Goal: Task Accomplishment & Management: Use online tool/utility

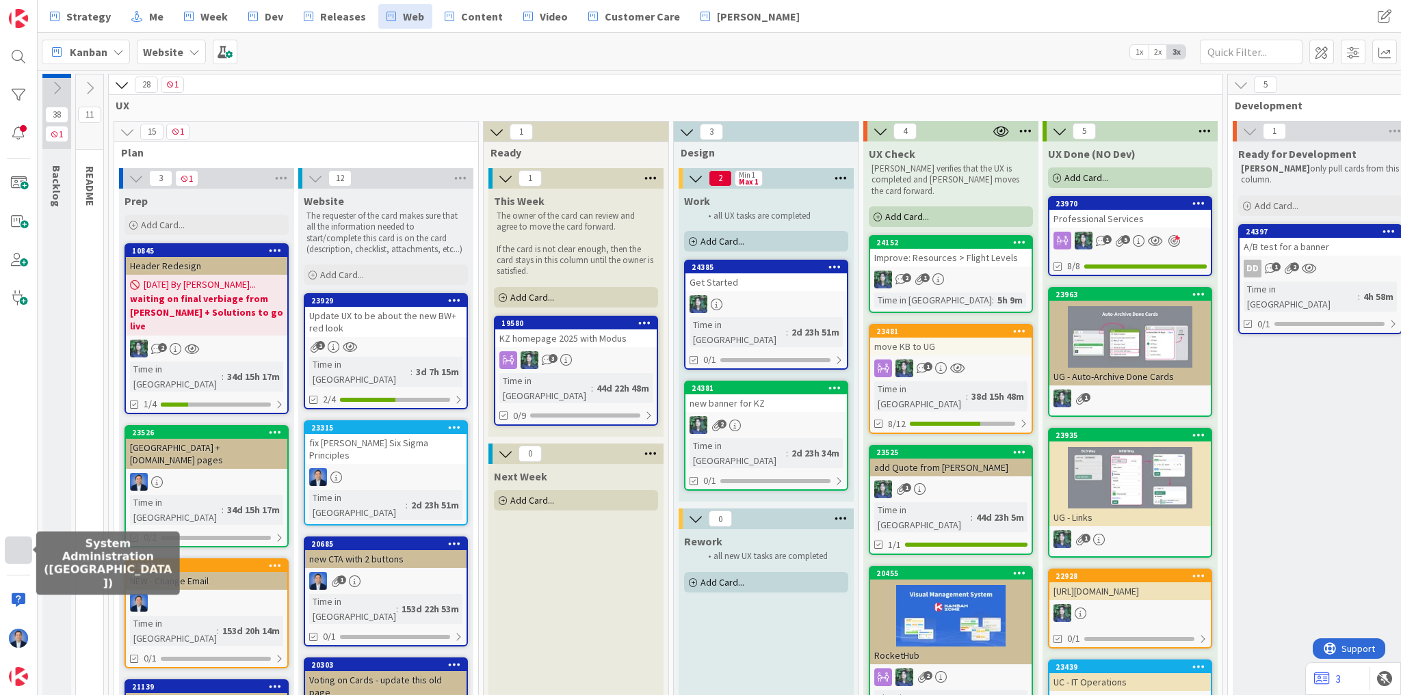
click at [24, 552] on div at bounding box center [18, 550] width 27 height 27
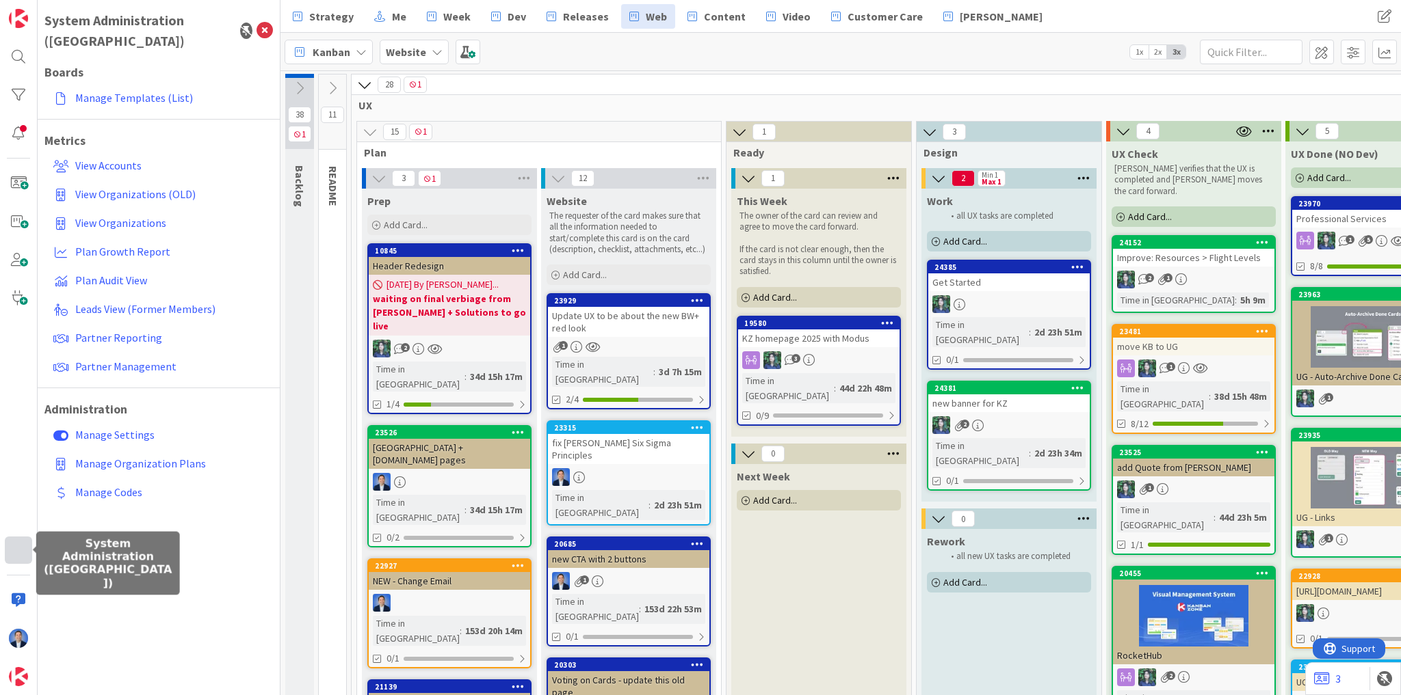
click at [15, 553] on div at bounding box center [18, 550] width 27 height 27
click at [19, 557] on div at bounding box center [18, 550] width 27 height 27
click at [130, 187] on span "View Organizations (OLD)" at bounding box center [135, 194] width 120 height 14
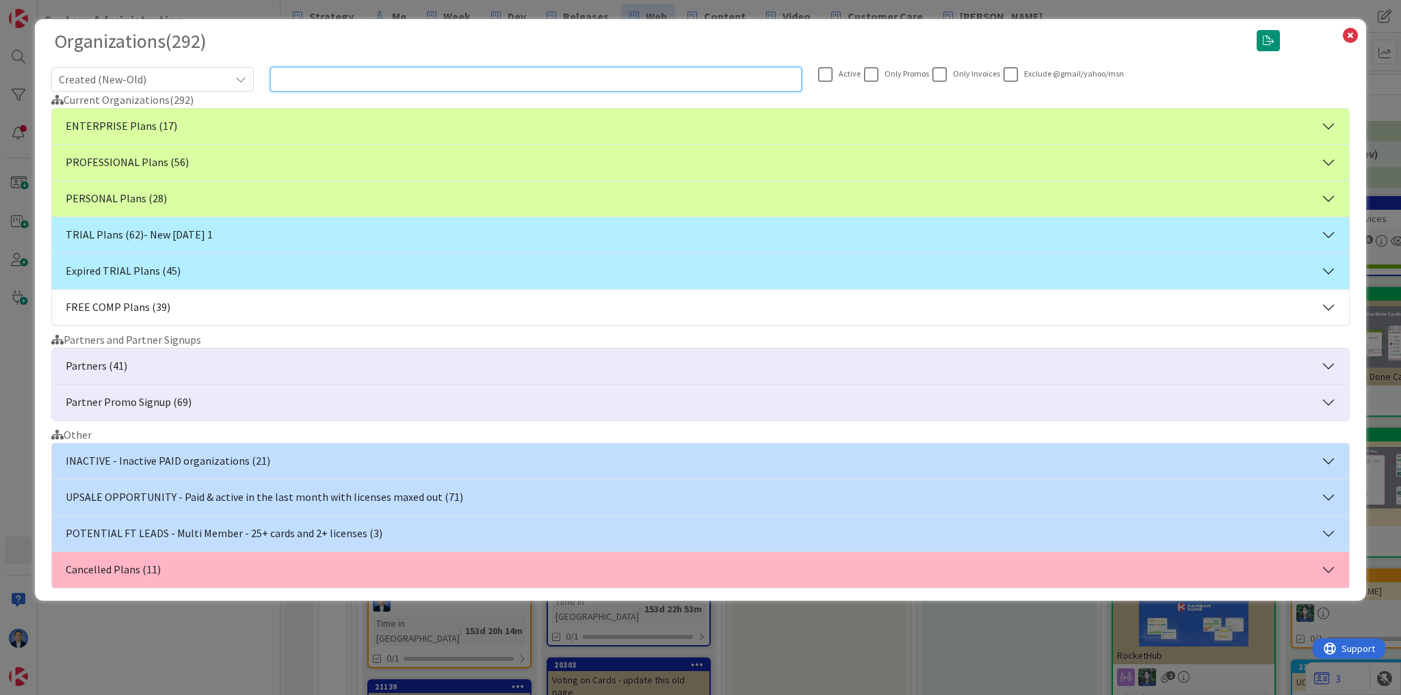
click at [631, 78] on input "text" at bounding box center [535, 79] width 531 height 25
paste input "[GEOGRAPHIC_DATA] [GEOGRAPHIC_DATA]"
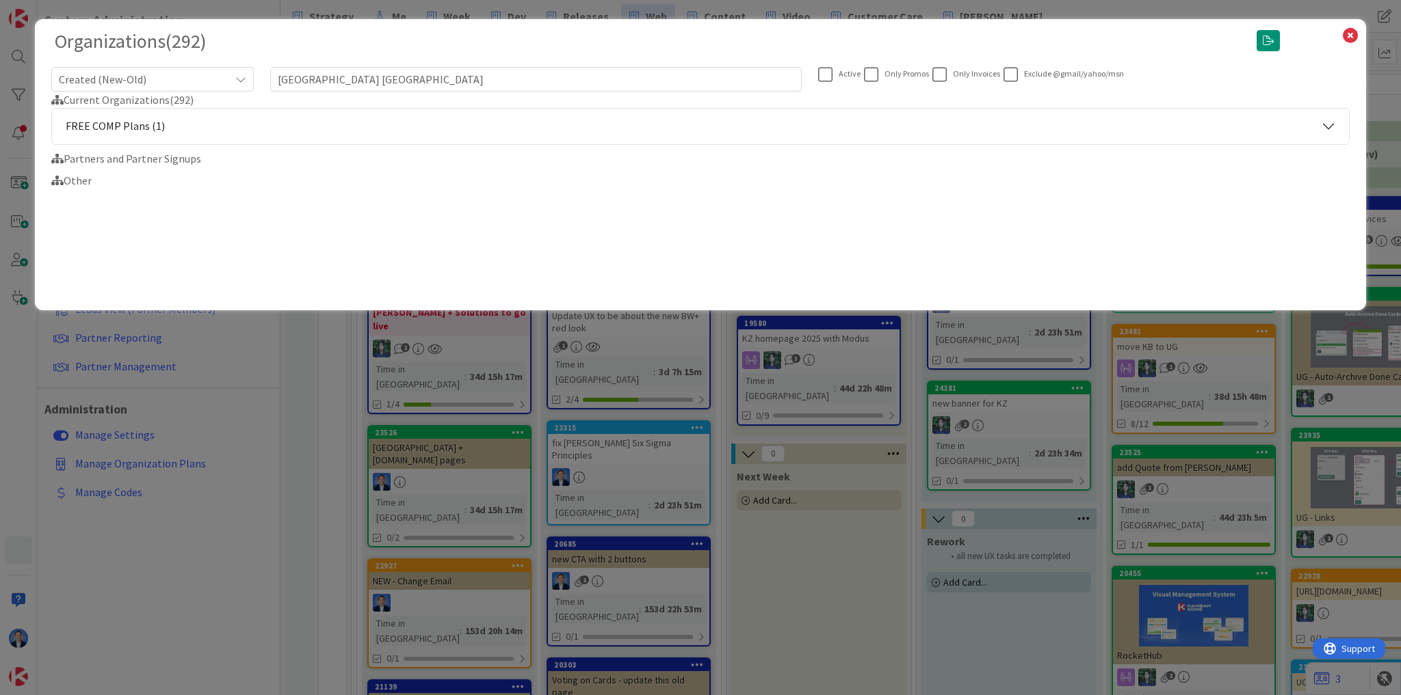
click at [116, 131] on button "FREE COMP Plans (1)" at bounding box center [700, 127] width 1297 height 36
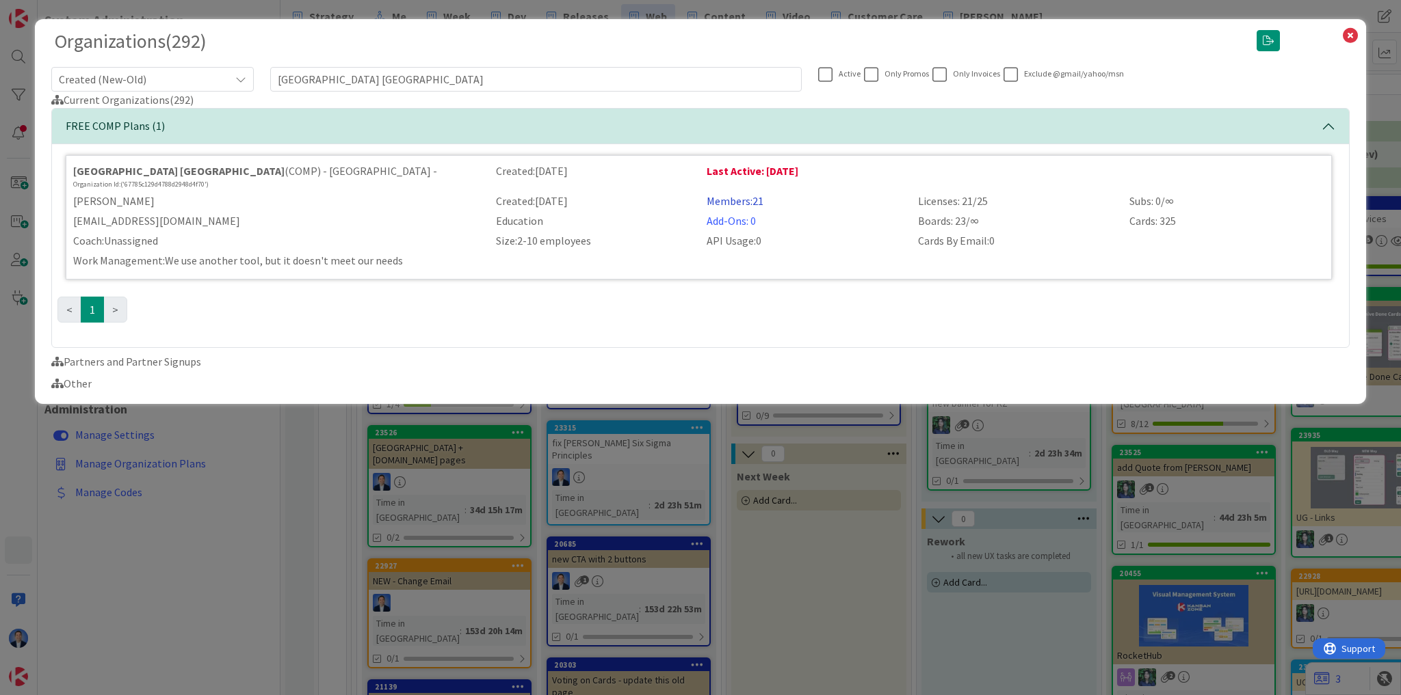
click at [741, 203] on link "Members: 21" at bounding box center [734, 201] width 57 height 14
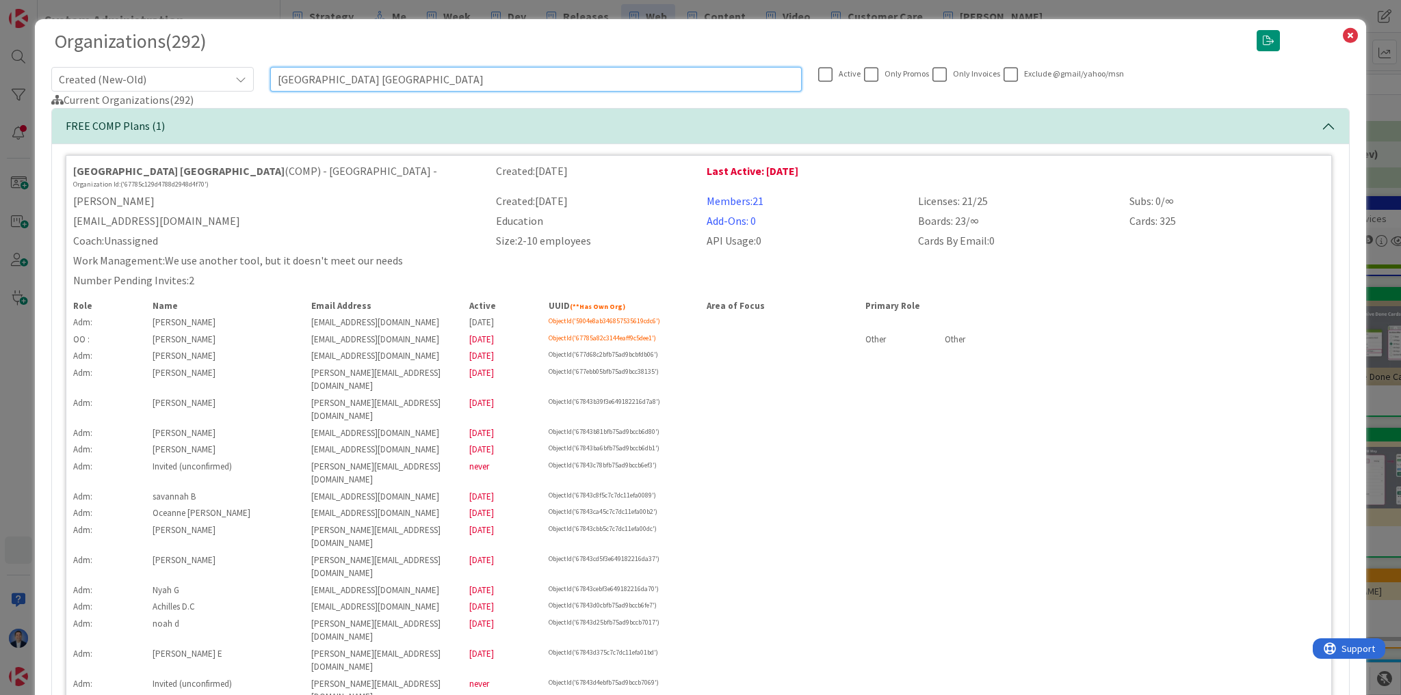
click at [337, 83] on input "[GEOGRAPHIC_DATA] [GEOGRAPHIC_DATA]" at bounding box center [535, 79] width 531 height 25
paste input "NativityMiguel Coalition"
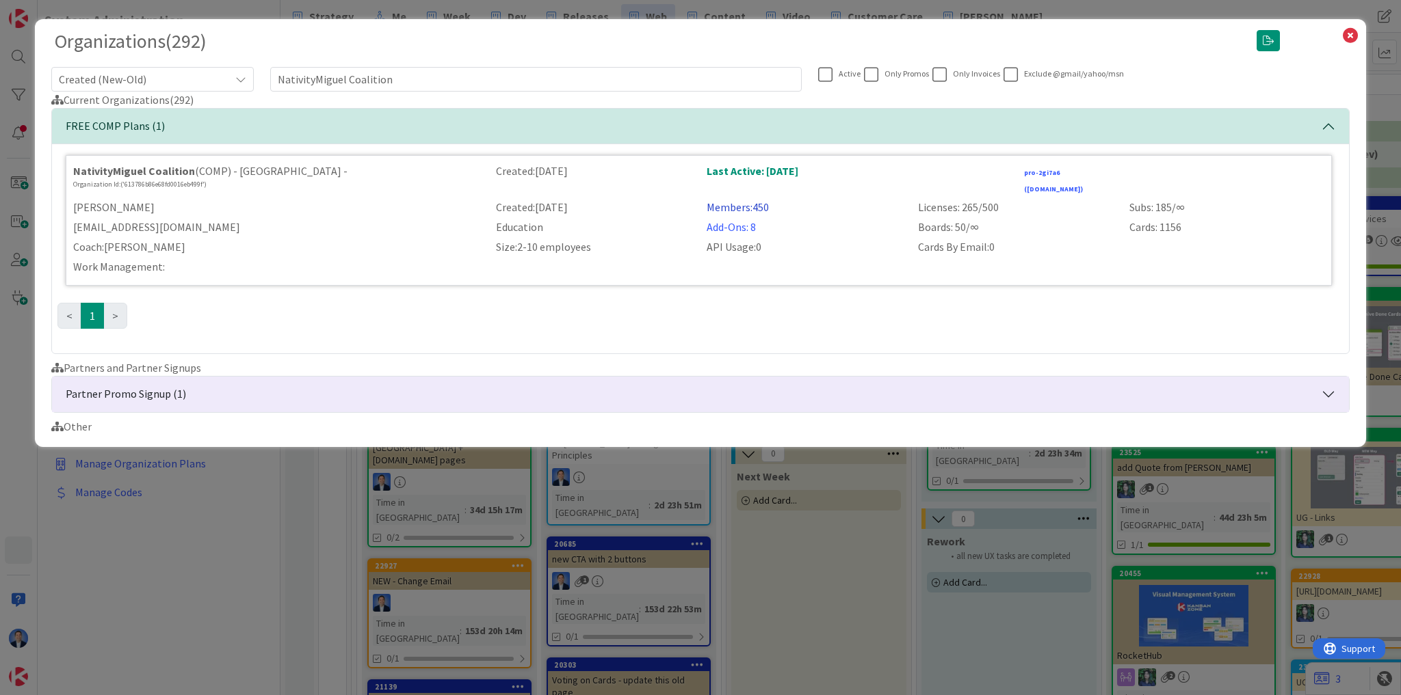
click at [757, 202] on link "Members: 450" at bounding box center [737, 207] width 62 height 14
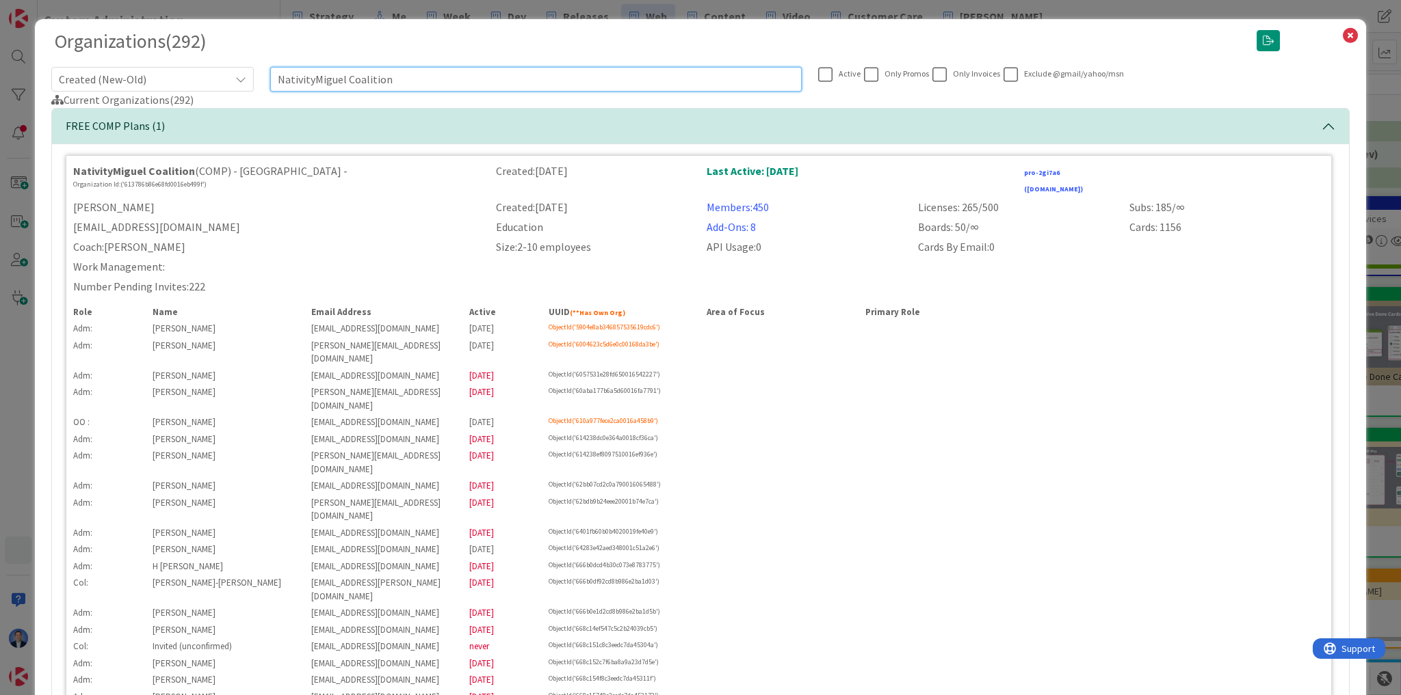
click at [319, 79] on input "NativityMiguel Coalition" at bounding box center [535, 79] width 531 height 25
paste input "Instituto de Geografia e Ordenamento do Território"
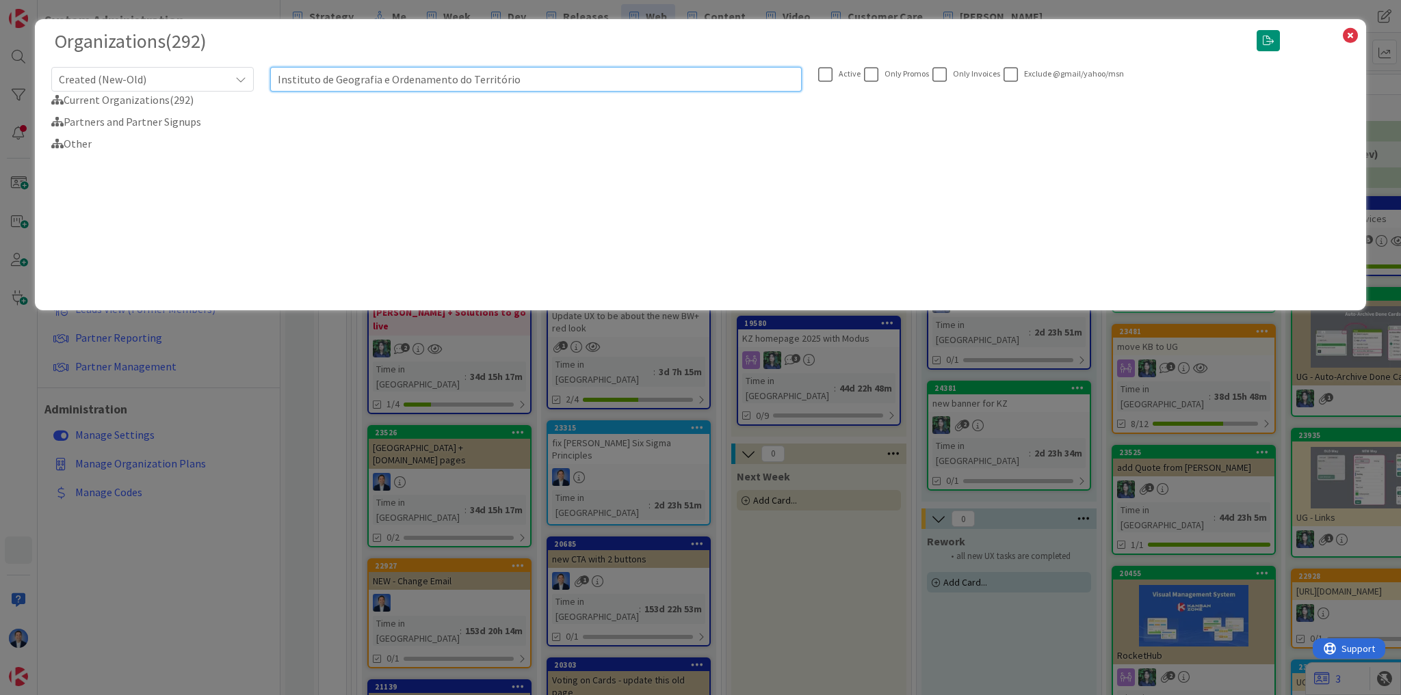
drag, startPoint x: 587, startPoint y: 90, endPoint x: 749, endPoint y: 87, distance: 162.1
click at [749, 87] on input "Instituto de Geografia e Ordenamento do Território" at bounding box center [535, 79] width 531 height 25
click at [318, 80] on input "Instituto de Geografia" at bounding box center [535, 79] width 531 height 25
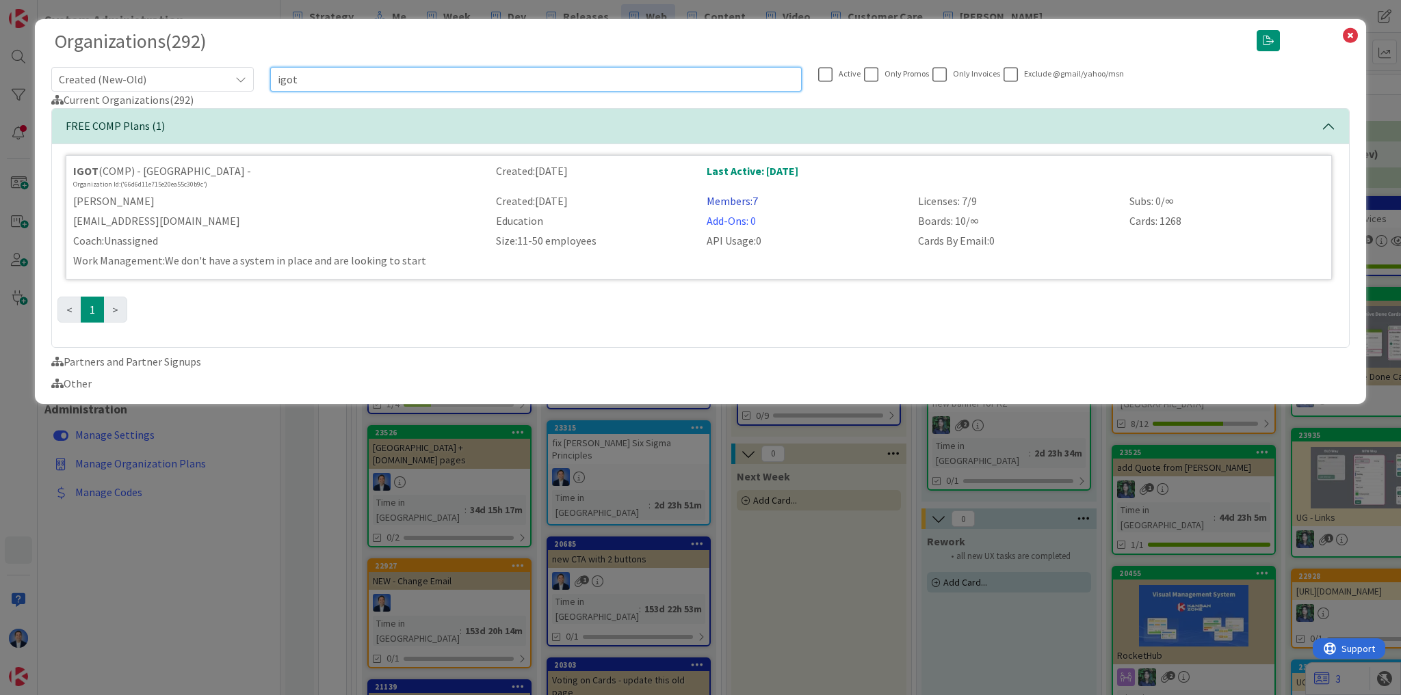
type input "igot"
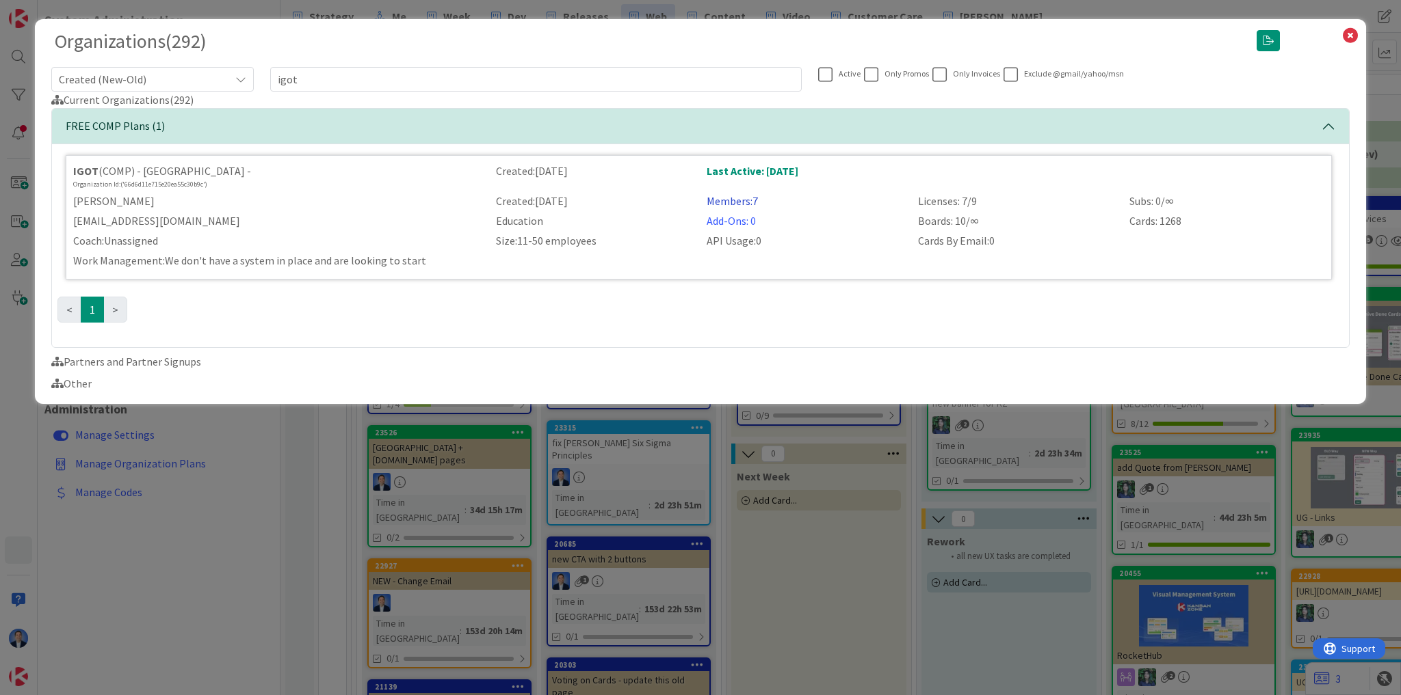
click at [739, 200] on link "Members: 7" at bounding box center [731, 201] width 51 height 14
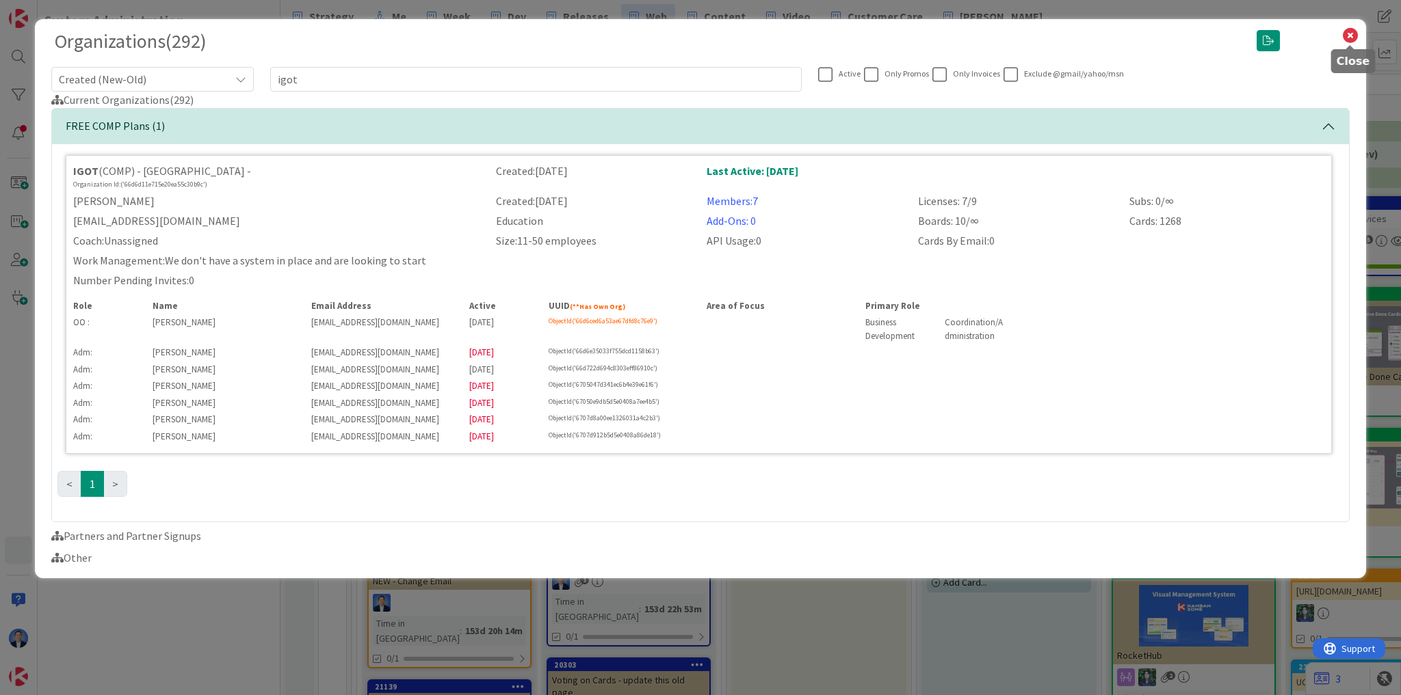
click at [1349, 36] on icon at bounding box center [1350, 35] width 18 height 19
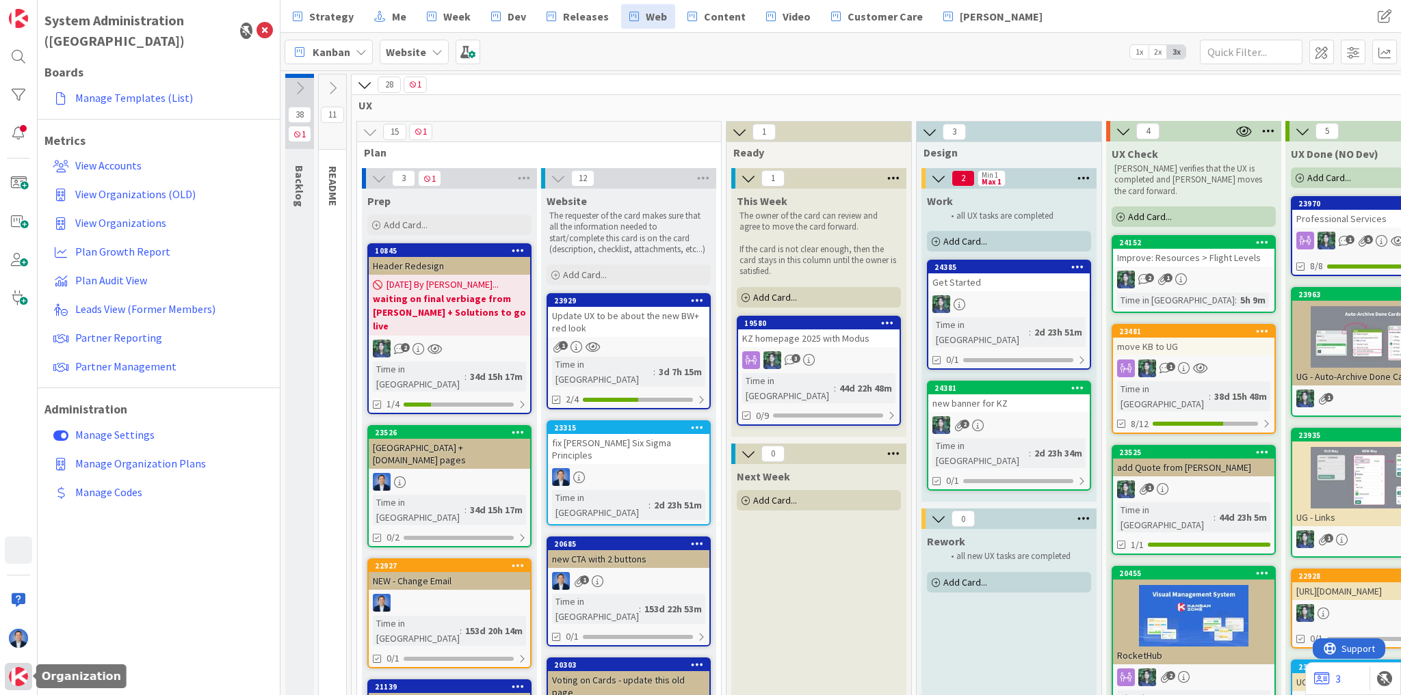
click at [13, 680] on img at bounding box center [18, 676] width 19 height 19
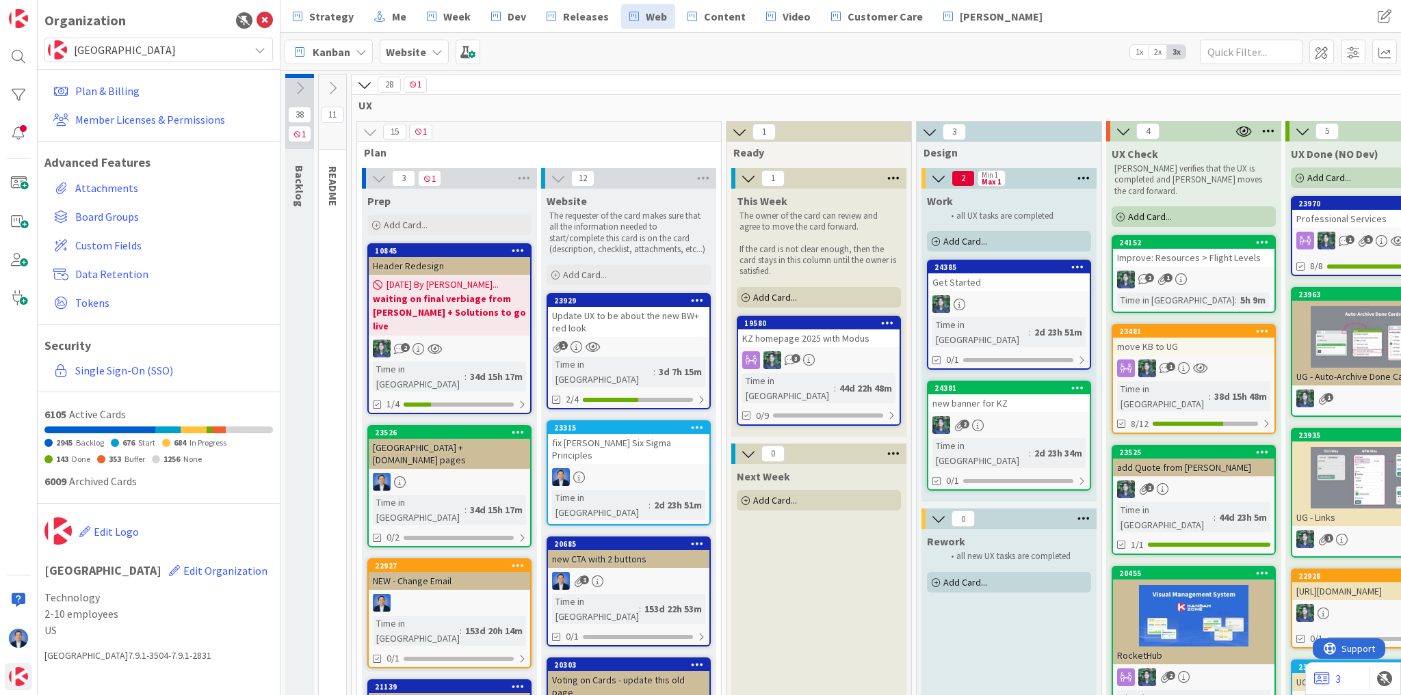
click at [123, 49] on span "[GEOGRAPHIC_DATA]" at bounding box center [158, 49] width 168 height 19
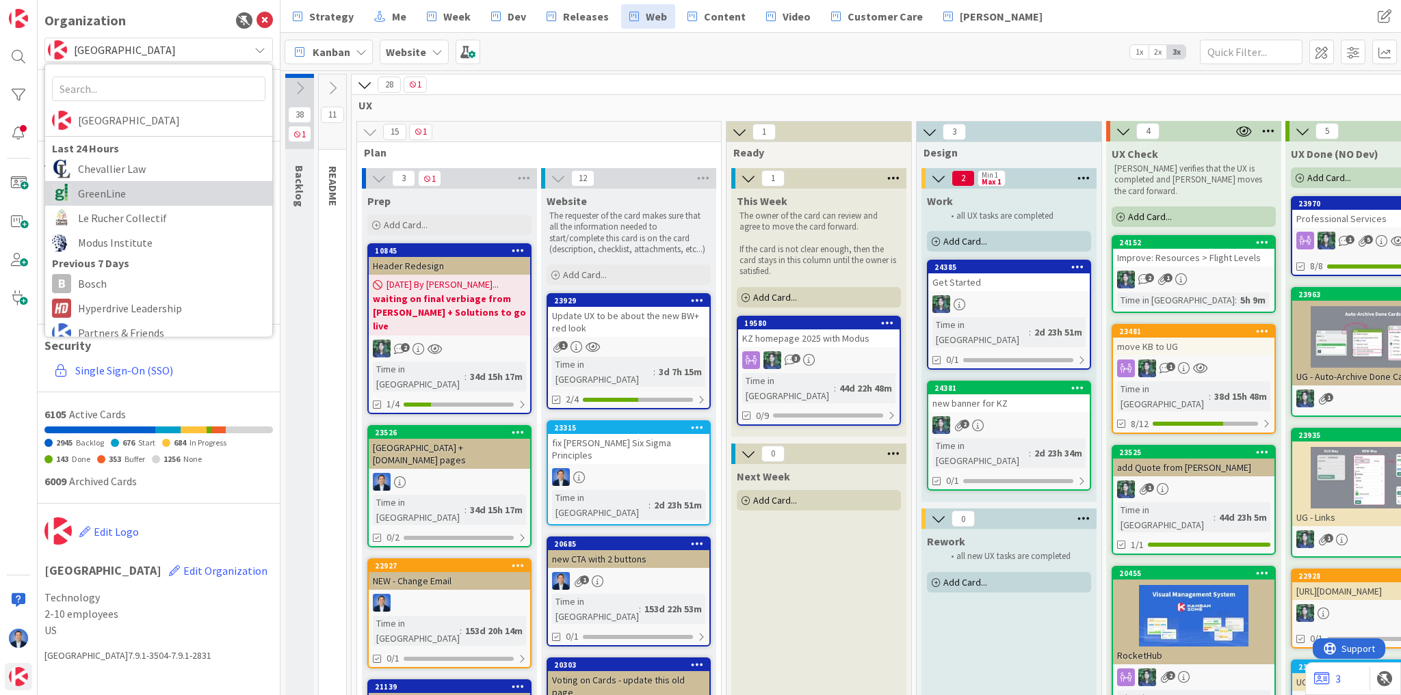
click at [140, 190] on span "GreenLine" at bounding box center [171, 193] width 187 height 21
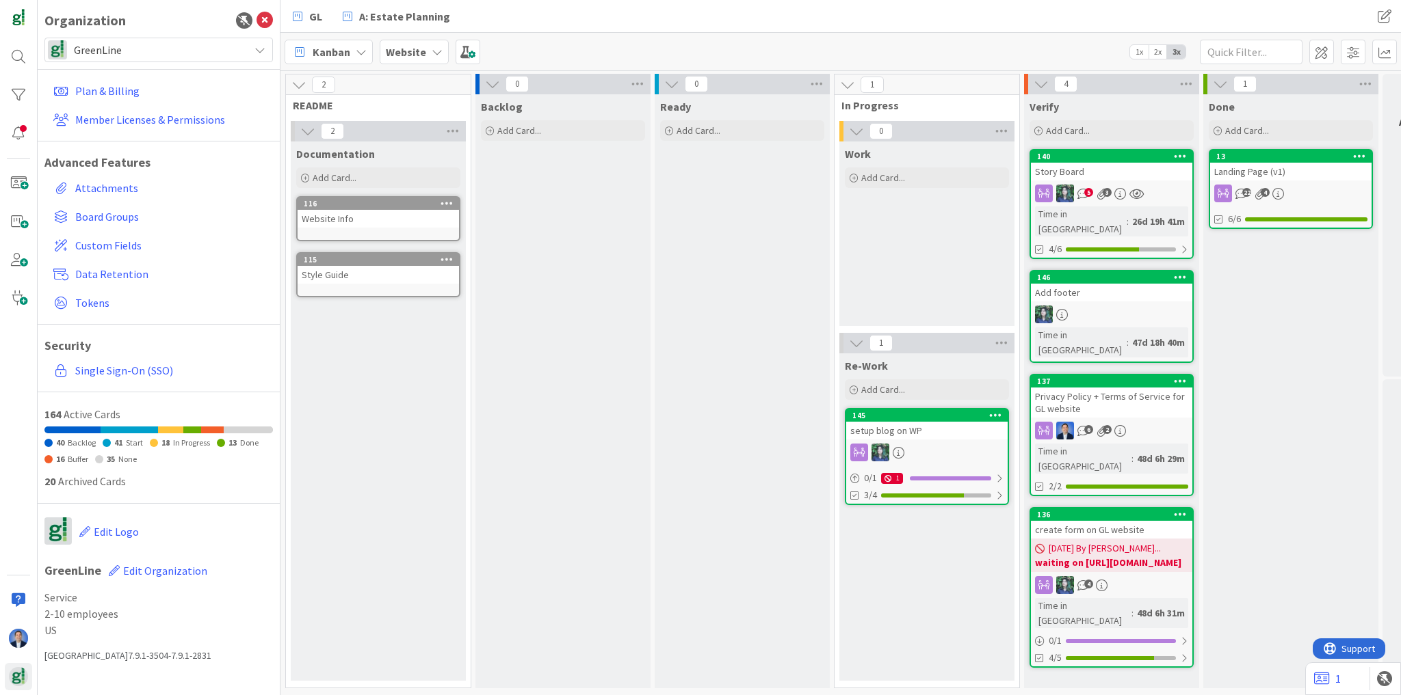
click at [439, 53] on div "Website" at bounding box center [414, 52] width 69 height 25
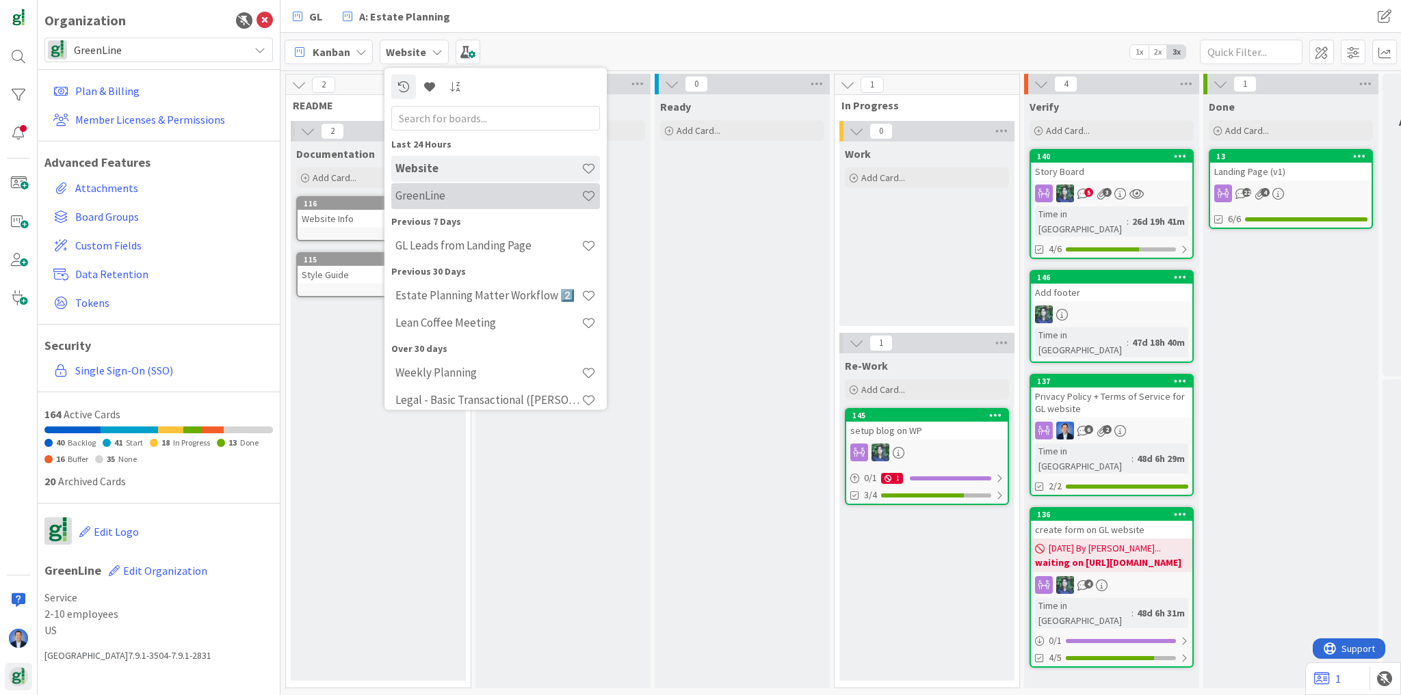
click at [440, 200] on h4 "GreenLine" at bounding box center [488, 196] width 186 height 14
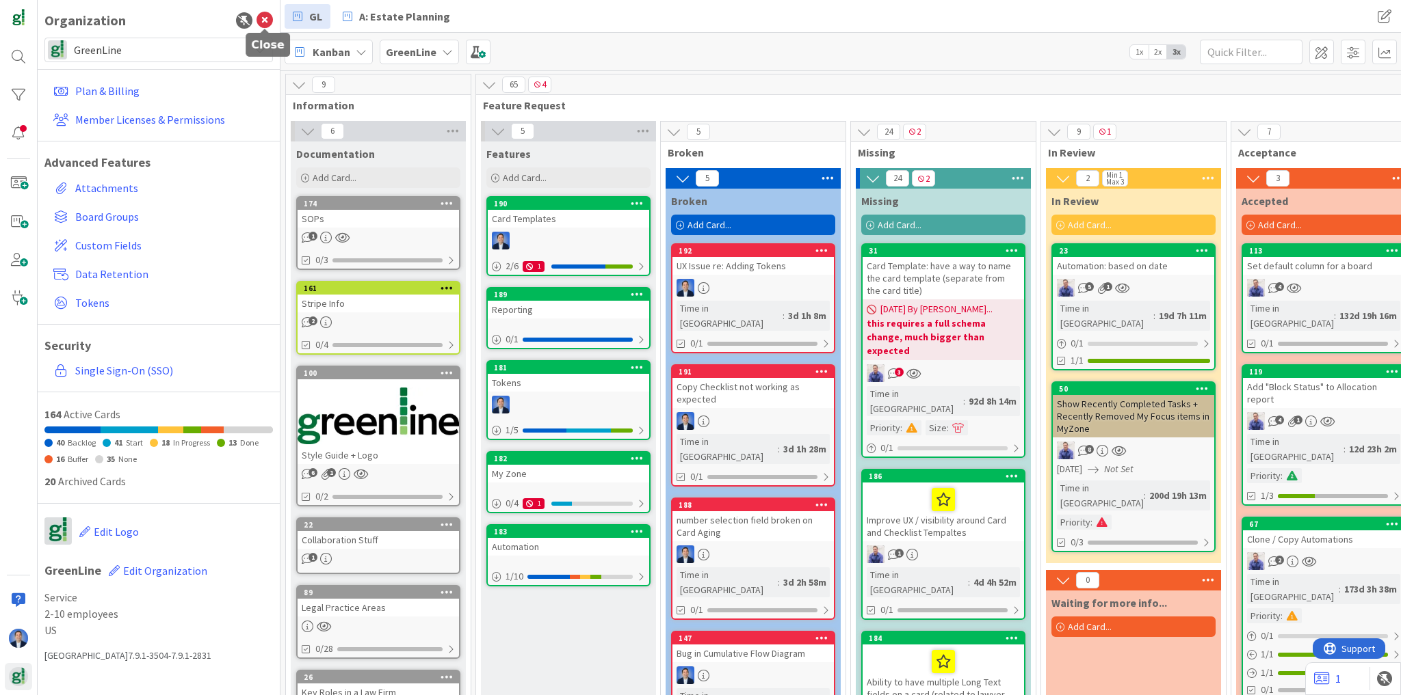
click at [262, 26] on icon at bounding box center [264, 20] width 16 height 16
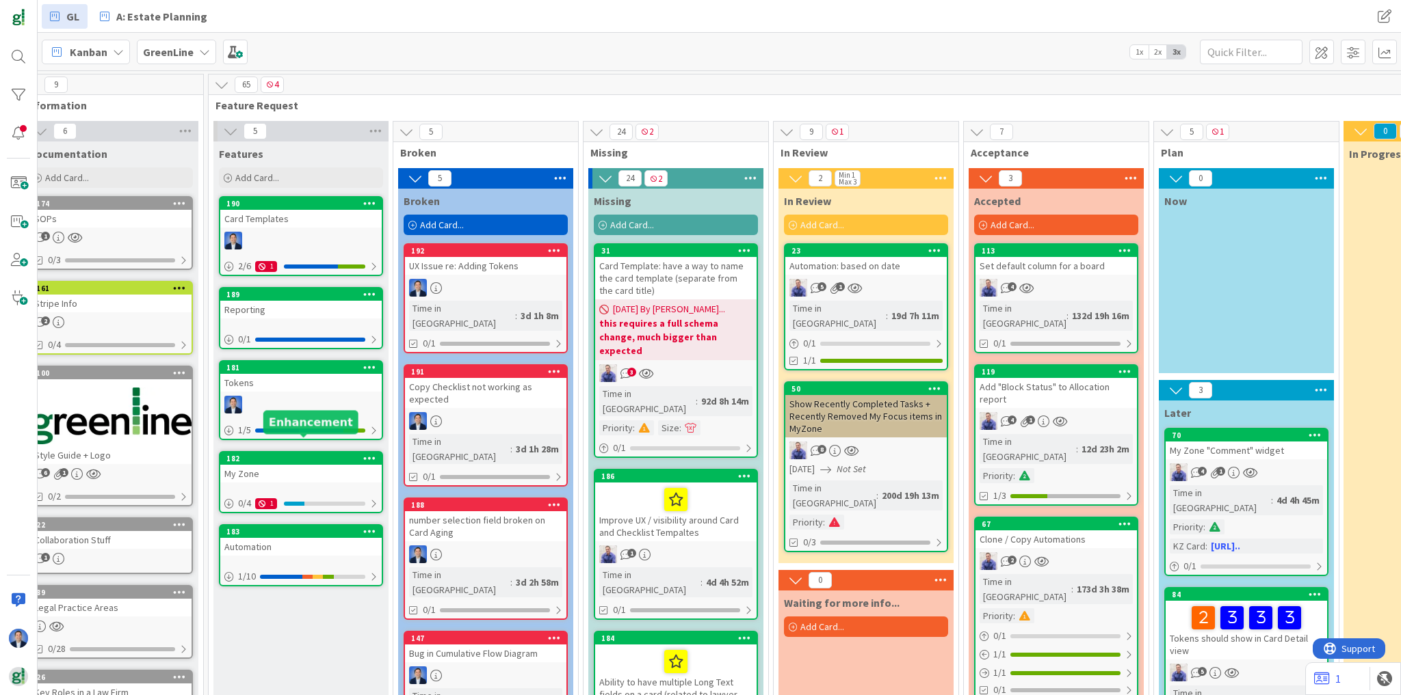
scroll to position [55, 25]
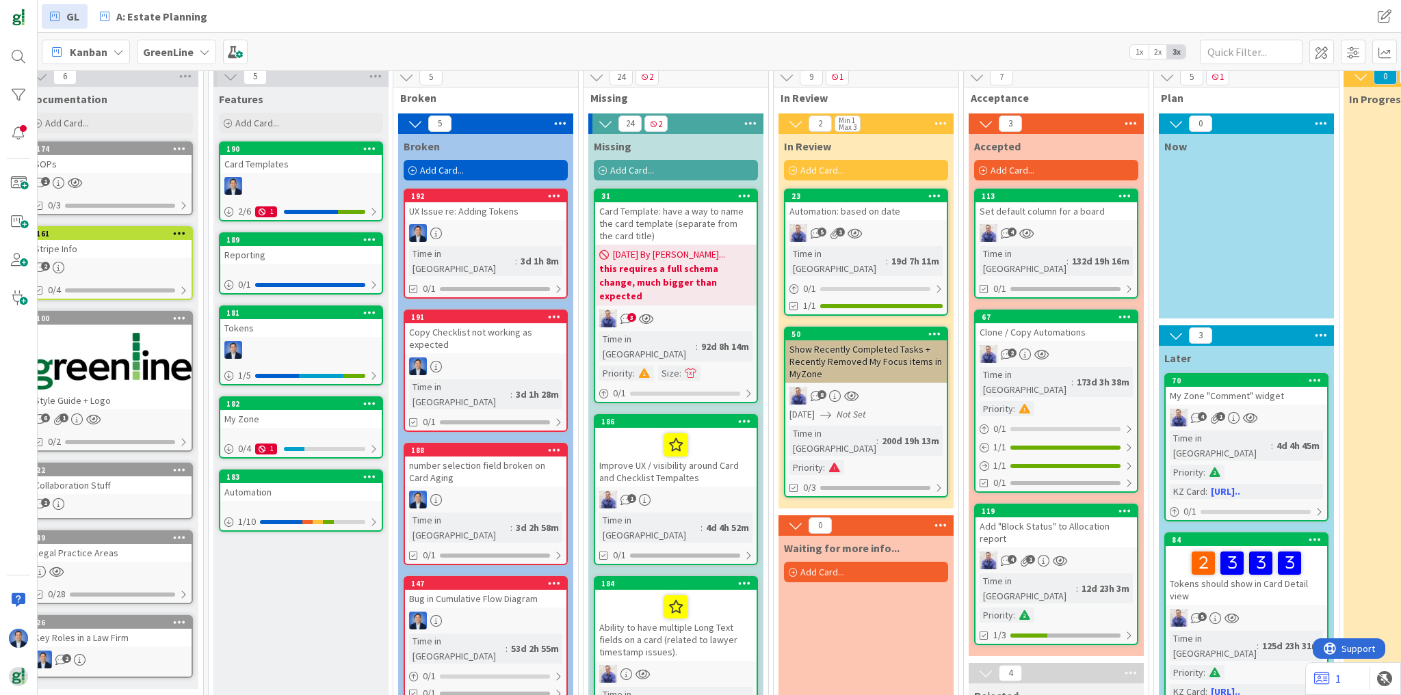
click at [902, 350] on div "Show Recently Completed Tasks + Recently Removed My Focus items in MyZone" at bounding box center [865, 362] width 161 height 42
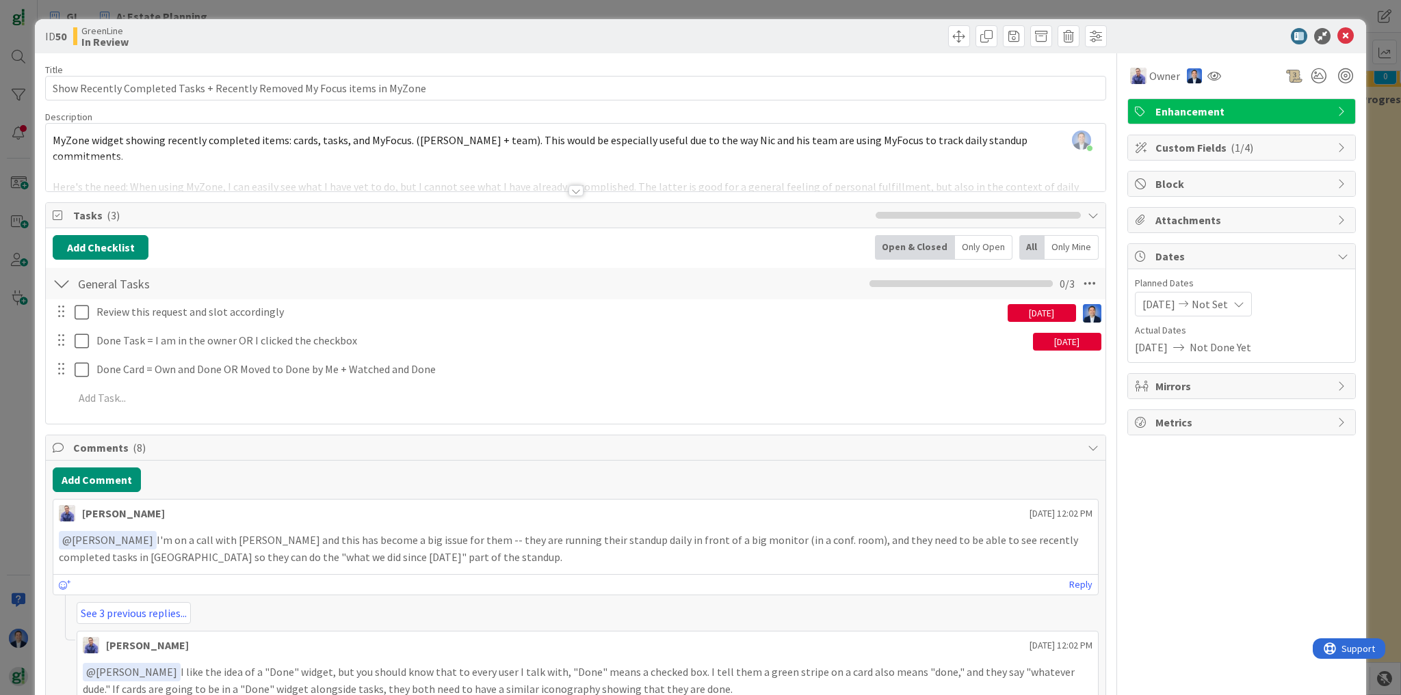
click at [499, 151] on div "[PERSON_NAME] just joined MyZone widget showing recently completed items: cards…" at bounding box center [575, 158] width 1059 height 68
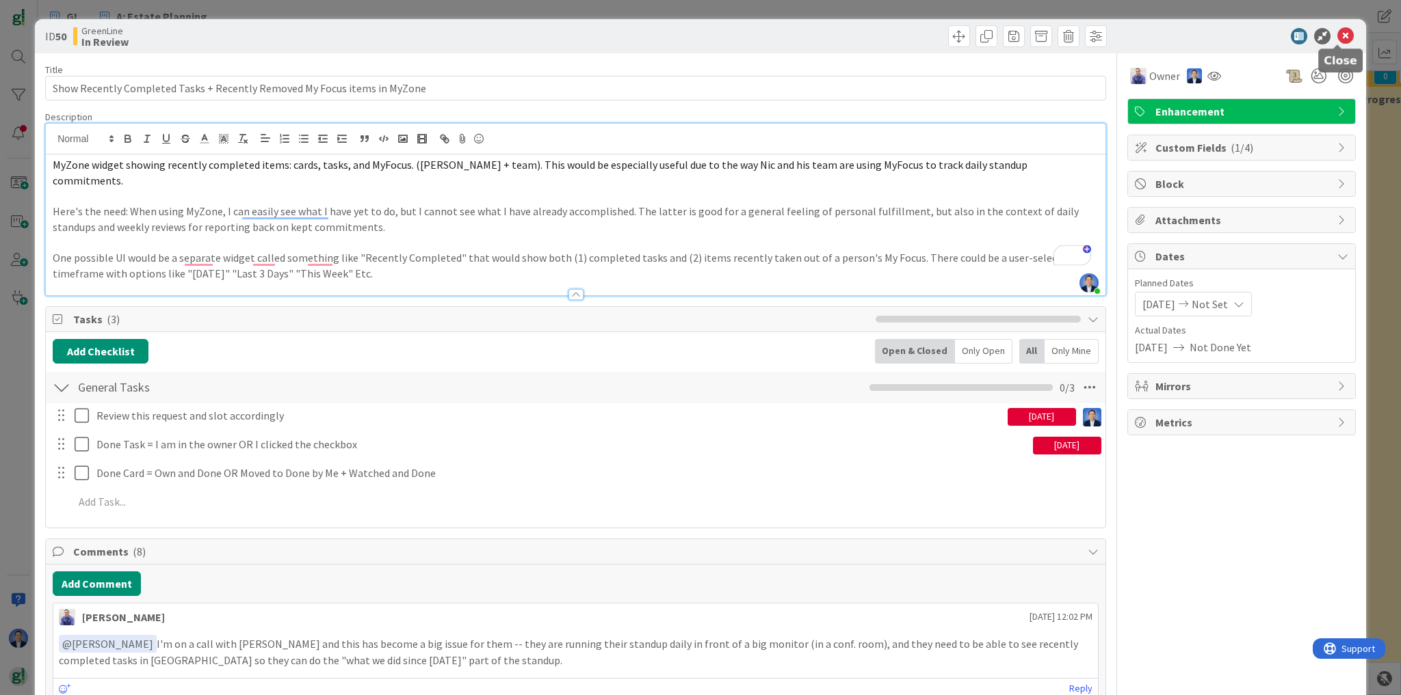
click at [1338, 40] on icon at bounding box center [1345, 36] width 16 height 16
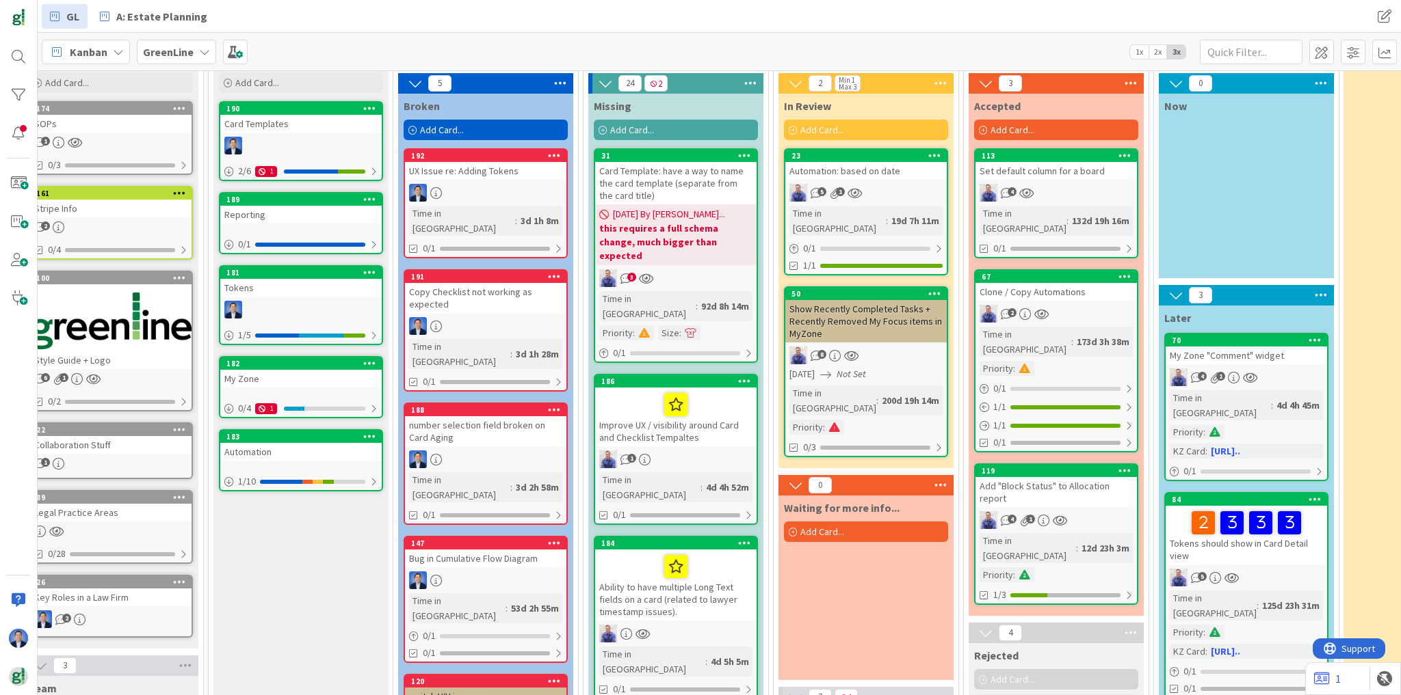
scroll to position [0, 25]
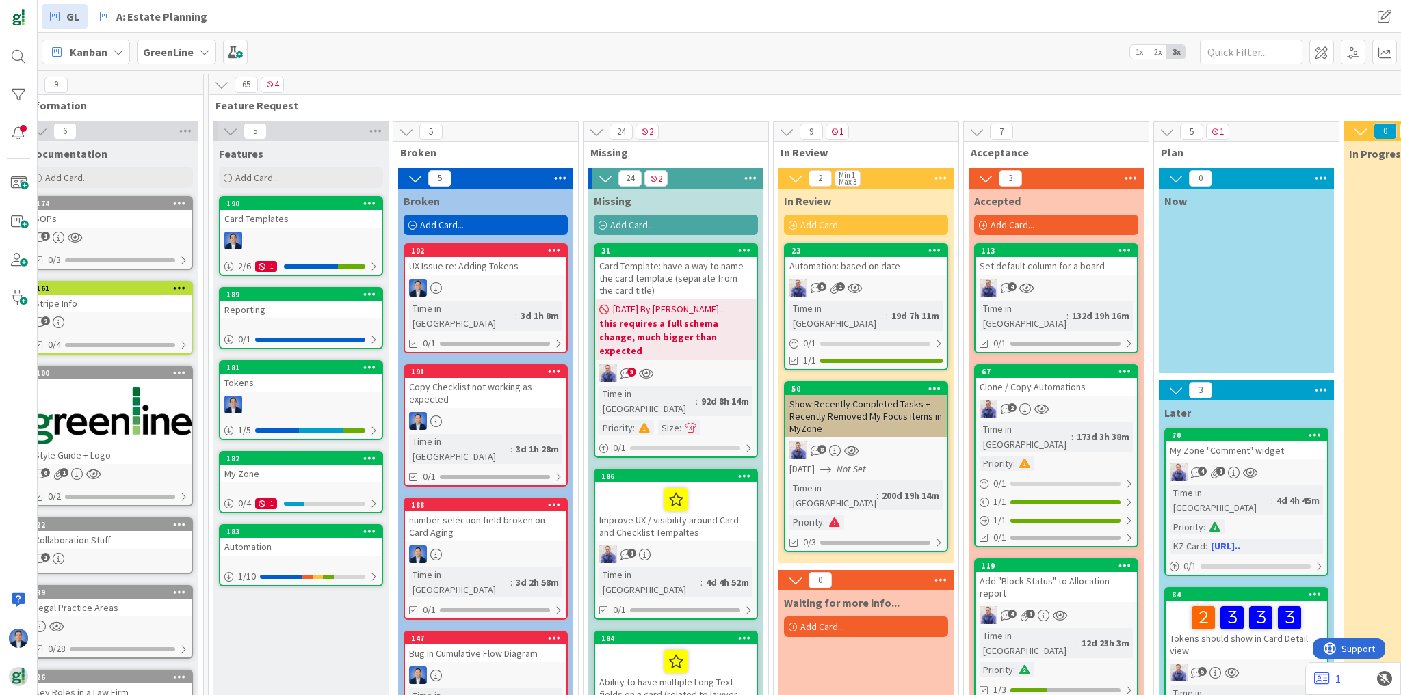
click at [674, 364] on div "3" at bounding box center [675, 373] width 161 height 18
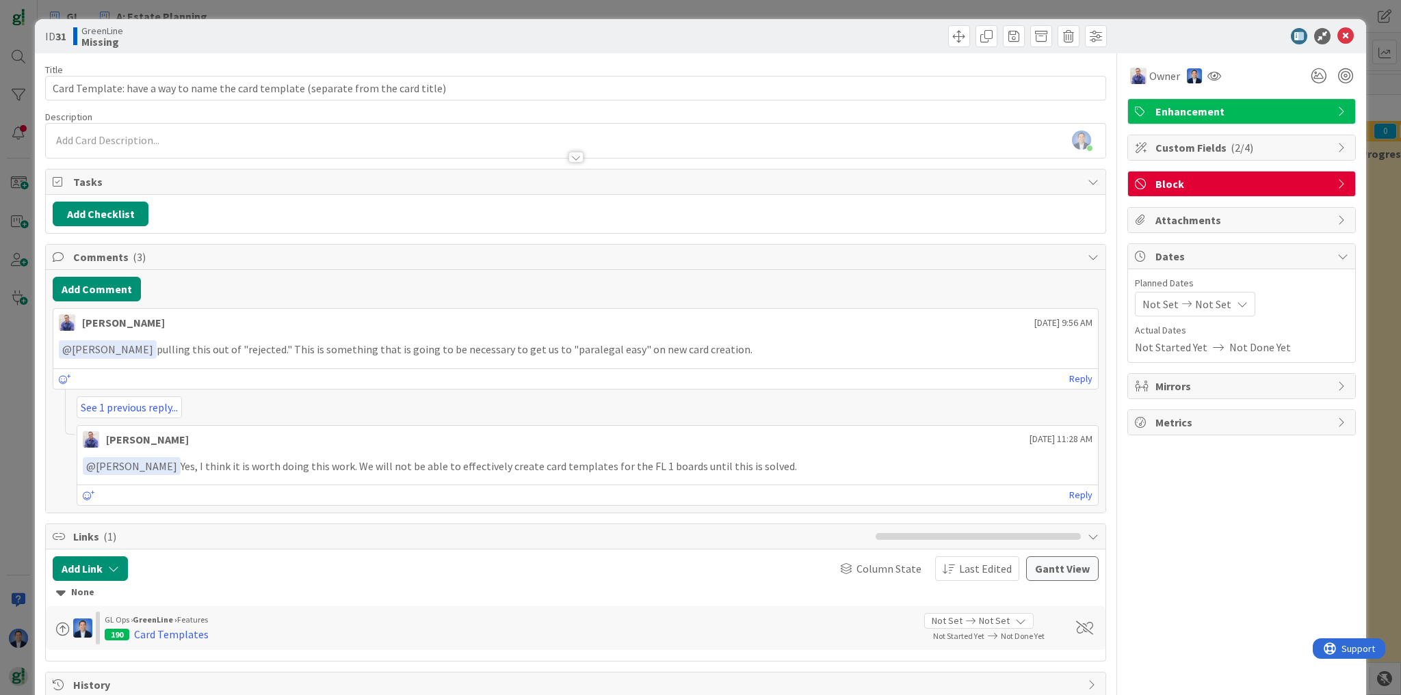
click at [1206, 150] on span "Custom Fields ( 2/4 )" at bounding box center [1242, 148] width 175 height 16
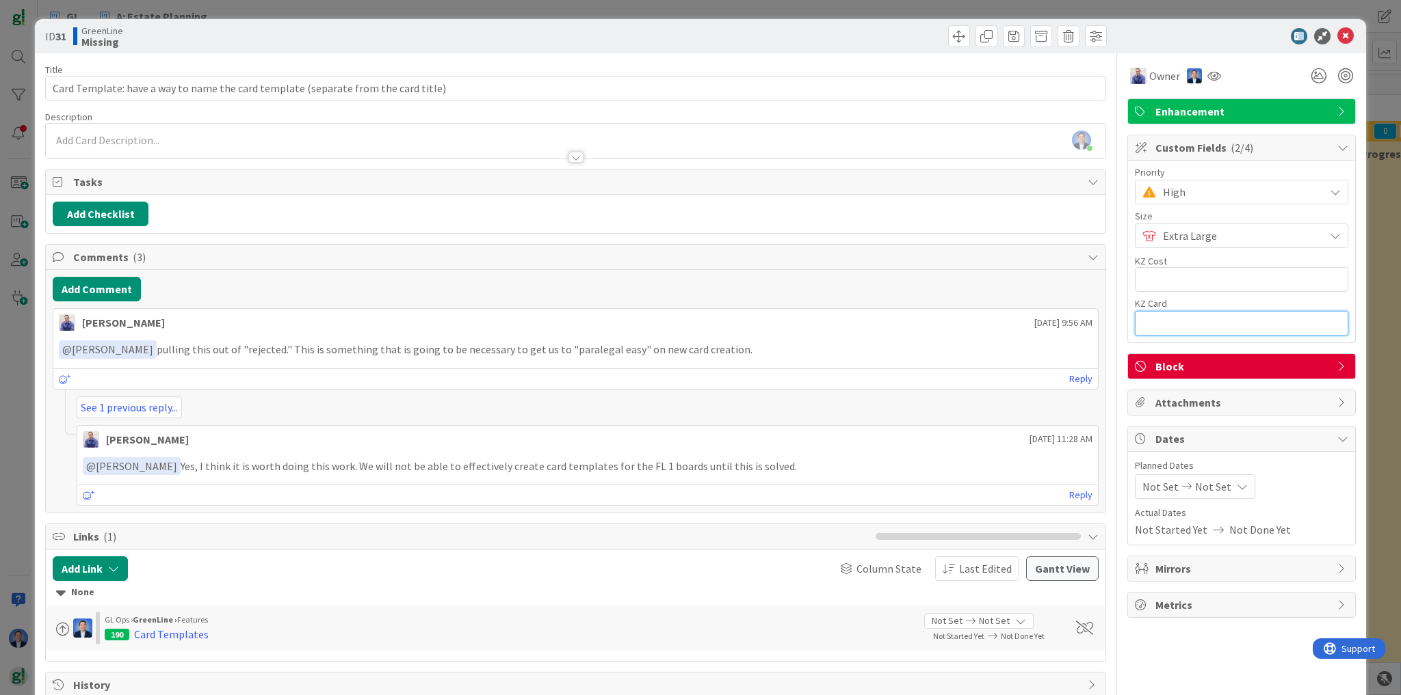
click at [1156, 320] on input "text" at bounding box center [1241, 323] width 213 height 25
paste input "[URL][DOMAIN_NAME]"
drag, startPoint x: 1152, startPoint y: 323, endPoint x: 1061, endPoint y: 326, distance: 91.7
click at [1061, 326] on div "Title 82 / 128 Card Template: have a way to name the card template (separate fr…" at bounding box center [700, 375] width 1310 height 645
click at [1176, 321] on input "[URL][DOMAIN_NAME]" at bounding box center [1231, 323] width 193 height 25
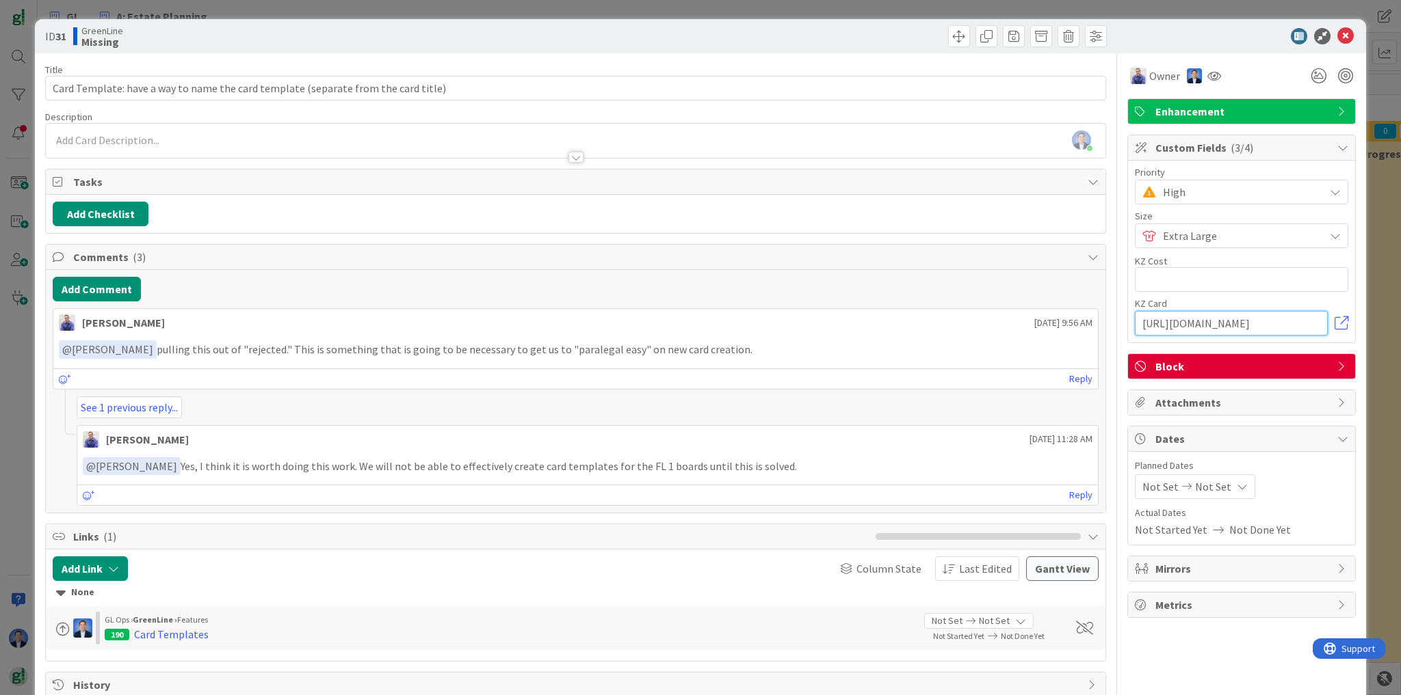
click at [1176, 321] on input "[URL][DOMAIN_NAME]" at bounding box center [1231, 323] width 193 height 25
drag, startPoint x: 1236, startPoint y: 321, endPoint x: 1442, endPoint y: 319, distance: 205.9
click at [1400, 319] on html "GL A: Estate Planning GL A: Estate Planning Kanban GreenLine 1x 2x 3x Kanban Op…" at bounding box center [700, 347] width 1401 height 695
click at [1293, 325] on input "[URL][DOMAIN_NAME]" at bounding box center [1231, 323] width 193 height 25
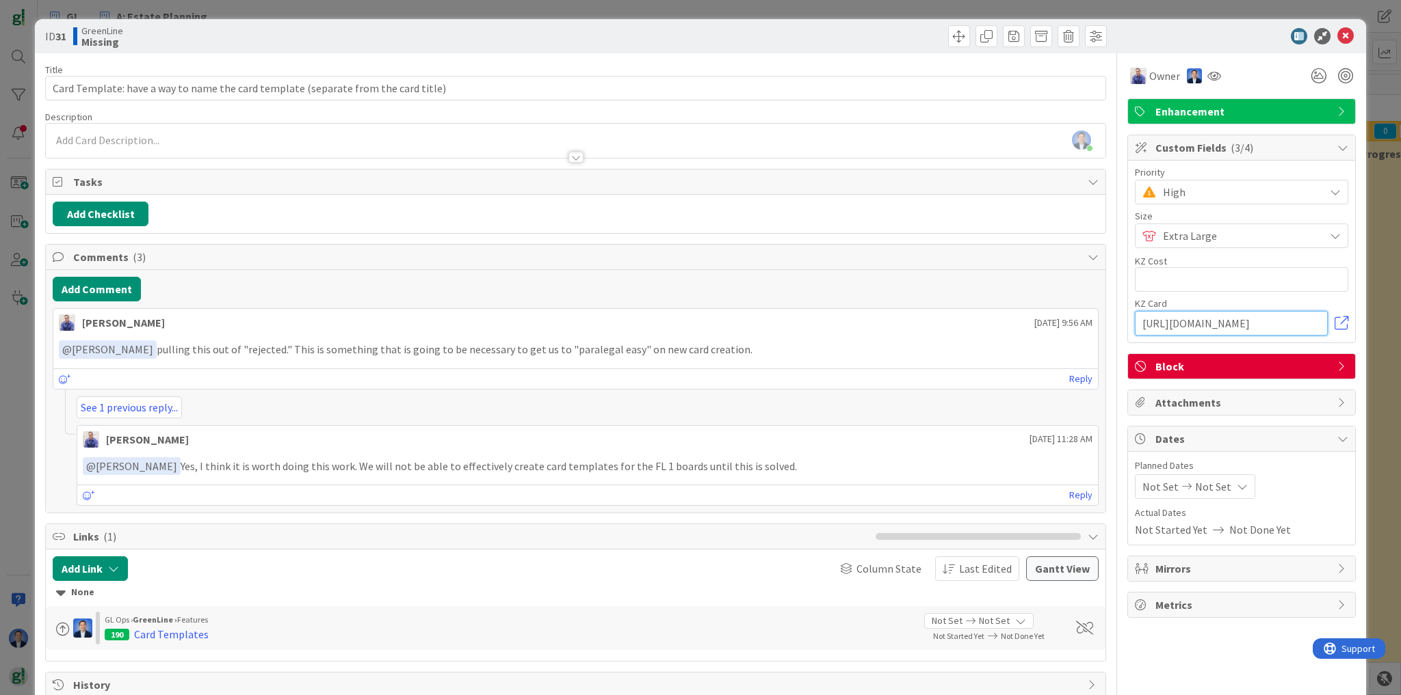
scroll to position [0, 131]
drag, startPoint x: 1313, startPoint y: 321, endPoint x: 1242, endPoint y: 326, distance: 71.3
click at [1242, 326] on input "[URL][DOMAIN_NAME]" at bounding box center [1231, 323] width 193 height 25
type input "[URL][DOMAIN_NAME]"
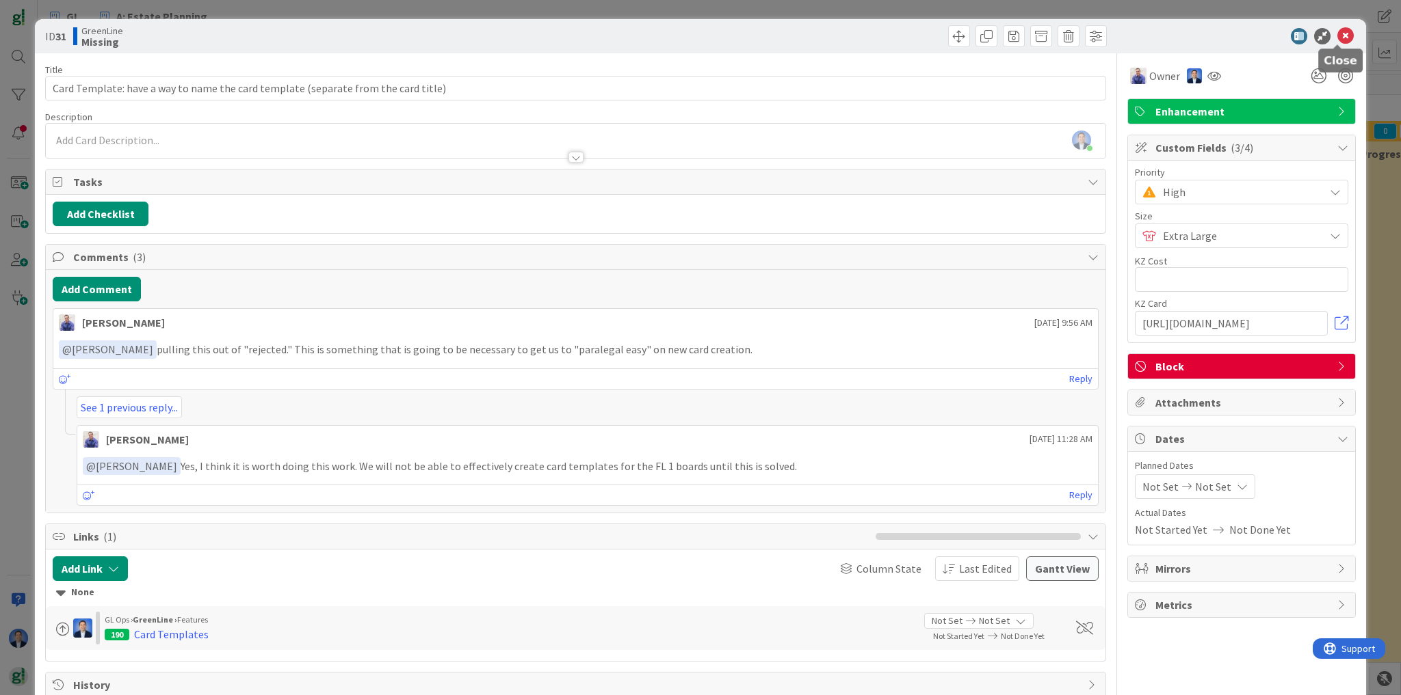
click at [1337, 42] on icon at bounding box center [1345, 36] width 16 height 16
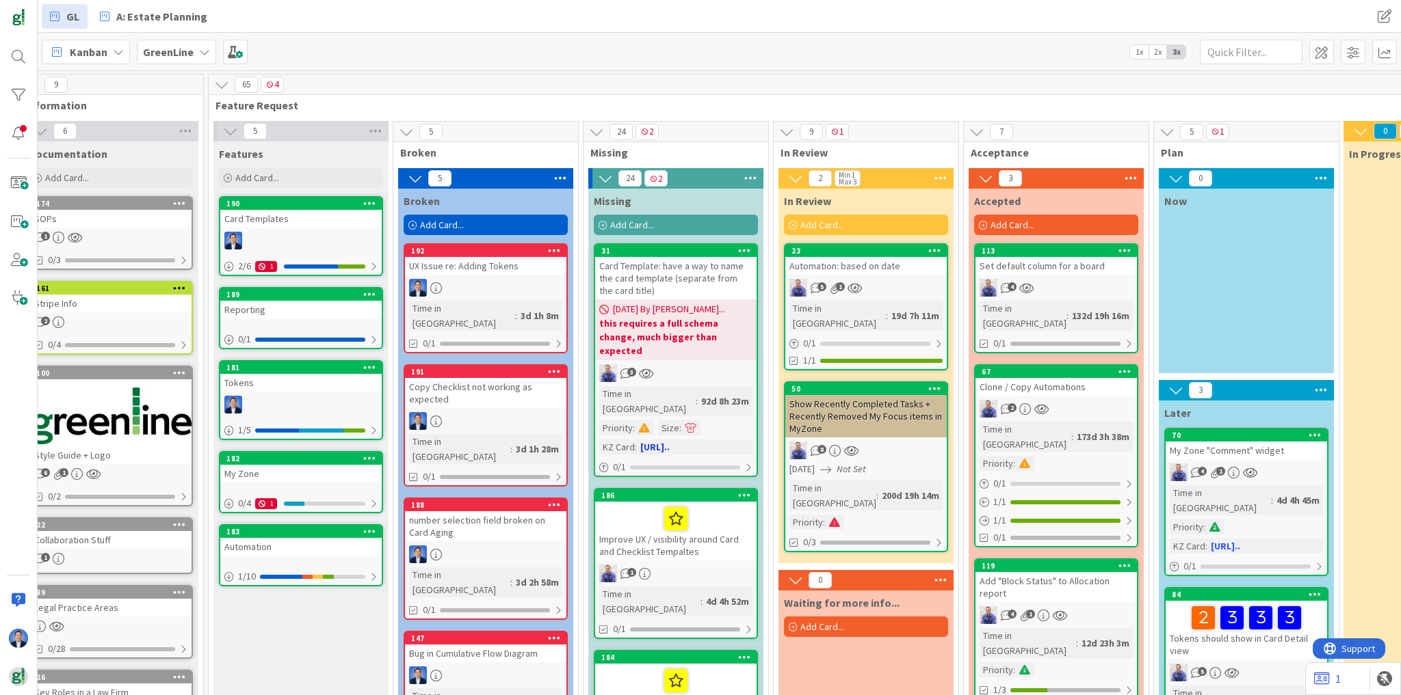
click at [695, 339] on b "this requires a full schema change, much bigger than expected" at bounding box center [675, 337] width 153 height 41
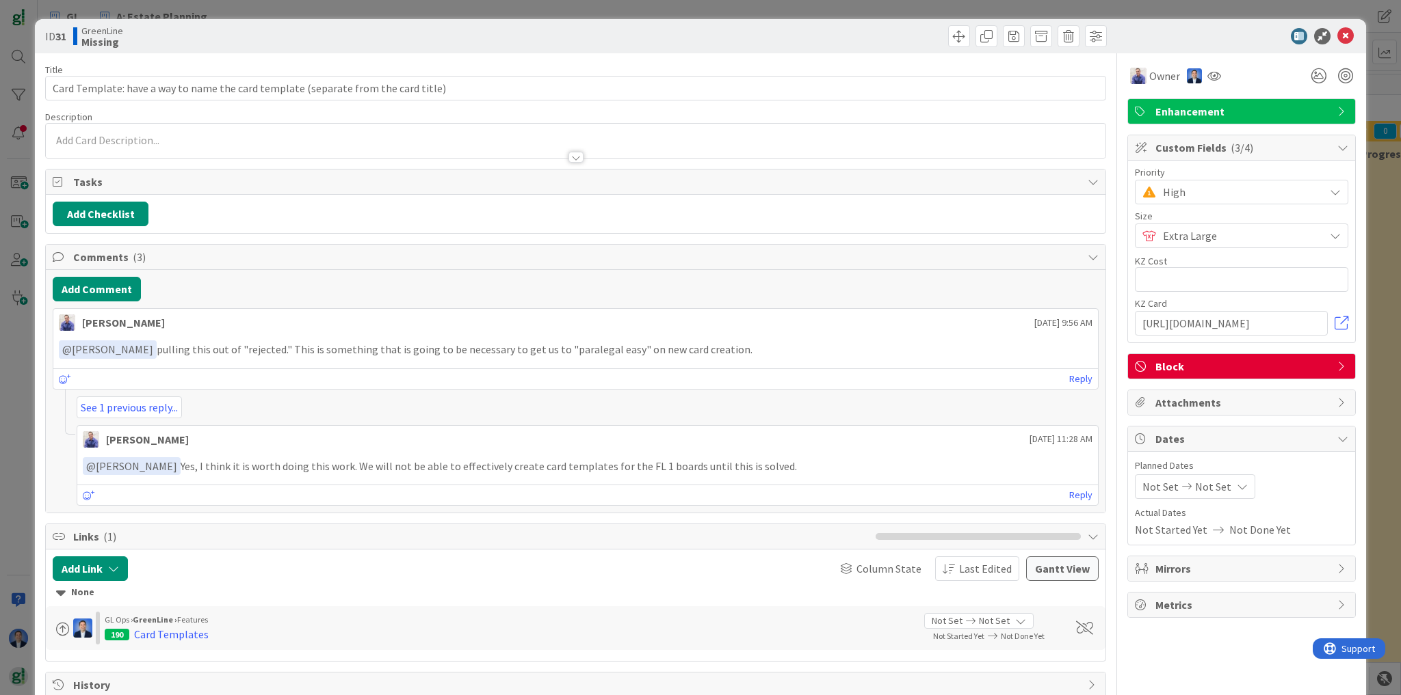
drag, startPoint x: 1255, startPoint y: 360, endPoint x: 1254, endPoint y: 369, distance: 9.6
click at [1255, 360] on span "Block" at bounding box center [1242, 366] width 175 height 16
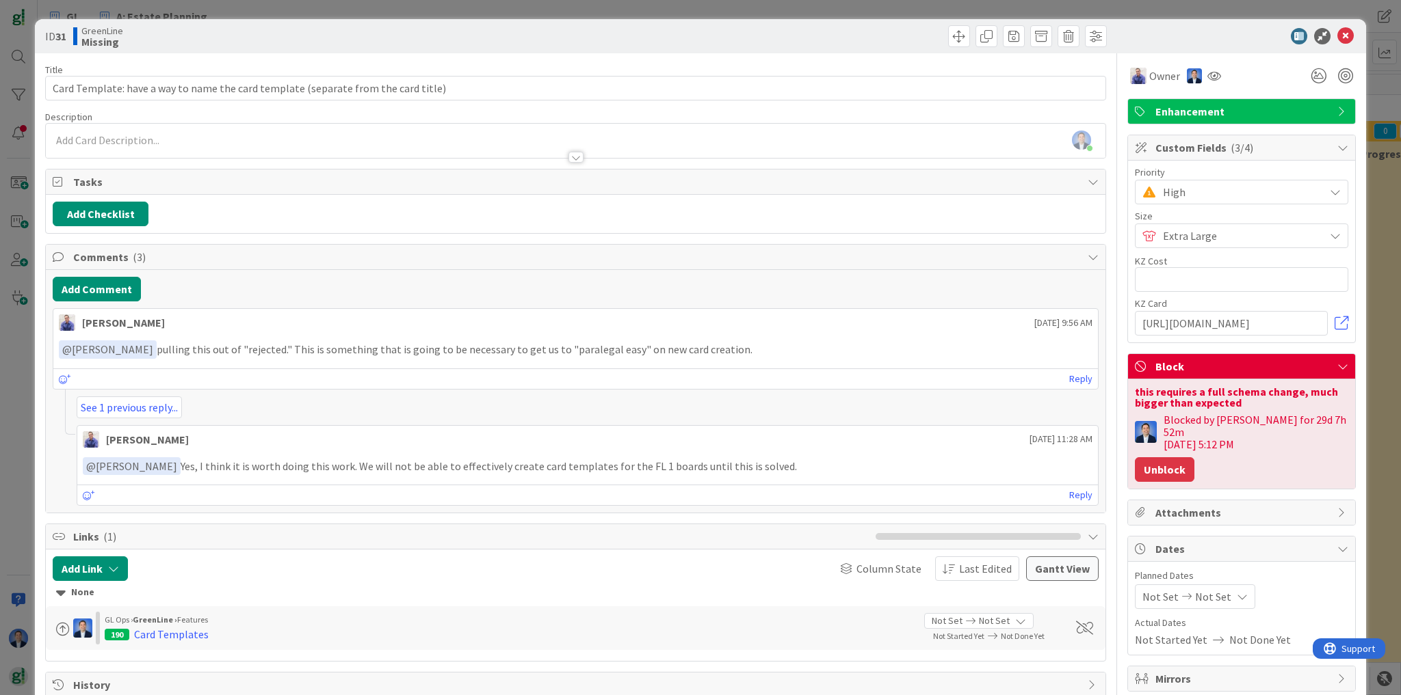
click at [1168, 461] on button "Unblock" at bounding box center [1164, 469] width 59 height 25
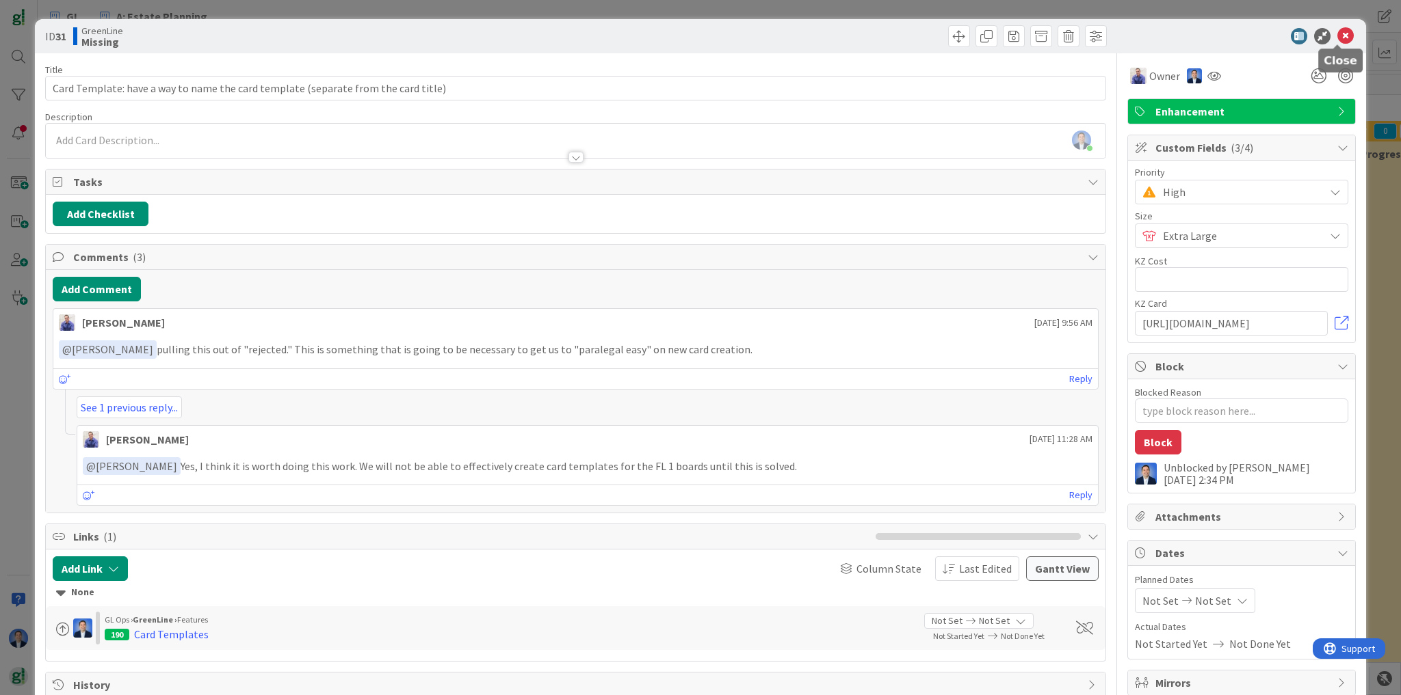
click at [1338, 37] on icon at bounding box center [1345, 36] width 16 height 16
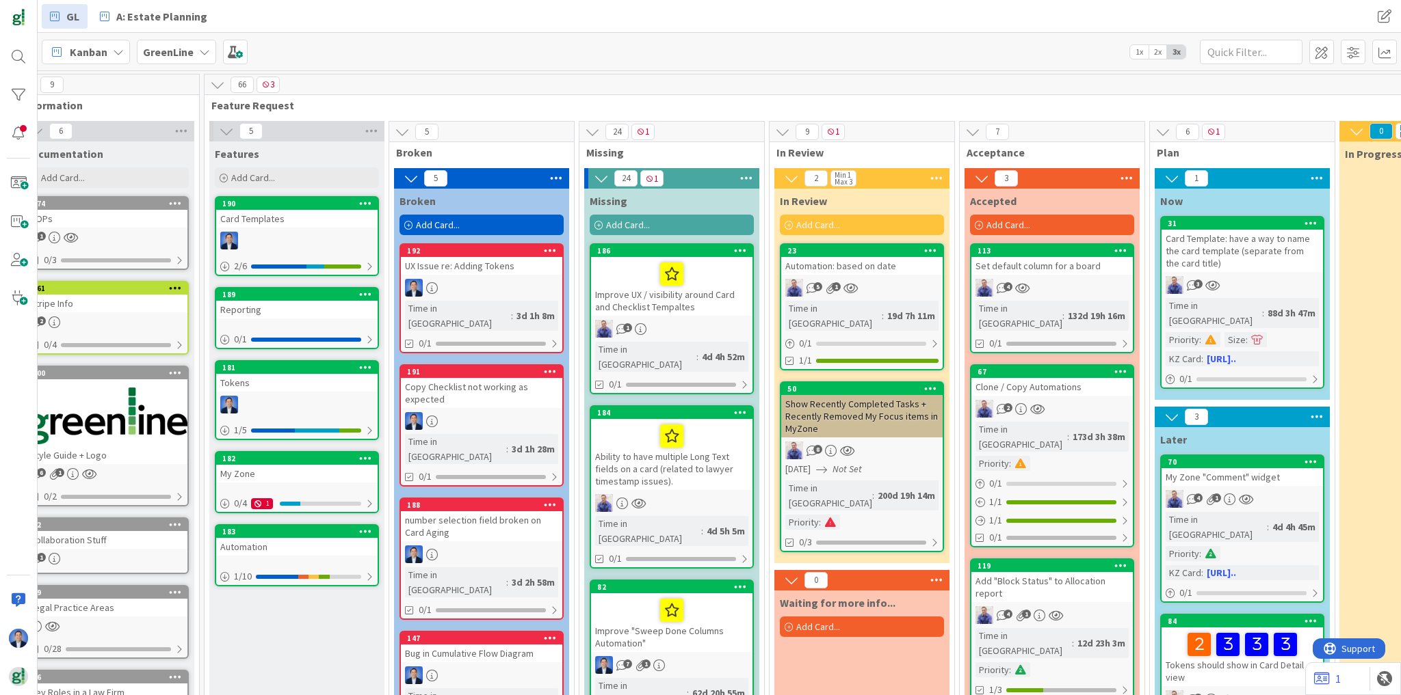
scroll to position [0, 29]
click at [709, 293] on div "Improve UX / visibility around Card and Checklist Tempaltes" at bounding box center [670, 286] width 161 height 59
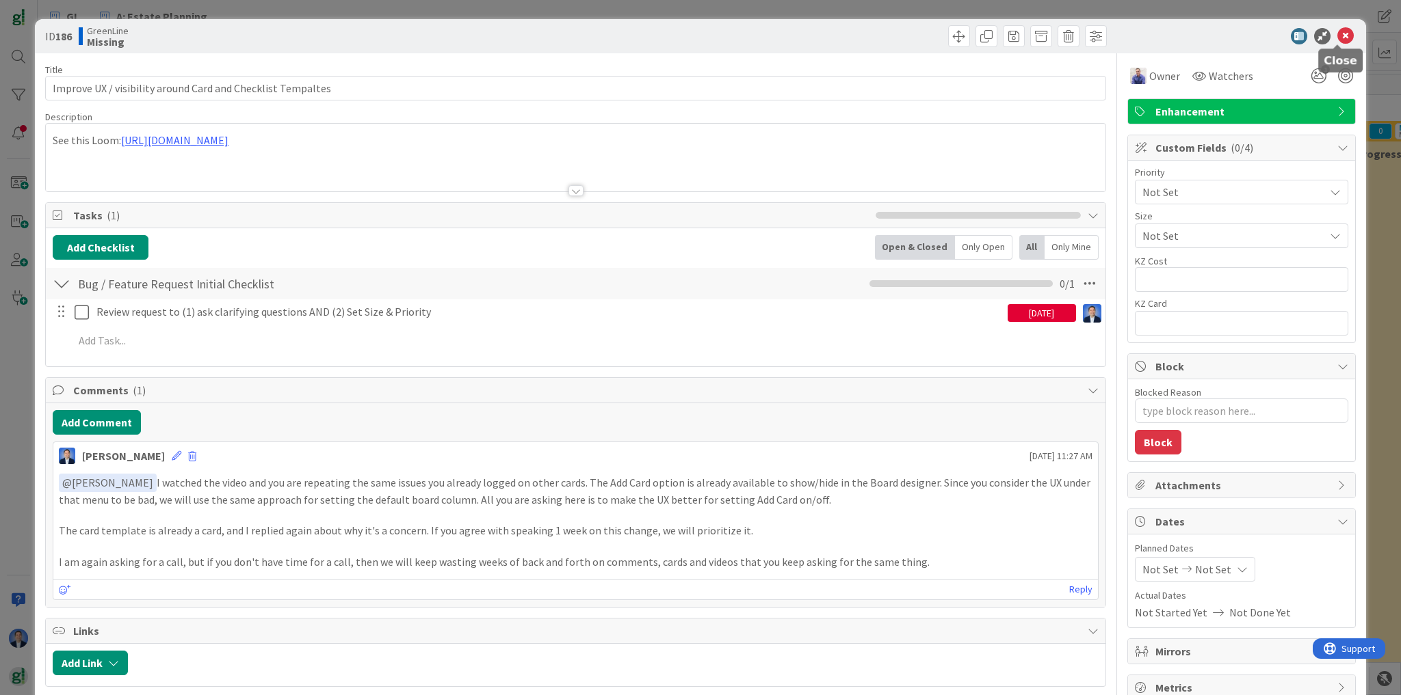
click at [1337, 37] on icon at bounding box center [1345, 36] width 16 height 16
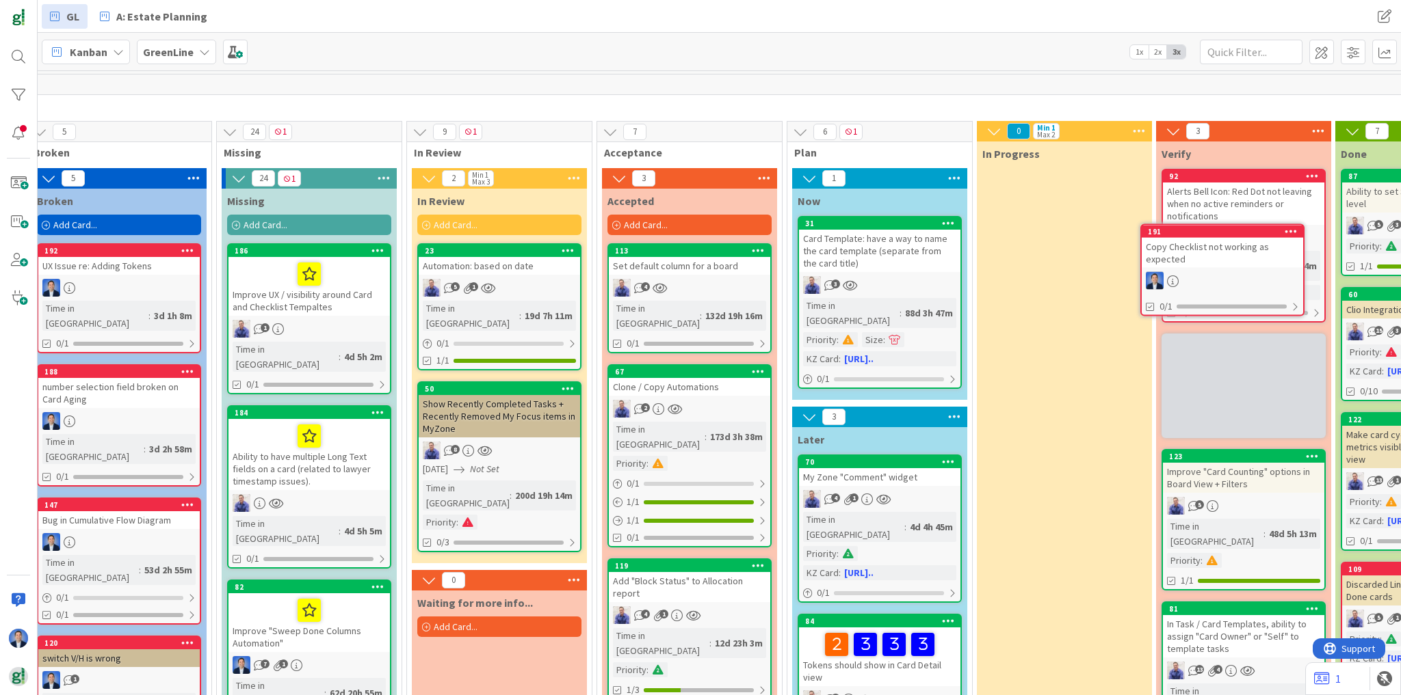
scroll to position [0, 421]
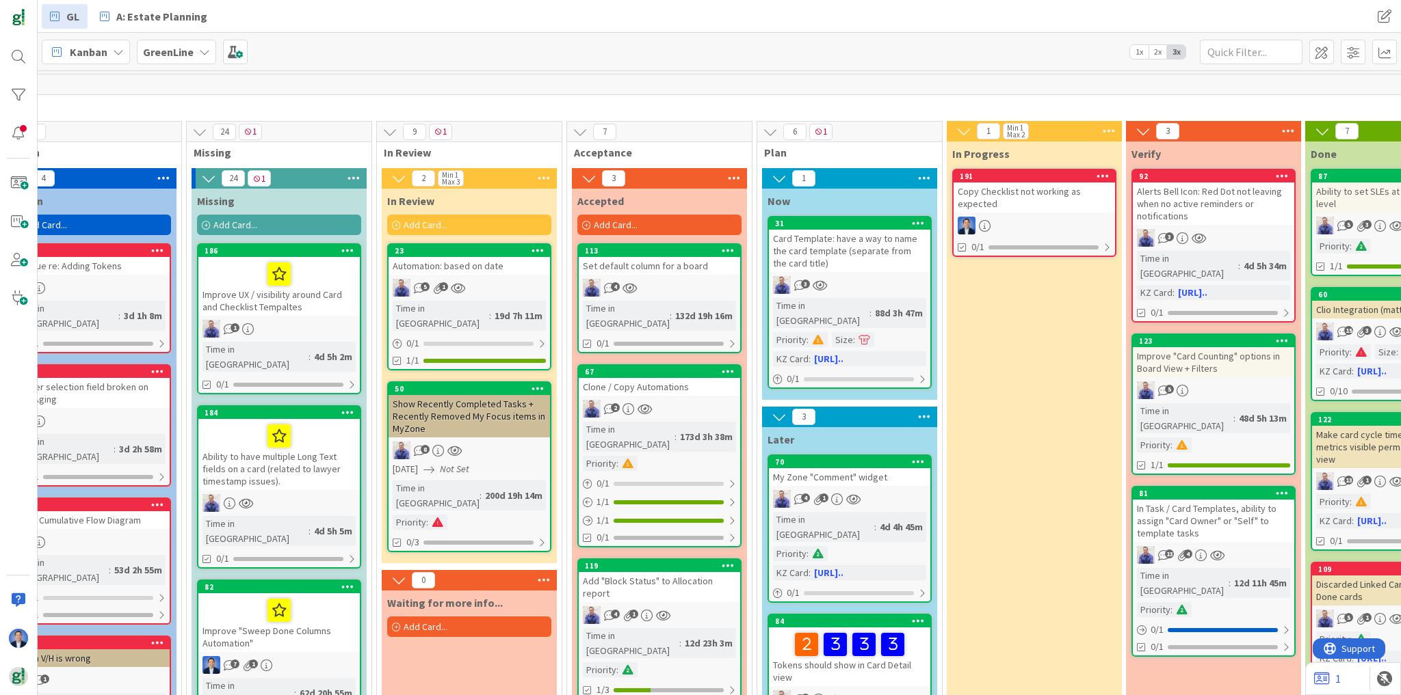
click at [1017, 200] on div "Copy Checklist not working as expected" at bounding box center [1033, 198] width 161 height 30
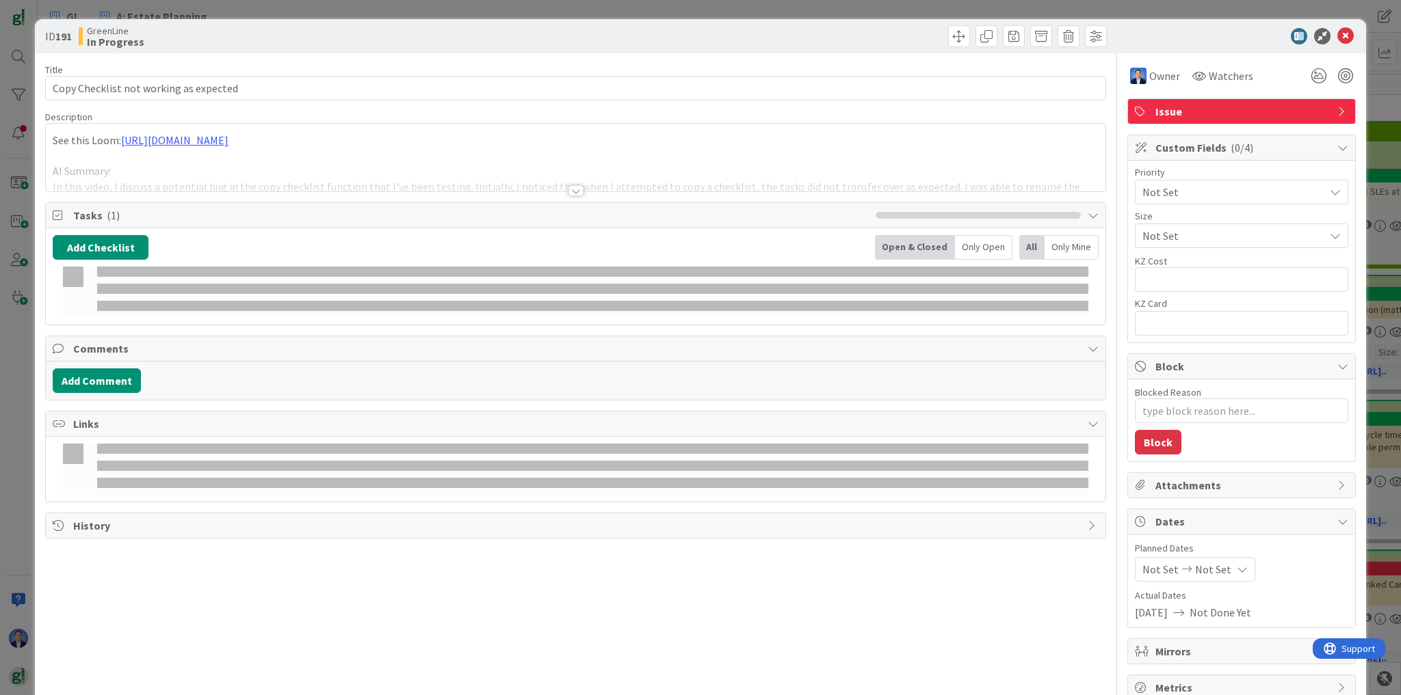
type textarea "x"
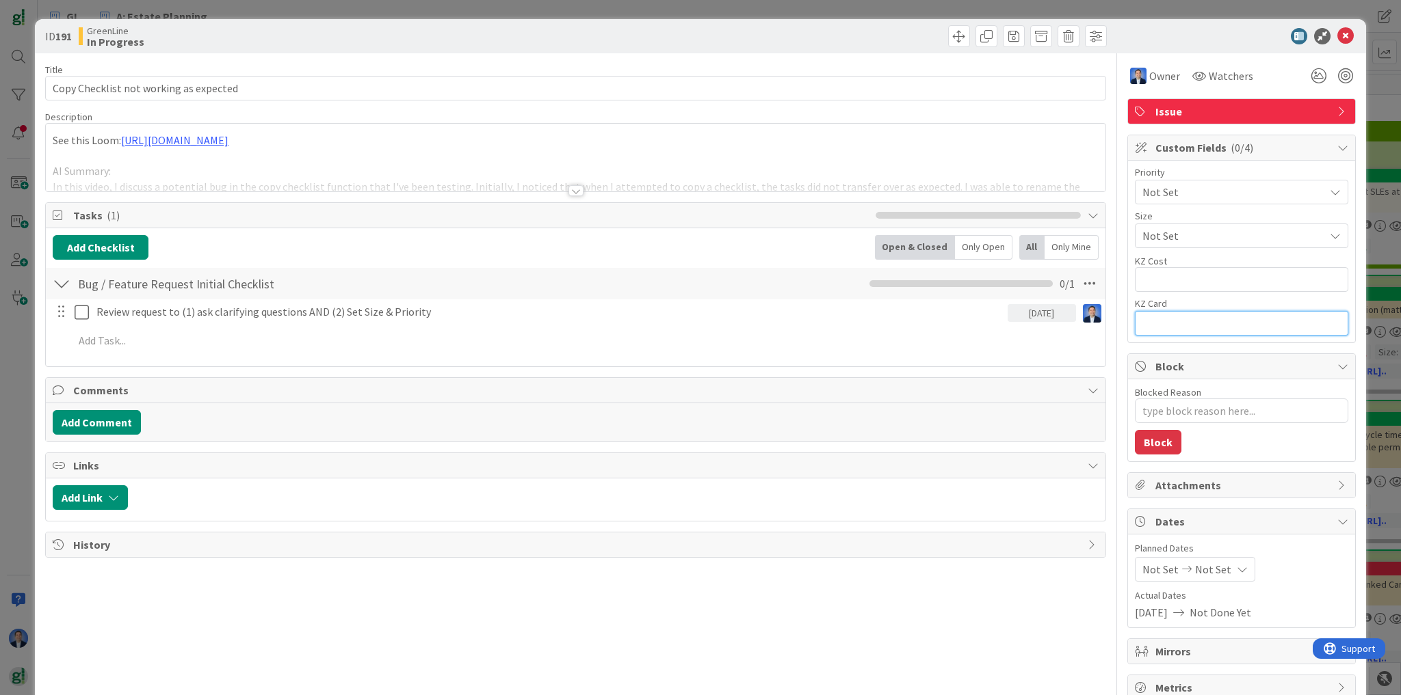
click at [1204, 316] on input "text" at bounding box center [1241, 323] width 213 height 25
paste input "[URL][DOMAIN_NAME]"
type input "[URL][DOMAIN_NAME]"
type textarea "x"
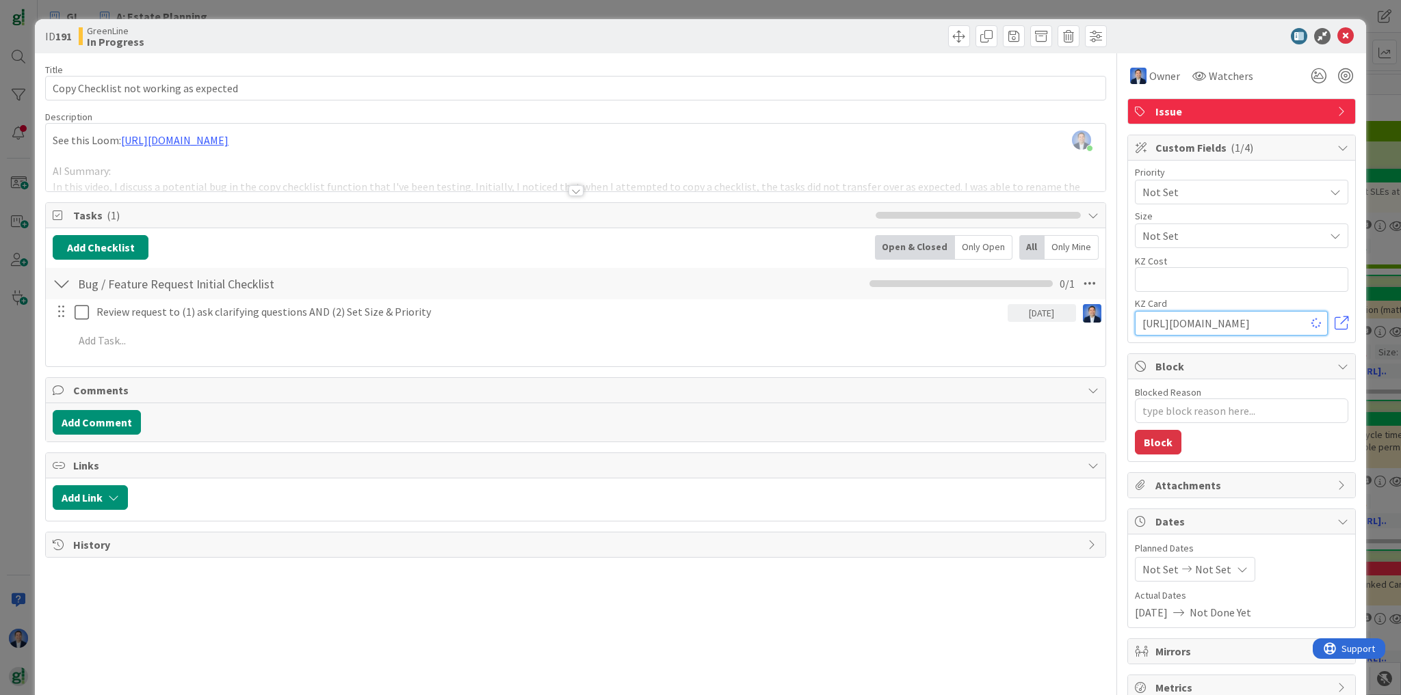
drag, startPoint x: 1157, startPoint y: 318, endPoint x: 1011, endPoint y: 312, distance: 146.5
click at [1011, 312] on div "Title 38 / 128 Copy Checklist not working as expected Description [PERSON_NAME]…" at bounding box center [700, 377] width 1310 height 648
click at [1179, 324] on input "[URL][DOMAIN_NAME]" at bounding box center [1231, 323] width 193 height 25
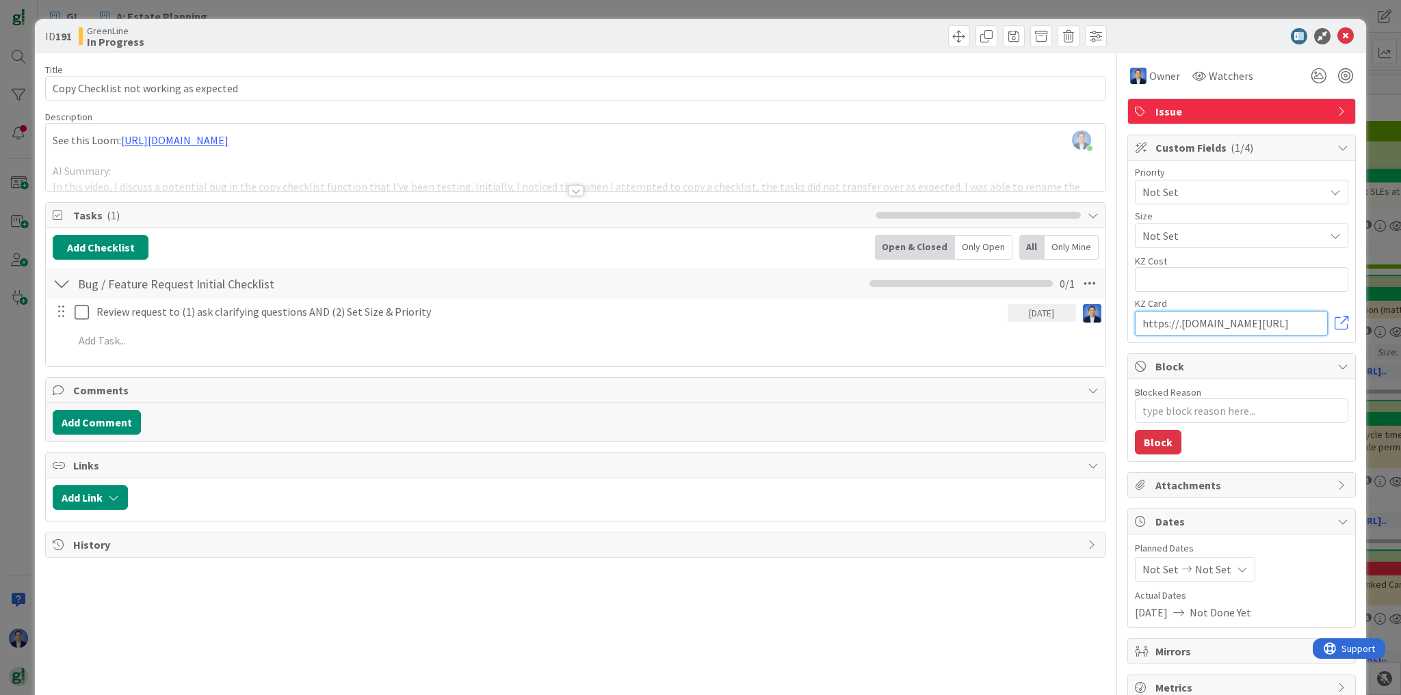
type input "[URL][DOMAIN_NAME]"
type textarea "x"
type input "[URL][DOMAIN_NAME]"
click at [1340, 38] on icon at bounding box center [1345, 36] width 16 height 16
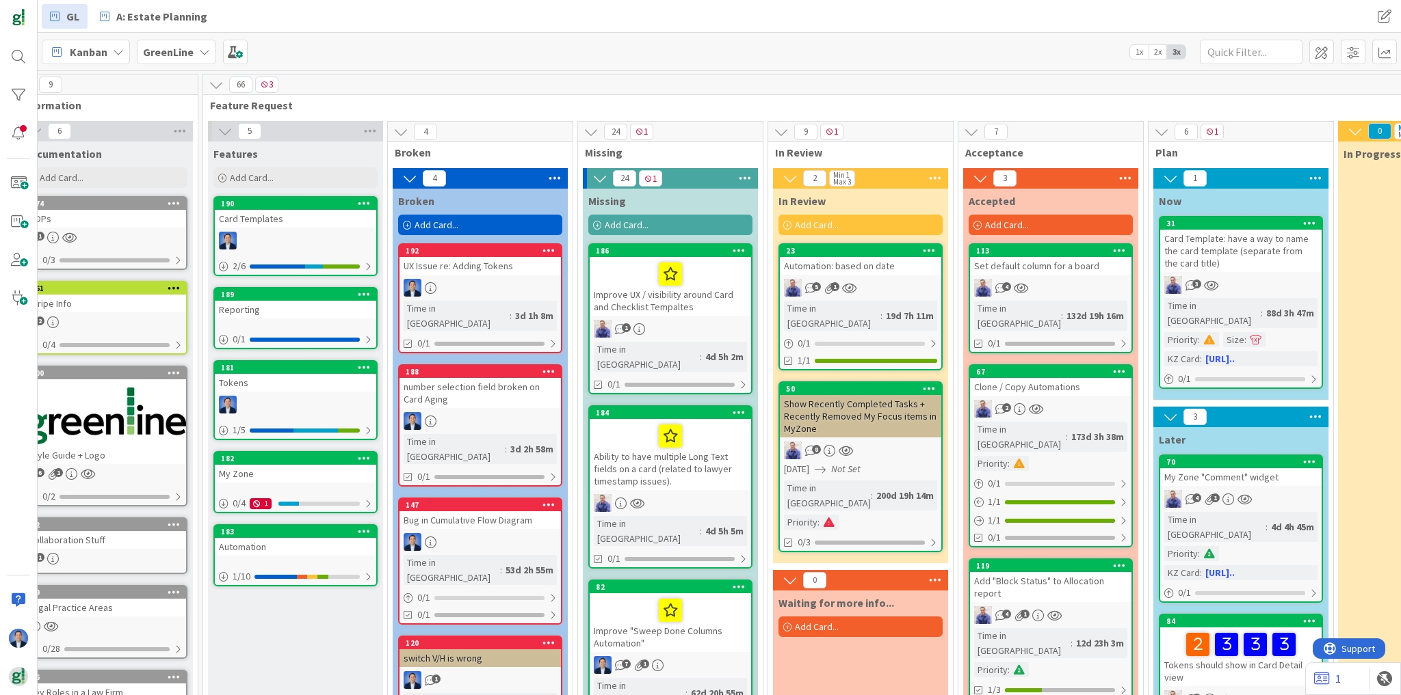
scroll to position [0, 29]
click at [470, 378] on div "number selection field broken on Card Aging" at bounding box center [480, 393] width 161 height 30
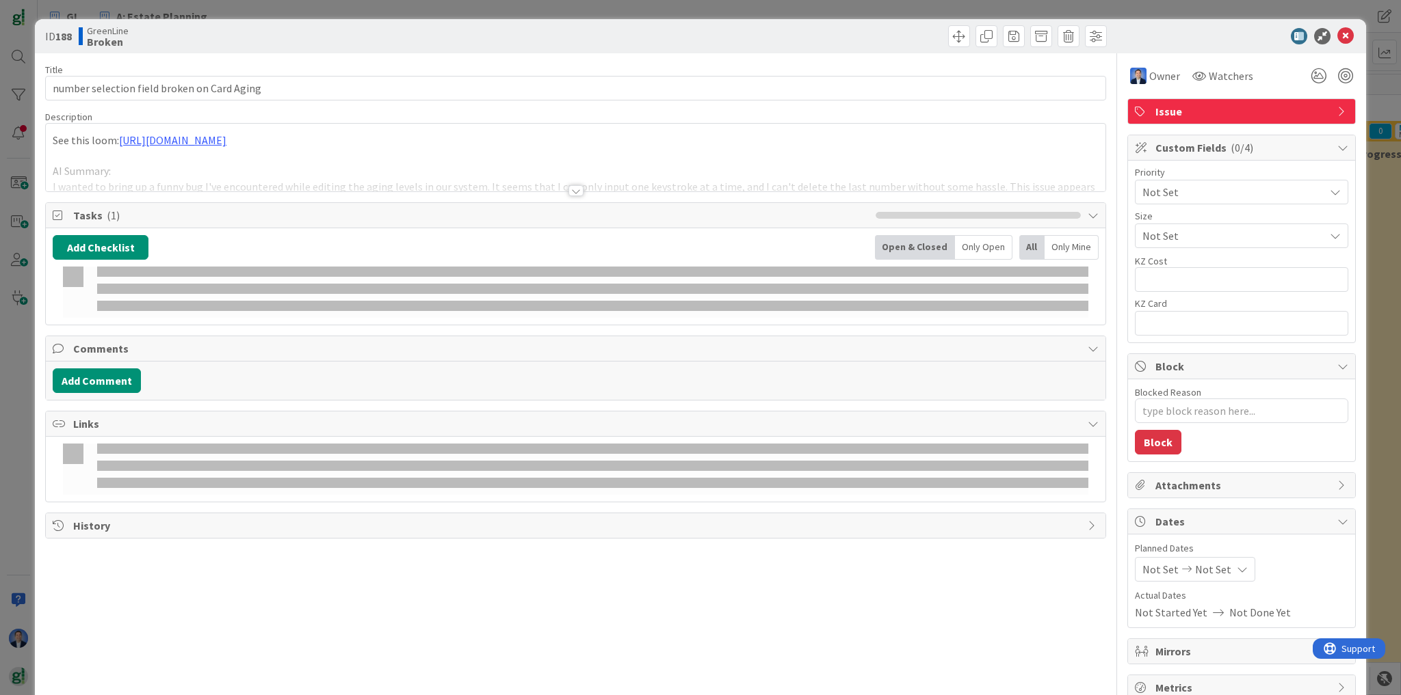
type textarea "x"
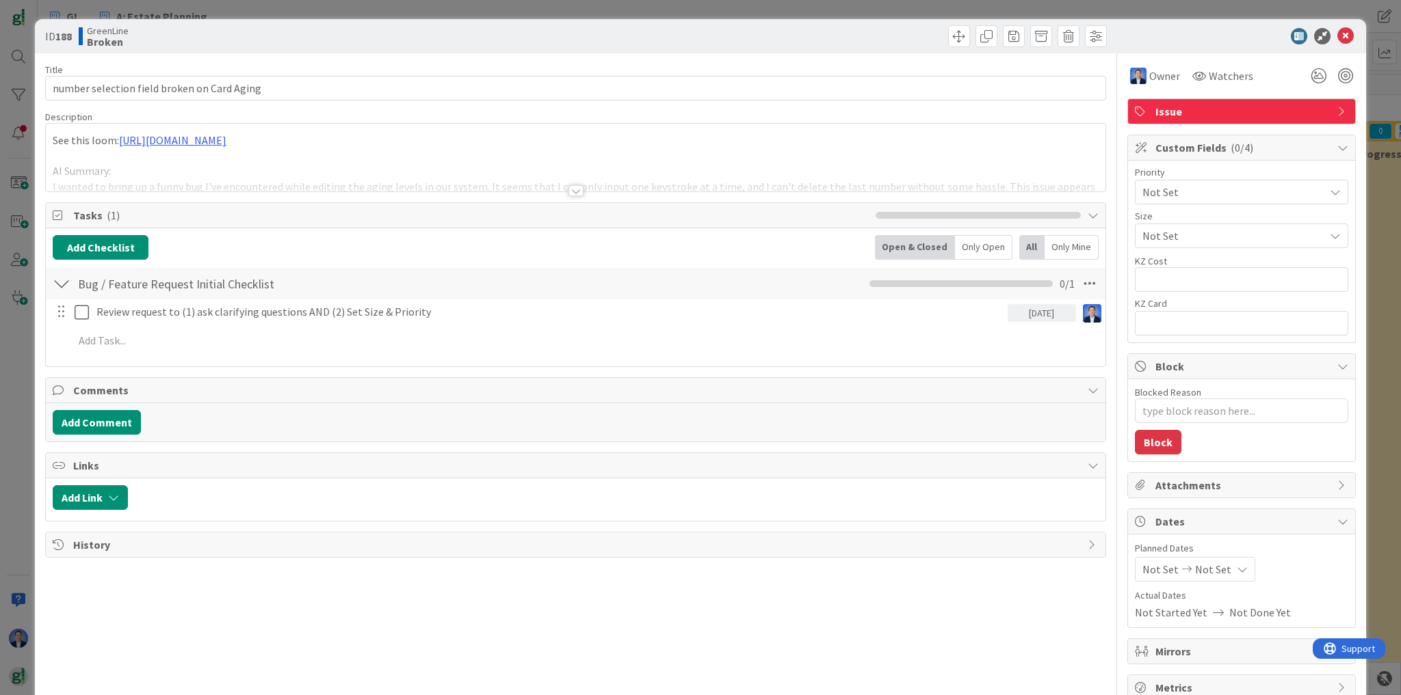
click at [392, 175] on div at bounding box center [575, 174] width 1059 height 35
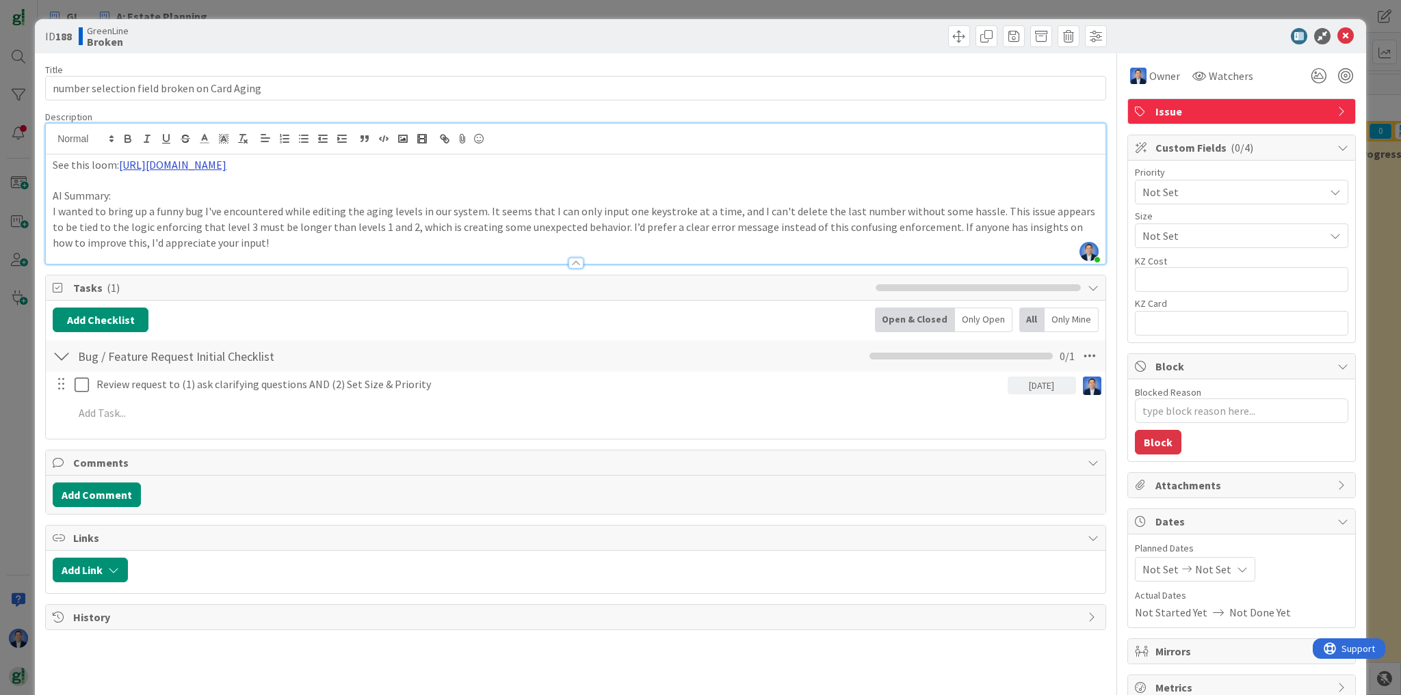
click at [226, 166] on link "[URL][DOMAIN_NAME]" at bounding box center [172, 165] width 107 height 14
click at [380, 185] on link "[URL][DOMAIN_NAME]" at bounding box center [345, 192] width 94 height 18
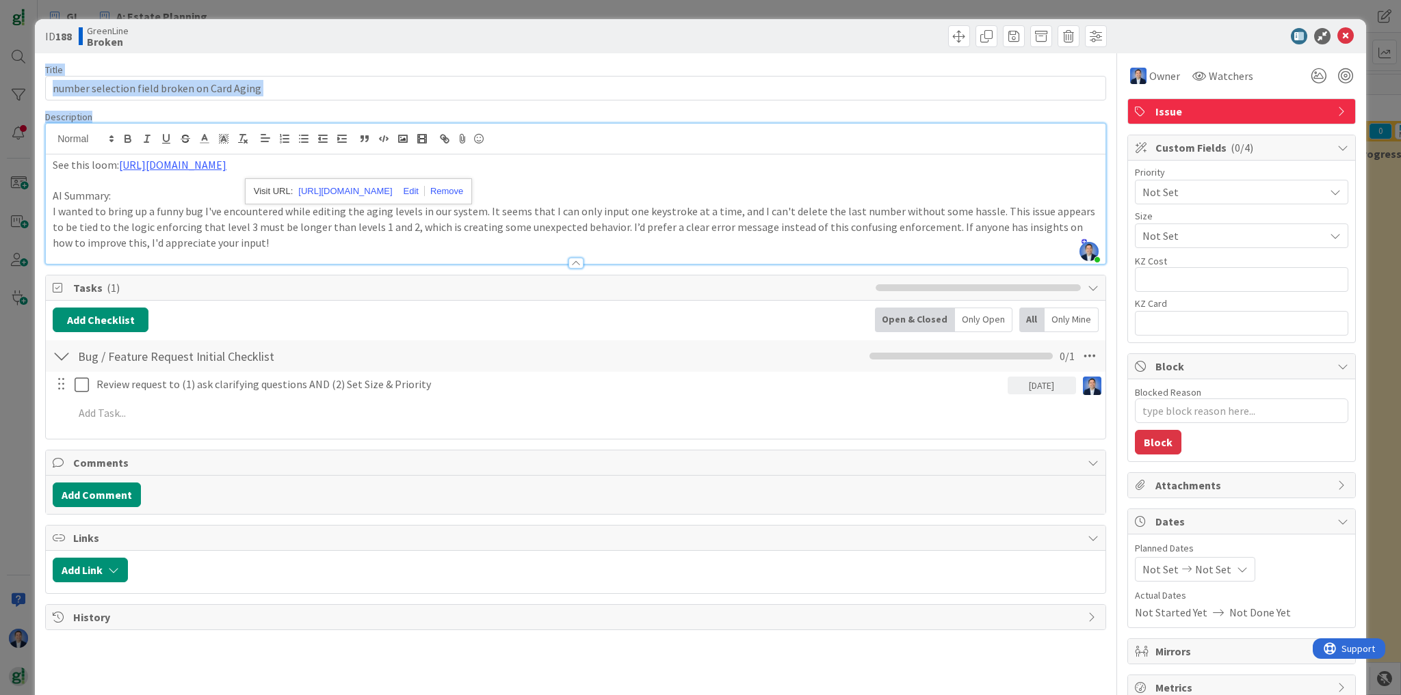
drag, startPoint x: 1337, startPoint y: 36, endPoint x: 929, endPoint y: 79, distance: 409.9
click at [938, 107] on div "ID 188 GreenLine Broken Title 43 / 128 number selection field broken on Card Ag…" at bounding box center [700, 365] width 1331 height 692
click at [834, 47] on div at bounding box center [842, 36] width 527 height 22
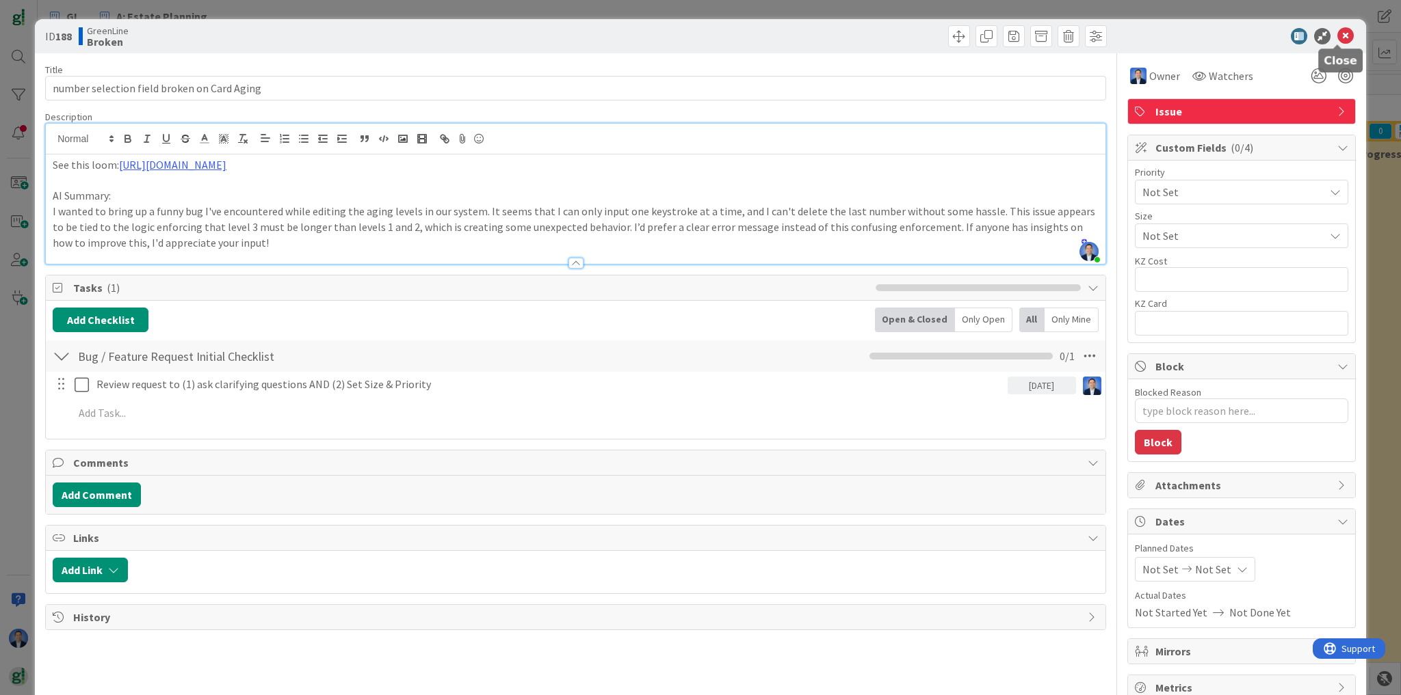
click at [1340, 40] on icon at bounding box center [1345, 36] width 16 height 16
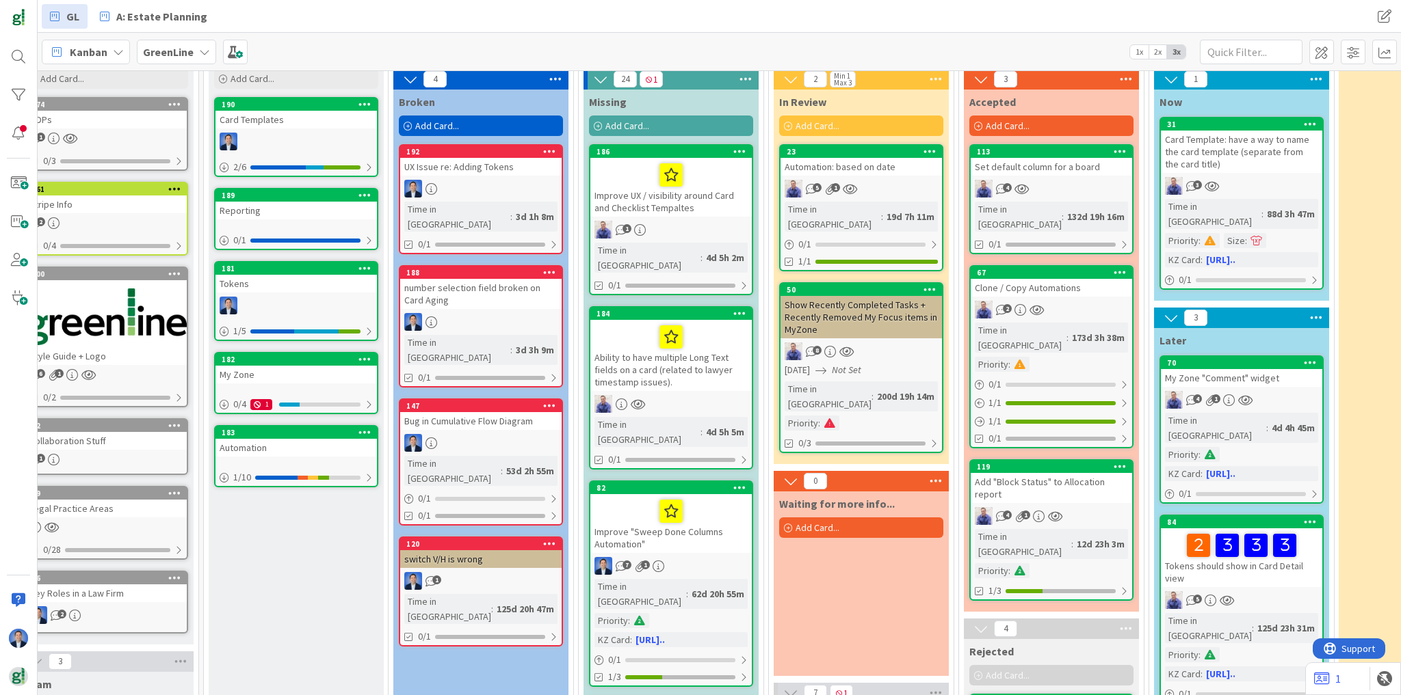
scroll to position [55, 29]
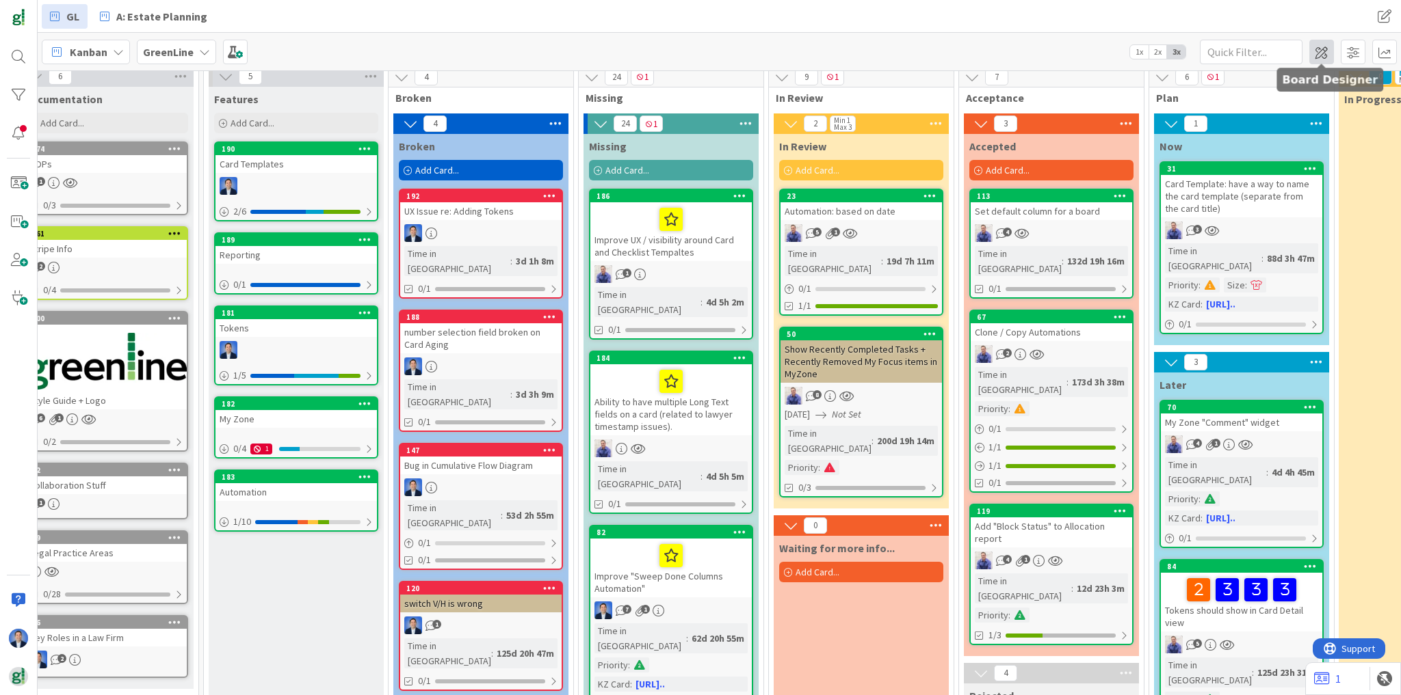
click at [1321, 53] on span at bounding box center [1321, 52] width 25 height 25
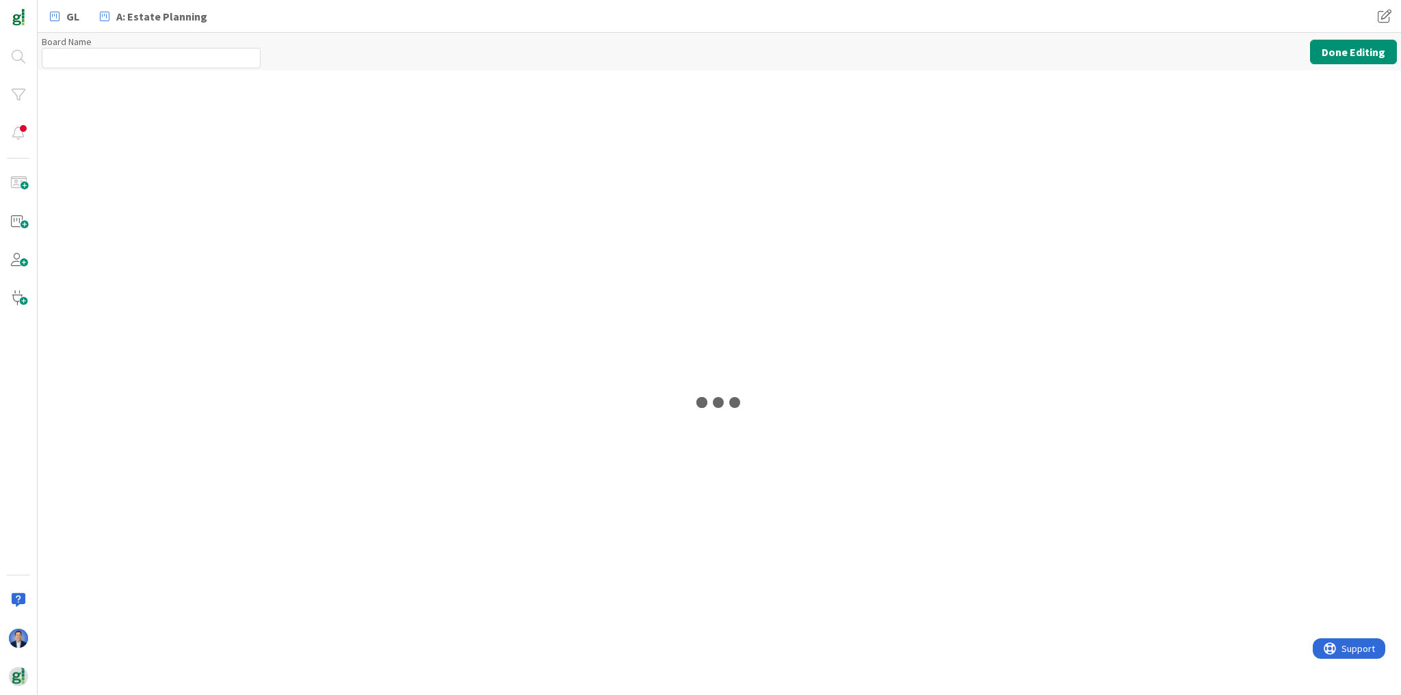
type input "GreenLine"
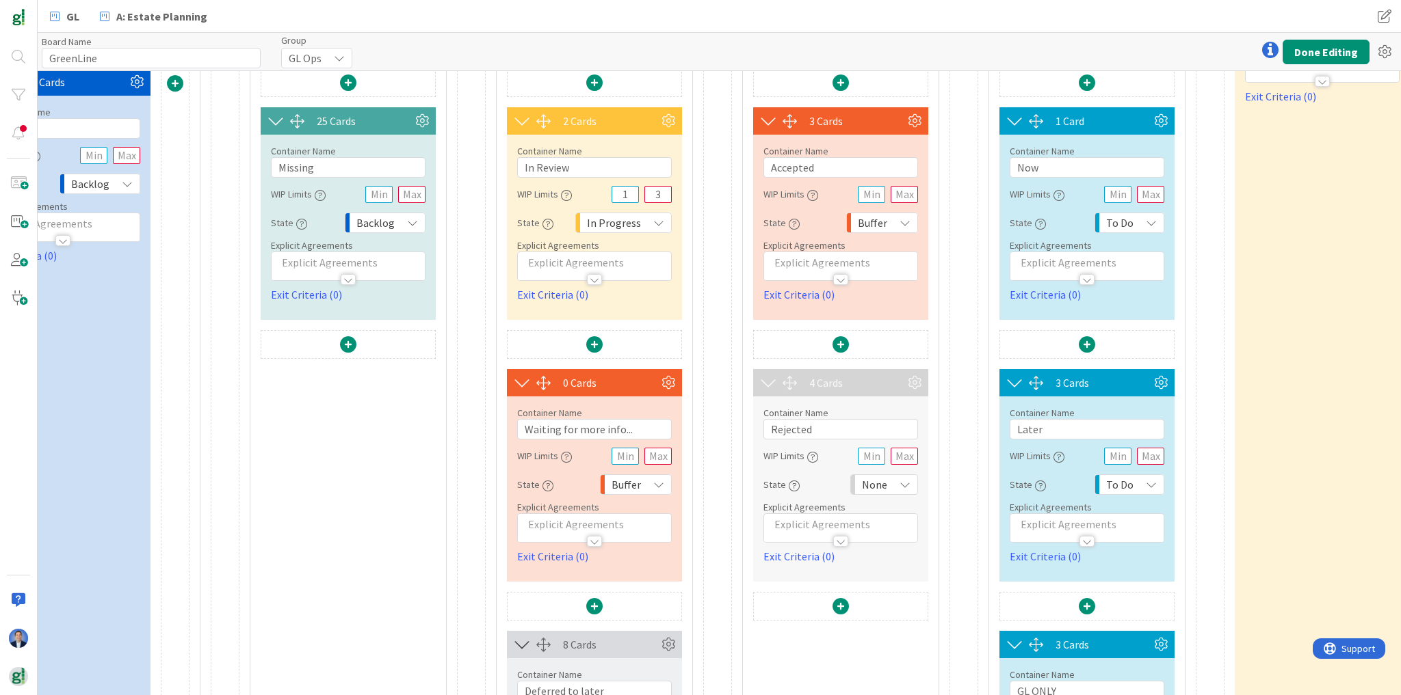
scroll to position [328, 711]
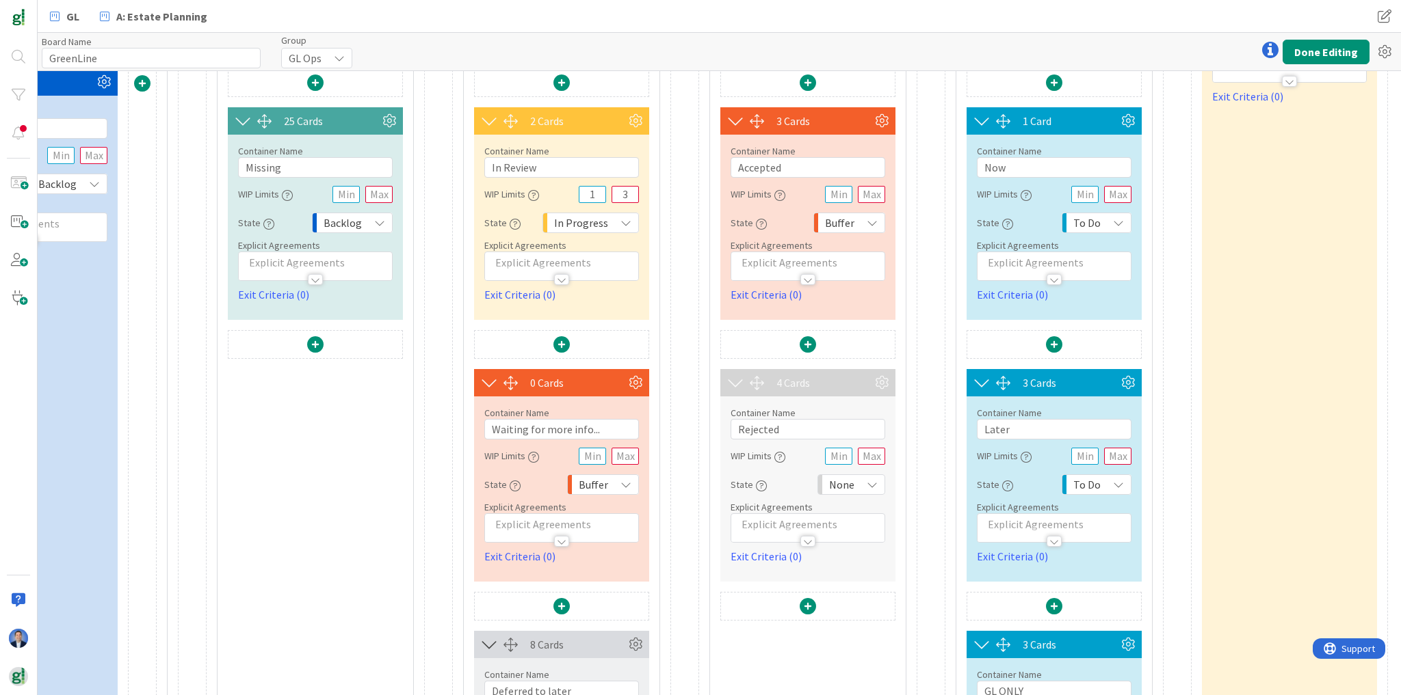
click at [799, 346] on span at bounding box center [807, 344] width 16 height 16
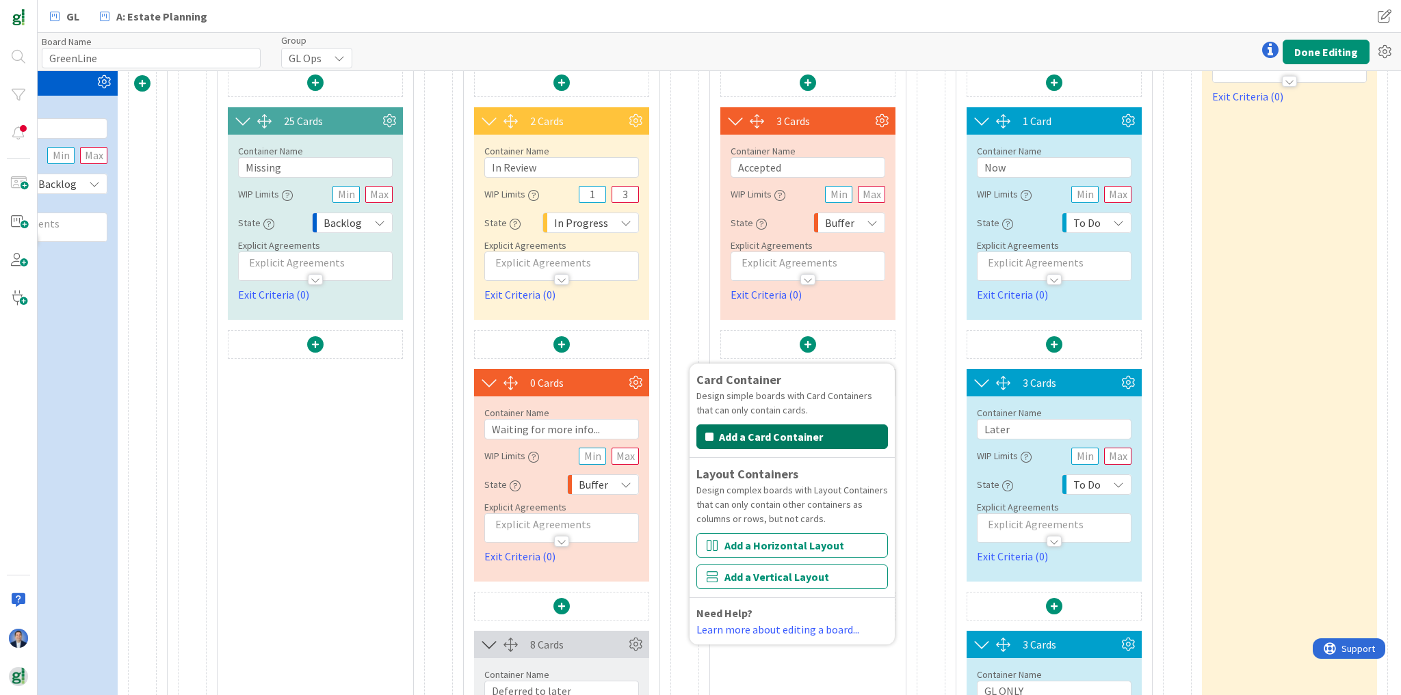
click at [762, 436] on button "Add a Card Container" at bounding box center [791, 437] width 191 height 25
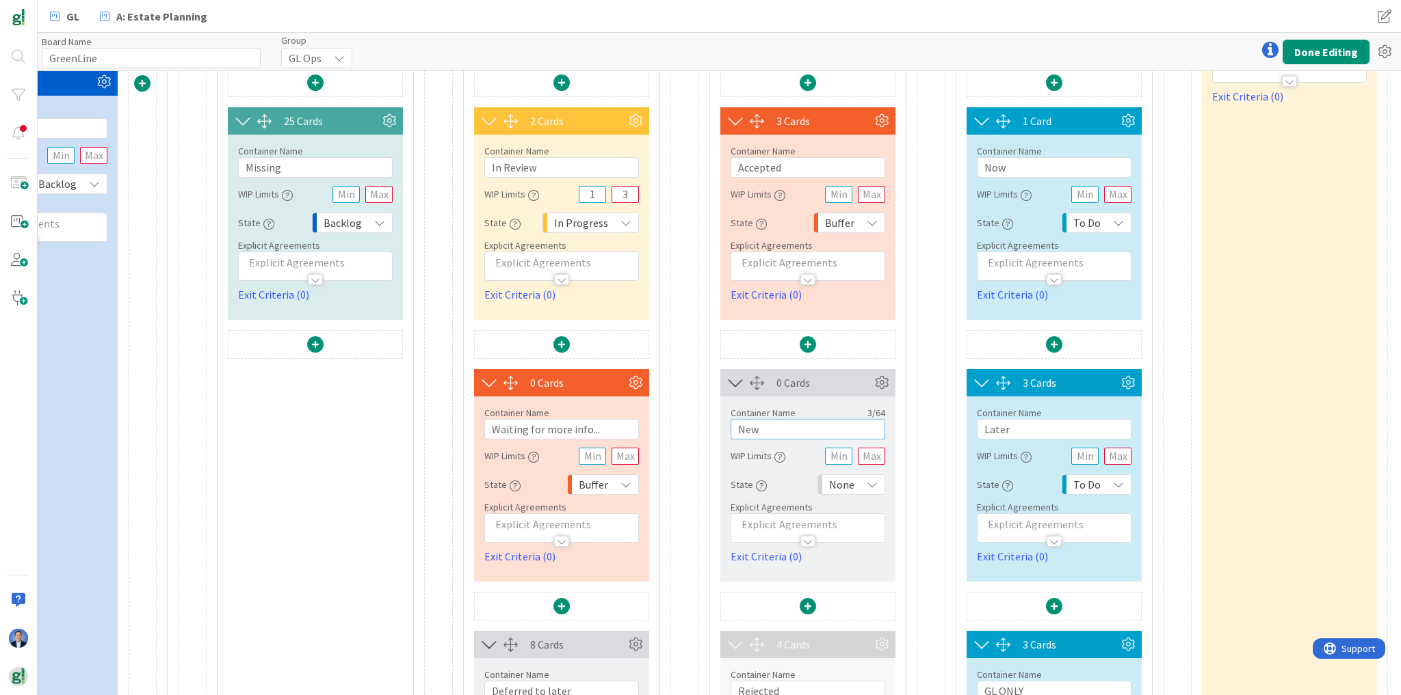
click at [778, 429] on input "New" at bounding box center [807, 429] width 155 height 21
type input "Accepted (LOW Priority)"
click at [1340, 48] on button "Done Editing" at bounding box center [1325, 52] width 87 height 25
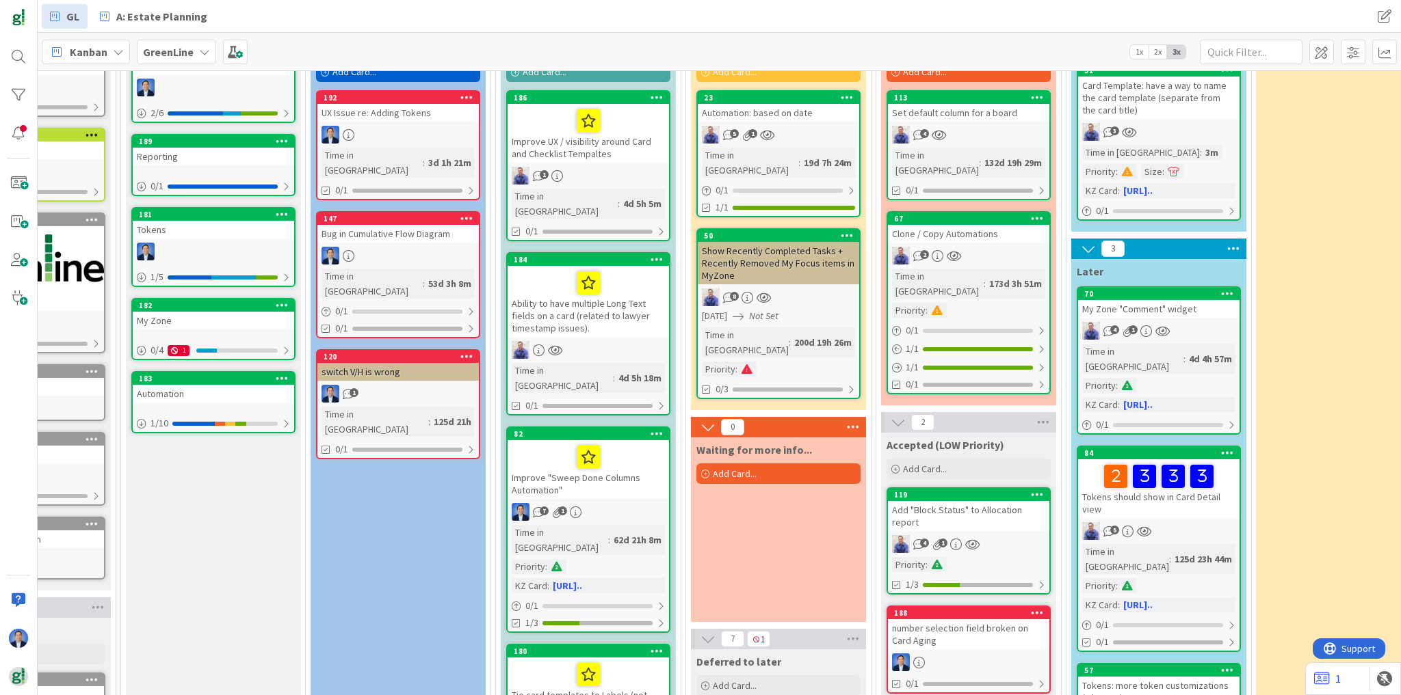
scroll to position [156, 112]
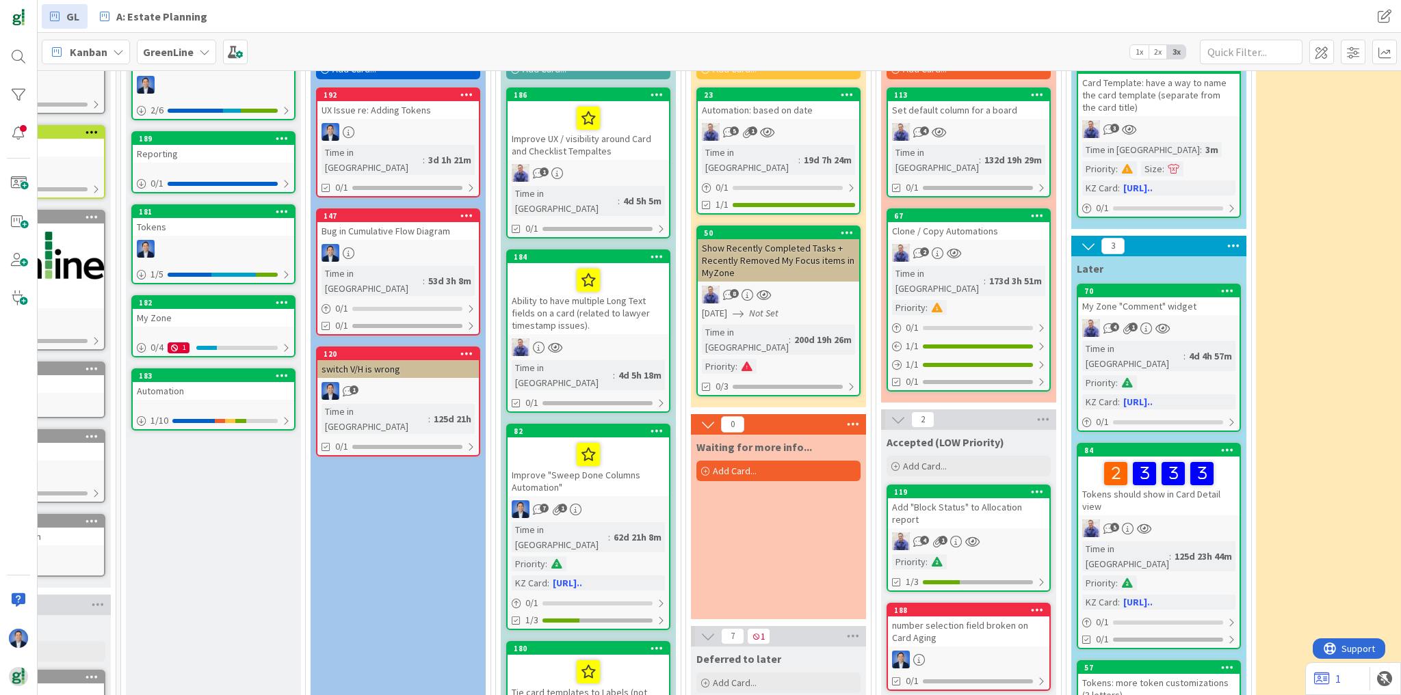
click at [966, 499] on div "Add "Block Status" to Allocation report" at bounding box center [968, 514] width 161 height 30
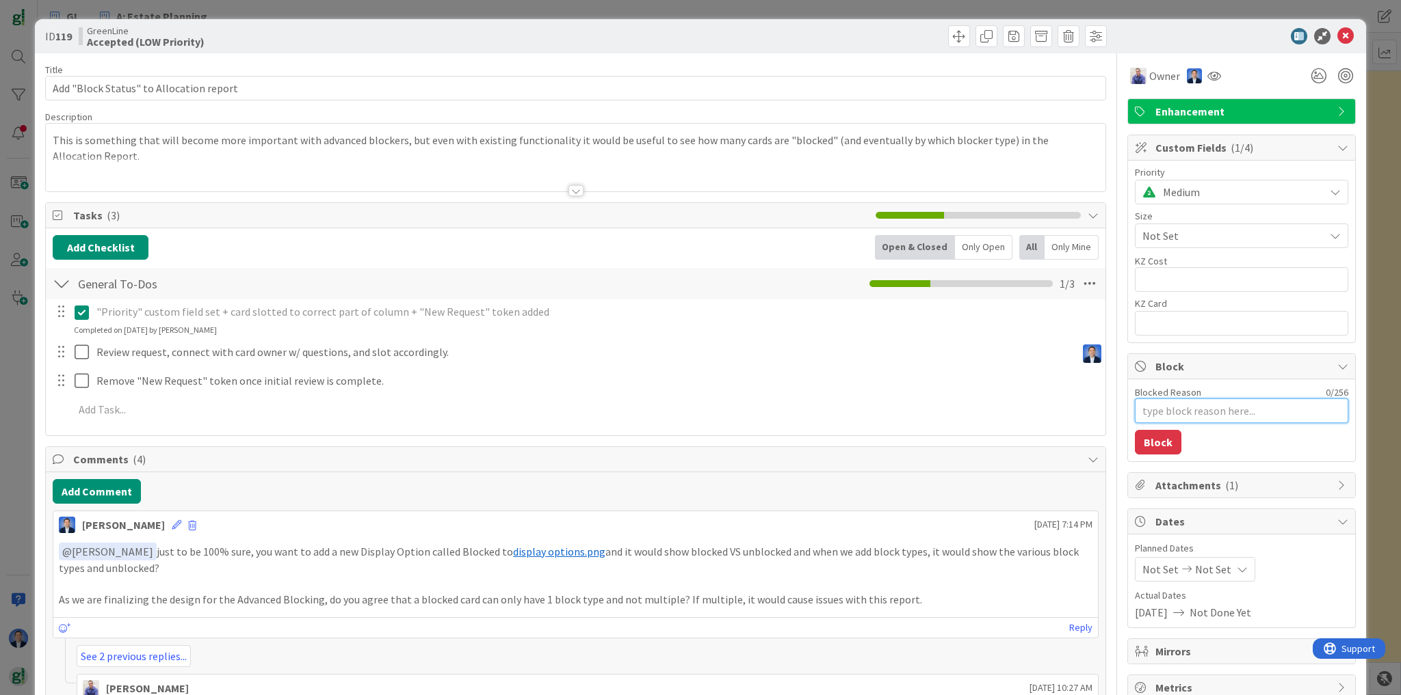
click at [1230, 419] on textarea "Blocked Reason" at bounding box center [1241, 411] width 213 height 25
type textarea "x"
type textarea "w"
type textarea "x"
type textarea "wi"
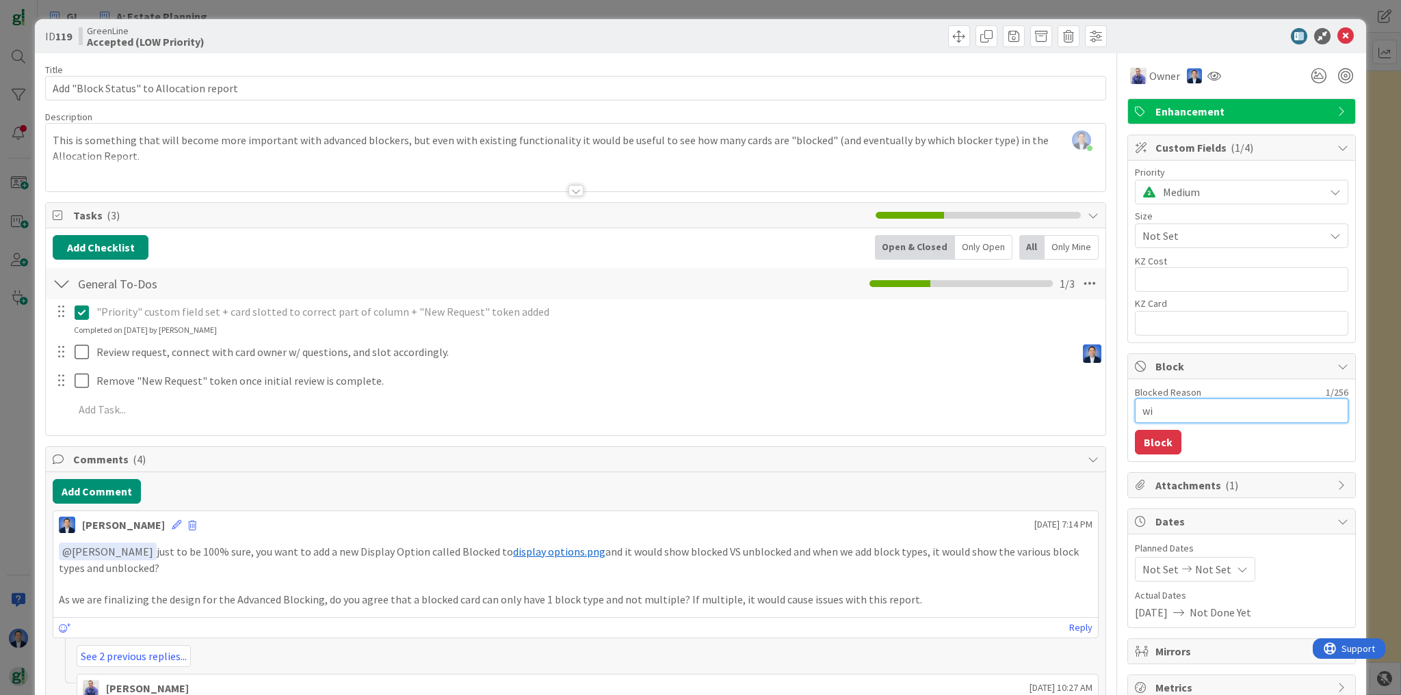
type textarea "x"
type textarea "wil"
type textarea "x"
type textarea "will"
type textarea "x"
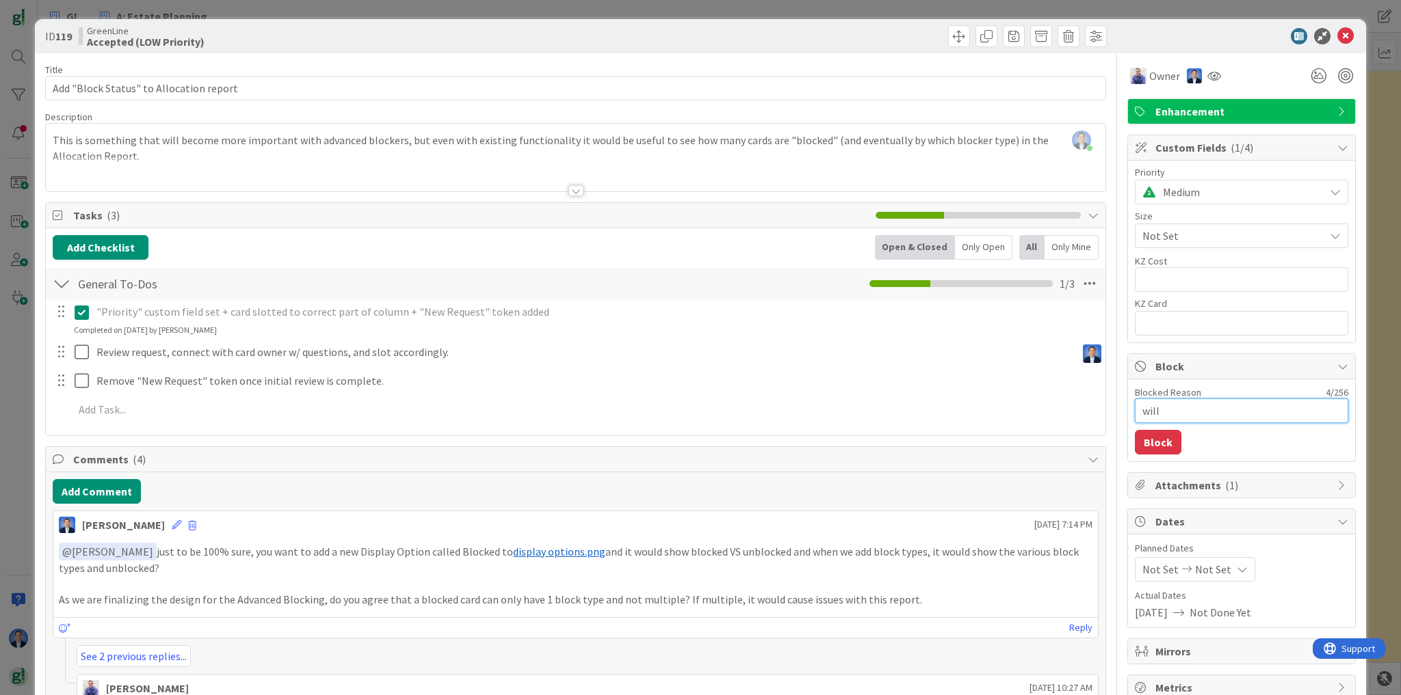
type textarea "will"
type textarea "x"
type textarea "will b"
type textarea "x"
type textarea "will be"
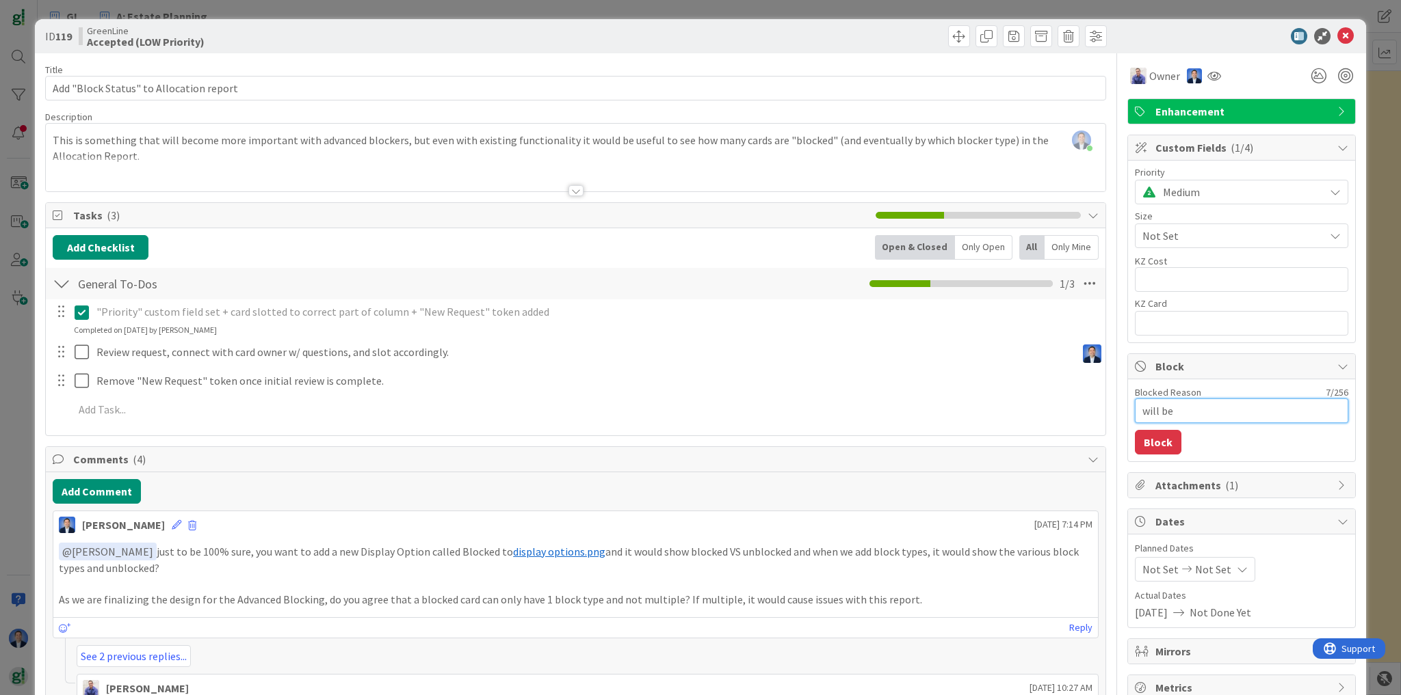
type textarea "x"
type textarea "will be"
type textarea "x"
type textarea "will be d"
type textarea "x"
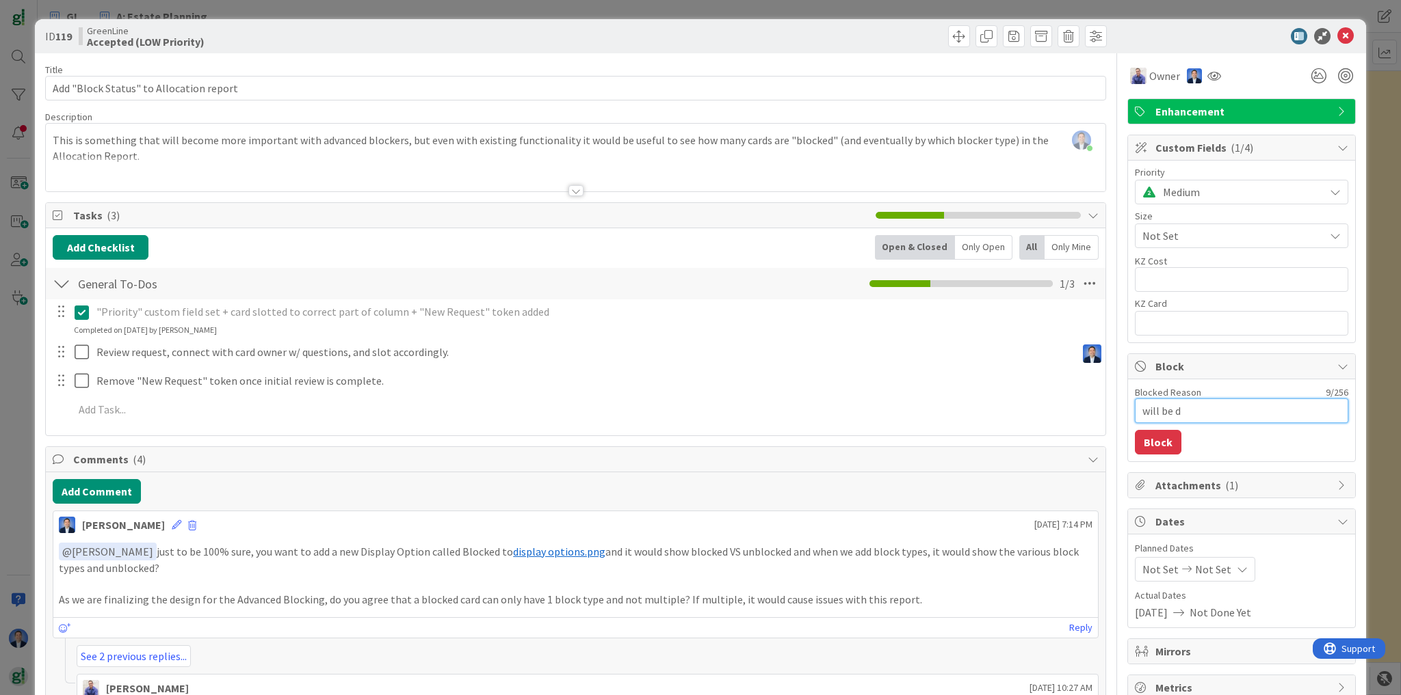
type textarea "will be do"
type textarea "x"
type textarea "will be don"
type textarea "x"
type textarea "will be done"
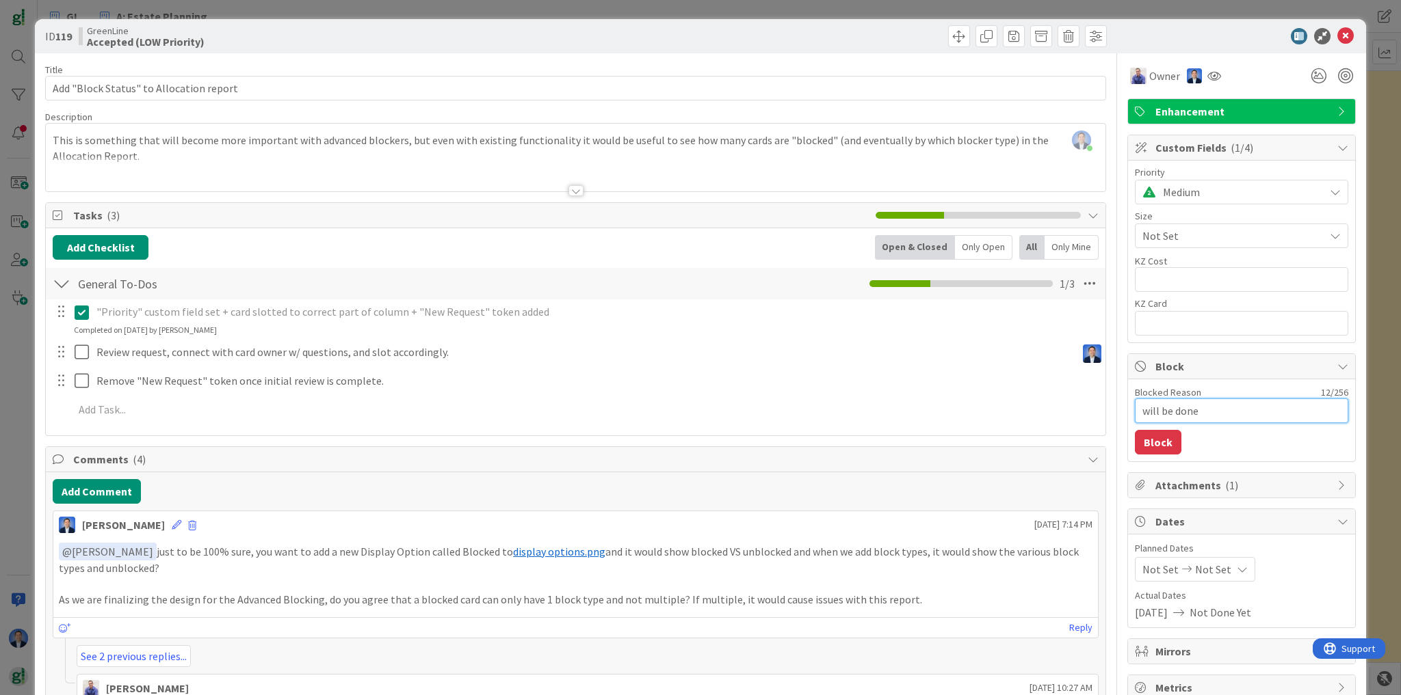
type textarea "x"
type textarea "will be done"
type textarea "x"
type textarea "will be done w"
type textarea "x"
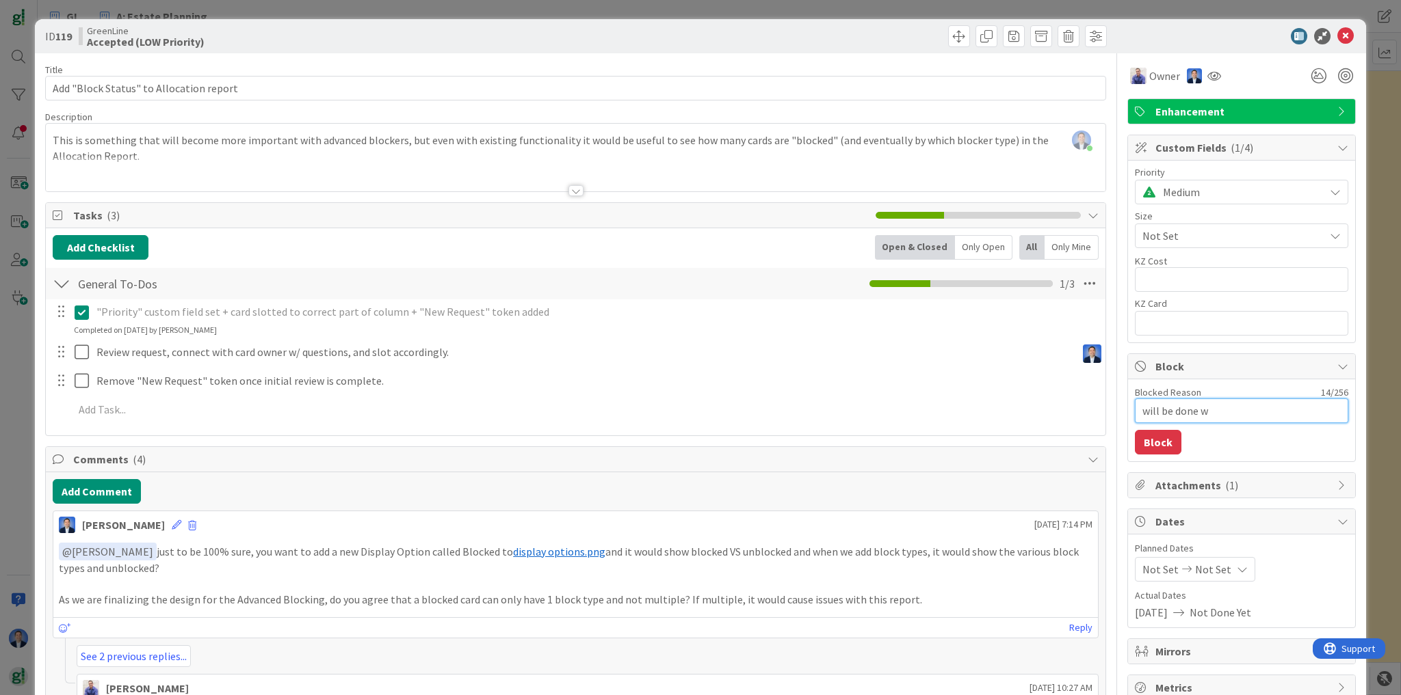
type textarea "will be done wi"
type textarea "x"
type textarea "will be done wit"
type textarea "x"
type textarea "will be done with"
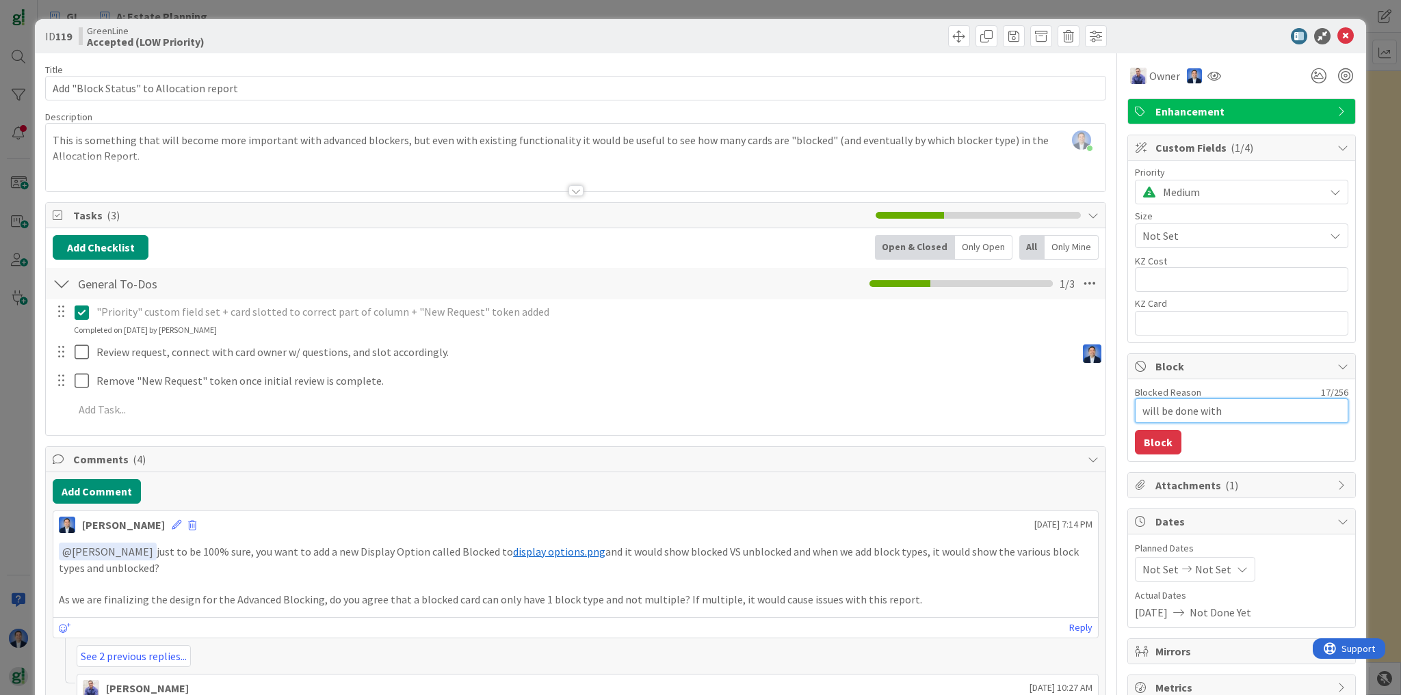
type textarea "x"
type textarea "will be done with"
type textarea "x"
type textarea "will be done with A"
type textarea "x"
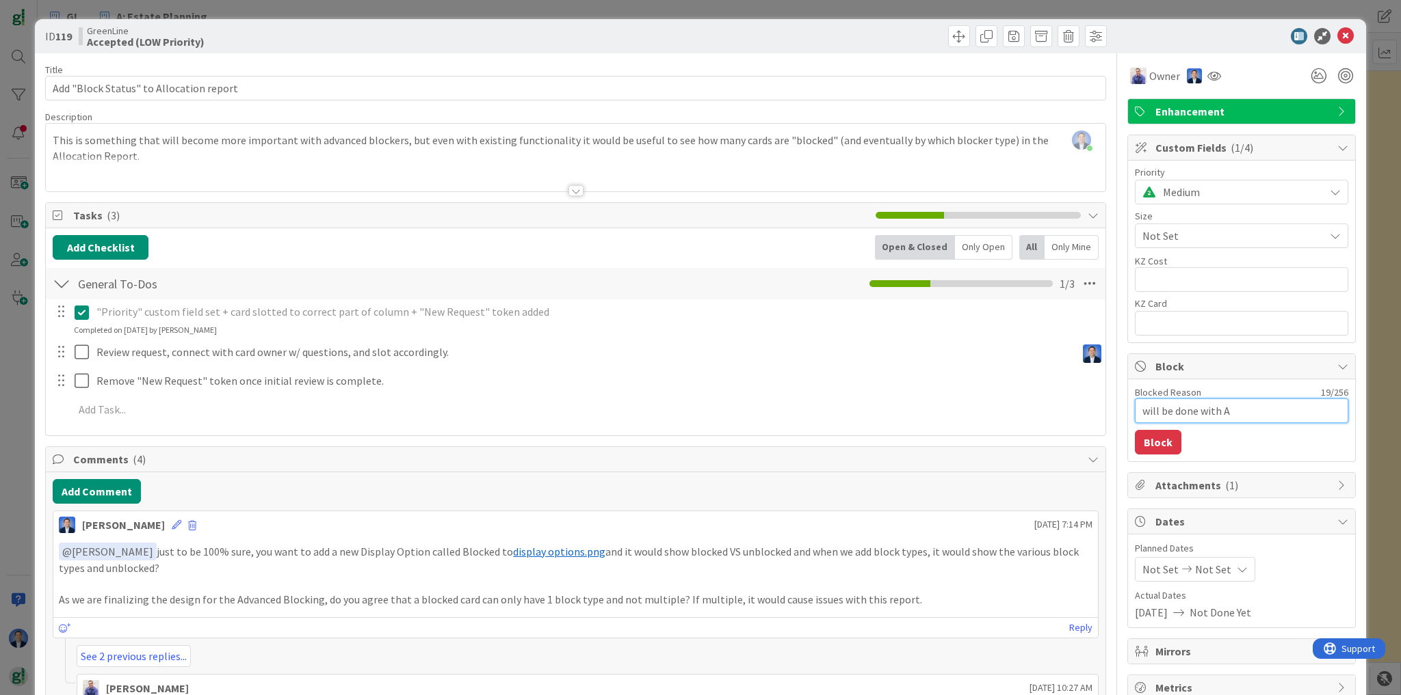
type textarea "will be done with Ad"
type textarea "x"
type textarea "will be done with Adv"
type textarea "x"
type textarea "will be done with Adva"
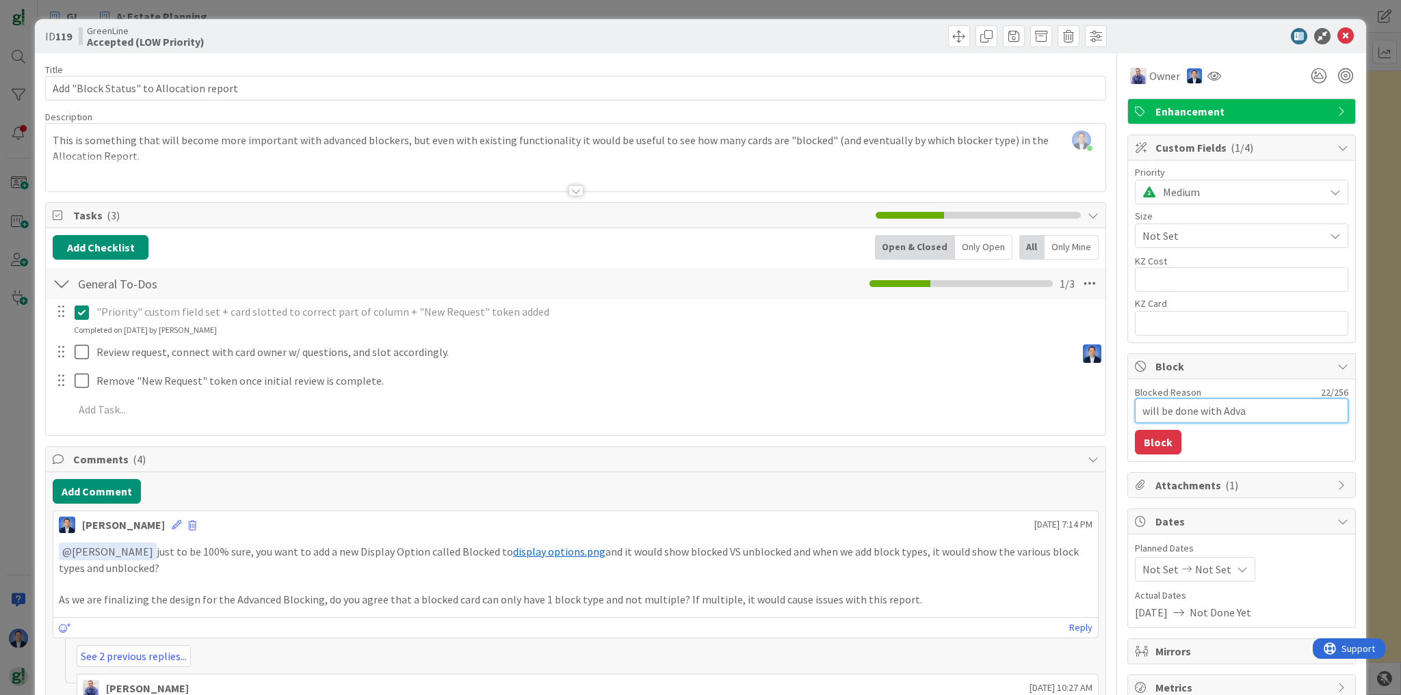
type textarea "x"
type textarea "will be done with [PERSON_NAME]"
type textarea "x"
type textarea "will be done with Advance"
type textarea "x"
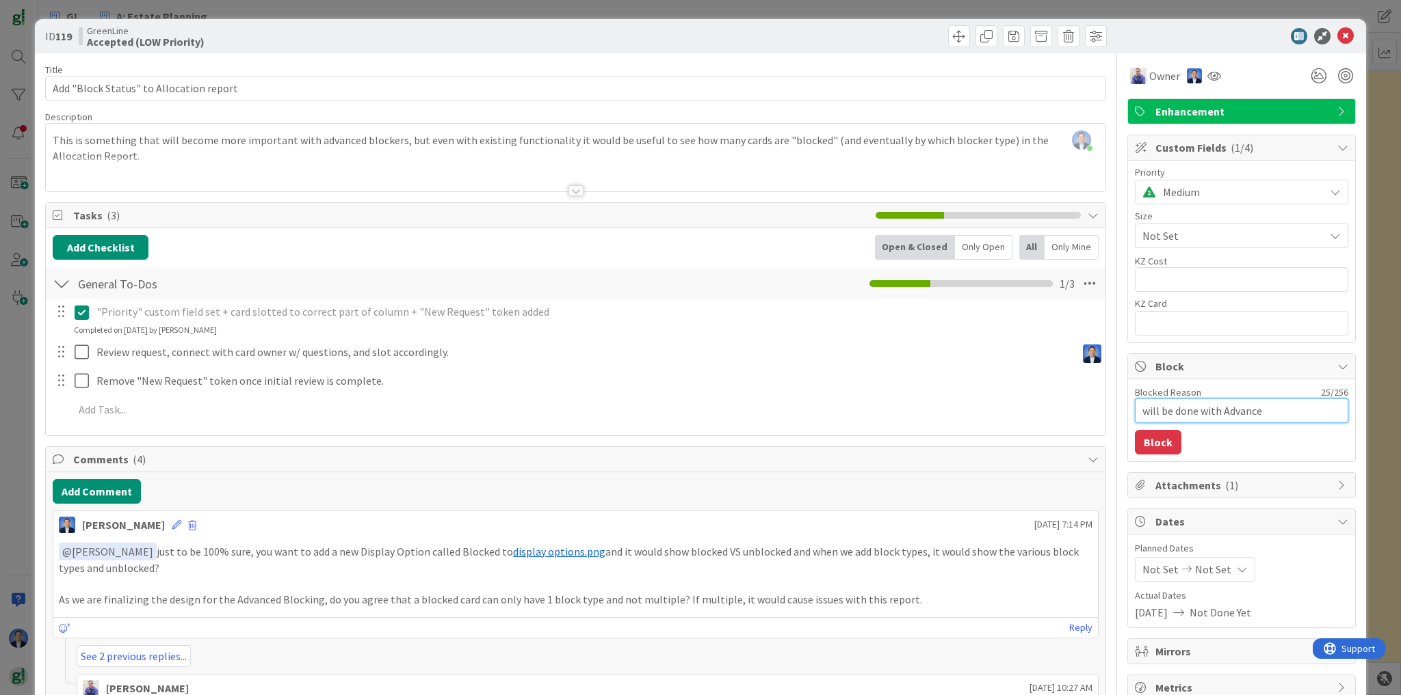
type textarea "will be done with Advanced"
type textarea "x"
type textarea "will be done with Advanced"
type textarea "x"
type textarea "will be done with Advanced B"
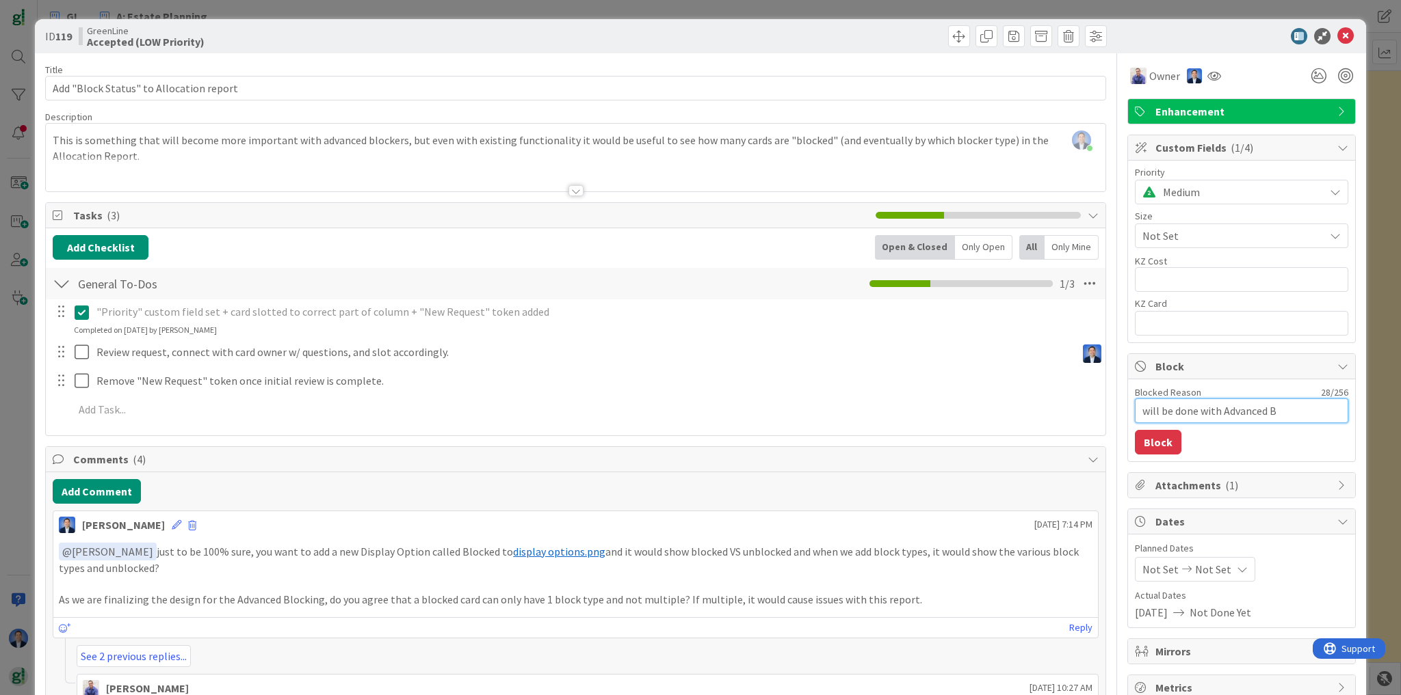
type textarea "x"
type textarea "will be done with Advanced Bl"
type textarea "x"
type textarea "will be done with Advanced Blo"
type textarea "x"
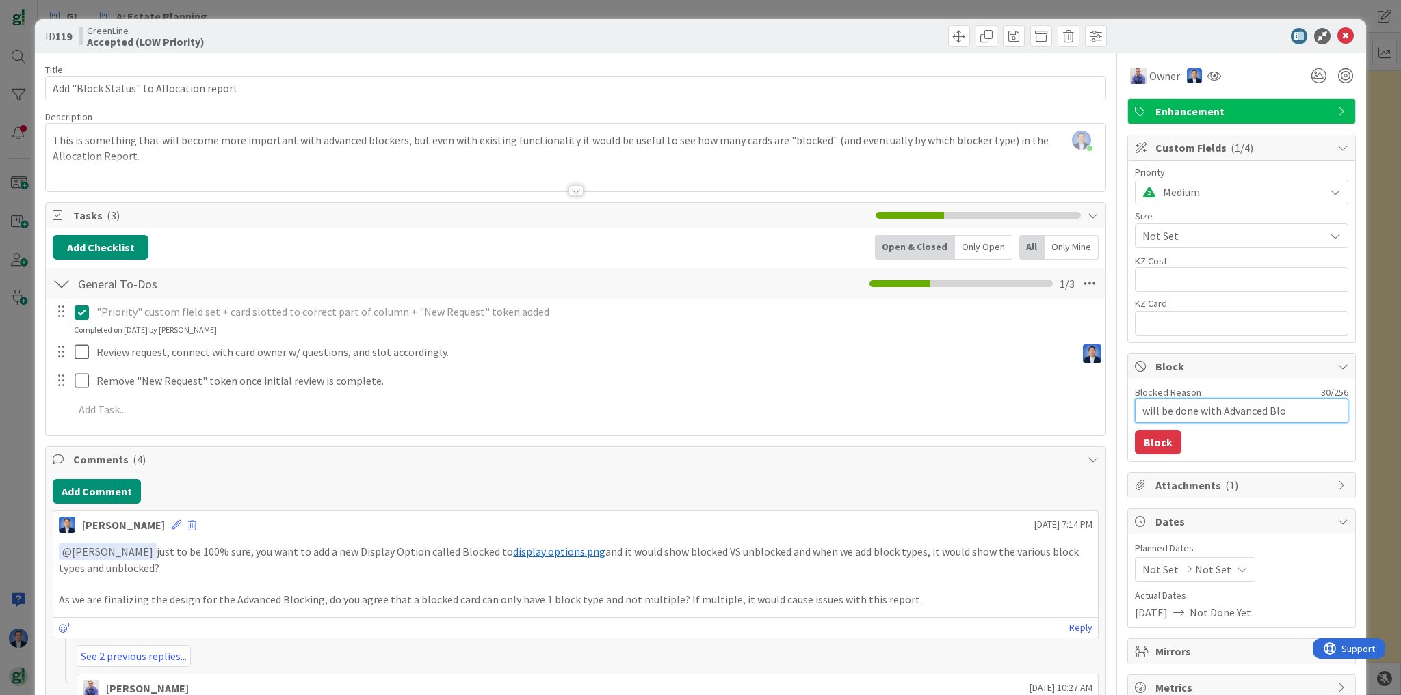
type textarea "will be done with Advanced Bloc"
type textarea "x"
type textarea "will be done with Advanced Block"
type textarea "x"
type textarea "will be done with Advanced Blocki"
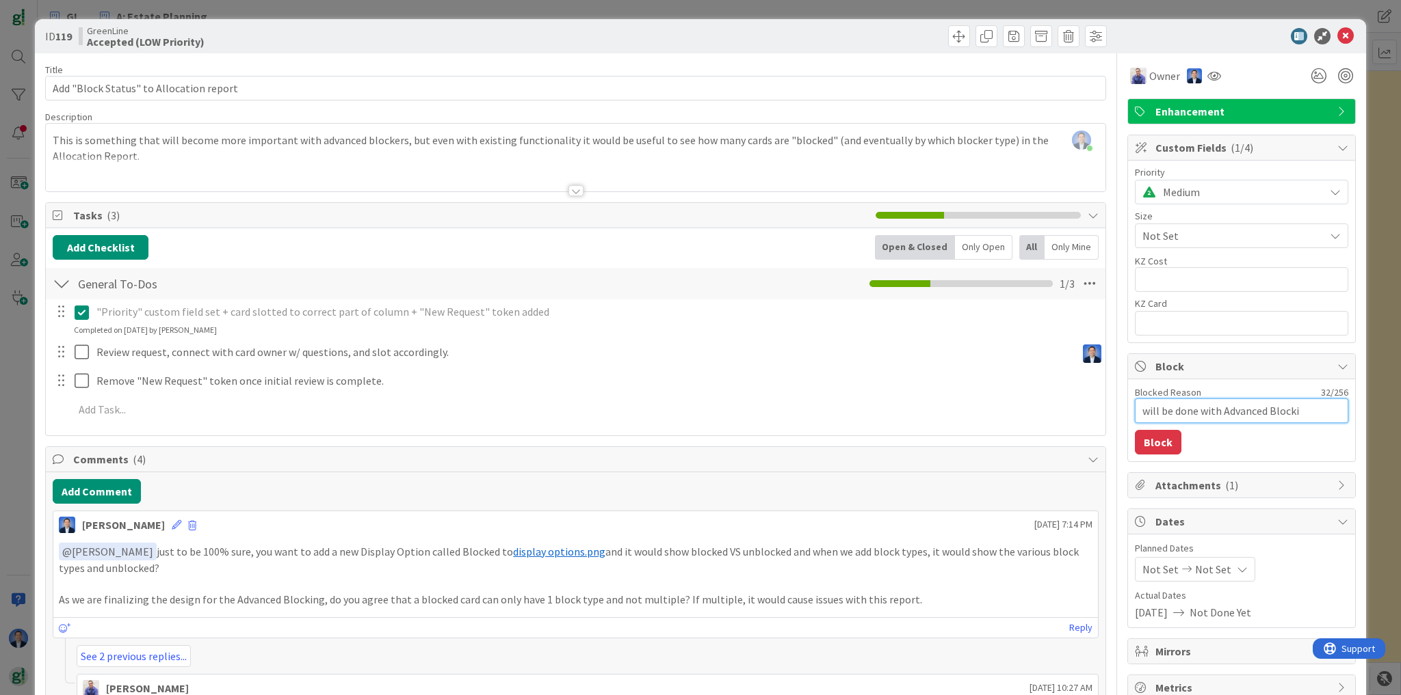
type textarea "x"
type textarea "will be done with Advanced Blockin"
type textarea "x"
type textarea "will be done with Advanced Blocking"
click at [1156, 440] on button "Block" at bounding box center [1158, 442] width 47 height 25
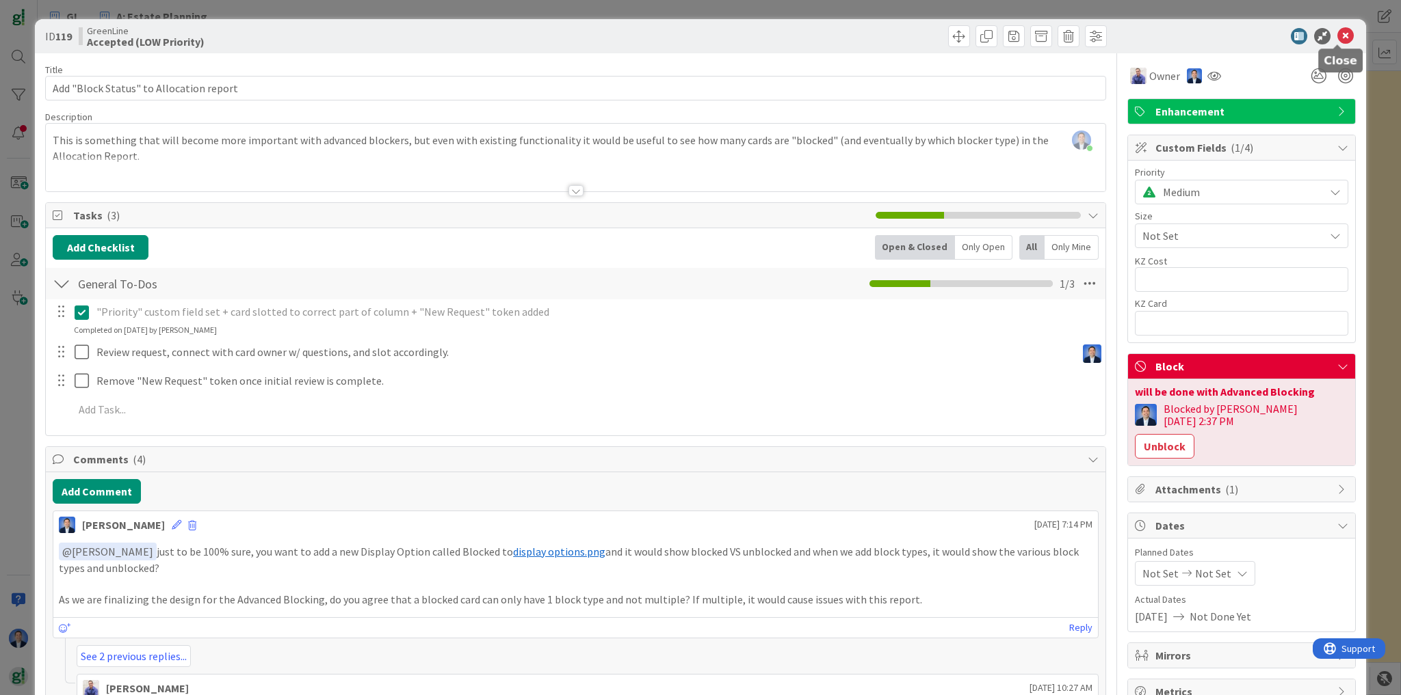
click at [1338, 33] on icon at bounding box center [1345, 36] width 16 height 16
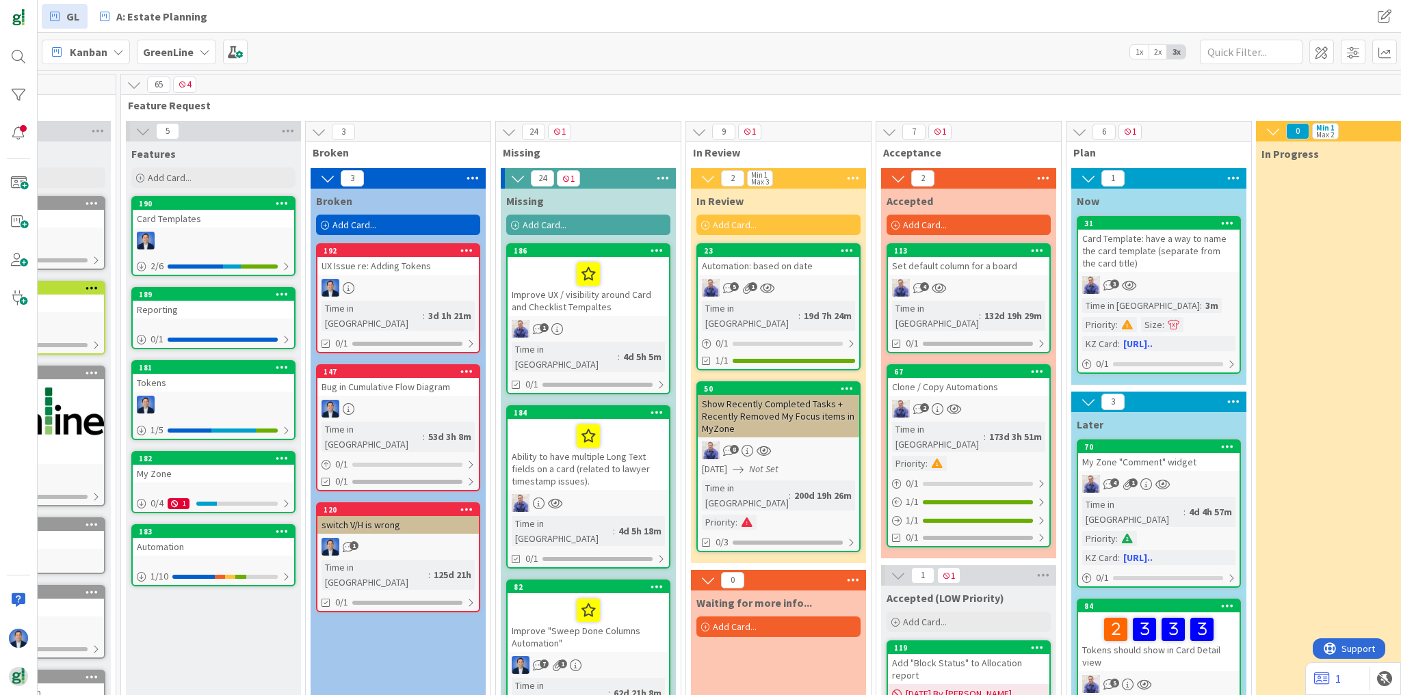
click at [397, 503] on link "120 switch V/H is wrong 1 Time in Column : 125d 21h 0/1" at bounding box center [398, 558] width 164 height 110
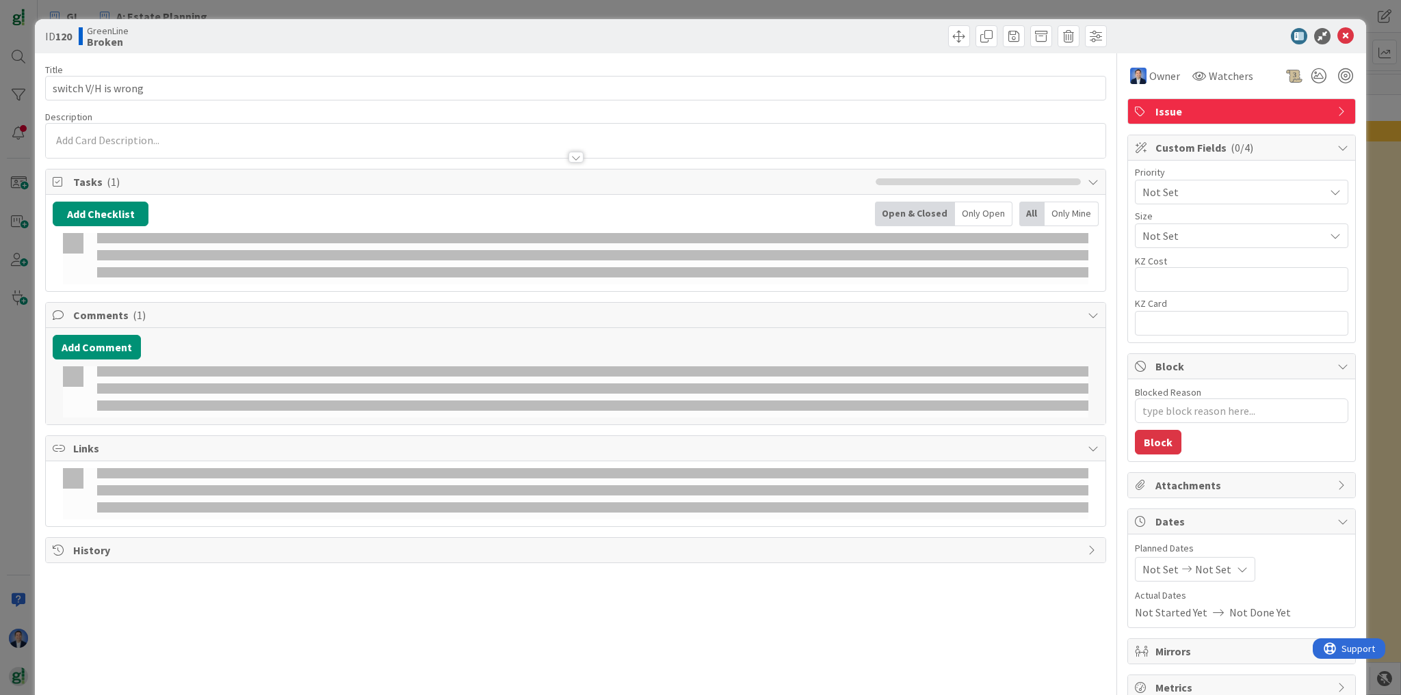
type textarea "x"
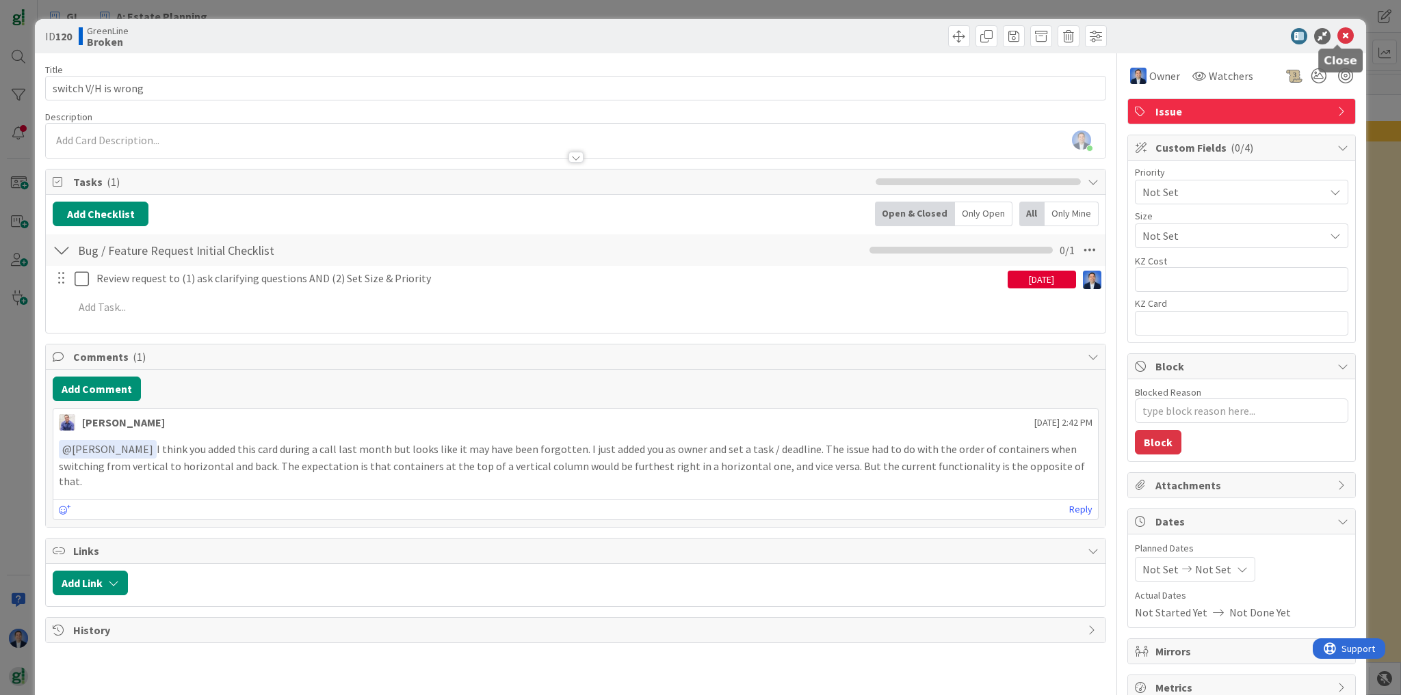
click at [1339, 37] on icon at bounding box center [1345, 36] width 16 height 16
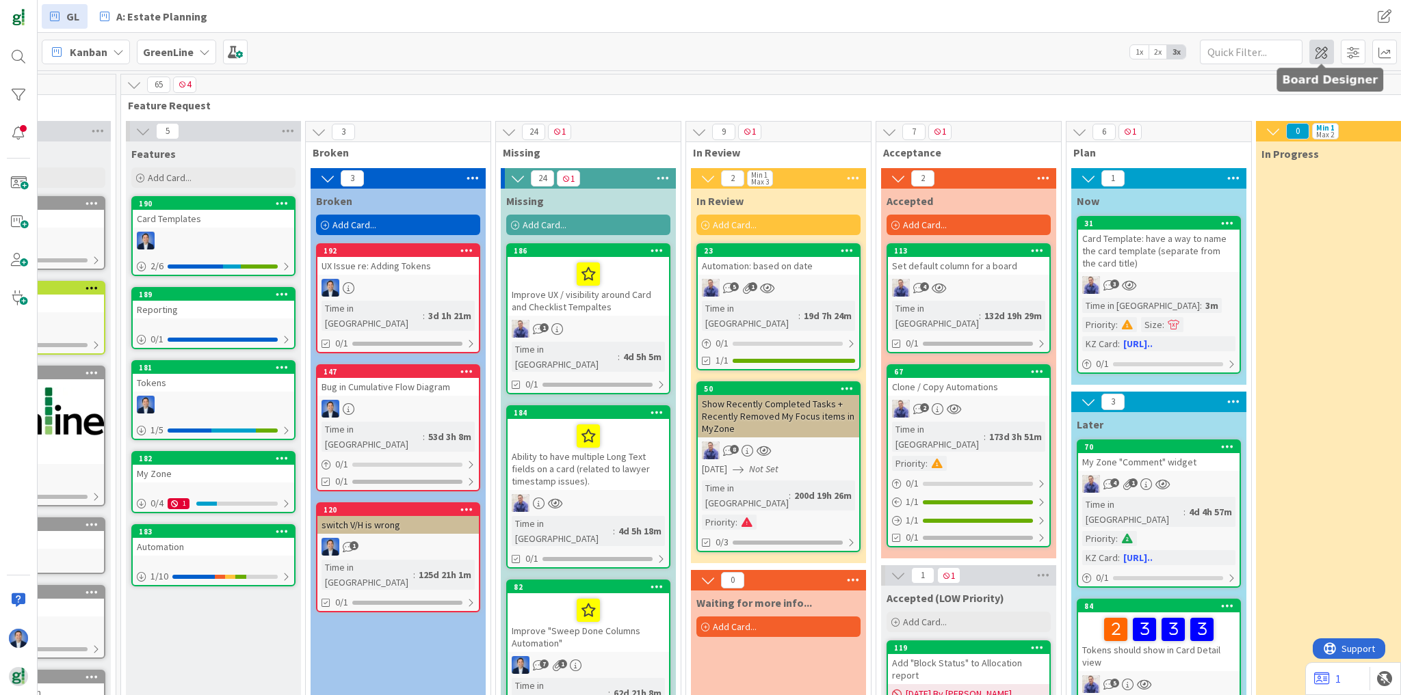
click at [1320, 51] on span at bounding box center [1321, 52] width 25 height 25
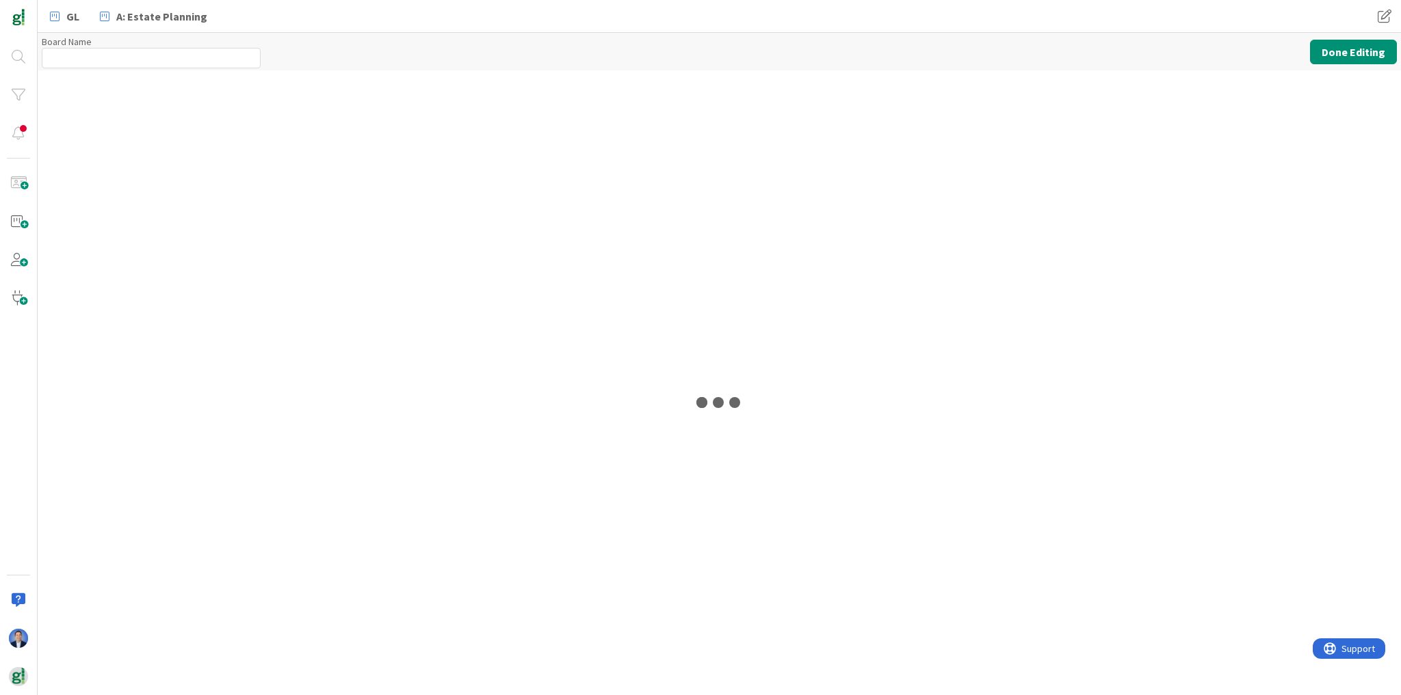
type input "GreenLine"
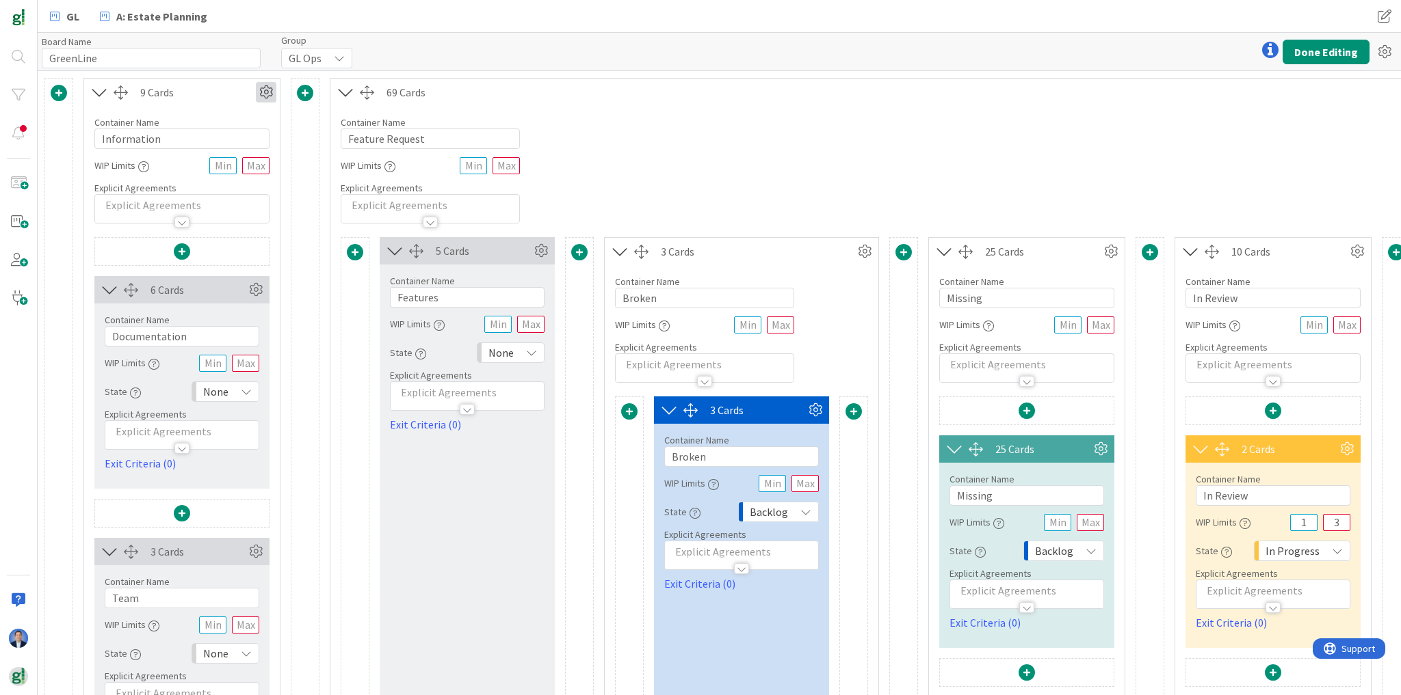
click at [269, 89] on icon at bounding box center [266, 92] width 21 height 21
click at [235, 172] on link "Switch to a Horizontal Layout" at bounding box center [184, 168] width 185 height 20
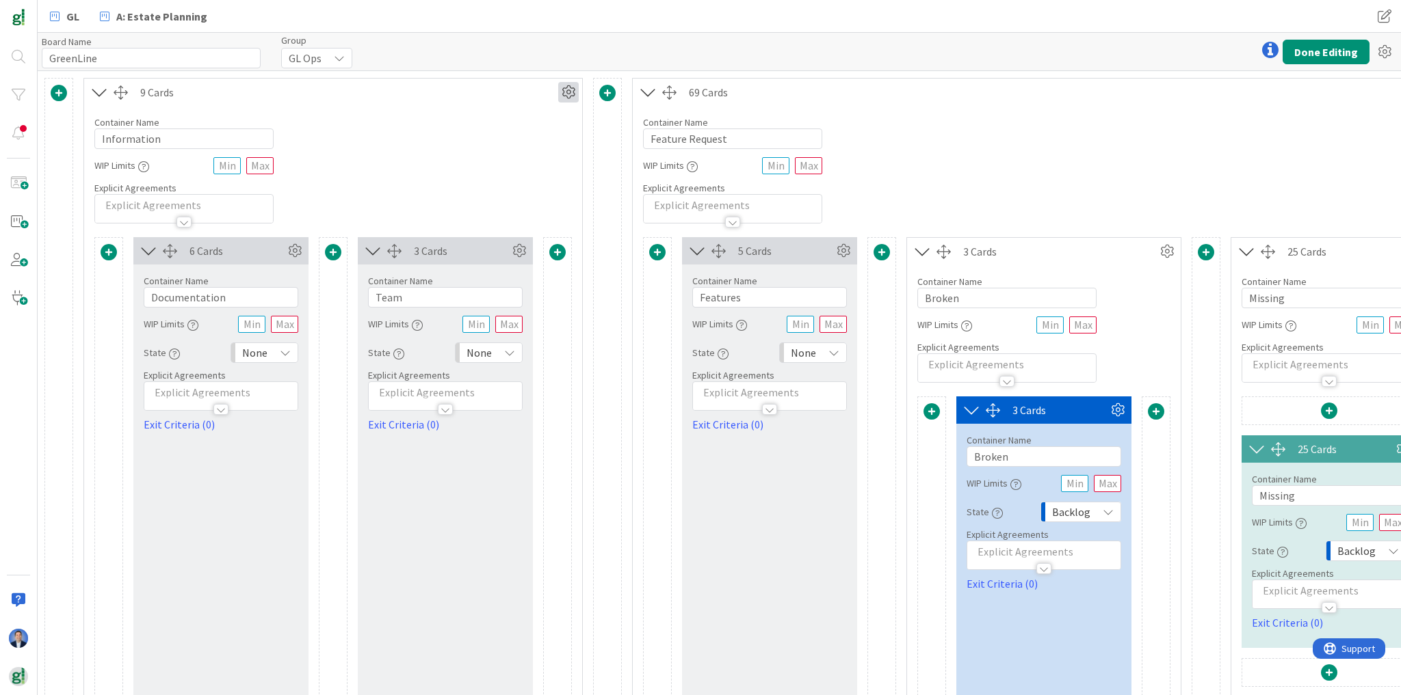
click at [571, 90] on icon at bounding box center [568, 92] width 21 height 21
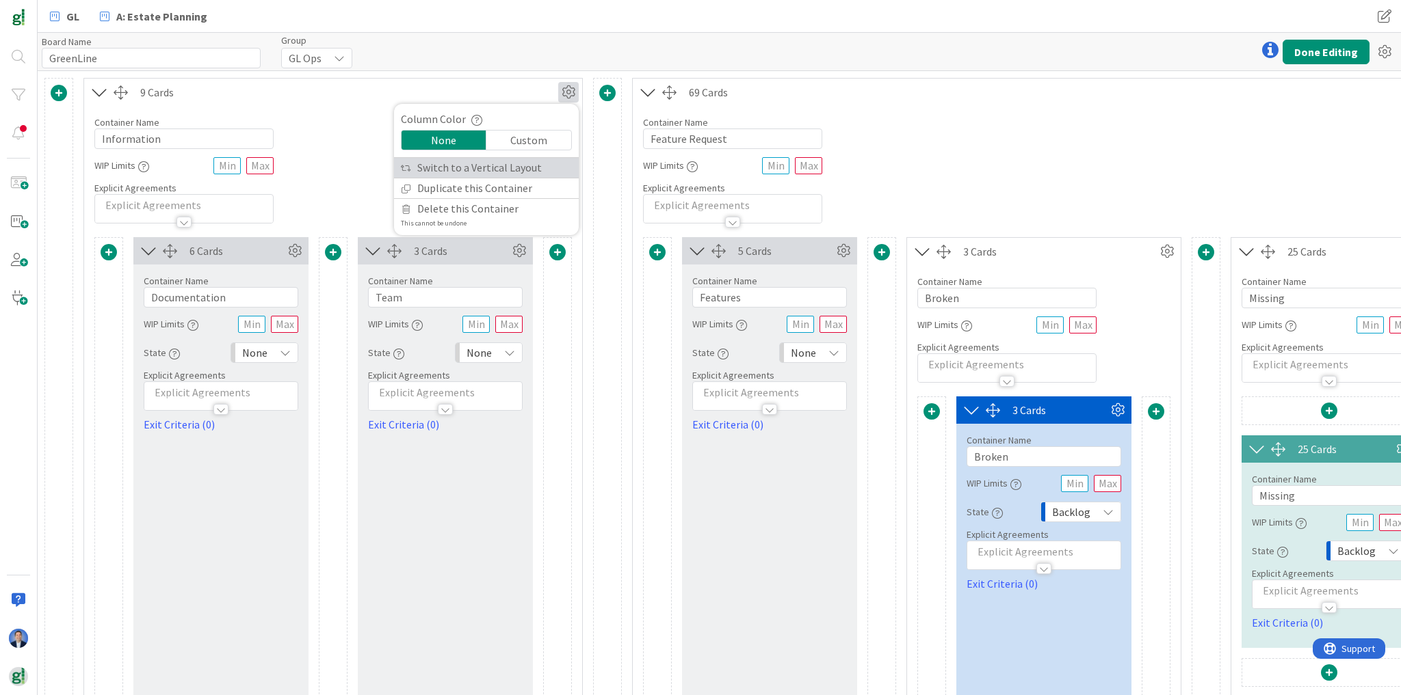
click at [514, 174] on link "Switch to a Vertical Layout" at bounding box center [486, 168] width 185 height 20
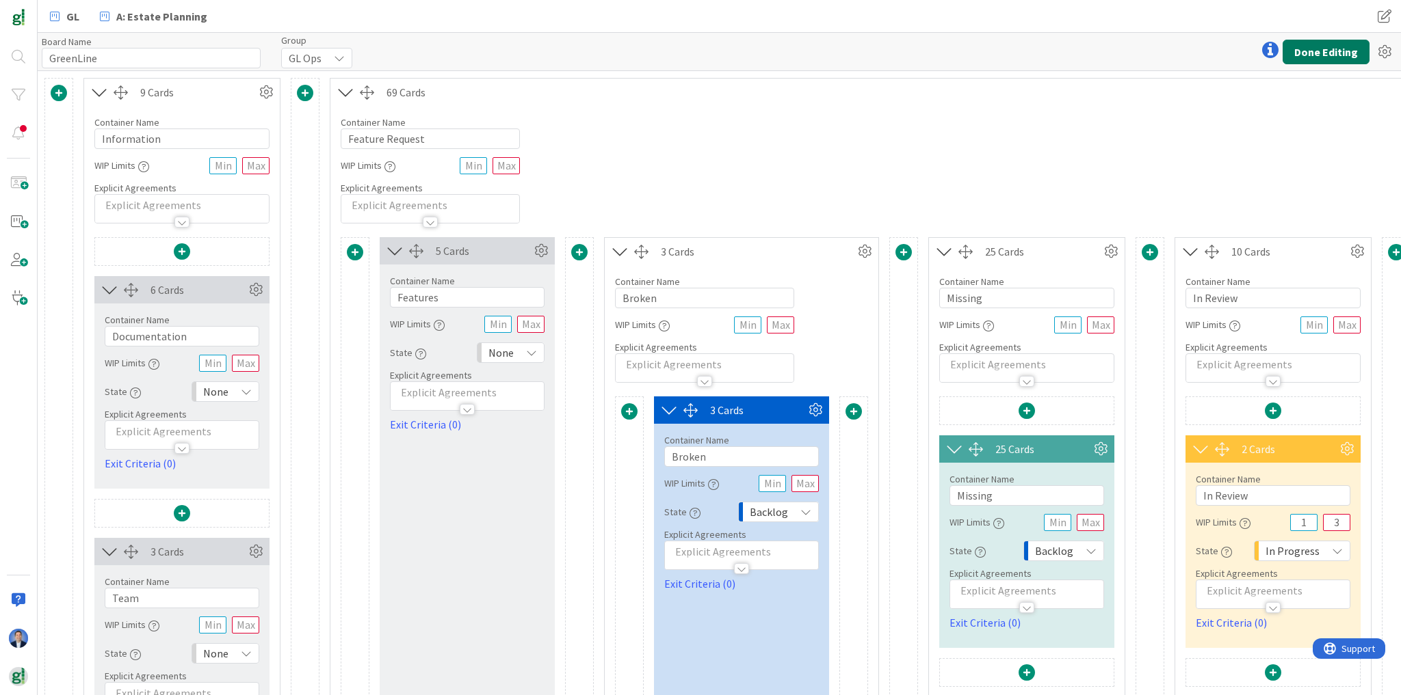
click at [1329, 60] on button "Done Editing" at bounding box center [1325, 52] width 87 height 25
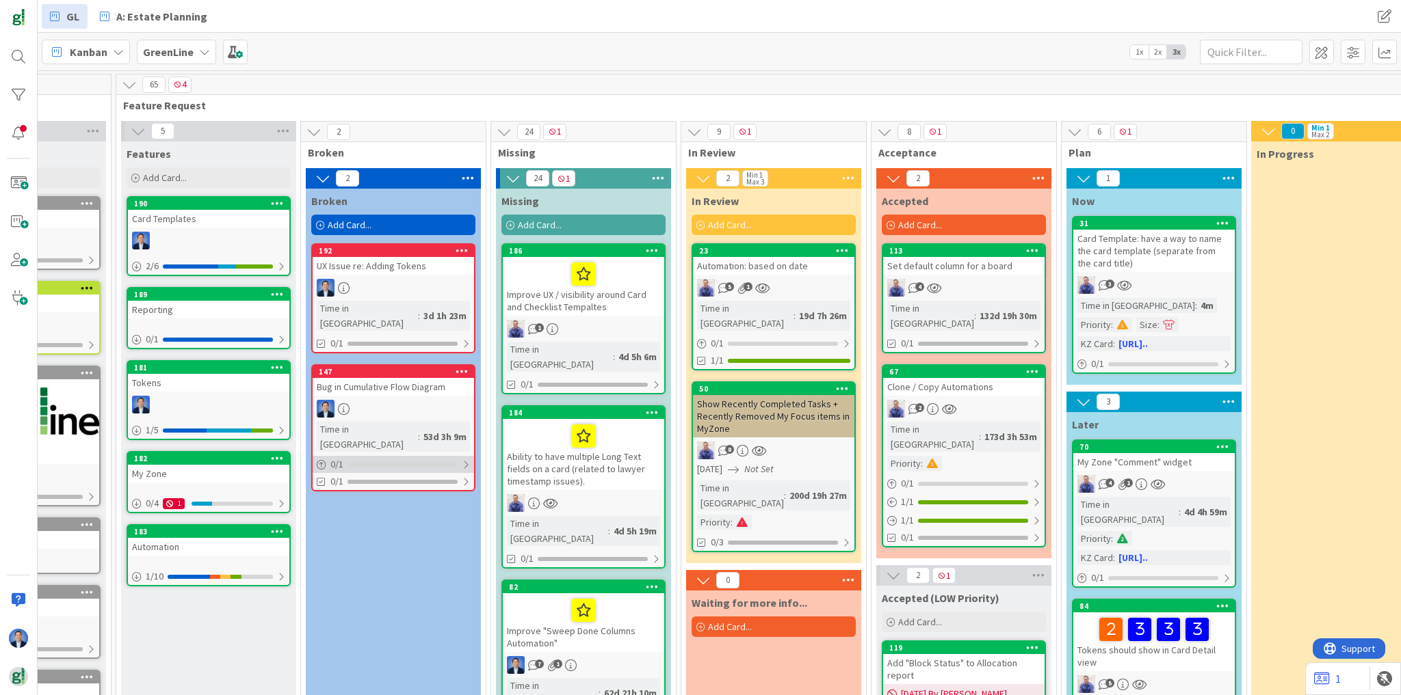
scroll to position [0, 117]
click at [386, 269] on div "UX Issue re: Adding Tokens" at bounding box center [393, 266] width 161 height 18
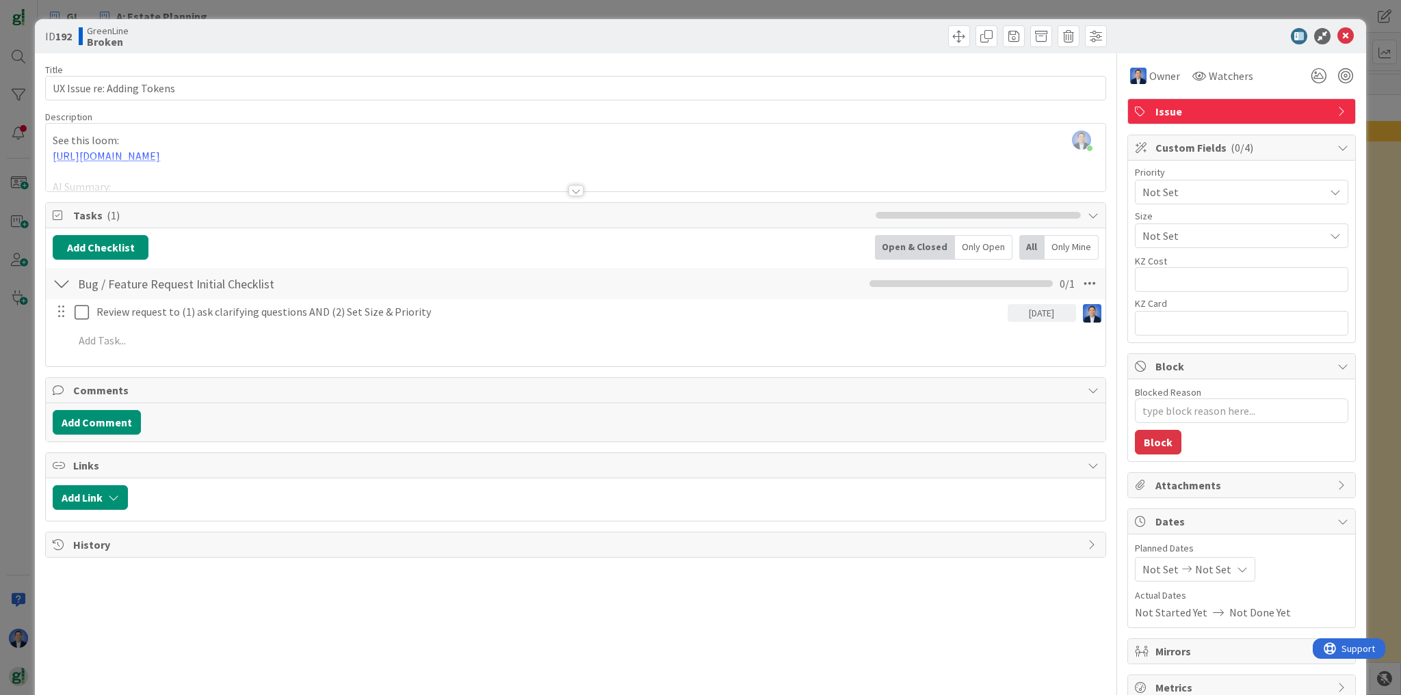
click at [339, 171] on div at bounding box center [575, 174] width 1059 height 35
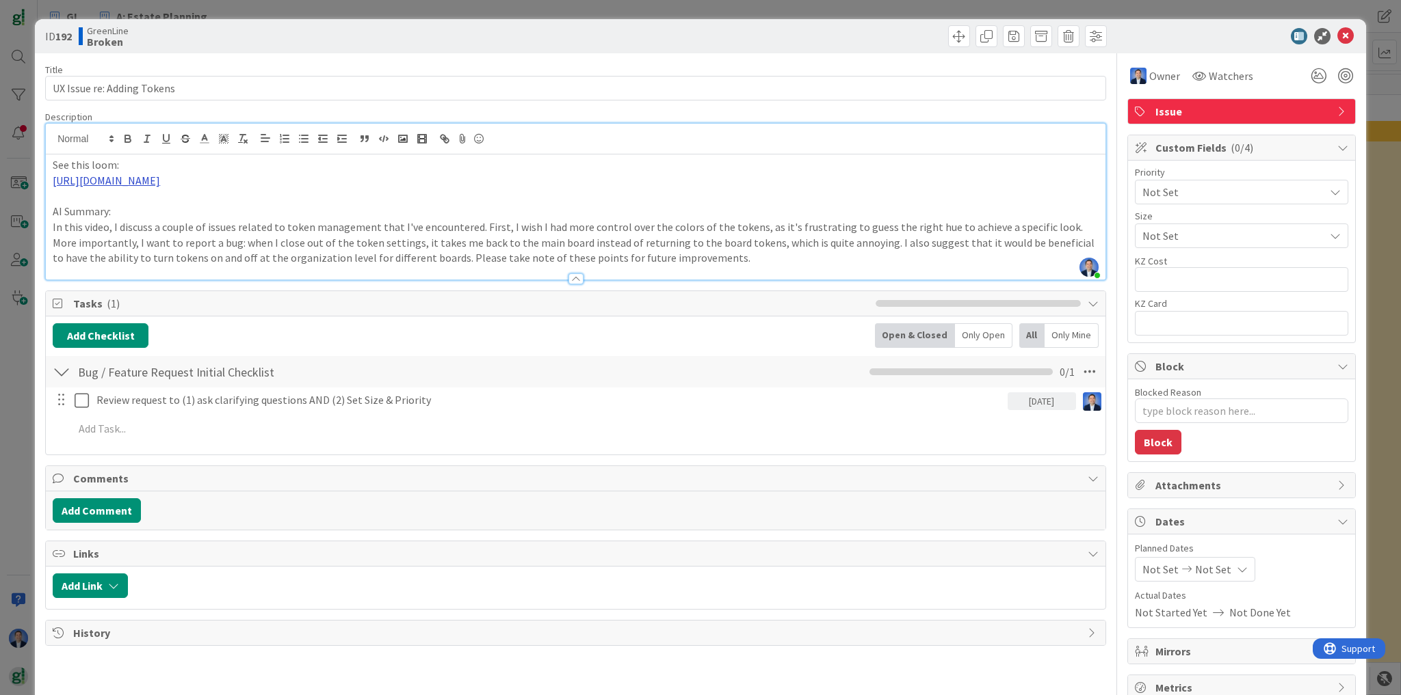
click at [160, 186] on link "https://www.loom.com/share/851bac3907fc4392aa5eb96f159b516f?sid=ef55f9c3-249b-4…" at bounding box center [106, 181] width 107 height 14
click at [1337, 32] on icon at bounding box center [1345, 36] width 16 height 16
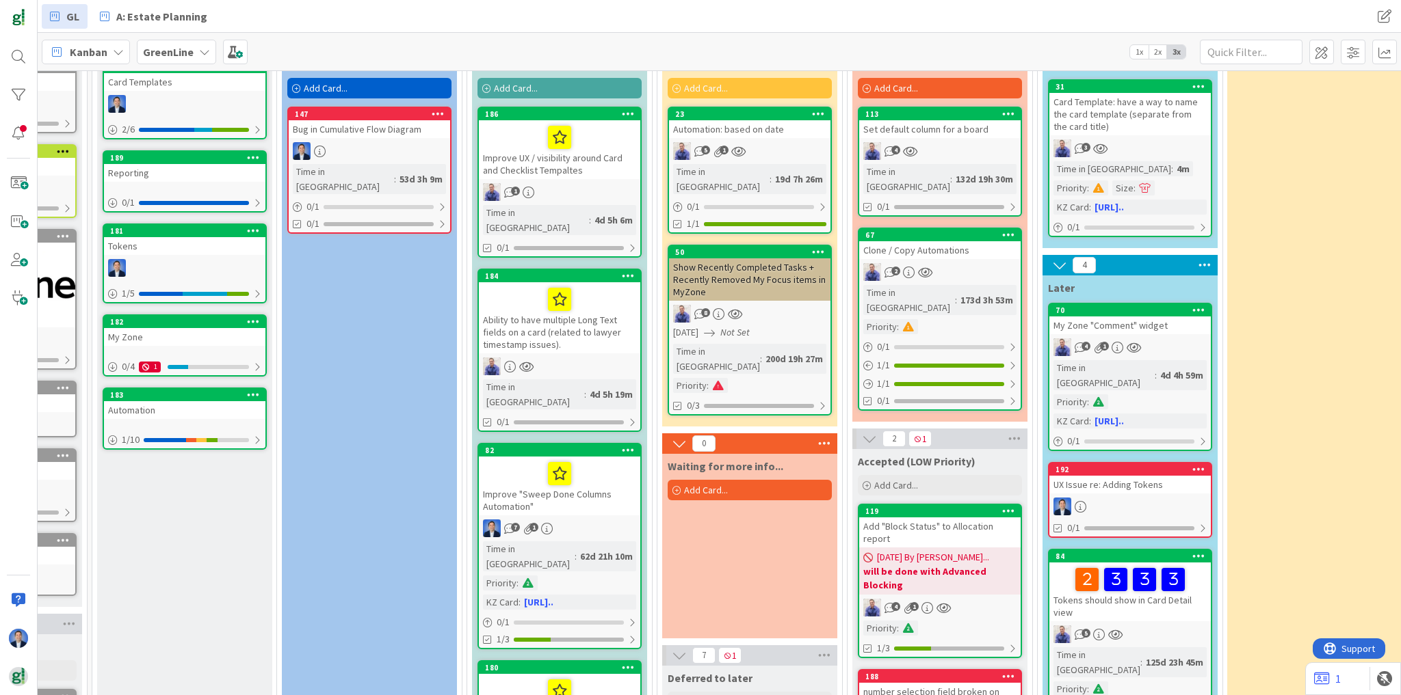
scroll to position [85, 141]
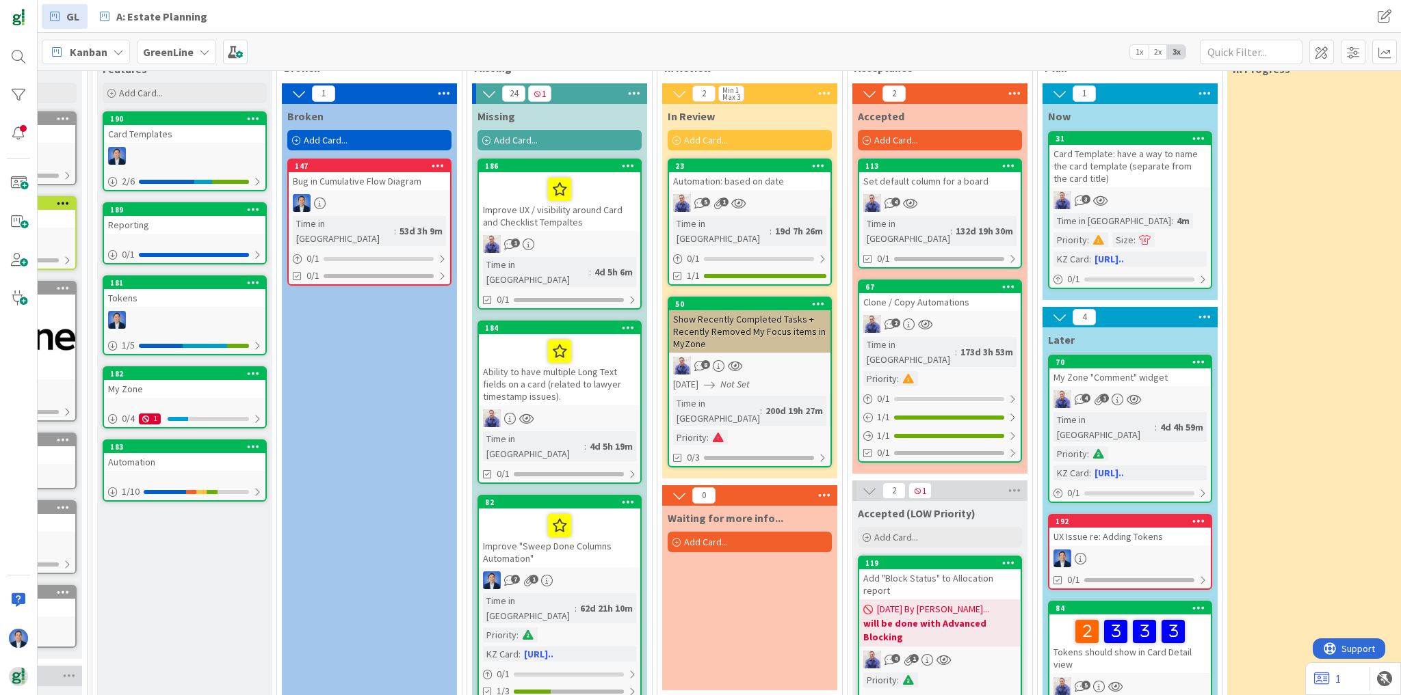
click at [1154, 528] on div "UX Issue re: Adding Tokens" at bounding box center [1129, 537] width 161 height 18
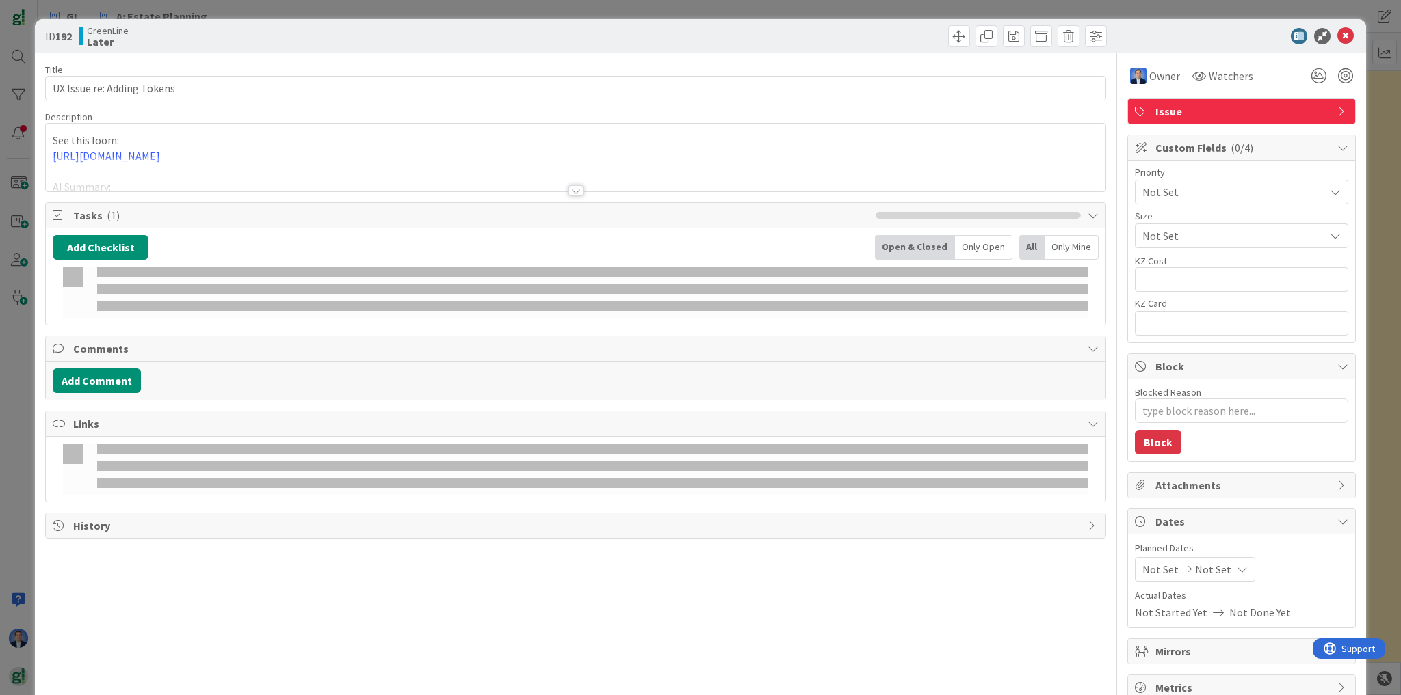
type textarea "x"
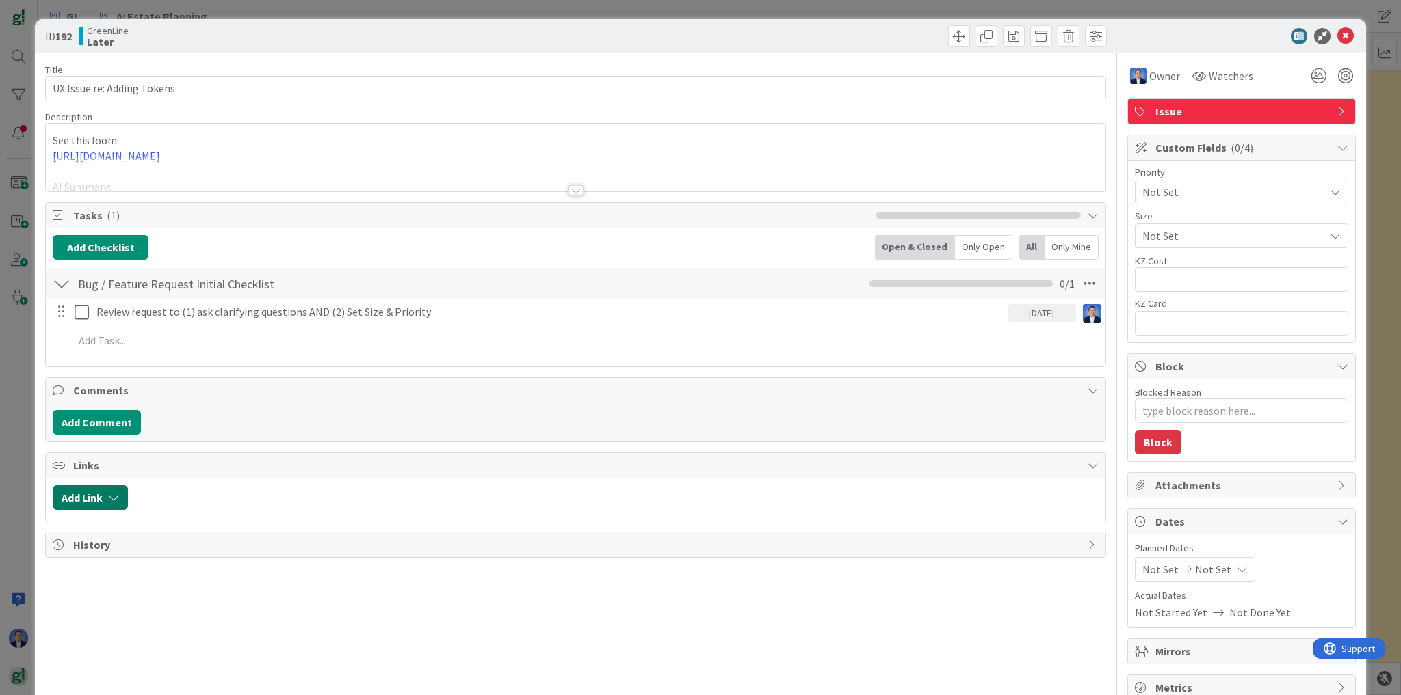
click at [105, 494] on button "Add Link" at bounding box center [90, 498] width 75 height 25
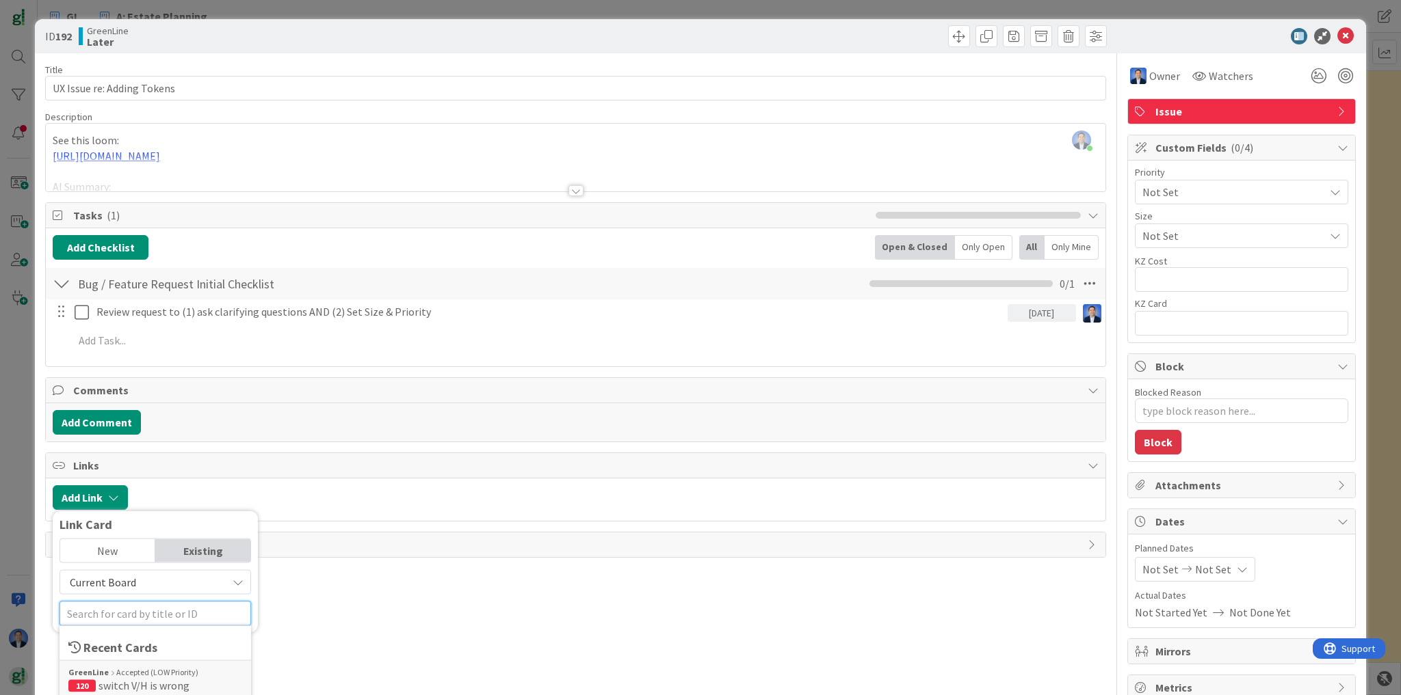
click at [97, 618] on input "text" at bounding box center [154, 614] width 191 height 25
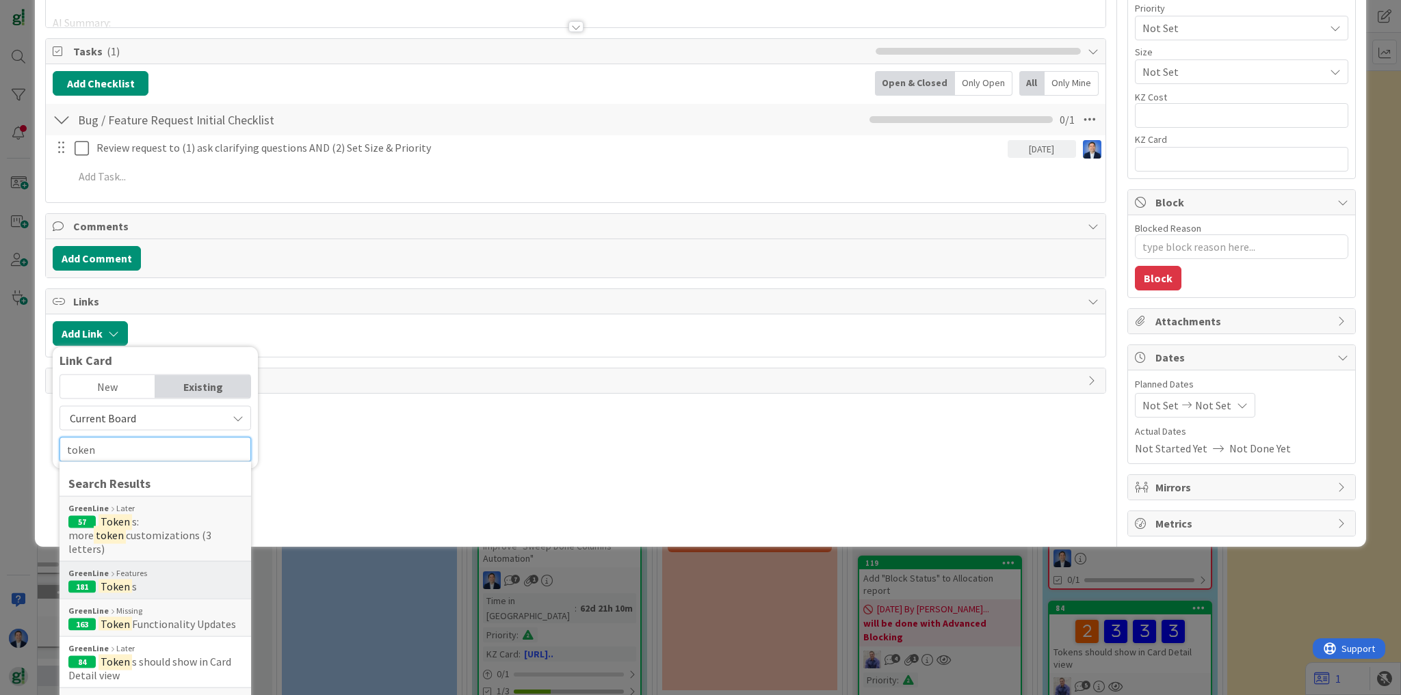
type input "token"
click at [159, 580] on span "181 Token s" at bounding box center [155, 587] width 174 height 14
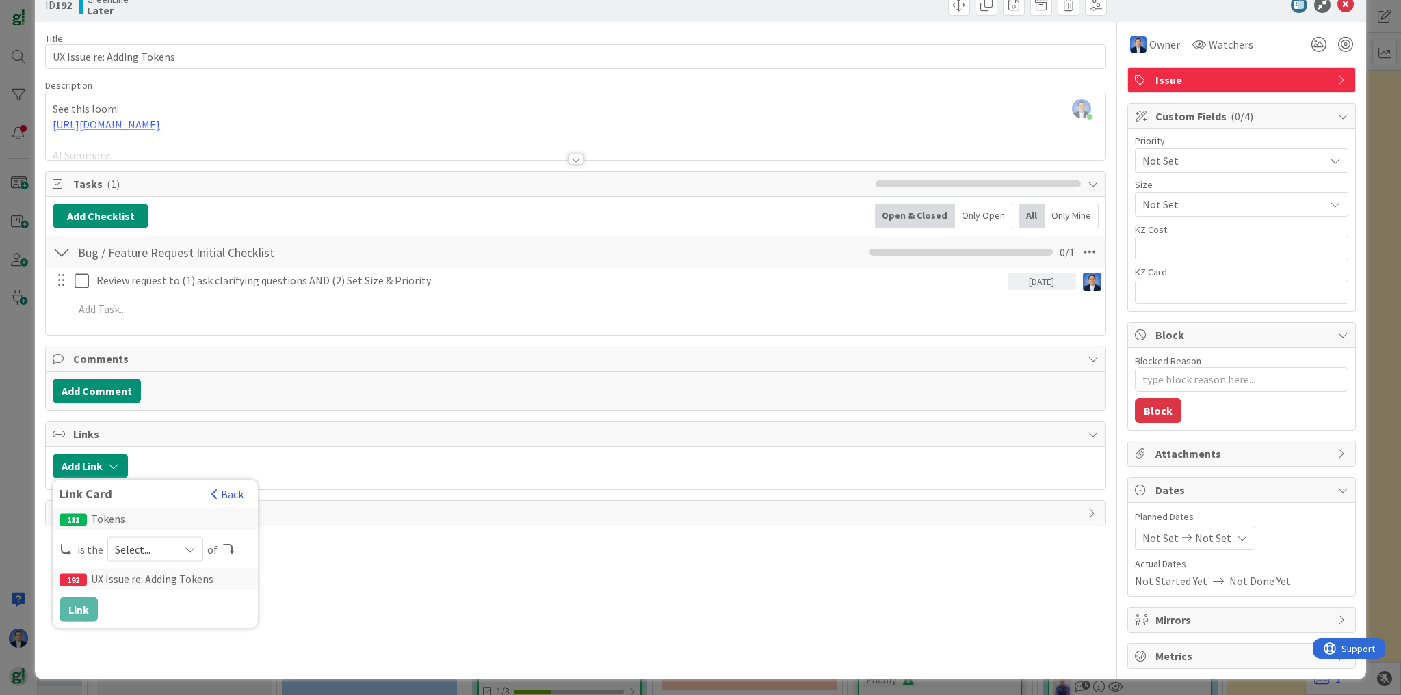
click at [156, 549] on span "Select..." at bounding box center [143, 549] width 57 height 19
click at [170, 585] on span "parent" at bounding box center [227, 582] width 155 height 21
click at [83, 605] on button "Link" at bounding box center [78, 610] width 38 height 25
type textarea "x"
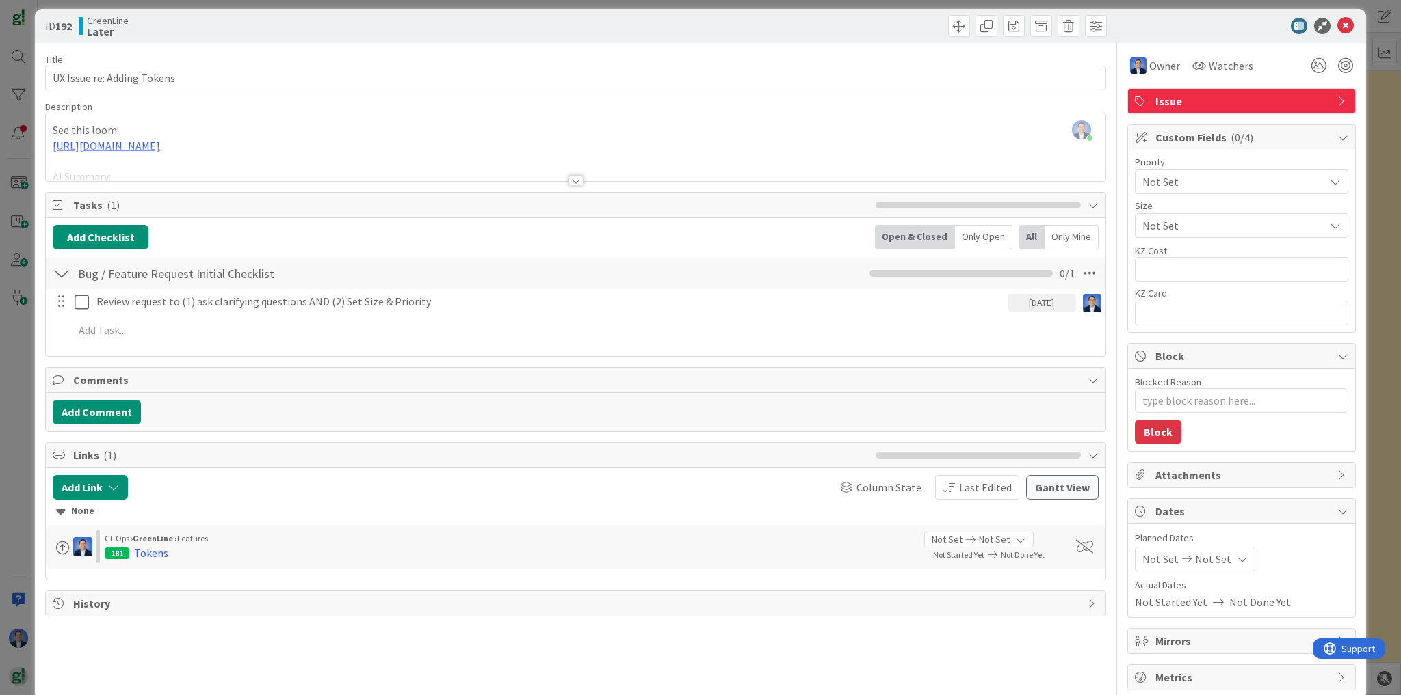
scroll to position [0, 0]
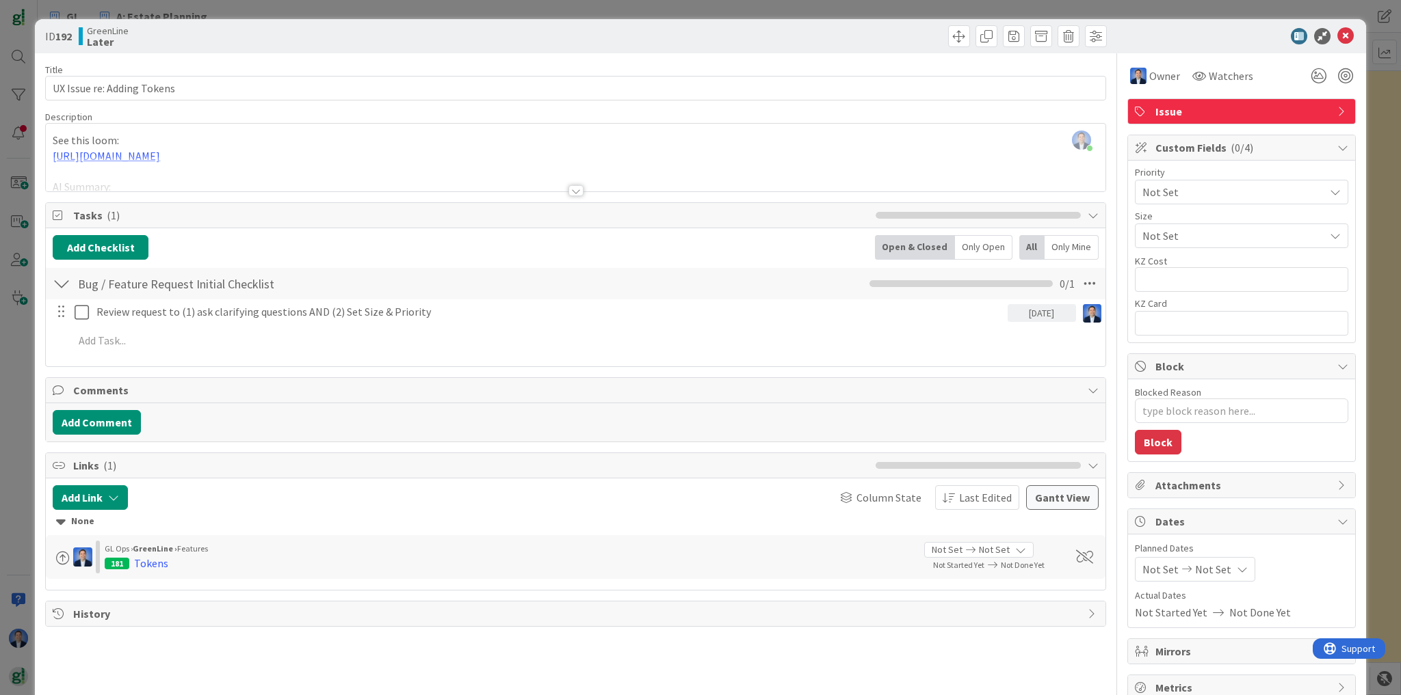
click at [1344, 36] on div at bounding box center [1234, 36] width 242 height 16
click at [1340, 41] on icon at bounding box center [1345, 36] width 16 height 16
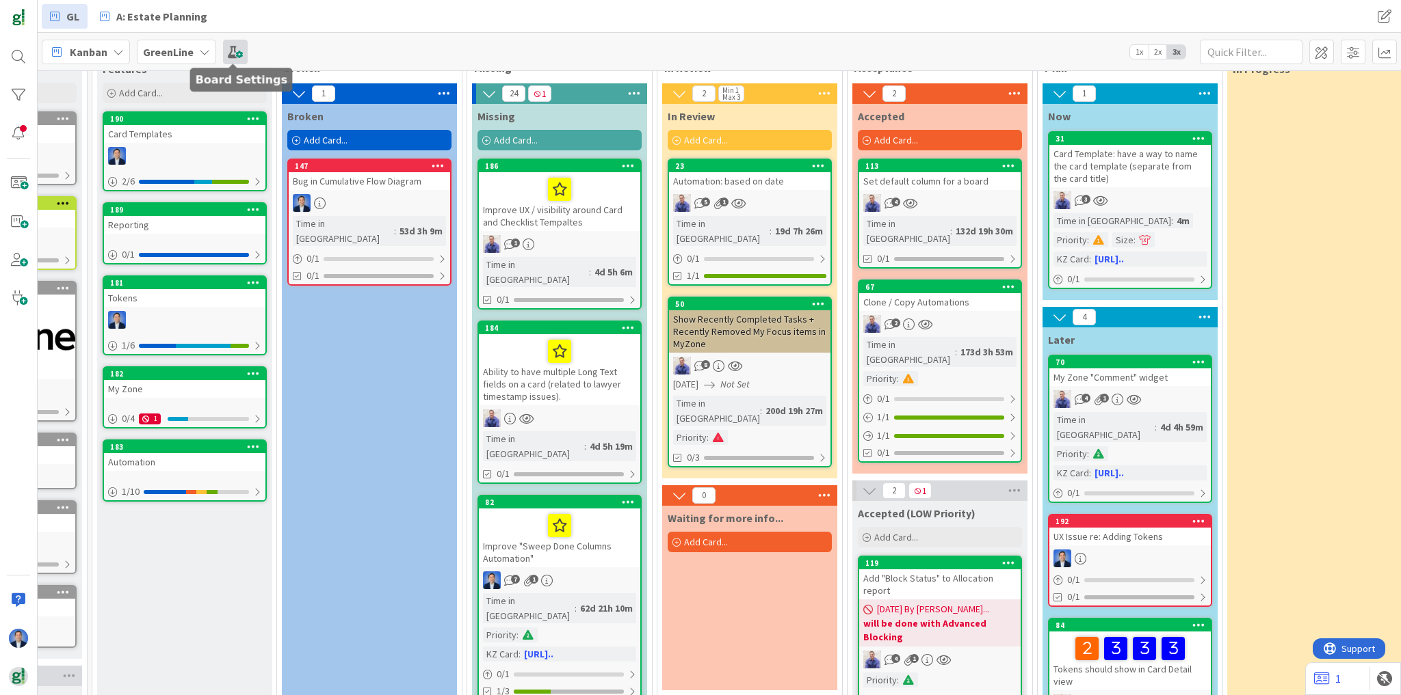
click at [237, 56] on span at bounding box center [235, 52] width 25 height 25
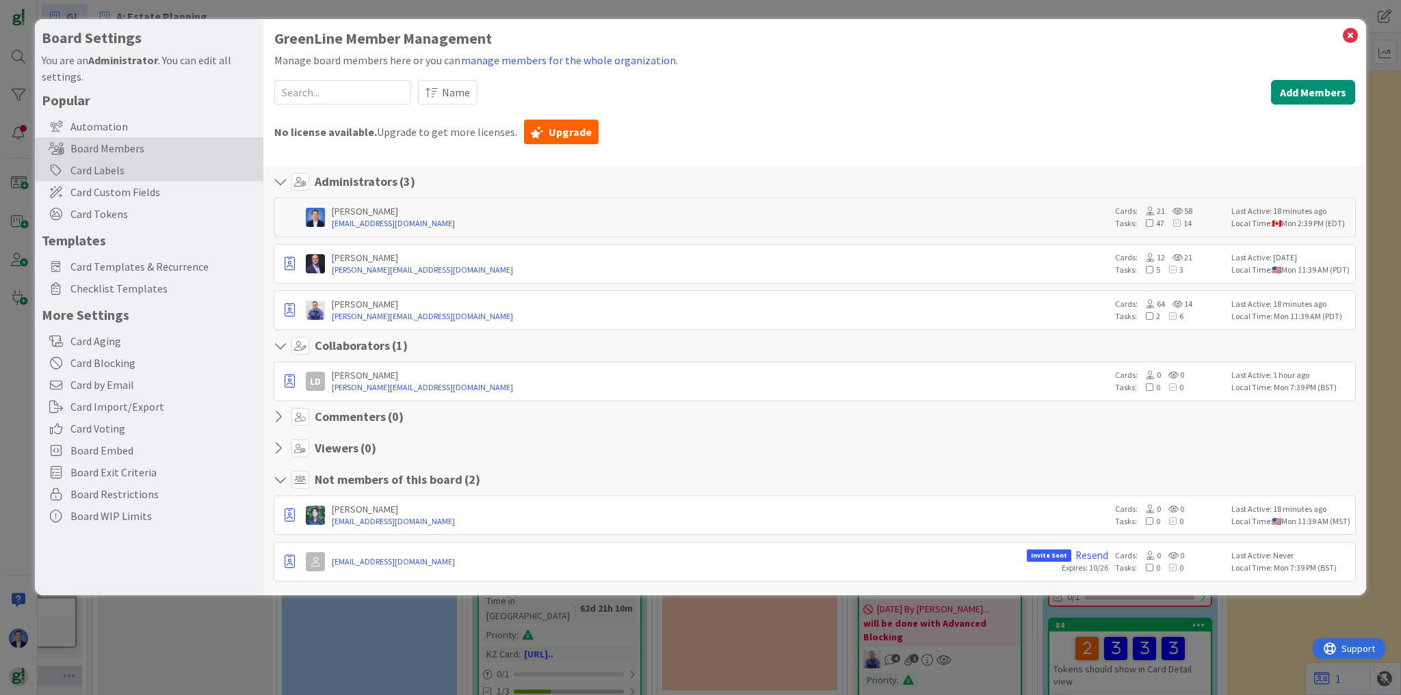
click at [146, 172] on div "Card Labels" at bounding box center [149, 170] width 228 height 22
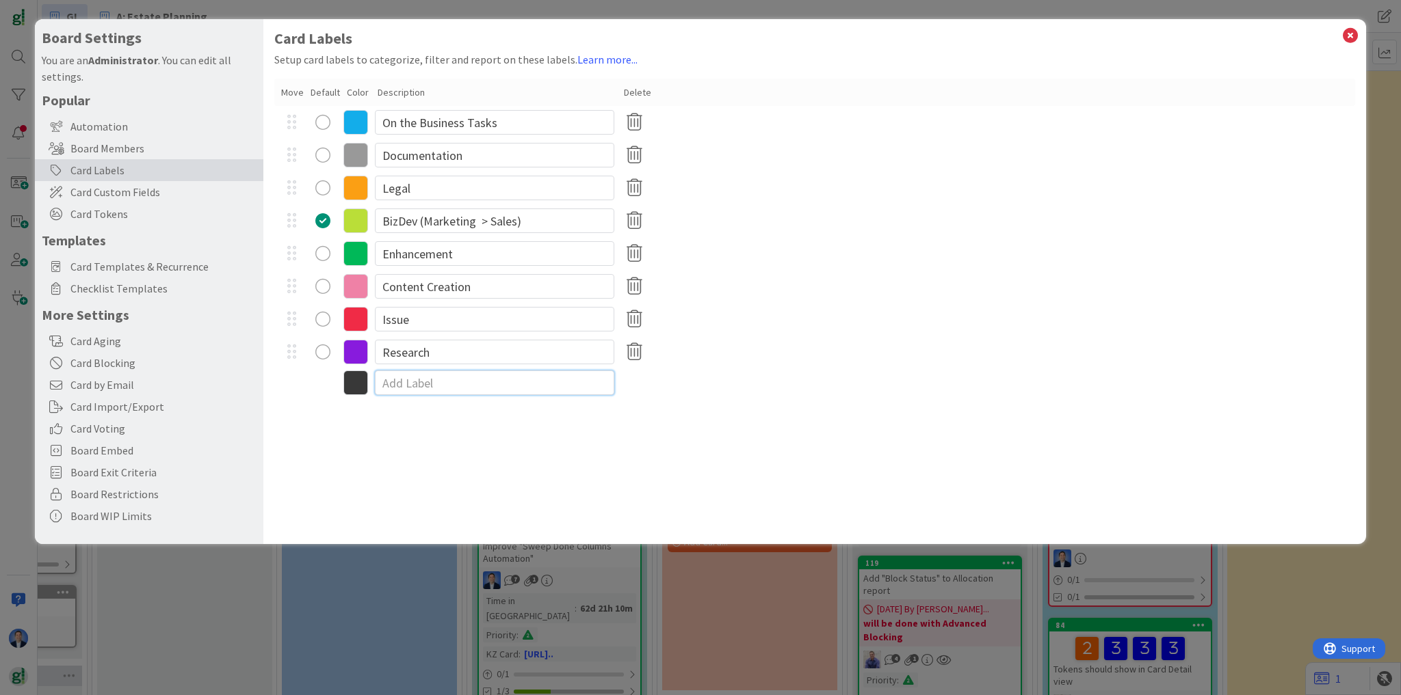
click at [433, 394] on input at bounding box center [494, 383] width 239 height 25
type input "Features"
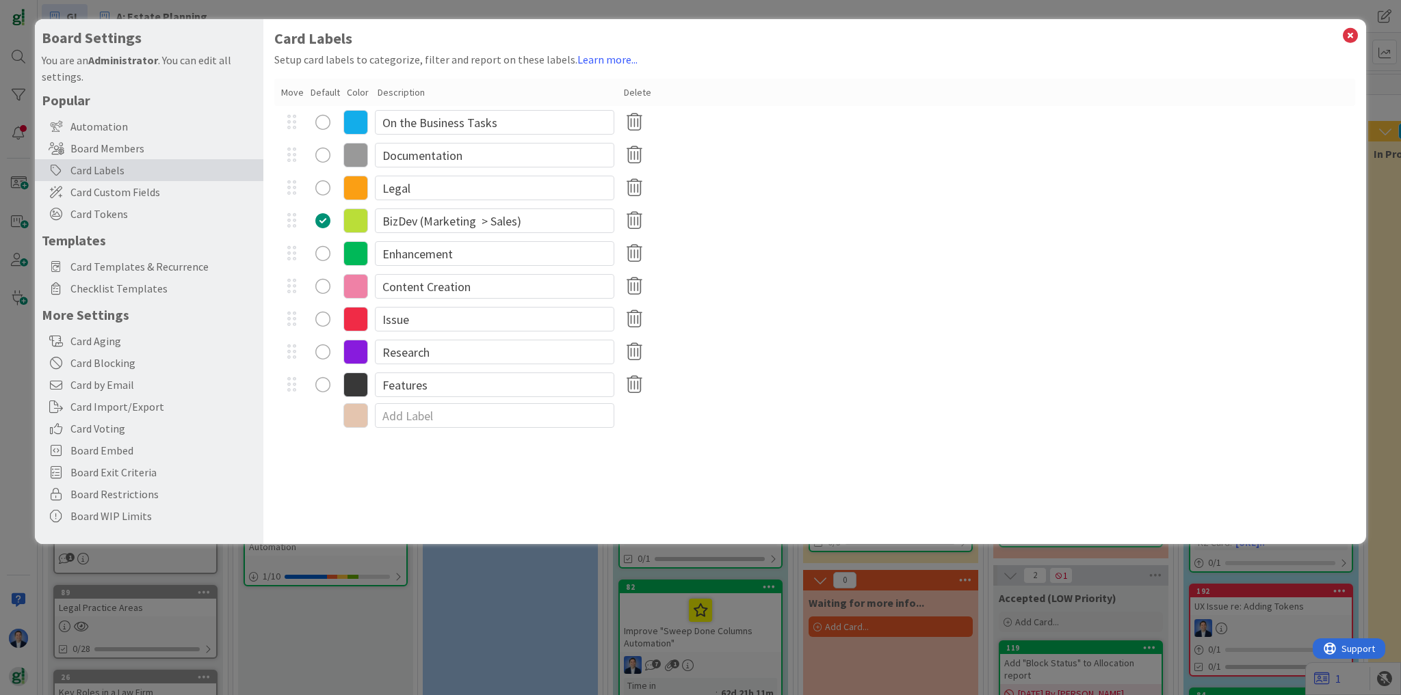
scroll to position [85, 141]
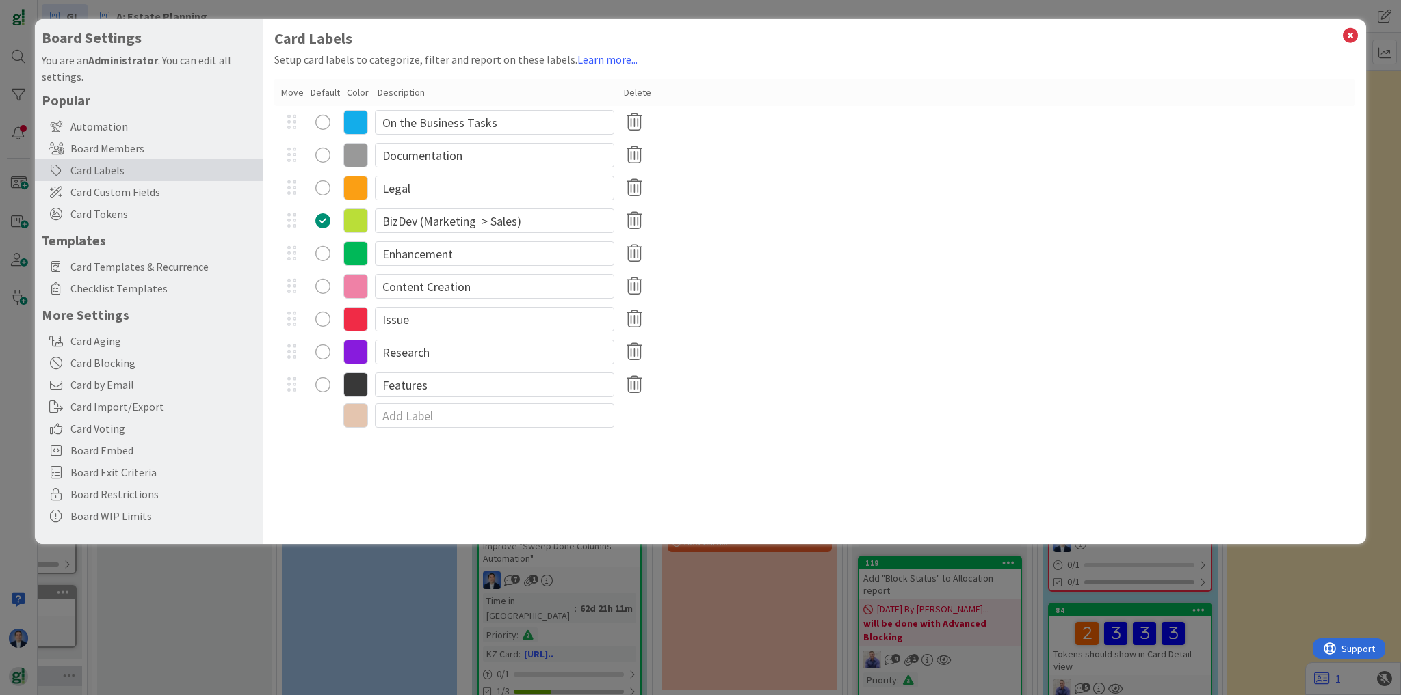
click at [356, 386] on icon at bounding box center [355, 385] width 25 height 25
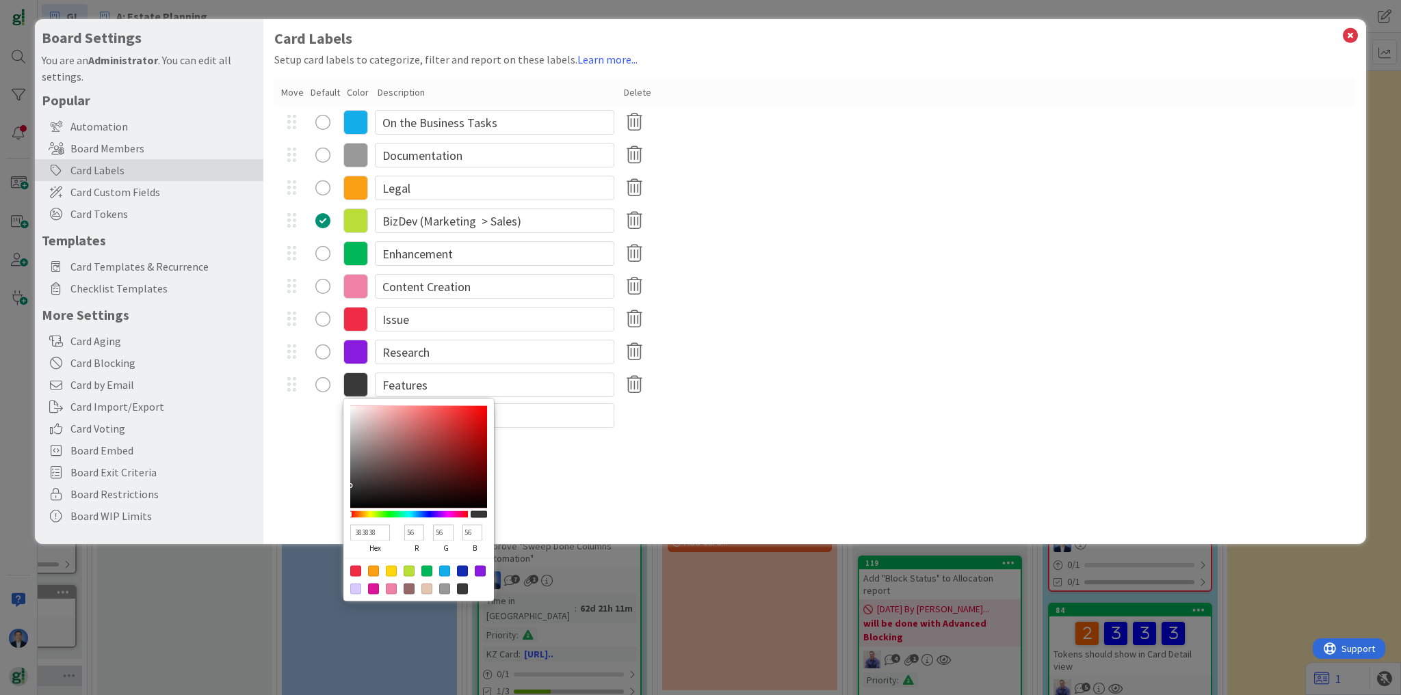
click at [464, 570] on div at bounding box center [462, 571] width 11 height 11
type input "142BB2"
type input "20"
type input "43"
type input "178"
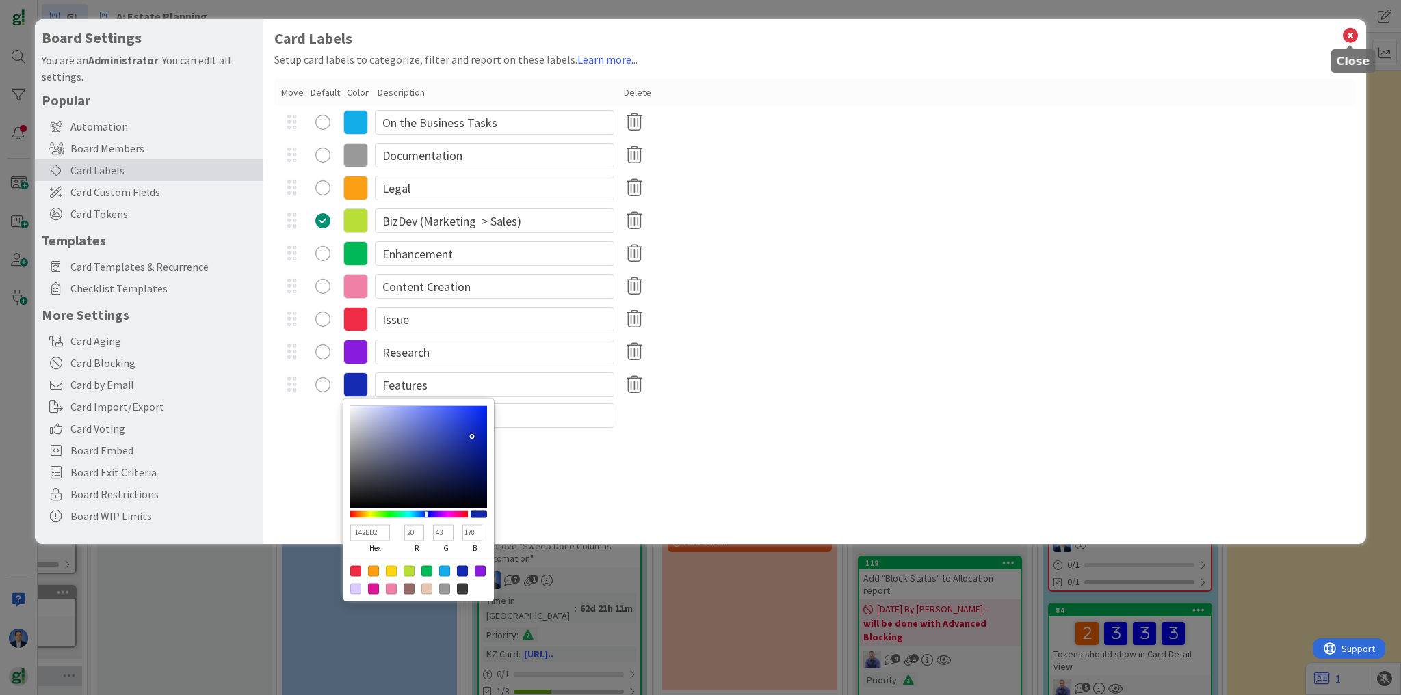
drag, startPoint x: 1350, startPoint y: 34, endPoint x: 1266, endPoint y: 45, distance: 84.1
click at [1349, 34] on icon at bounding box center [1350, 35] width 18 height 19
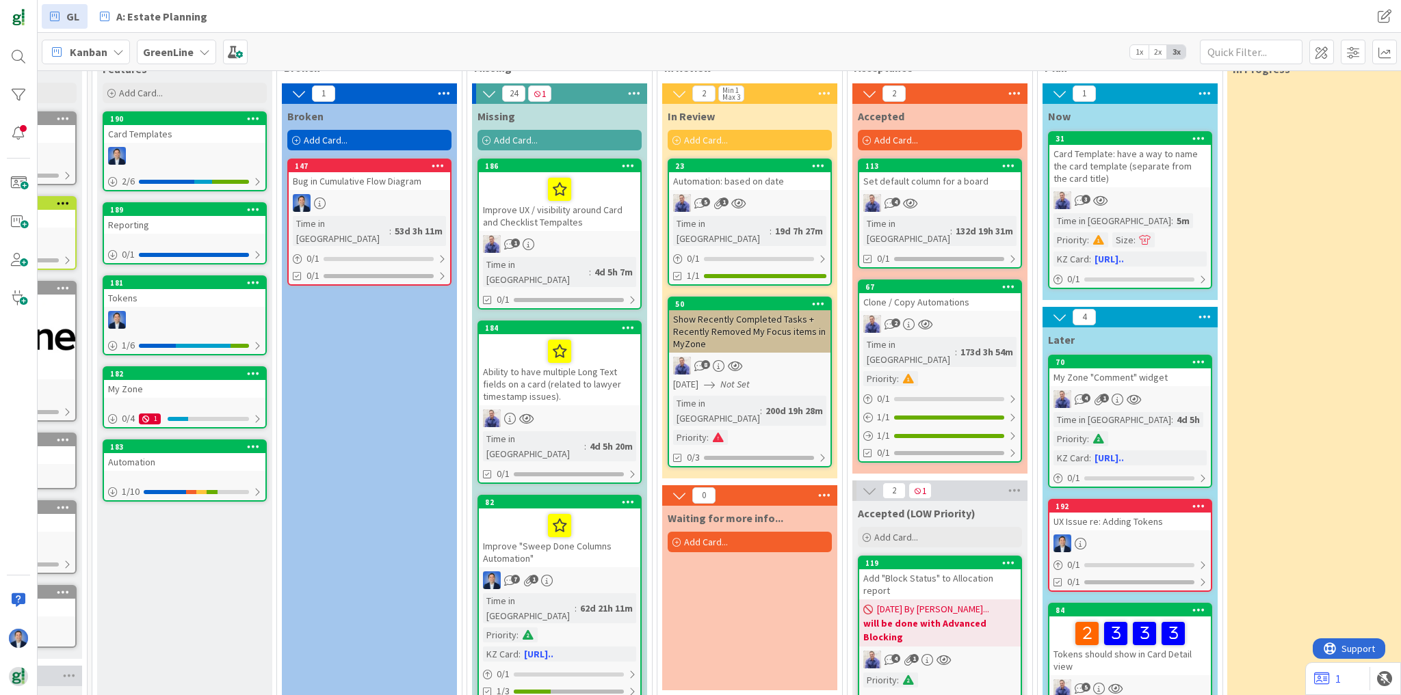
scroll to position [0, 141]
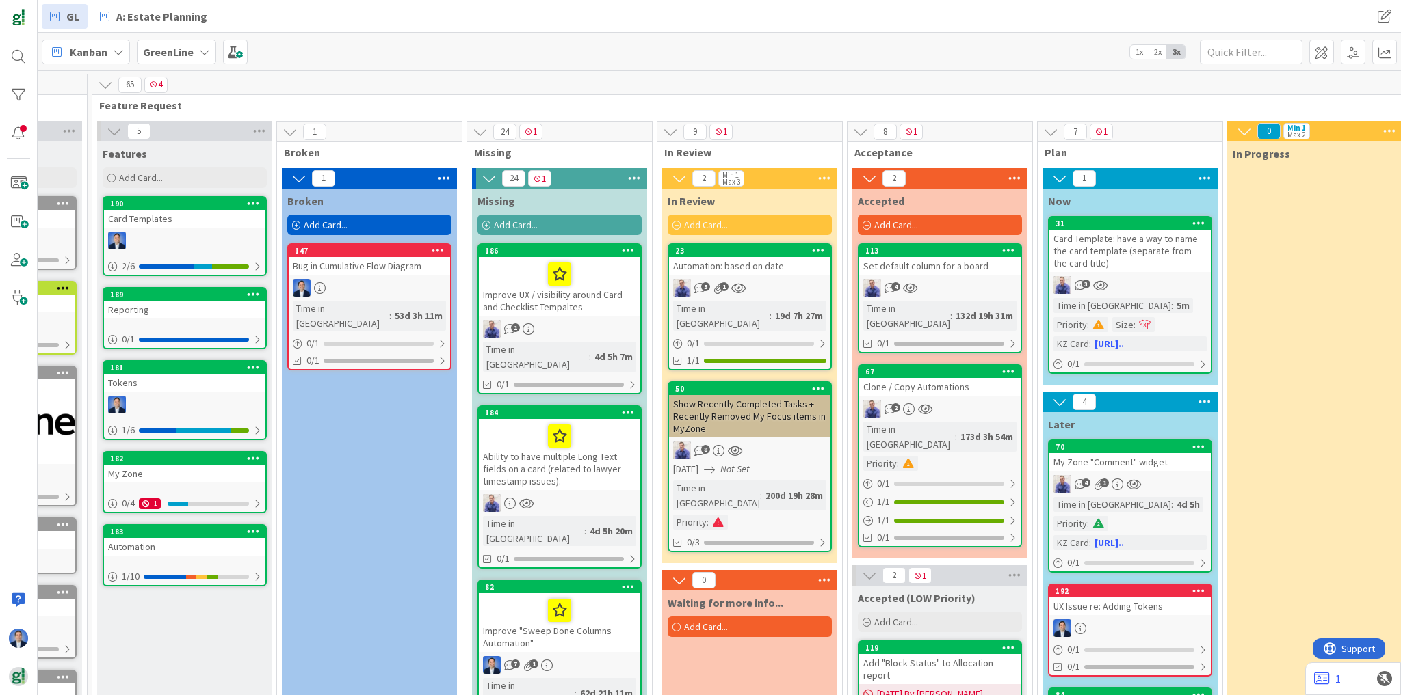
click at [78, 54] on span "Kanban" at bounding box center [89, 52] width 38 height 16
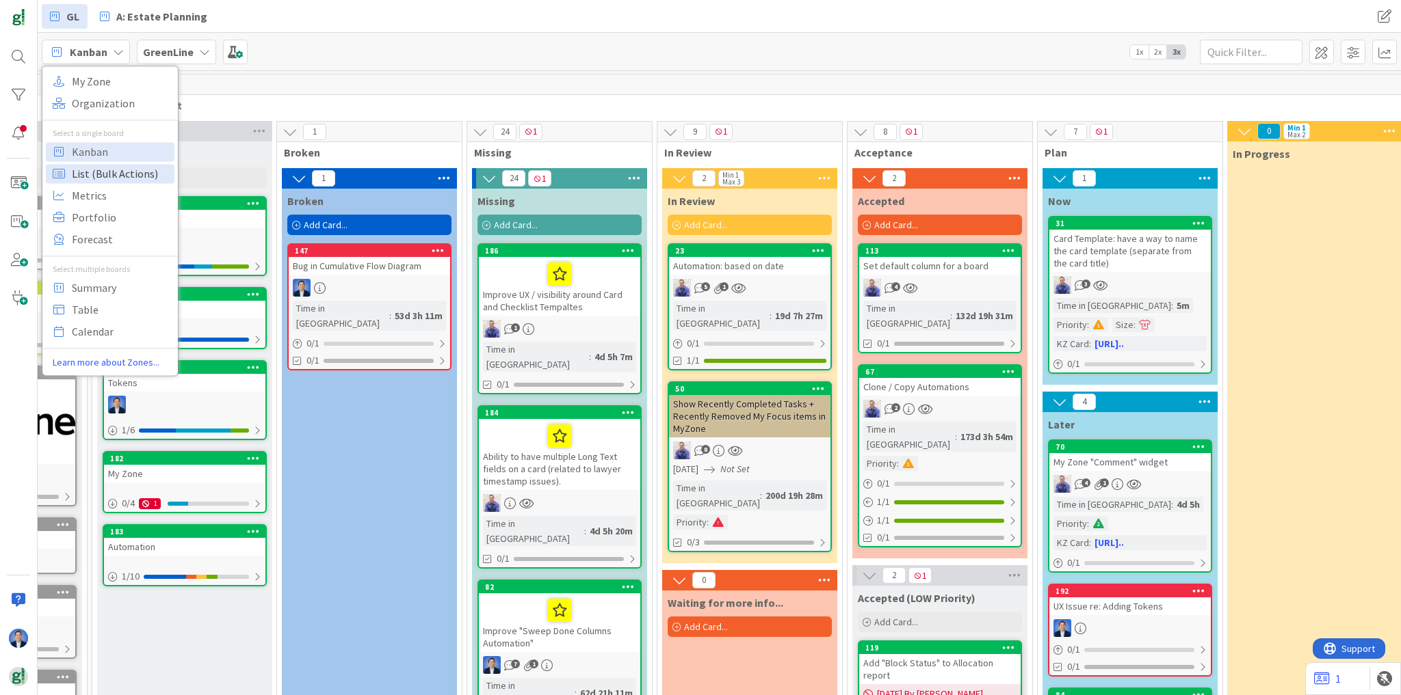
click at [90, 173] on span "List (Bulk Actions)" at bounding box center [121, 173] width 98 height 21
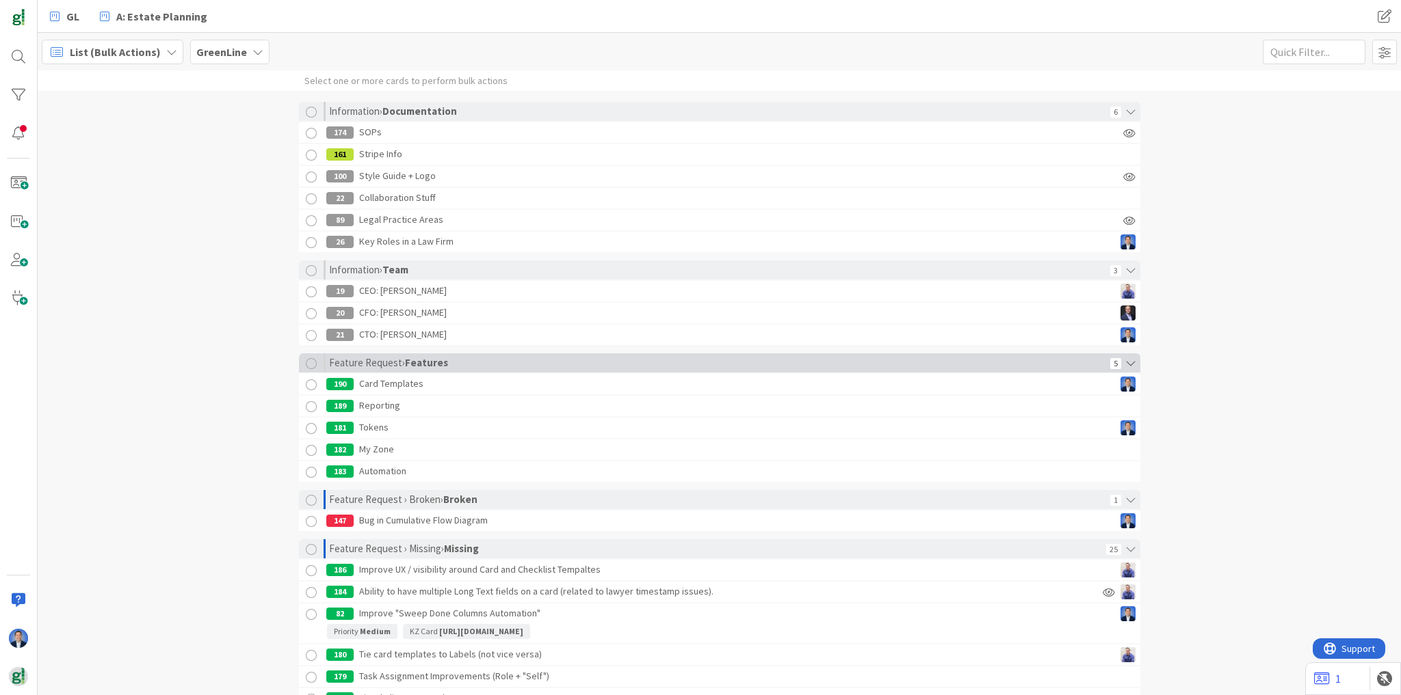
click at [309, 364] on div at bounding box center [311, 363] width 11 height 11
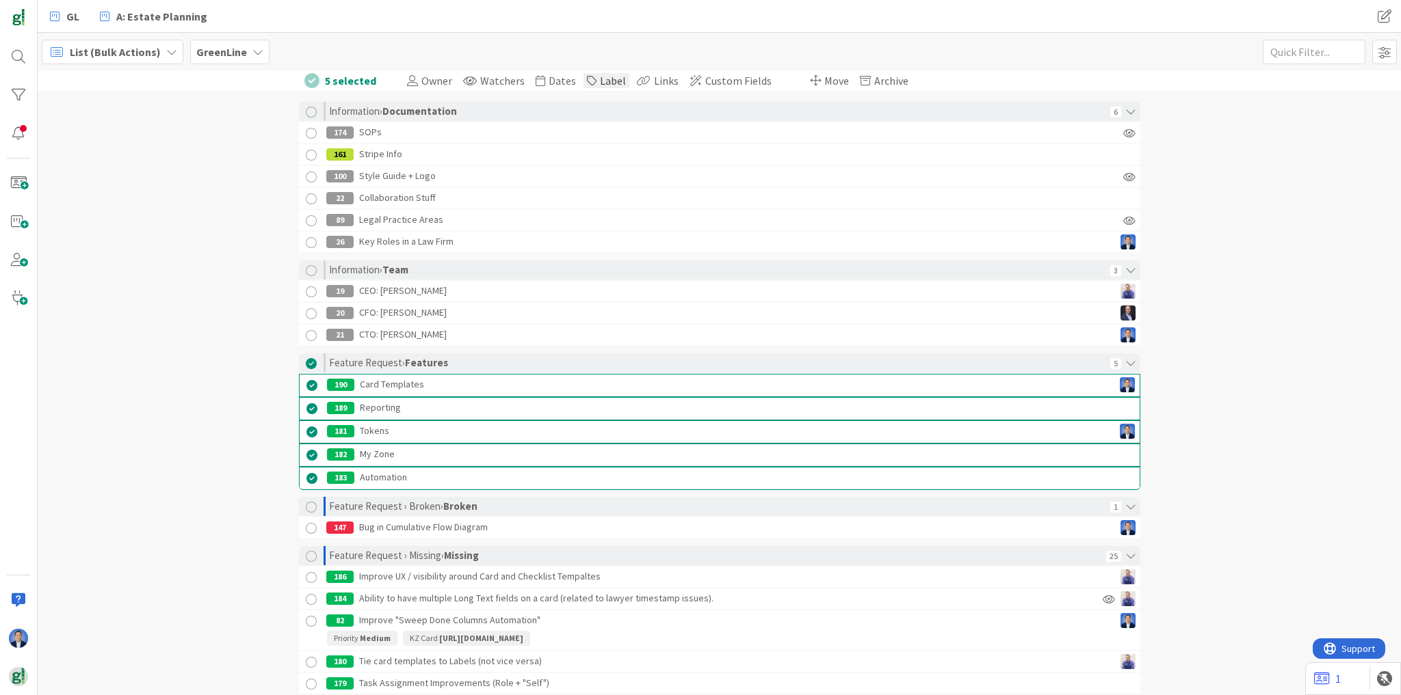
click at [585, 79] on div "Label" at bounding box center [606, 80] width 46 height 15
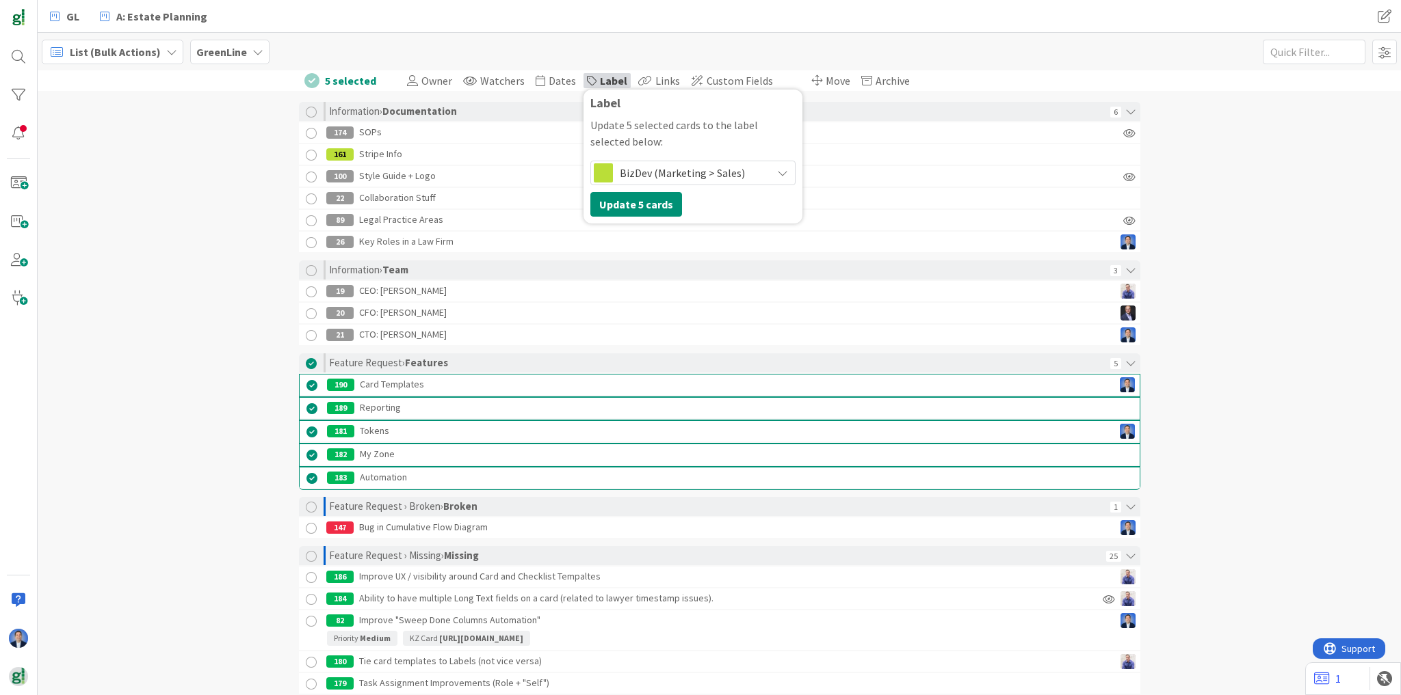
click at [671, 174] on span "BizDev (Marketing > Sales)" at bounding box center [692, 172] width 145 height 19
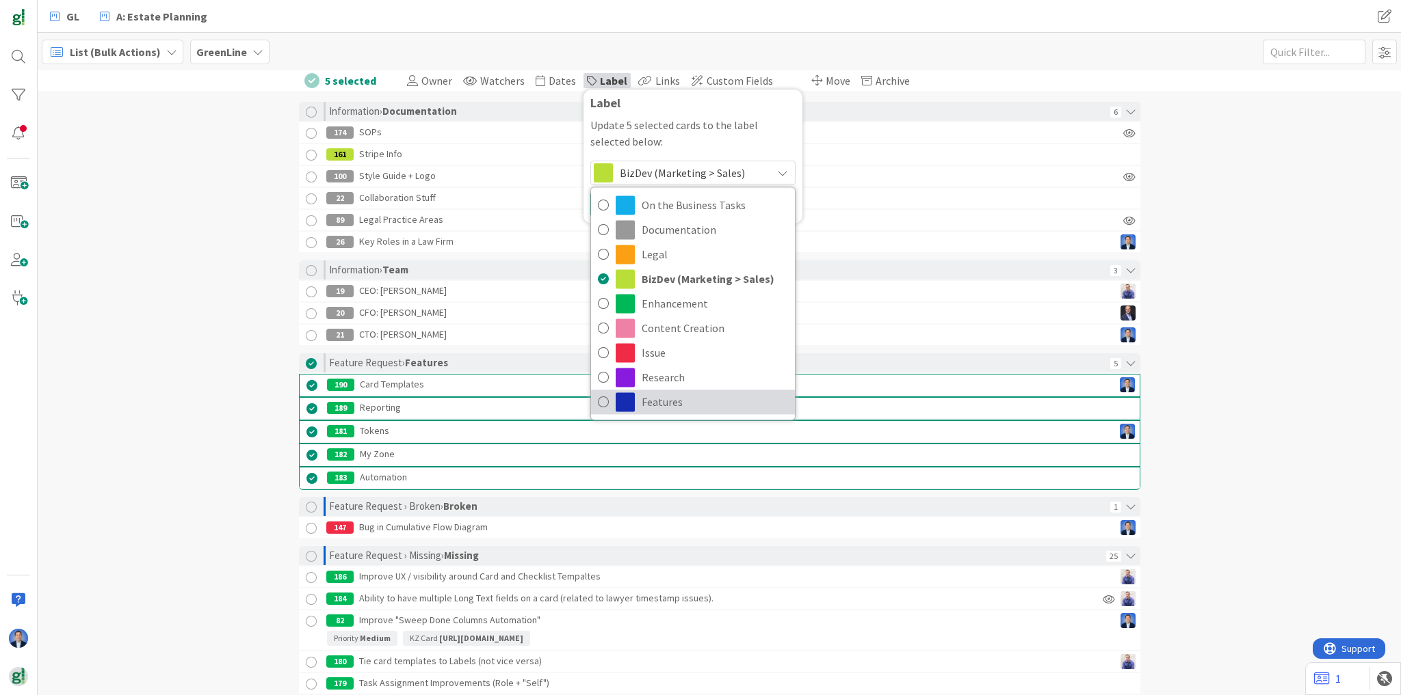
click at [657, 403] on span "Features" at bounding box center [714, 402] width 146 height 21
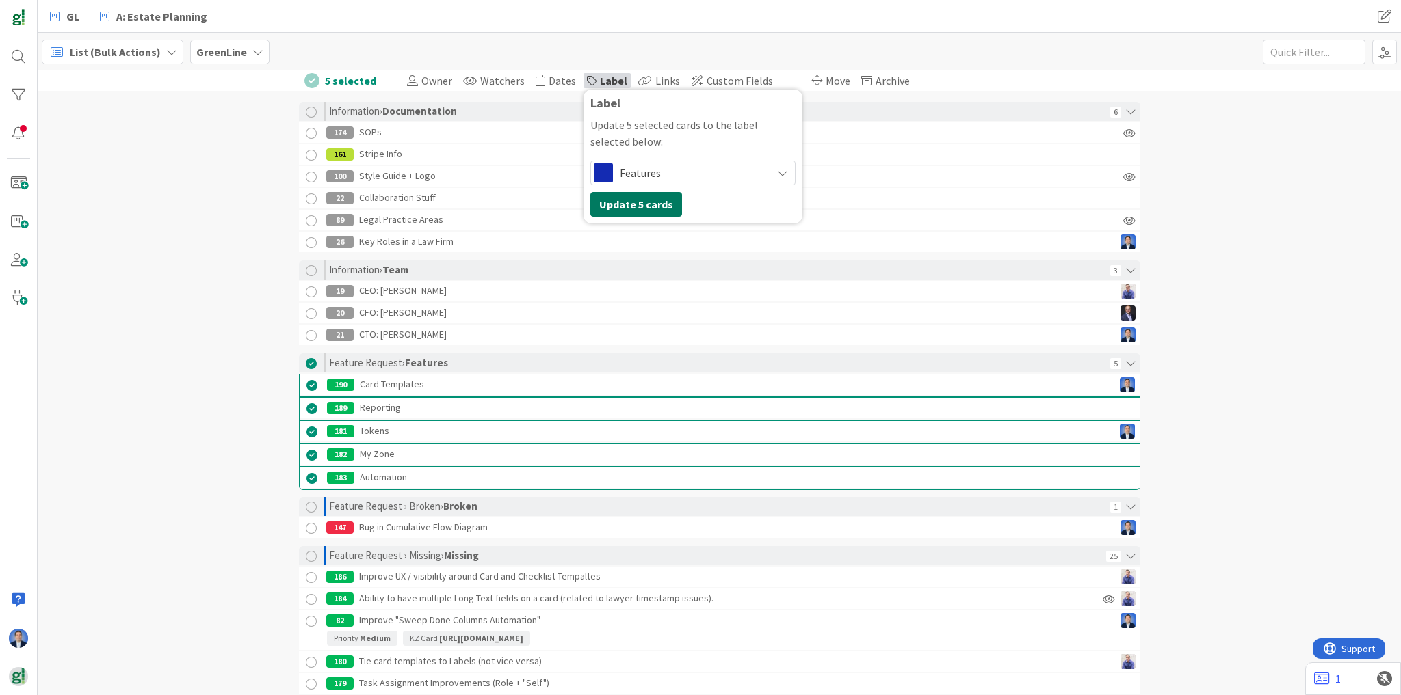
click at [610, 195] on button "Update 5 cards" at bounding box center [636, 204] width 92 height 25
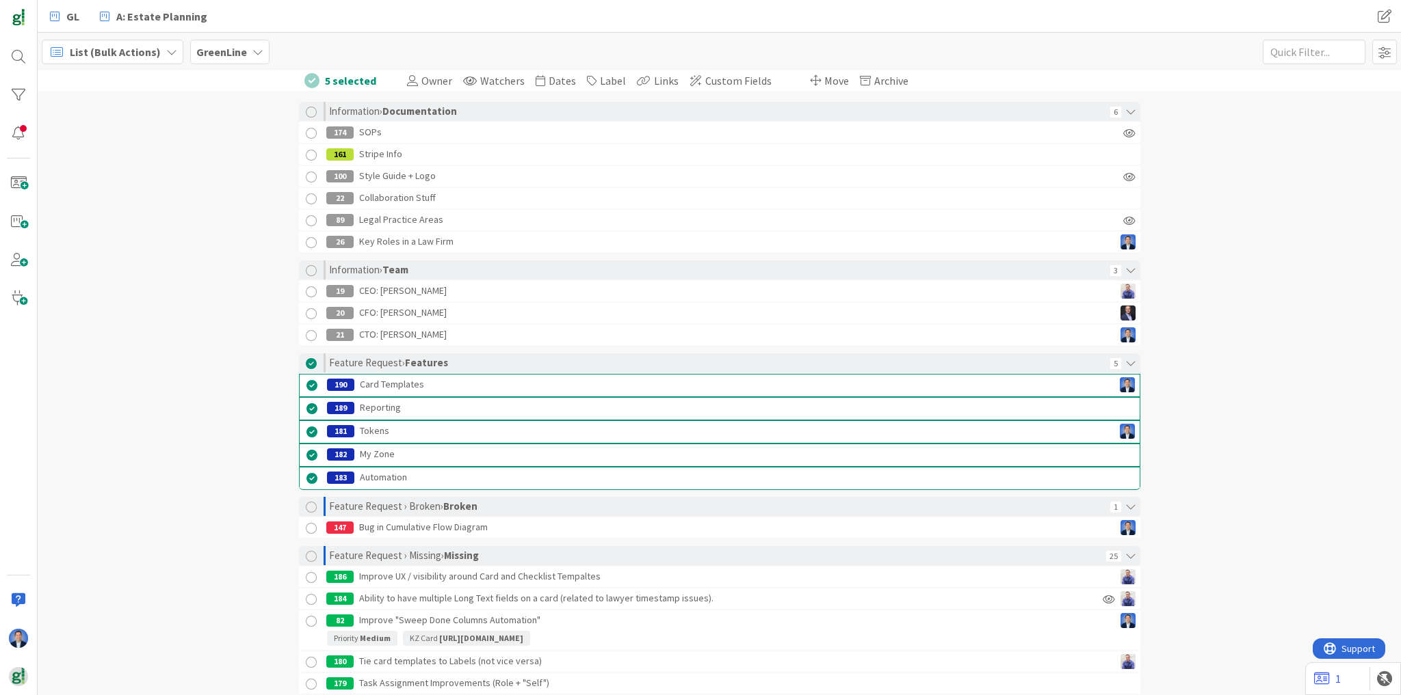
click at [96, 46] on span "List (Bulk Actions)" at bounding box center [115, 52] width 91 height 16
click at [100, 150] on span "Kanban" at bounding box center [121, 152] width 98 height 21
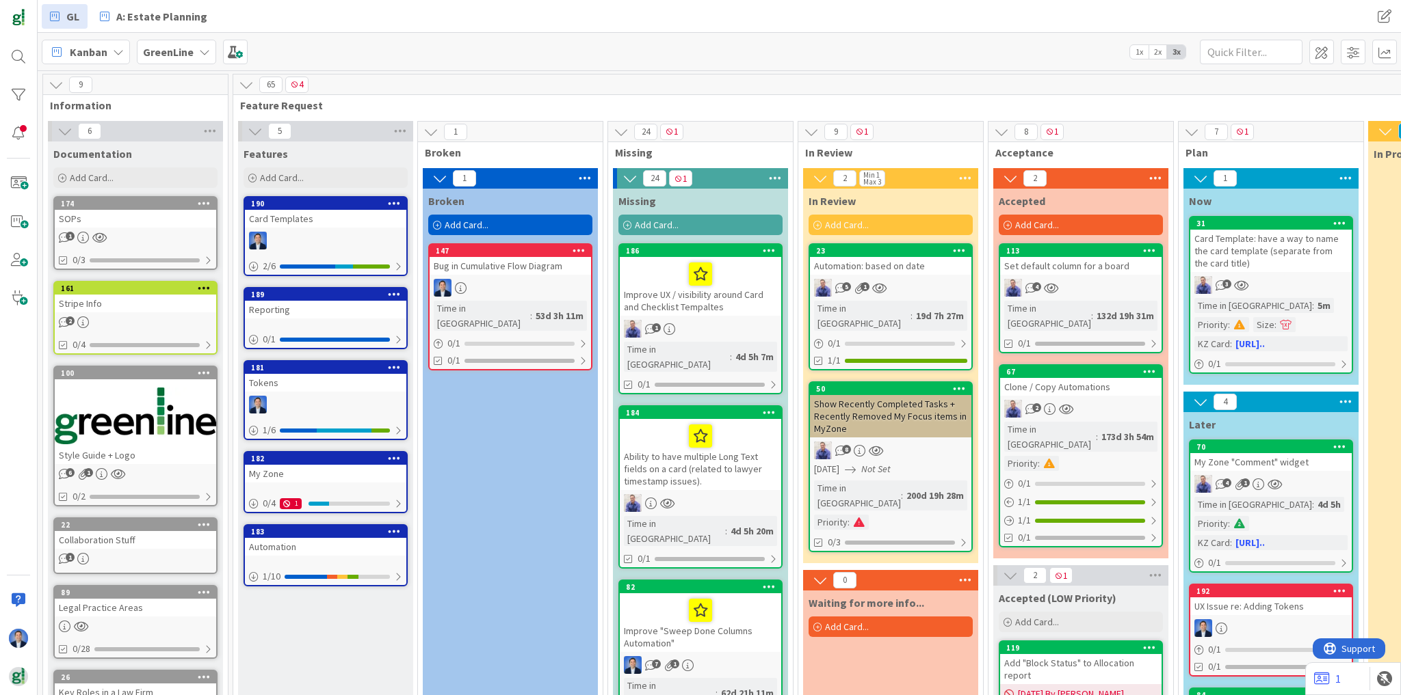
click at [106, 59] on span "Kanban" at bounding box center [89, 52] width 38 height 16
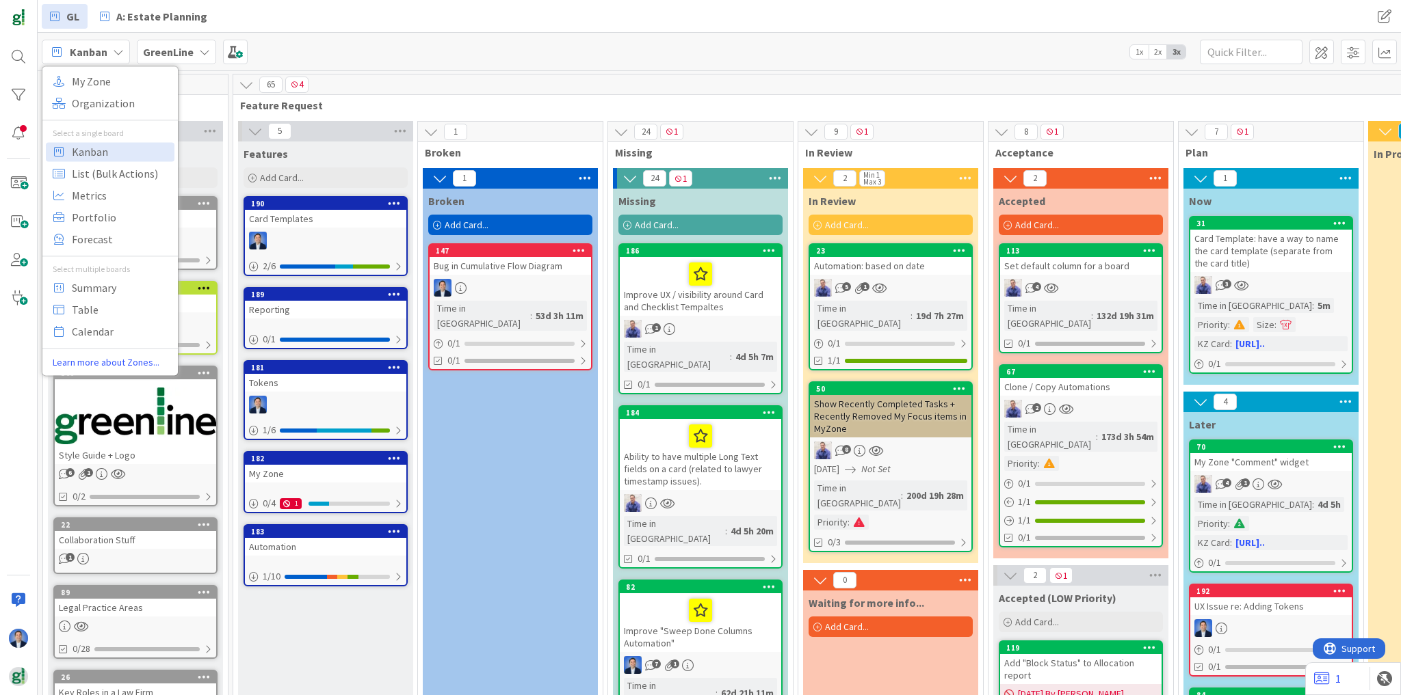
click at [124, 363] on link "Learn more about Zones..." at bounding box center [109, 363] width 135 height 14
click at [388, 33] on div "Kanban My Zone Organization Select a single board Kanban List (Bulk Actions) Me…" at bounding box center [719, 52] width 1363 height 38
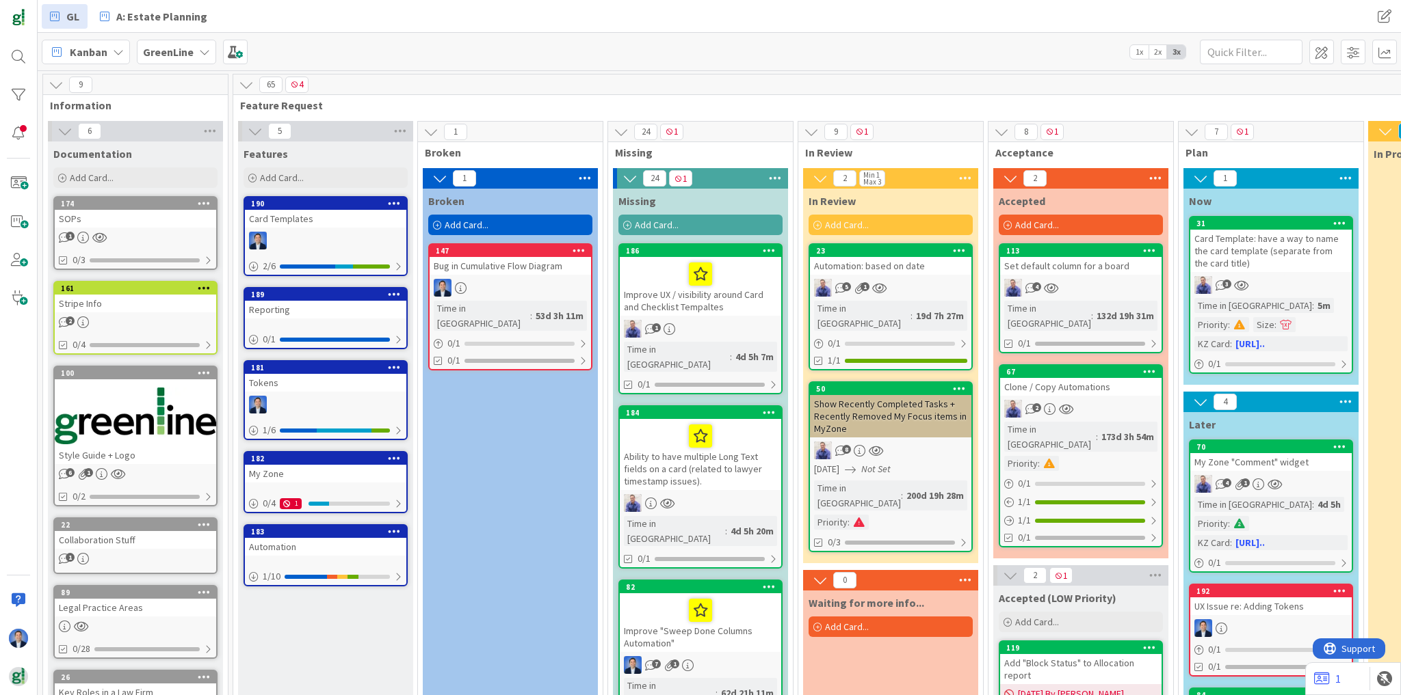
click at [525, 279] on div at bounding box center [509, 288] width 161 height 18
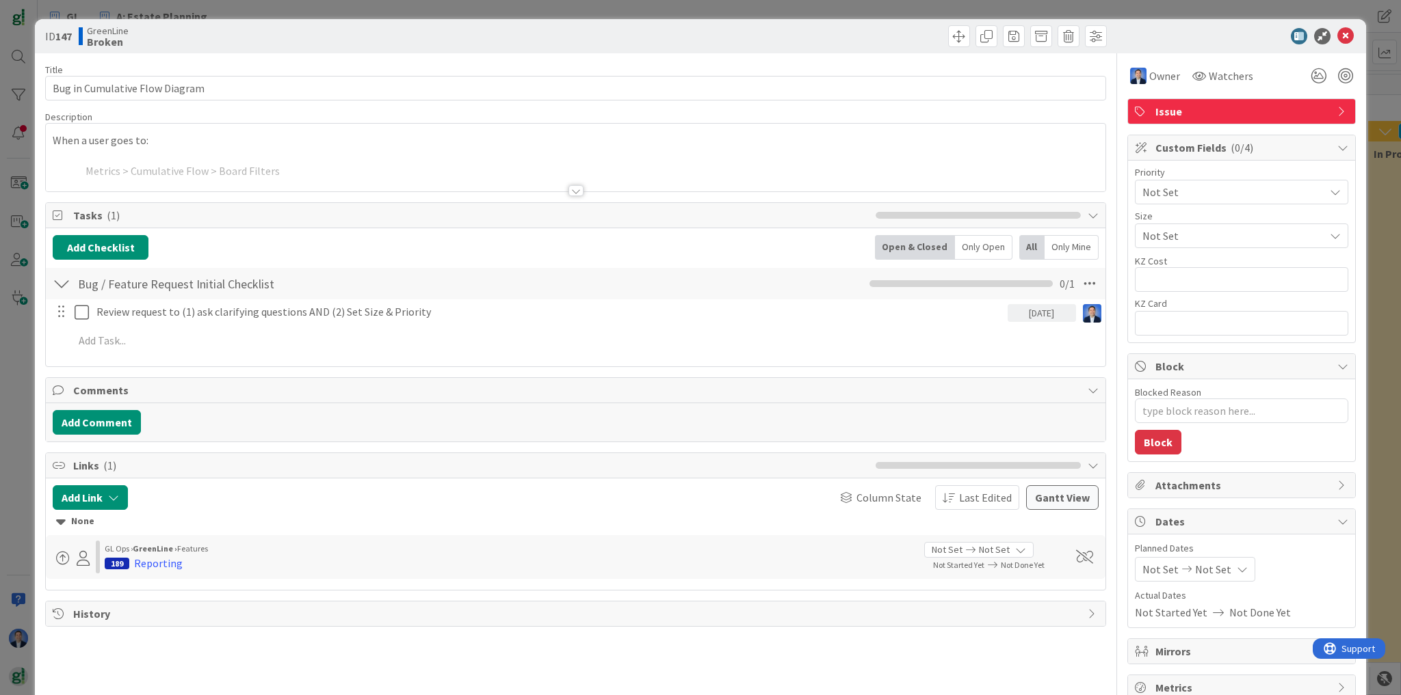
click at [370, 157] on div at bounding box center [575, 174] width 1059 height 35
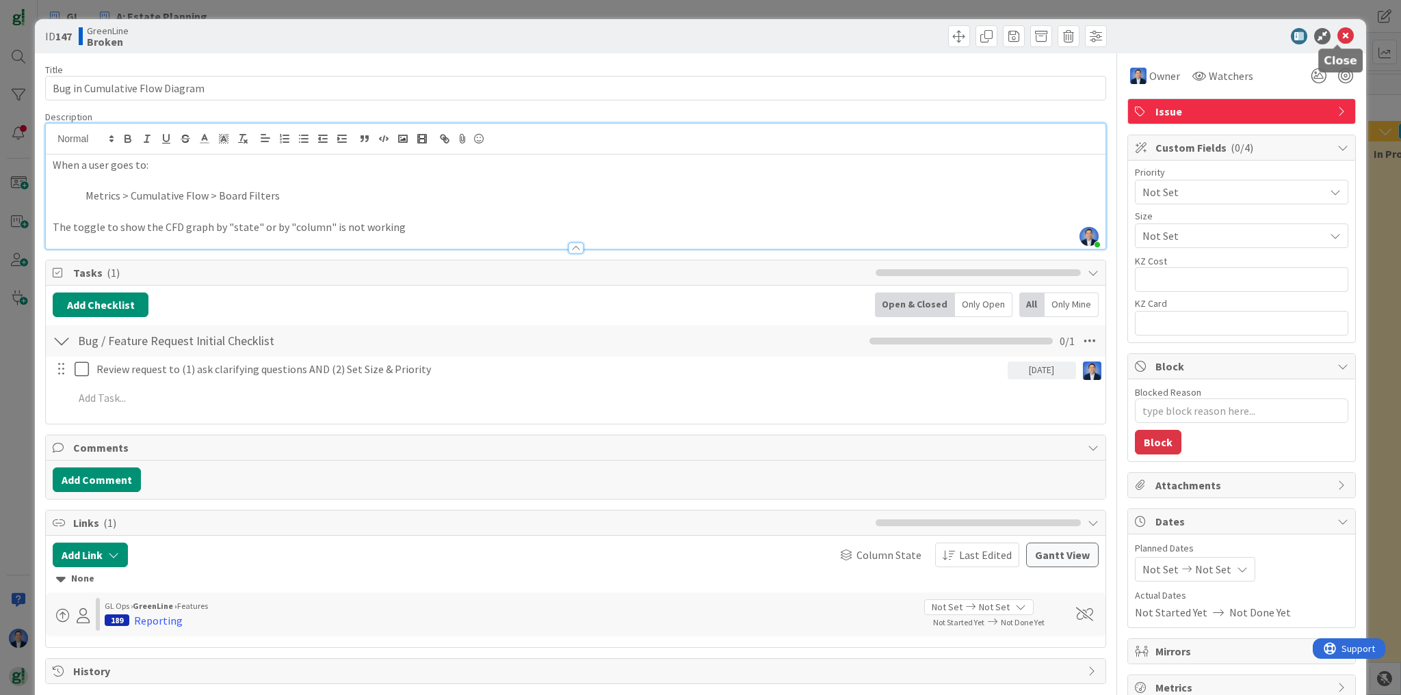
click at [1337, 37] on icon at bounding box center [1345, 36] width 16 height 16
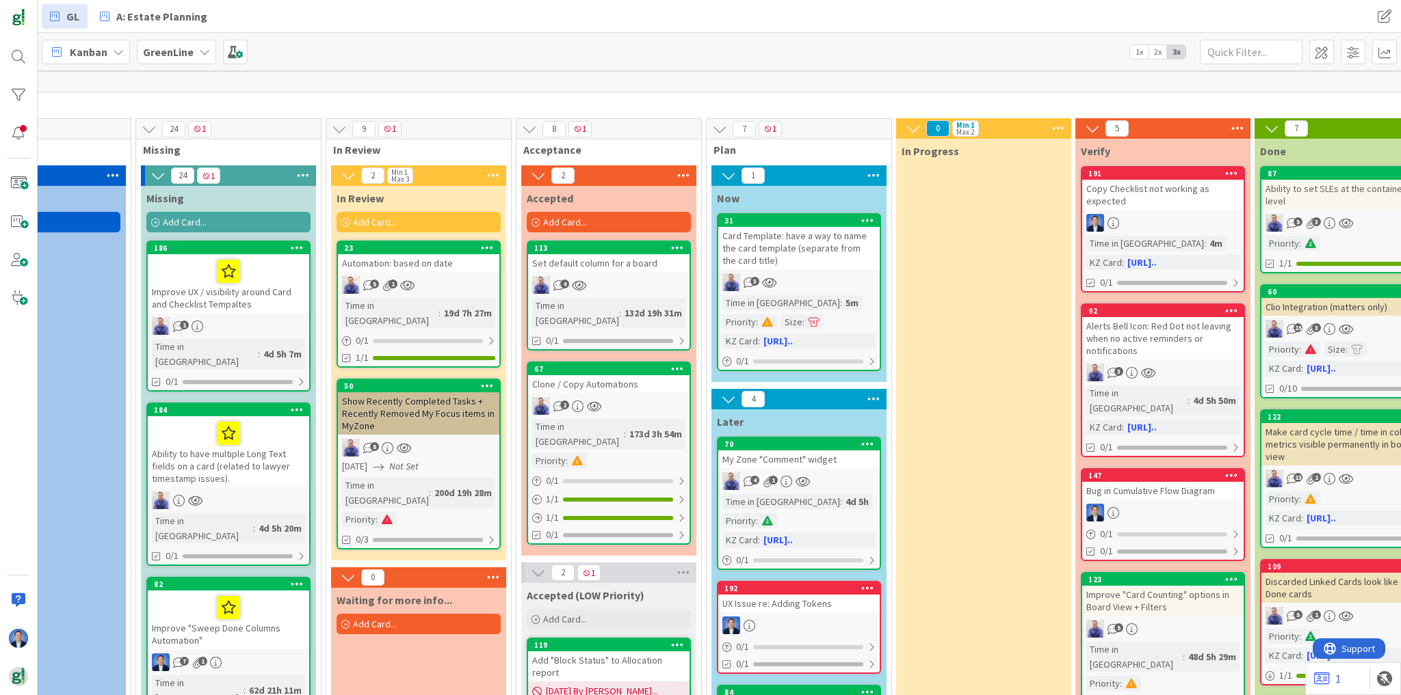
scroll to position [0, 472]
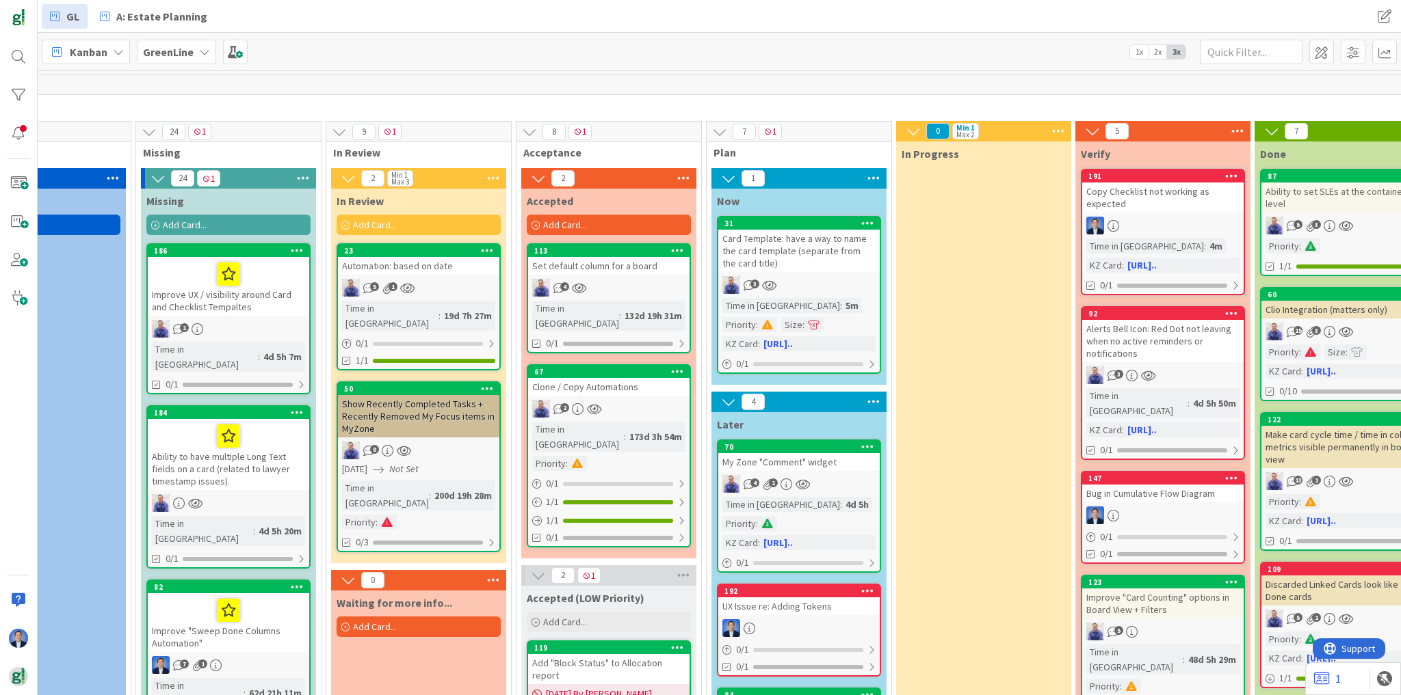
click at [265, 303] on div "Improve UX / visibility around Card and Checklist Tempaltes" at bounding box center [228, 286] width 161 height 59
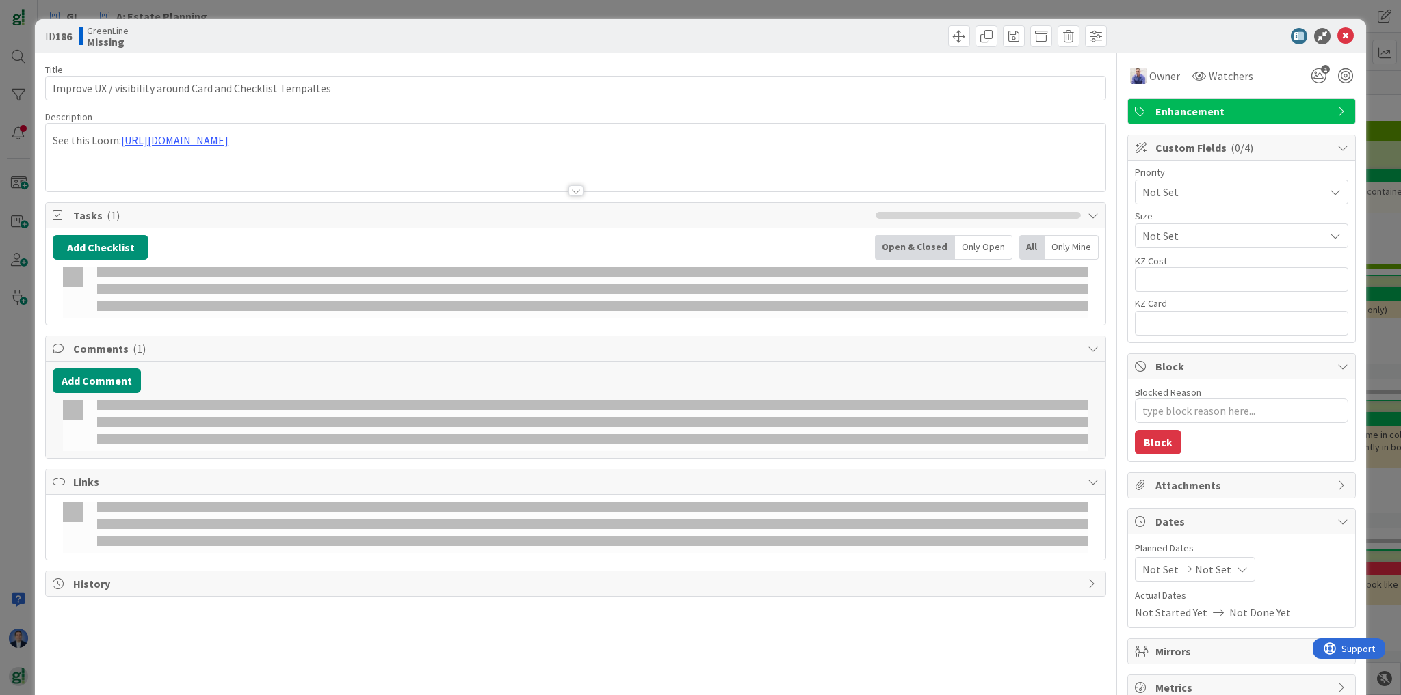
type textarea "x"
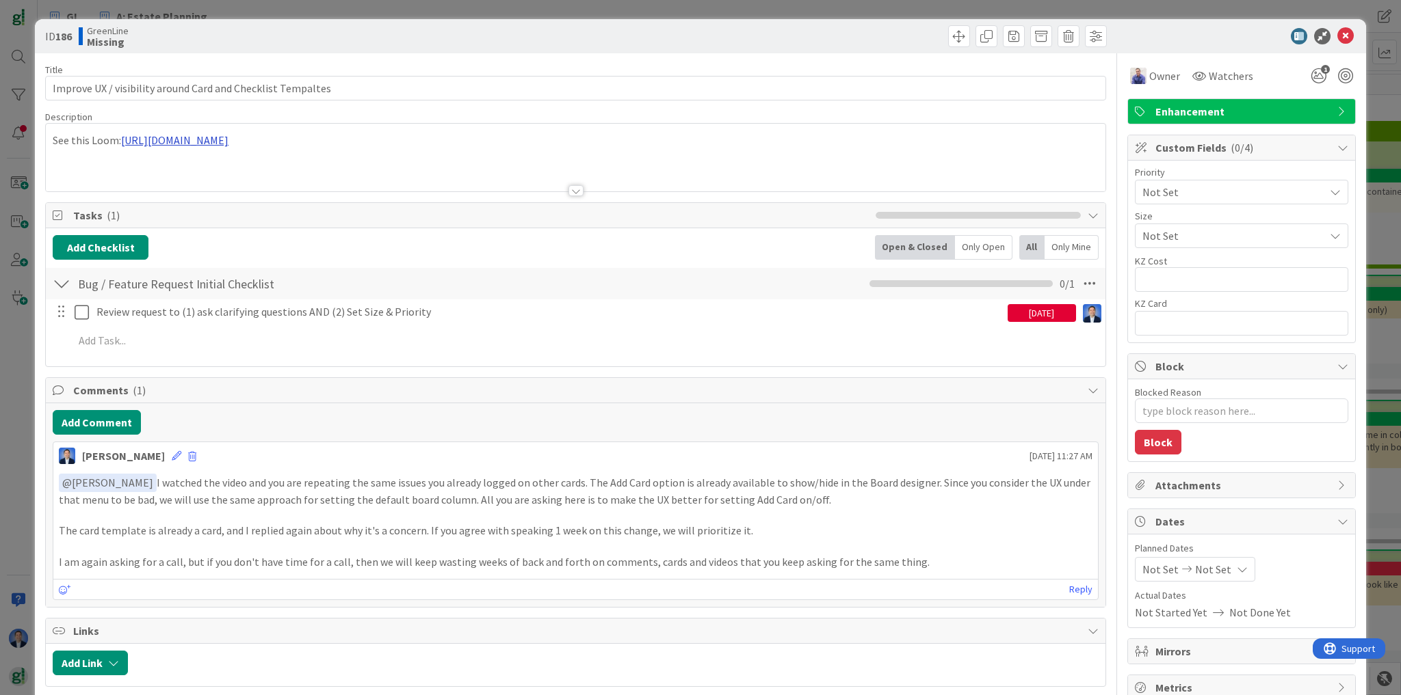
click at [352, 139] on div "See this Loom: https://www.loom.com/share/2683229fd9334aa7a1cf5da57c4c66e1?sid=…" at bounding box center [575, 158] width 1059 height 68
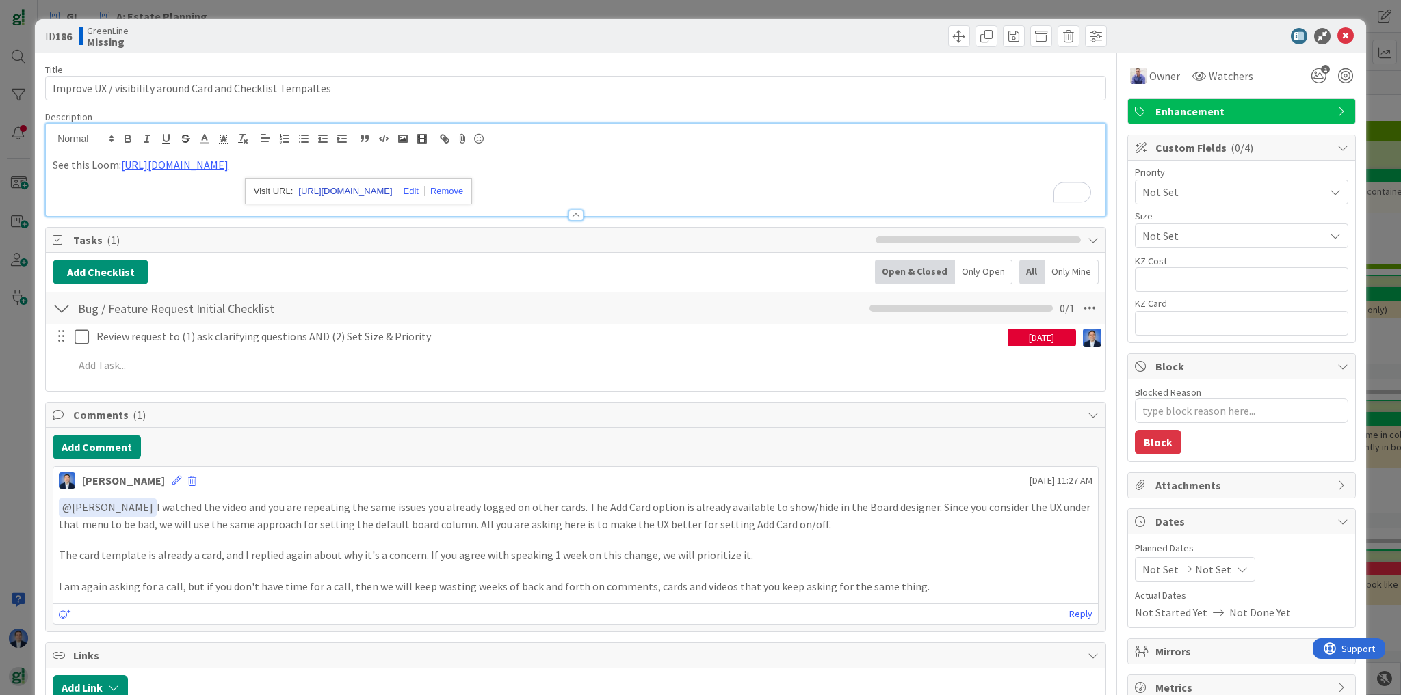
click at [367, 197] on link "[URL][DOMAIN_NAME]" at bounding box center [345, 192] width 94 height 18
click at [1316, 77] on icon "1" at bounding box center [1318, 76] width 25 height 25
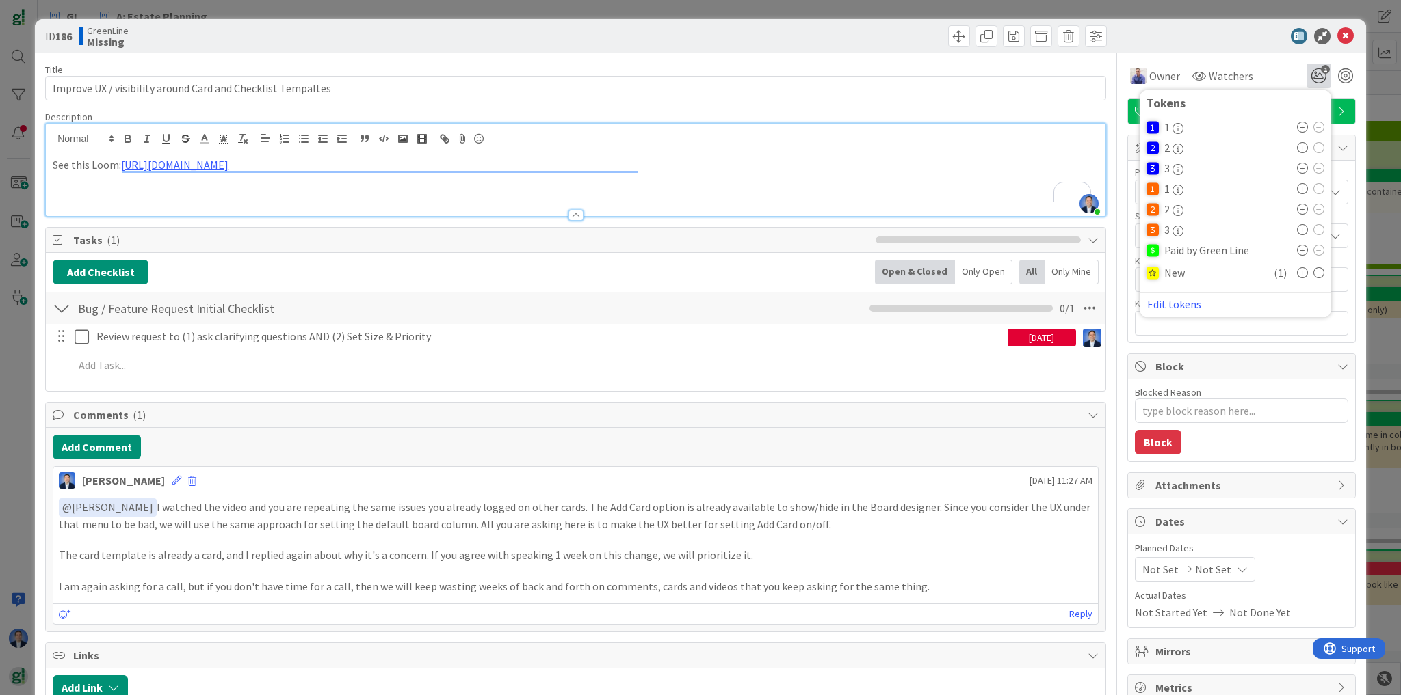
click at [1313, 274] on icon at bounding box center [1318, 272] width 11 height 11
click at [142, 266] on button "Add Checklist" at bounding box center [101, 272] width 96 height 25
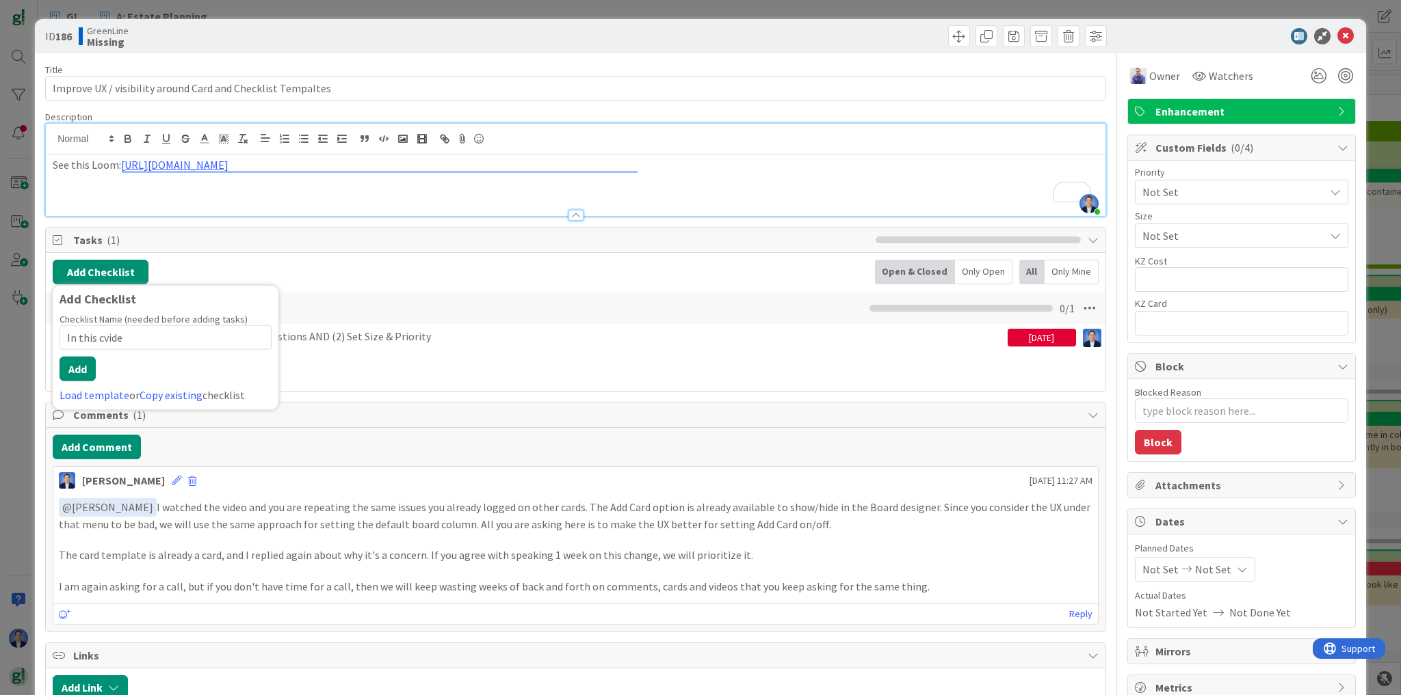
type input "In this cvideo"
type textarea "x"
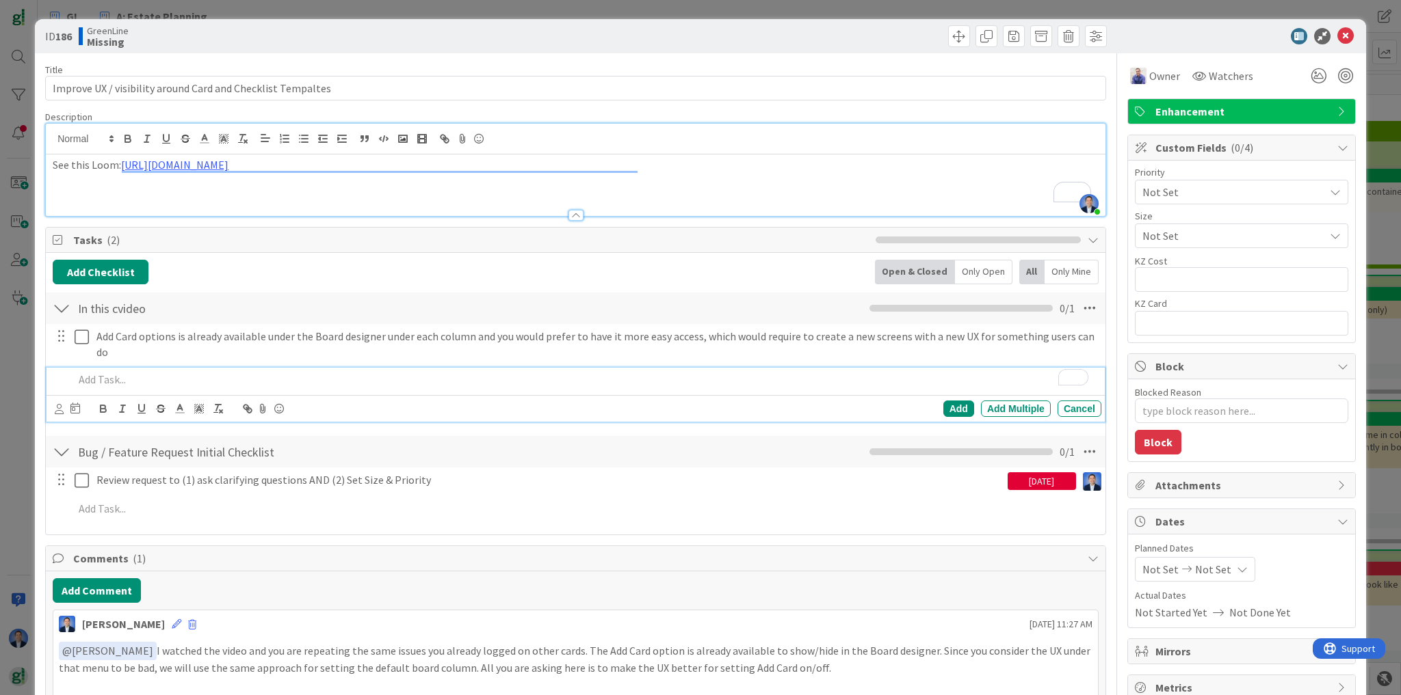
click at [133, 380] on p "To enrich screen reader interactions, please activate Accessibility in Grammarl…" at bounding box center [585, 380] width 1022 height 16
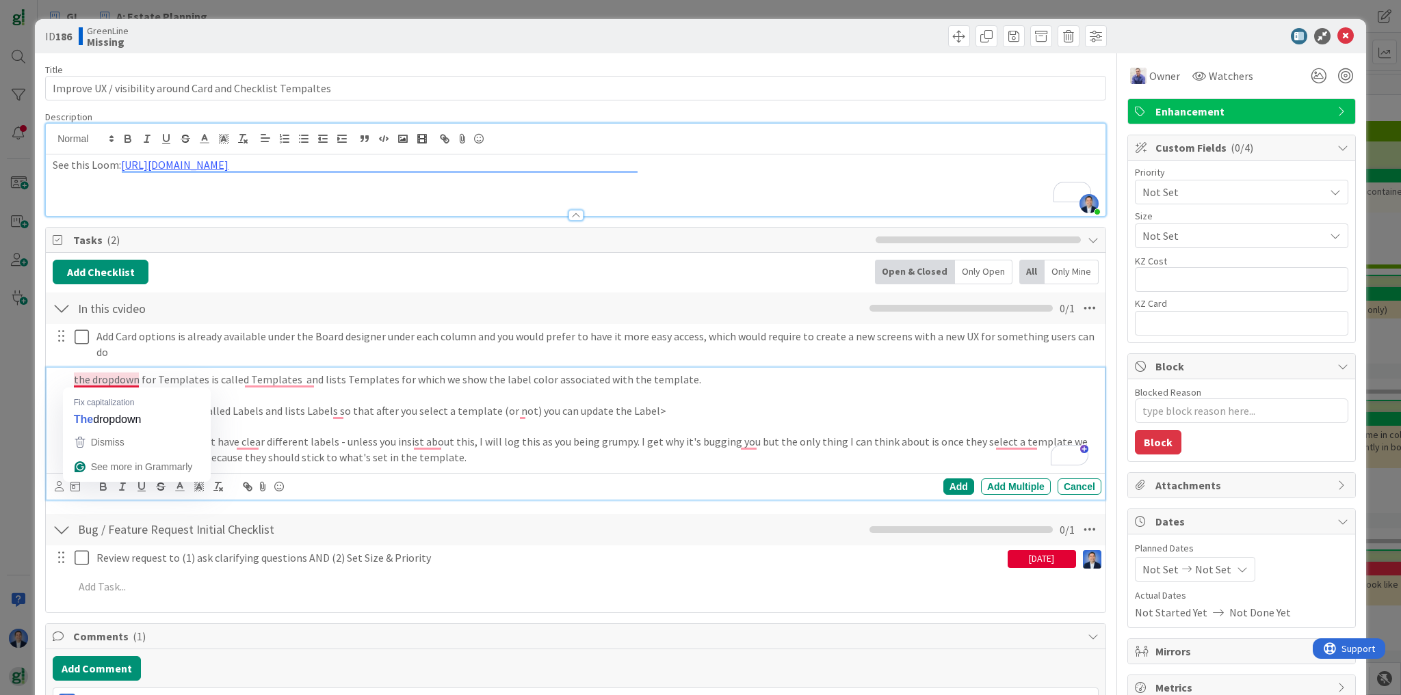
click at [72, 381] on div "the dropdown for Templates is called Templates and lists Templates for which we…" at bounding box center [584, 418] width 1033 height 101
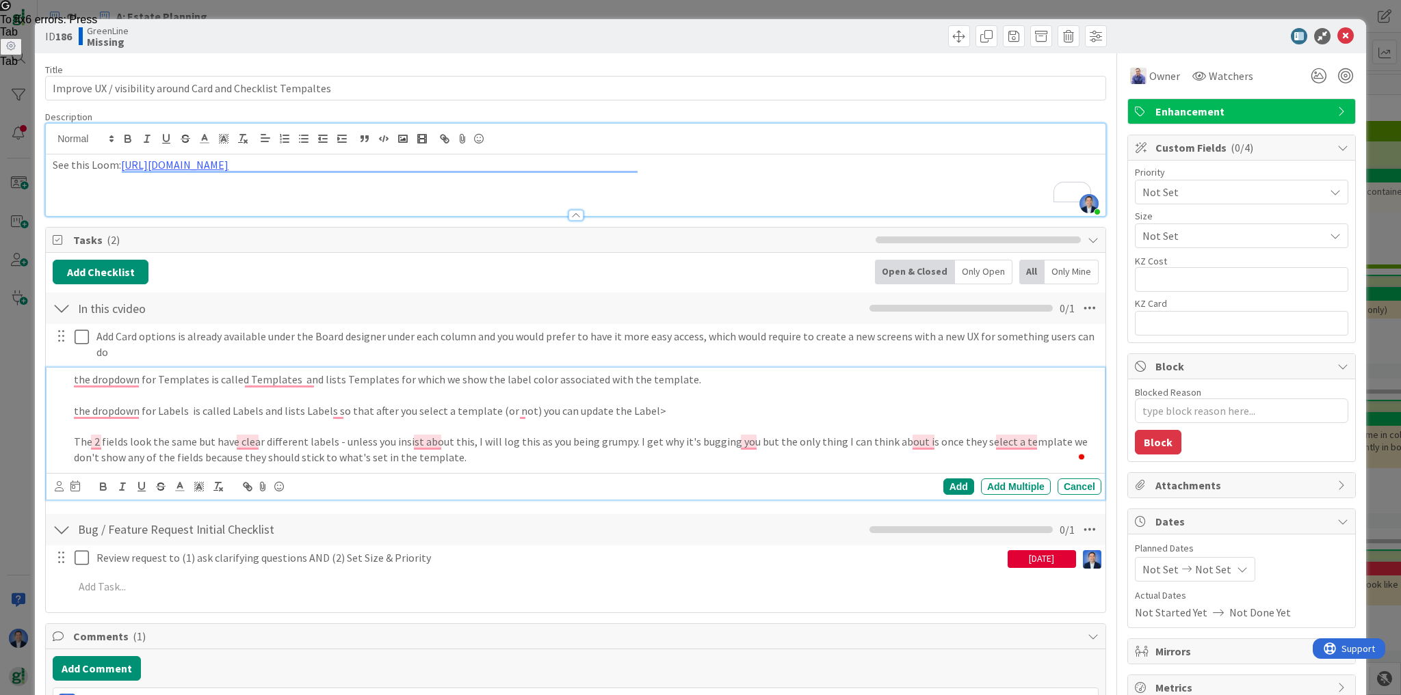
click at [247, 377] on p "the dropdown for Templates is called Templates and lists Templates for which we…" at bounding box center [585, 380] width 1022 height 16
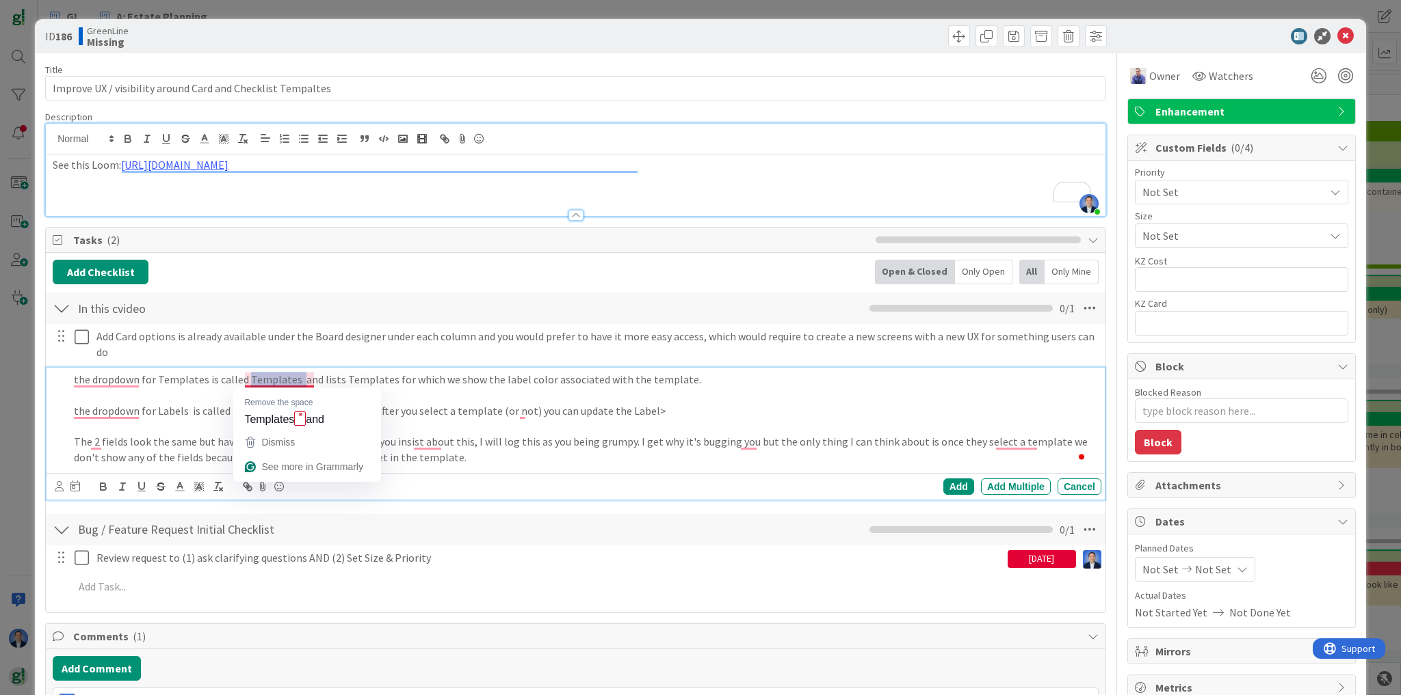
copy p "Templates"
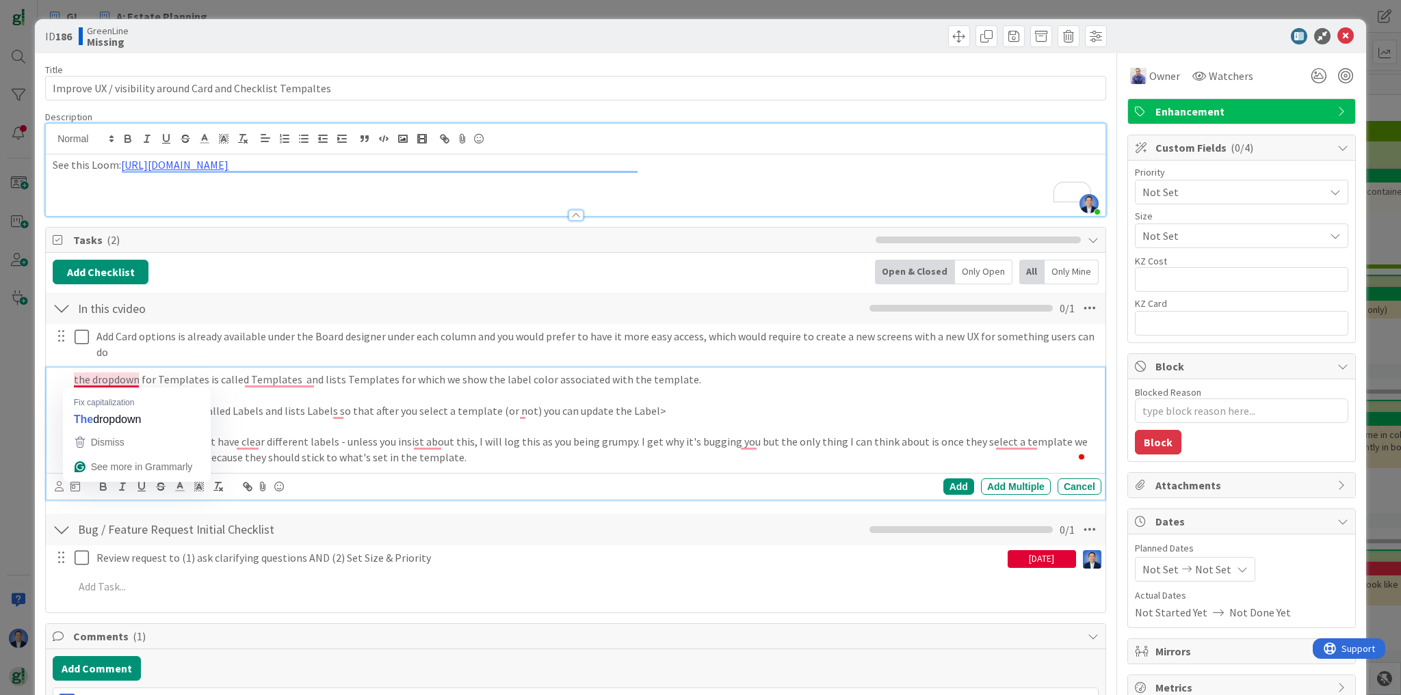
click at [70, 382] on div "the dropdown for Templates is called Templates and lists Templates for which we…" at bounding box center [584, 418] width 1033 height 101
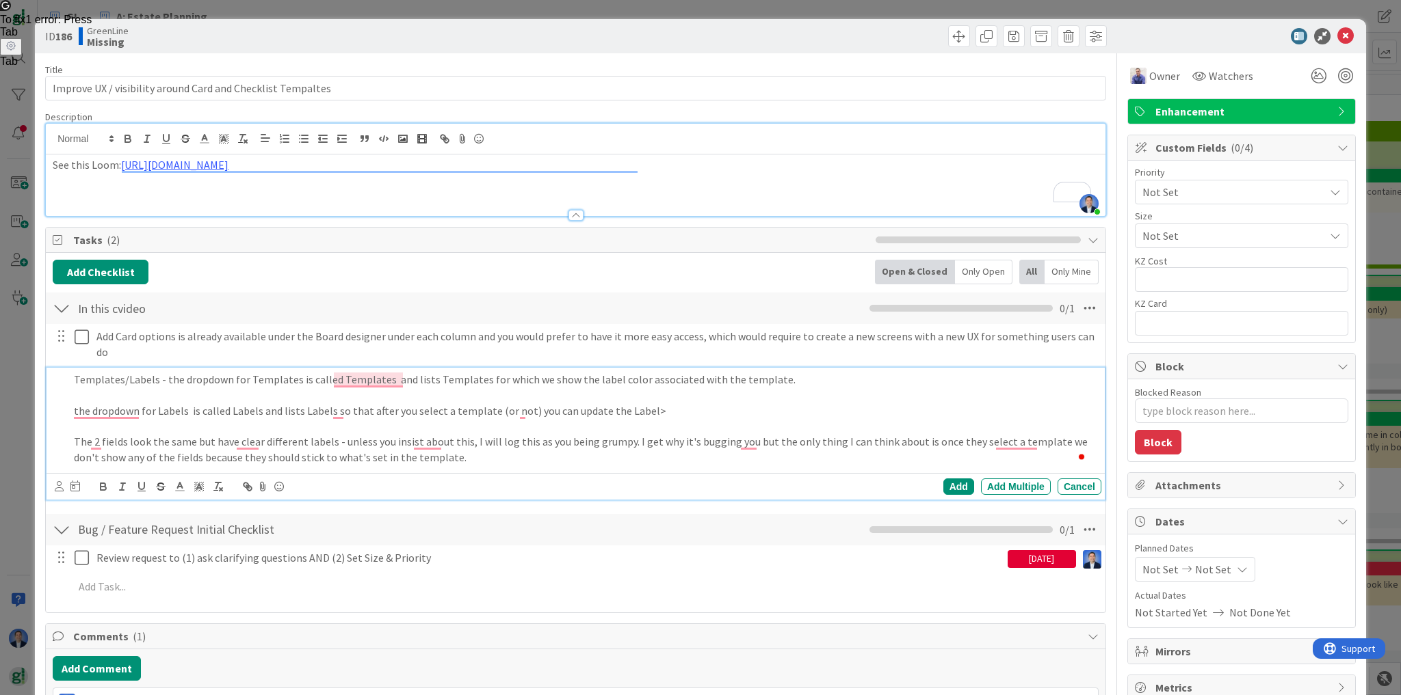
click at [103, 381] on p "Templates/Labels - the dropdown for Templates is called Templates and lists Tem…" at bounding box center [585, 380] width 1022 height 16
drag, startPoint x: 103, startPoint y: 381, endPoint x: 133, endPoint y: 378, distance: 29.5
click at [133, 378] on p "Templates/Labels - the dropdown for Templates is called Templates and lists Tem…" at bounding box center [585, 380] width 1022 height 16
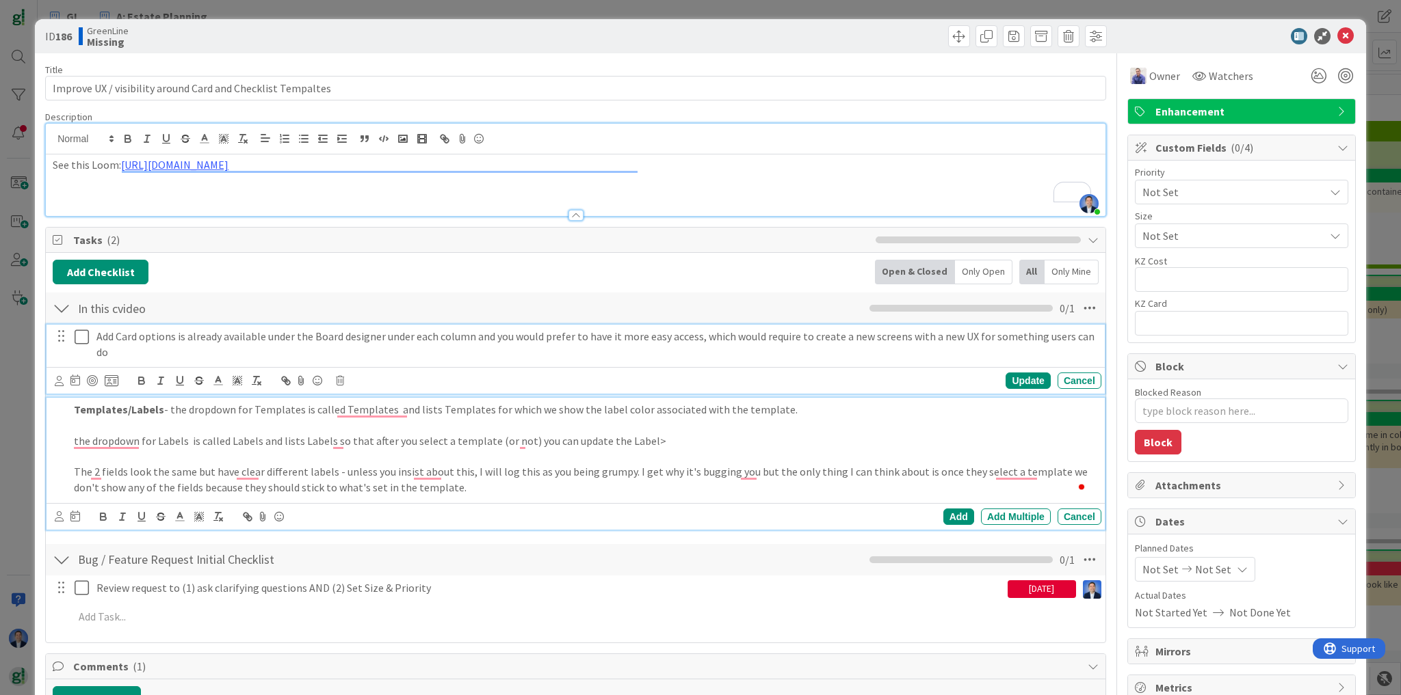
click at [103, 334] on p "Add Card options is already available under the Board designer under each colum…" at bounding box center [595, 344] width 999 height 31
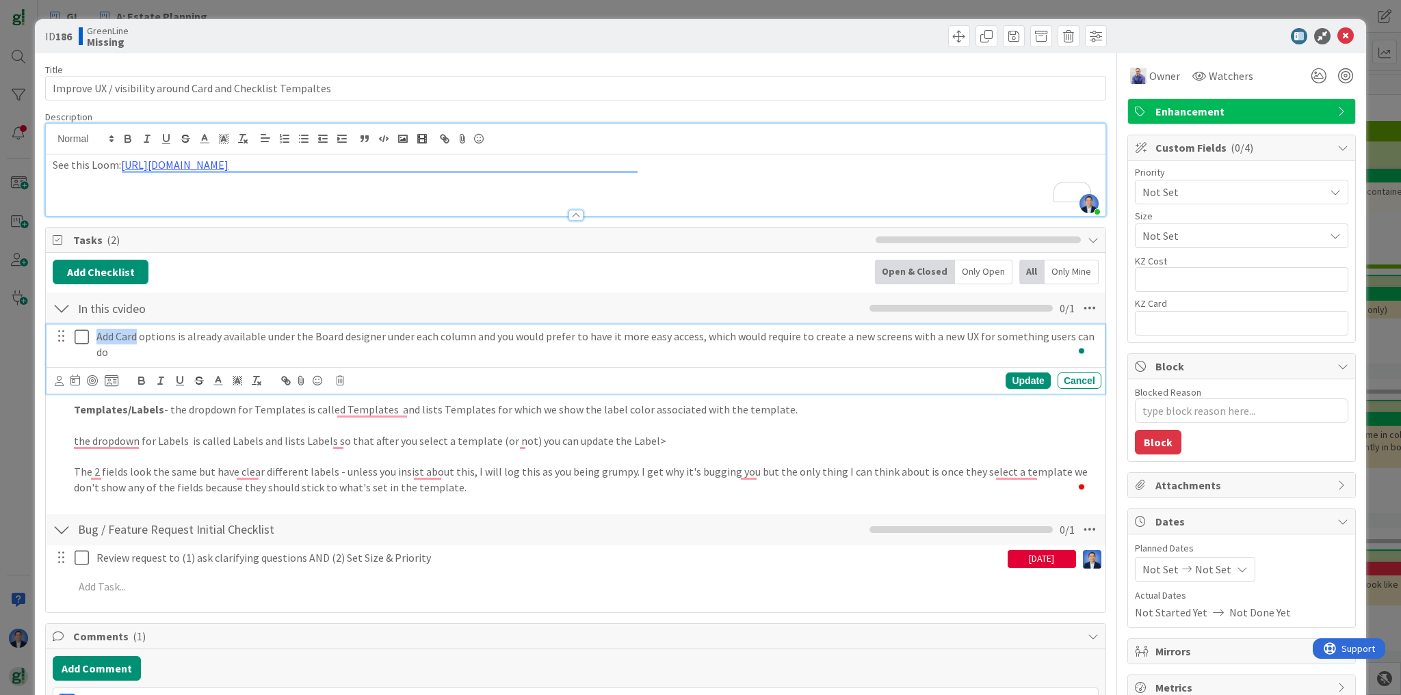
drag, startPoint x: 110, startPoint y: 334, endPoint x: 131, endPoint y: 338, distance: 21.6
click at [131, 338] on p "Add Card options is already available under the Board designer under each colum…" at bounding box center [595, 344] width 999 height 31
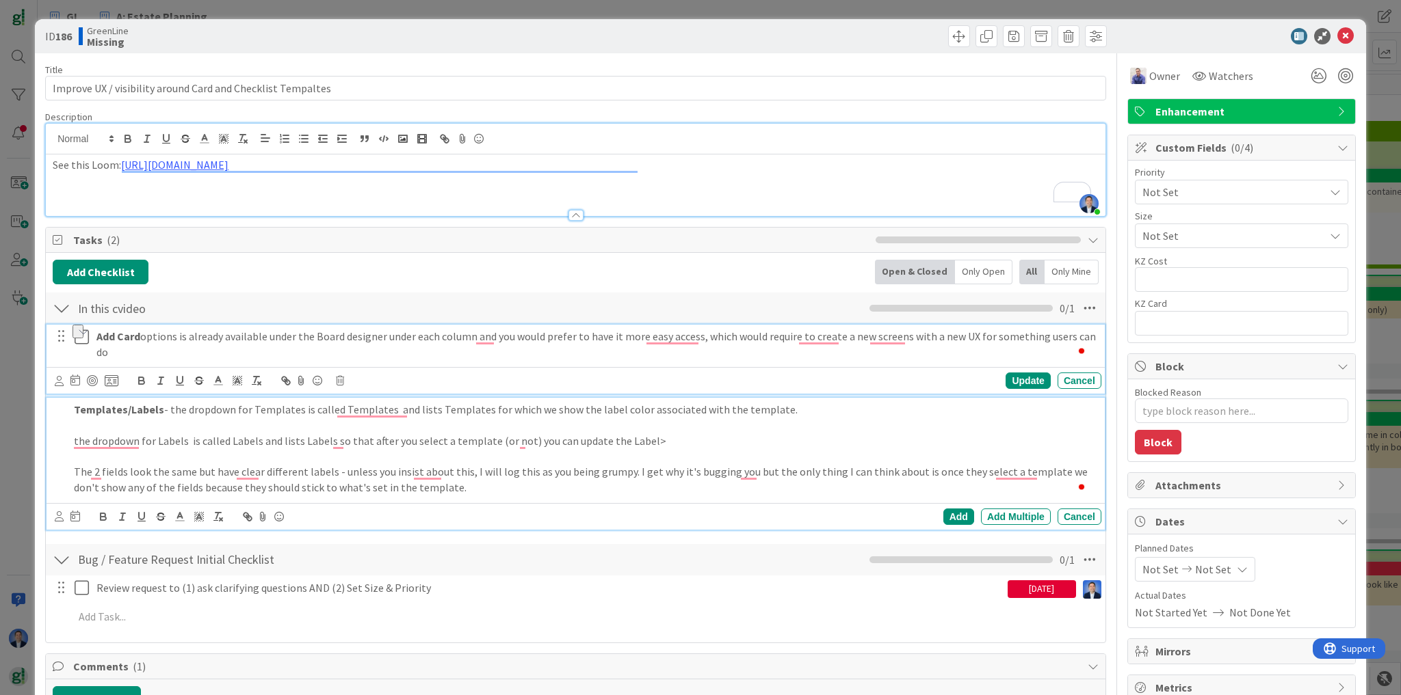
click at [778, 475] on p "The 2 fields look the same but have clear different labels - unless you insist …" at bounding box center [585, 479] width 1022 height 31
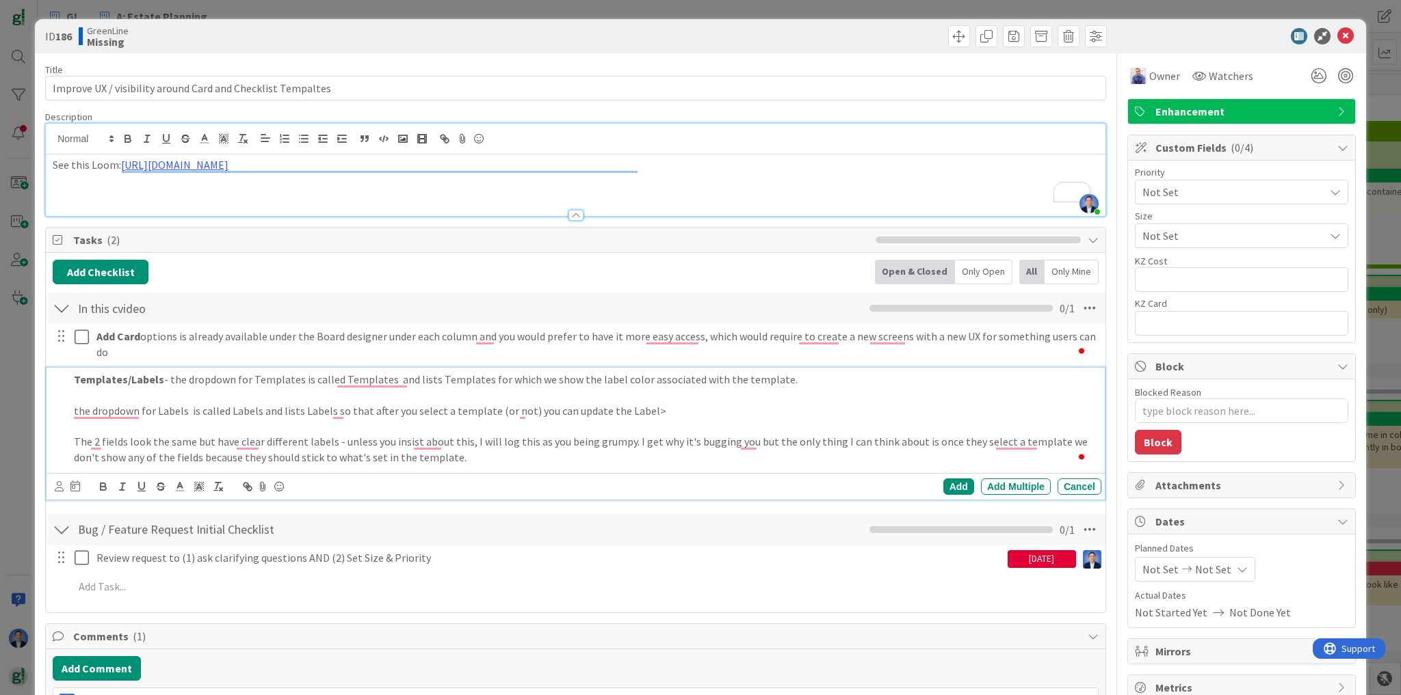
click at [829, 380] on p "Templates/Labels - the dropdown for Templates is called Templates and lists Tem…" at bounding box center [585, 380] width 1022 height 16
click at [951, 483] on div "Add" at bounding box center [958, 487] width 31 height 16
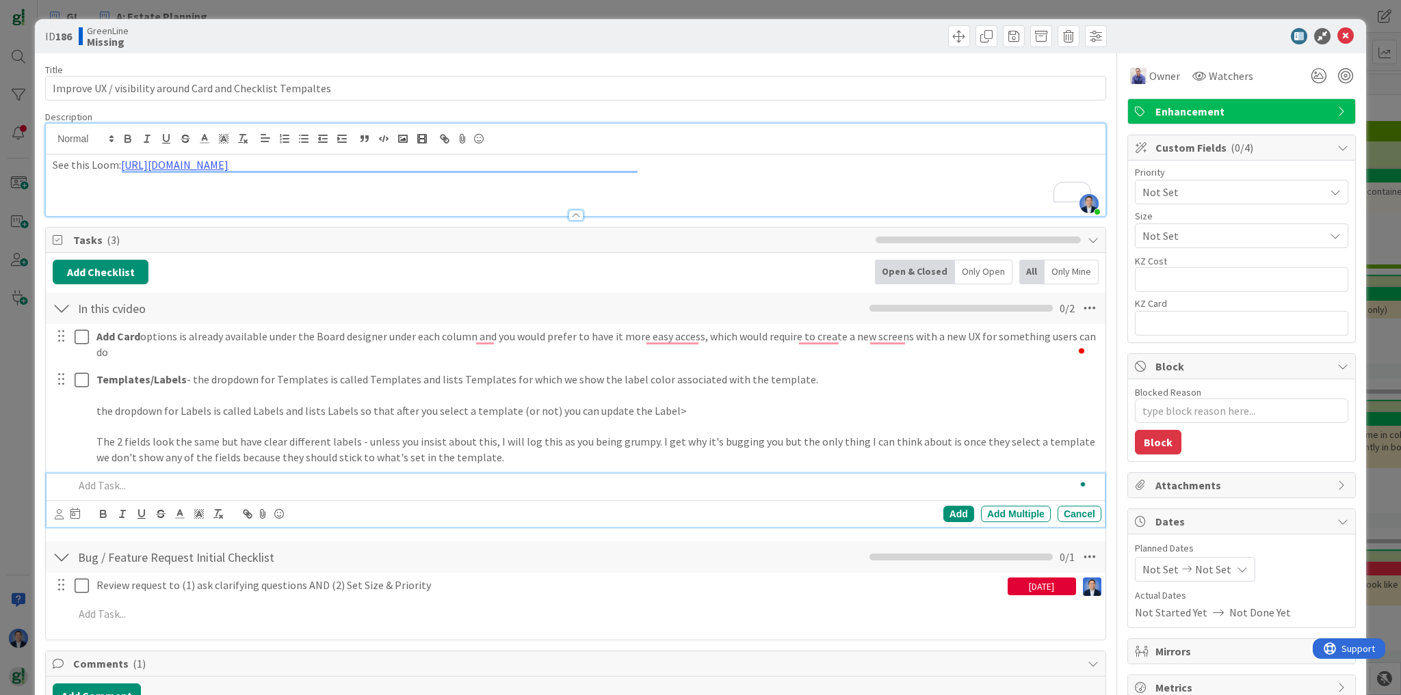
click at [135, 486] on p "To enrich screen reader interactions, please activate Accessibility in Grammarl…" at bounding box center [585, 486] width 1022 height 16
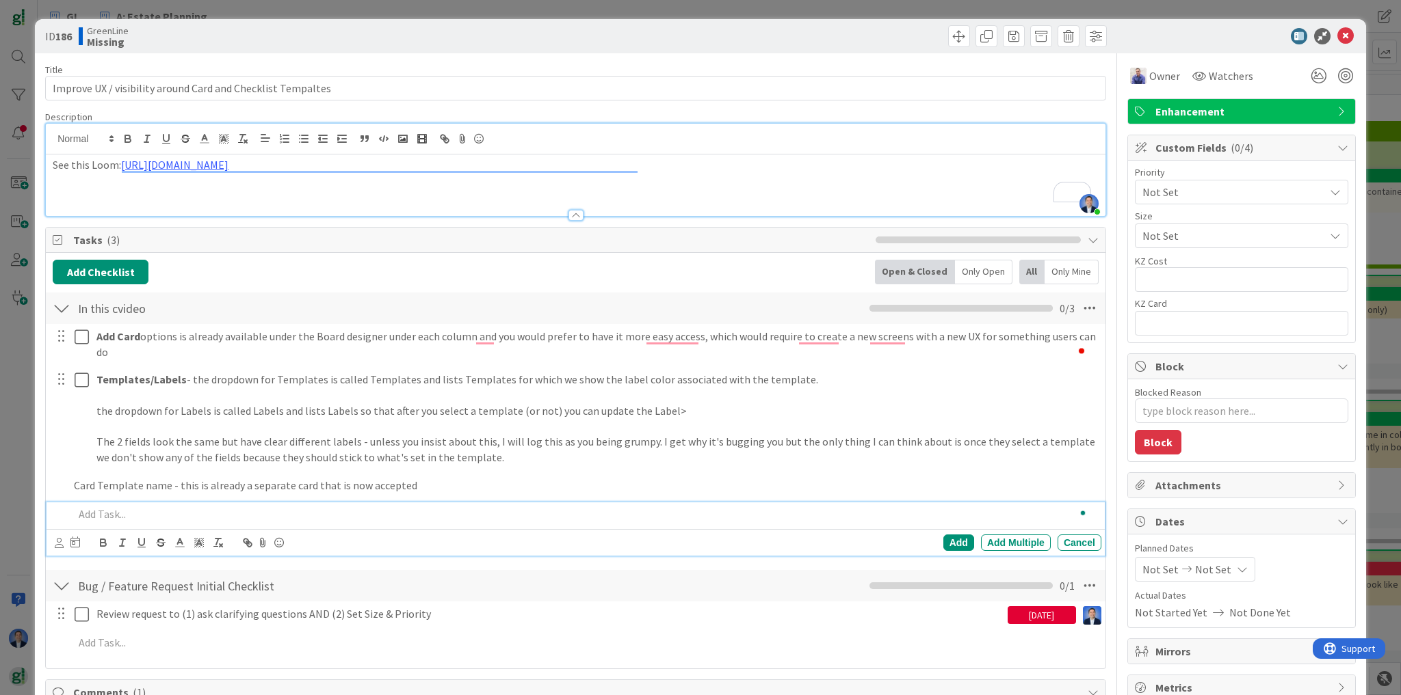
type textarea "x"
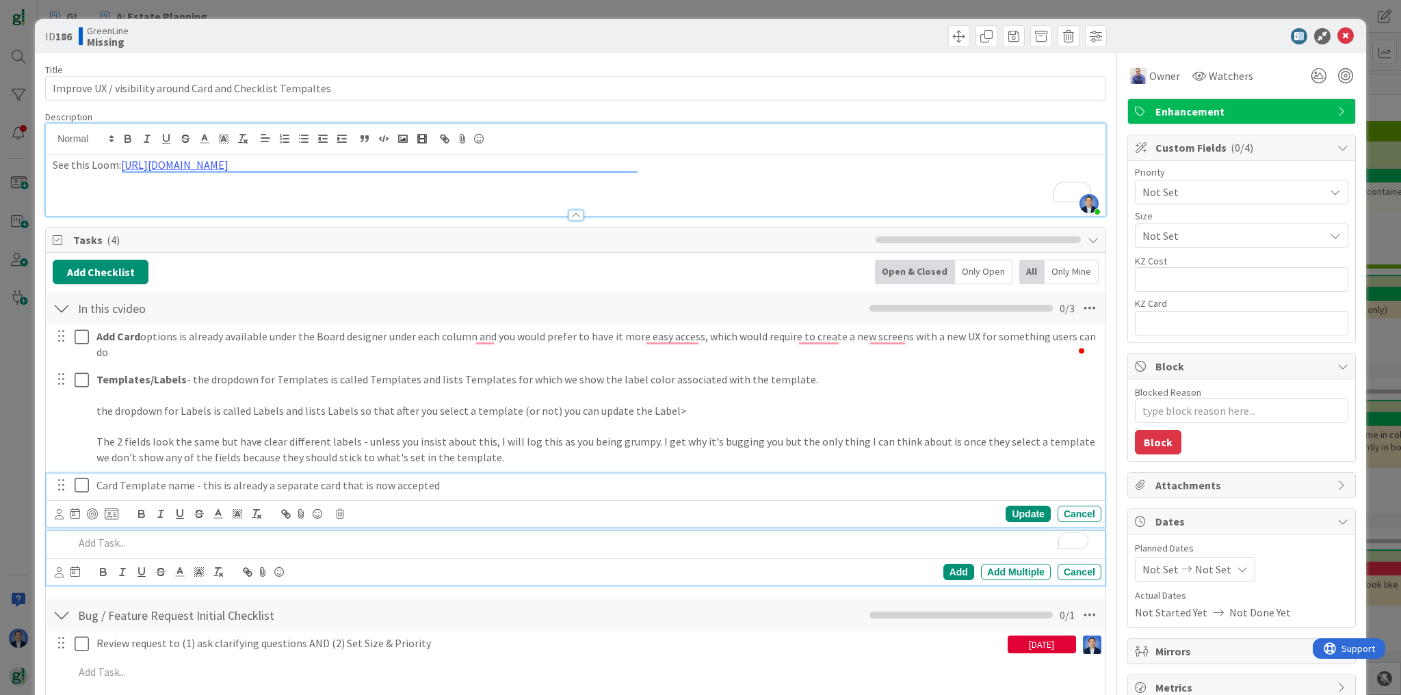
click at [104, 487] on p "Card Template name - this is already a separate card that is now accepted" at bounding box center [595, 486] width 999 height 16
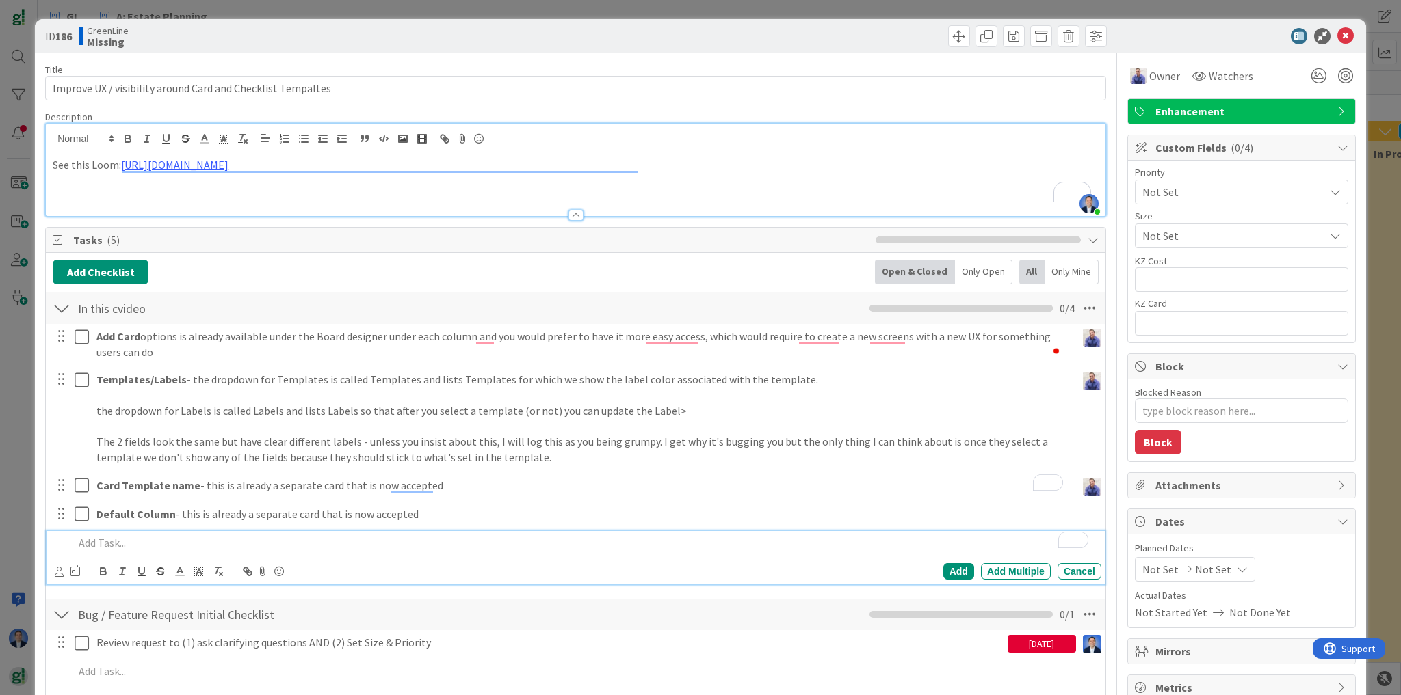
scroll to position [0, 472]
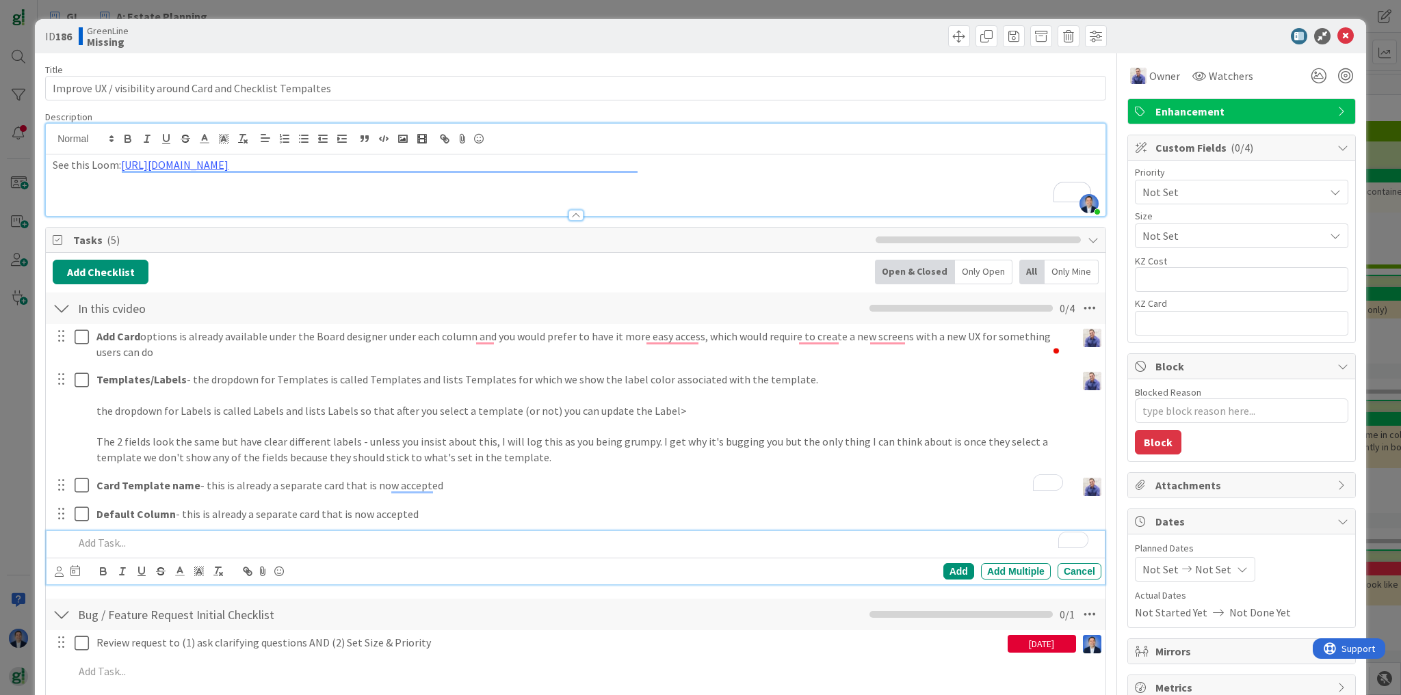
click at [303, 542] on p "To enrich screen reader interactions, please activate Accessibility in Grammarl…" at bounding box center [585, 543] width 1022 height 16
drag, startPoint x: 165, startPoint y: 540, endPoint x: 154, endPoint y: 543, distance: 11.3
click at [154, 543] on p "Add Checklist - shoudl show a default checklist" at bounding box center [585, 543] width 1022 height 16
click at [303, 536] on p "Add Checklist - should show a default checklist" at bounding box center [585, 543] width 1022 height 16
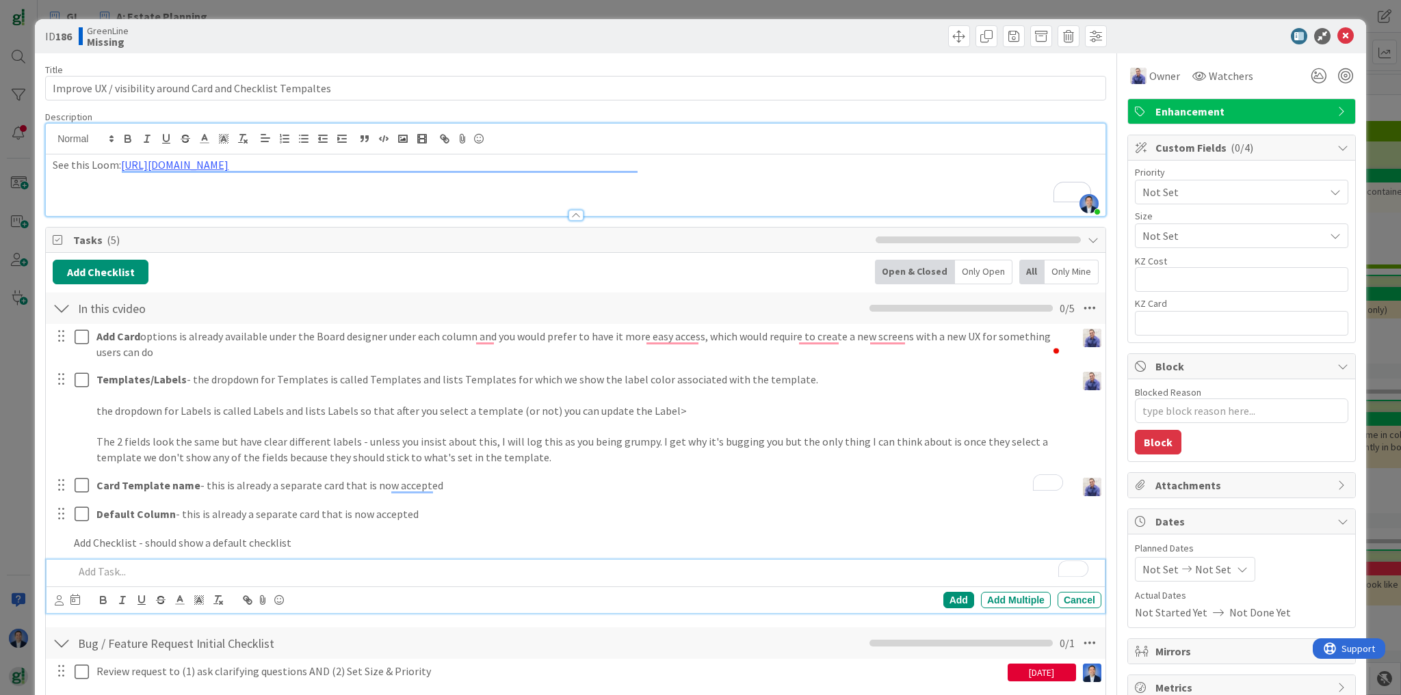
type textarea "x"
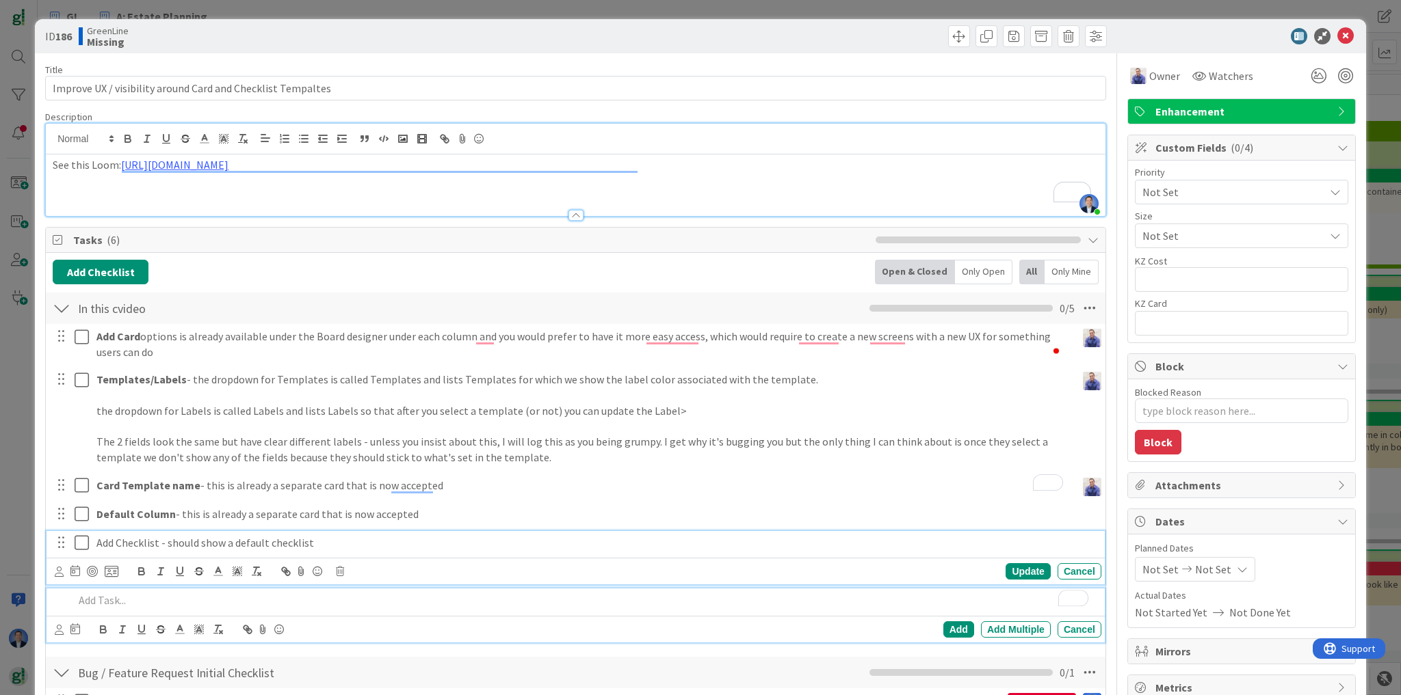
click at [326, 540] on p "Add Checklist - should show a default checklist" at bounding box center [595, 543] width 999 height 16
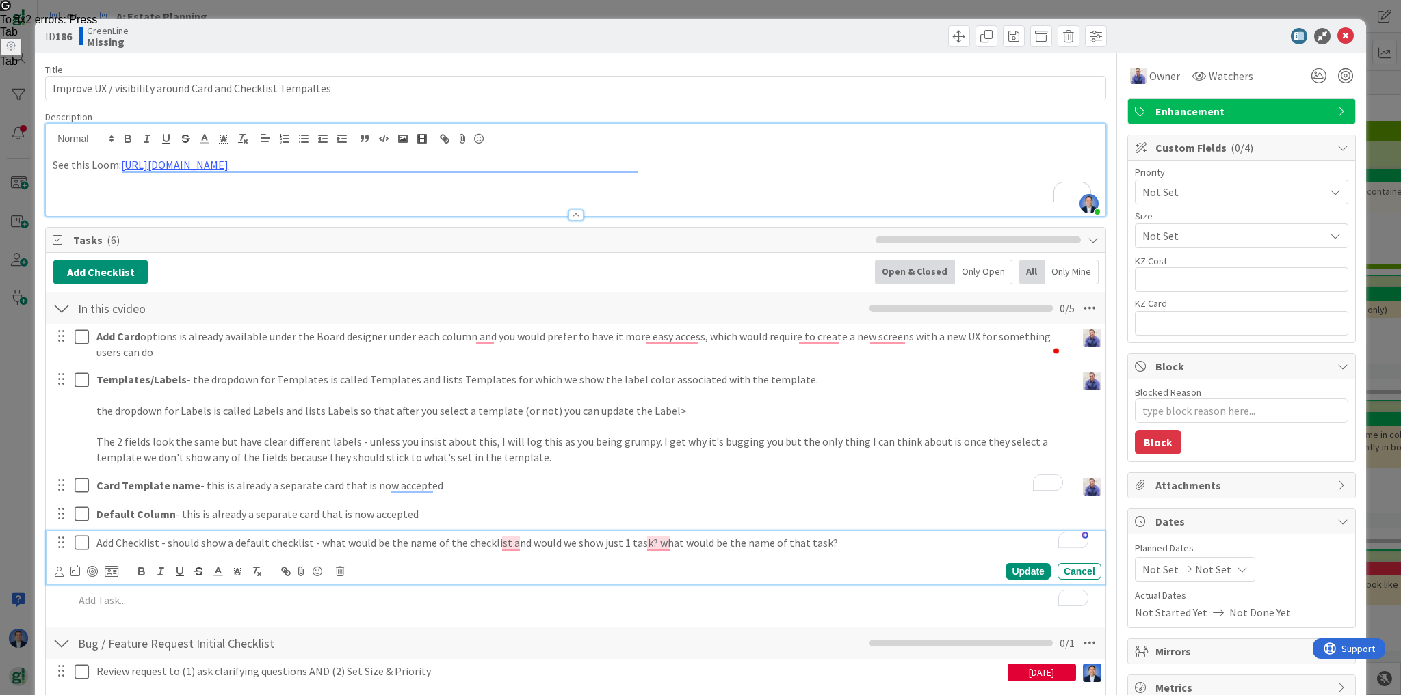
click at [98, 545] on p "Add Checklist - should show a default checklist - what would be the name of the…" at bounding box center [595, 543] width 999 height 16
drag, startPoint x: 98, startPoint y: 545, endPoint x: 126, endPoint y: 545, distance: 27.4
click at [126, 545] on p "Add Checklist - should show a default checklist - what would be the name of the…" at bounding box center [595, 543] width 999 height 16
click at [878, 542] on p "Add Checklist - should show a default checklist - what would be the name of the…" at bounding box center [595, 543] width 999 height 16
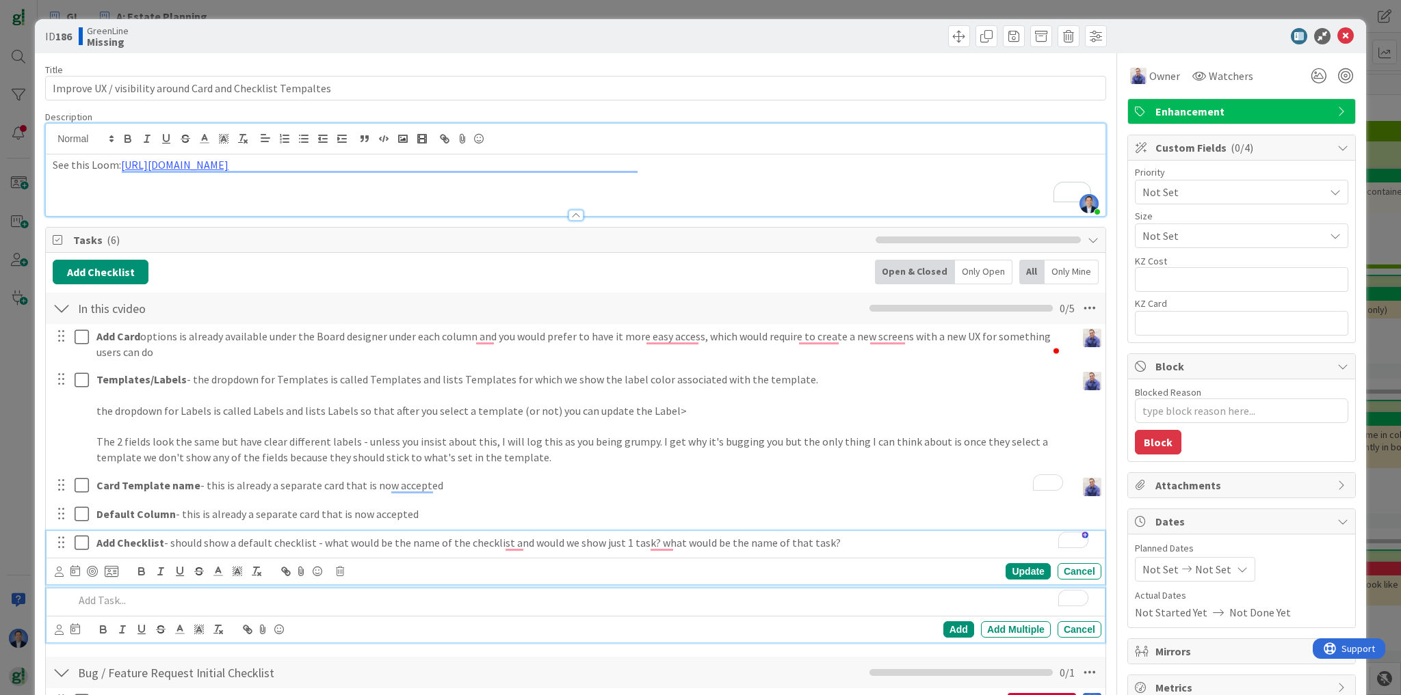
click at [115, 602] on p "To enrich screen reader interactions, please activate Accessibility in Grammarl…" at bounding box center [585, 601] width 1022 height 16
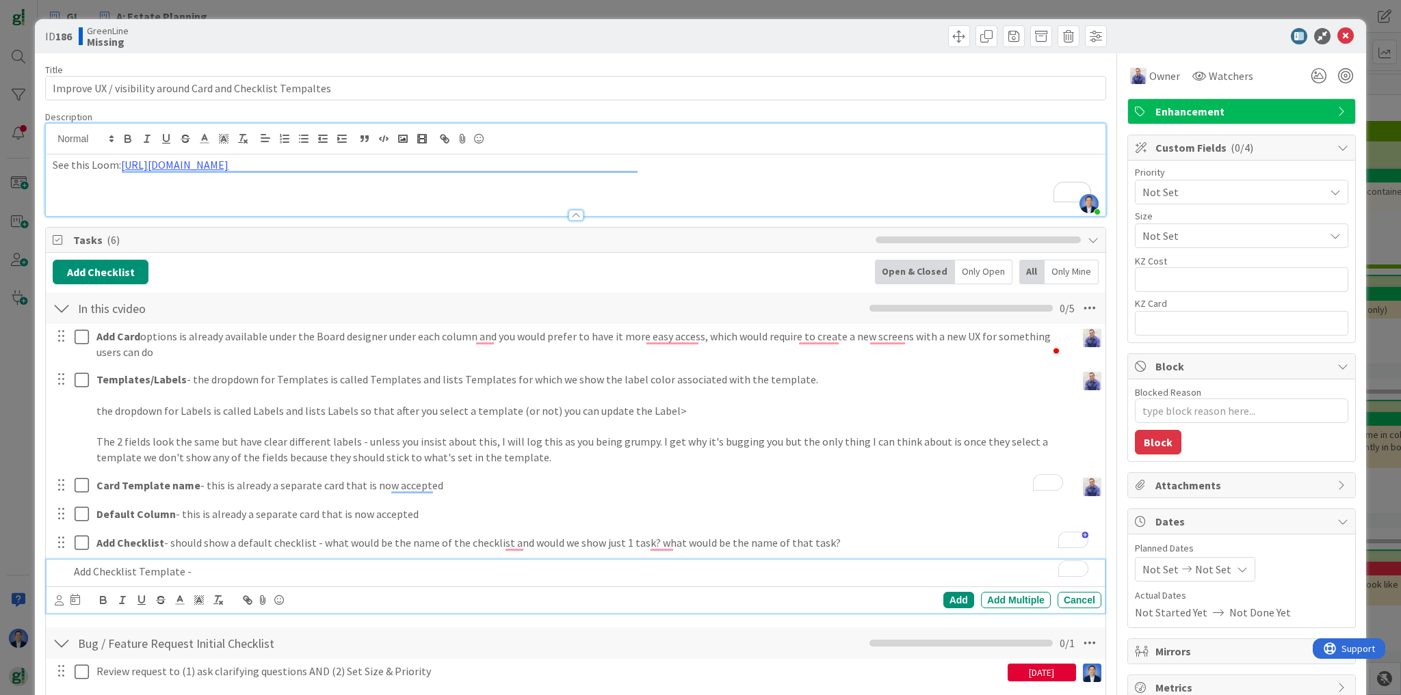
click at [230, 564] on p "Add Checklist Template -" at bounding box center [585, 572] width 1022 height 16
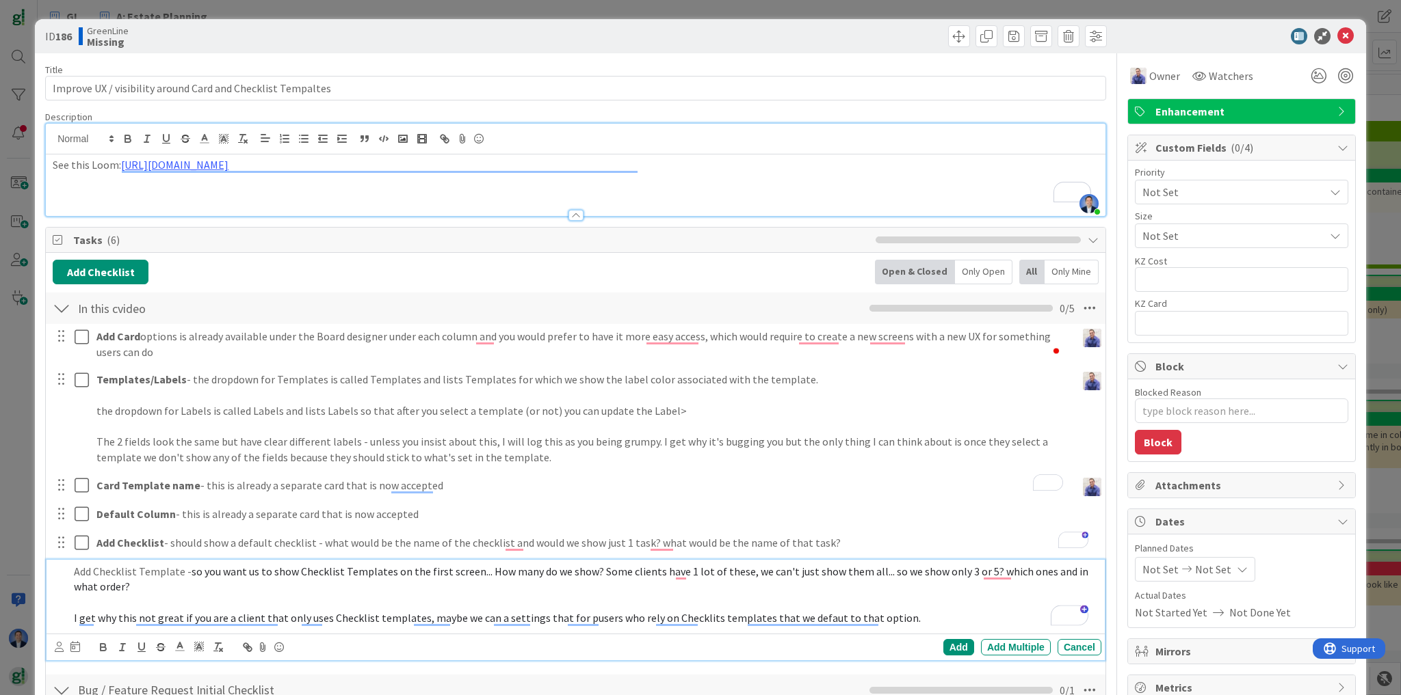
click at [83, 570] on p "Add Checklist Template - so you want us to show Checklist Templates on the firs…" at bounding box center [585, 579] width 1022 height 31
drag, startPoint x: 83, startPoint y: 570, endPoint x: 169, endPoint y: 566, distance: 86.3
click at [169, 566] on p "Add Checklist Template - so you want us to show Checklist Templates on the firs…" at bounding box center [585, 579] width 1022 height 31
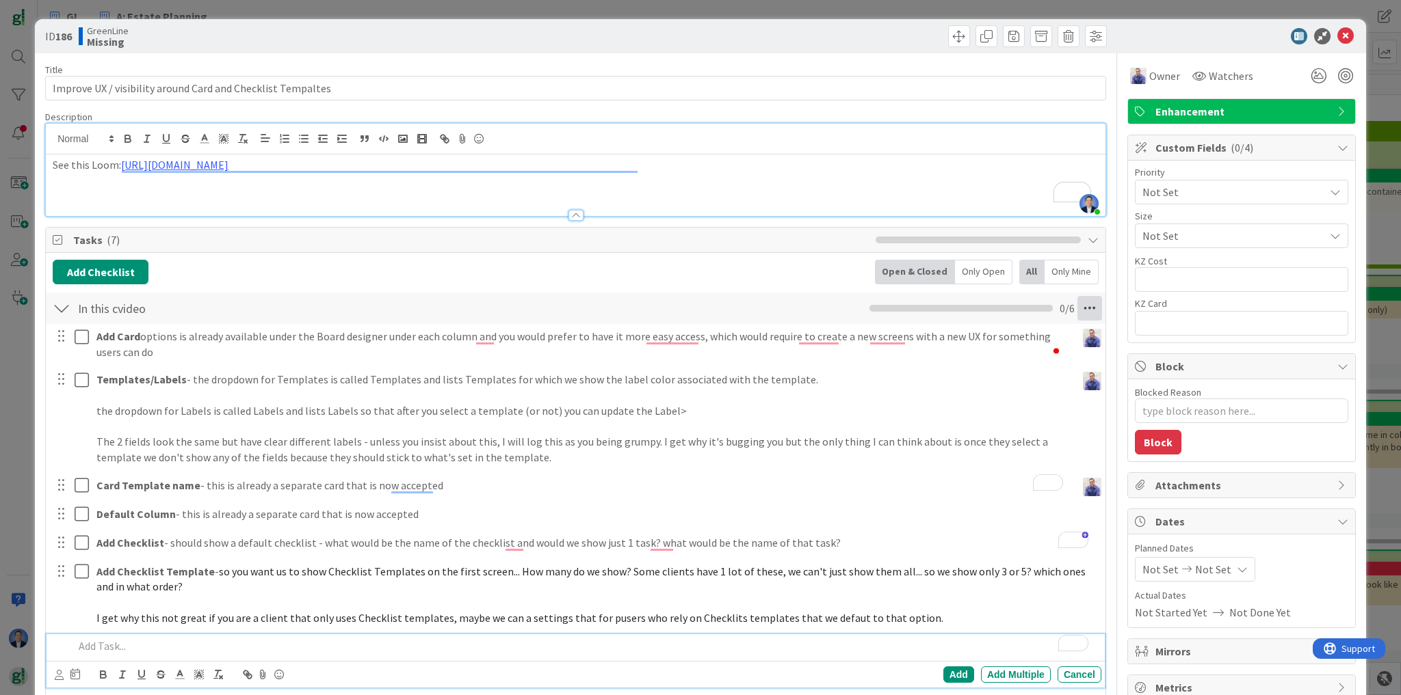
click at [1084, 308] on icon at bounding box center [1089, 308] width 25 height 25
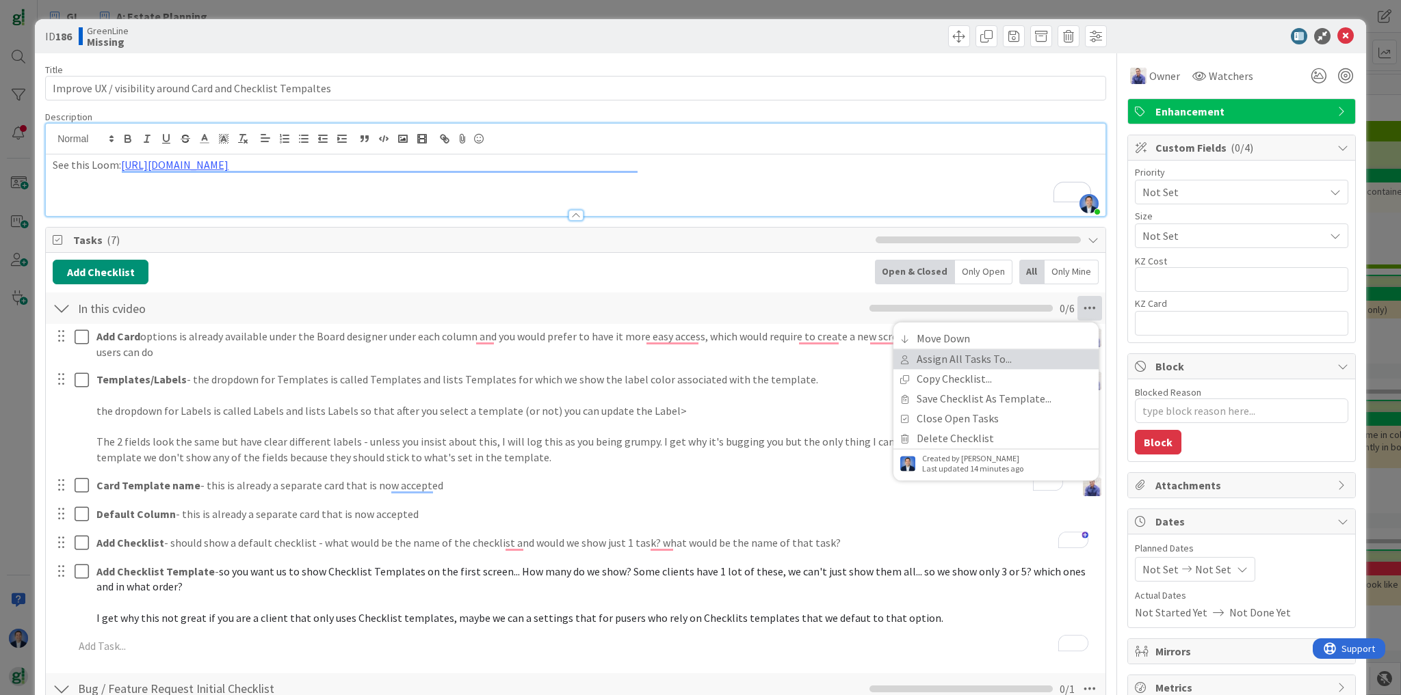
click at [1036, 357] on link "Assign All Tasks To..." at bounding box center [995, 359] width 205 height 20
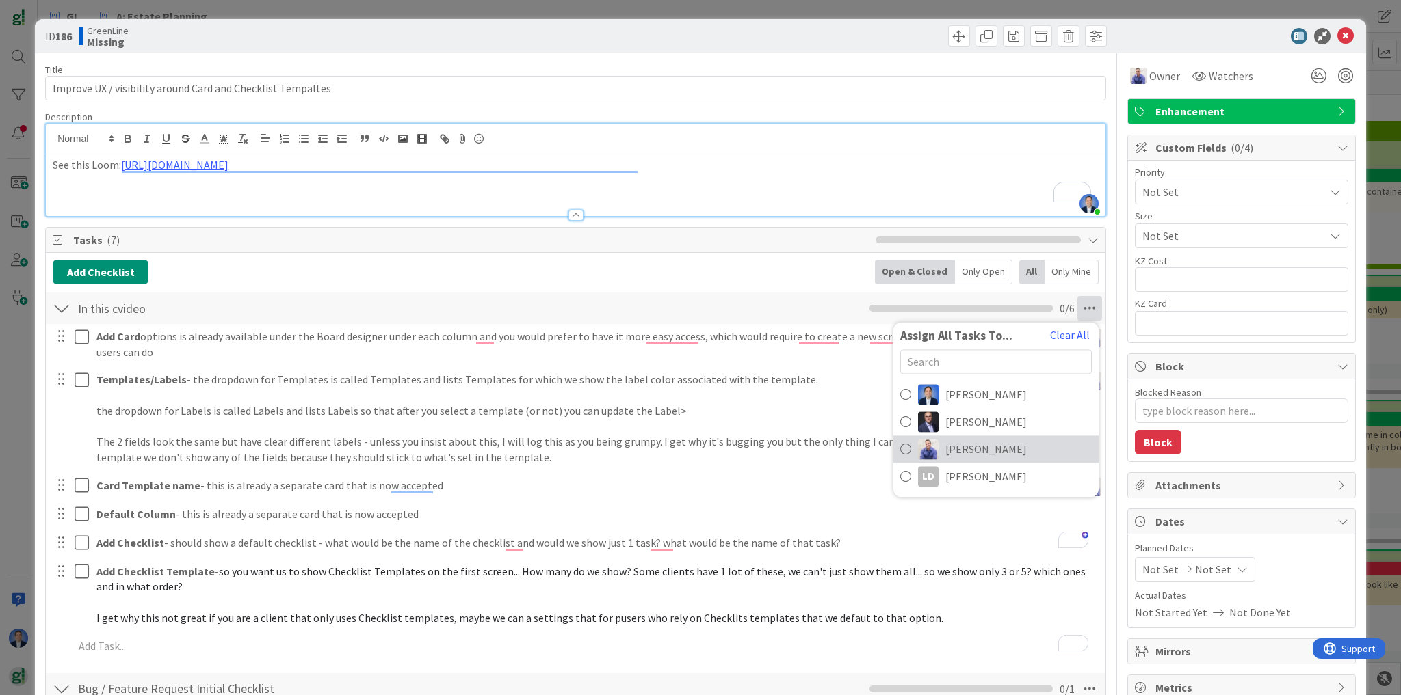
click at [964, 445] on span "[PERSON_NAME]" at bounding box center [985, 449] width 81 height 16
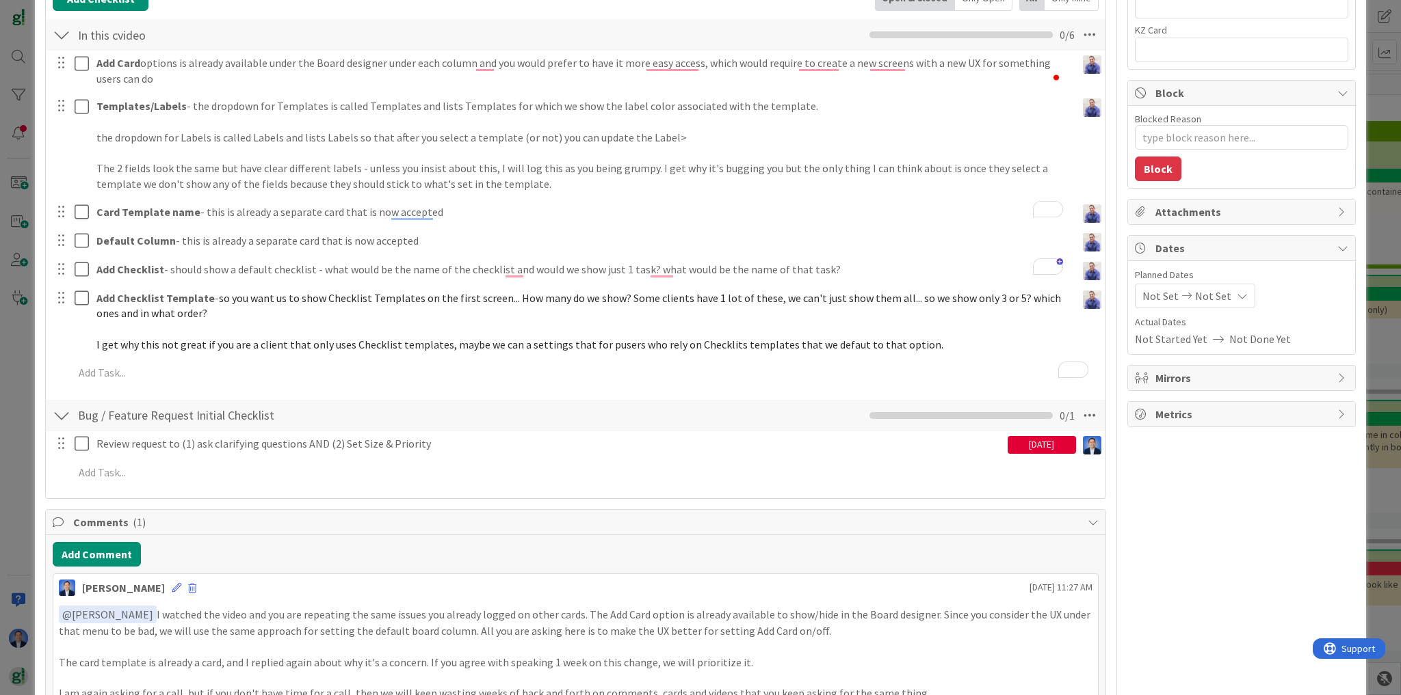
scroll to position [0, 0]
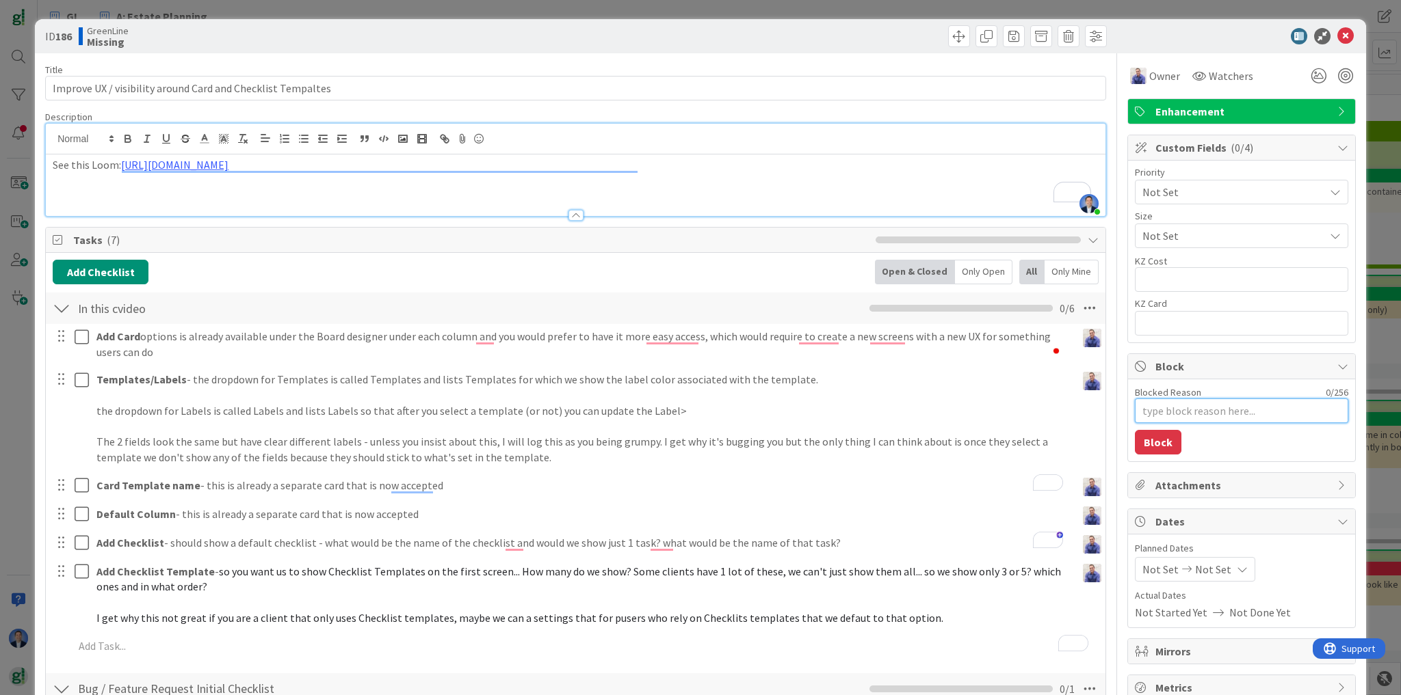
click at [1159, 404] on textarea "Blocked Reason" at bounding box center [1241, 411] width 213 height 25
type textarea "x"
type textarea "J"
type textarea "x"
type textarea "Jo"
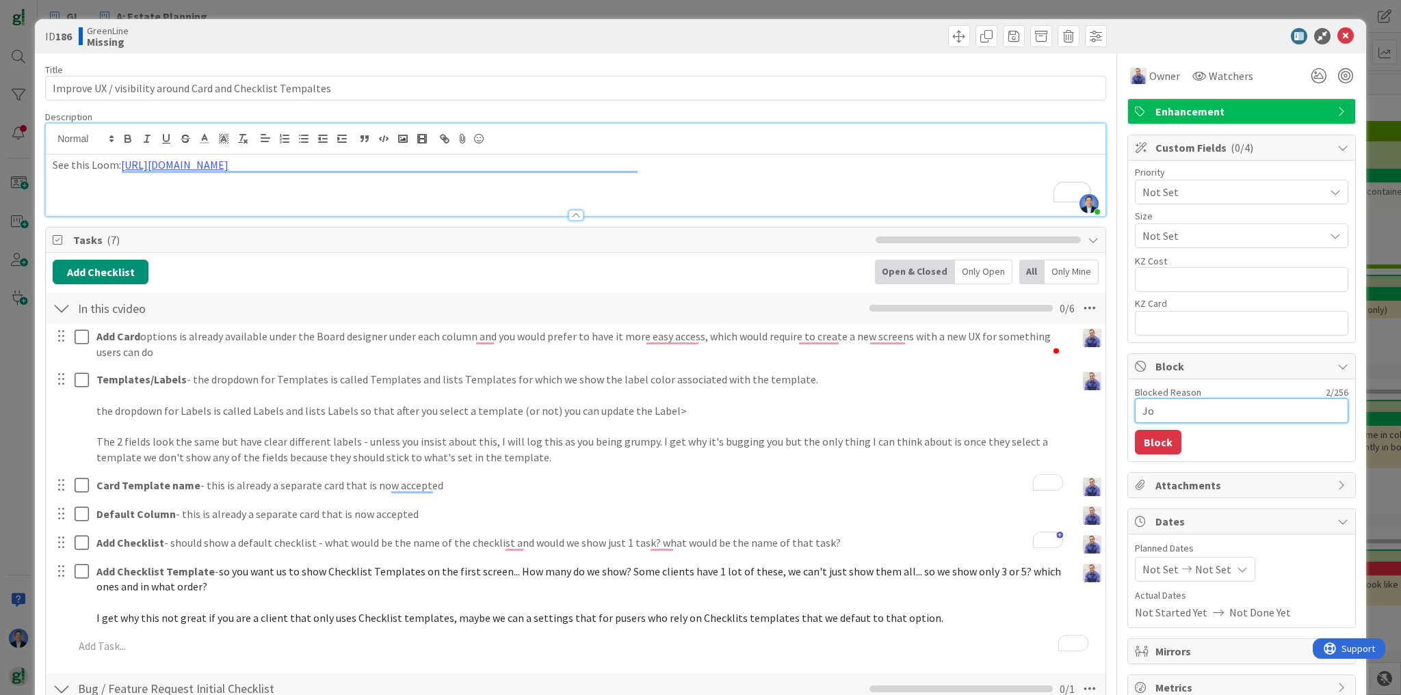
type textarea "x"
type textarea "Joh"
type textarea "x"
type textarea "[PERSON_NAME]"
type textarea "x"
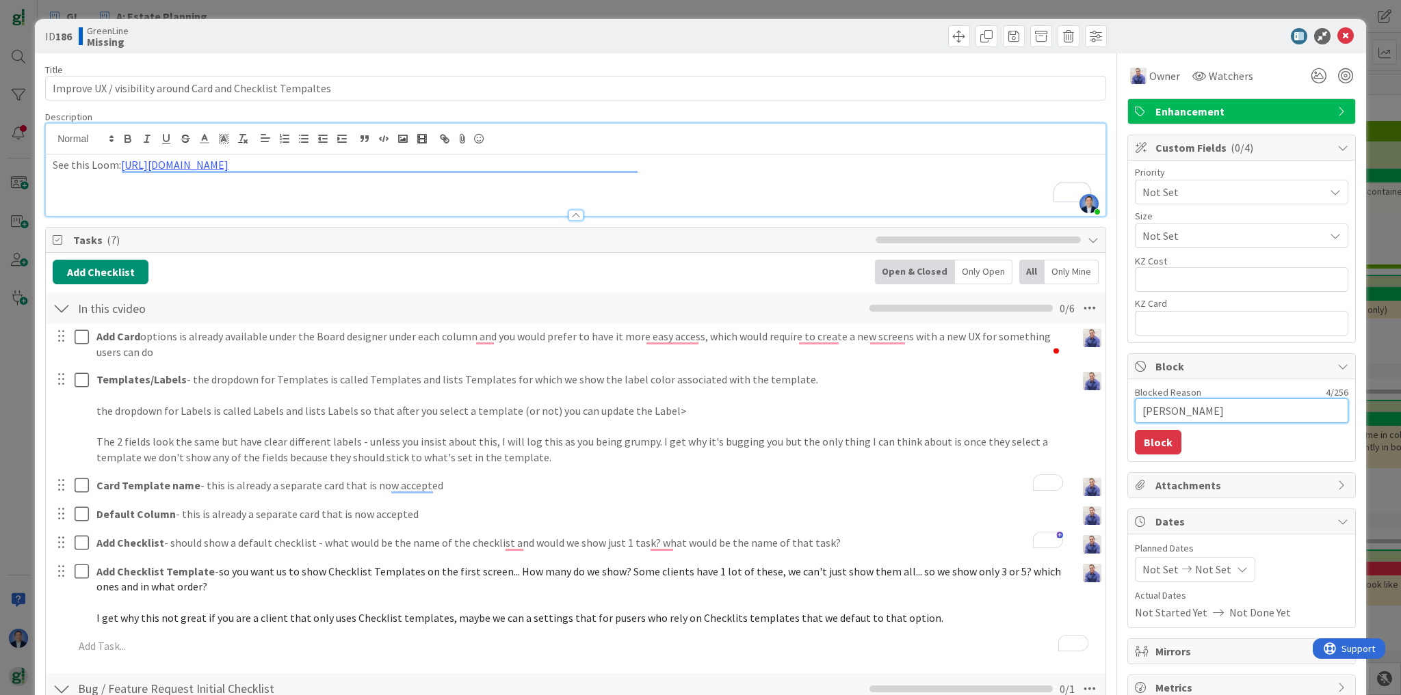
type textarea "[PERSON_NAME]"
type textarea "x"
type textarea "John t"
type textarea "x"
type textarea "John to"
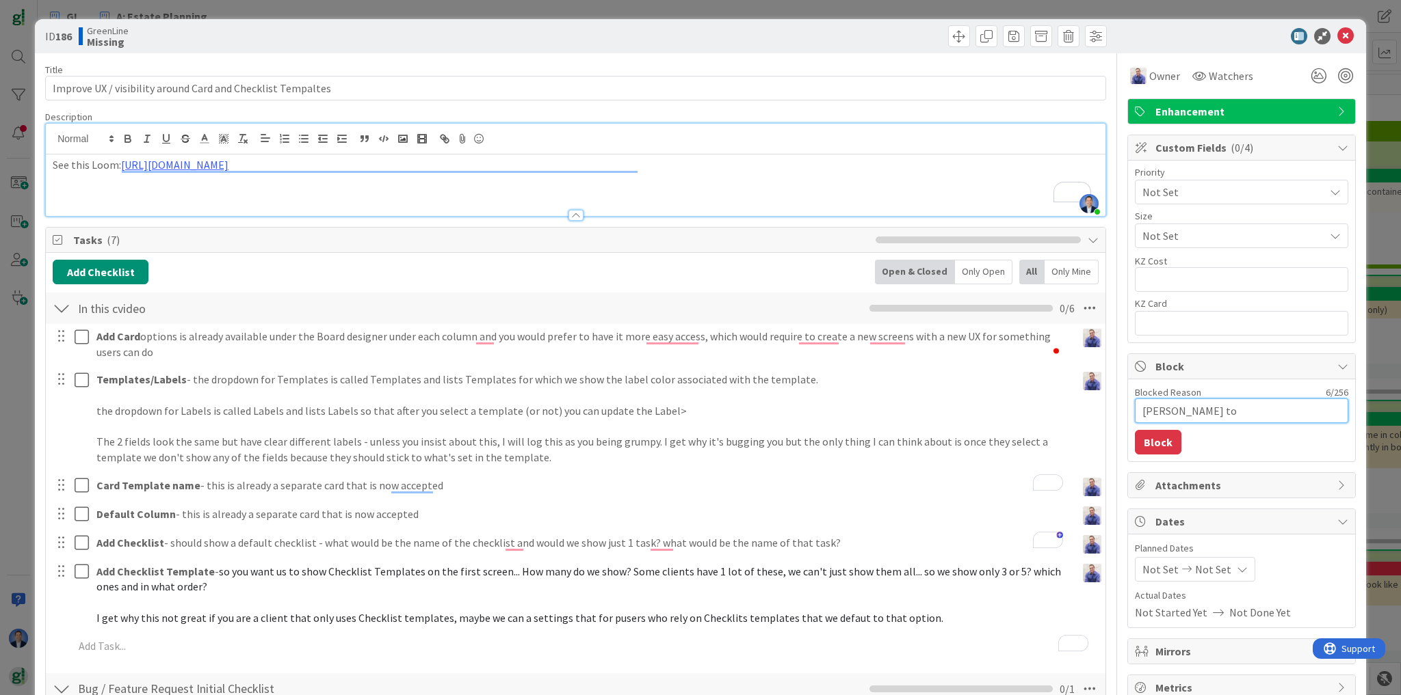
type textarea "x"
type textarea "John to"
type textarea "x"
type textarea "John to r"
type textarea "x"
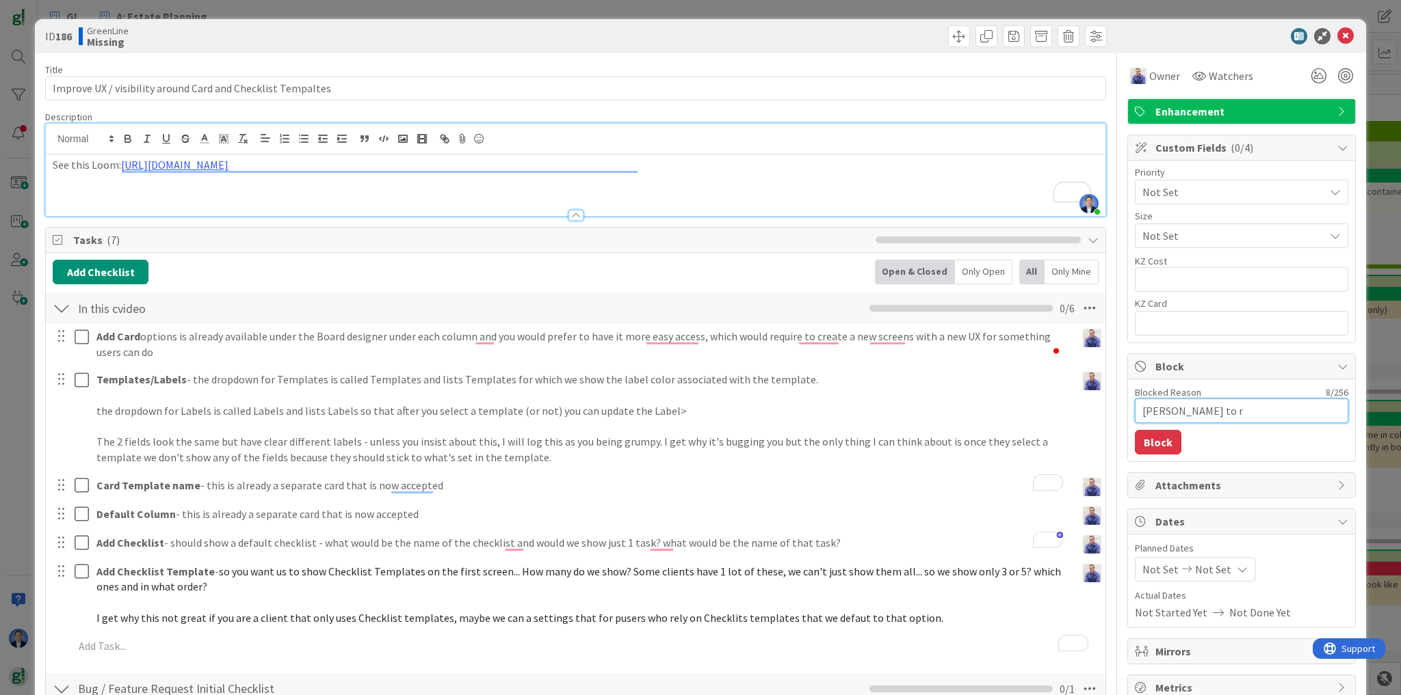
type textarea "John to re"
type textarea "x"
type textarea "John to rev"
type textarea "x"
type textarea "John to revi"
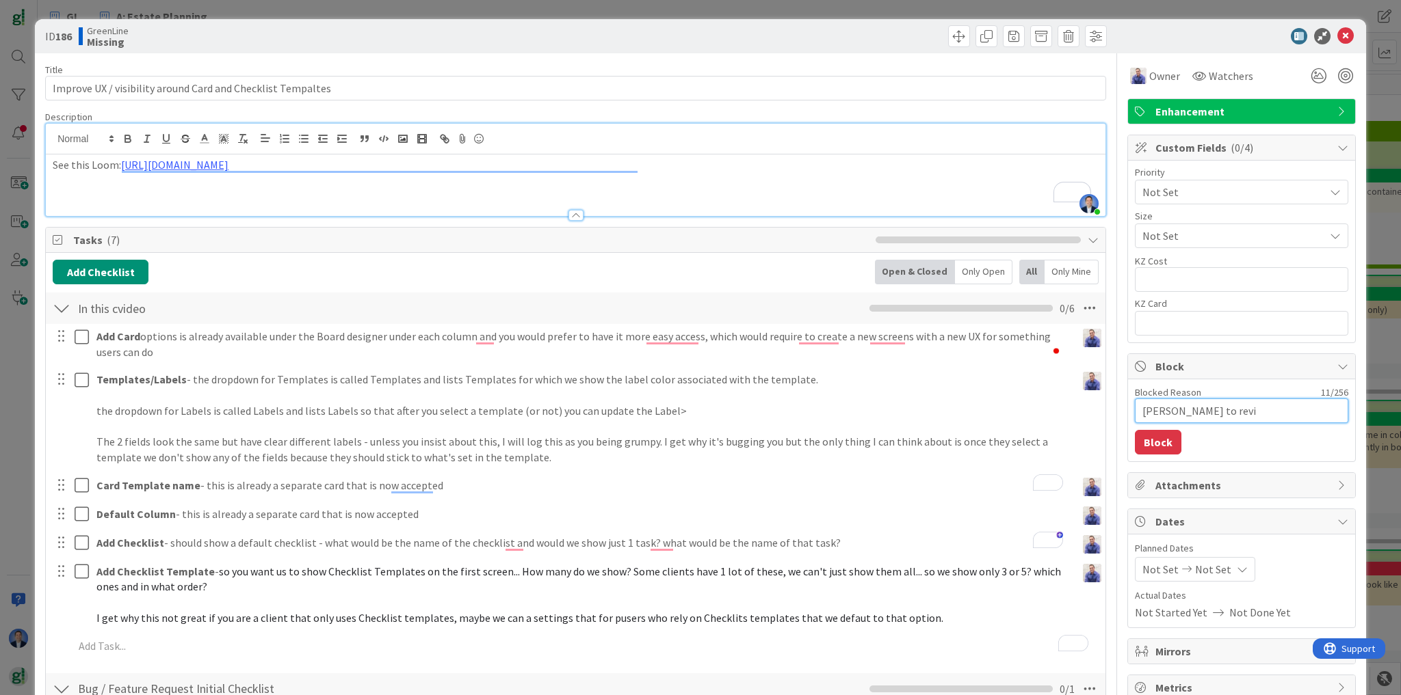
type textarea "x"
type textarea "John to revie"
type textarea "x"
type textarea "John to review"
type textarea "x"
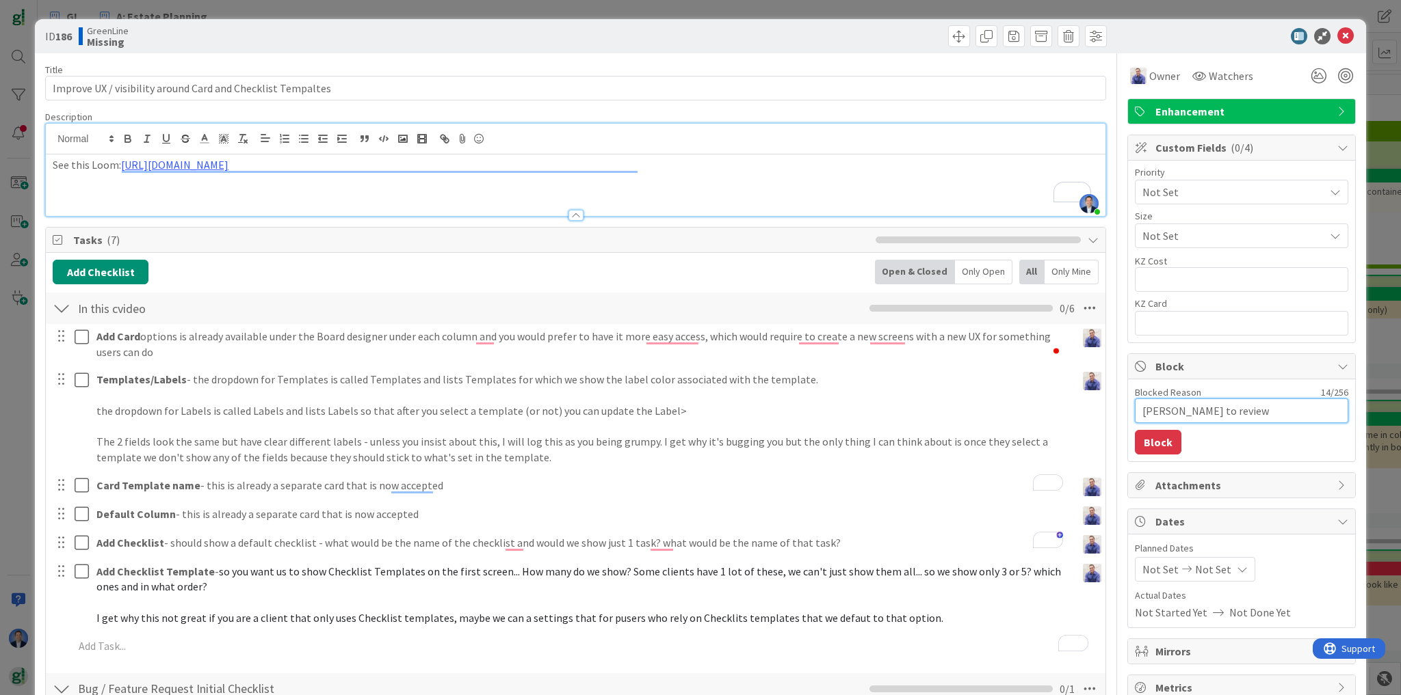
type textarea "John to review"
type textarea "x"
type textarea "John to review c"
type textarea "x"
type textarea "John to review co"
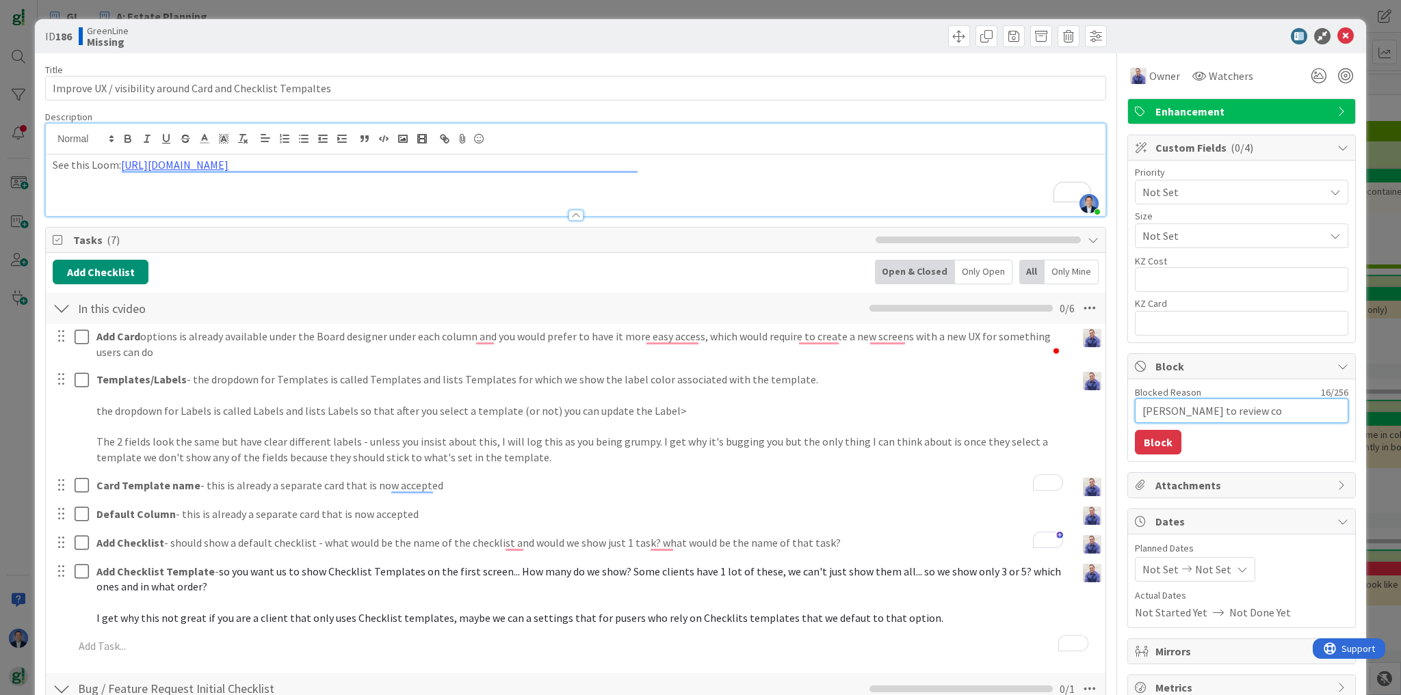
type textarea "x"
type textarea "John to review com"
type textarea "x"
type textarea "John to review comm"
type textarea "x"
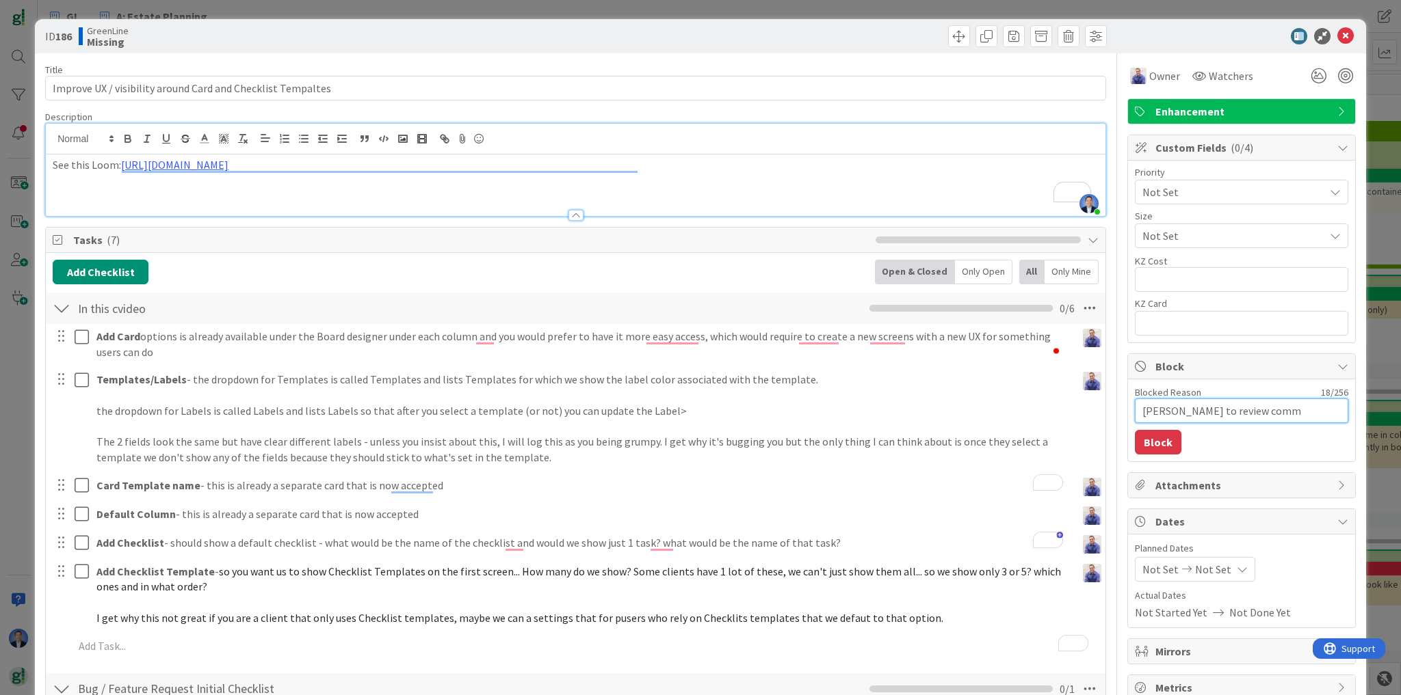
type textarea "John to review comme"
type textarea "x"
type textarea "John to review commen"
type textarea "x"
type textarea "John to review comment"
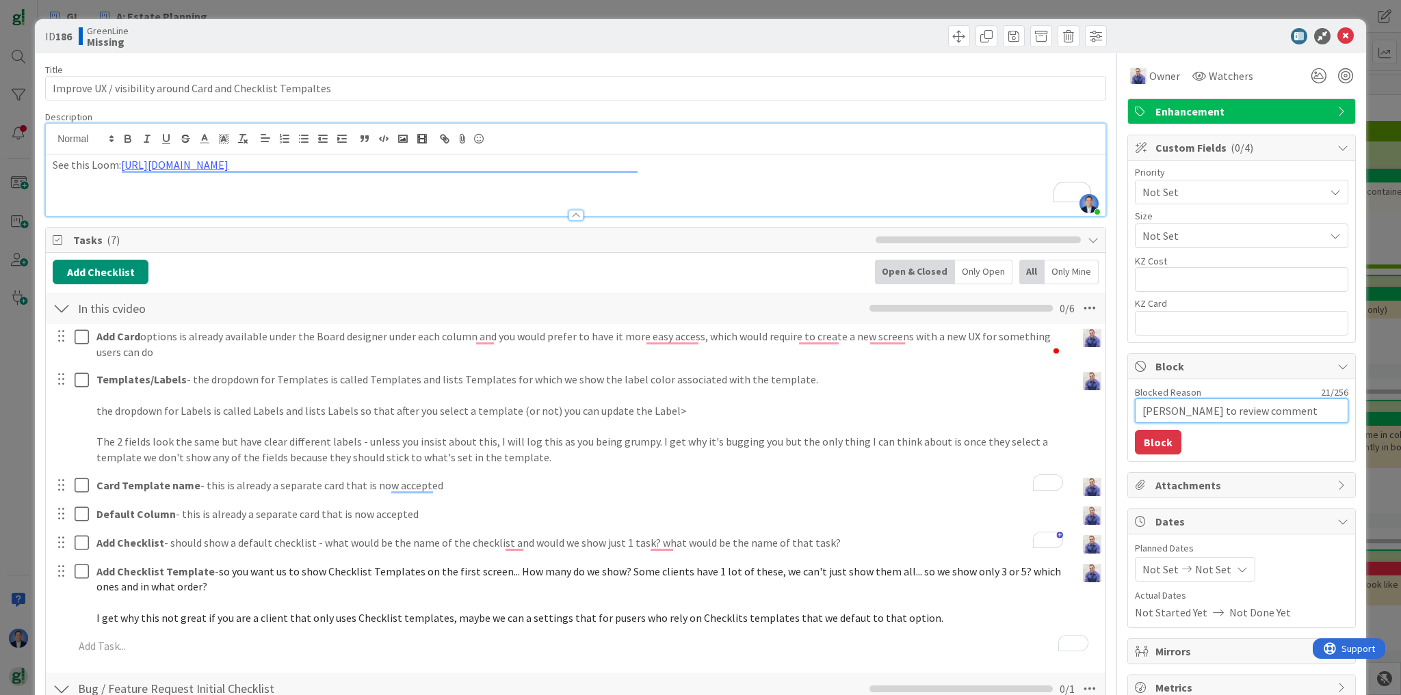
type textarea "x"
type textarea "John to review comment"
type textarea "x"
type textarea "John to review comment"
type textarea "x"
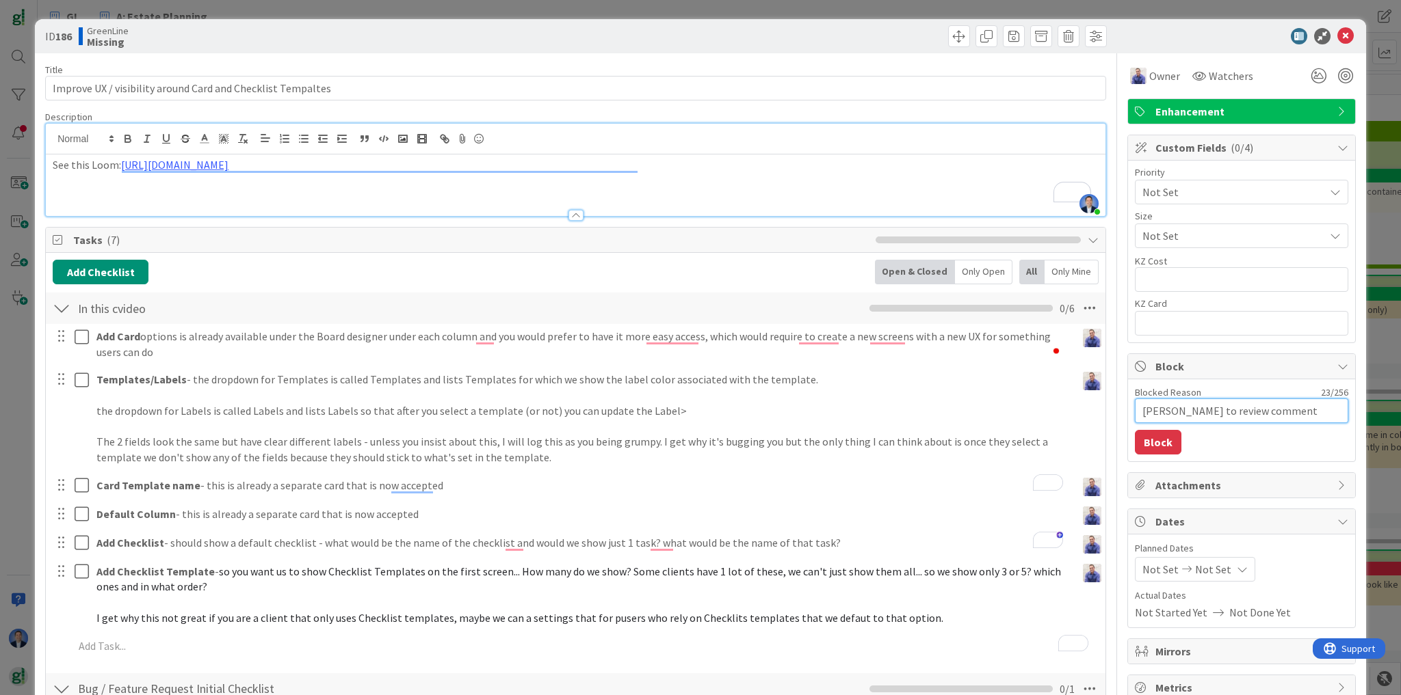
type textarea "John to review comments"
type textarea "x"
type textarea "John to review comments"
type textarea "x"
type textarea "John to review comments o"
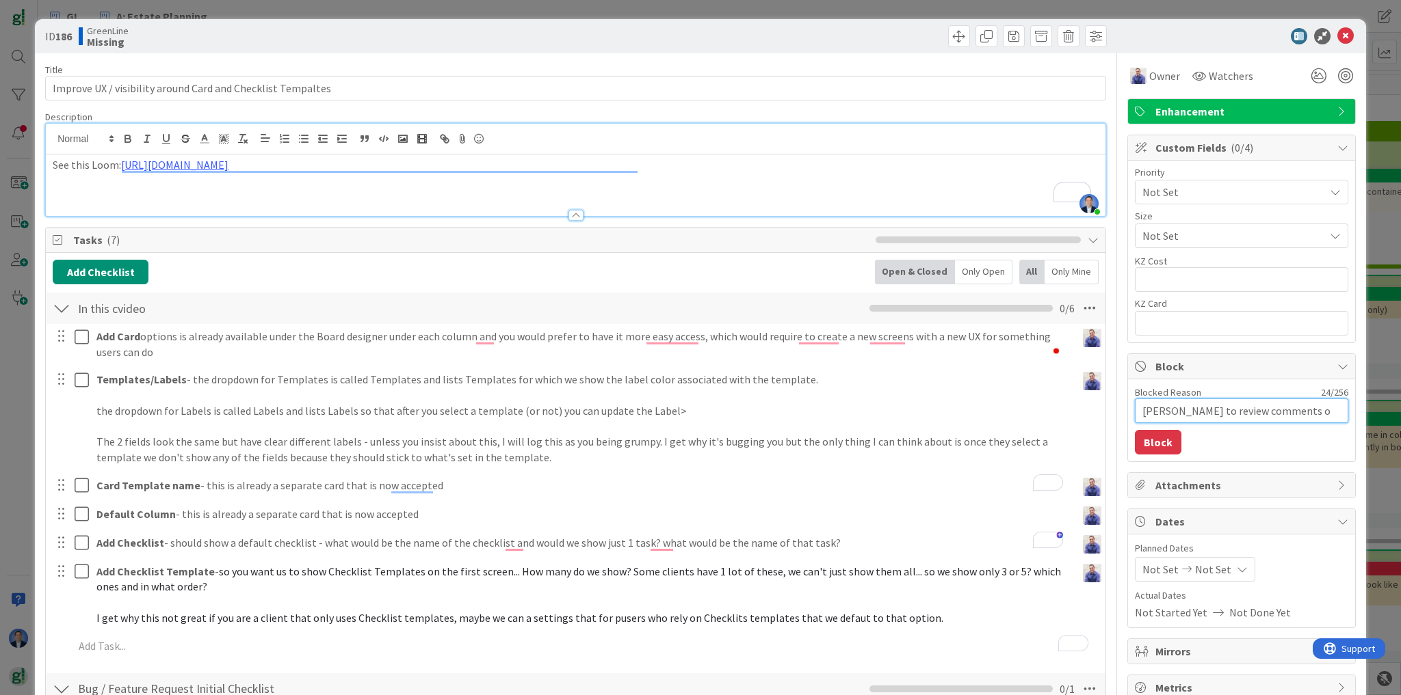
type textarea "x"
type textarea "John to review comments on"
type textarea "x"
type textarea "John to review comments on"
type textarea "x"
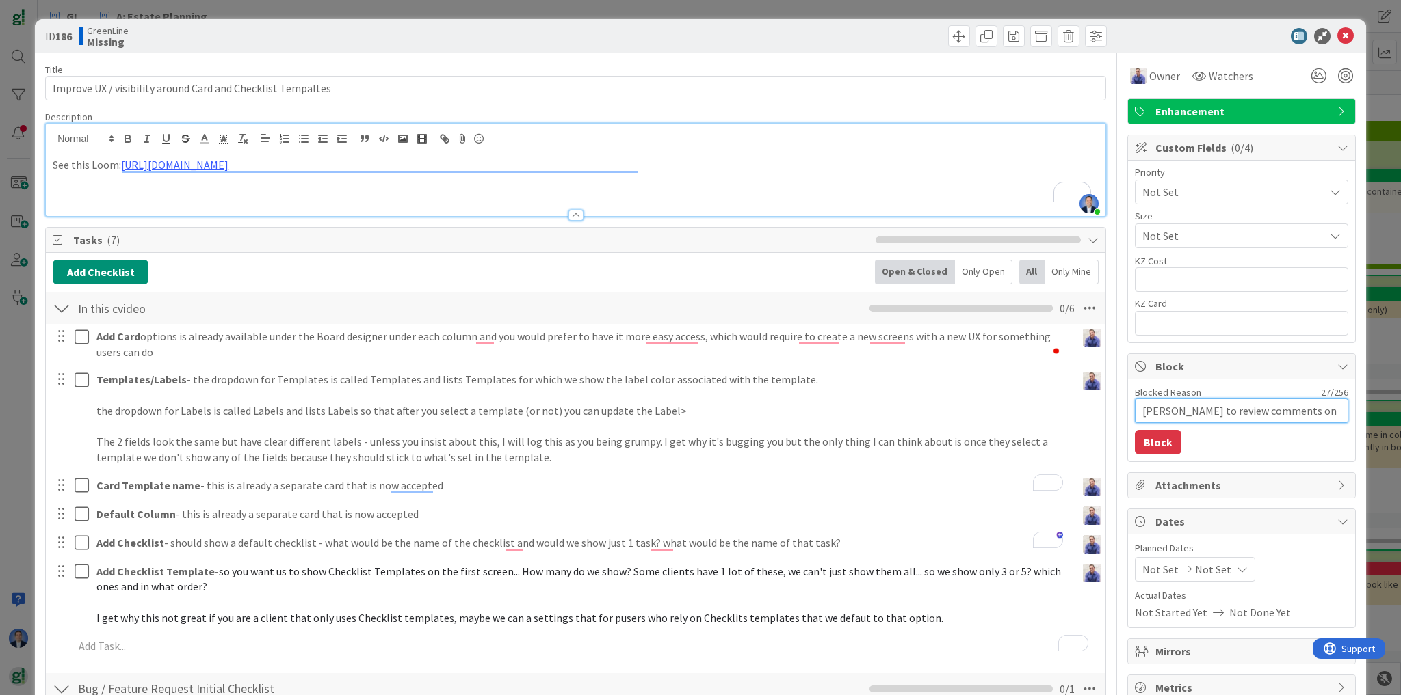
type textarea "John to review comments on g"
type textarea "x"
type textarea "John to review comments on gr"
type textarea "x"
type textarea "John to review comments on gru"
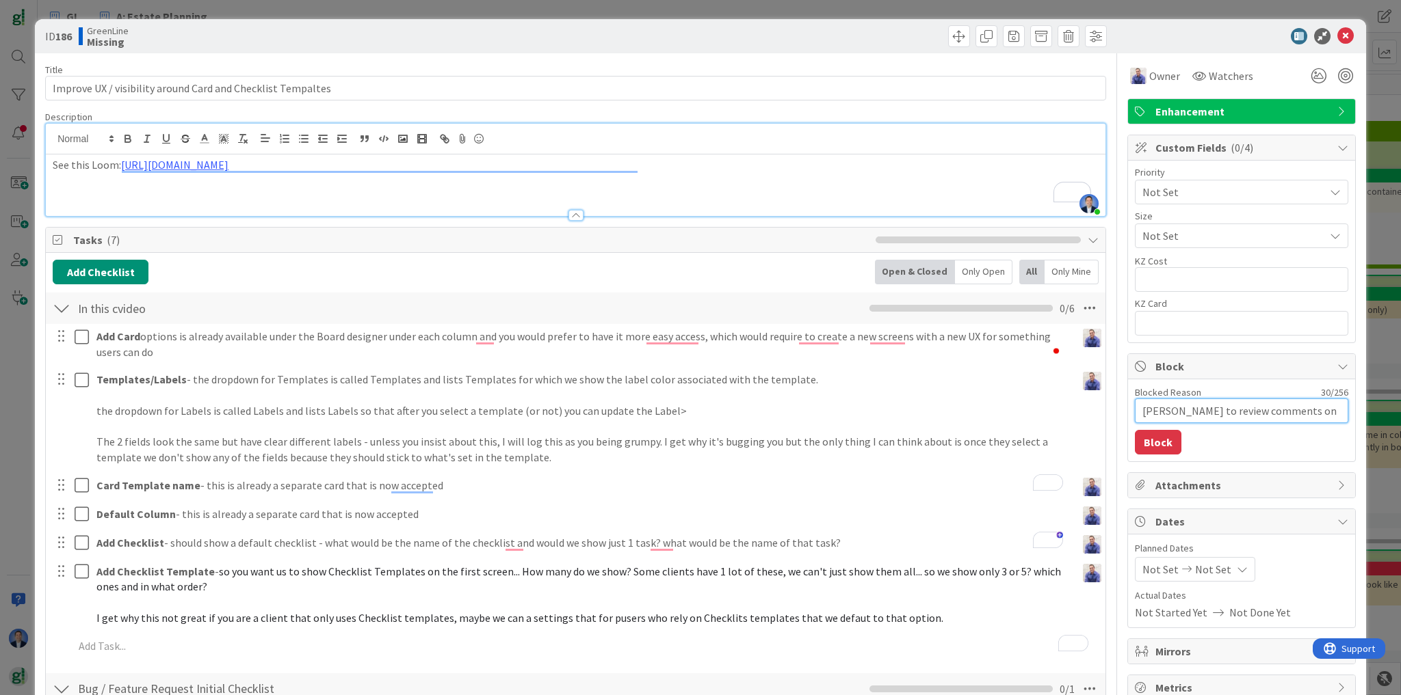
type textarea "x"
type textarea "John to review comments on grum"
type textarea "x"
type textarea "John to review comments on grump"
type textarea "x"
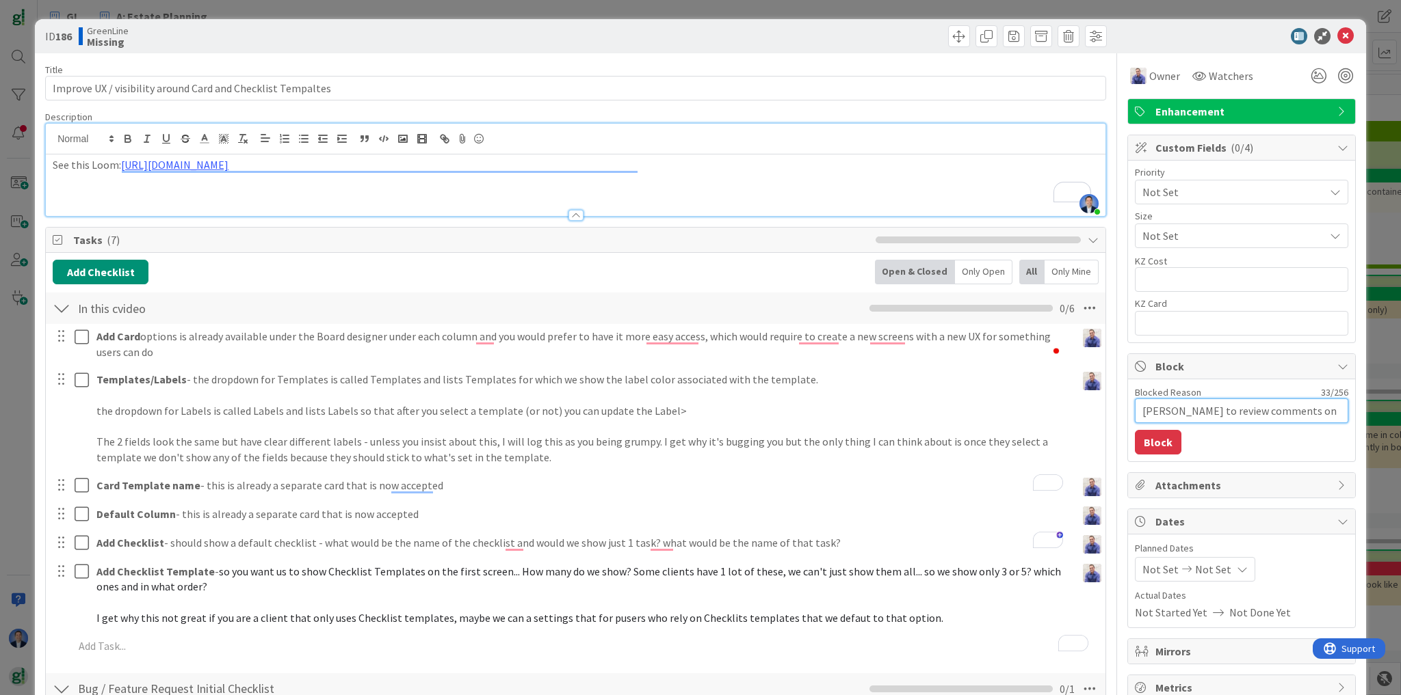
type textarea "John to review comments on grumpy"
type textarea "x"
type textarea "John to review comments on grumpy"
type textarea "x"
type textarea "John to review comments on grumpy v"
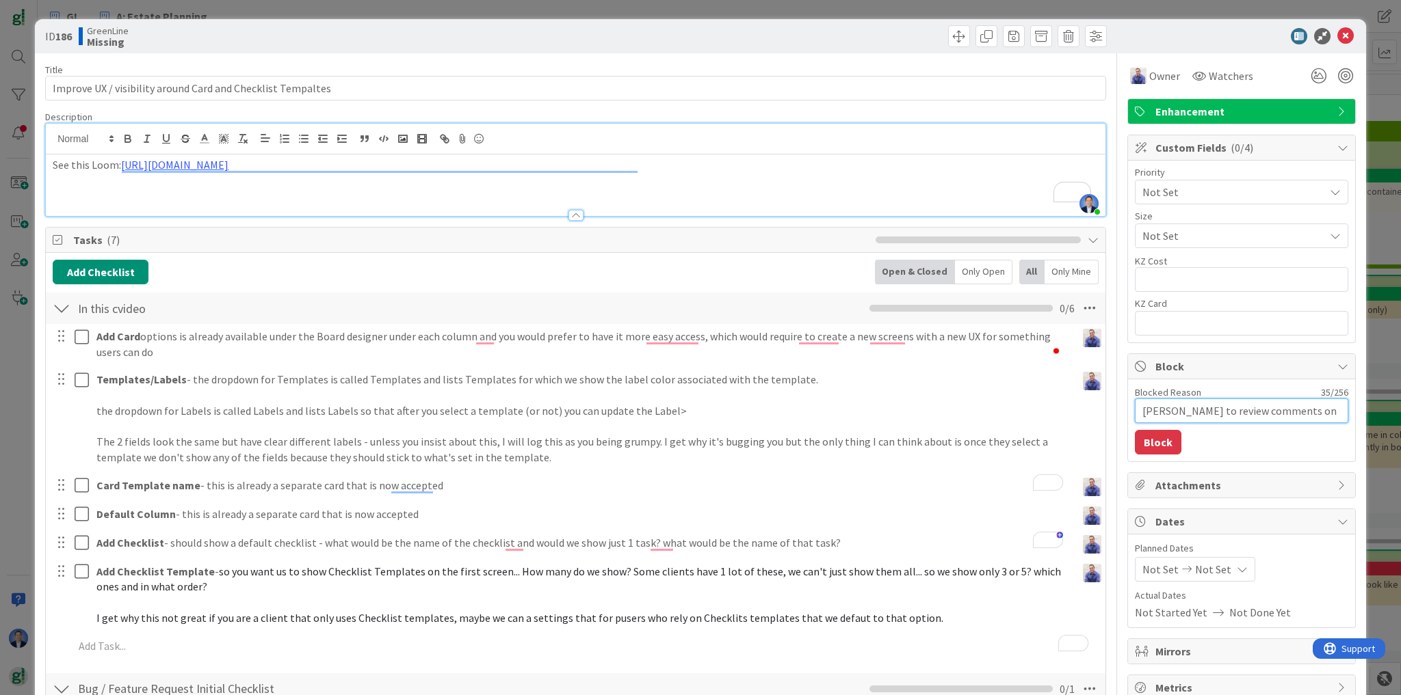
type textarea "x"
type textarea "John to review comments on grumpy vi"
type textarea "x"
type textarea "John to review comments on grumpy vid"
type textarea "x"
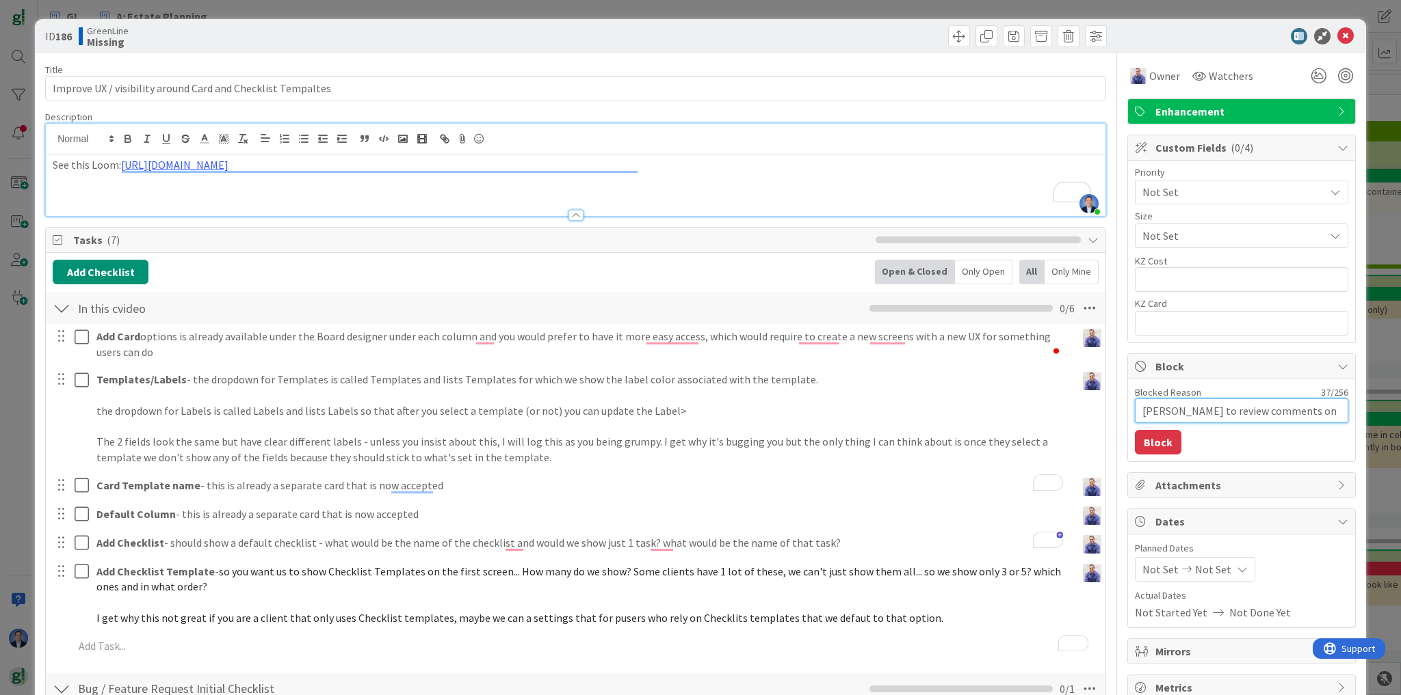
type textarea "John to review comments on grumpy vide"
type textarea "x"
type textarea "John to review comments on grumpy video"
type textarea "x"
type textarea "John to review comments on grumpy video"
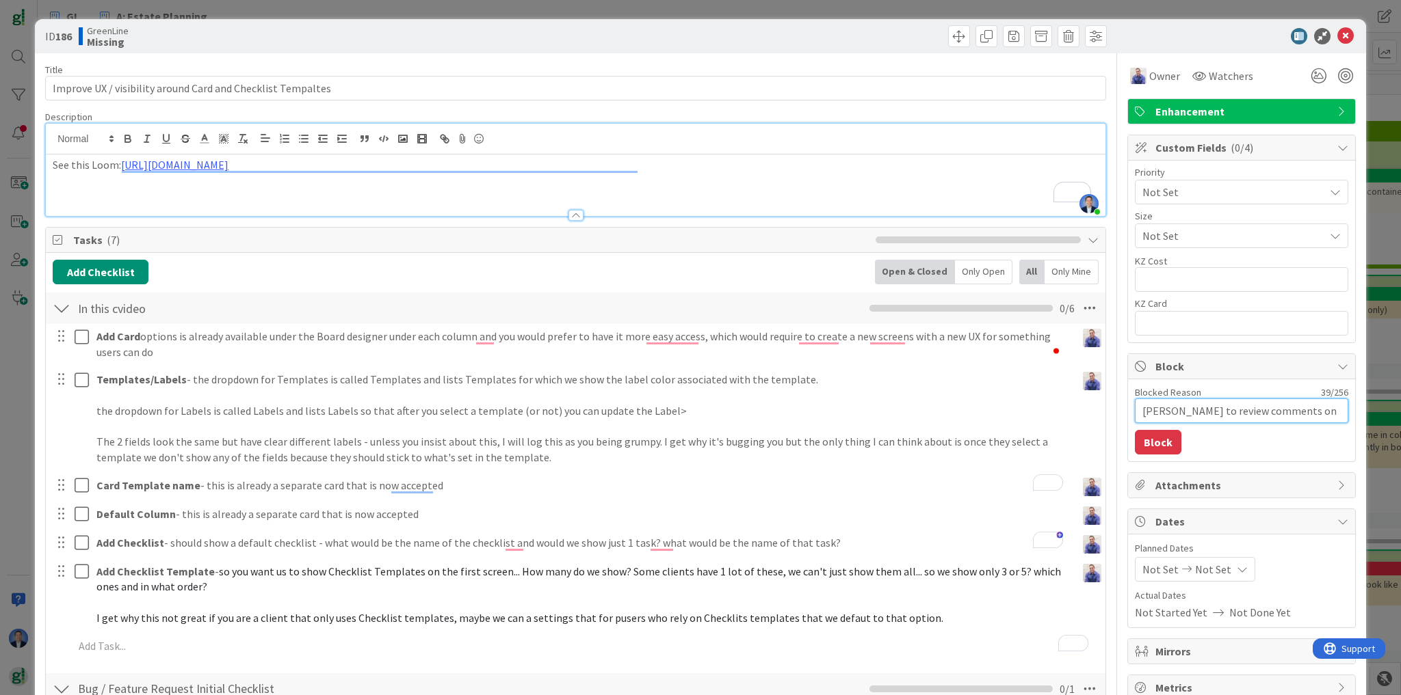
type textarea "x"
type textarea "John to review comments on grumpy video a"
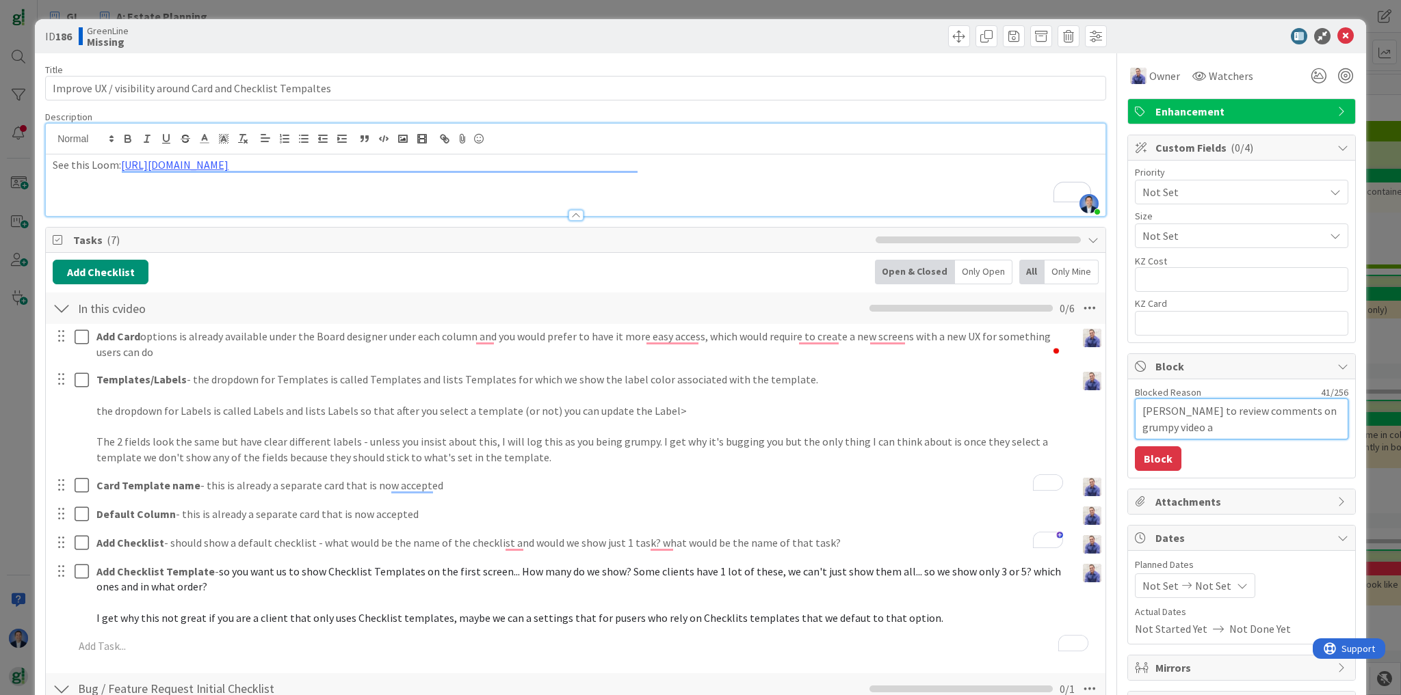
type textarea "x"
type textarea "John to review comments on grumpy video an"
type textarea "x"
type textarea "John to review comments on grumpy video and"
type textarea "x"
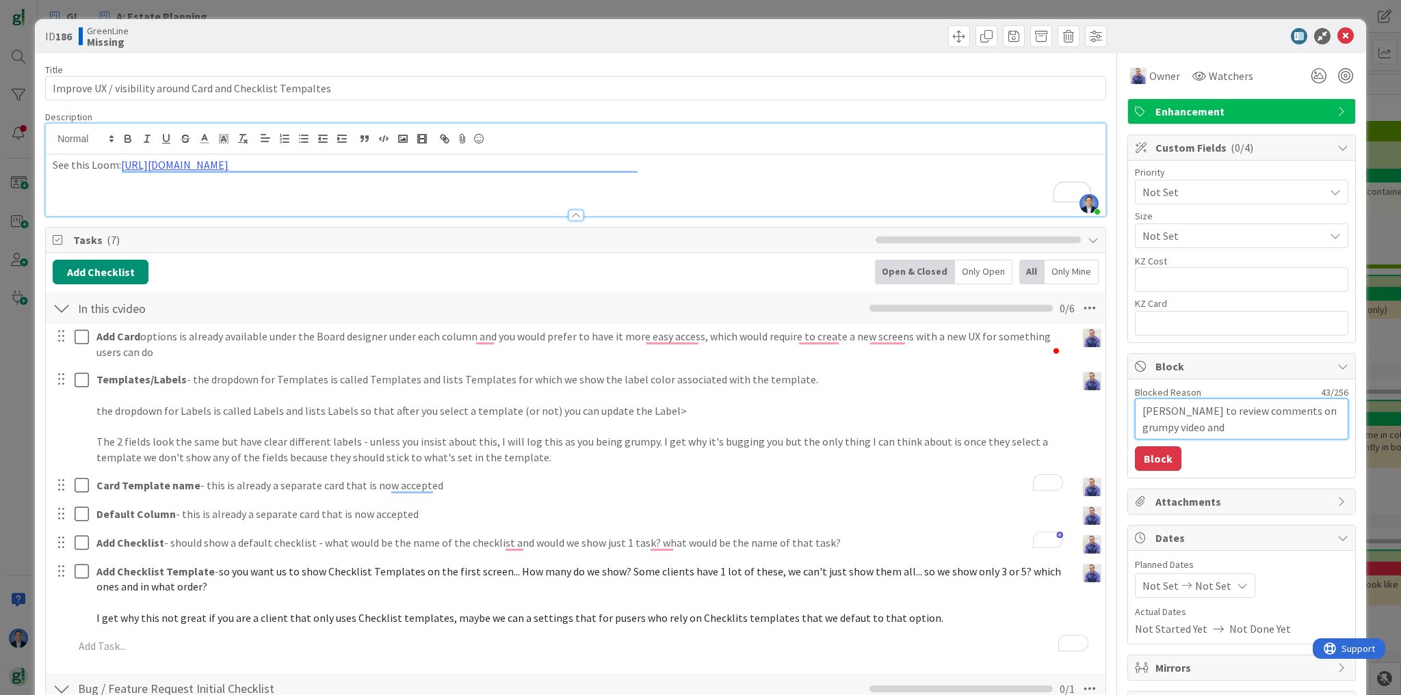
type textarea "John to review comments on grumpy video and"
type textarea "x"
type textarea "John to review comments on grumpy video and t"
type textarea "x"
type textarea "John to review comments on grumpy video and ta"
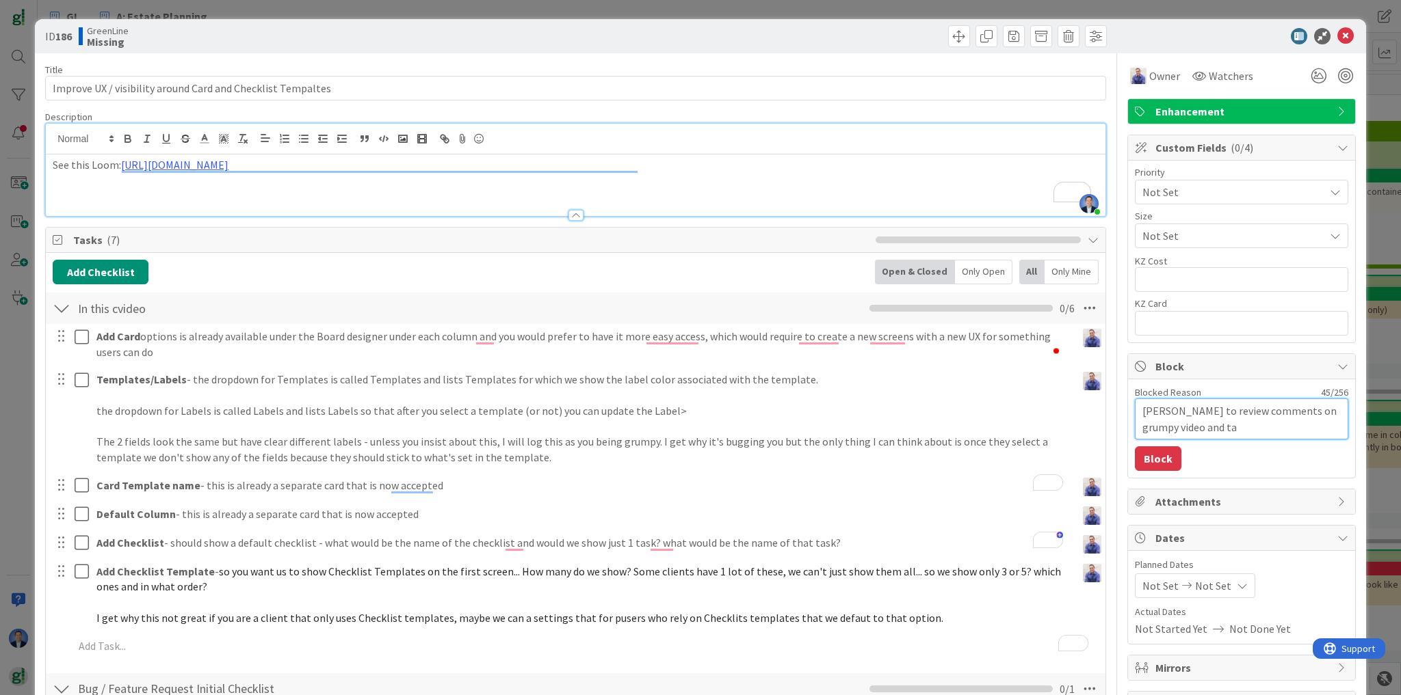
type textarea "x"
type textarea "John to review comments on grumpy video and tas"
type textarea "x"
type textarea "John to review comments on grumpy video and task"
type textarea "x"
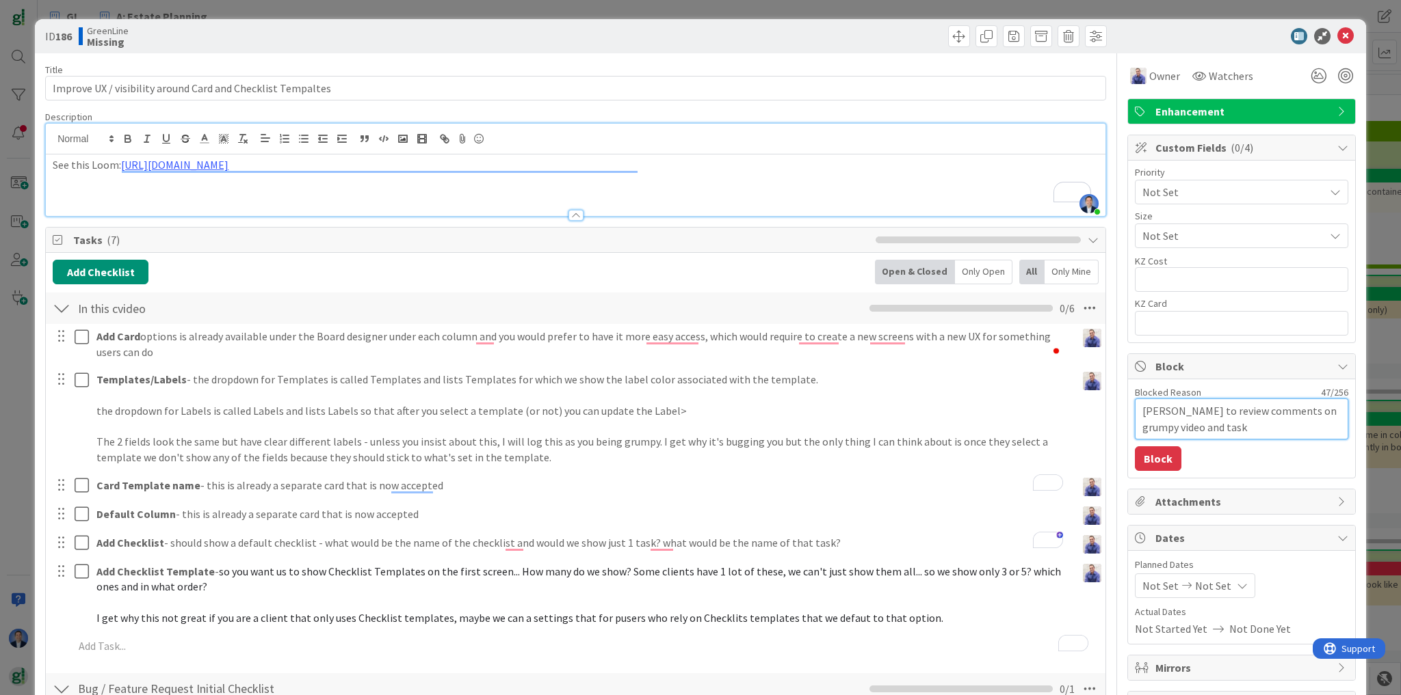
type textarea "John to review comments on grumpy video and tasks"
type textarea "x"
type textarea "John to review comments on grumpy video and tasks"
type textarea "x"
type textarea "John to review comments on grumpy video and tasks h"
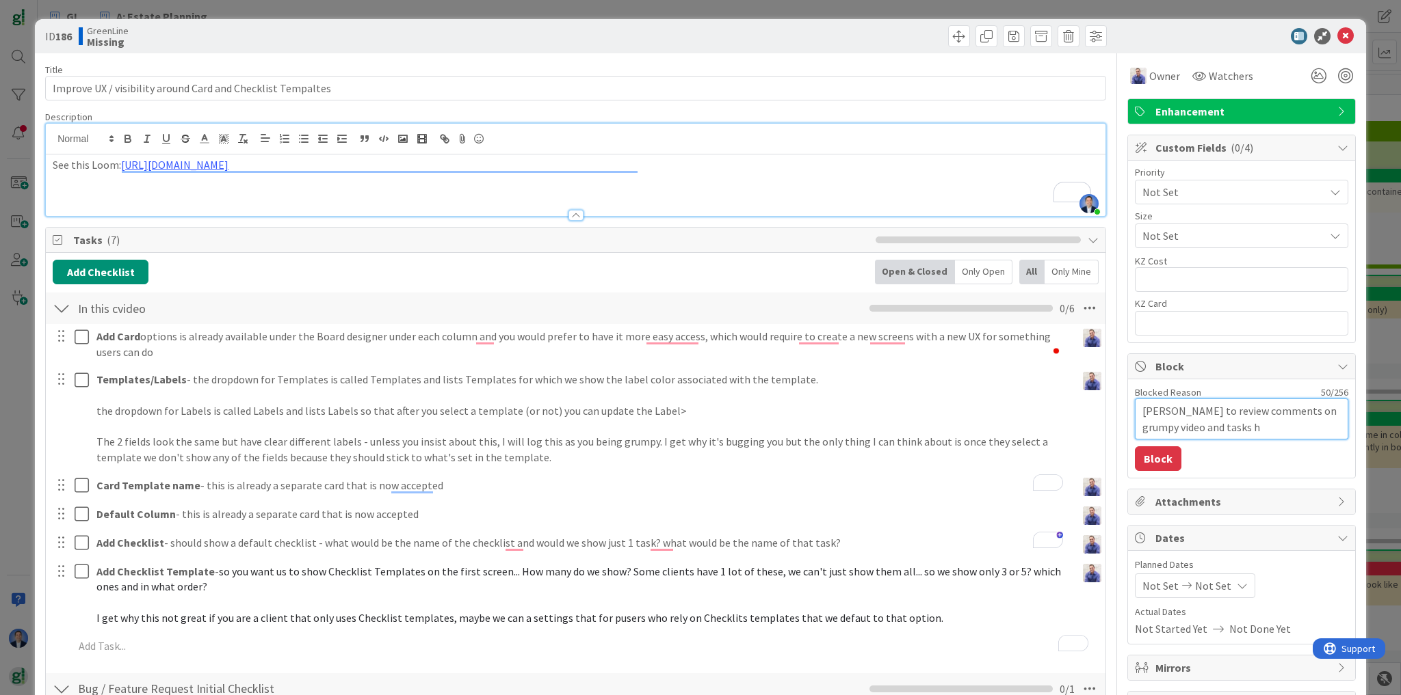
type textarea "x"
type textarea "John to review comments on grumpy video and tasks he"
type textarea "x"
type textarea "John to review comments on grumpy video and tasks her"
type textarea "x"
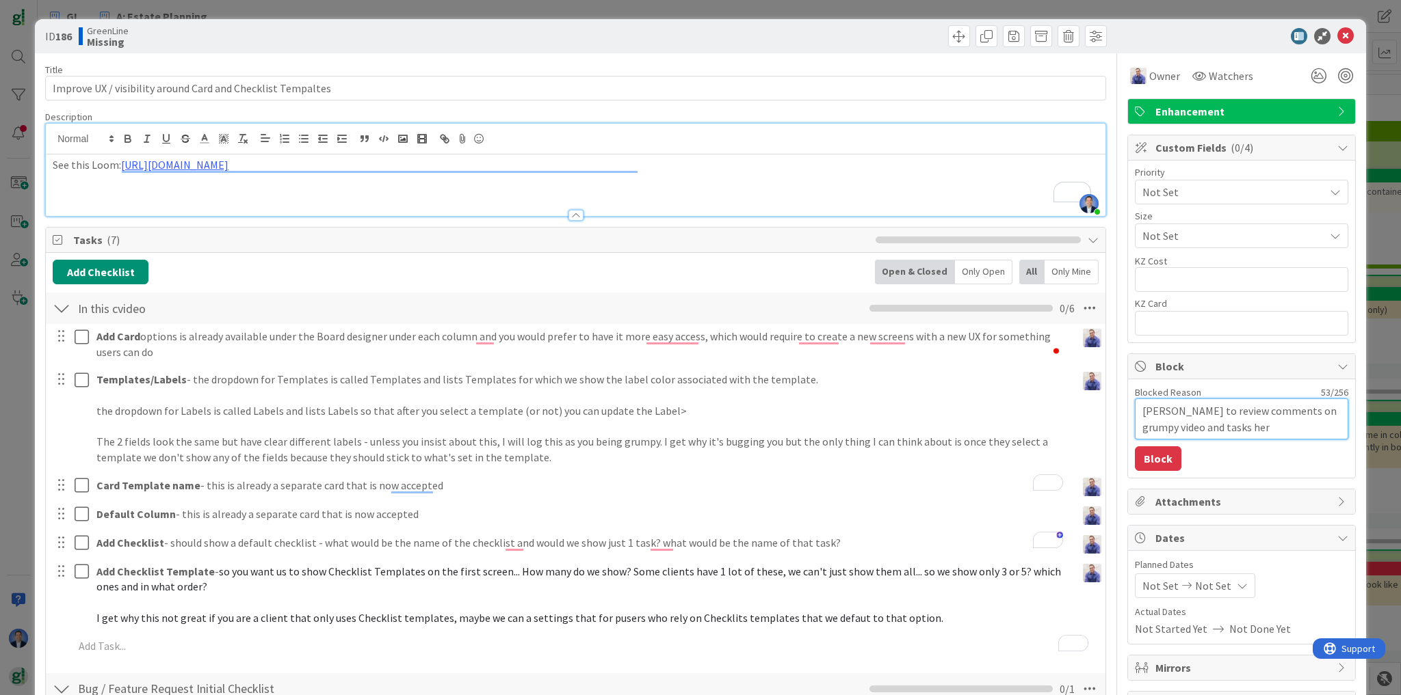
type textarea "John to review comments on grumpy video and tasks here"
type textarea "x"
type textarea "John to review comments on grumpy video and tasks here"
type textarea "x"
type textarea "John to review comments on grumpy video and tasks here s"
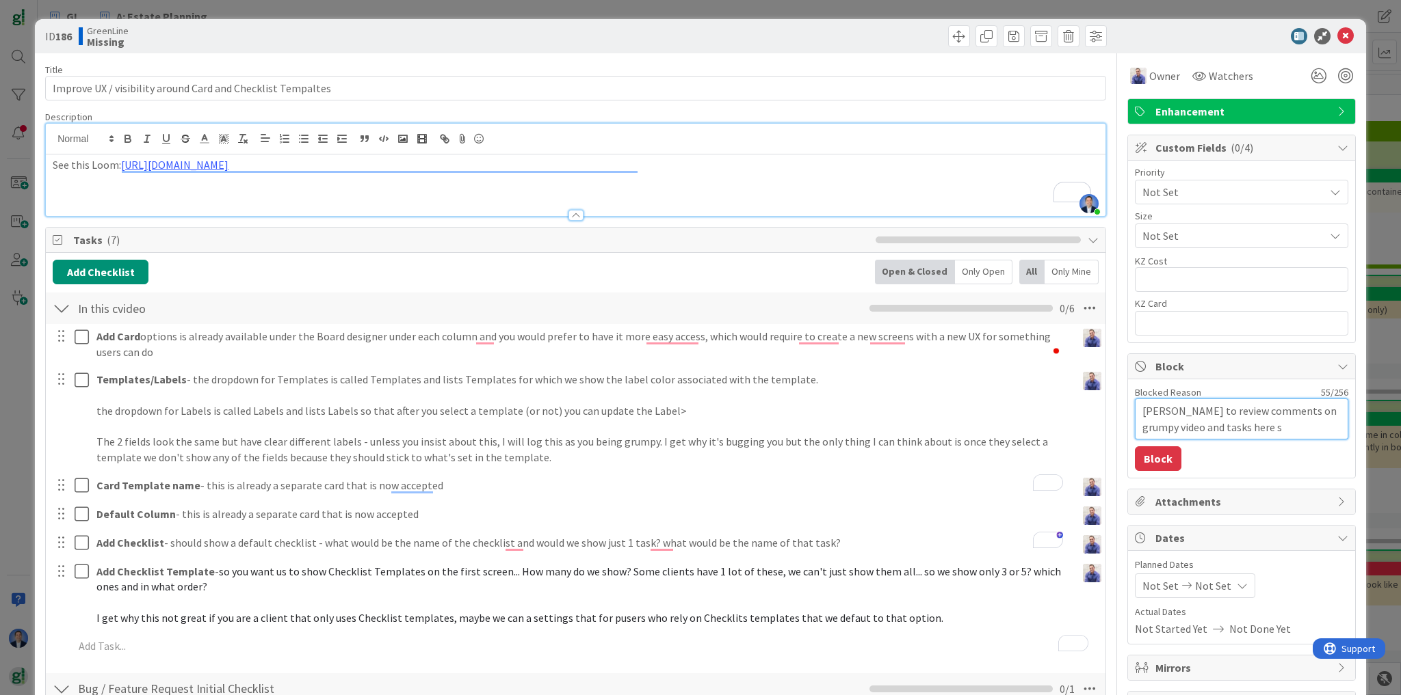
type textarea "x"
type textarea "John to review comments on grumpy video and tasks here so"
type textarea "x"
type textarea "John to review comments on grumpy video and tasks here so"
type textarea "x"
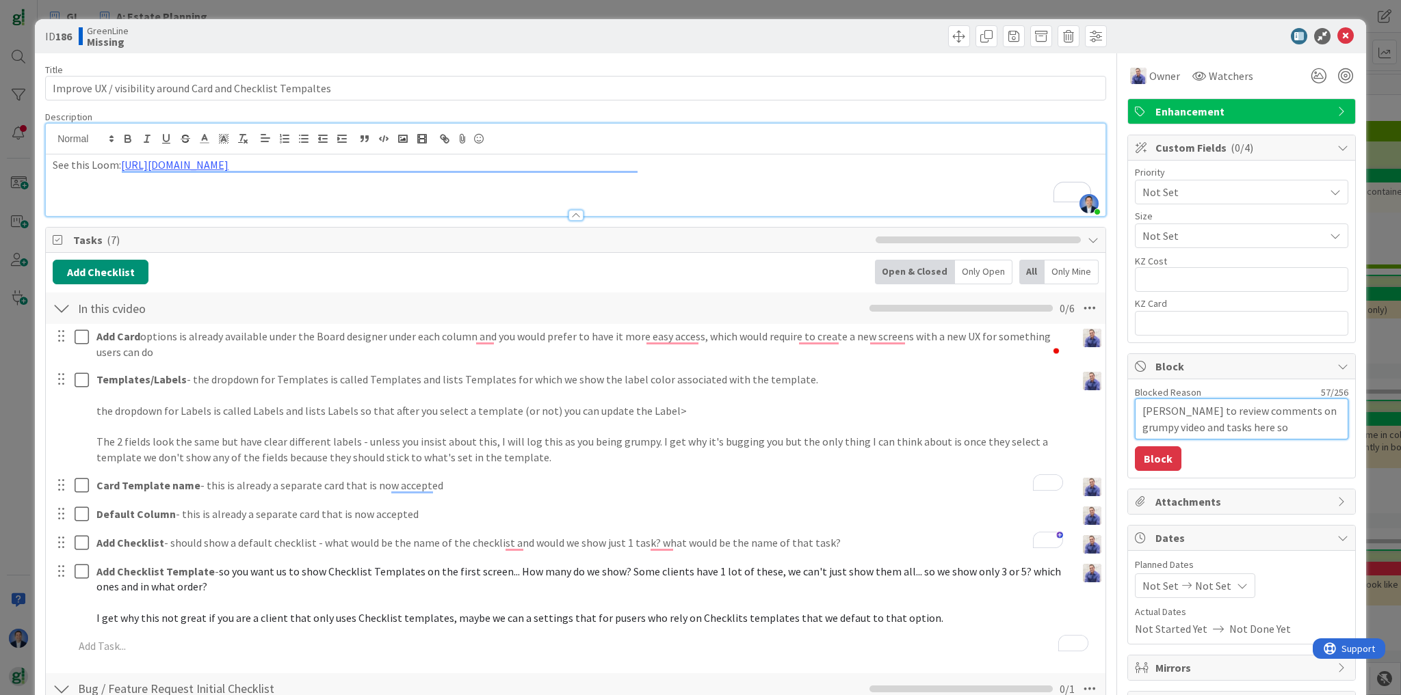
type textarea "John to review comments on grumpy video and tasks here so w"
type textarea "x"
type textarea "John to review comments on grumpy video and tasks here so we"
type textarea "x"
type textarea "John to review comments on grumpy video and tasks here so we"
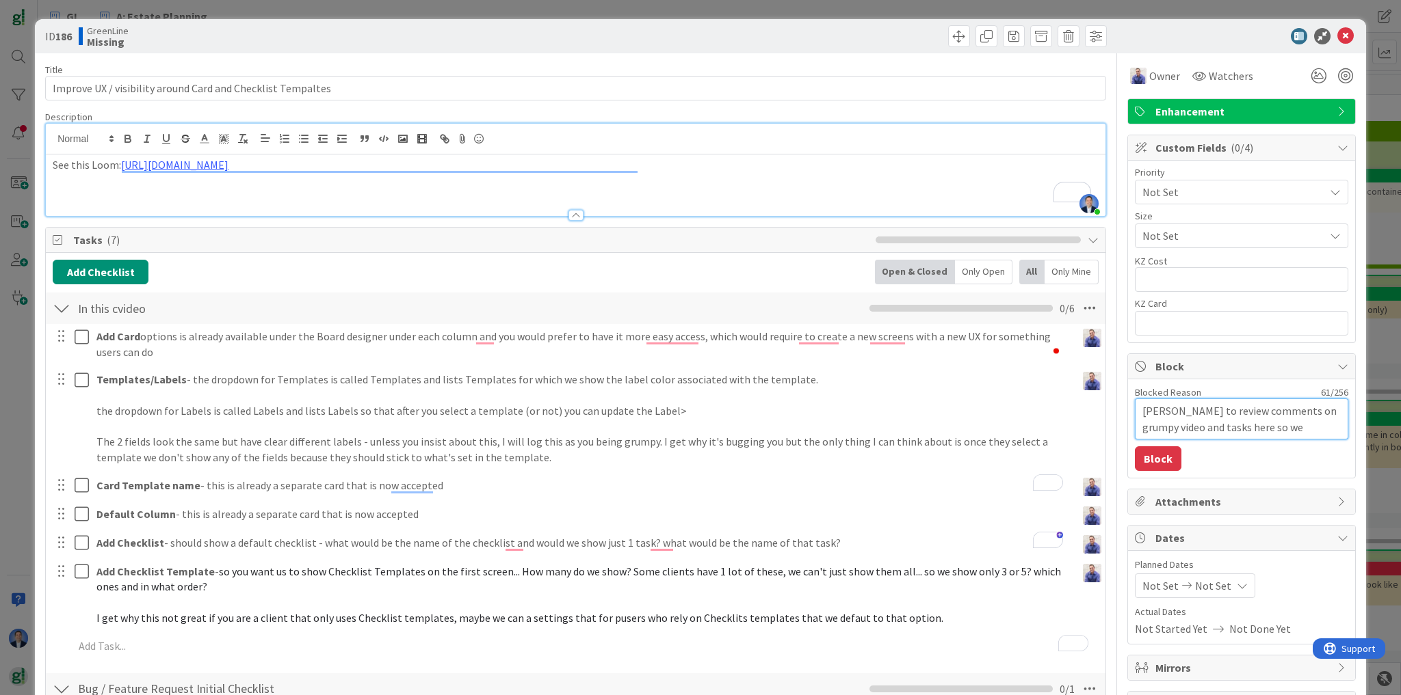
type textarea "x"
type textarea "John to review comments on grumpy video and tasks here so we c"
type textarea "x"
type textarea "John to review comments on grumpy video and tasks here so we ca"
type textarea "x"
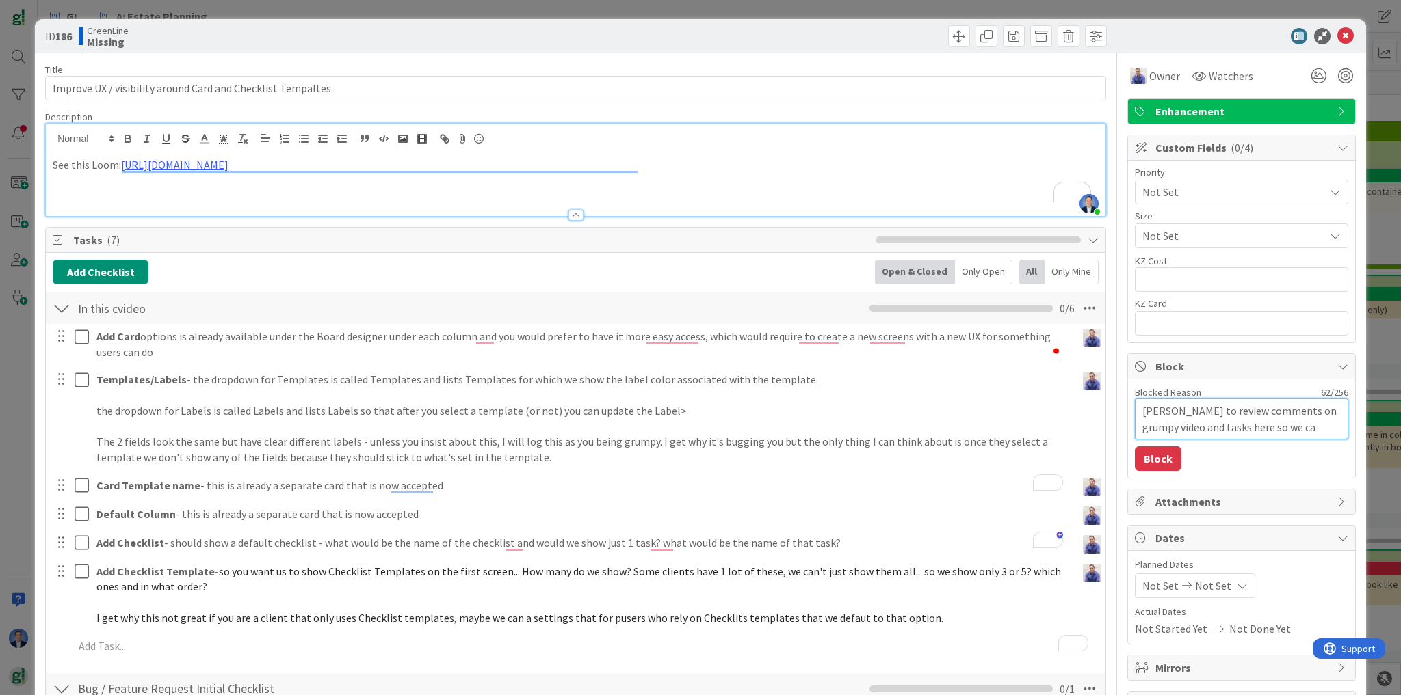
type textarea "John to review comments on grumpy video and tasks here so we can"
type textarea "x"
type textarea "John to review comments on grumpy video and tasks here so we can"
type textarea "x"
type textarea "John to review comments on grumpy video and tasks here so we can g"
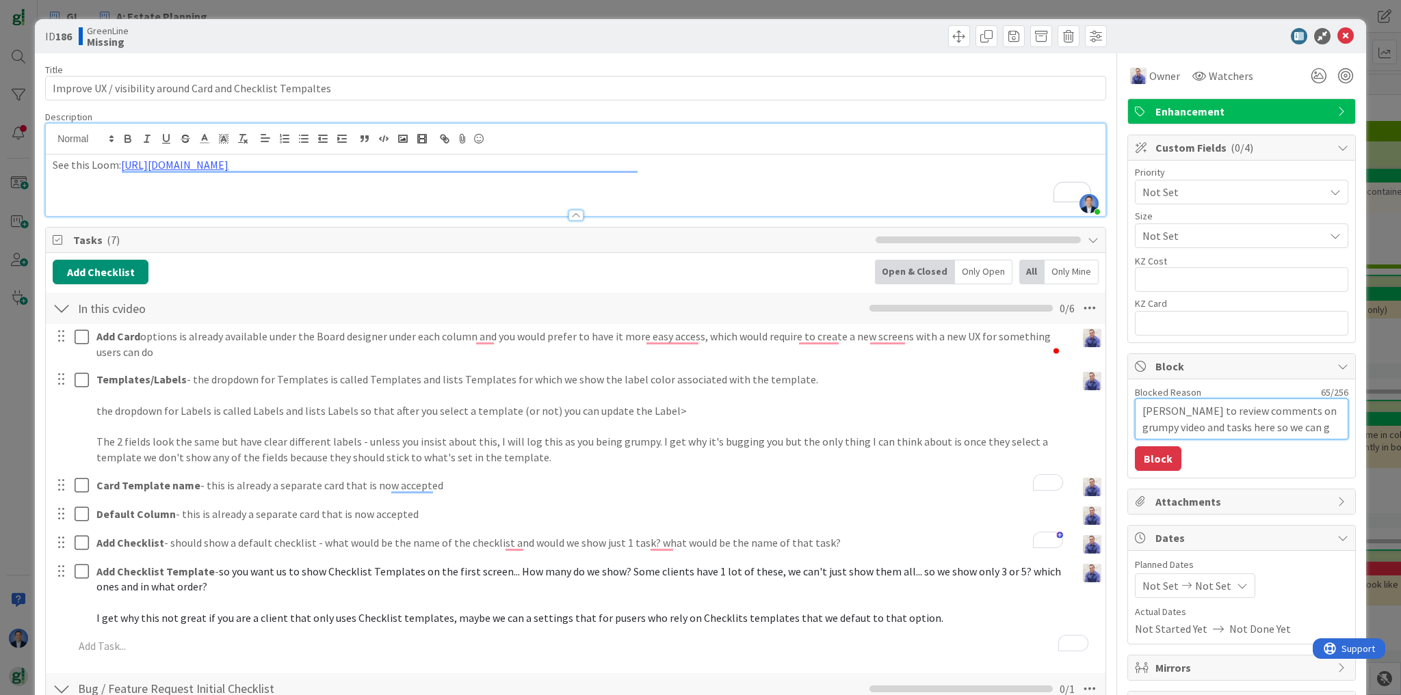
type textarea "x"
type textarea "John to review comments on grumpy video and tasks here so we can ge"
type textarea "x"
type textarea "John to review comments on grumpy video and tasks here so we can get"
type textarea "x"
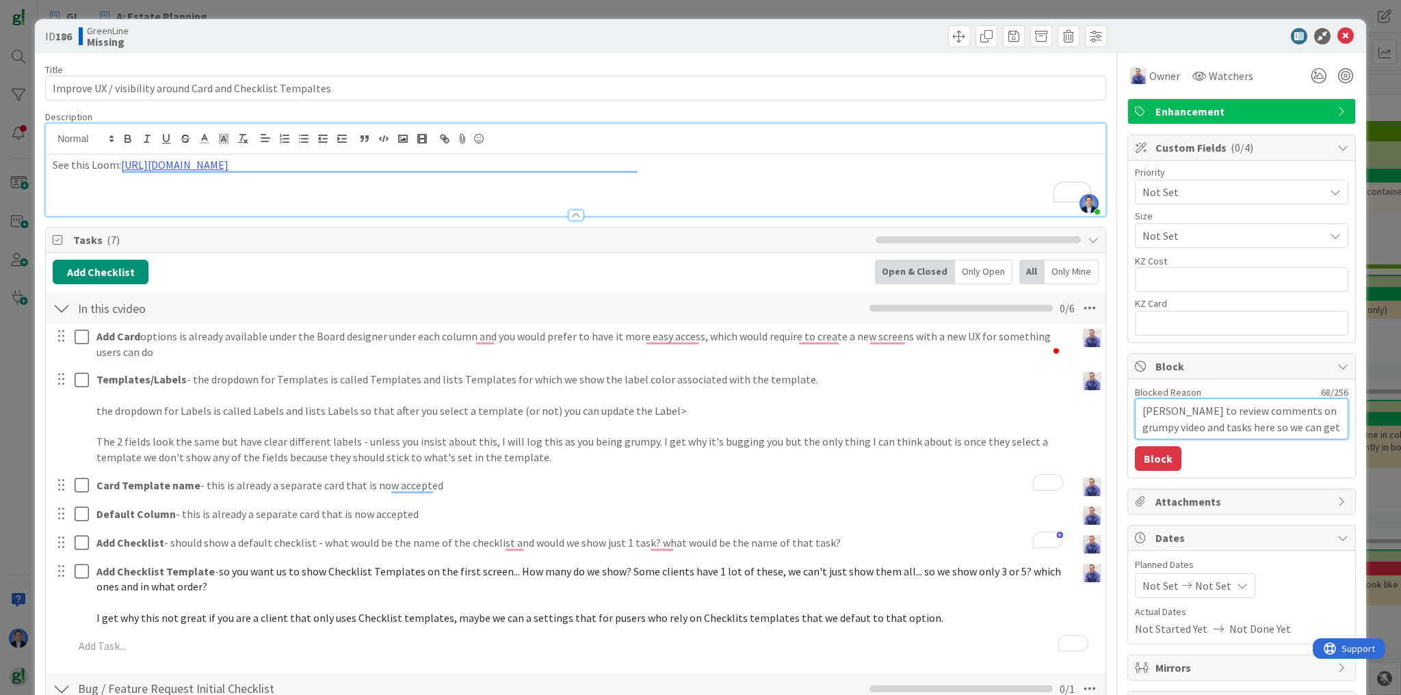
type textarea "John to review comments on grumpy video and tasks here so we can get"
type textarea "x"
type textarea "John to review comments on grumpy video and tasks here so we can get s"
type textarea "x"
type textarea "John to review comments on grumpy video and tasks here so we can get so"
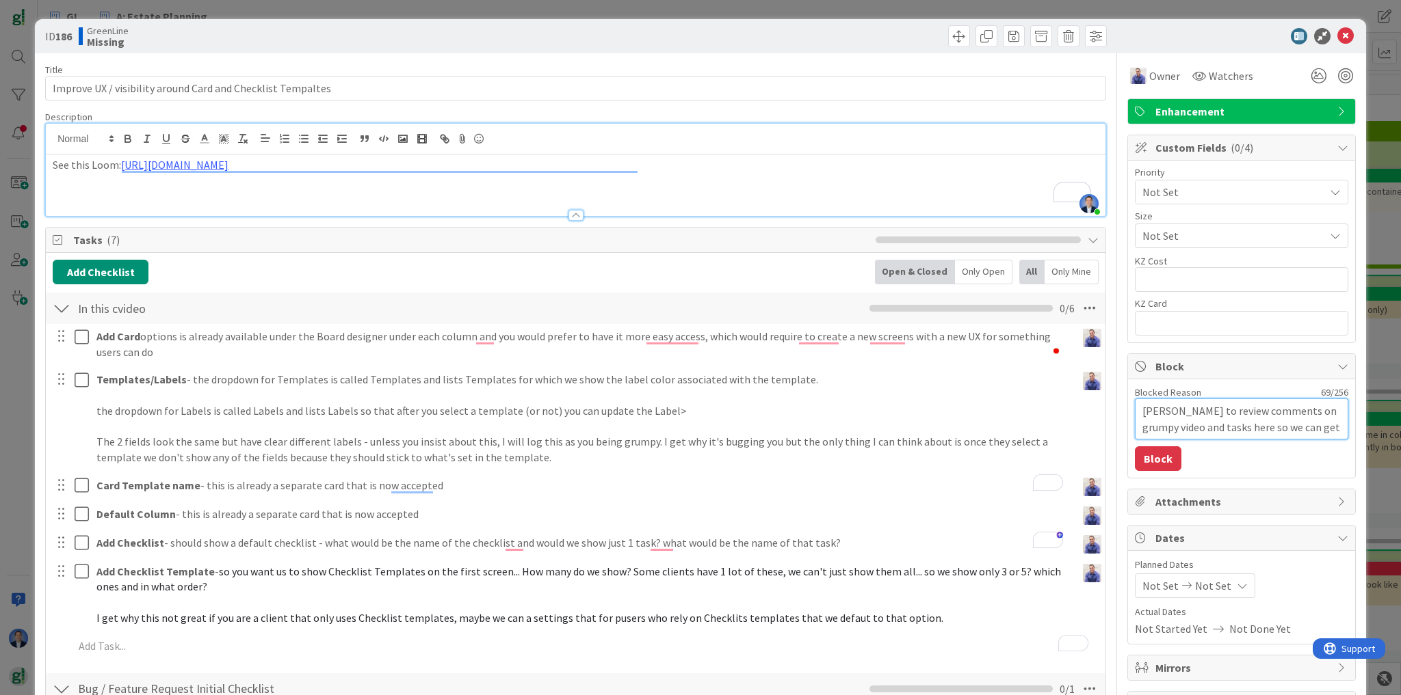
type textarea "x"
type textarea "John to review comments on grumpy video and tasks here so we can get some"
type textarea "x"
type textarea "John to review comments on grumpy video and tasks here so we can get some"
type textarea "x"
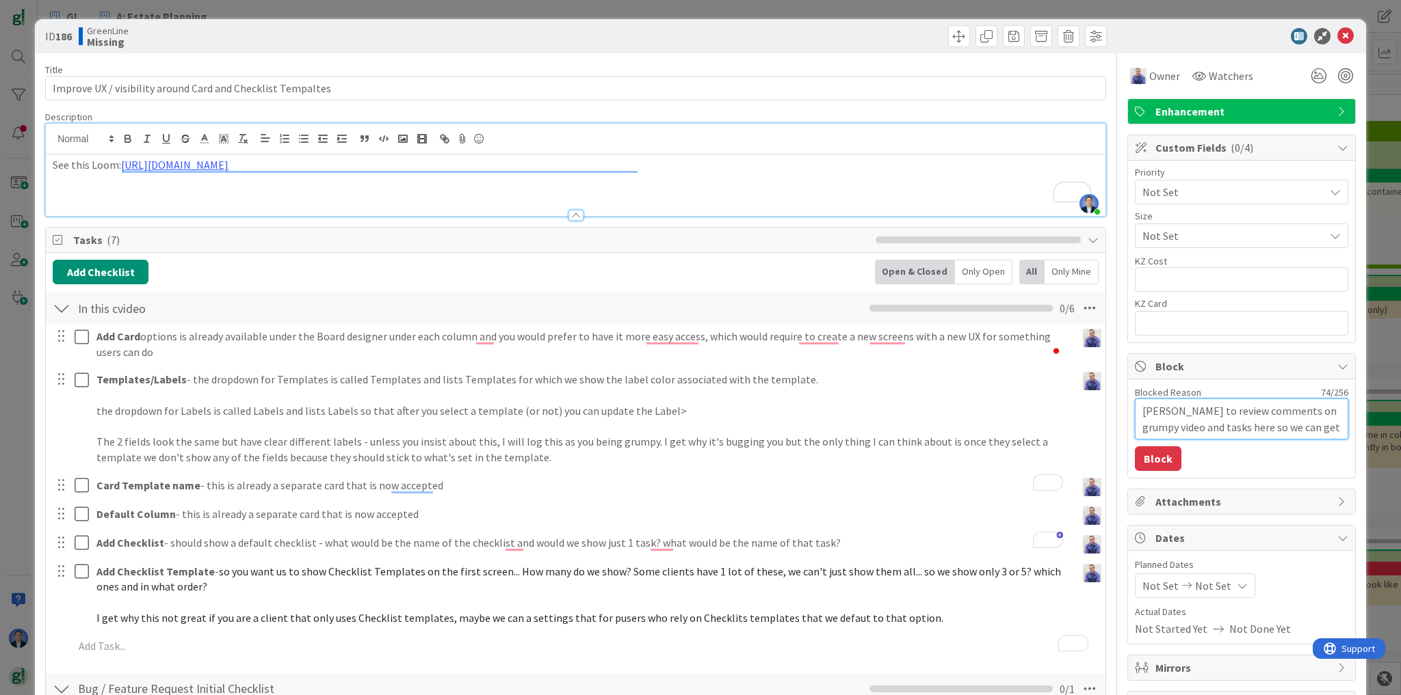
type textarea "John to review comments on grumpy video and tasks here so we can get some o"
type textarea "x"
type textarea "John to review comments on grumpy video and tasks here so we can get some of"
type textarea "x"
type textarea "John to review comments on grumpy video and tasks here so we can get some of"
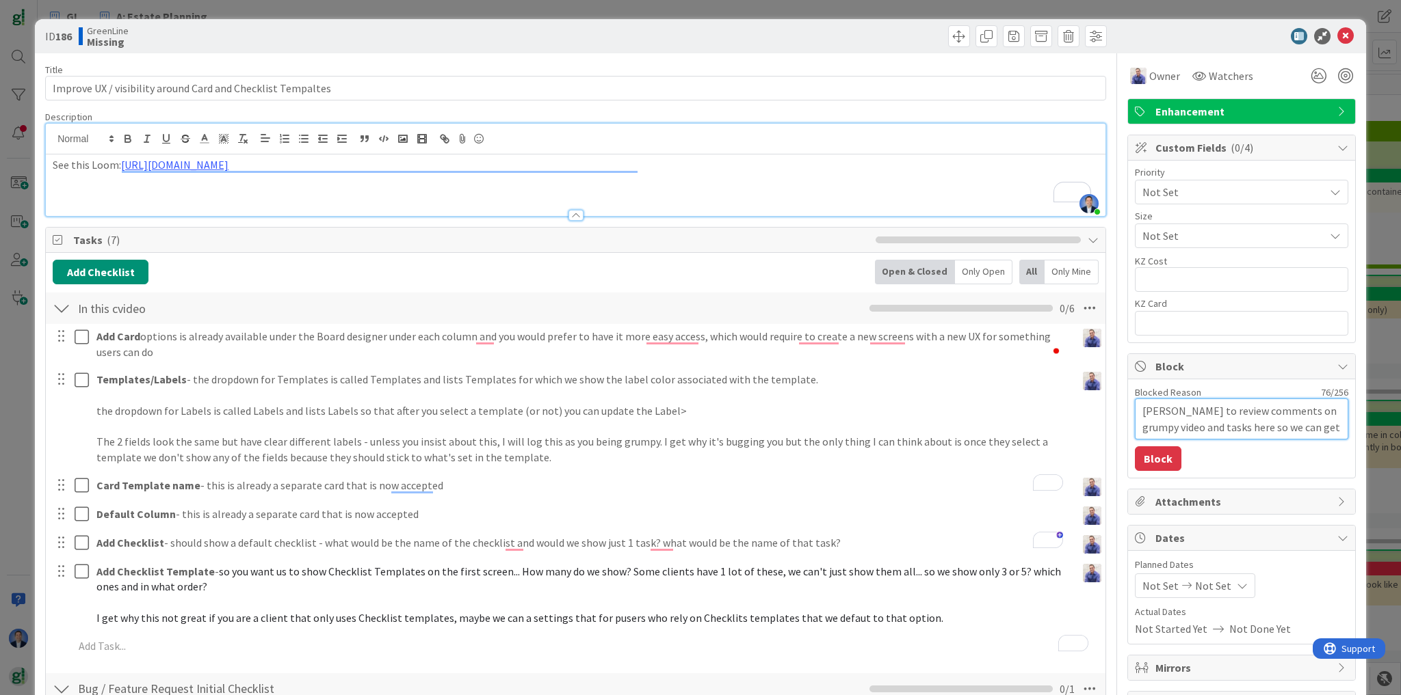
type textarea "x"
type textarea "John to review comments on grumpy video and tasks here so we can get some of t"
type textarea "x"
type textarea "John to review comments on grumpy video and tasks here so we can get some of th"
type textarea "x"
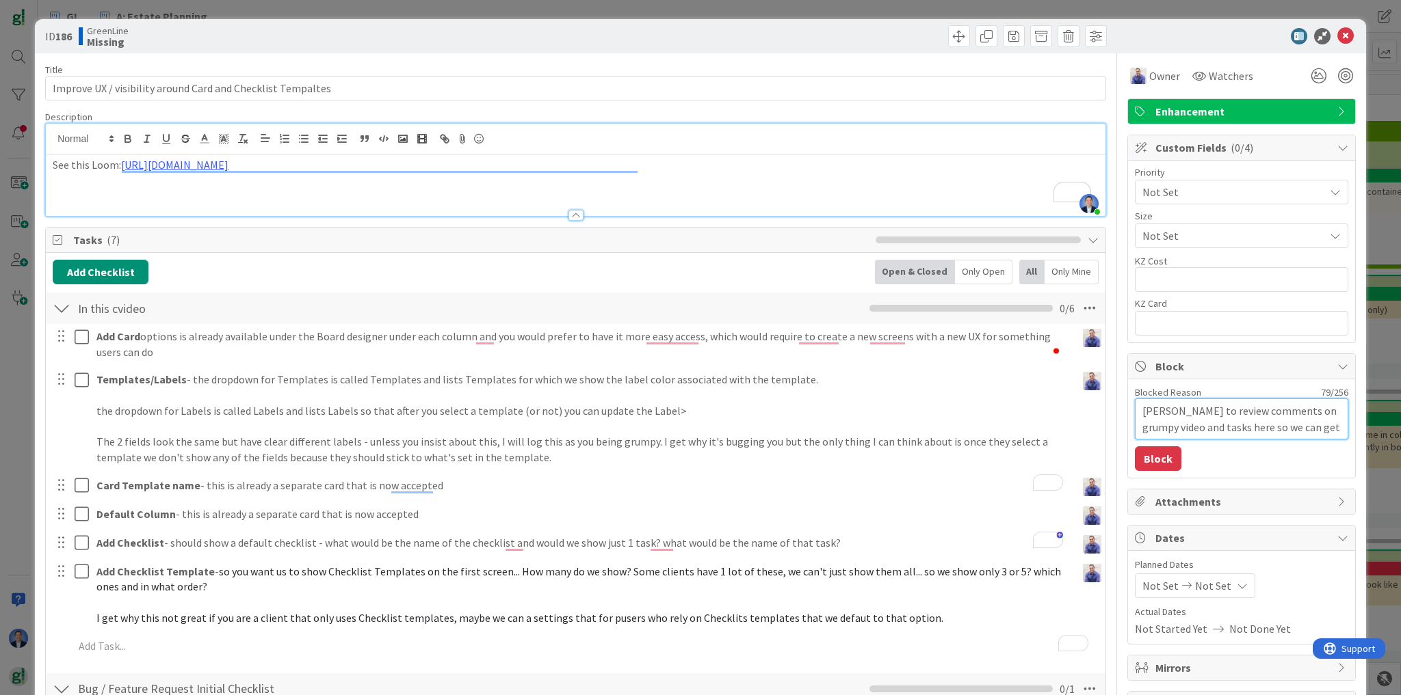
type textarea "John to review comments on grumpy video and tasks here so we can get some of the"
type textarea "x"
type textarea "John to review comments on grumpy video and tasks here so we can get some of th…"
type textarea "x"
type textarea "John to review comments on grumpy video and tasks here so we can get some of th…"
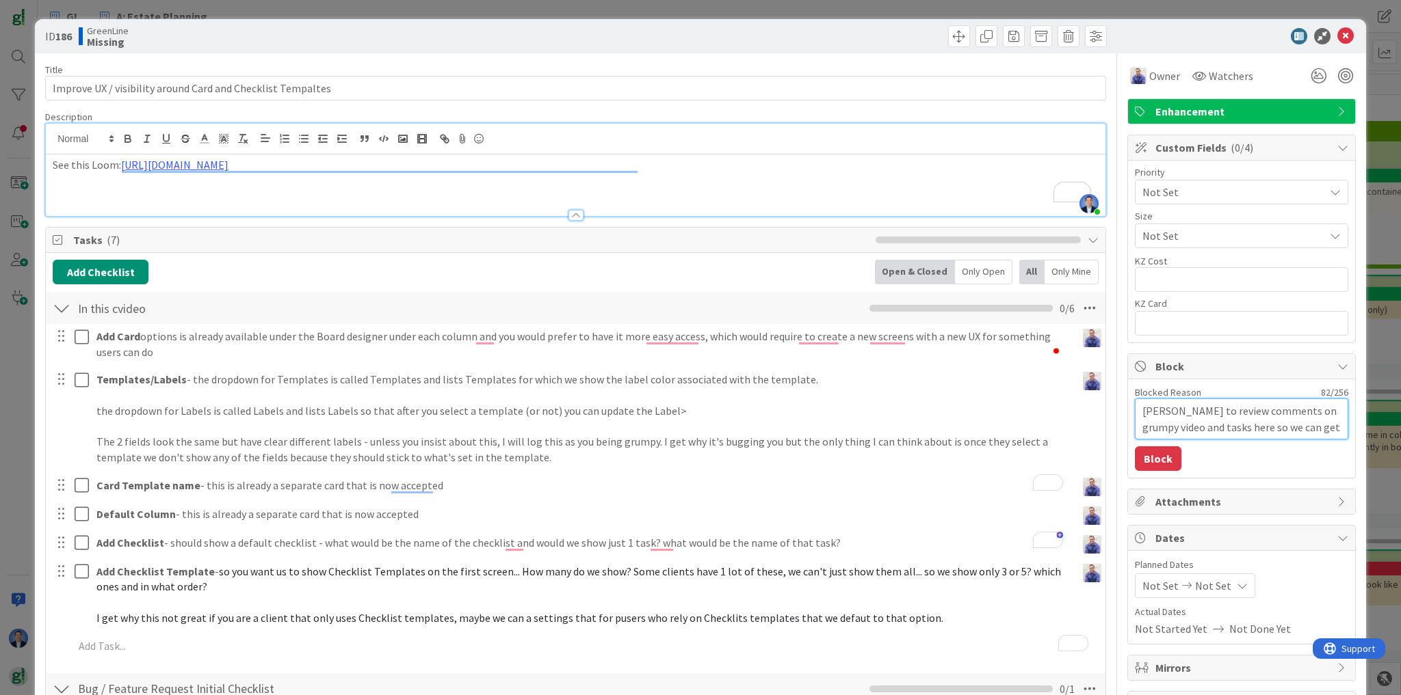
type textarea "x"
type textarea "John to review comments on grumpy video and tasks here so we can get some of th…"
type textarea "x"
type textarea "John to review comments on grumpy video and tasks here so we can get some of th…"
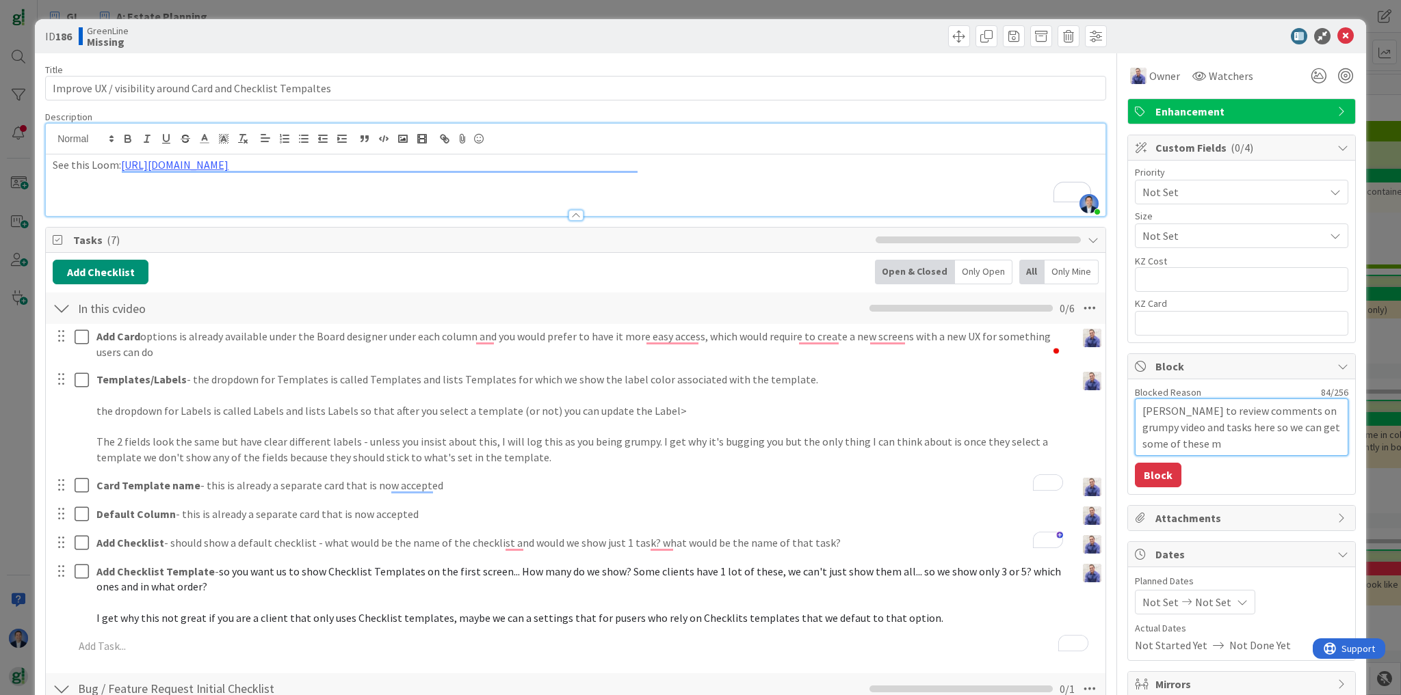
type textarea "x"
type textarea "John to review comments on grumpy video and tasks here so we can get some of th…"
type textarea "x"
type textarea "John to review comments on grumpy video and tasks here so we can get some of th…"
type textarea "x"
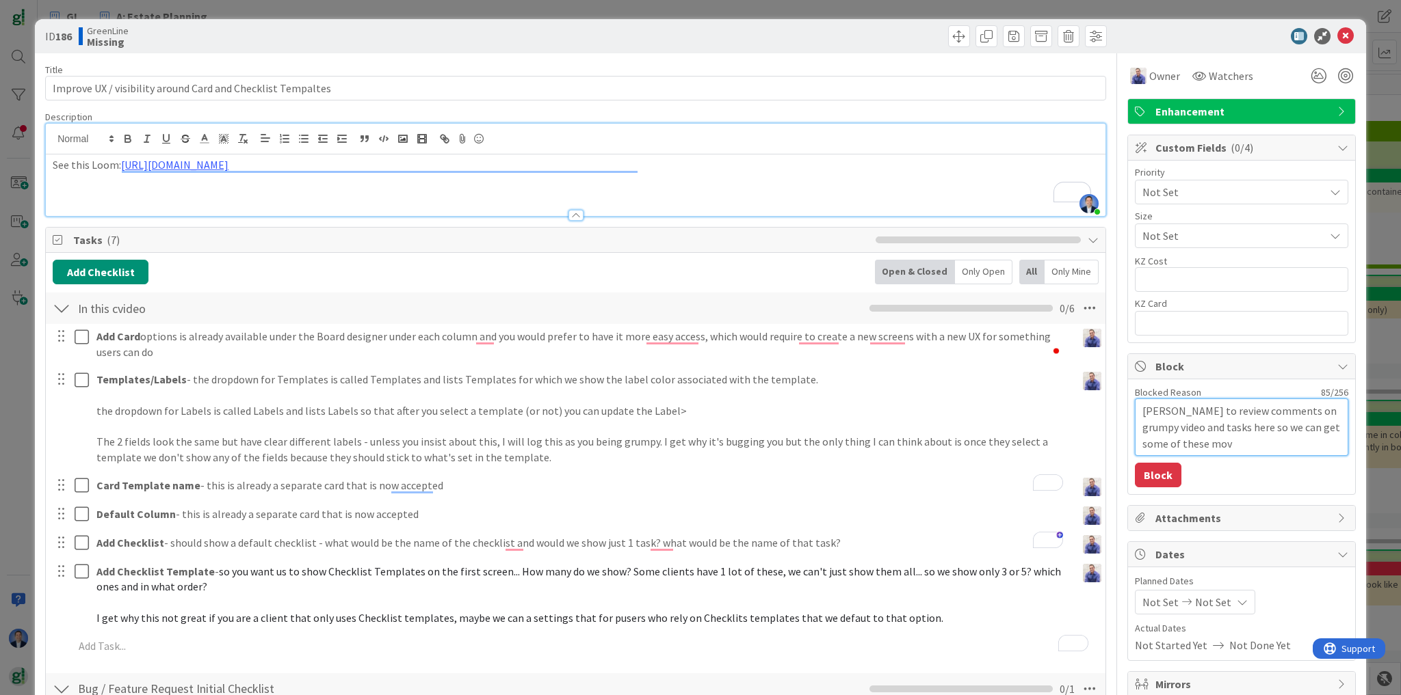
type textarea "John to review comments on grumpy video and tasks here so we can get some of th…"
type textarea "x"
type textarea "John to review comments on grumpy video and tasks here so we can get some of th…"
type textarea "x"
type textarea "John to review comments on grumpy video and tasks here so we can get some of th…"
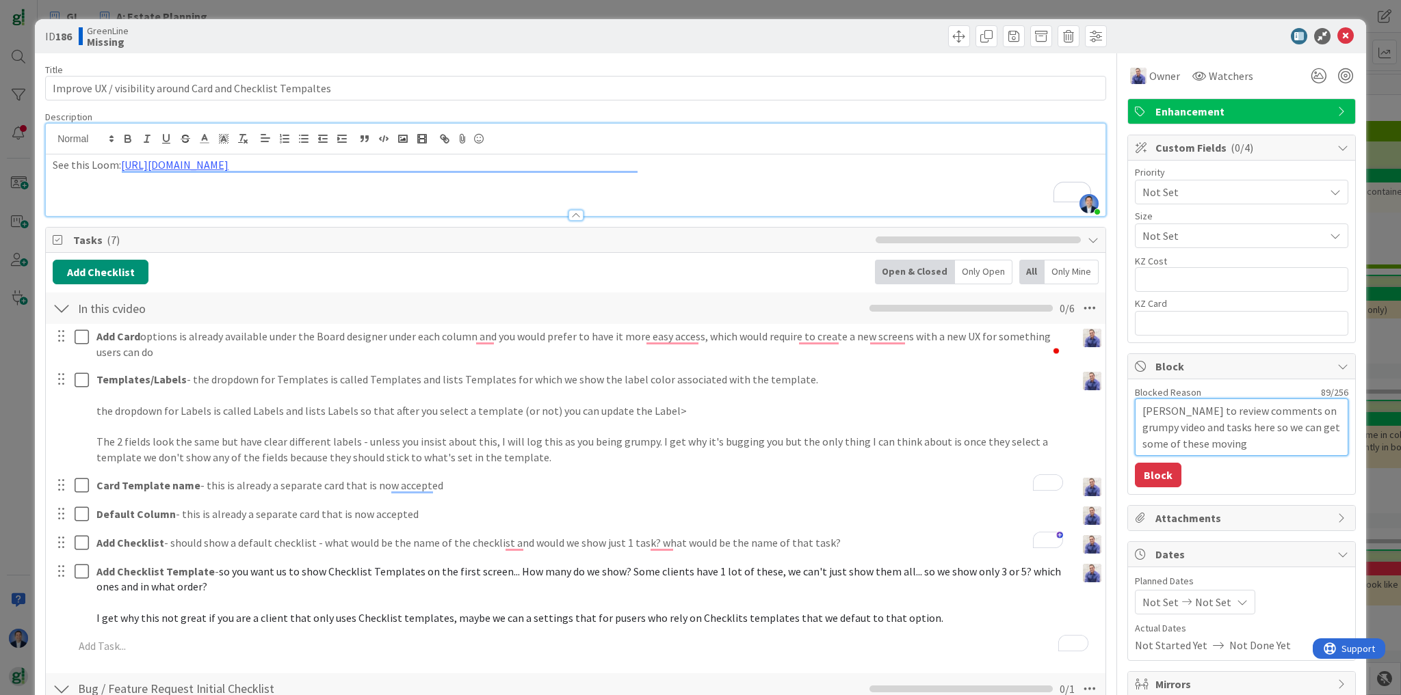
type textarea "x"
type textarea "John to review comments on grumpy video and tasks here so we can get some of th…"
type textarea "x"
type textarea "John to review comments on grumpy video and tasks here so we can get some of th…"
type textarea "x"
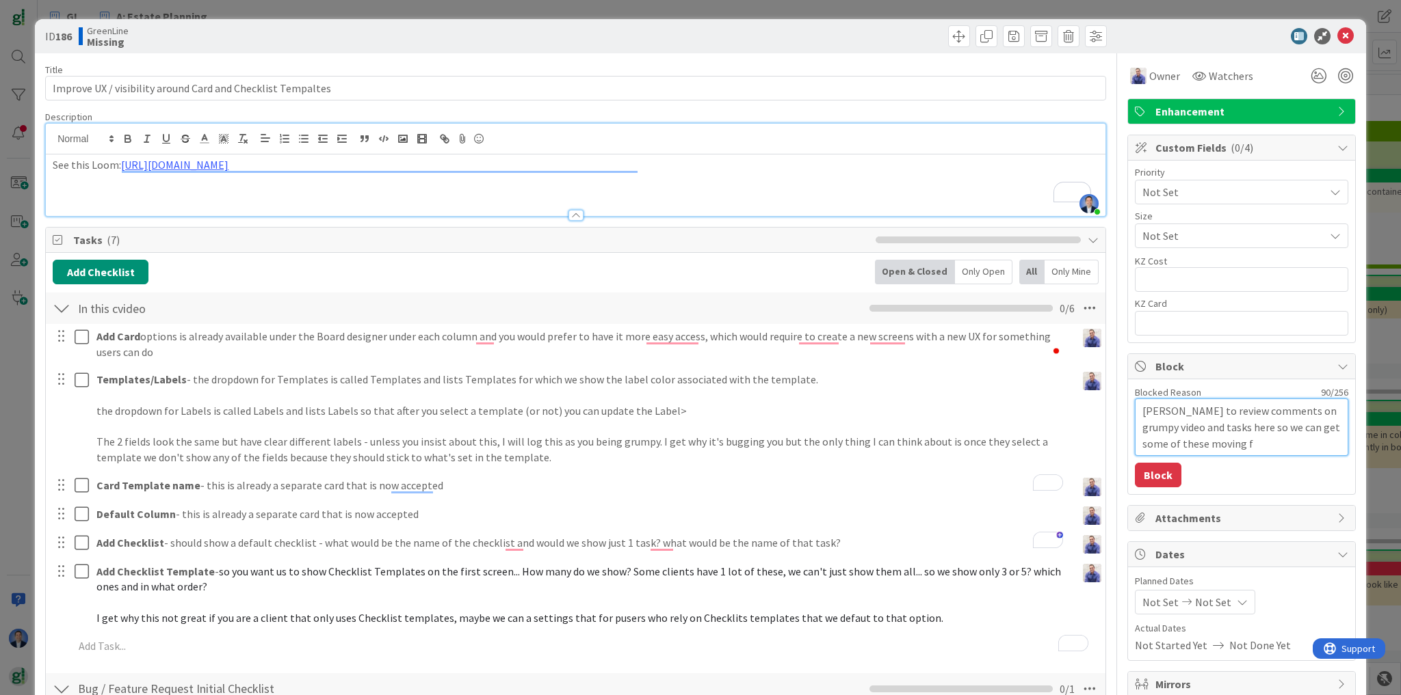
type textarea "John to review comments on grumpy video and tasks here so we can get some of th…"
type textarea "x"
type textarea "John to review comments on grumpy video and tasks here so we can get some of th…"
type textarea "x"
type textarea "John to review comments on grumpy video and tasks here so we can get some of th…"
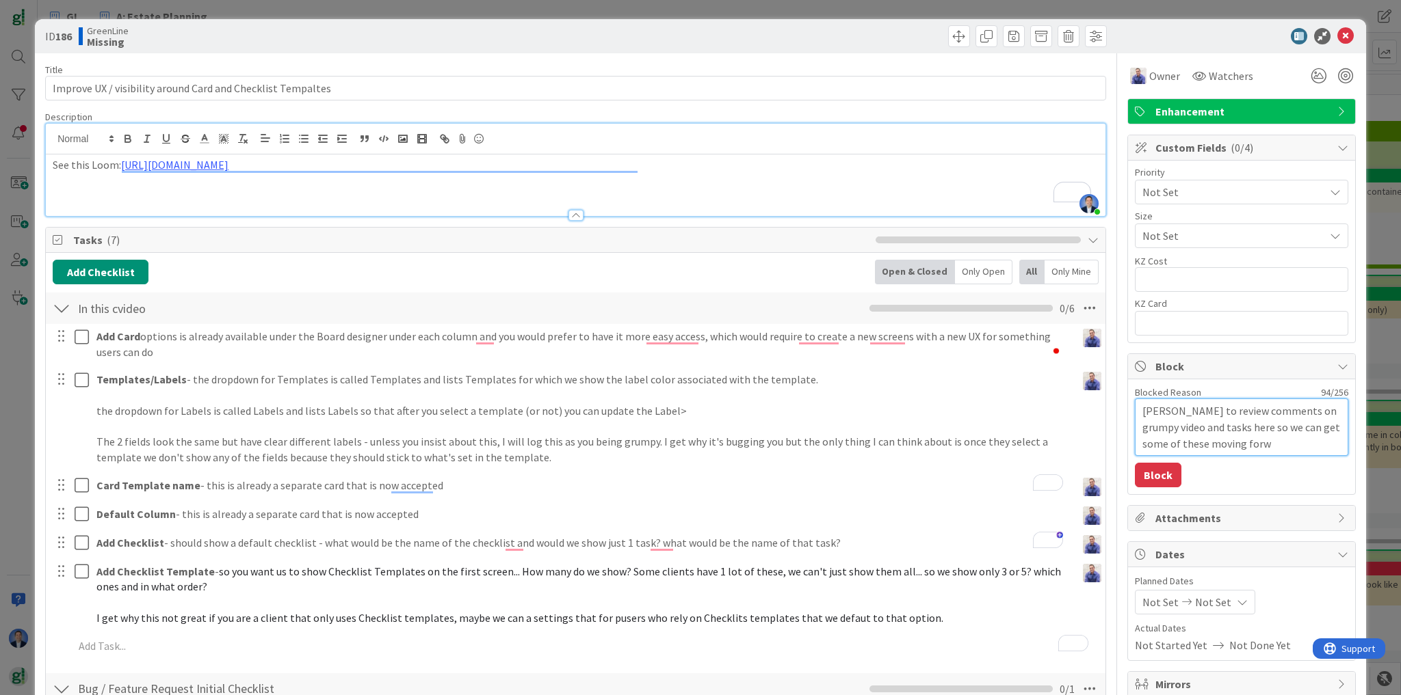
type textarea "x"
type textarea "John to review comments on grumpy video and tasks here so we can get some of th…"
type textarea "x"
type textarea "John to review comments on grumpy video and tasks here so we can get some of th…"
type textarea "x"
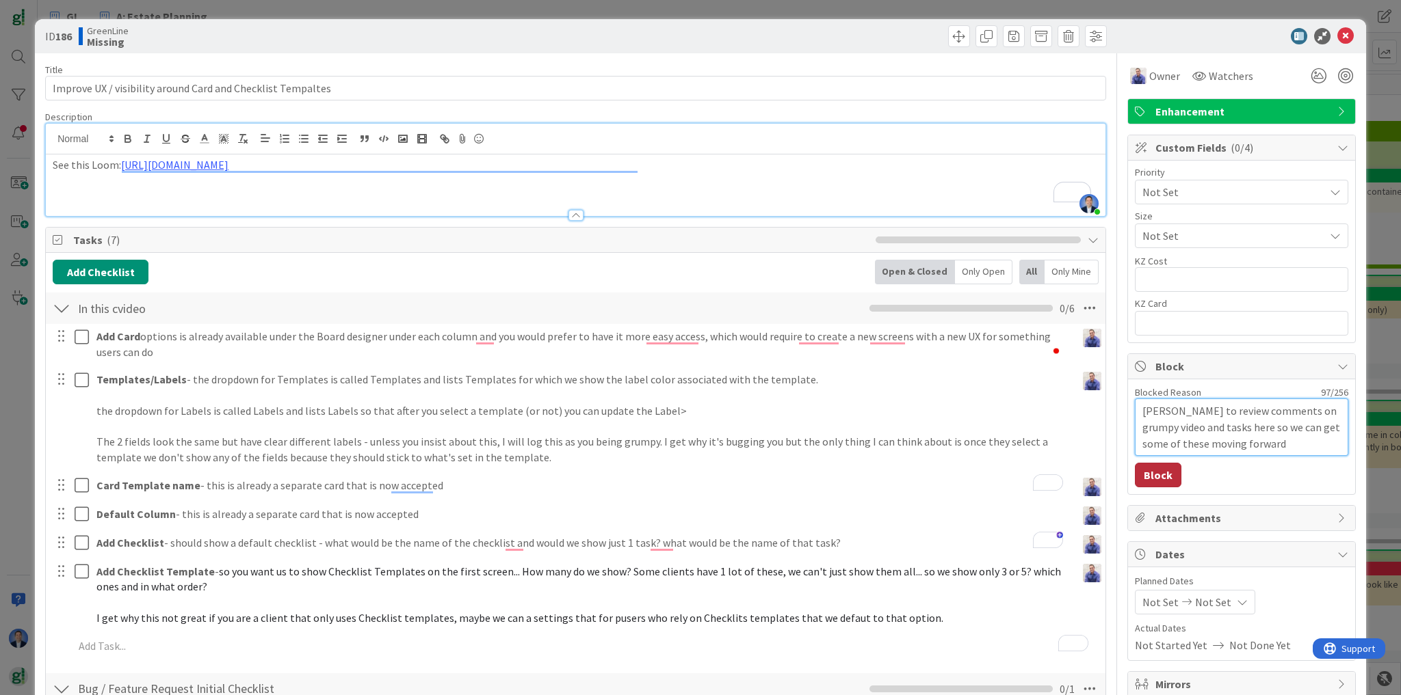
type textarea "John to review comments on grumpy video and tasks here so we can get some of th…"
click at [1150, 475] on button "Block" at bounding box center [1158, 475] width 47 height 25
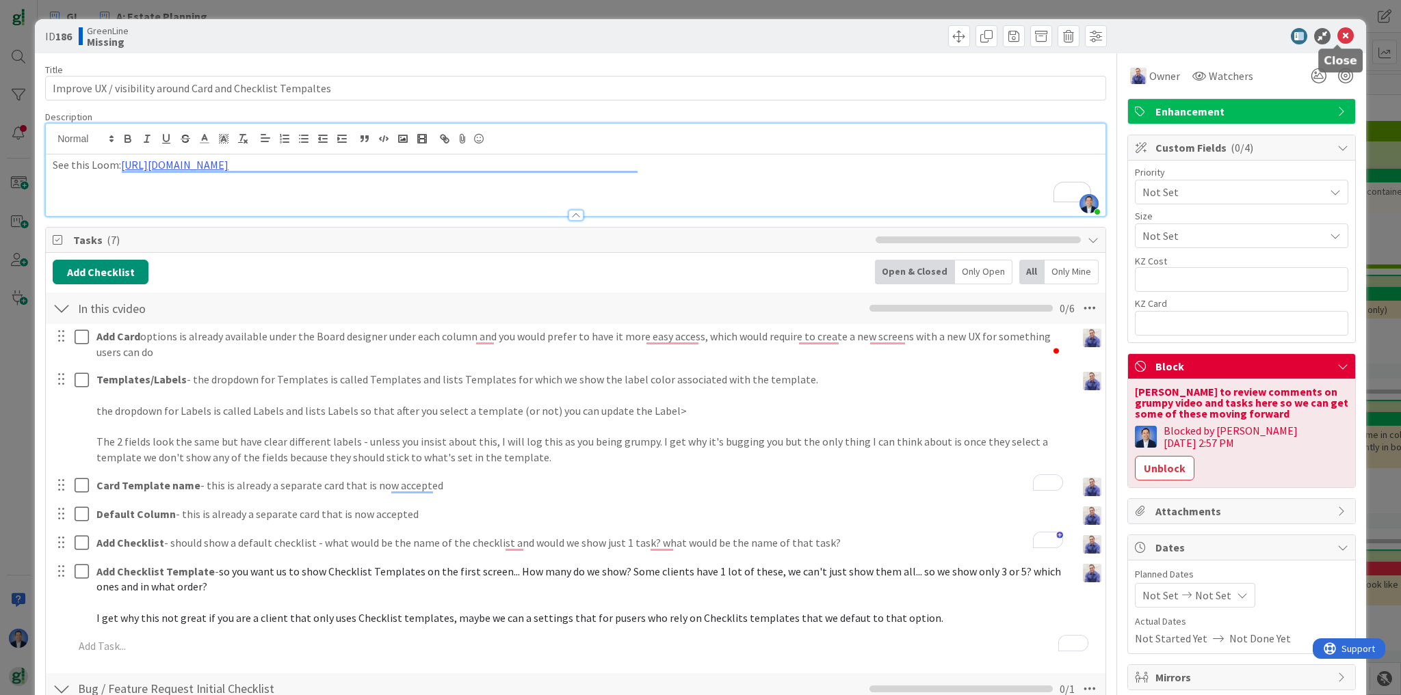
click at [1338, 36] on icon at bounding box center [1345, 36] width 16 height 16
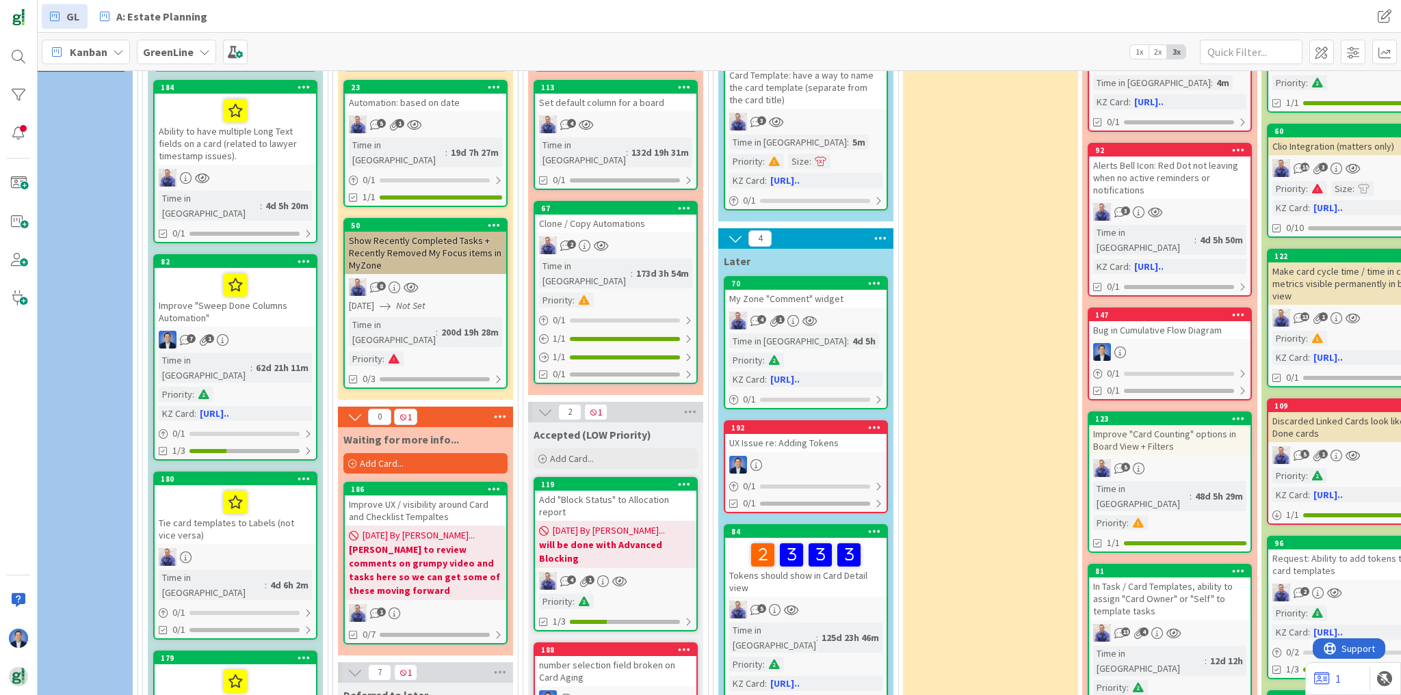
scroll to position [55, 465]
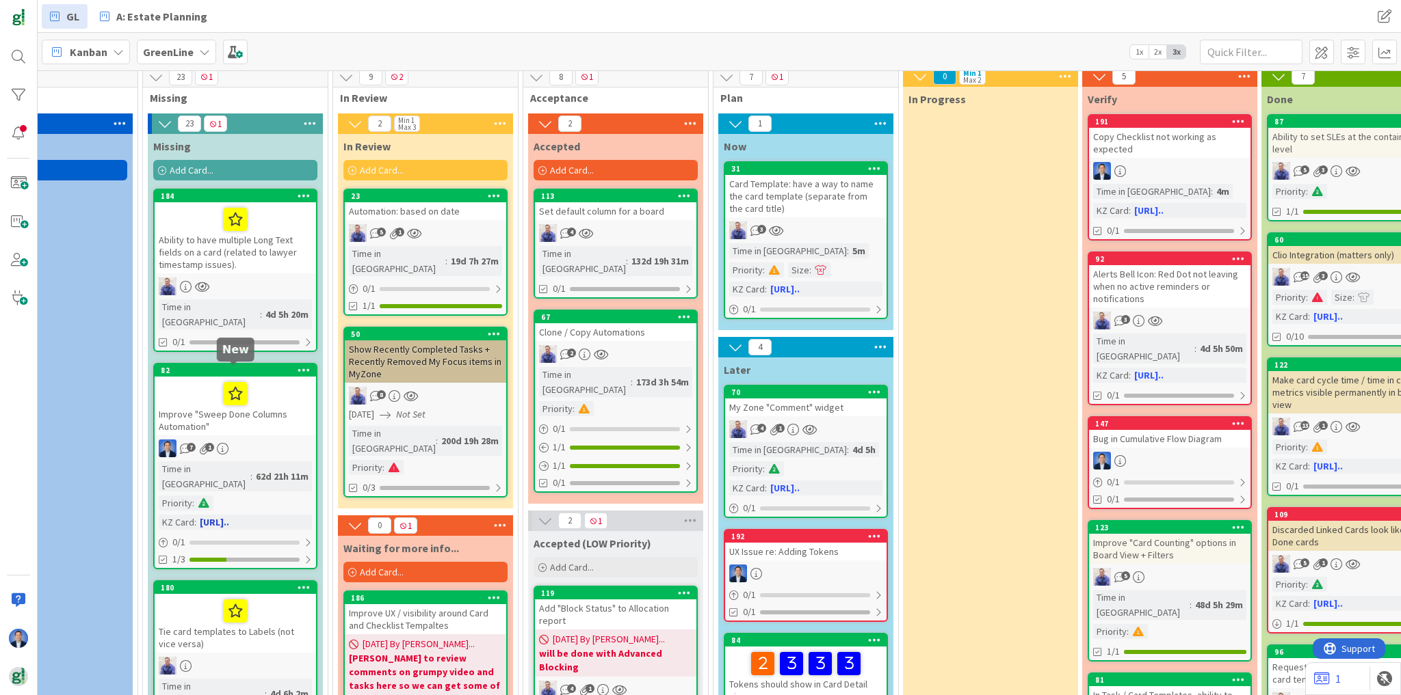
click at [0, 0] on icon at bounding box center [0, 0] width 0 height 0
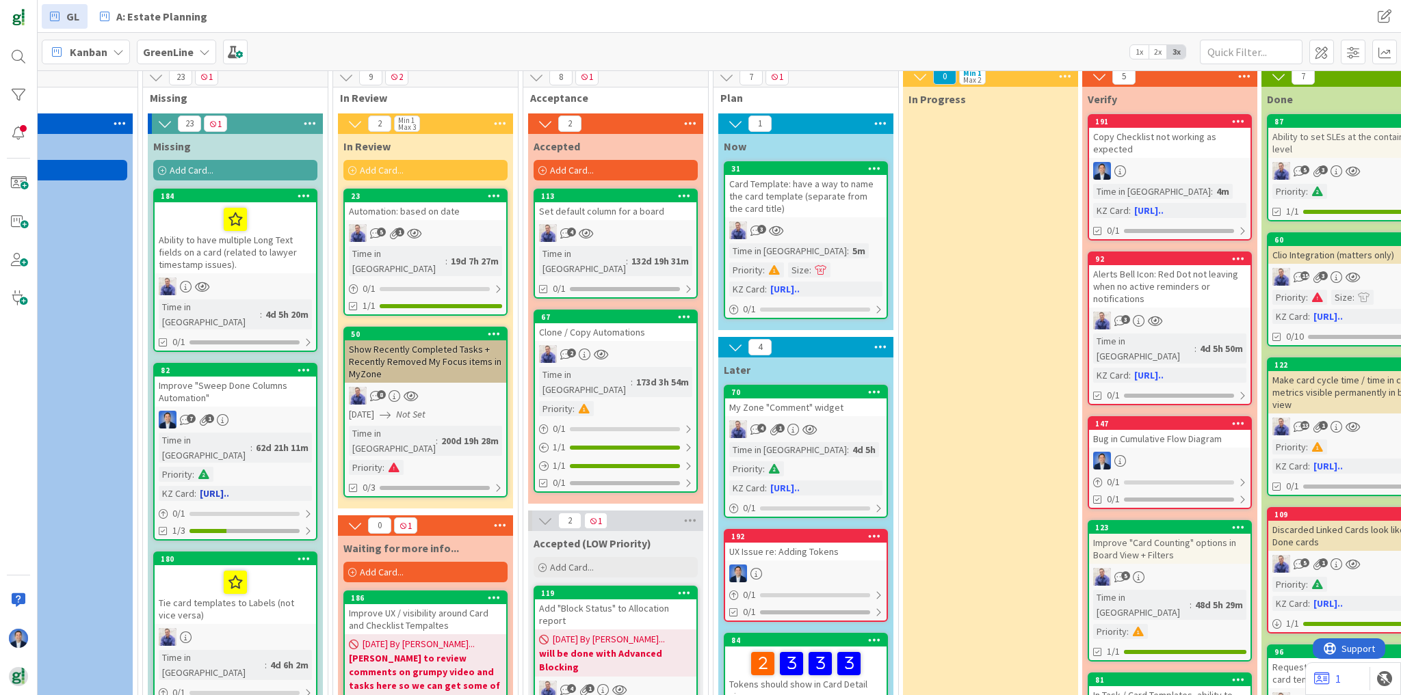
click at [250, 387] on div "Improve "Sweep Done Columns Automation"" at bounding box center [235, 392] width 161 height 30
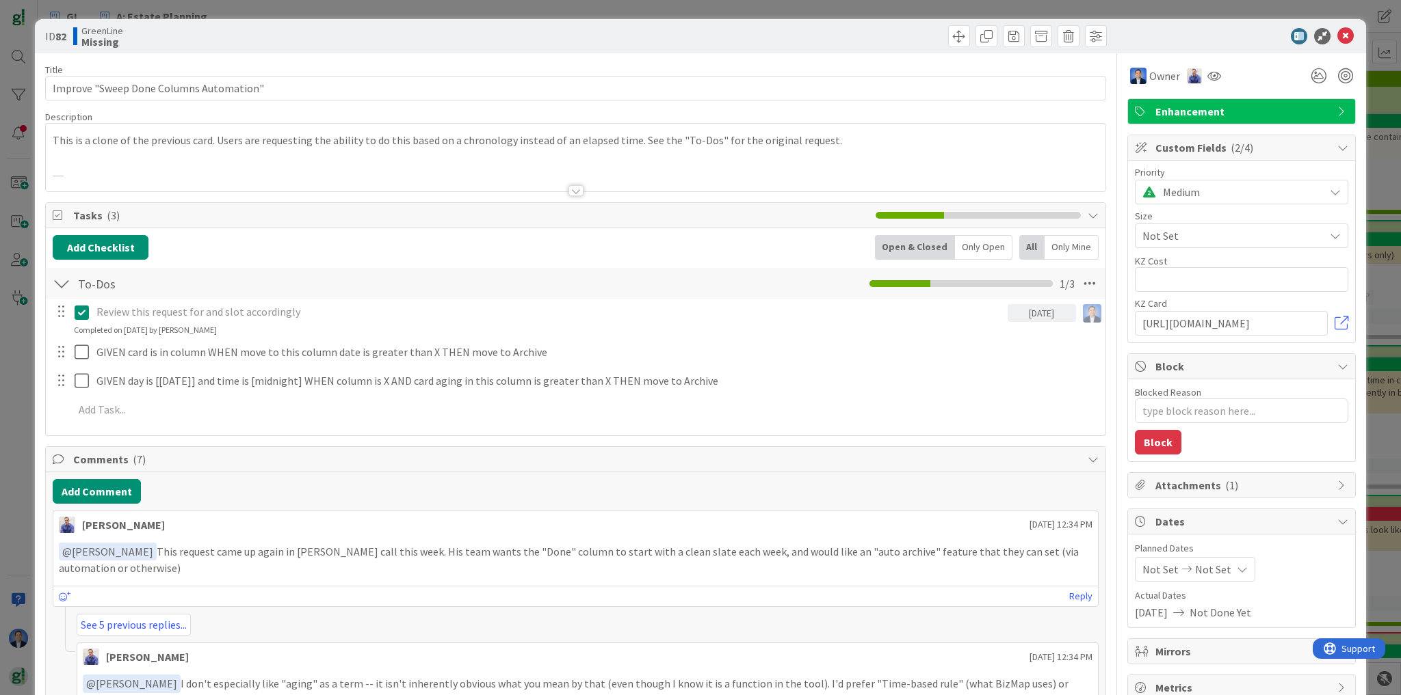
type textarea "x"
click at [1337, 40] on icon at bounding box center [1345, 36] width 16 height 16
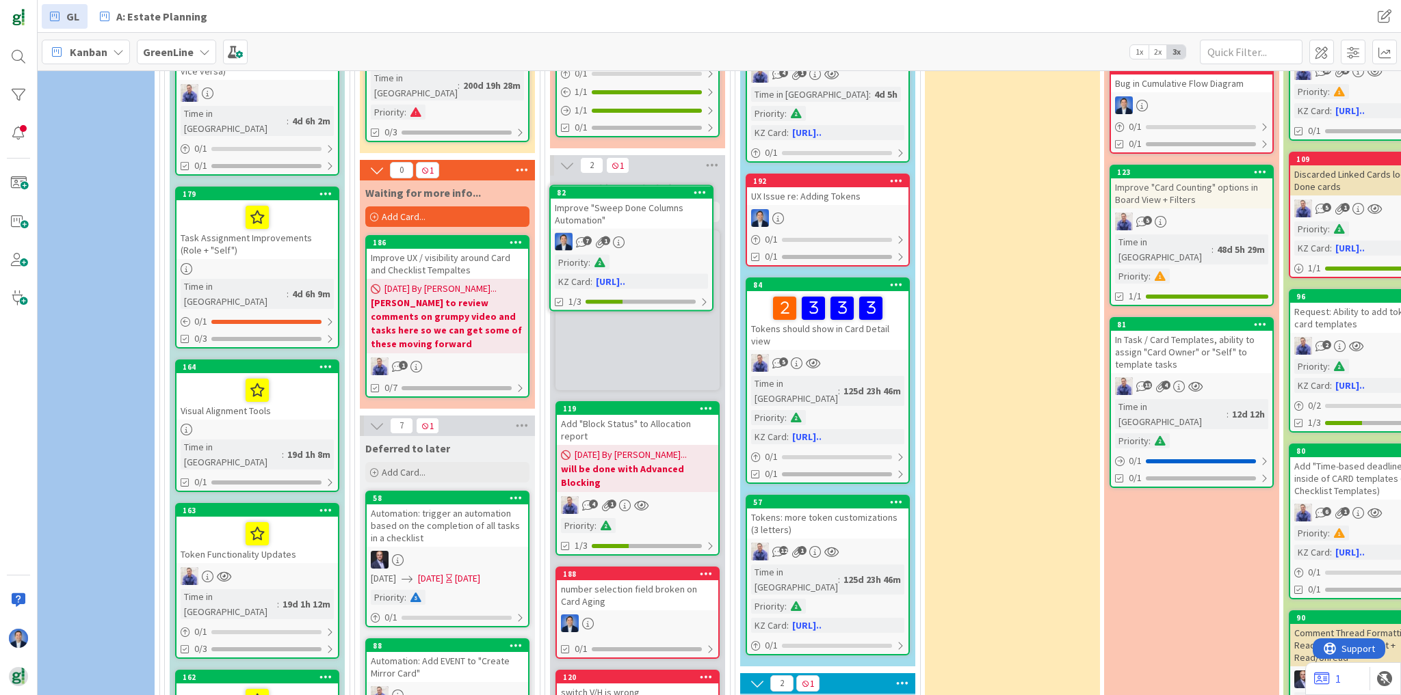
scroll to position [410, 443]
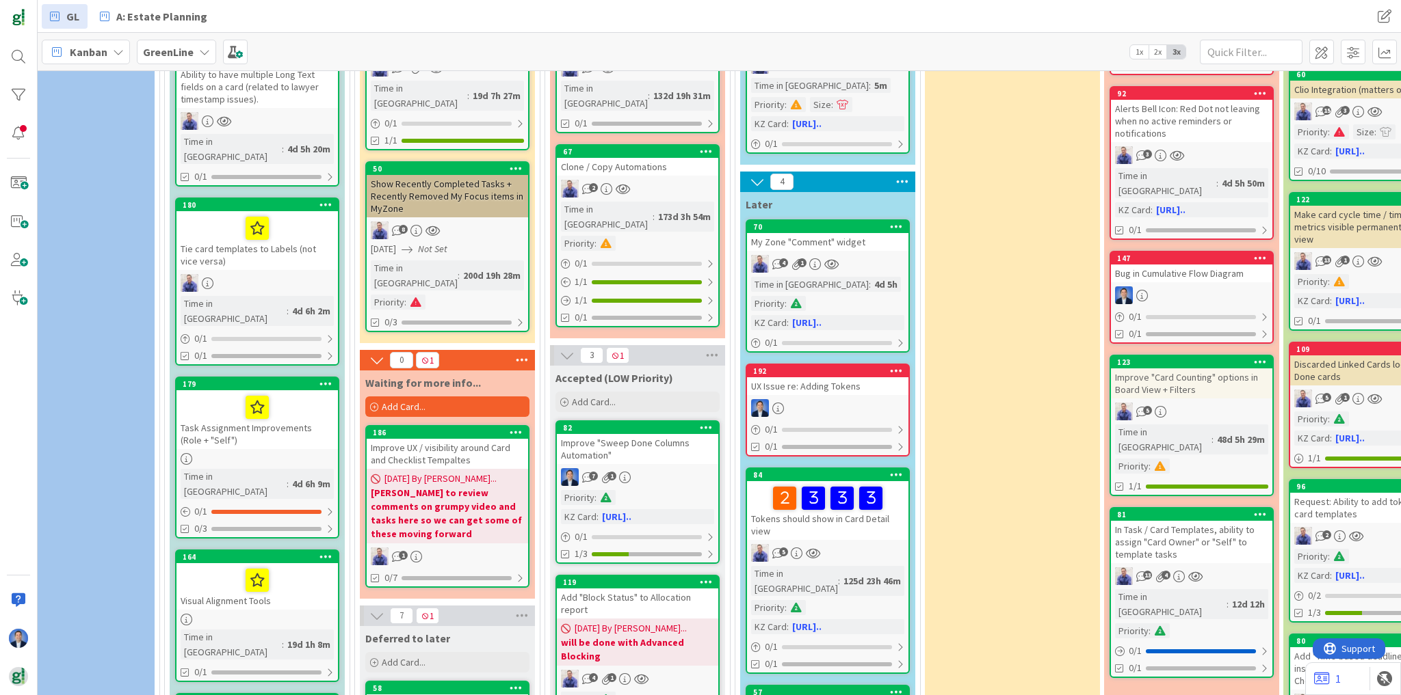
scroll to position [136, 443]
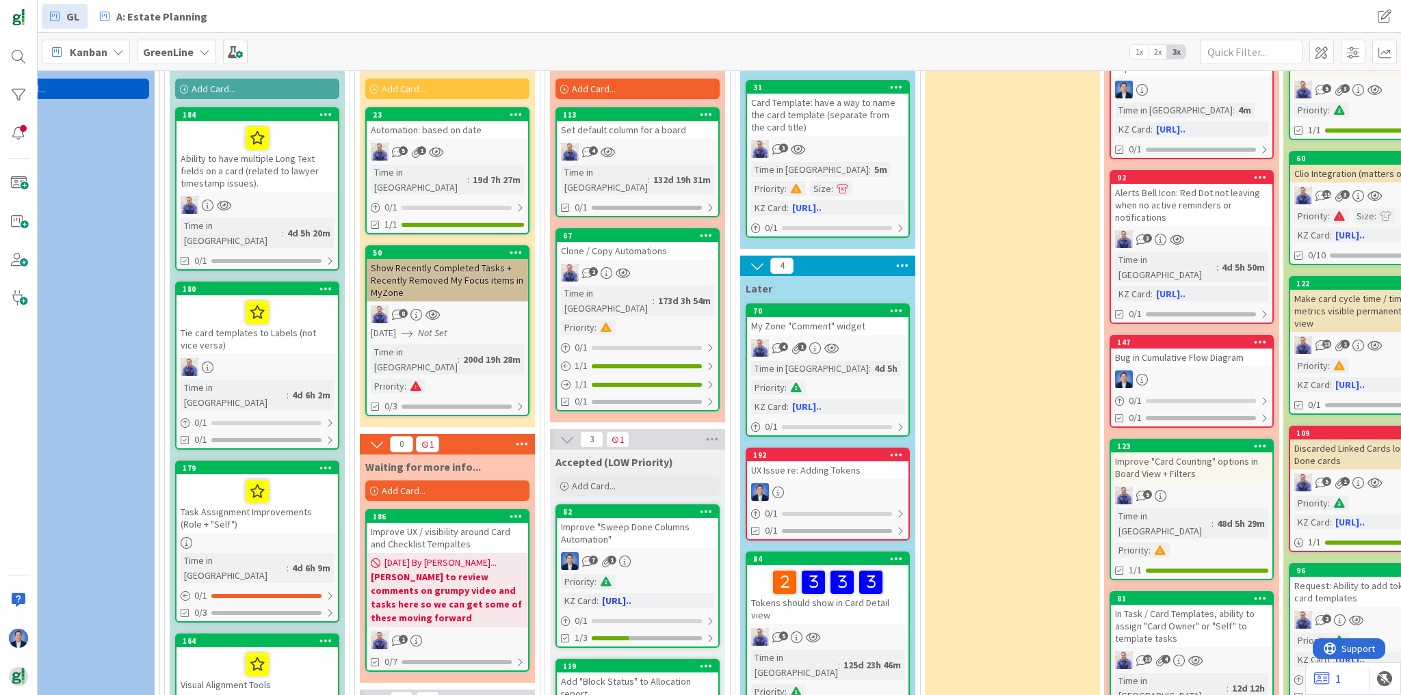
click at [678, 518] on div "Improve "Sweep Done Columns Automation"" at bounding box center [637, 533] width 161 height 30
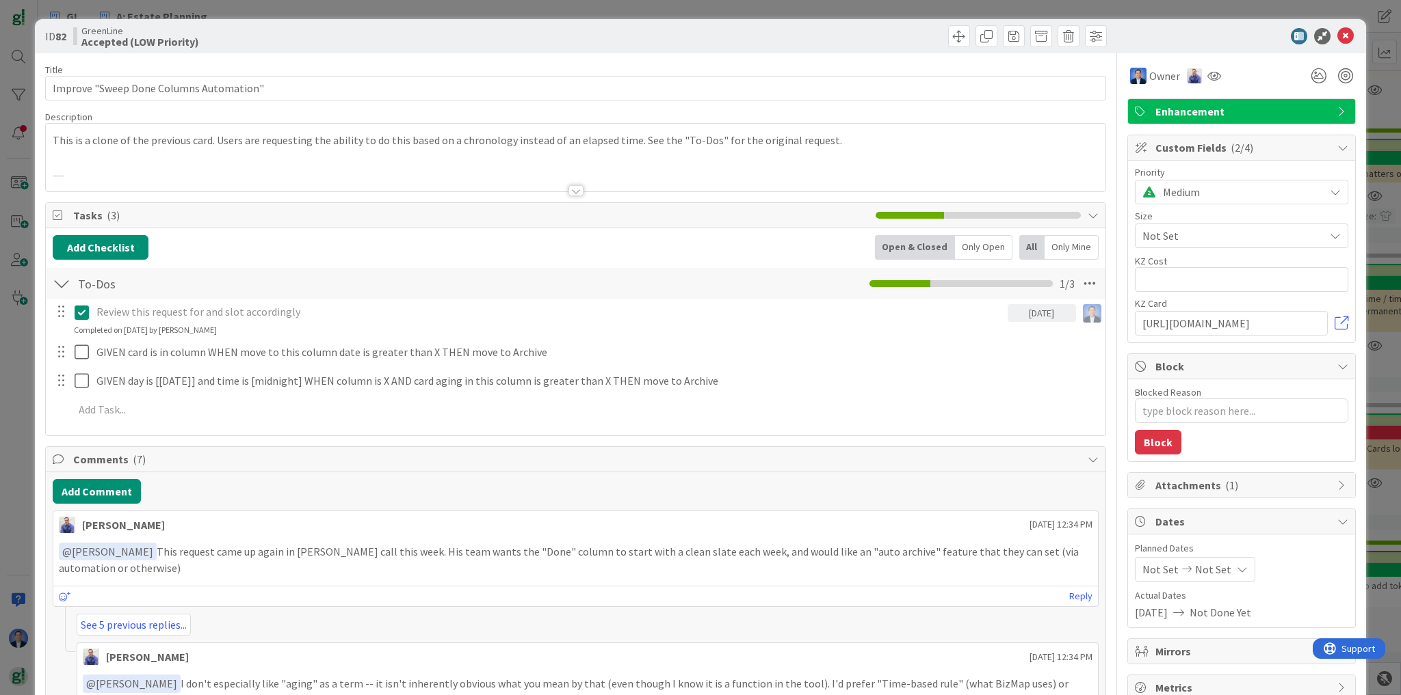
type textarea "x"
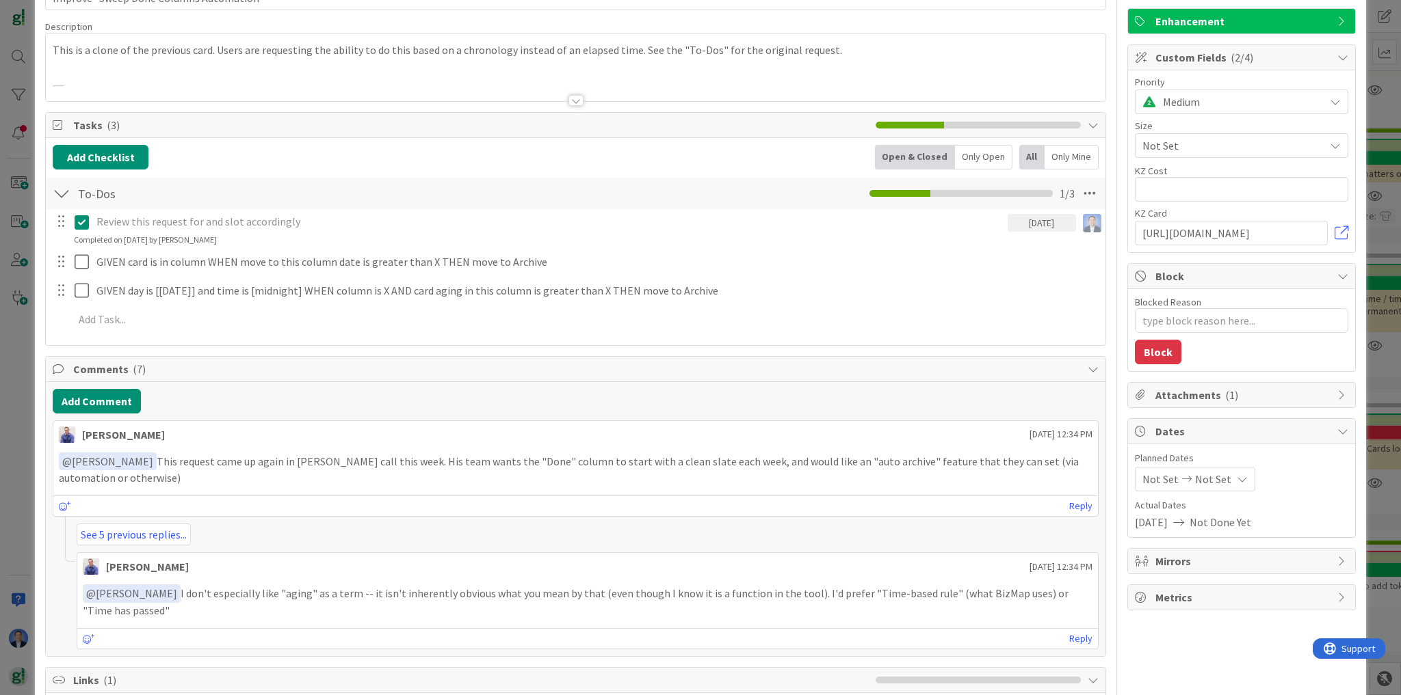
scroll to position [262, 0]
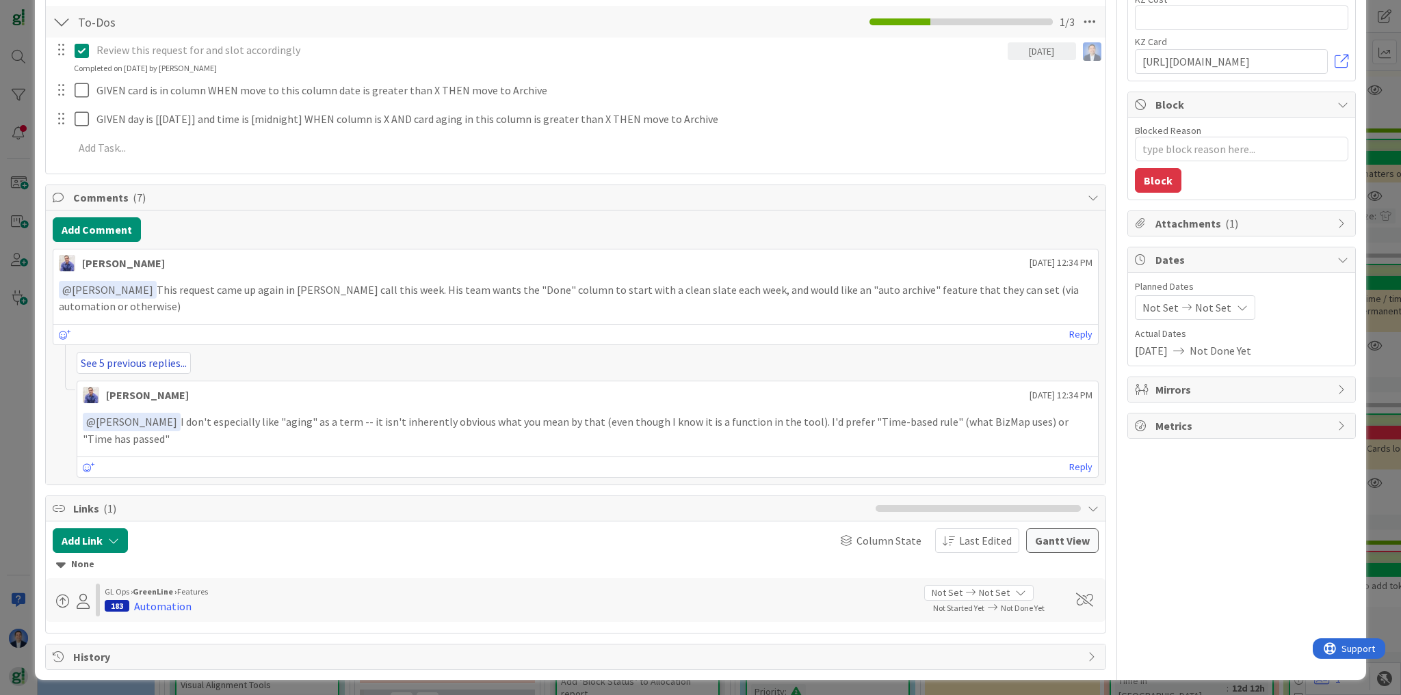
click at [129, 352] on link "See 5 previous replies..." at bounding box center [134, 363] width 114 height 22
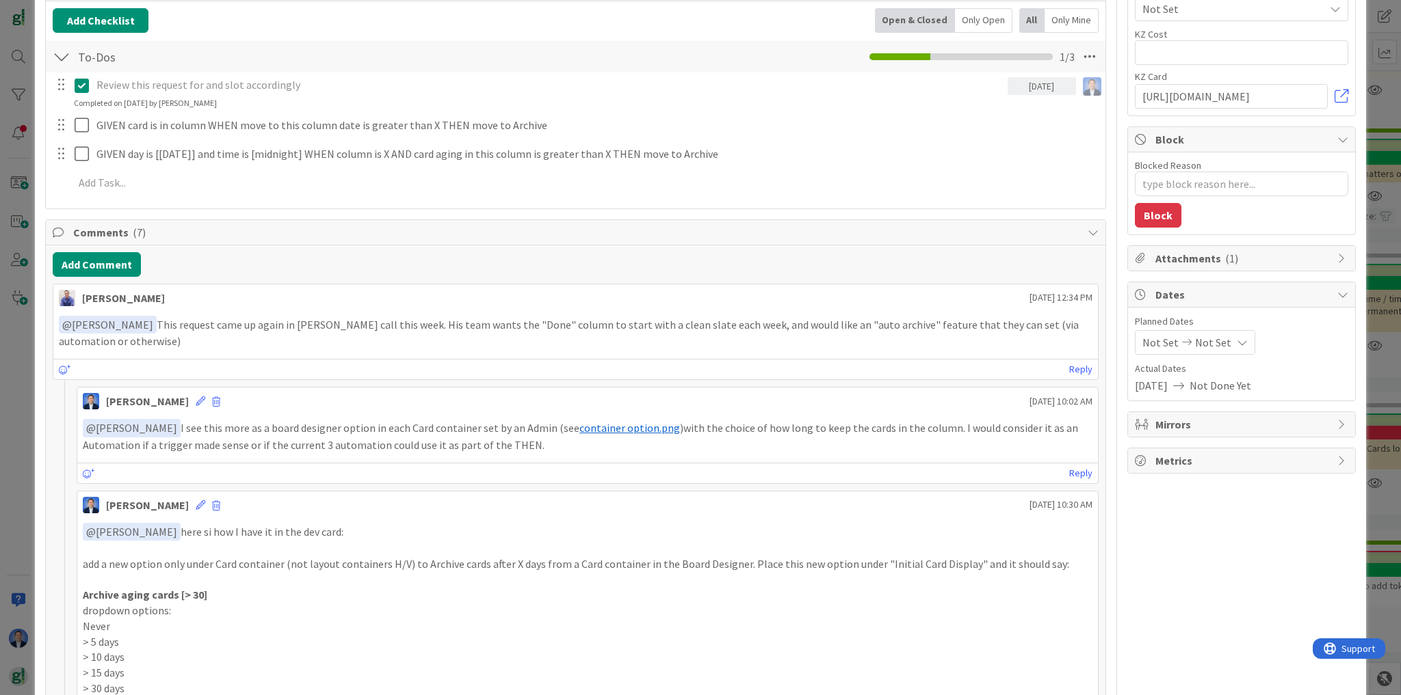
scroll to position [79, 0]
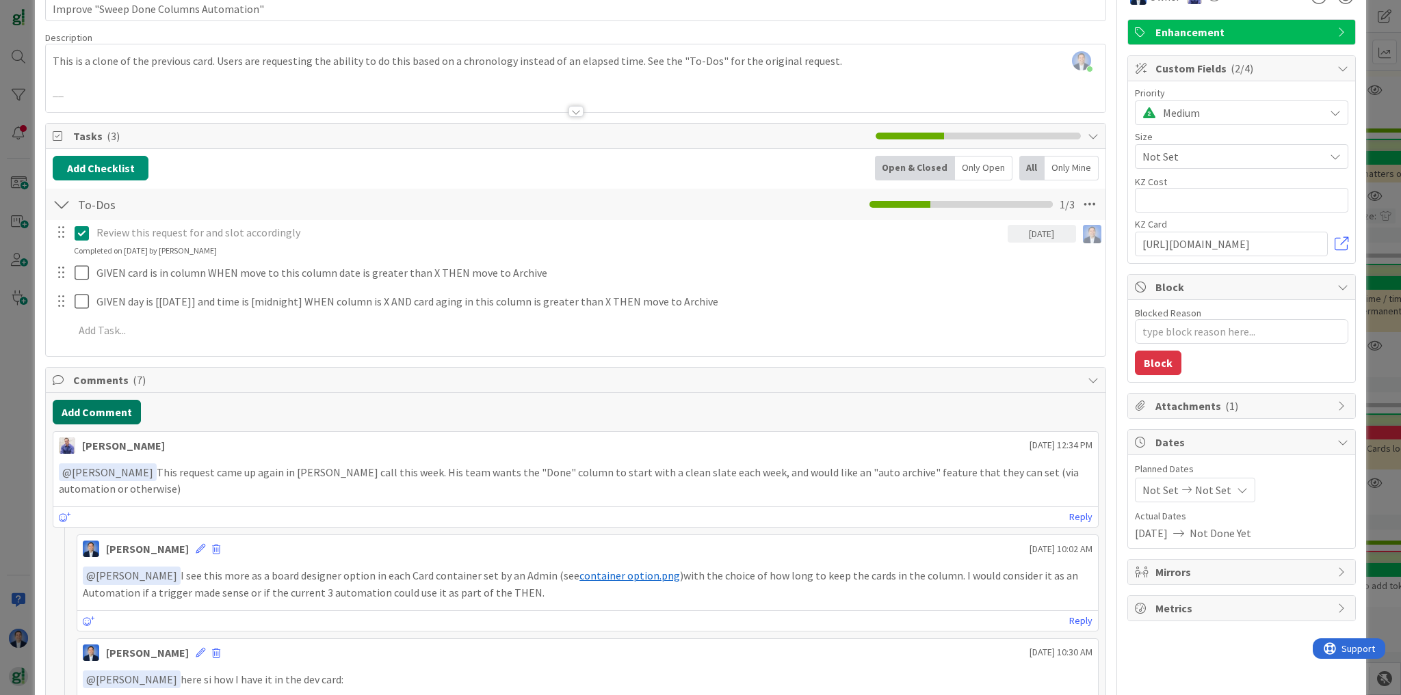
click at [93, 413] on button "Add Comment" at bounding box center [97, 412] width 88 height 25
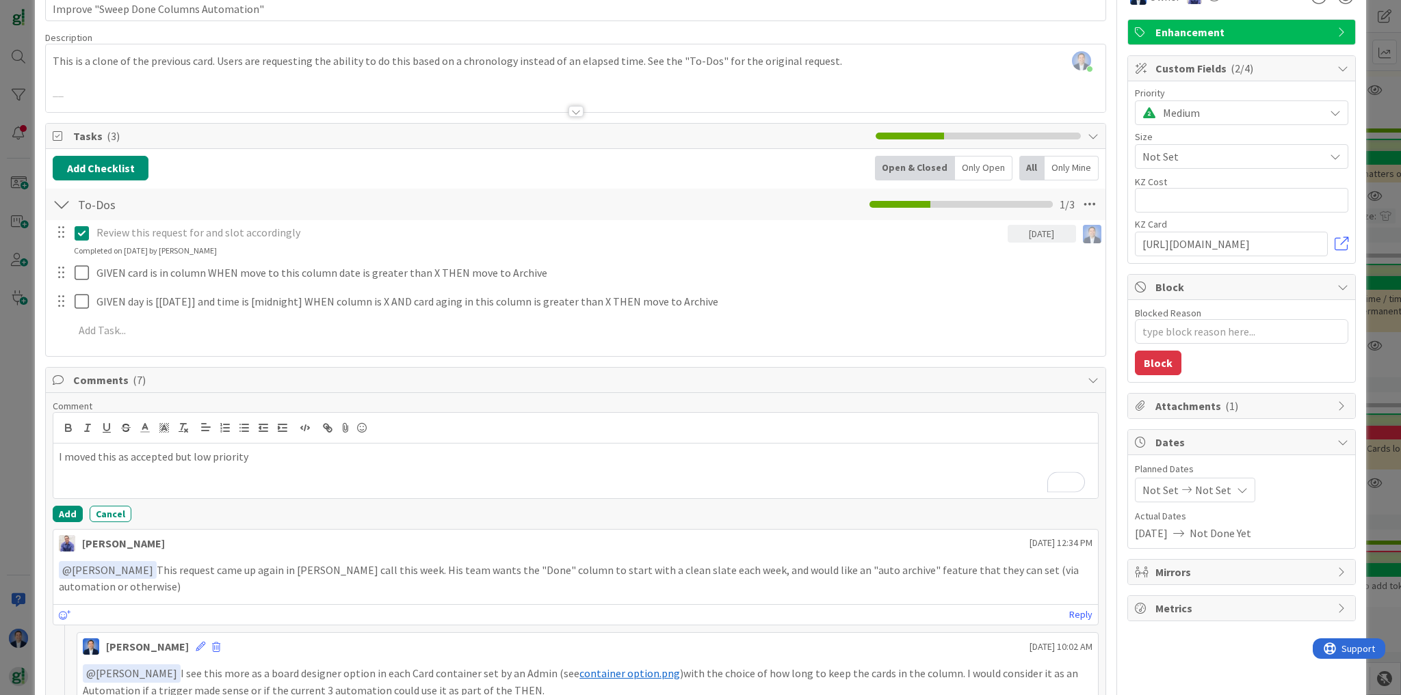
click at [59, 454] on p "I moved this as accepted but low priority" at bounding box center [575, 457] width 1033 height 16
click at [427, 455] on p "﻿ @ John Grant ﻿ I moved this as accepted but low priority" at bounding box center [575, 458] width 1033 height 18
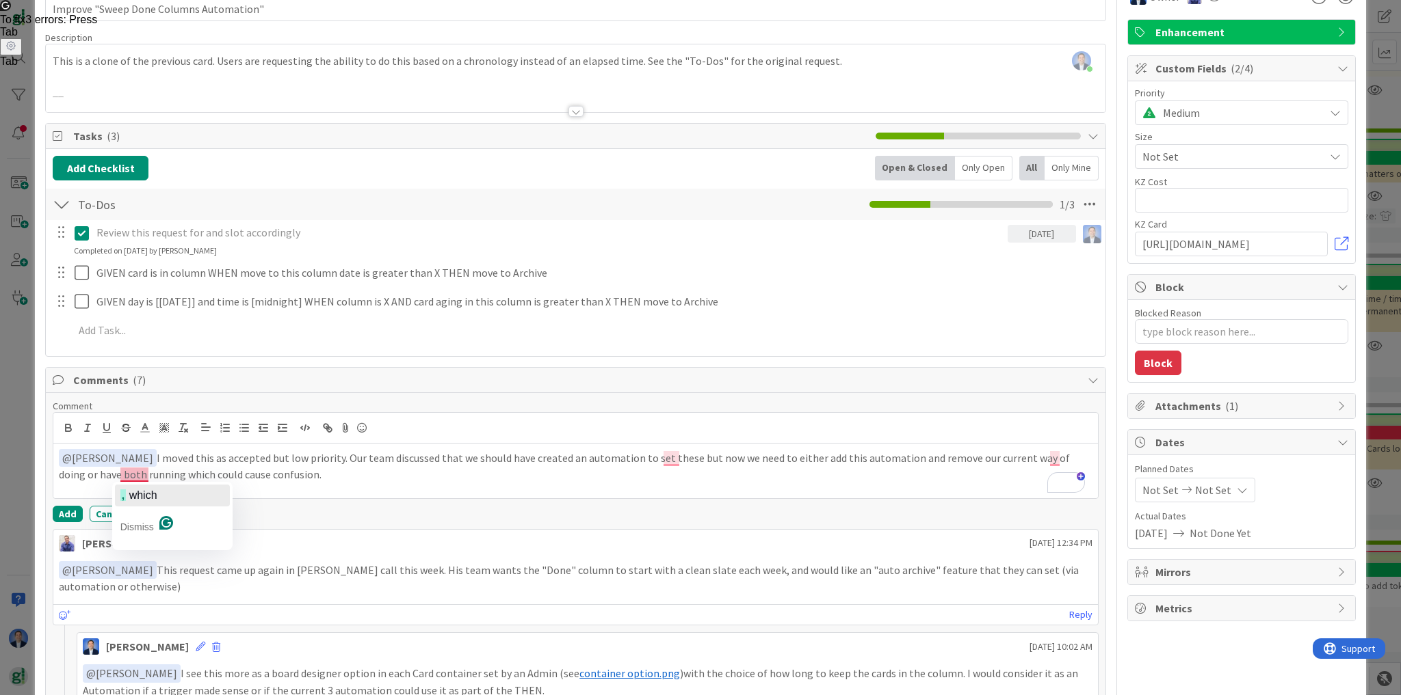
click at [148, 493] on span "which" at bounding box center [143, 496] width 28 height 12
click at [269, 475] on p "﻿ @ John Grant ﻿ I moved this as accepted but low priority. Our team discussed …" at bounding box center [575, 466] width 1033 height 34
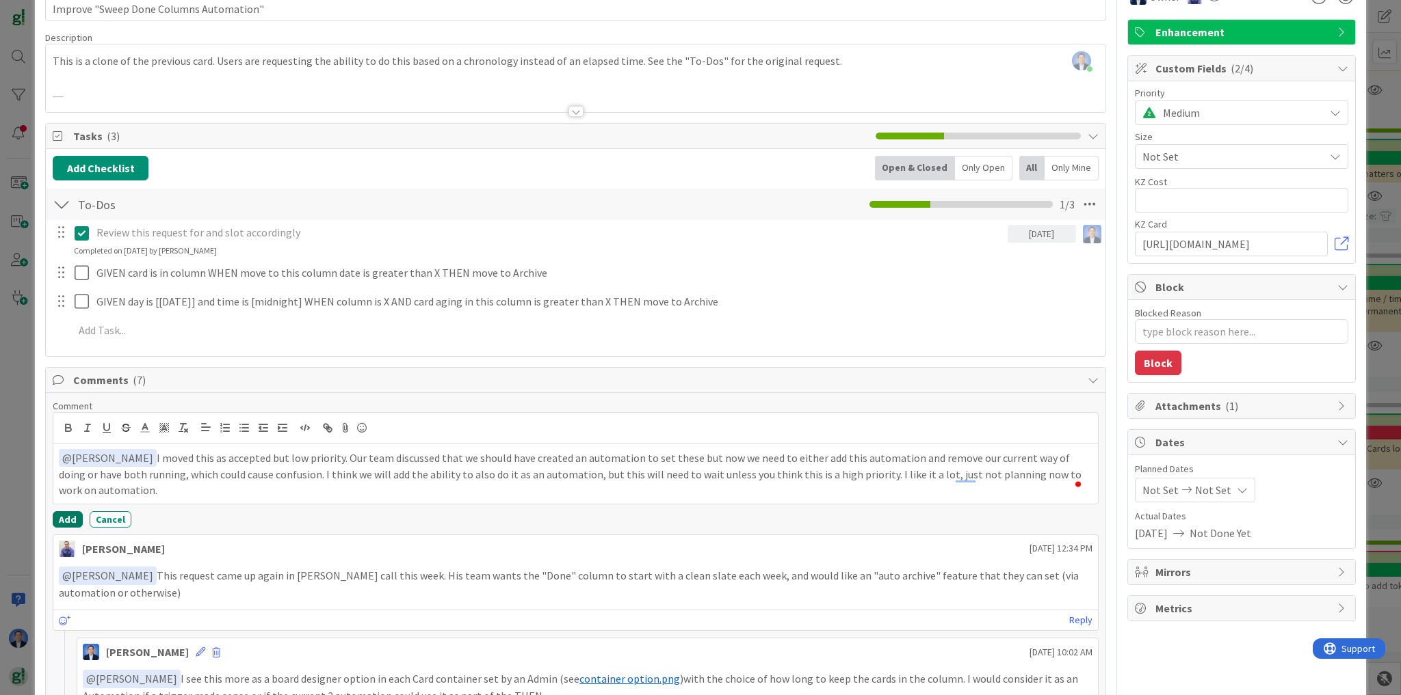
click at [69, 512] on button "Add" at bounding box center [68, 520] width 30 height 16
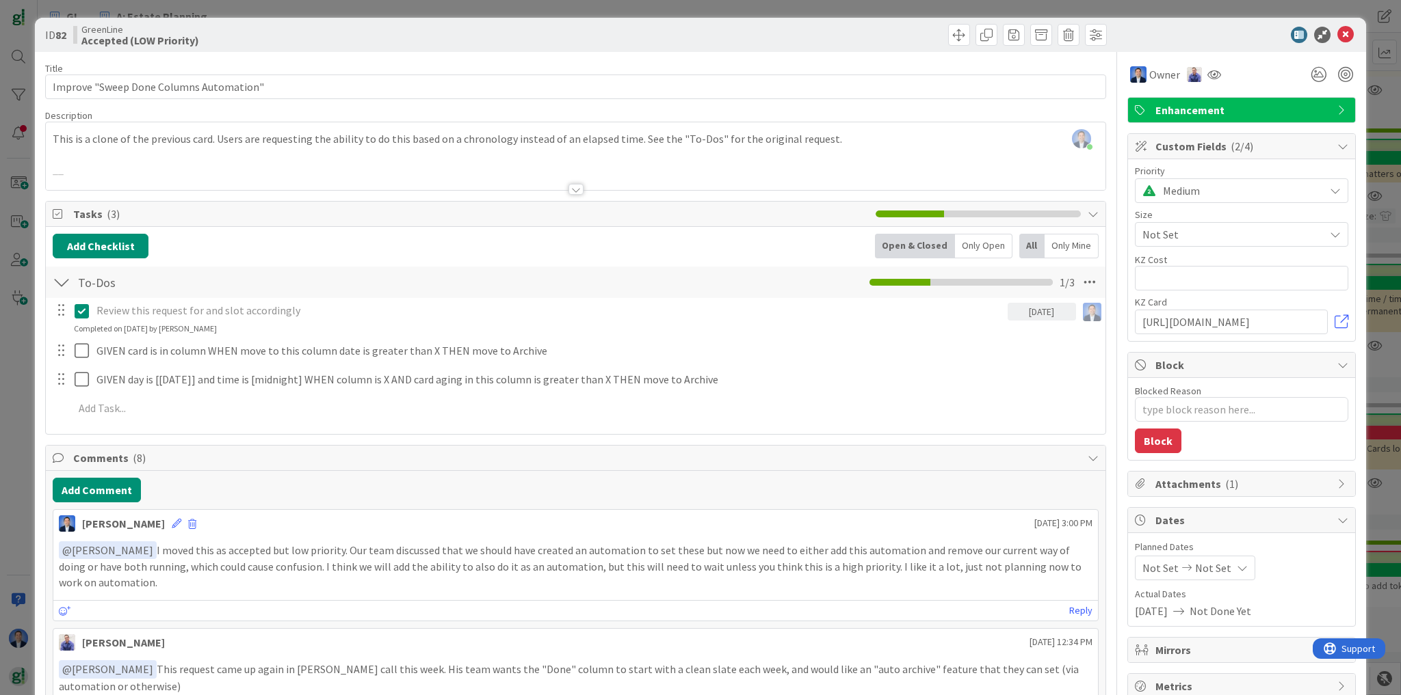
scroll to position [0, 0]
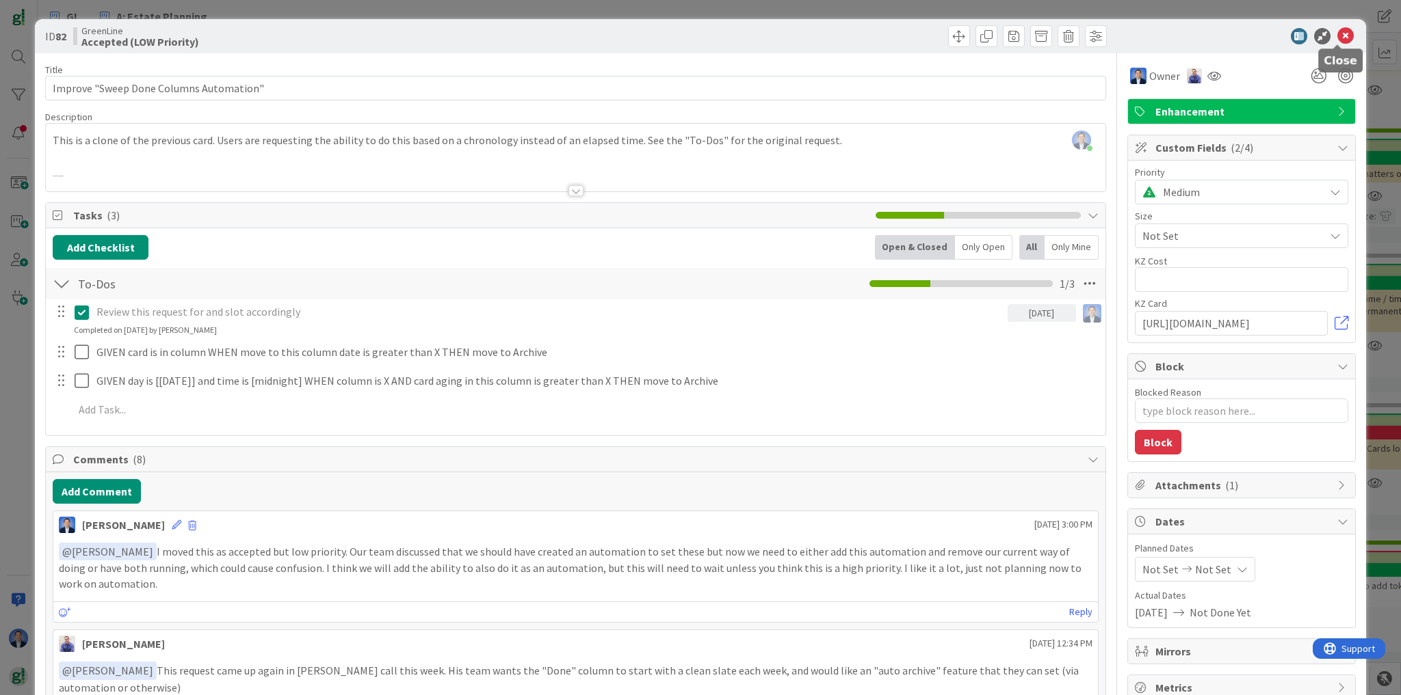
click at [1337, 38] on icon at bounding box center [1345, 36] width 16 height 16
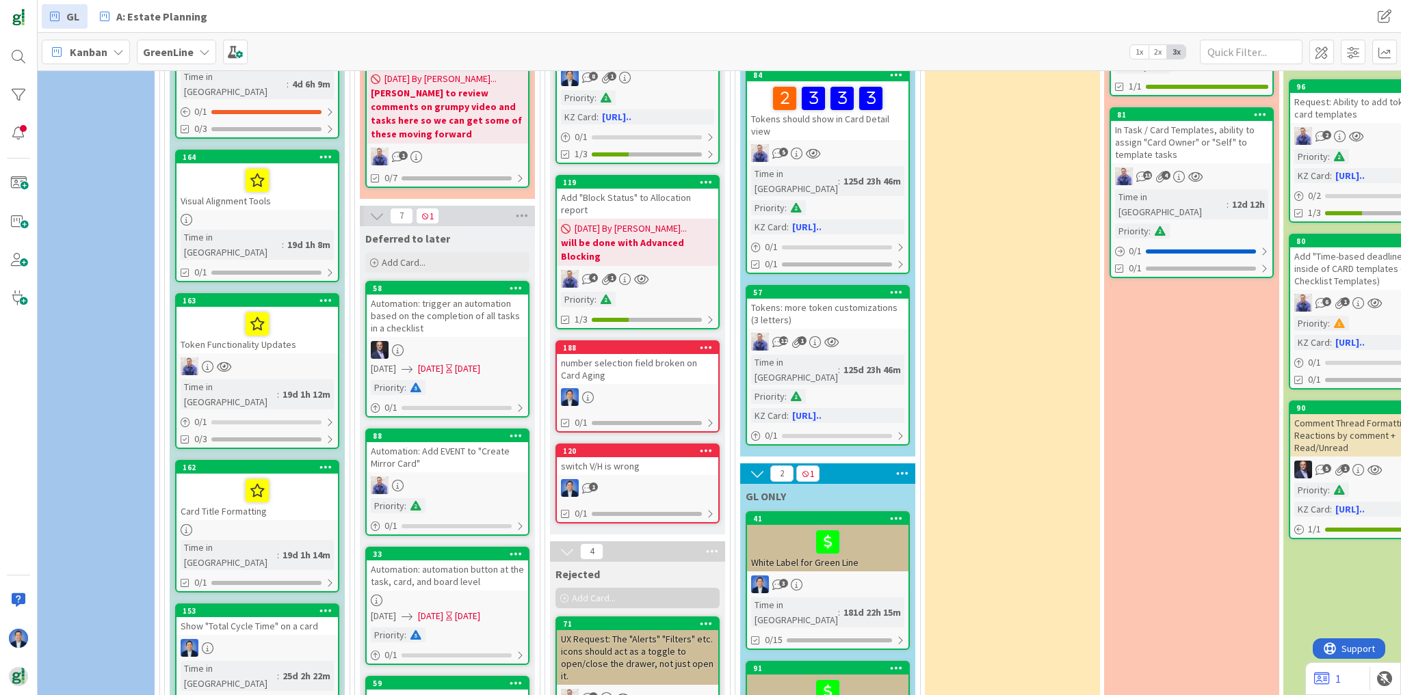
scroll to position [657, 443]
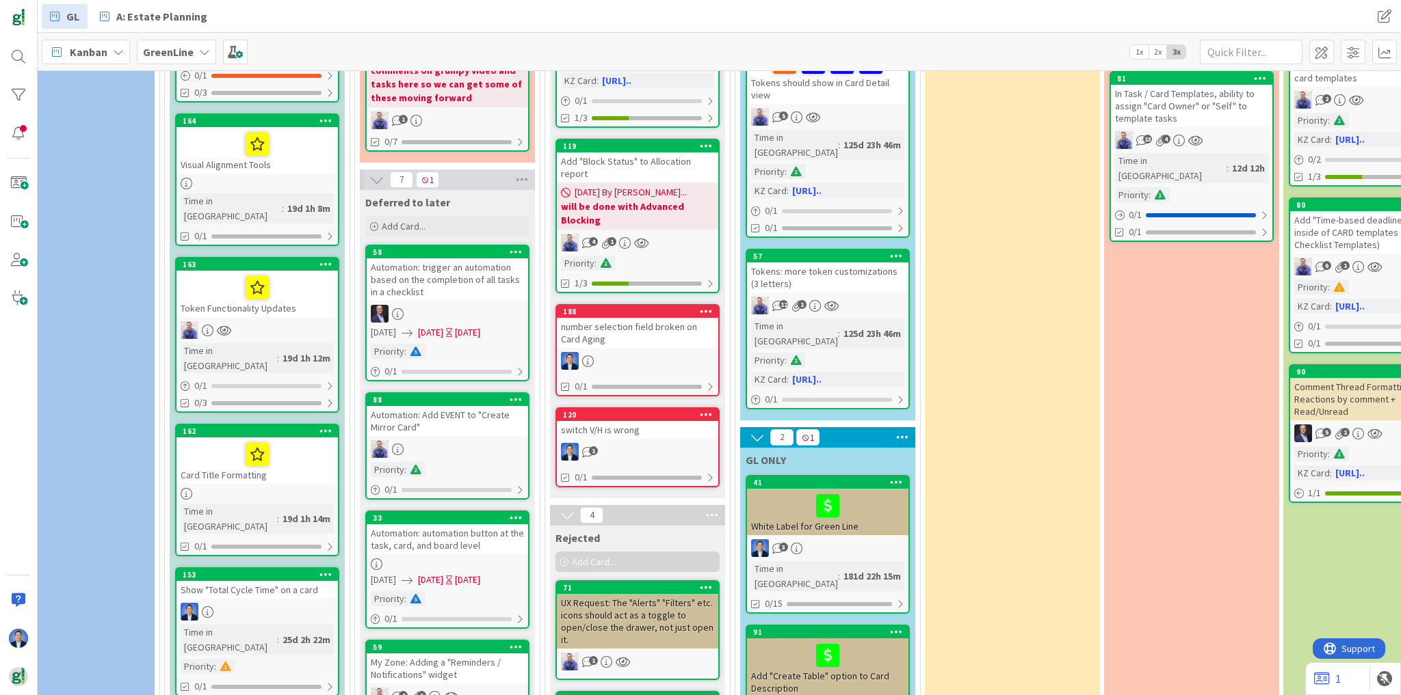
click at [315, 438] on div "Card Title Formatting" at bounding box center [256, 461] width 161 height 47
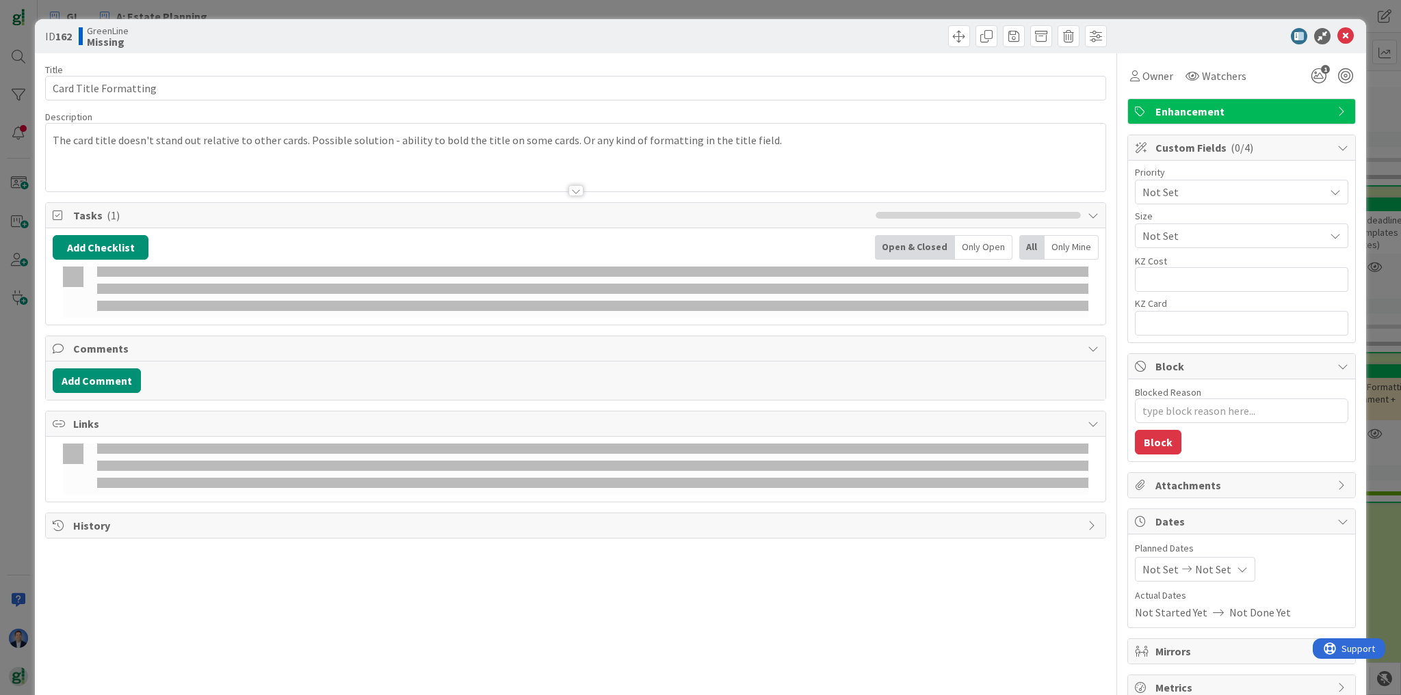
type textarea "x"
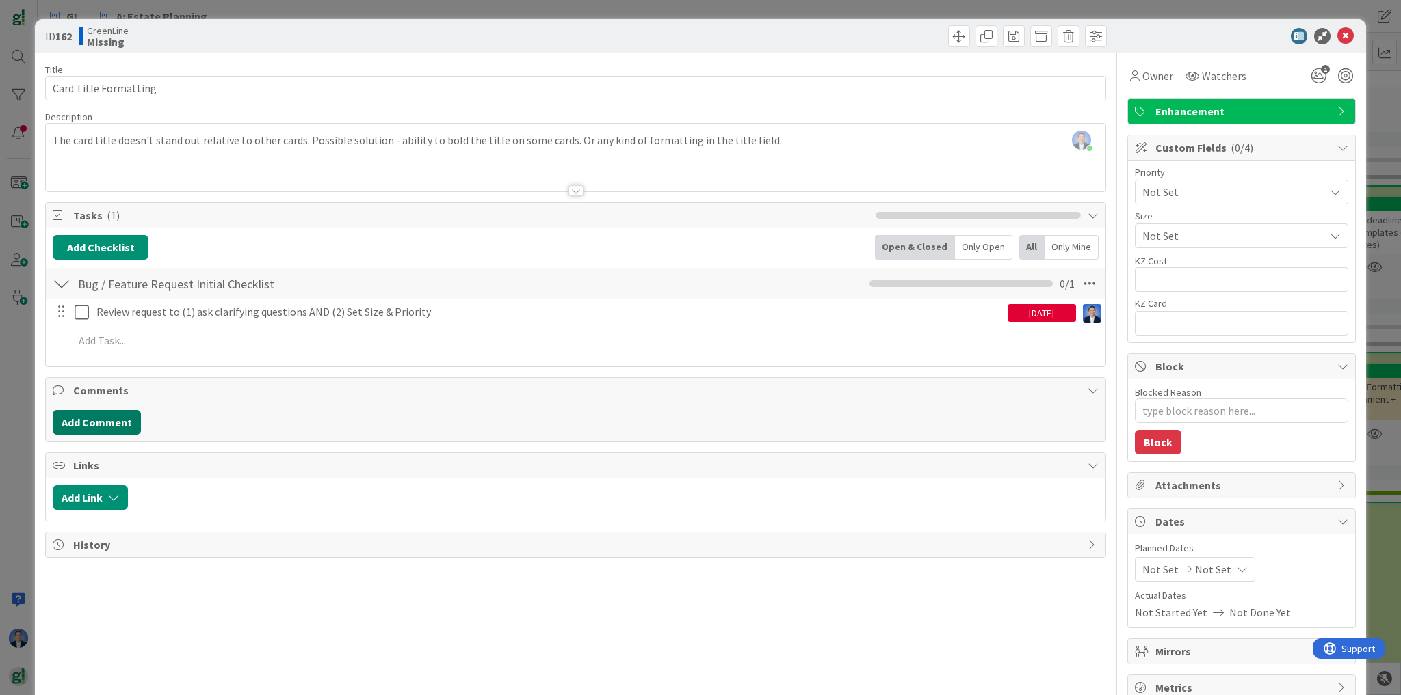
click at [117, 427] on button "Add Comment" at bounding box center [97, 422] width 88 height 25
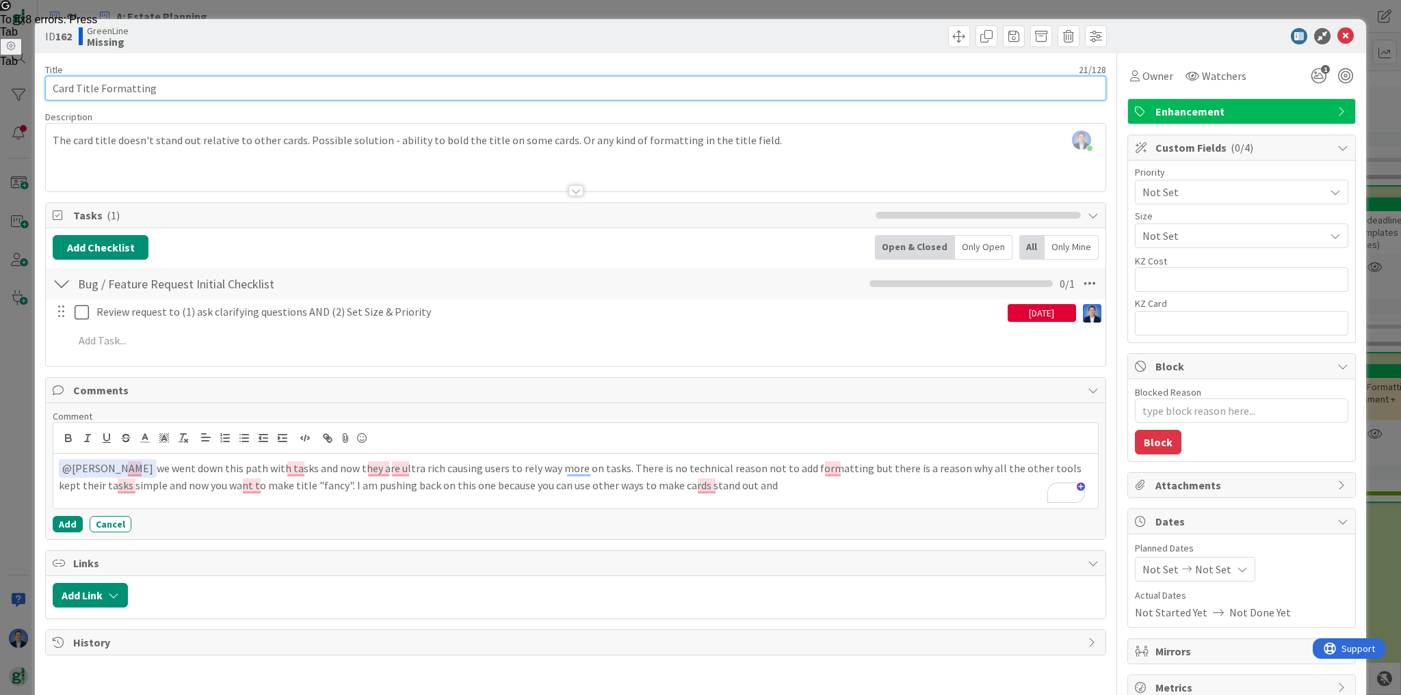
click at [263, 88] on input "Card Title Formatting" at bounding box center [575, 88] width 1061 height 25
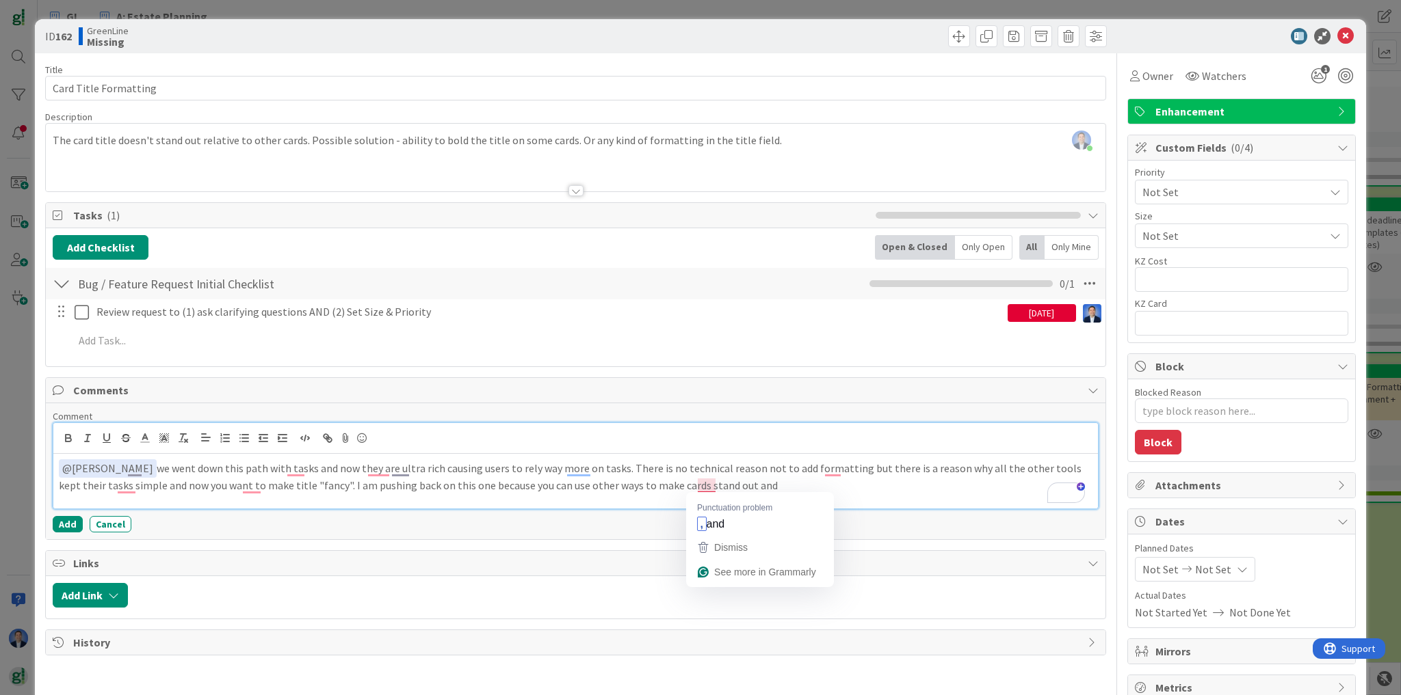
click at [709, 481] on p "﻿ @ John Grant ﻿ we went down this path with tasks and now they are ultra rich …" at bounding box center [575, 477] width 1033 height 34
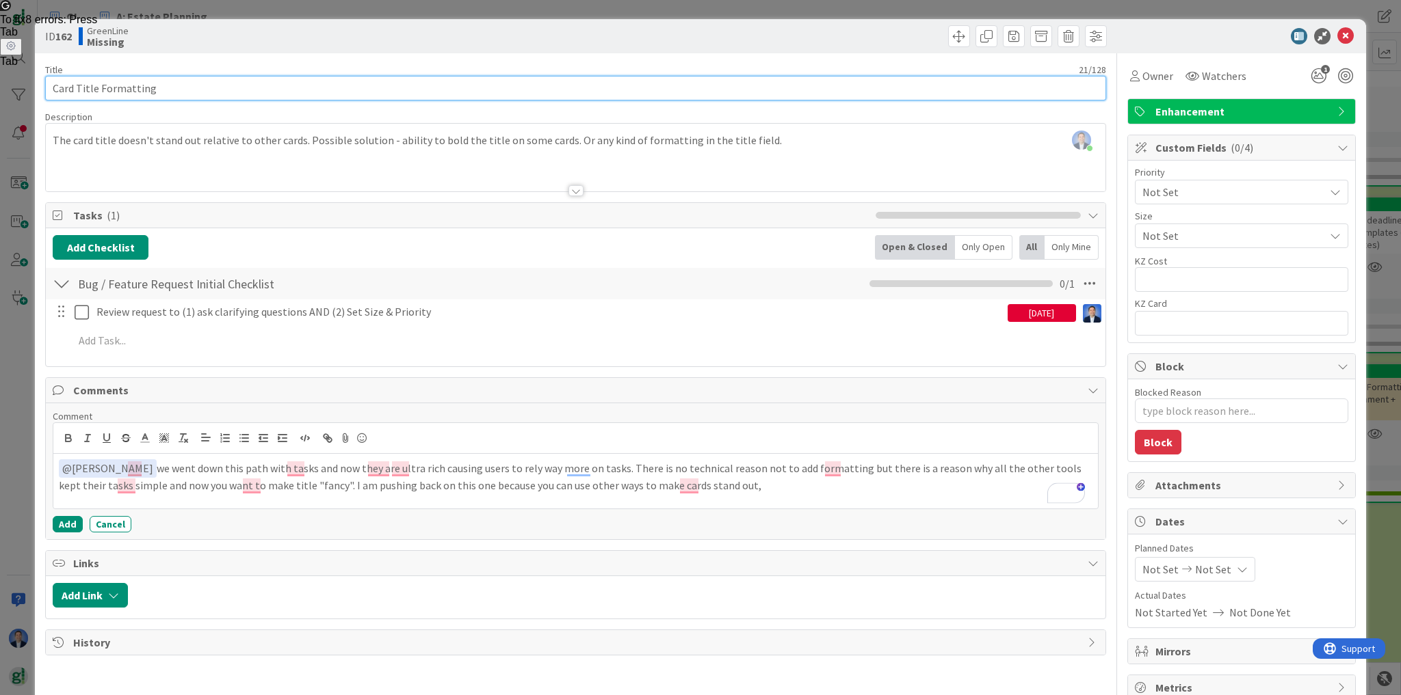
click at [490, 85] on input "Card Title Formatting" at bounding box center [575, 88] width 1061 height 25
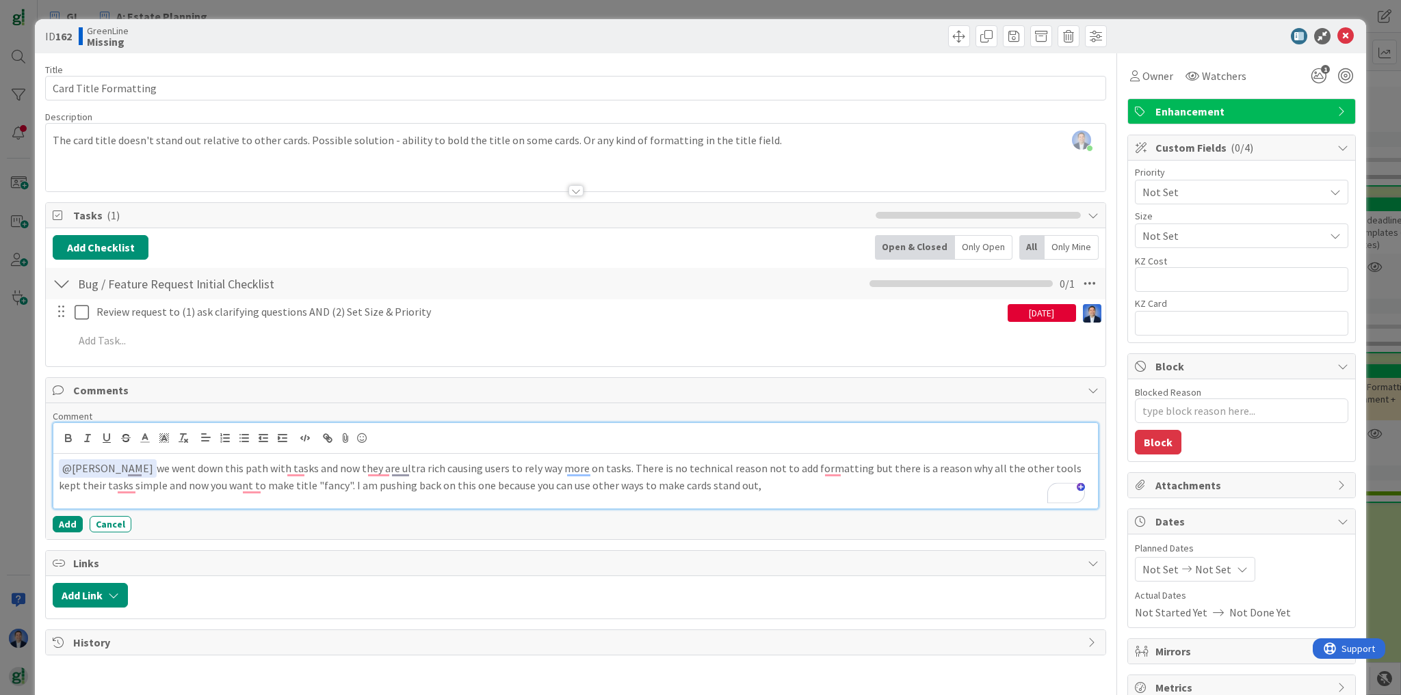
click at [734, 483] on p "﻿ @ John Grant ﻿ we went down this path with tasks and now they are ultra rich …" at bounding box center [575, 477] width 1033 height 34
drag, startPoint x: 728, startPoint y: 479, endPoint x: 127, endPoint y: 472, distance: 601.2
click at [127, 472] on p "﻿ @ John Grant ﻿ we went down this path with tasks and now they are ultra rich …" at bounding box center [575, 477] width 1033 height 34
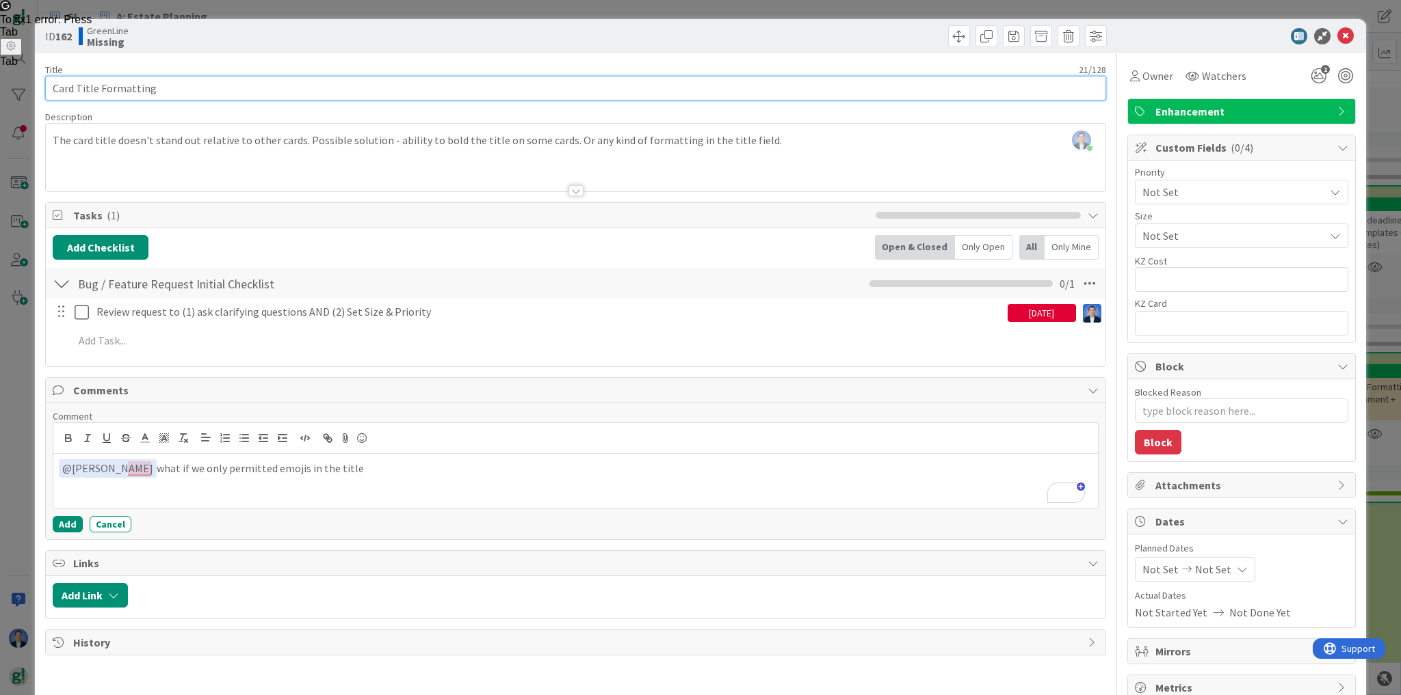
drag, startPoint x: 274, startPoint y: 97, endPoint x: 276, endPoint y: 90, distance: 7.1
click at [273, 96] on input "Card Title Formatting" at bounding box center [575, 88] width 1061 height 25
paste input "❤ 🧡 💛 💚 💙 💜 🖤"
type input "Card Title Formatting ❤ 🧡 💛 💚 💙 💜 🖤"
type textarea "x"
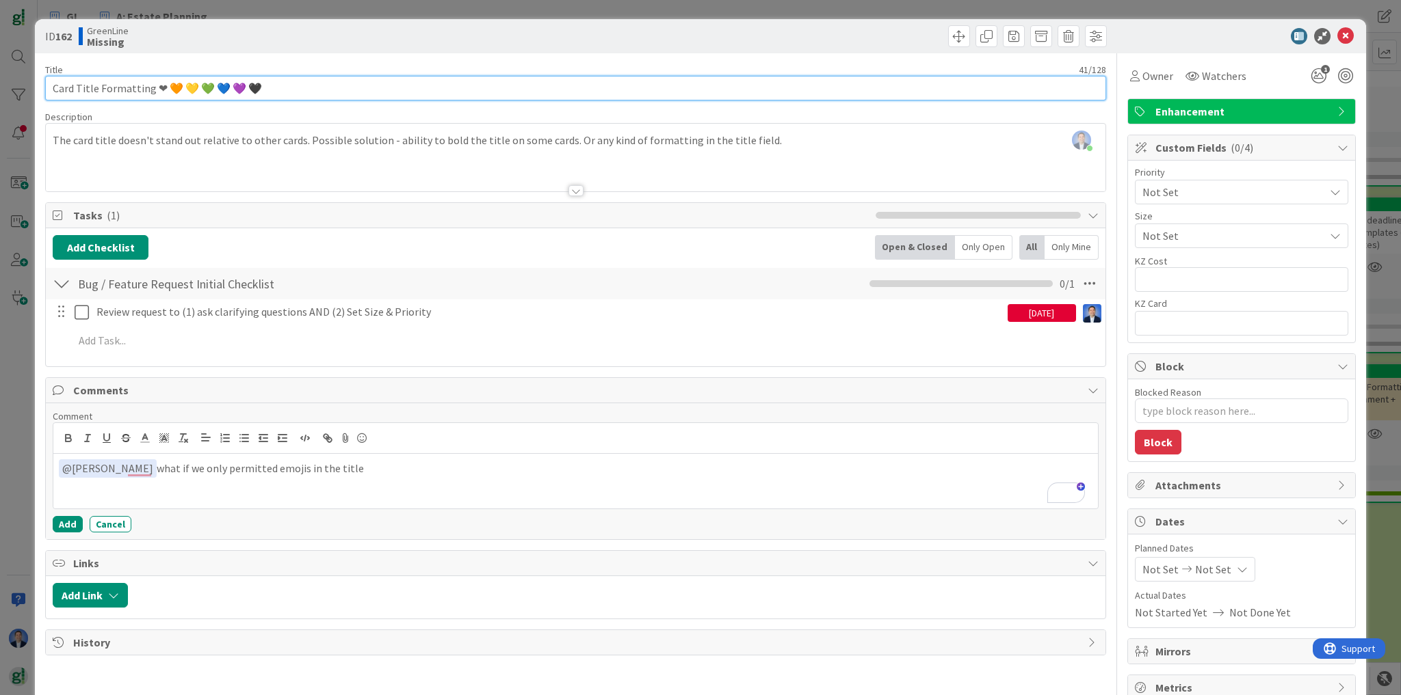
type input "Card Title Formatting ❤ 🧡 💛 💚 💙 💜 🖤"
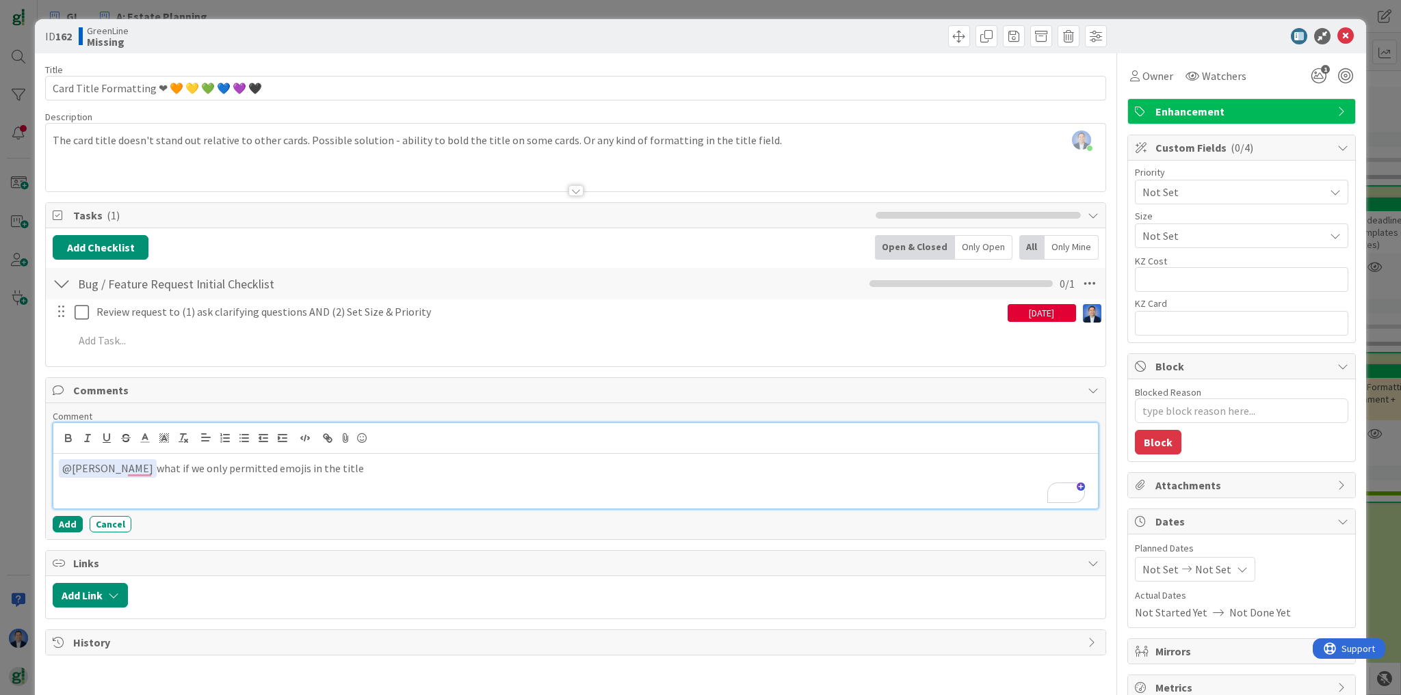
click at [368, 461] on p "﻿ @ John Grant ﻿ what if we only permitted emojis in the title" at bounding box center [575, 469] width 1033 height 18
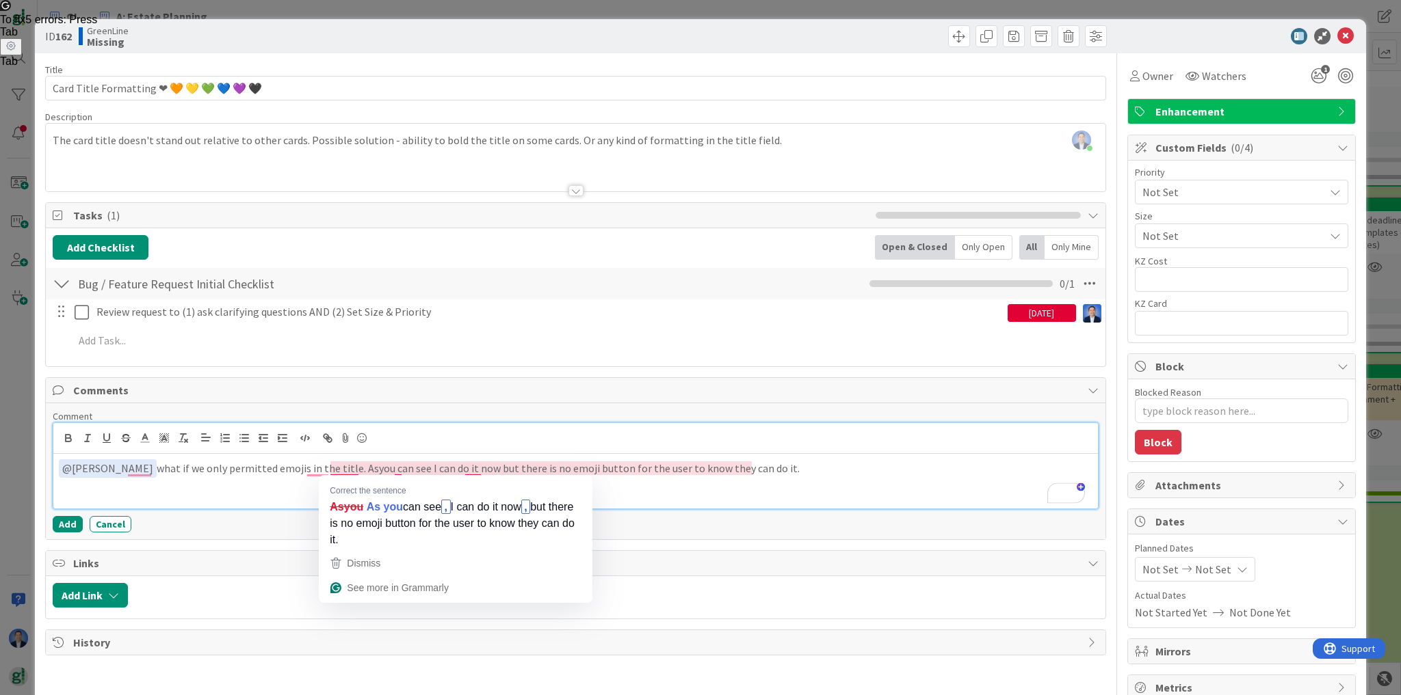
click at [345, 468] on p "﻿ @ John Grant ﻿ what if we only permitted emojis in the title. Asyou can see I…" at bounding box center [575, 469] width 1033 height 18
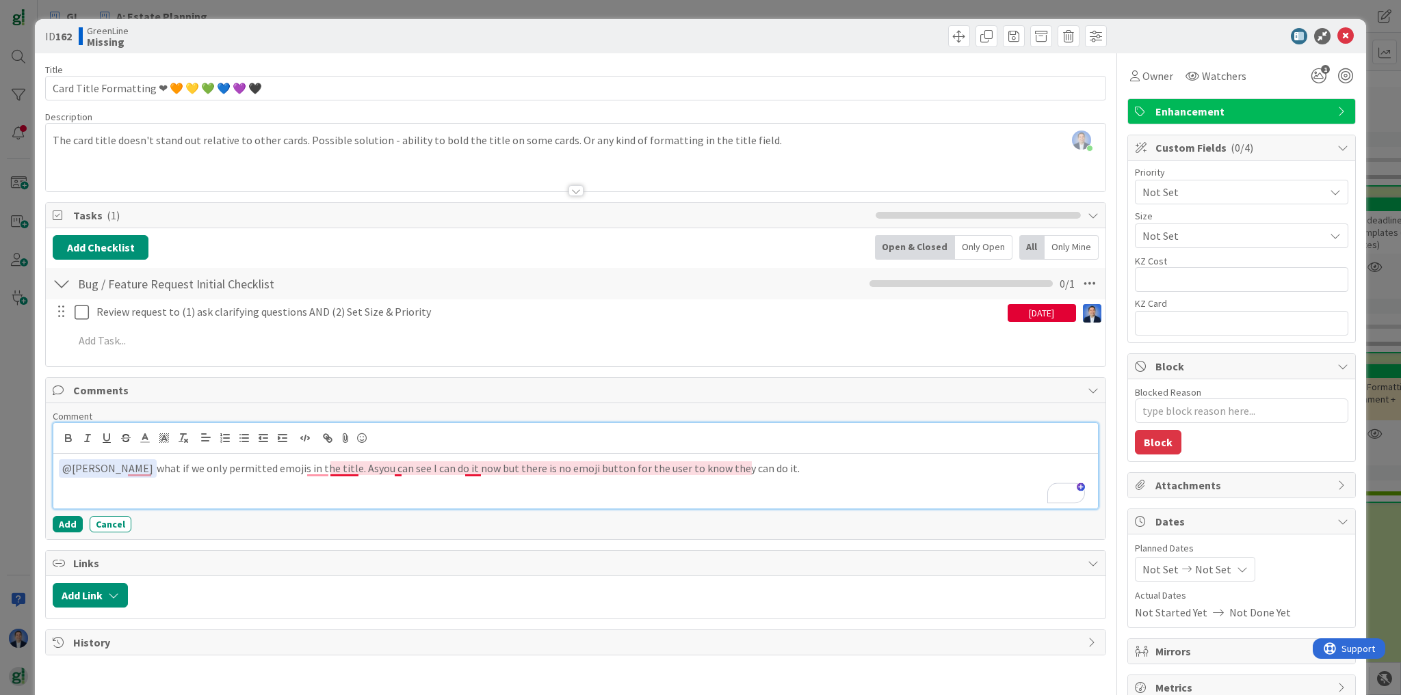
click at [342, 468] on p "﻿ @ John Grant ﻿ what if we only permitted emojis in the title. Asyou can see I…" at bounding box center [575, 469] width 1033 height 18
click at [74, 519] on button "Add" at bounding box center [68, 524] width 30 height 16
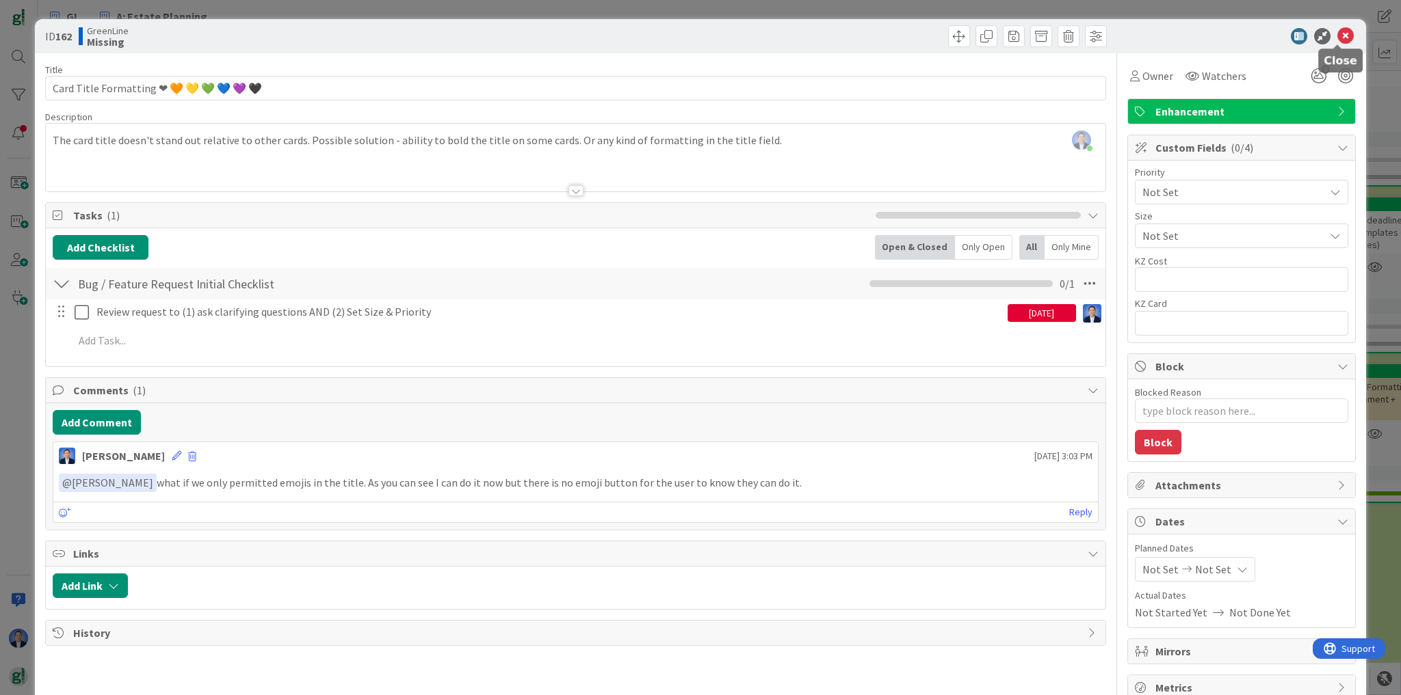
click at [1337, 31] on icon at bounding box center [1345, 36] width 16 height 16
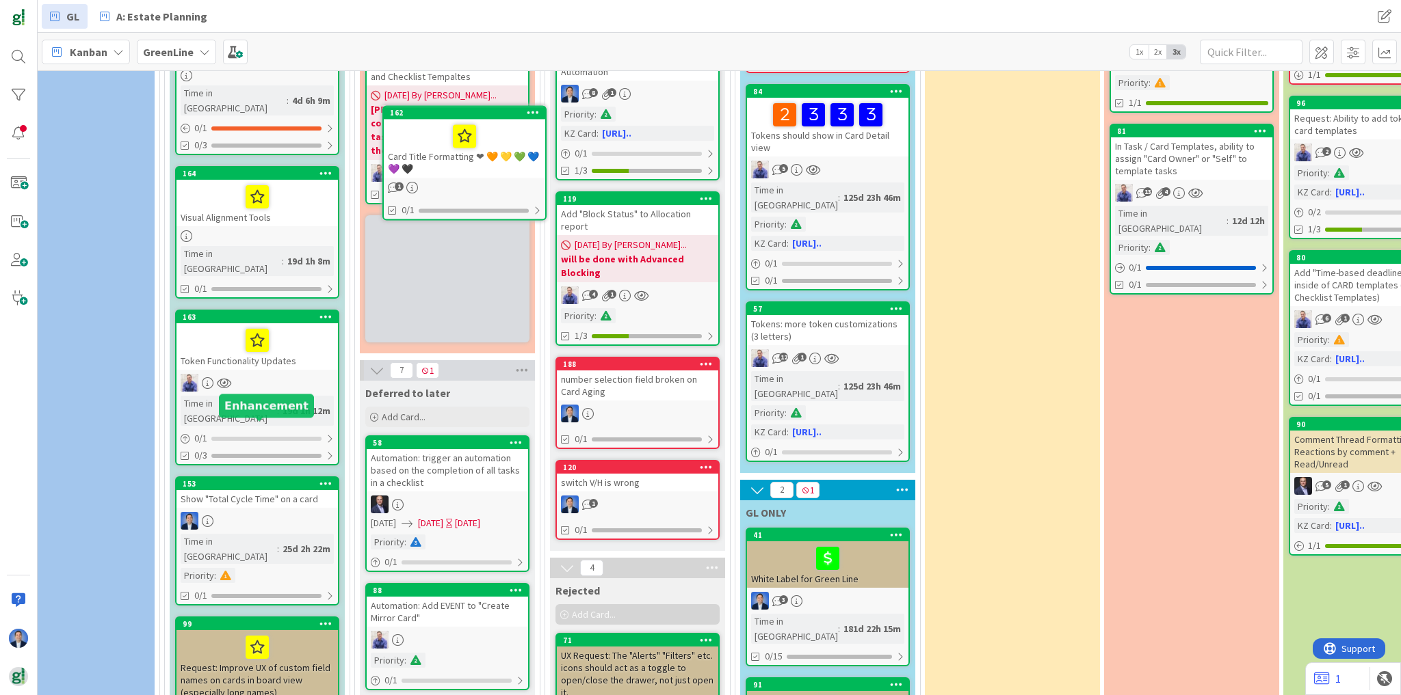
scroll to position [539, 443]
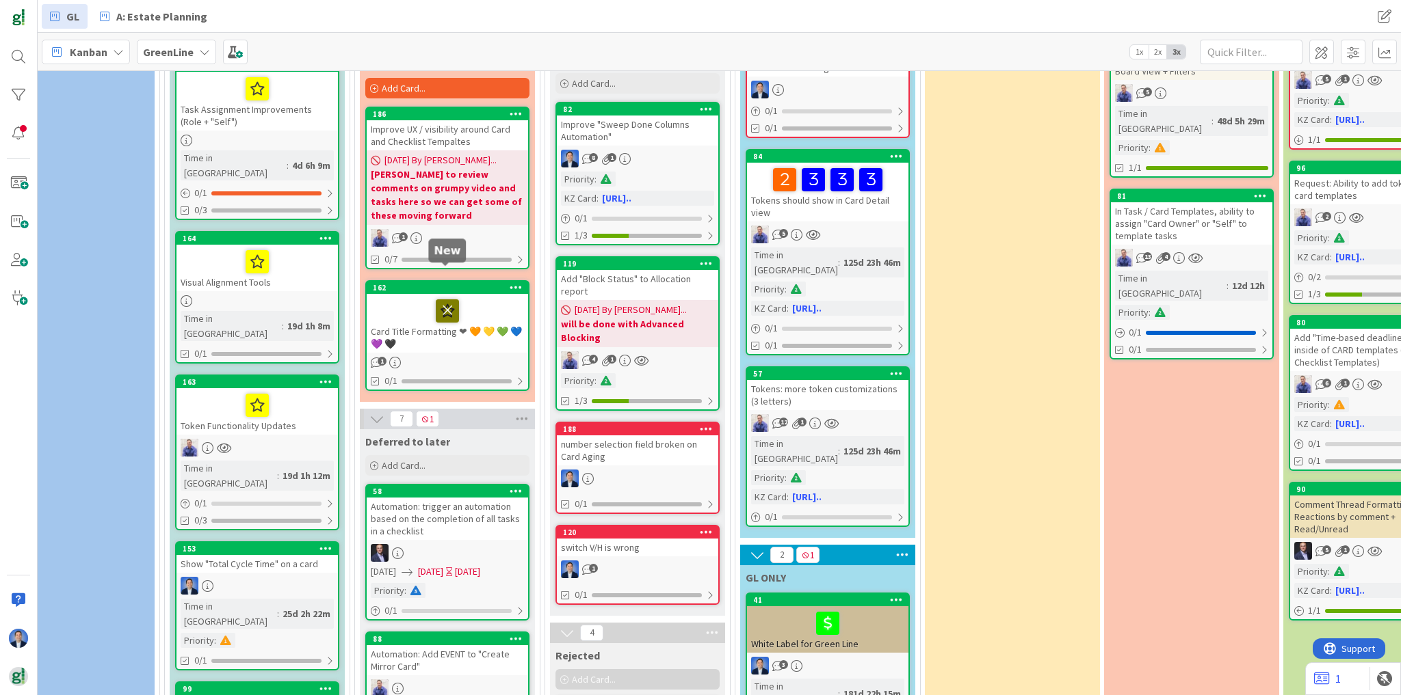
click at [444, 300] on icon at bounding box center [447, 311] width 23 height 22
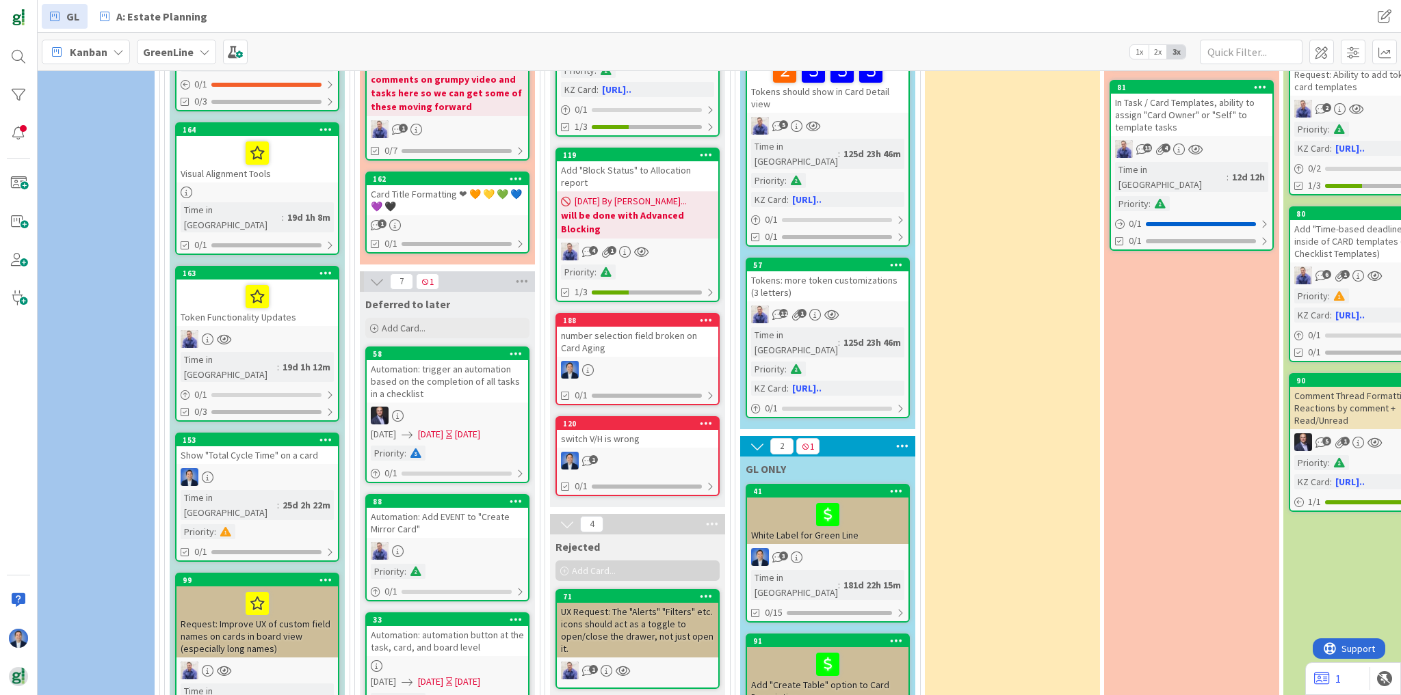
scroll to position [648, 443]
click at [251, 432] on link "153 Show "Total Cycle Time" on a card Time in Column : 25d 2h 22m Priority : 0/1" at bounding box center [257, 496] width 164 height 129
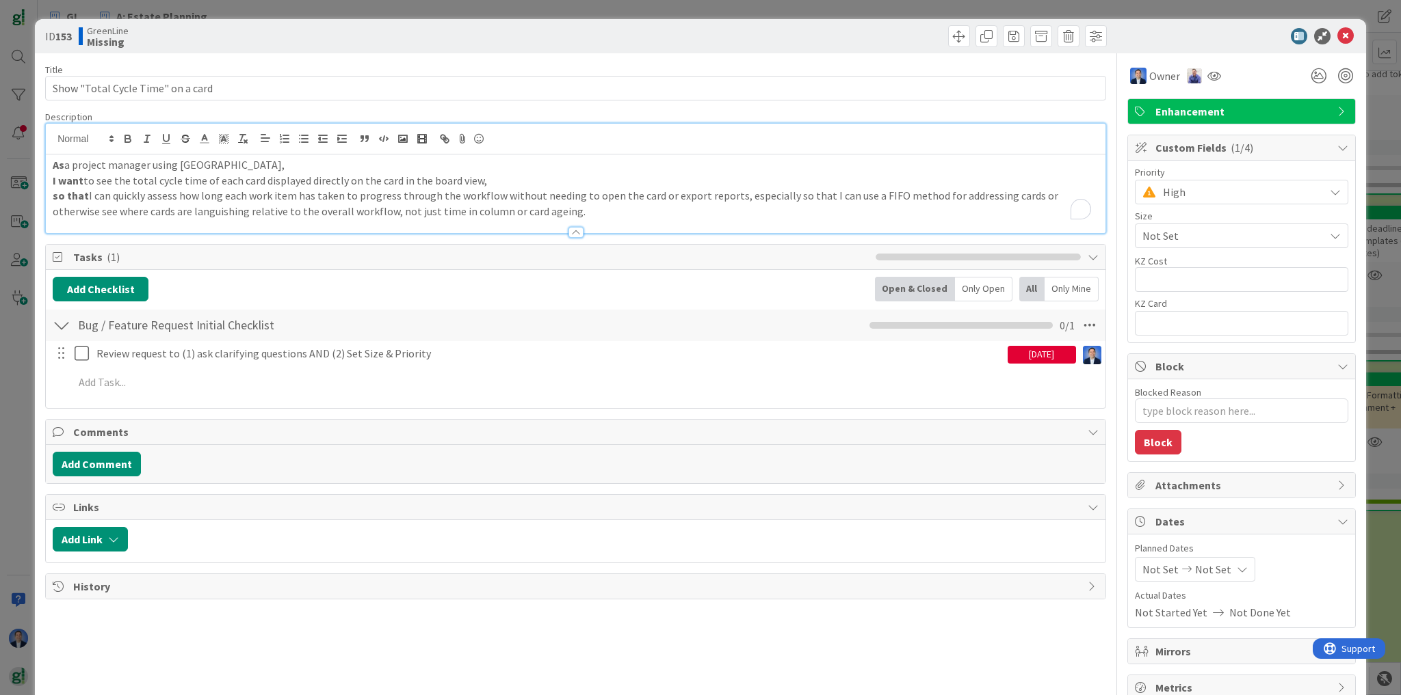
click at [293, 155] on div "As a project manager using Kanban Zone, I want to see the total cycle time of e…" at bounding box center [575, 194] width 1059 height 79
drag, startPoint x: 1336, startPoint y: 40, endPoint x: 1292, endPoint y: 47, distance: 44.2
click at [1337, 40] on icon at bounding box center [1345, 36] width 16 height 16
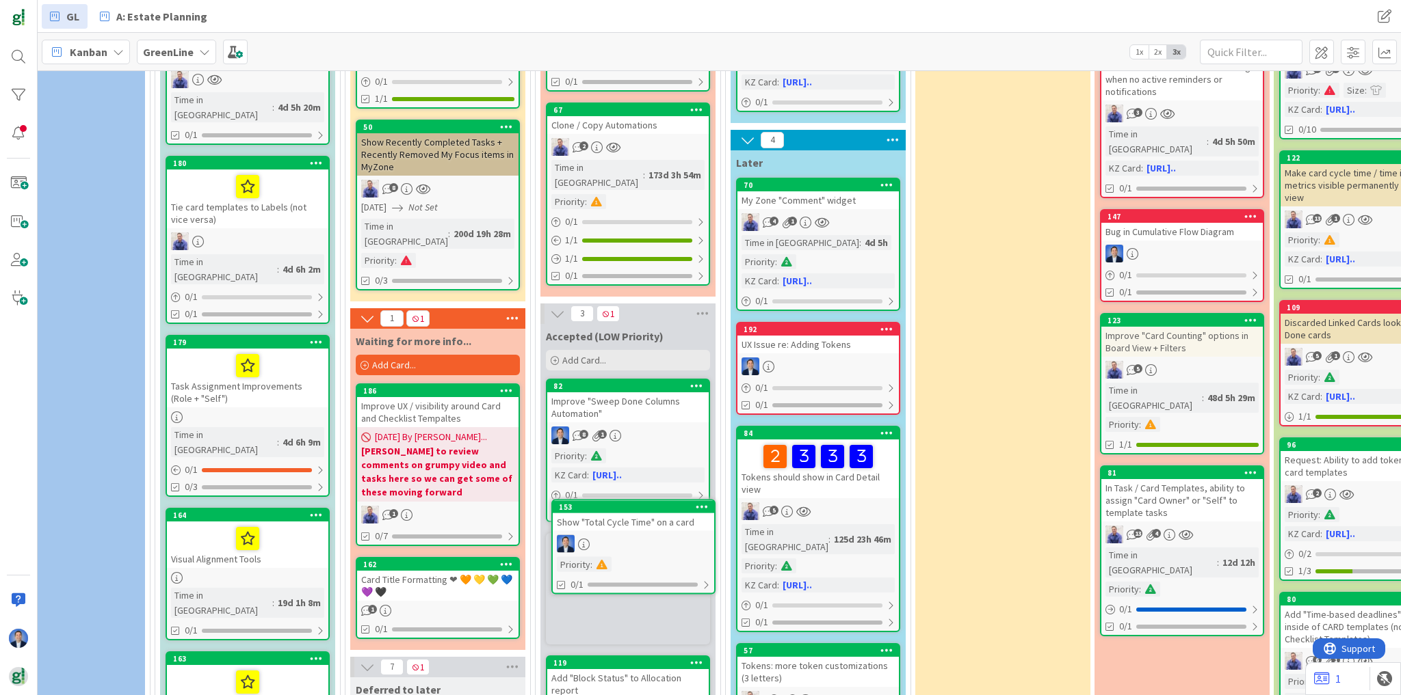
scroll to position [309, 453]
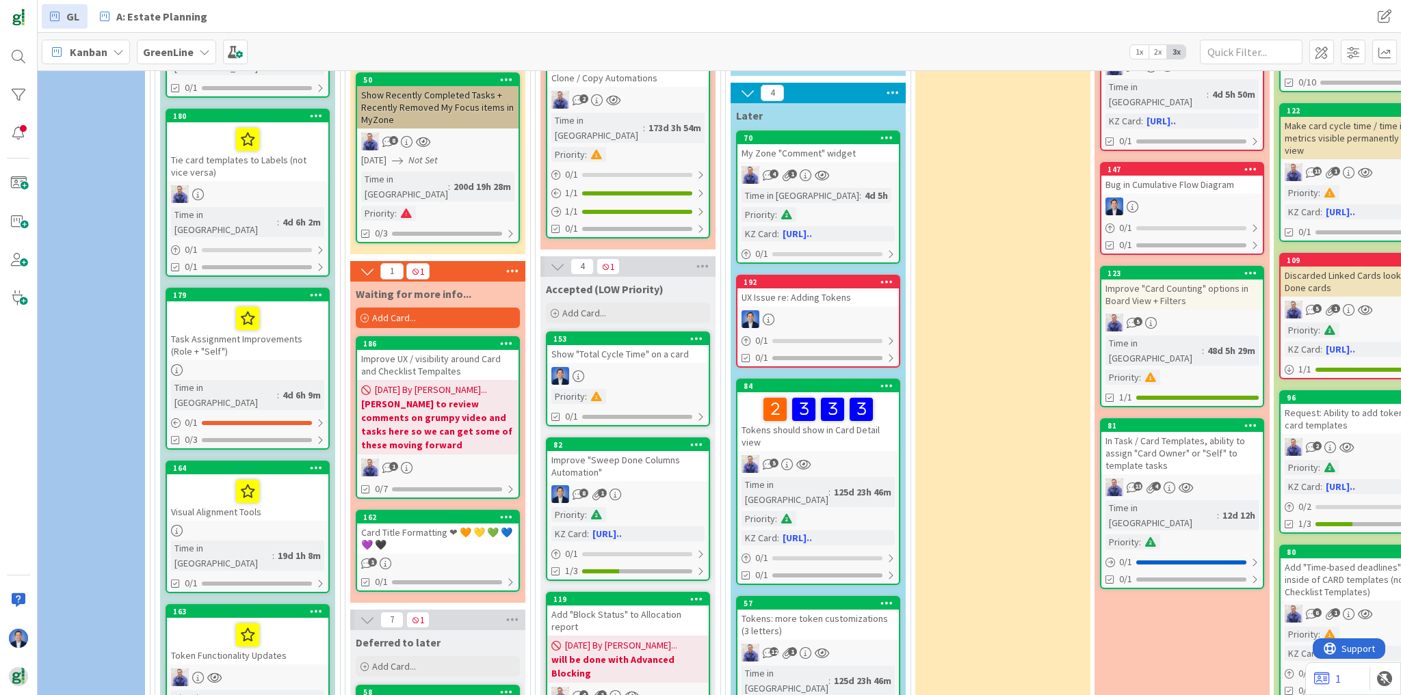
click at [620, 367] on div at bounding box center [627, 376] width 161 height 18
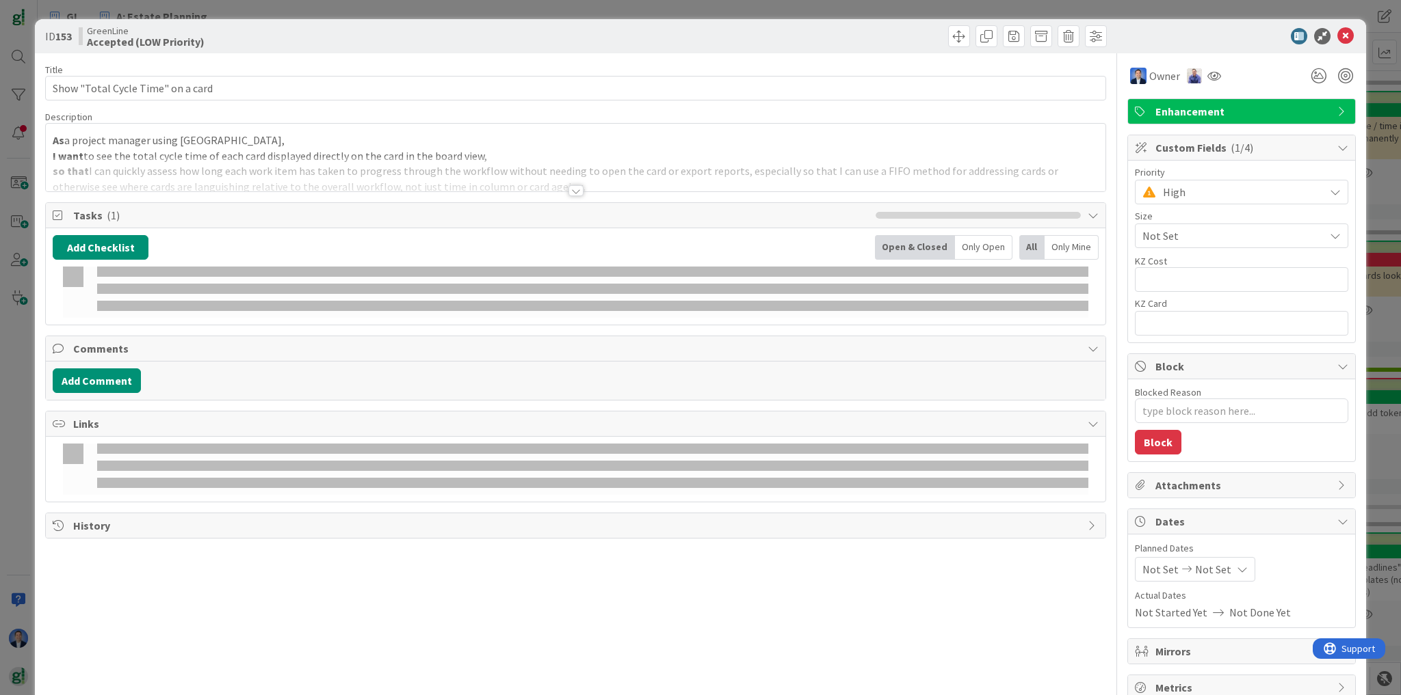
type textarea "x"
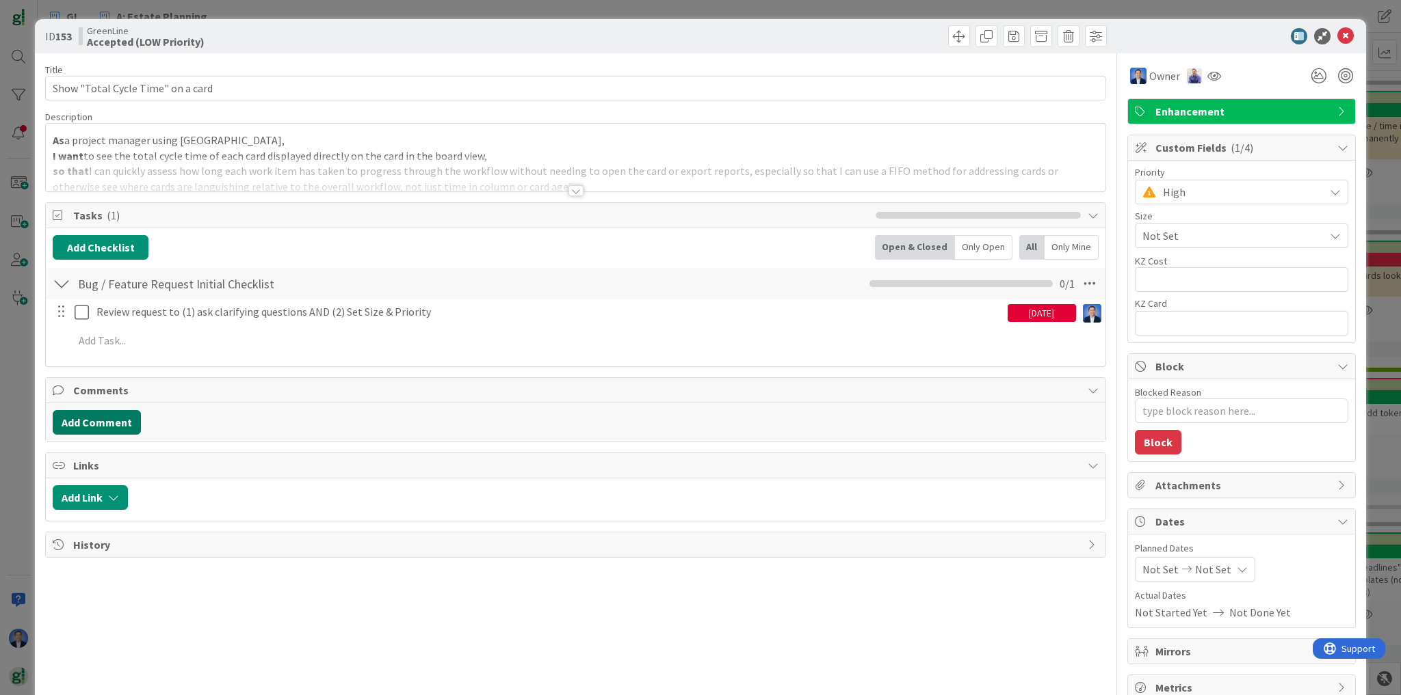
click at [88, 428] on button "Add Comment" at bounding box center [97, 422] width 88 height 25
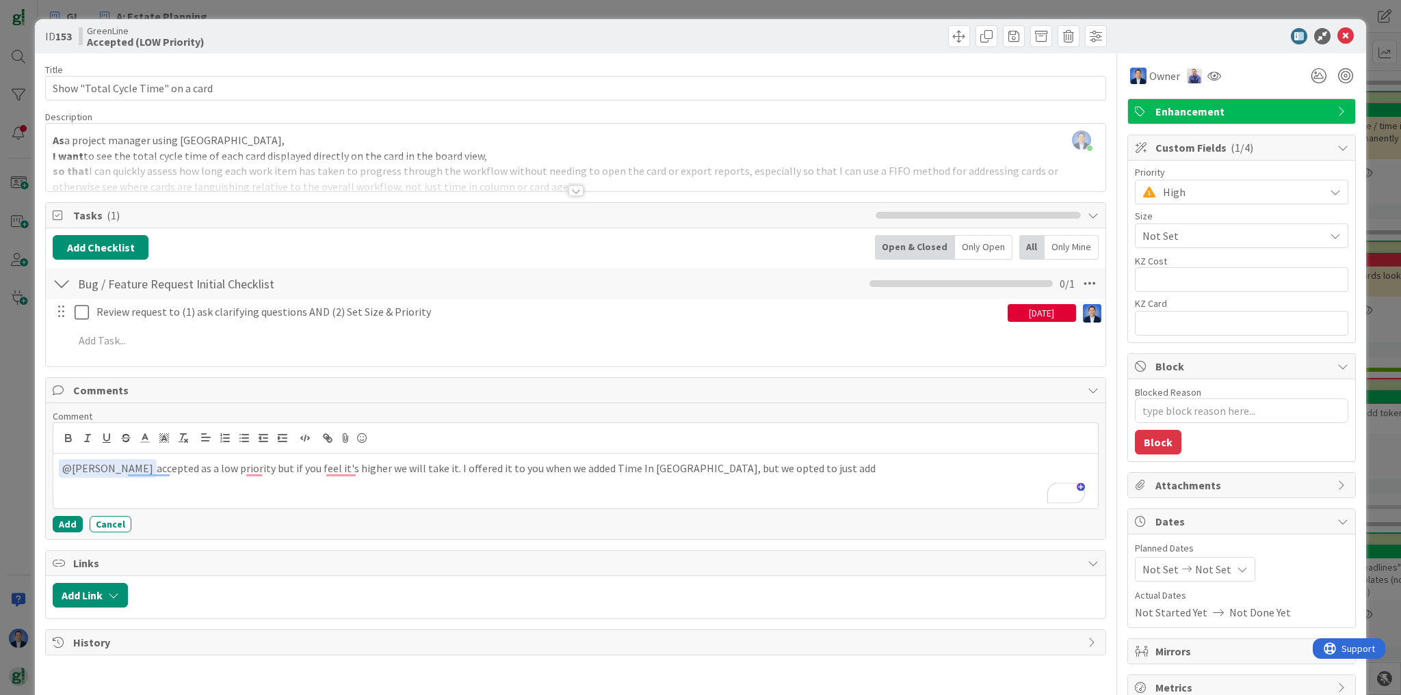
click at [585, 465] on p "﻿ @ John Grant ﻿ accepted as a low priority but if you feel it's higher we will…" at bounding box center [575, 469] width 1033 height 18
drag, startPoint x: 585, startPoint y: 465, endPoint x: 628, endPoint y: 465, distance: 42.4
click at [628, 465] on p "﻿ @ John Grant ﻿ accepted as a low priority but if you feel it's higher we will…" at bounding box center [575, 469] width 1033 height 18
copy p "Time In Colujmn"
click at [637, 468] on p "﻿ @ John Grant ﻿ accepted as a low priority but if you feel it's higher we will…" at bounding box center [575, 469] width 1033 height 18
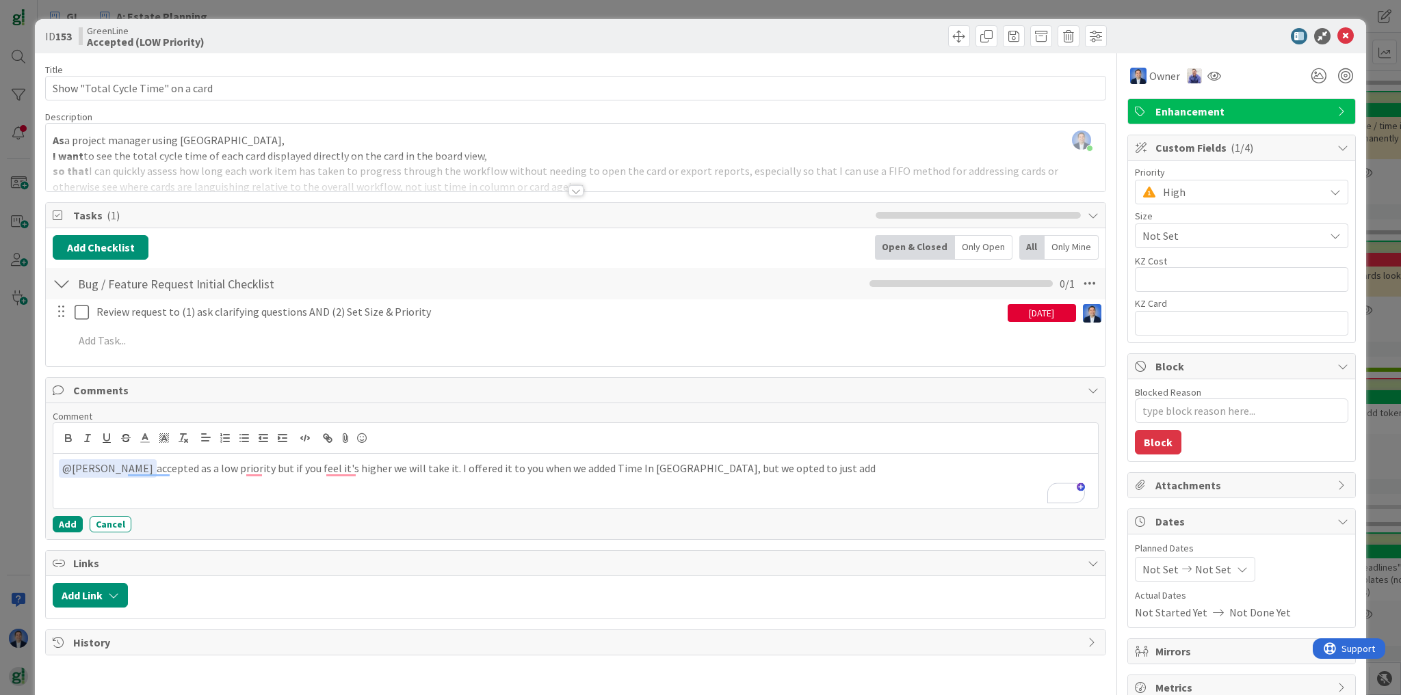
click at [593, 465] on p "﻿ @ John Grant ﻿ accepted as a low priority but if you feel it's higher we will…" at bounding box center [575, 469] width 1033 height 18
drag, startPoint x: 593, startPoint y: 465, endPoint x: 625, endPoint y: 465, distance: 32.1
click at [625, 465] on p "﻿ @ John Grant ﻿ accepted as a low priority but if you feel it's higher we will…" at bounding box center [575, 469] width 1033 height 18
copy p "Time In Column"
drag, startPoint x: 773, startPoint y: 465, endPoint x: 675, endPoint y: 473, distance: 98.1
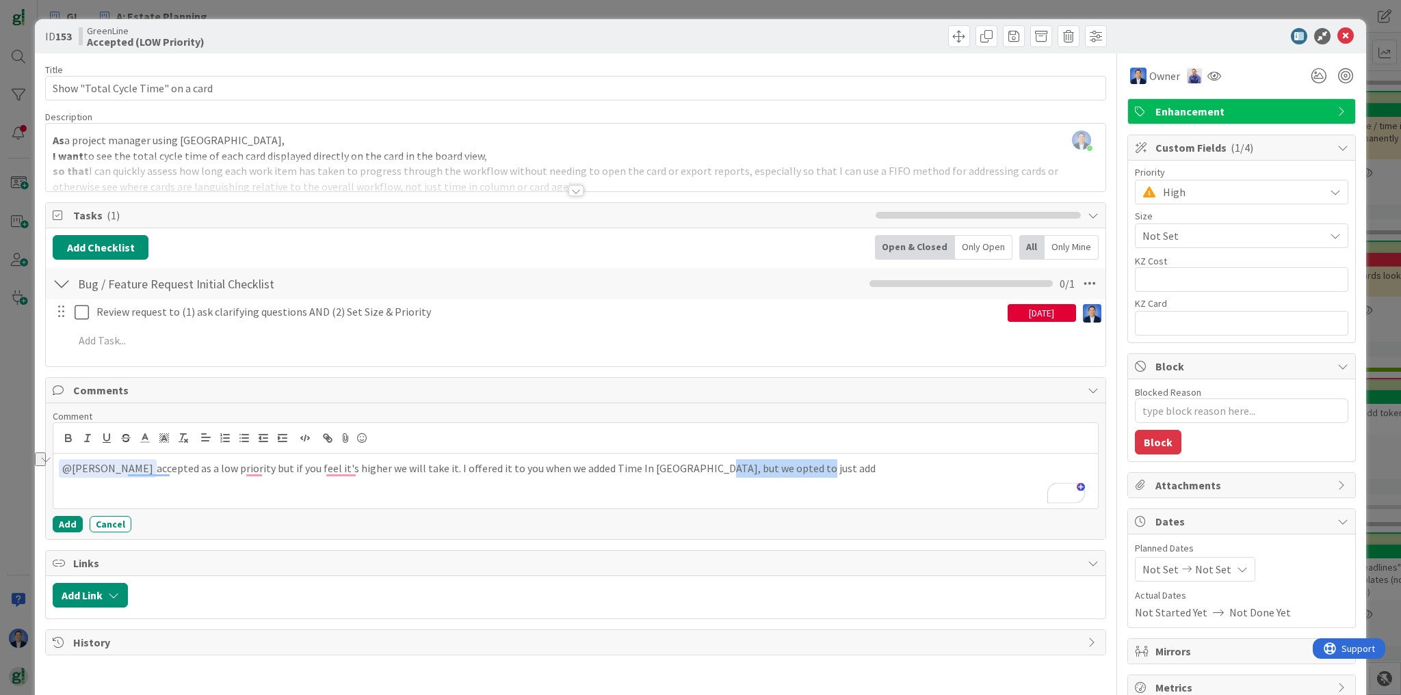
click at [675, 473] on p "﻿ @ John Grant ﻿ accepted as a low priority but if you feel it's higher we will…" at bounding box center [575, 469] width 1033 height 18
click at [769, 466] on p "﻿ @ John Grant ﻿ accepted as a low priority but if you feel it's higher we will…" at bounding box center [575, 469] width 1033 height 18
click at [878, 468] on p "﻿ @ John Grant ﻿ accepted as a low priority, but if you feel it's higher, we wi…" at bounding box center [575, 469] width 1033 height 18
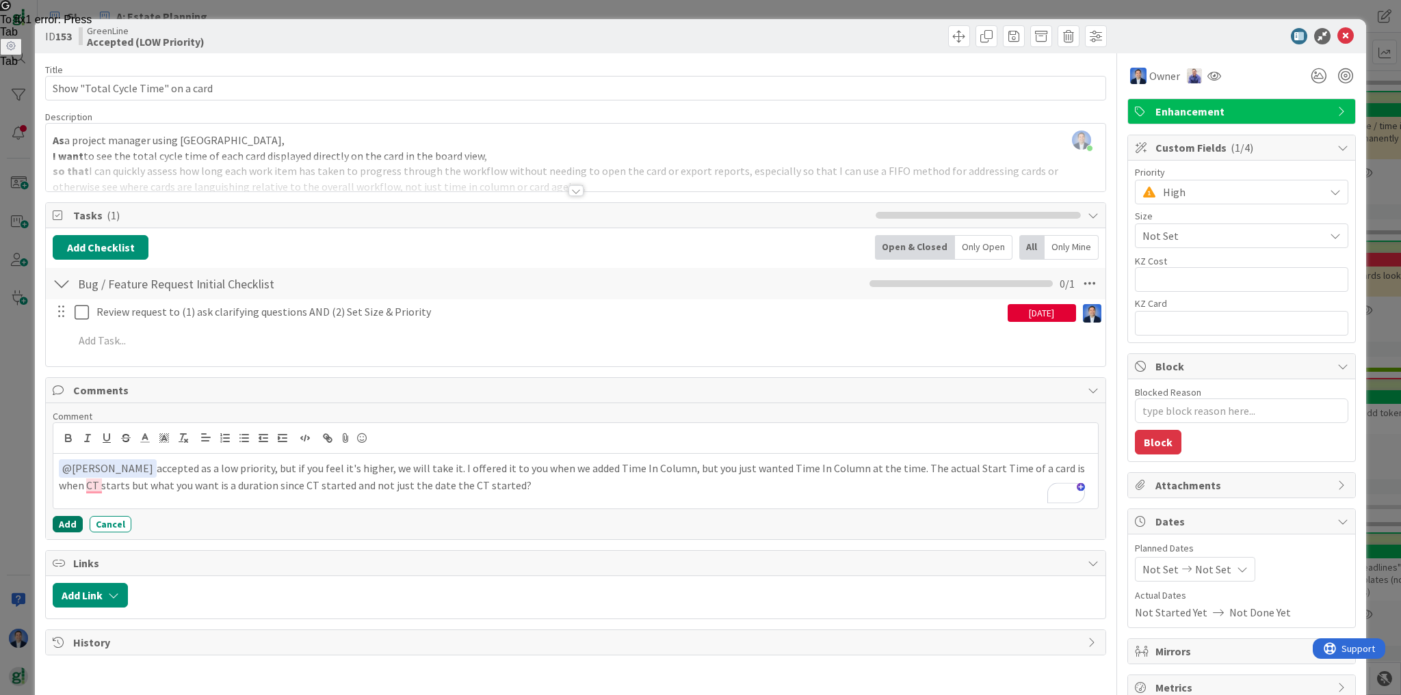
click at [63, 523] on button "Add" at bounding box center [68, 524] width 30 height 16
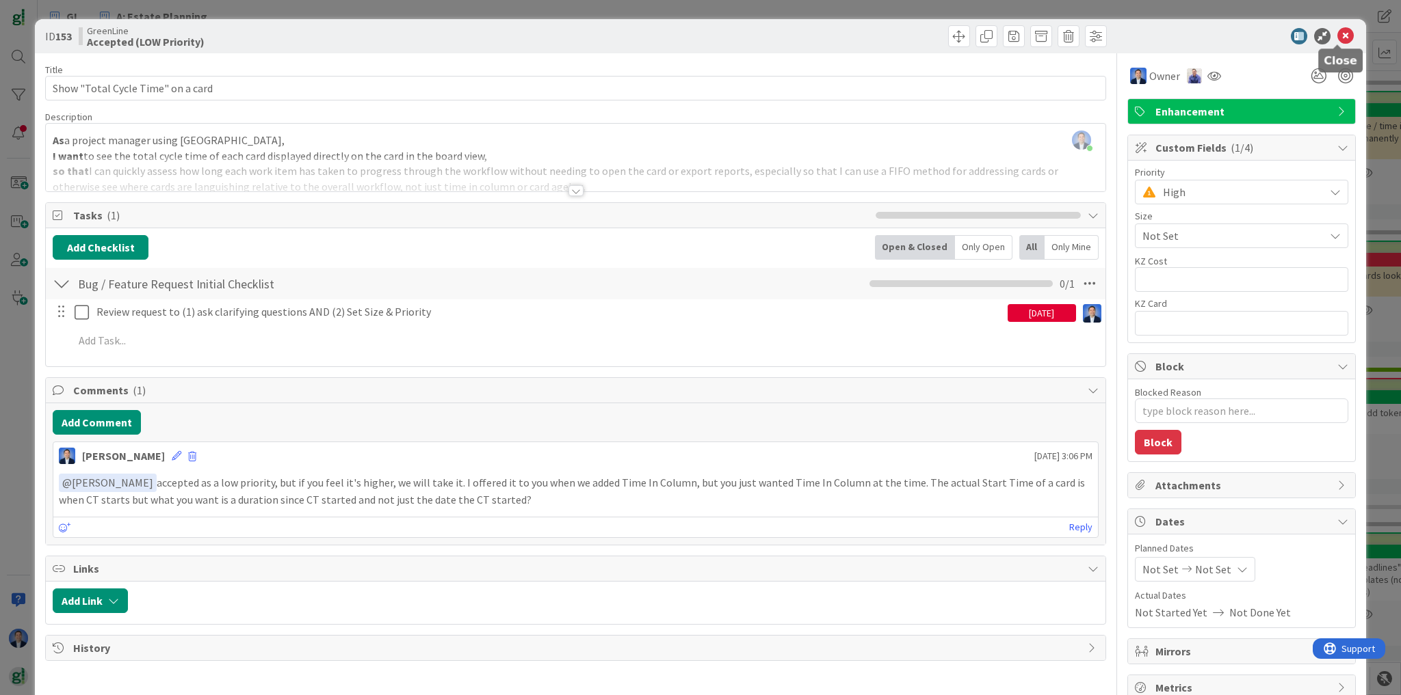
click at [1342, 32] on icon at bounding box center [1345, 36] width 16 height 16
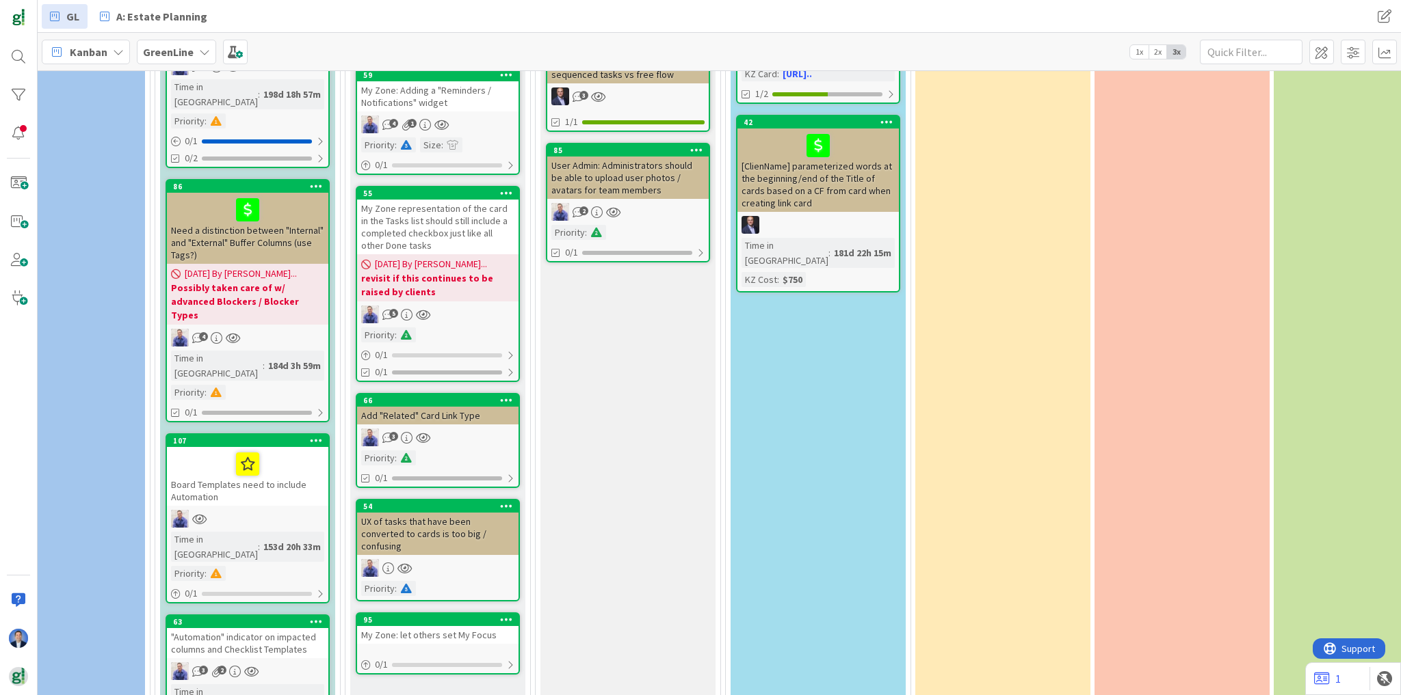
scroll to position [1561, 453]
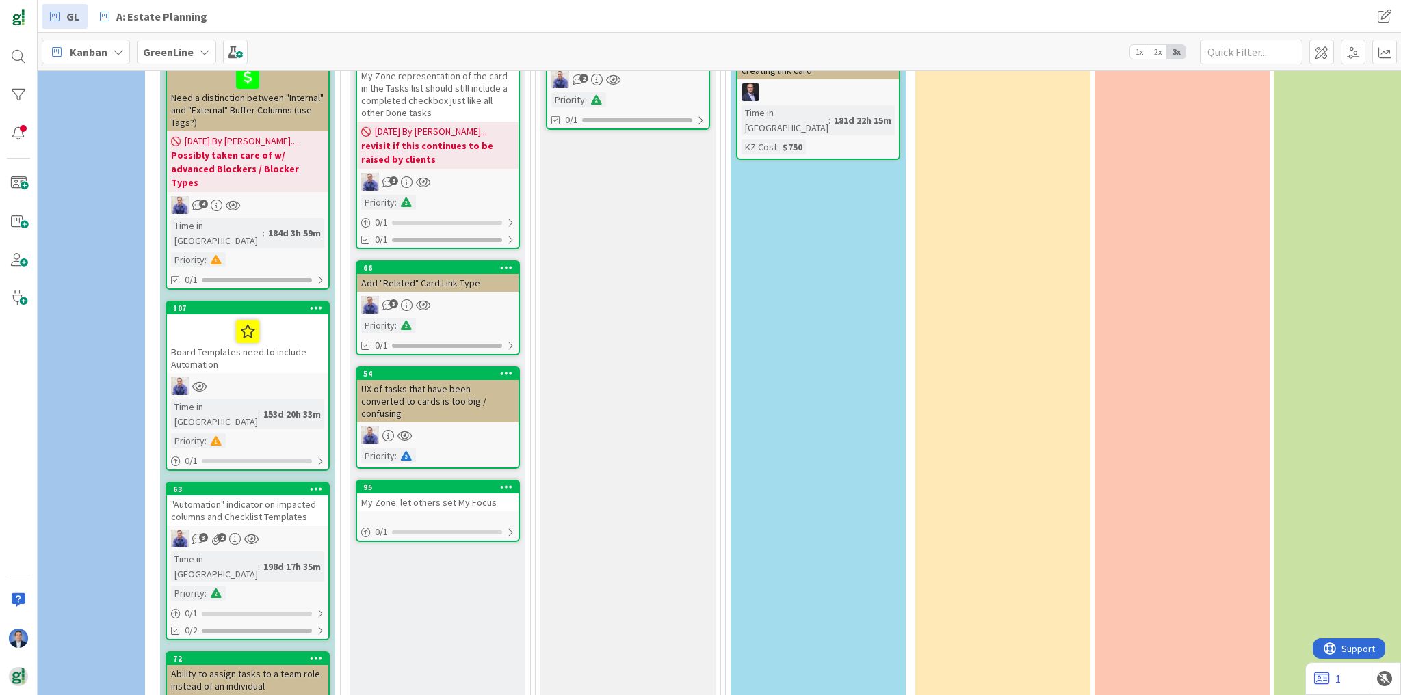
click at [213, 496] on div ""Automation" indicator on impacted columns and Checklist Templates" at bounding box center [247, 511] width 161 height 30
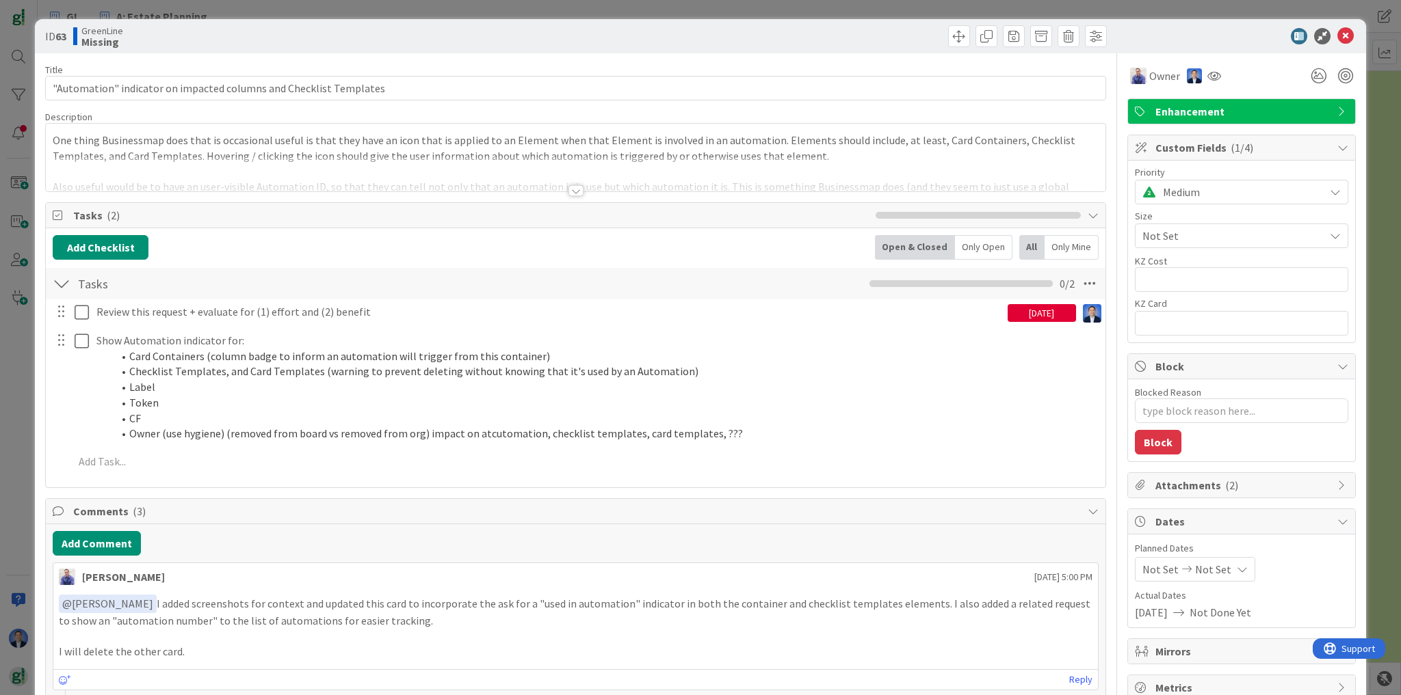
click at [354, 163] on div at bounding box center [575, 174] width 1059 height 35
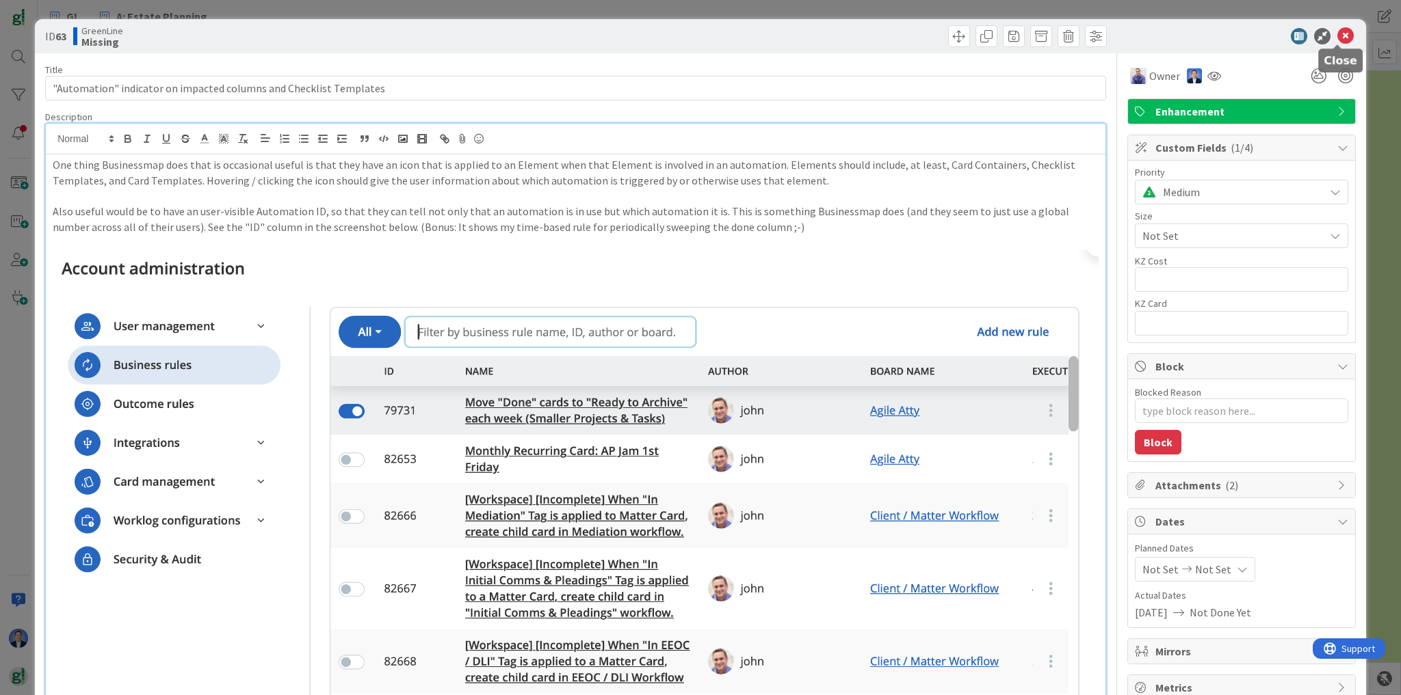
click at [1338, 39] on icon at bounding box center [1345, 36] width 16 height 16
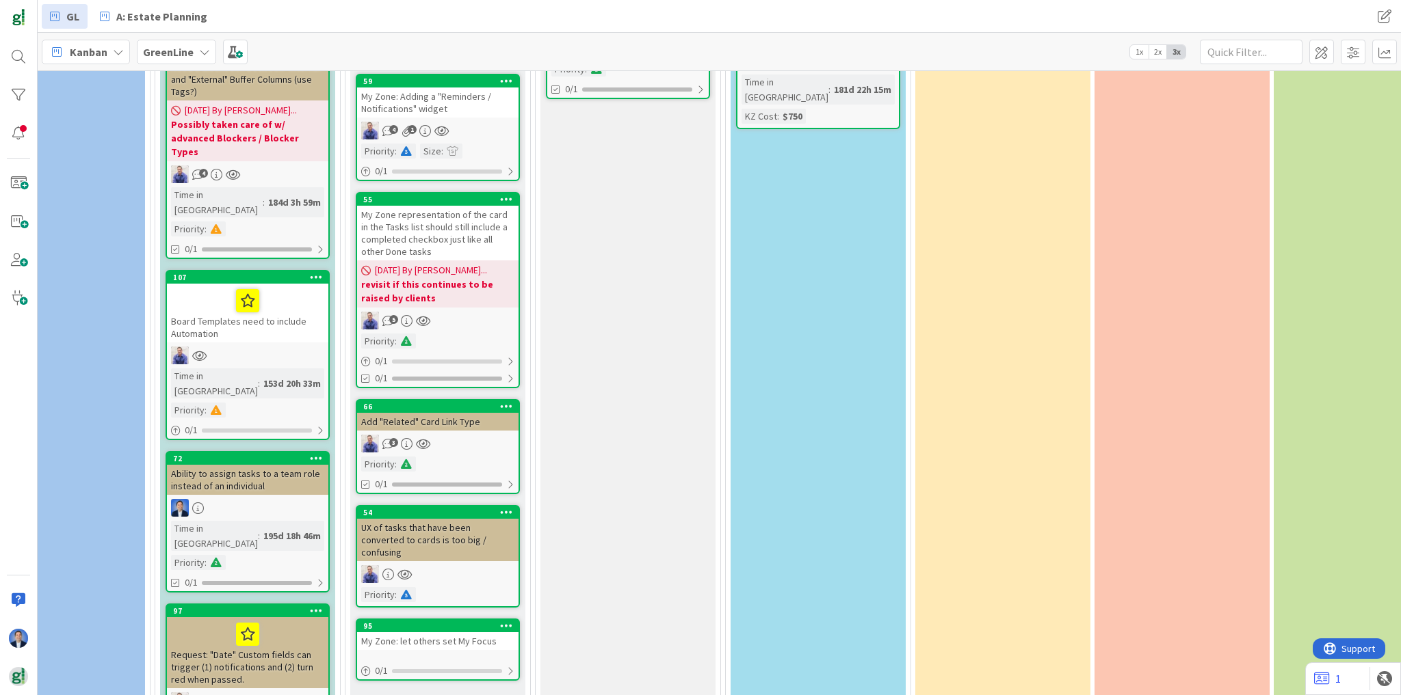
scroll to position [1608, 453]
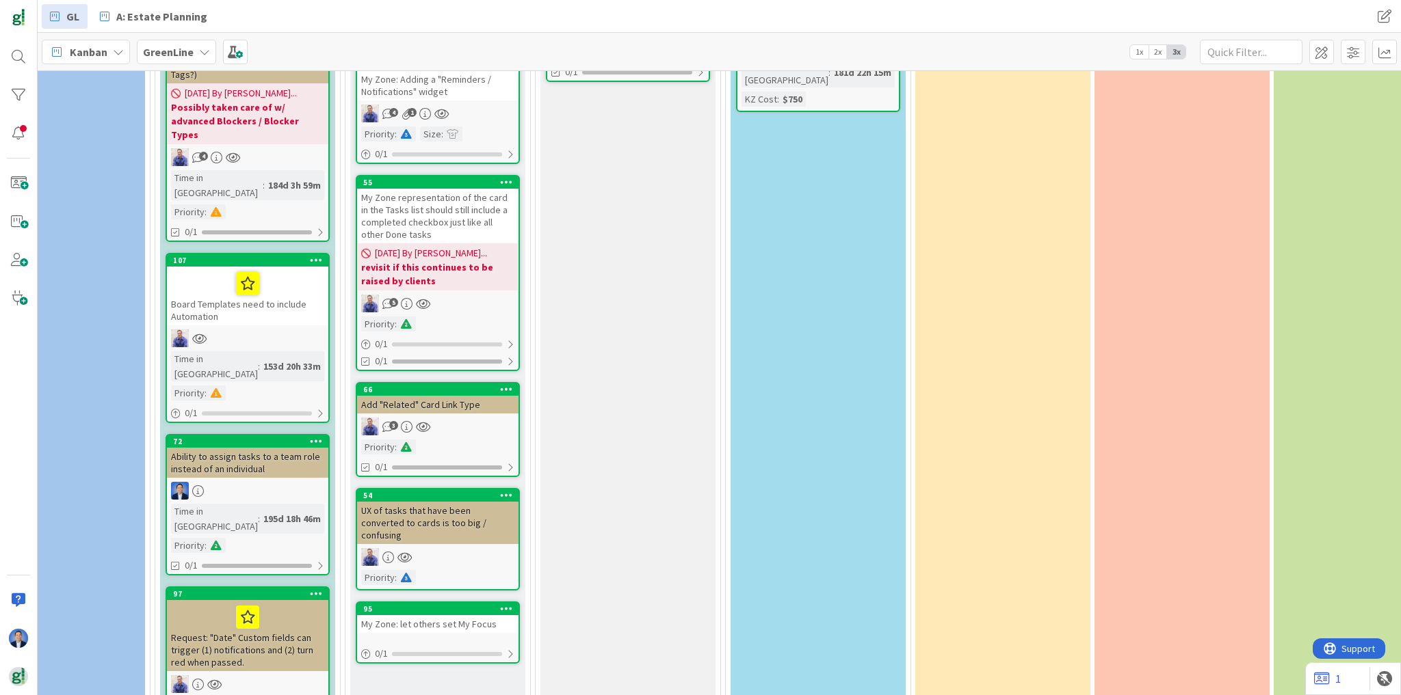
click at [293, 267] on div "Board Templates need to include Automation" at bounding box center [247, 296] width 161 height 59
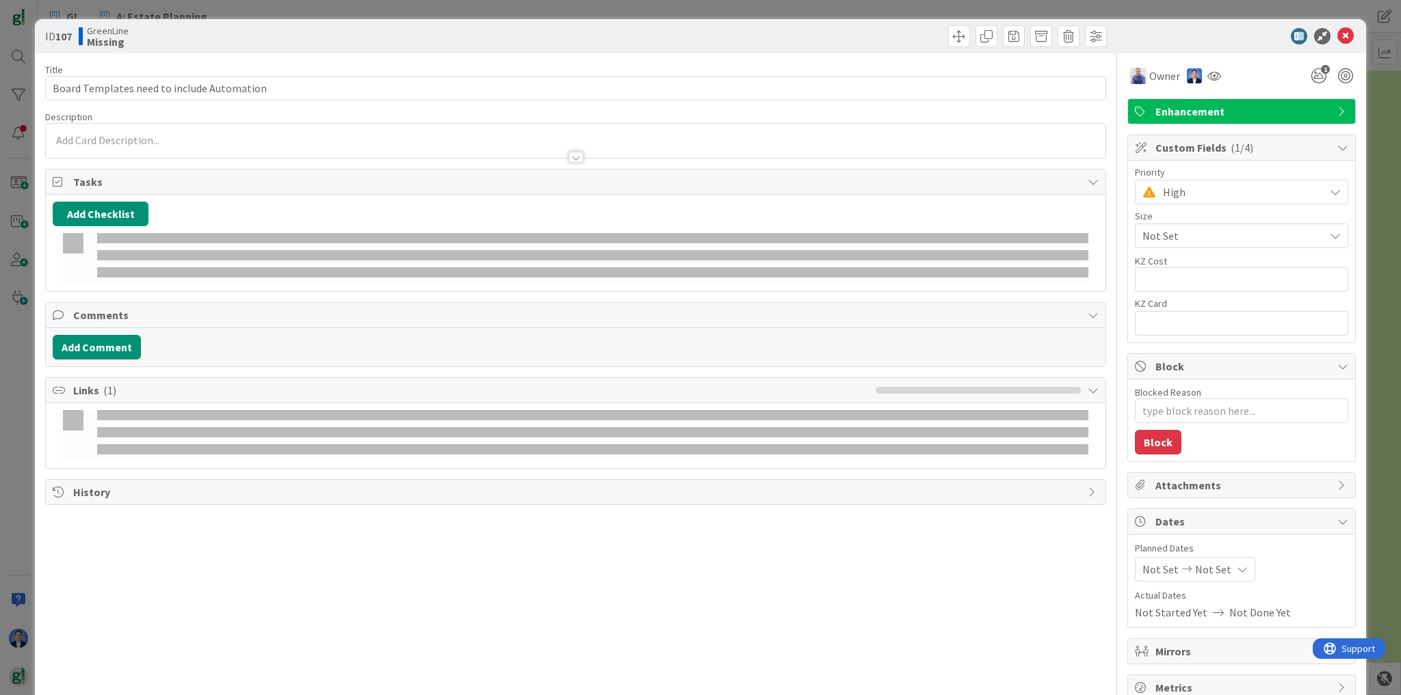
type textarea "x"
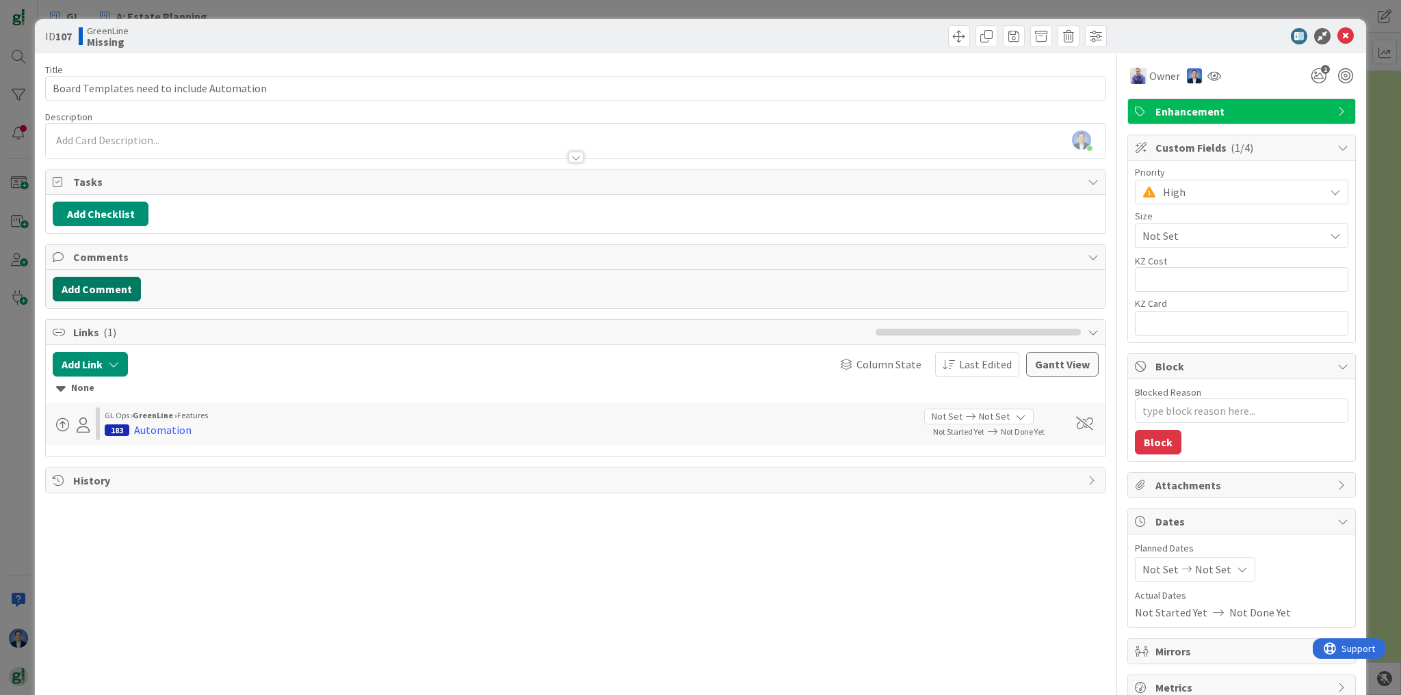
click at [119, 284] on button "Add Comment" at bounding box center [97, 289] width 88 height 25
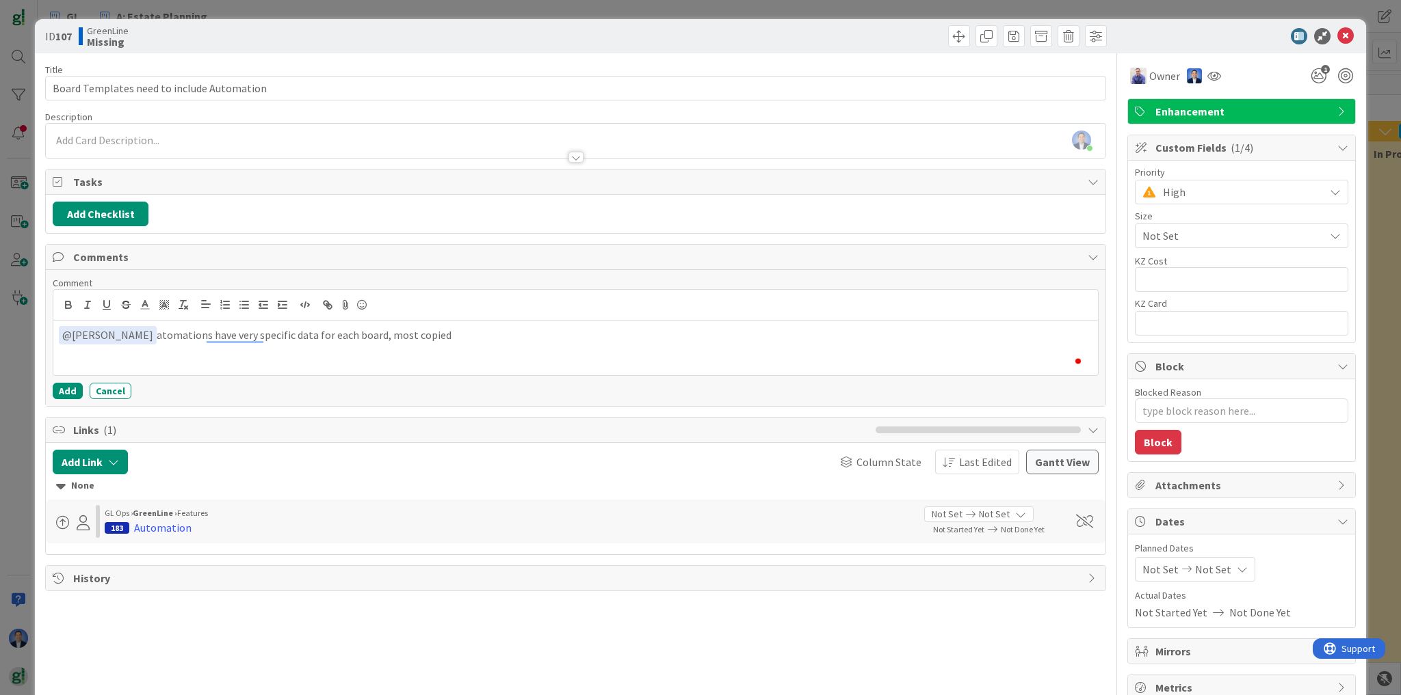
scroll to position [1608, 453]
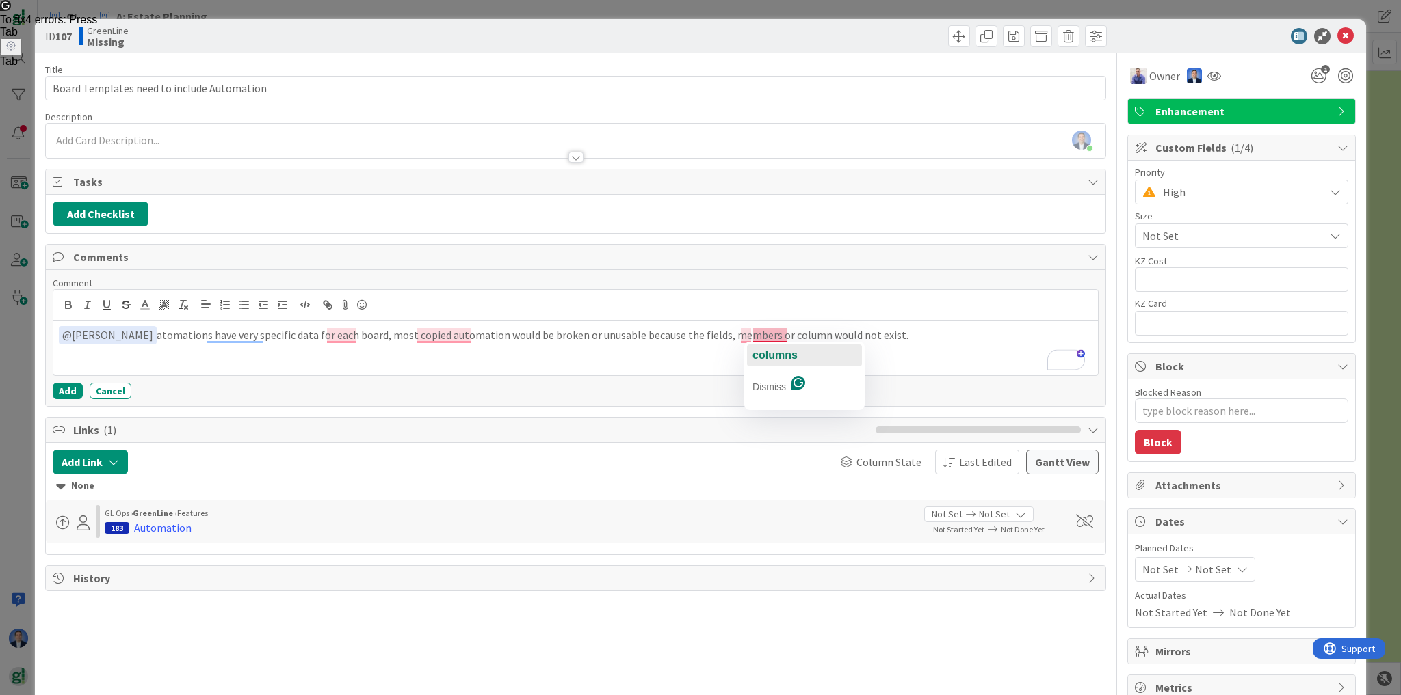
click at [782, 349] on span "columns" at bounding box center [774, 355] width 45 height 12
drag, startPoint x: 66, startPoint y: 390, endPoint x: 104, endPoint y: 380, distance: 39.6
click at [67, 390] on button "Add" at bounding box center [68, 391] width 30 height 16
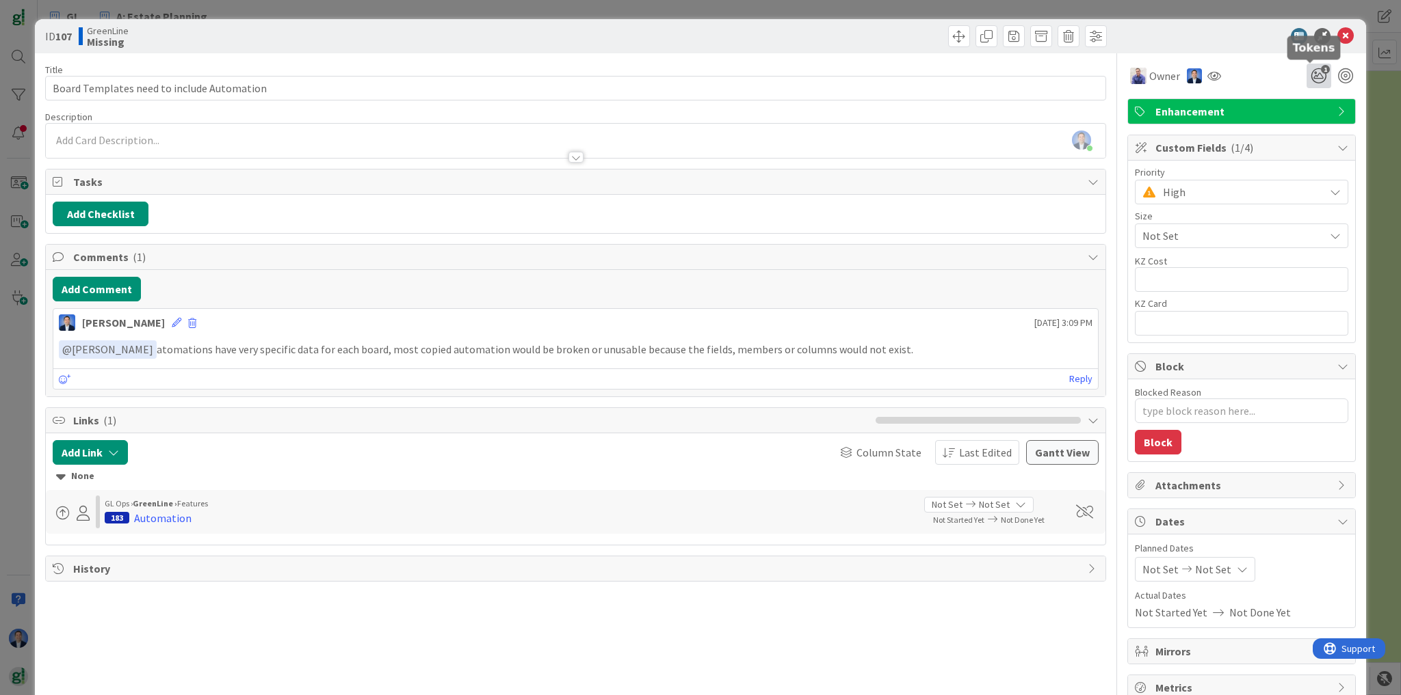
click at [1308, 78] on icon "1" at bounding box center [1318, 76] width 25 height 25
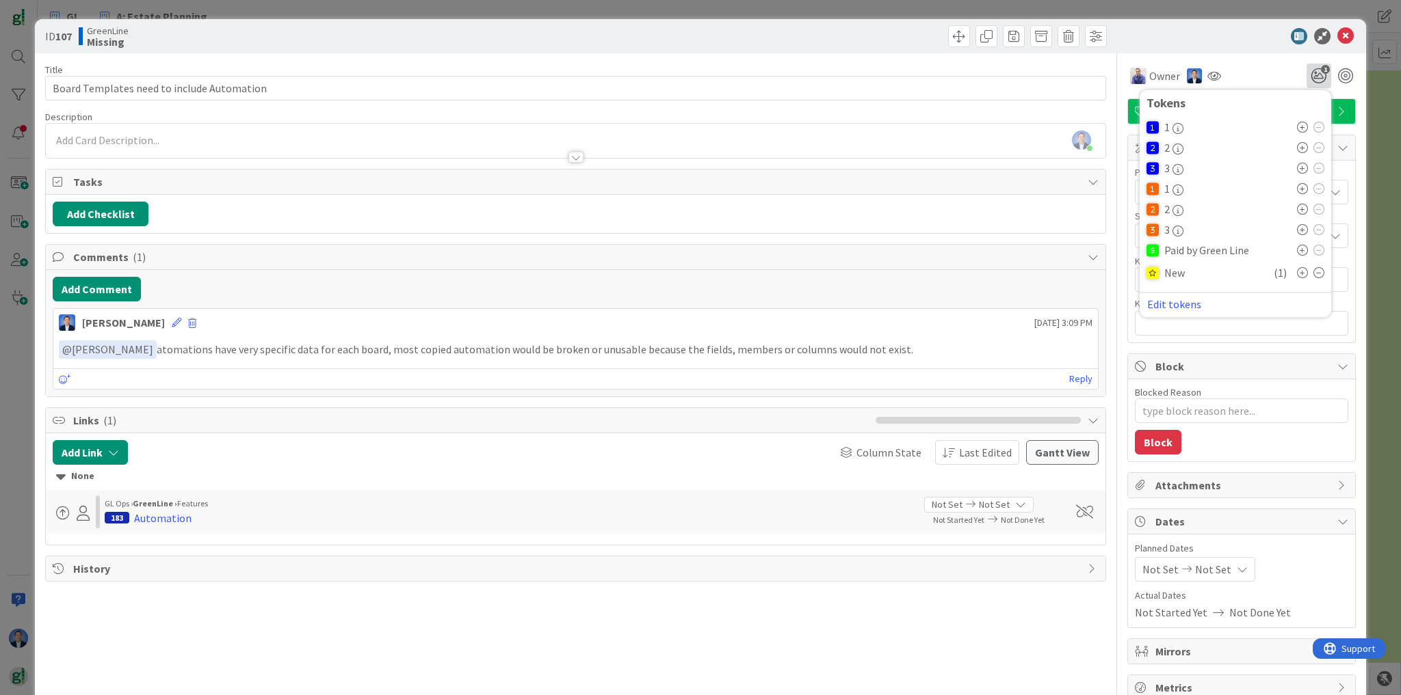
click at [1297, 271] on icon at bounding box center [1302, 272] width 11 height 11
click at [1313, 274] on icon at bounding box center [1318, 272] width 11 height 11
click at [952, 34] on span at bounding box center [959, 36] width 22 height 22
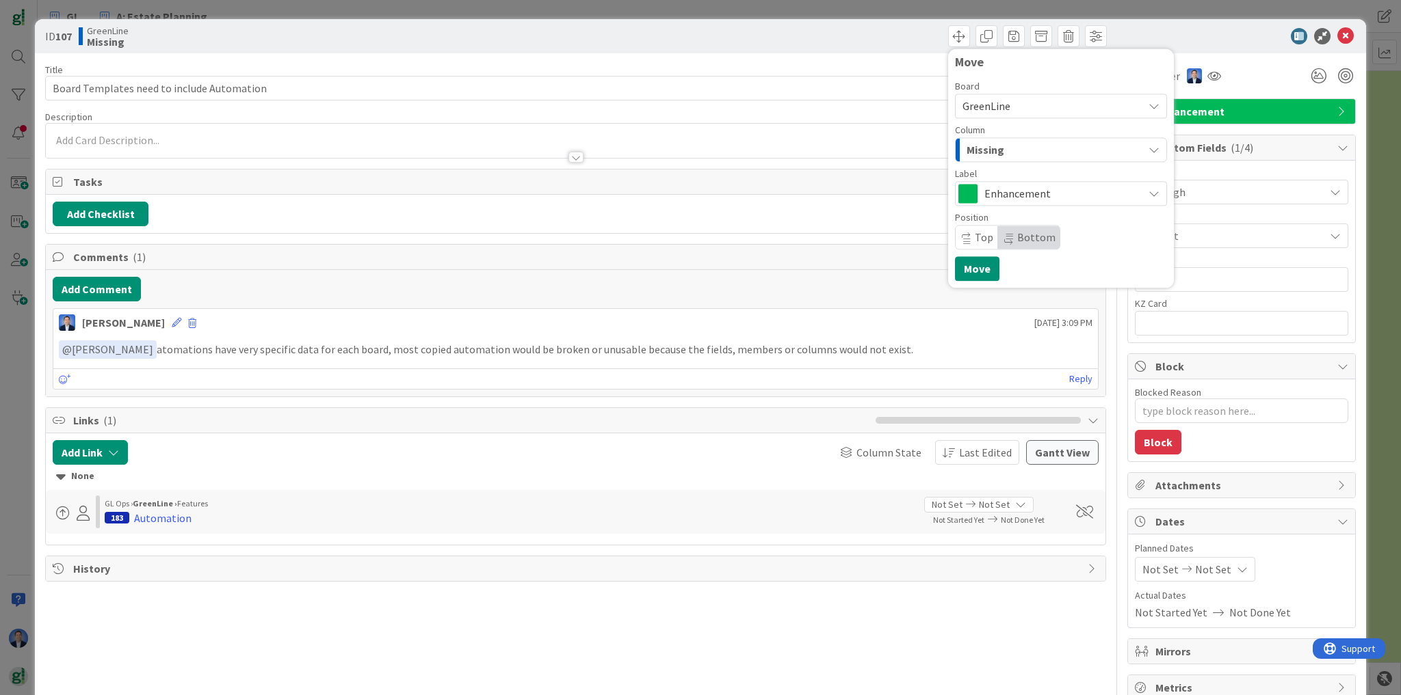
click at [1035, 152] on div "Missing" at bounding box center [1053, 150] width 180 height 22
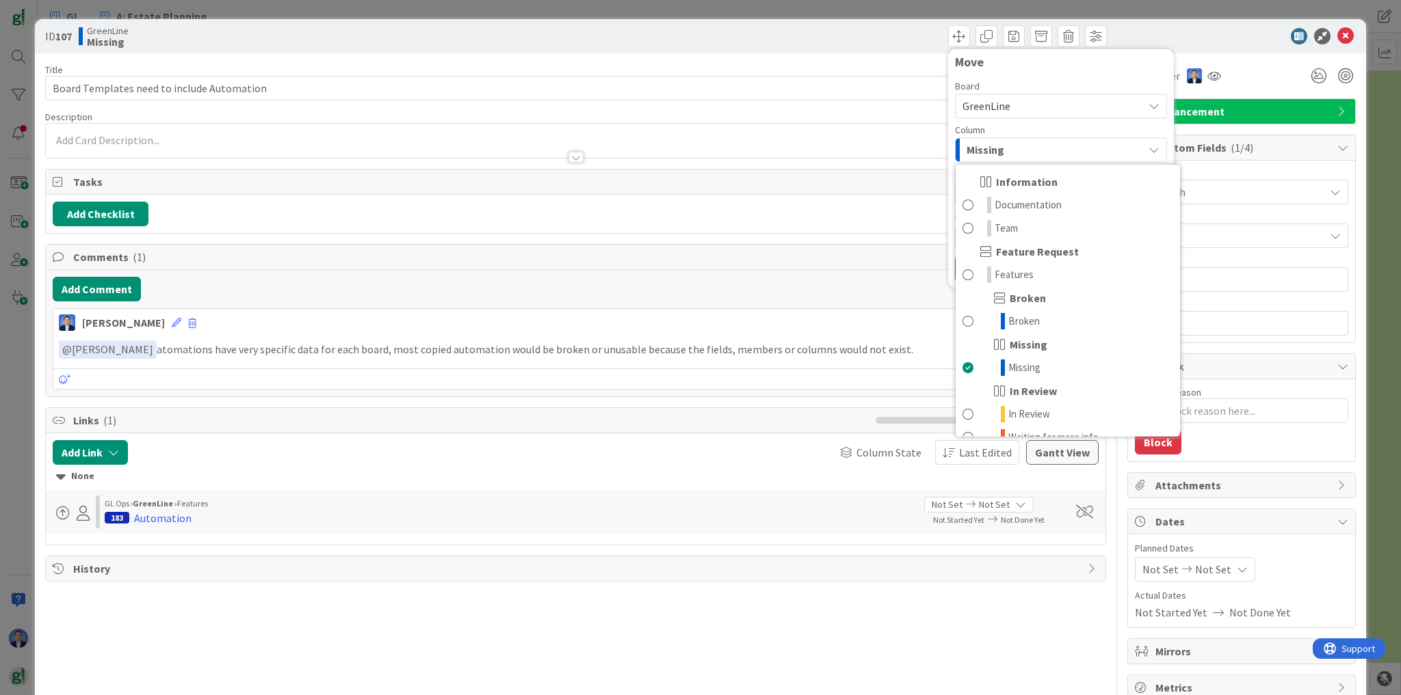
scroll to position [109, 0]
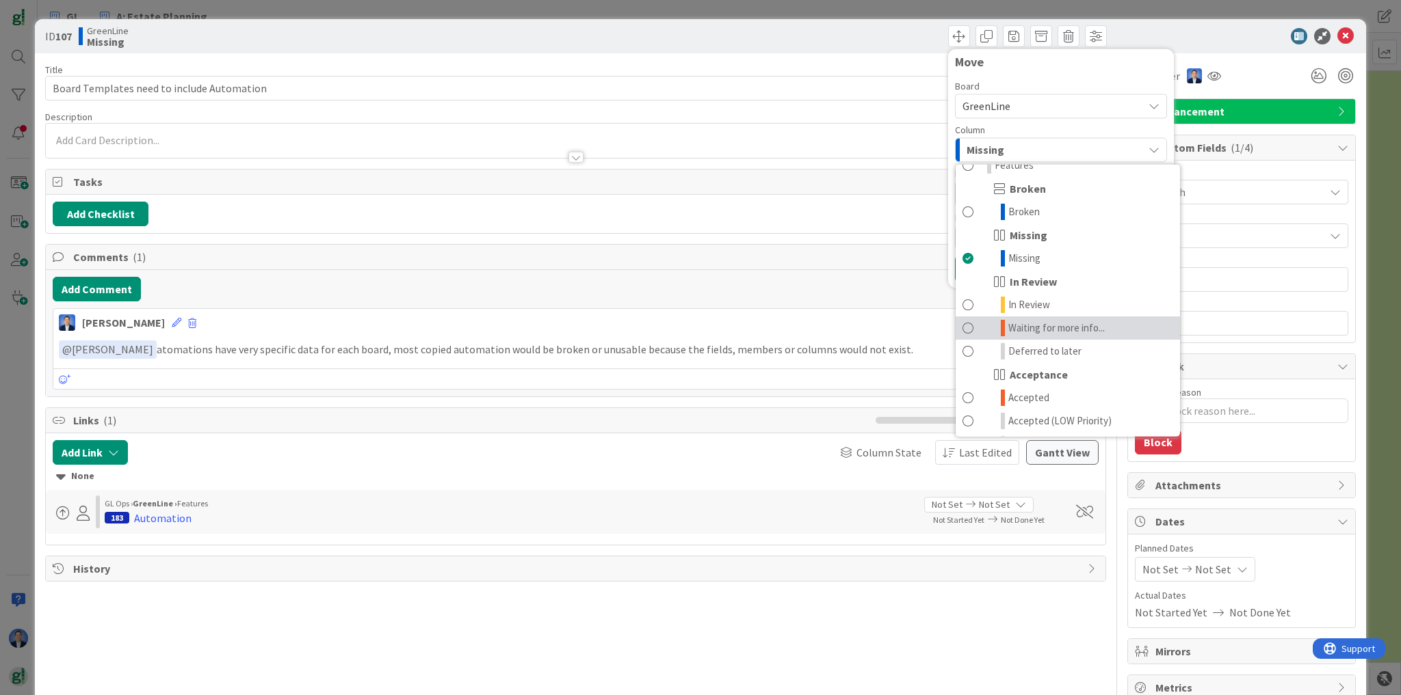
click at [1060, 329] on span "Waiting for more info..." at bounding box center [1056, 328] width 96 height 16
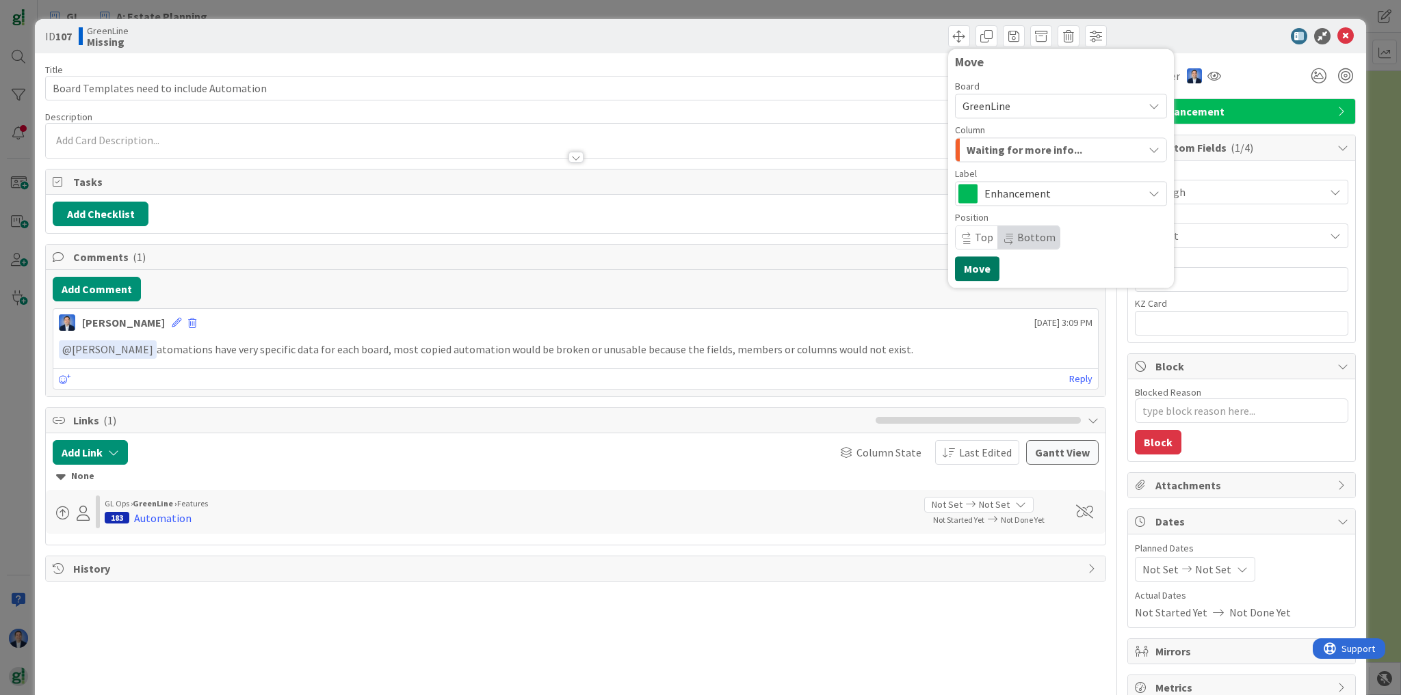
click at [969, 267] on button "Move" at bounding box center [977, 268] width 44 height 25
type textarea "x"
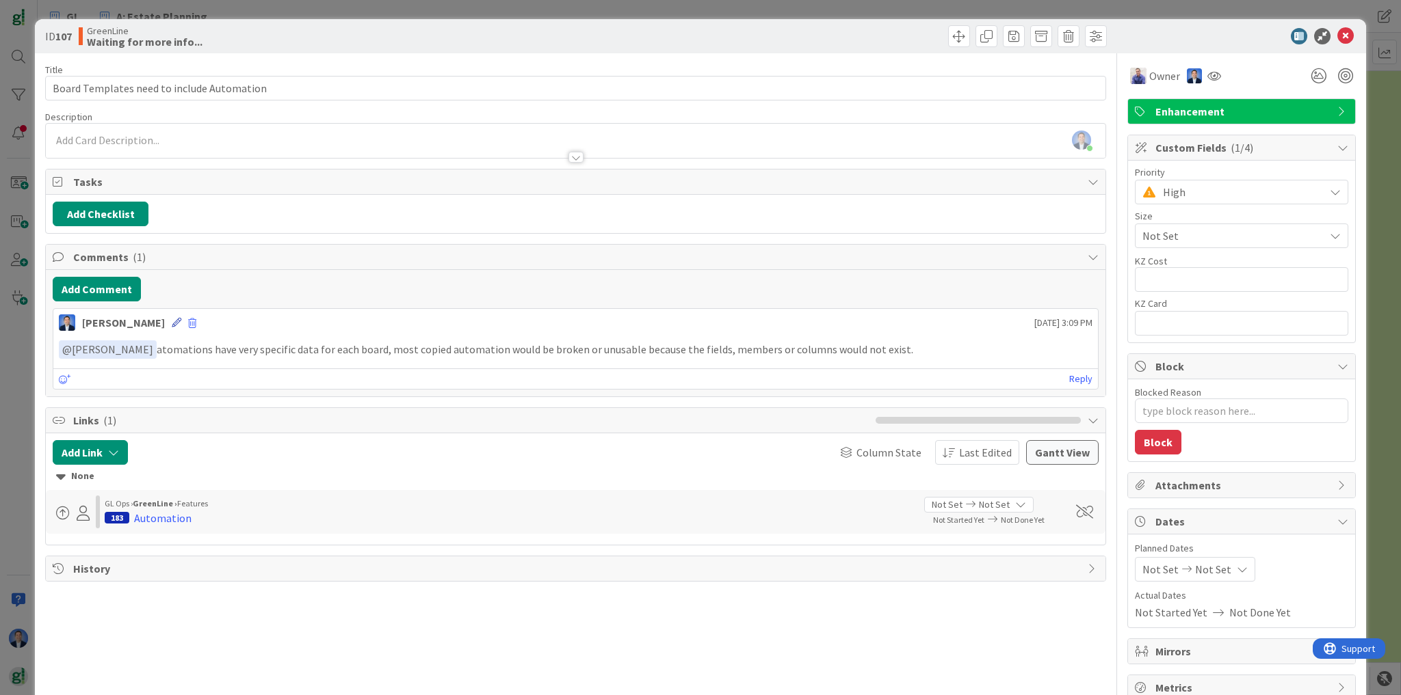
click at [181, 324] on icon at bounding box center [177, 323] width 10 height 10
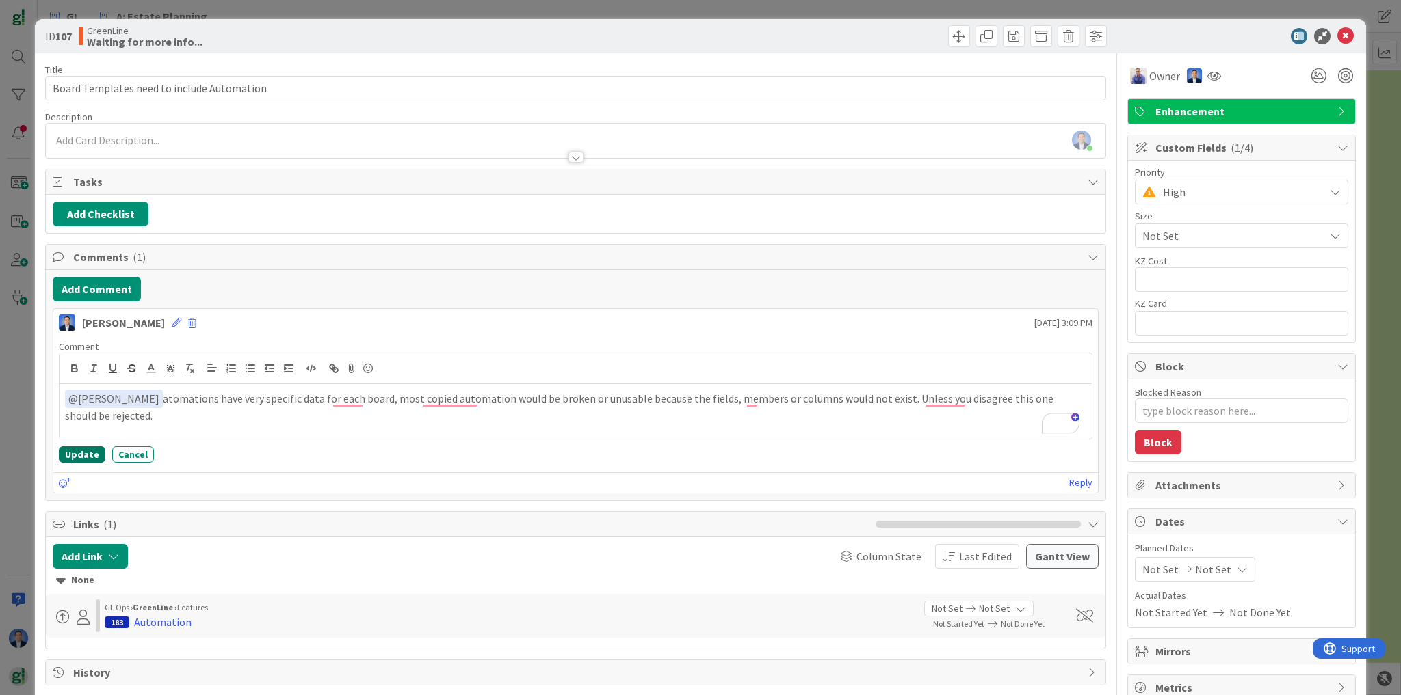
click at [72, 456] on button "Update" at bounding box center [82, 455] width 47 height 16
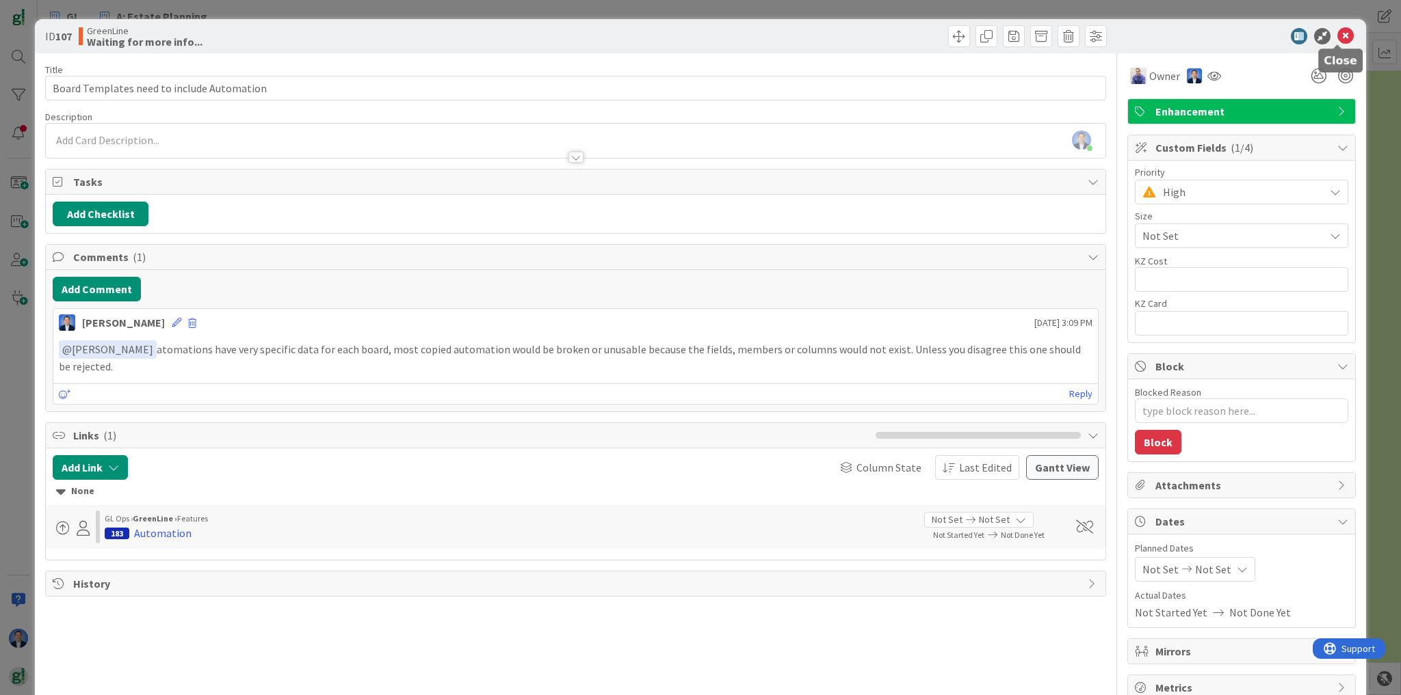
click at [1337, 40] on icon at bounding box center [1345, 36] width 16 height 16
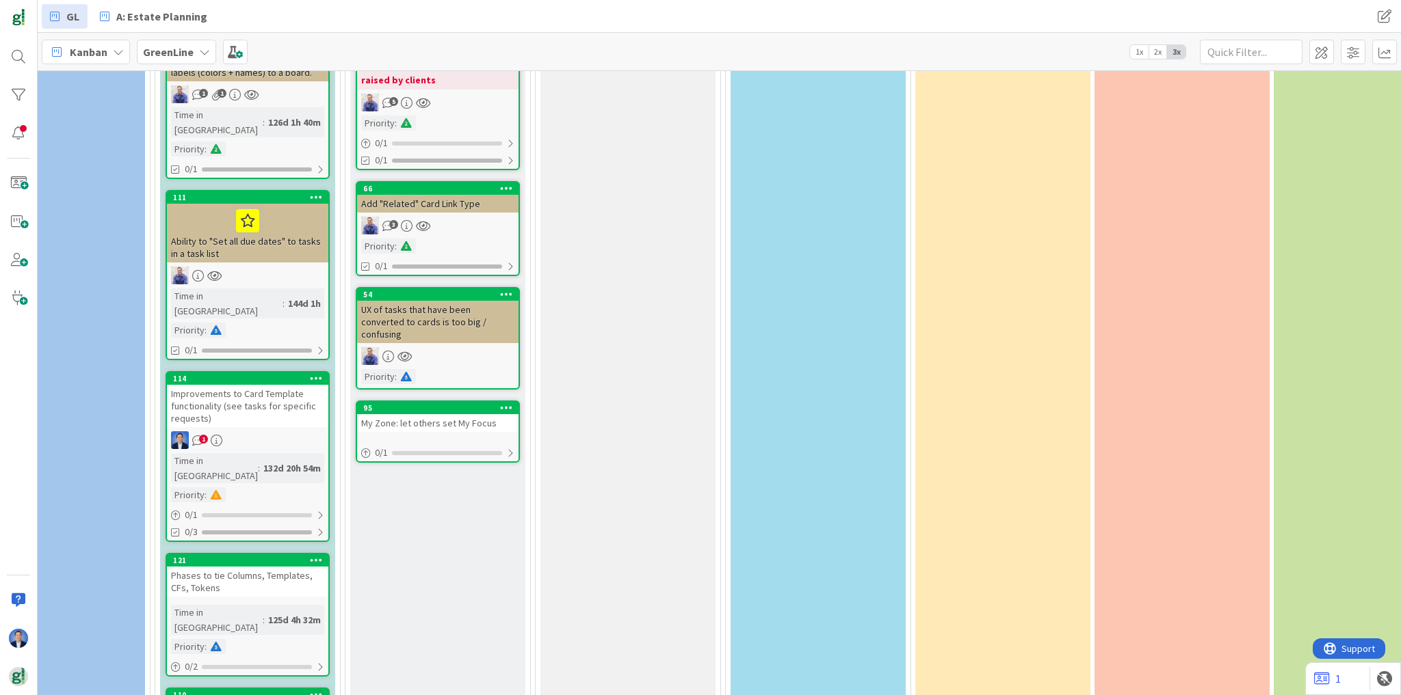
scroll to position [2050, 453]
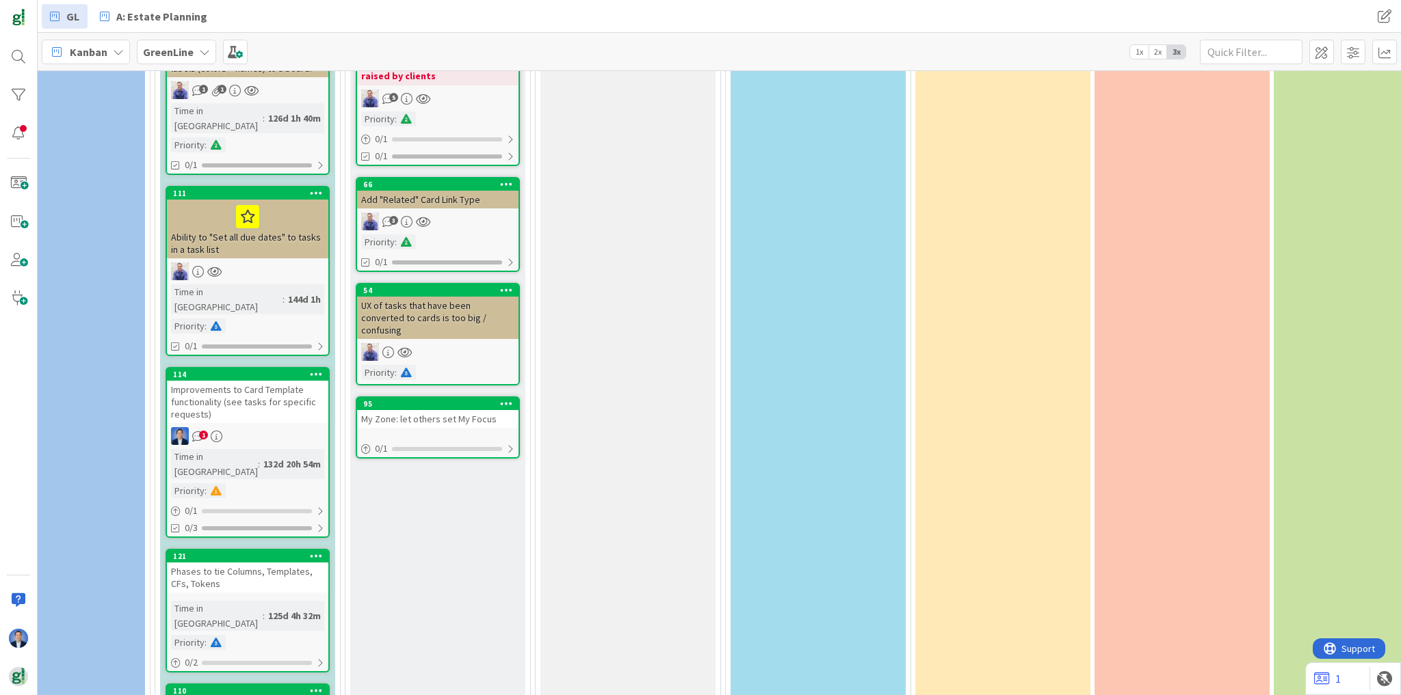
click at [261, 381] on div "Improvements to Card Template functionality (see tasks for specific requests)" at bounding box center [247, 402] width 161 height 42
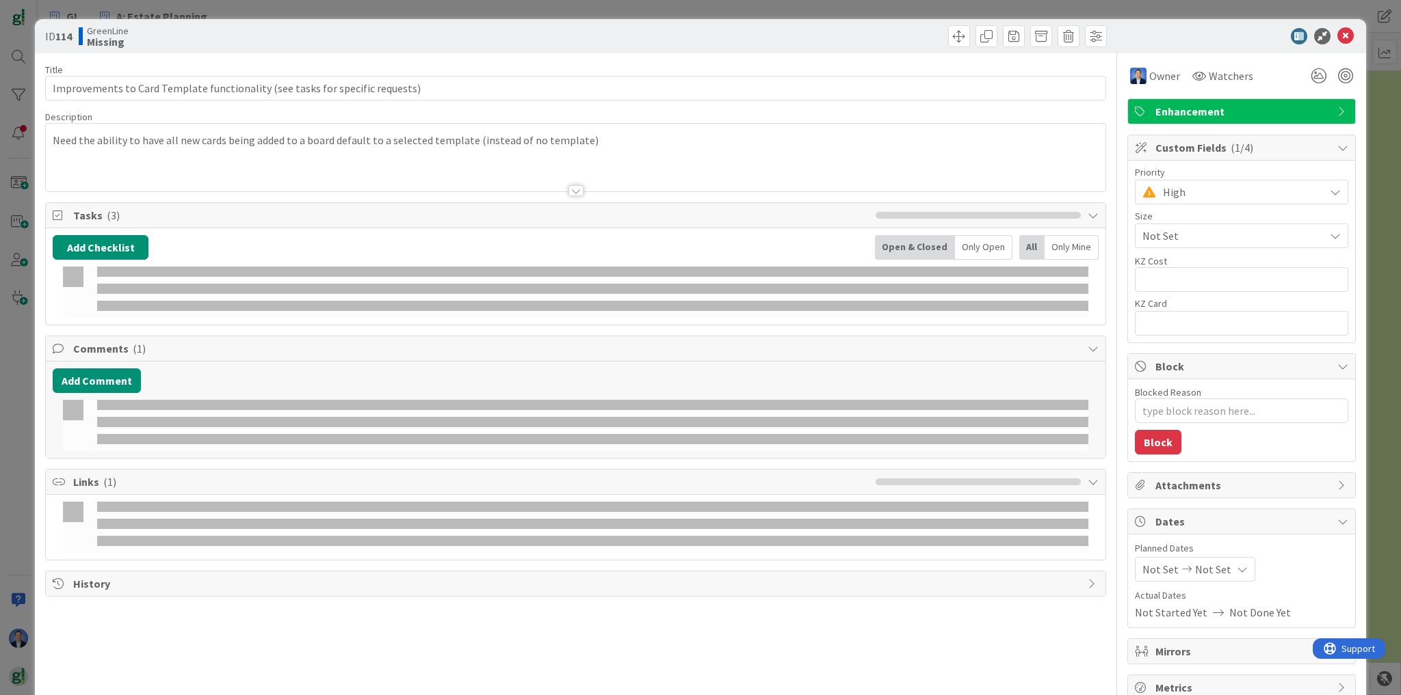
type textarea "x"
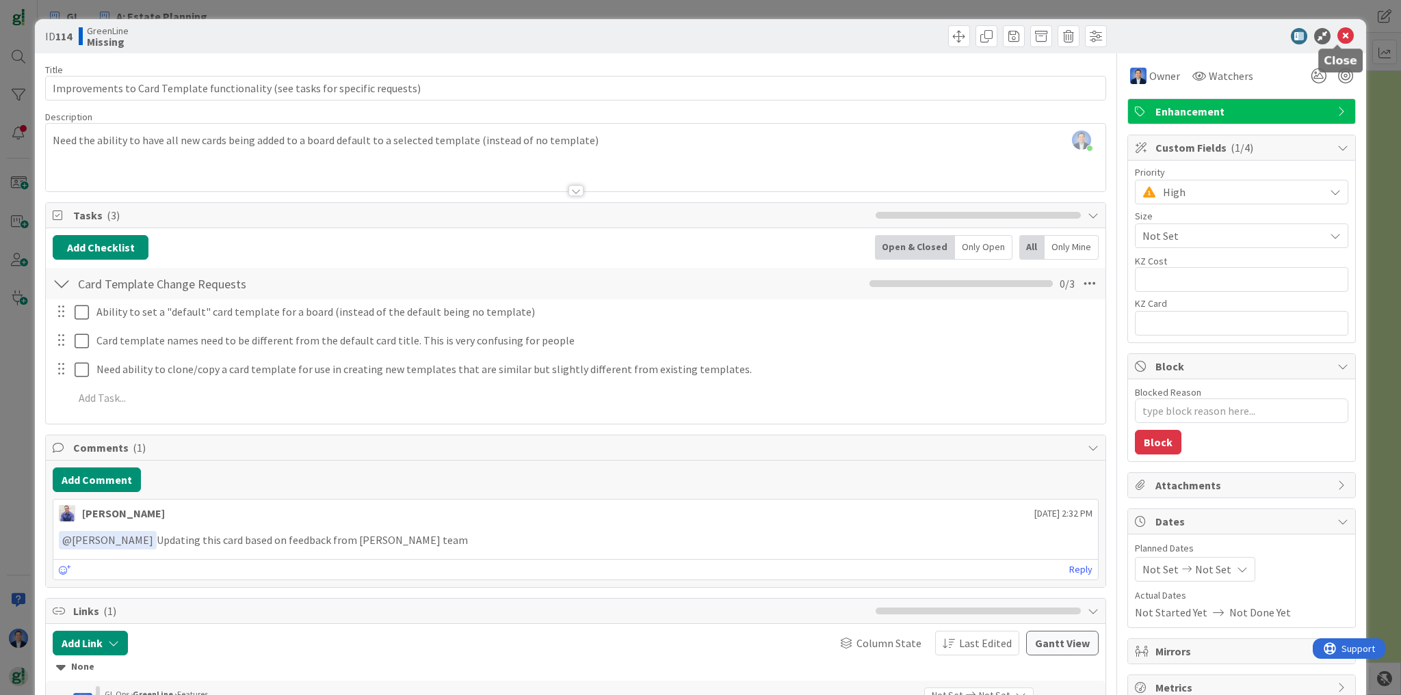
click at [1337, 36] on icon at bounding box center [1345, 36] width 16 height 16
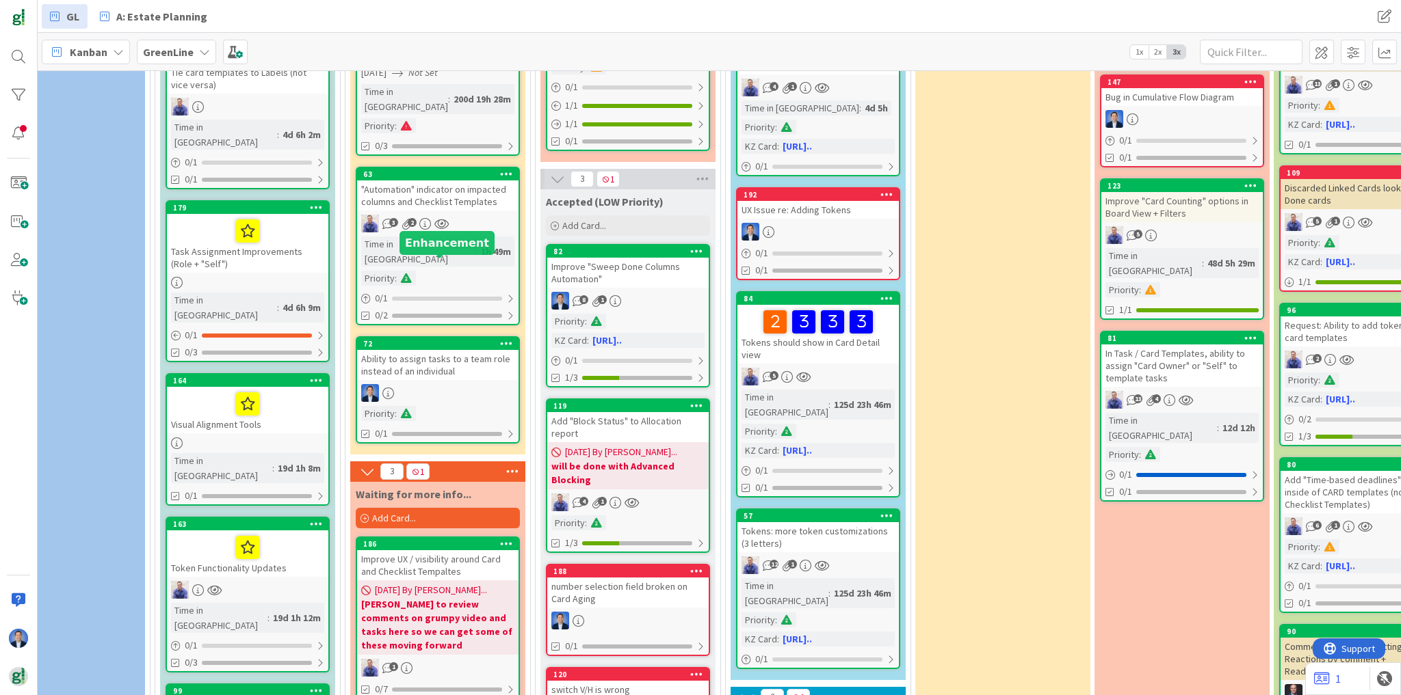
scroll to position [245, 453]
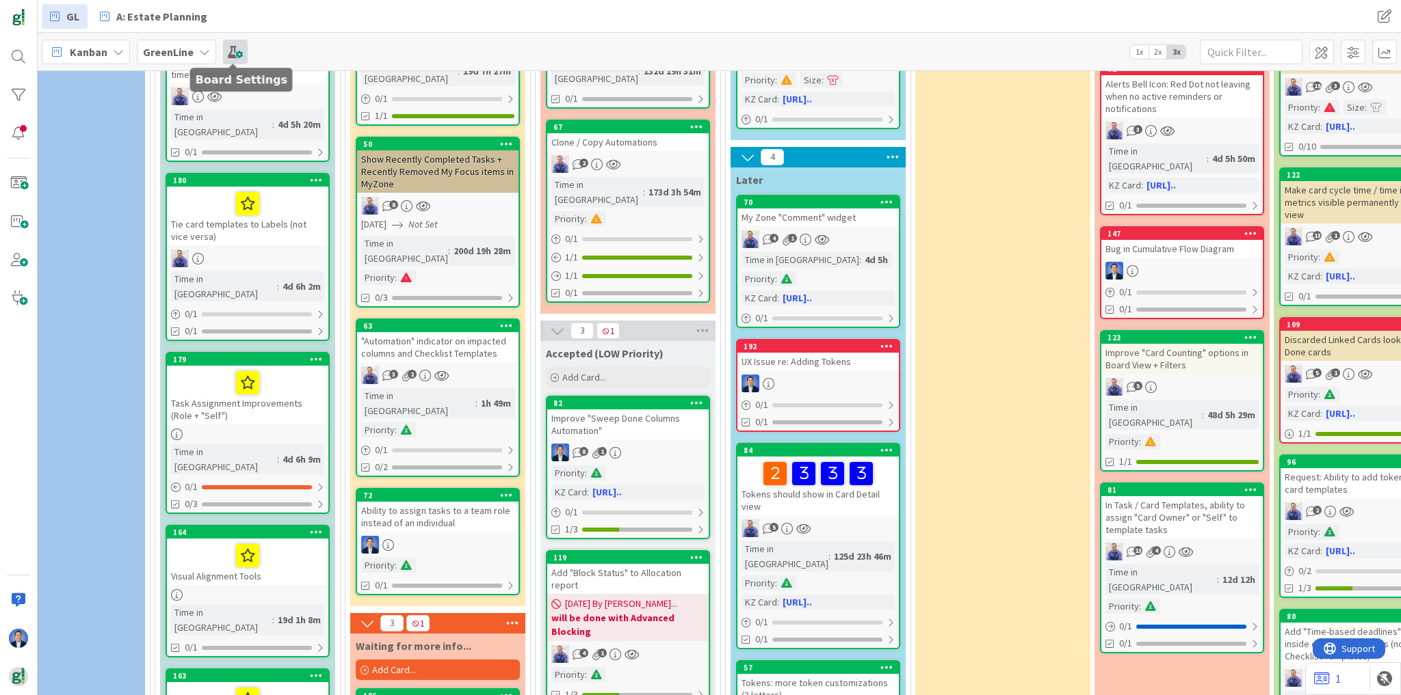
click at [235, 60] on span at bounding box center [235, 52] width 25 height 25
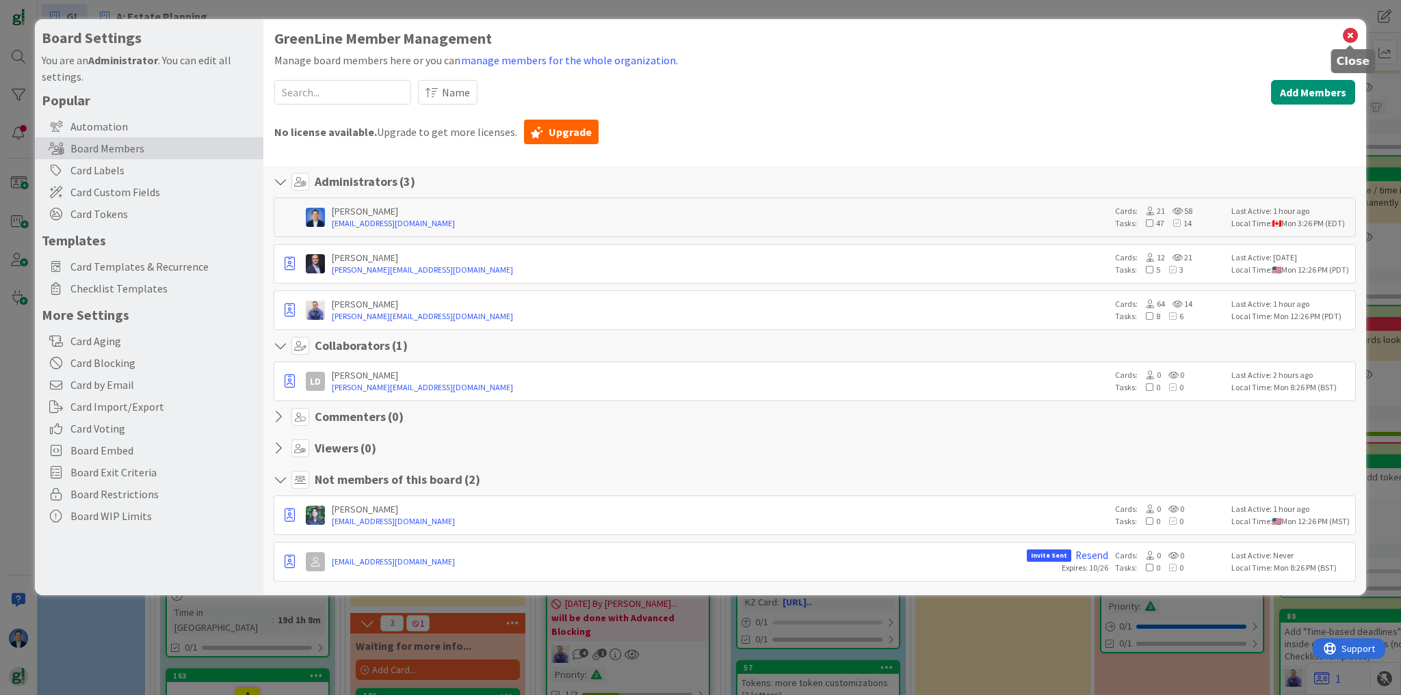
drag, startPoint x: 1351, startPoint y: 37, endPoint x: 1360, endPoint y: 26, distance: 14.1
click at [1353, 36] on icon at bounding box center [1350, 35] width 18 height 19
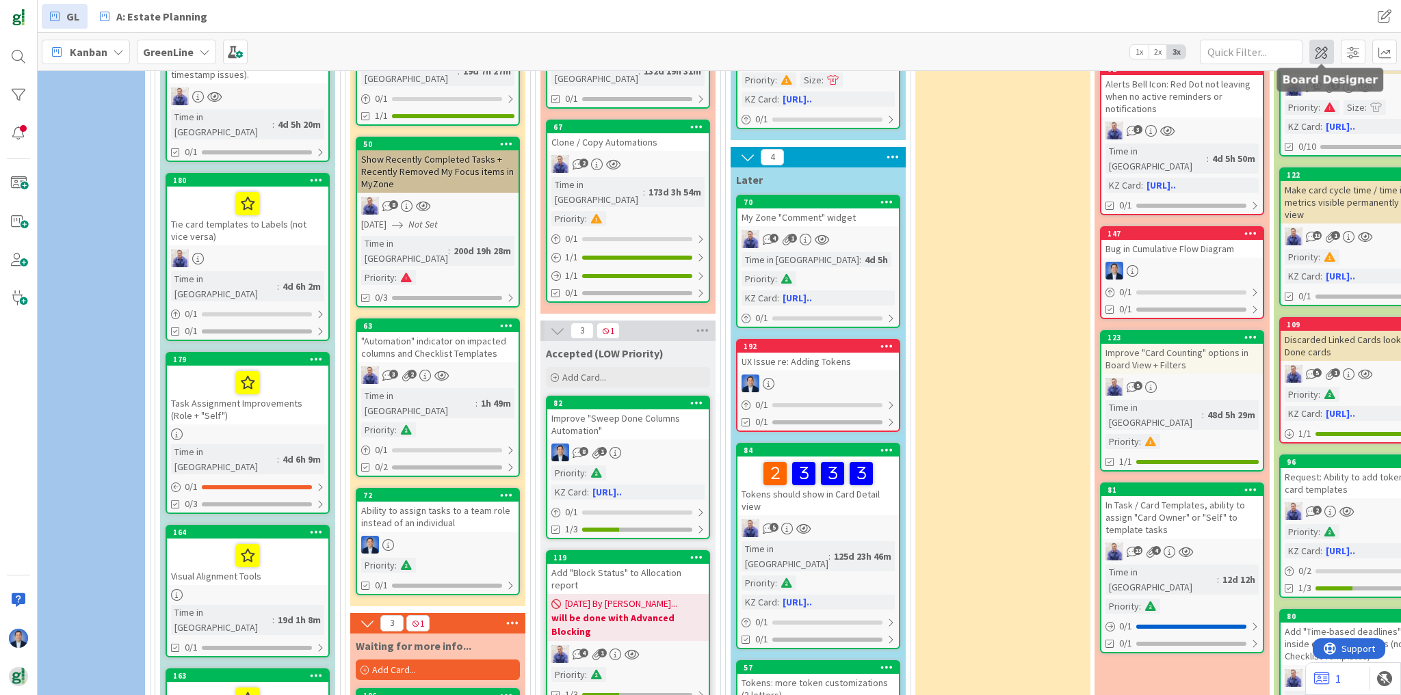
click at [1323, 59] on span at bounding box center [1321, 52] width 25 height 25
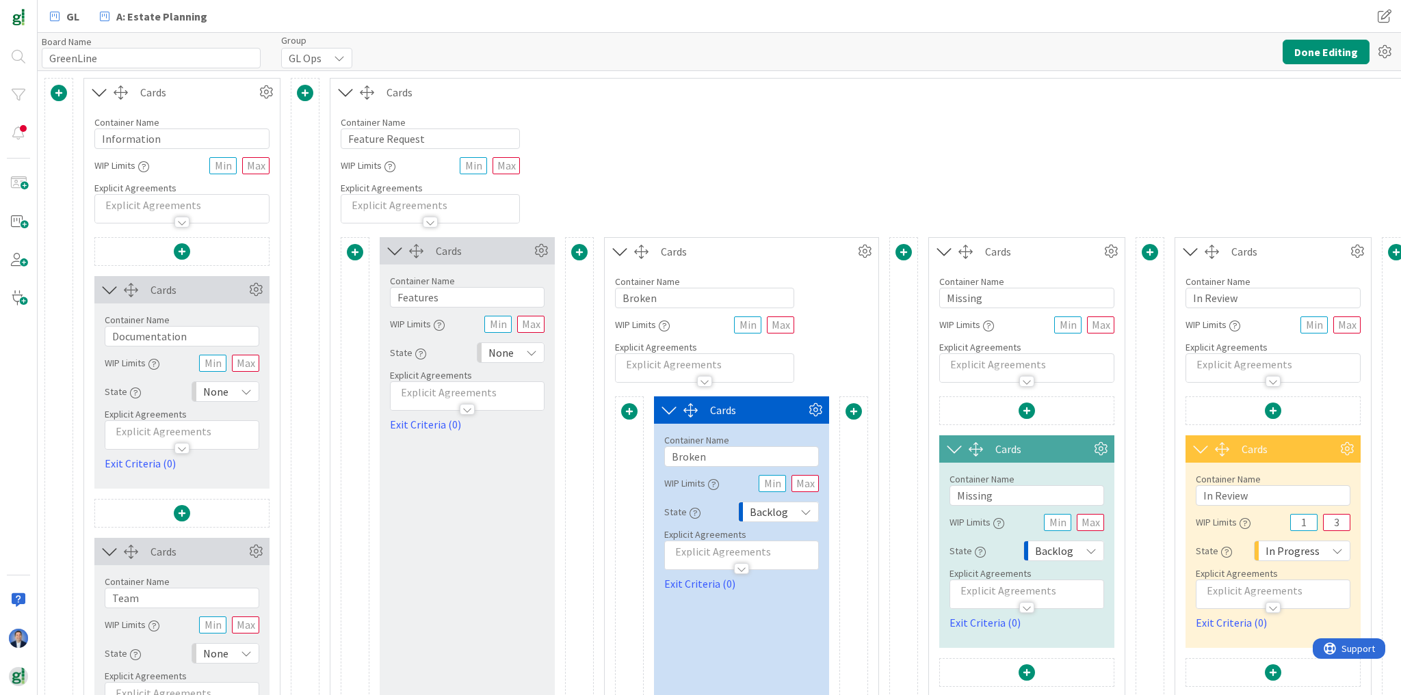
type input "GreenLine"
click at [1384, 44] on icon at bounding box center [1384, 52] width 25 height 25
click at [1080, 52] on div "Board Name 9 / 64 GreenLine Group GL Ops Done Editing History of Edits Copy Boa…" at bounding box center [719, 52] width 1363 height 38
click at [1381, 57] on icon at bounding box center [1384, 52] width 25 height 25
click at [534, 256] on icon at bounding box center [541, 251] width 21 height 21
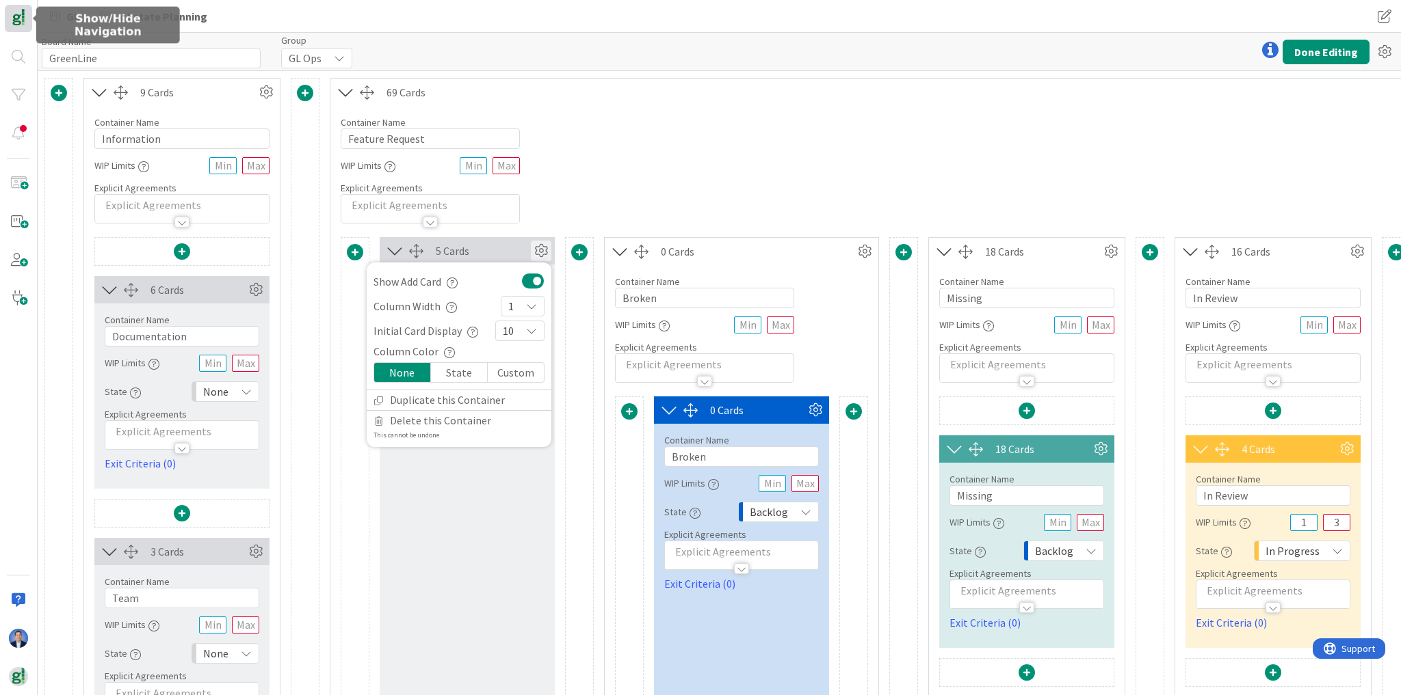
click at [12, 19] on img at bounding box center [18, 18] width 19 height 19
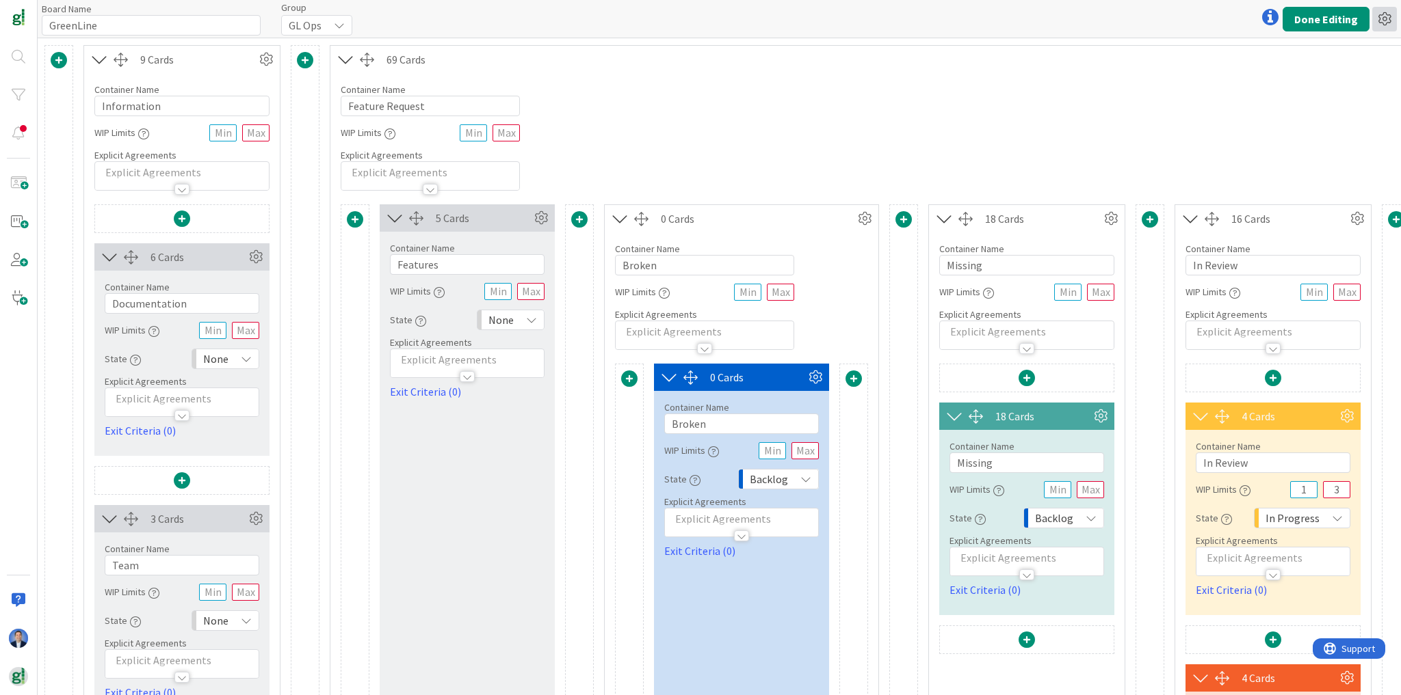
click at [1382, 21] on icon at bounding box center [1384, 19] width 25 height 25
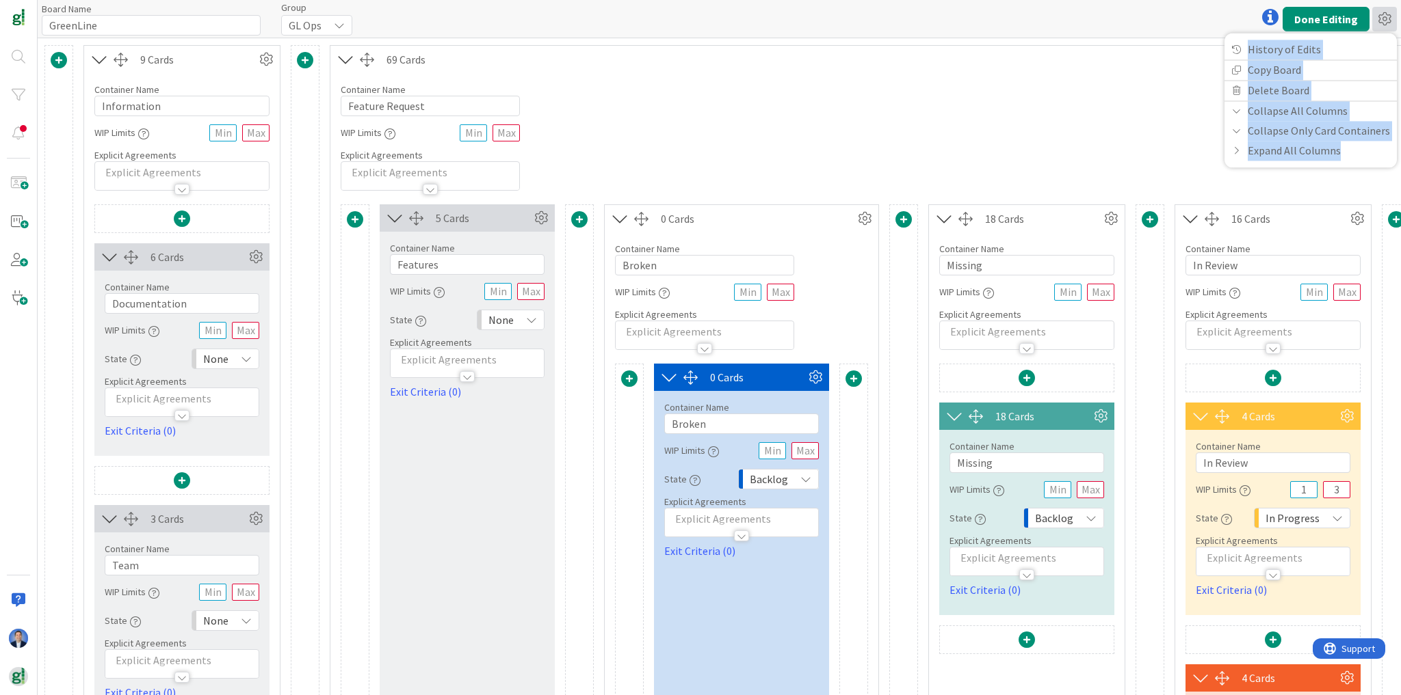
drag, startPoint x: 1230, startPoint y: 38, endPoint x: 1343, endPoint y: 163, distance: 169.5
click at [1343, 163] on div "History of Edits Copy Board Delete Board Collapse All Columns Collapse Only Car…" at bounding box center [1310, 100] width 172 height 135
copy div "History of Edits Copy Board Delete Board Collapse All Columns Collapse Only Car…"
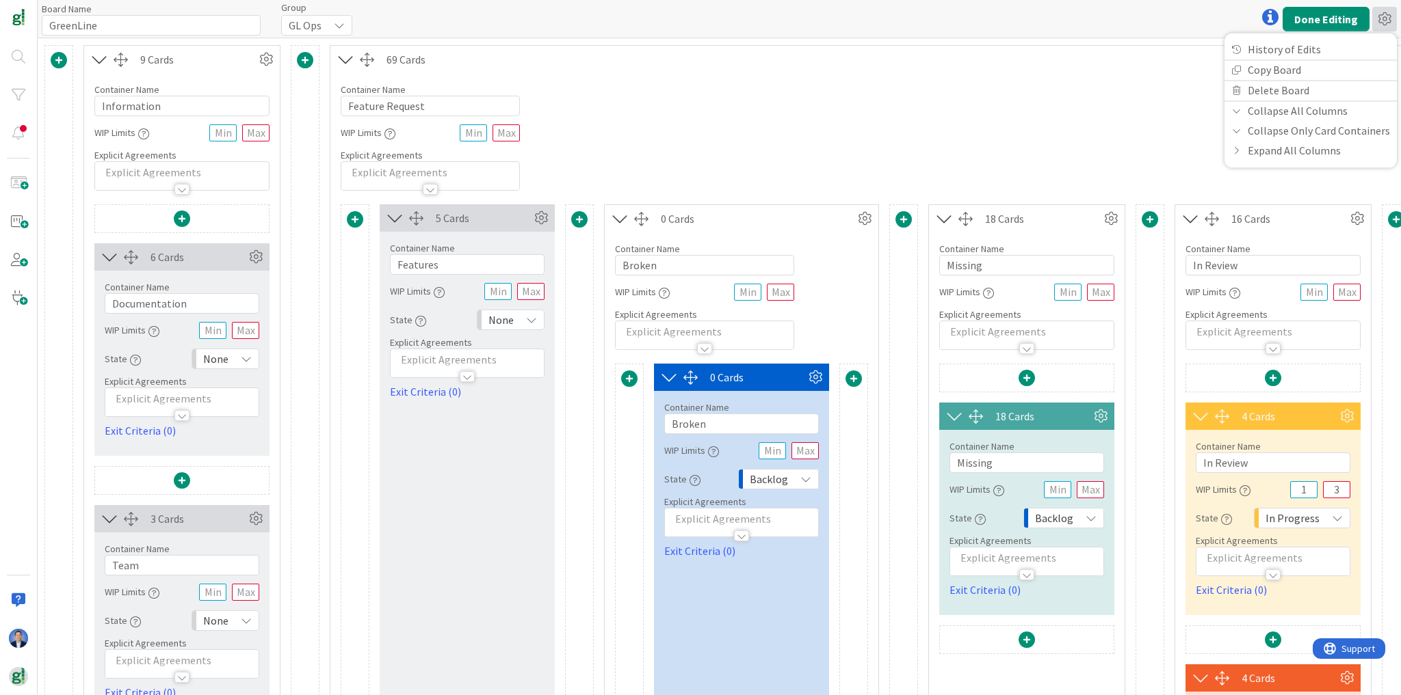
click at [1384, 15] on icon at bounding box center [1384, 19] width 25 height 25
click at [537, 223] on icon at bounding box center [541, 218] width 21 height 21
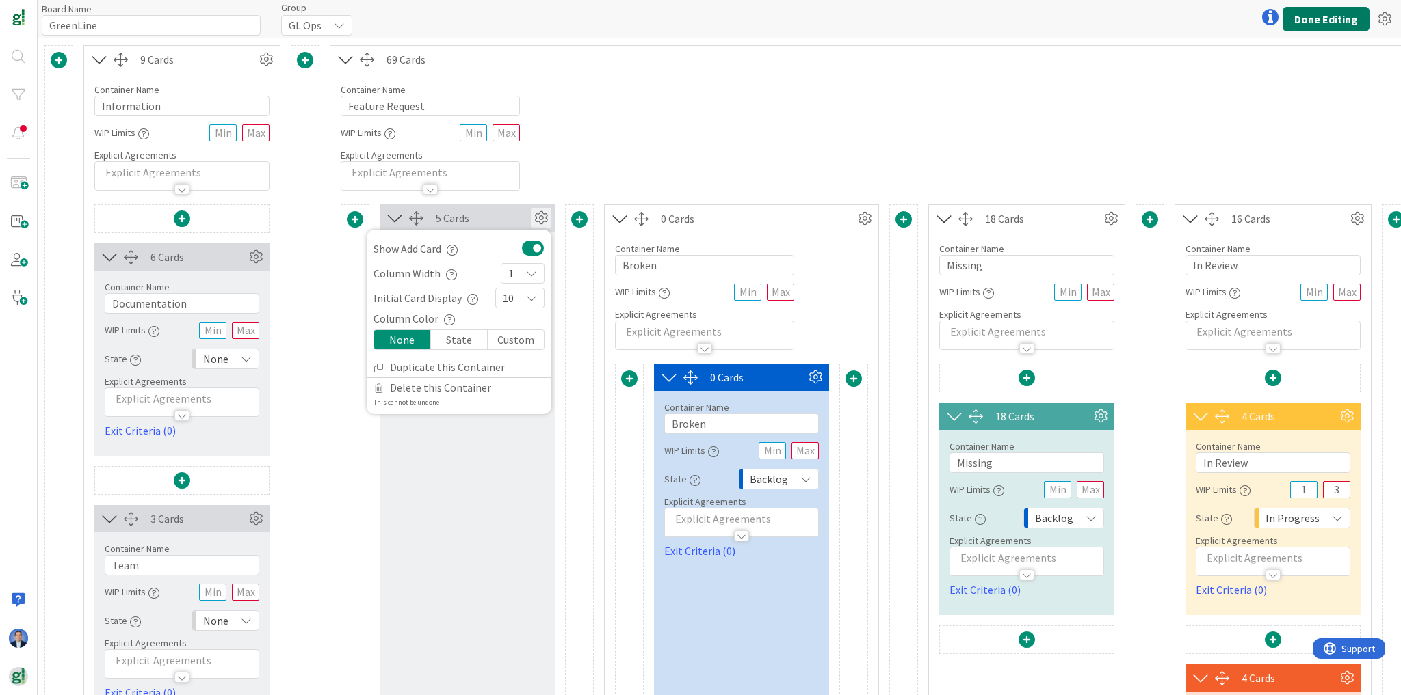
click at [1313, 23] on button "Done Editing" at bounding box center [1325, 19] width 87 height 25
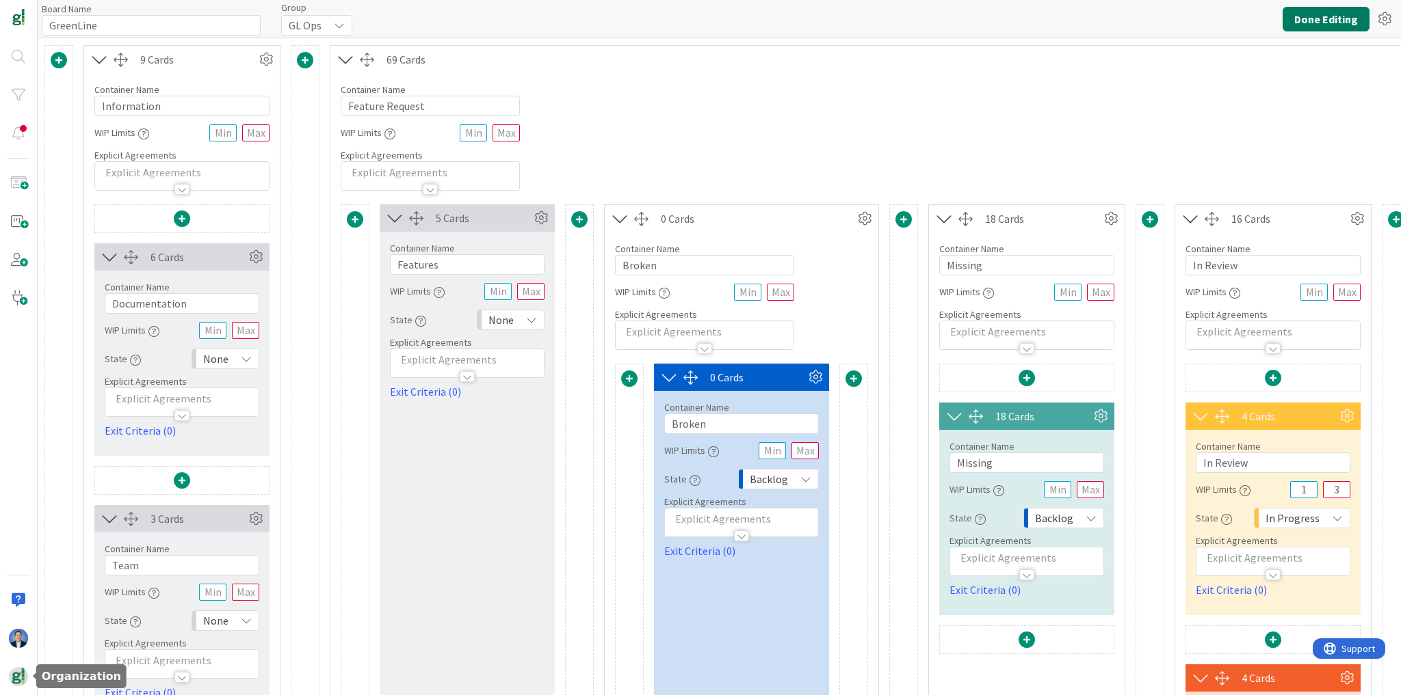
click at [1319, 25] on button "Done Editing" at bounding box center [1325, 19] width 87 height 25
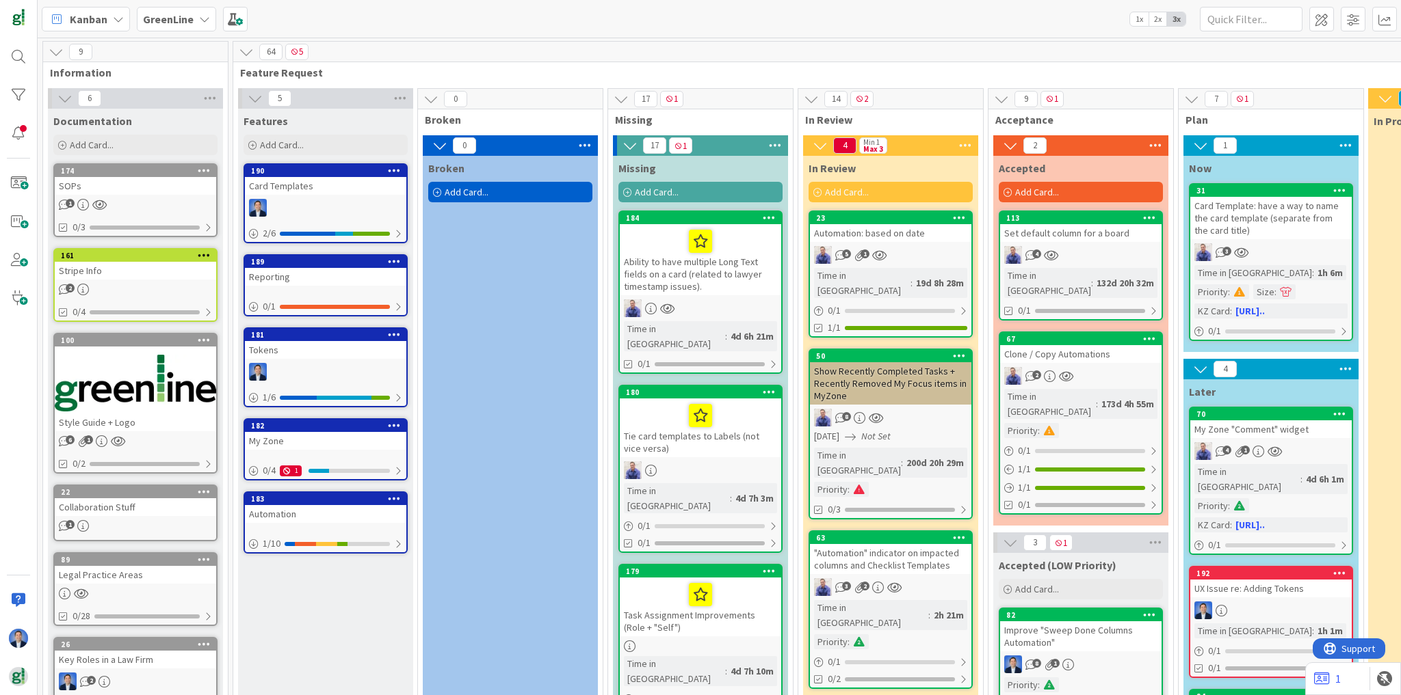
click at [57, 55] on icon at bounding box center [56, 51] width 15 height 15
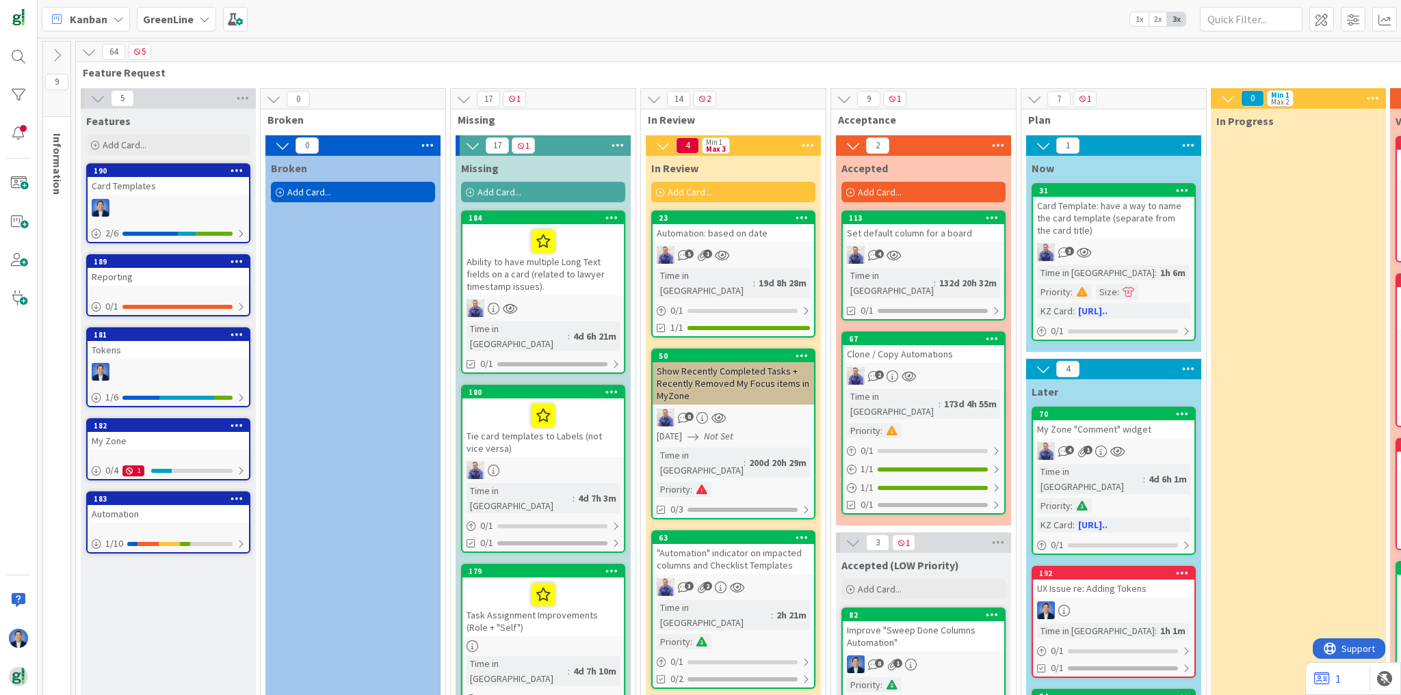
click at [91, 53] on icon at bounding box center [88, 51] width 15 height 15
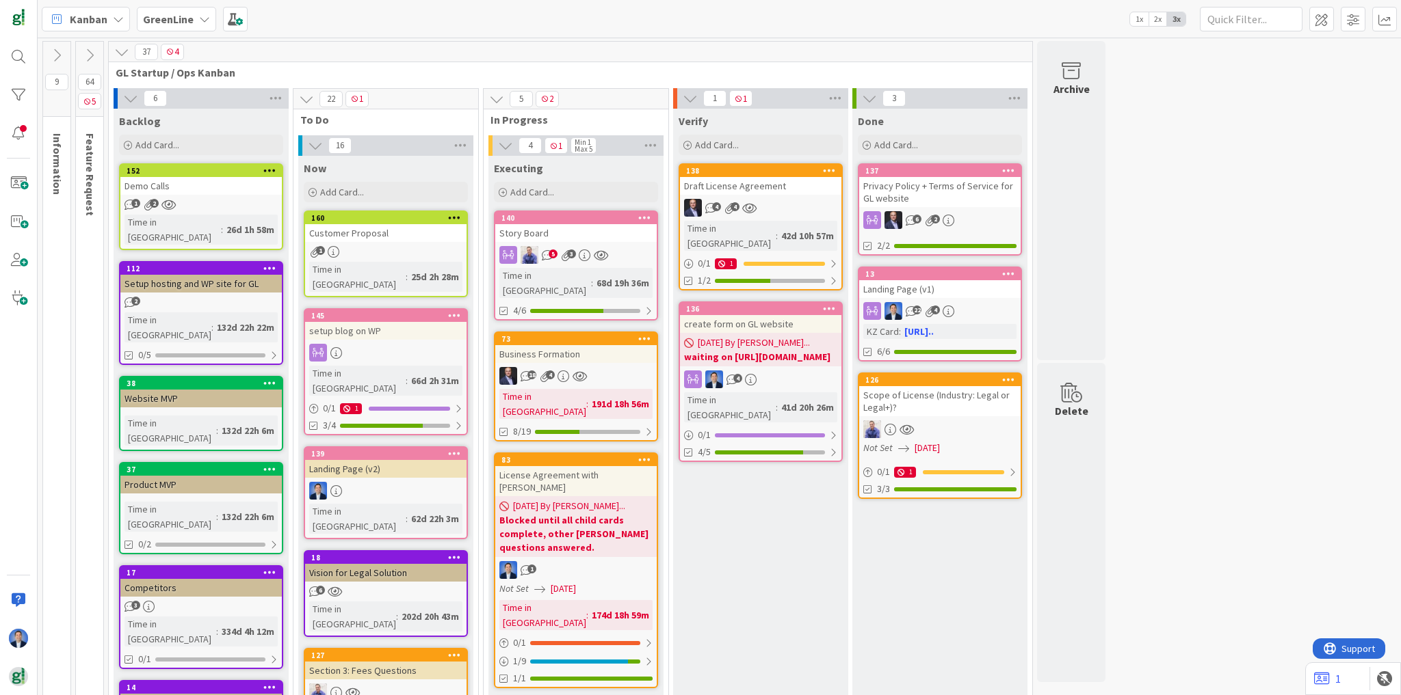
click at [550, 244] on link "140 Story Board 5 3 Time in [GEOGRAPHIC_DATA] : 68d 19h 36m 4/6" at bounding box center [576, 266] width 164 height 110
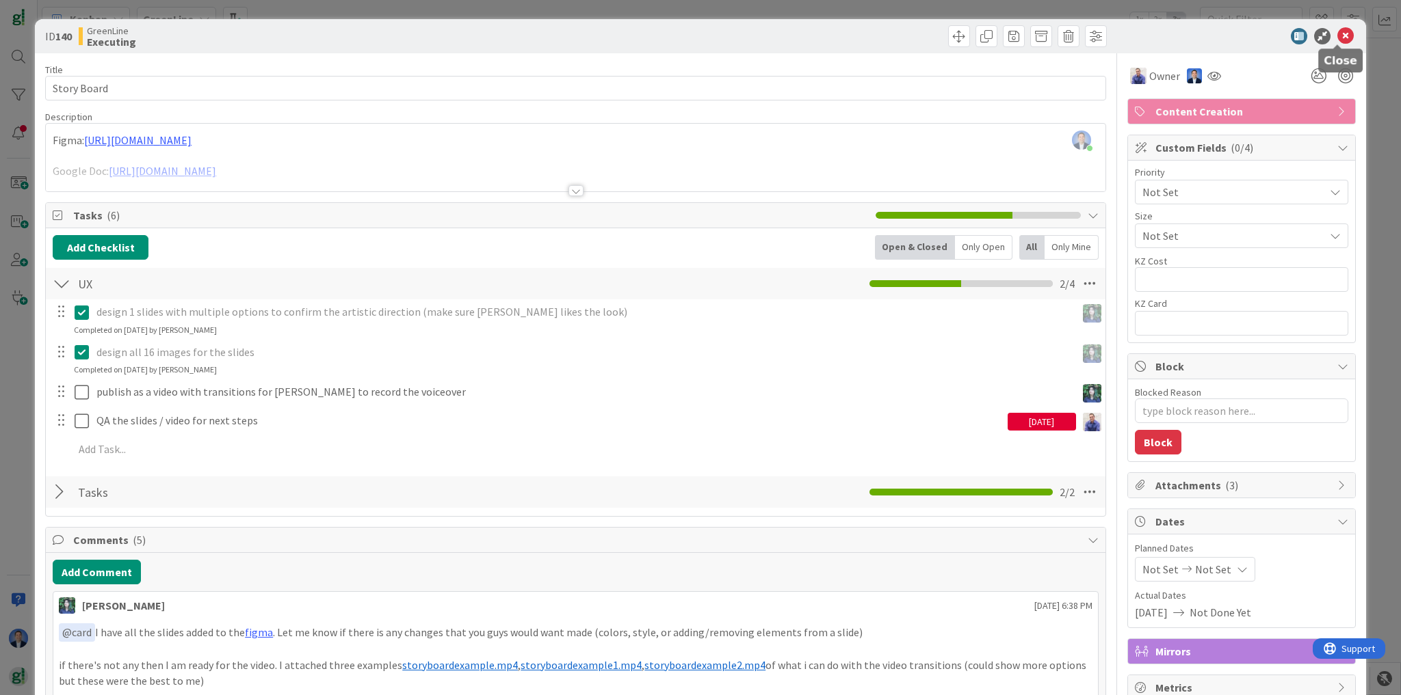
click at [1337, 36] on icon at bounding box center [1345, 36] width 16 height 16
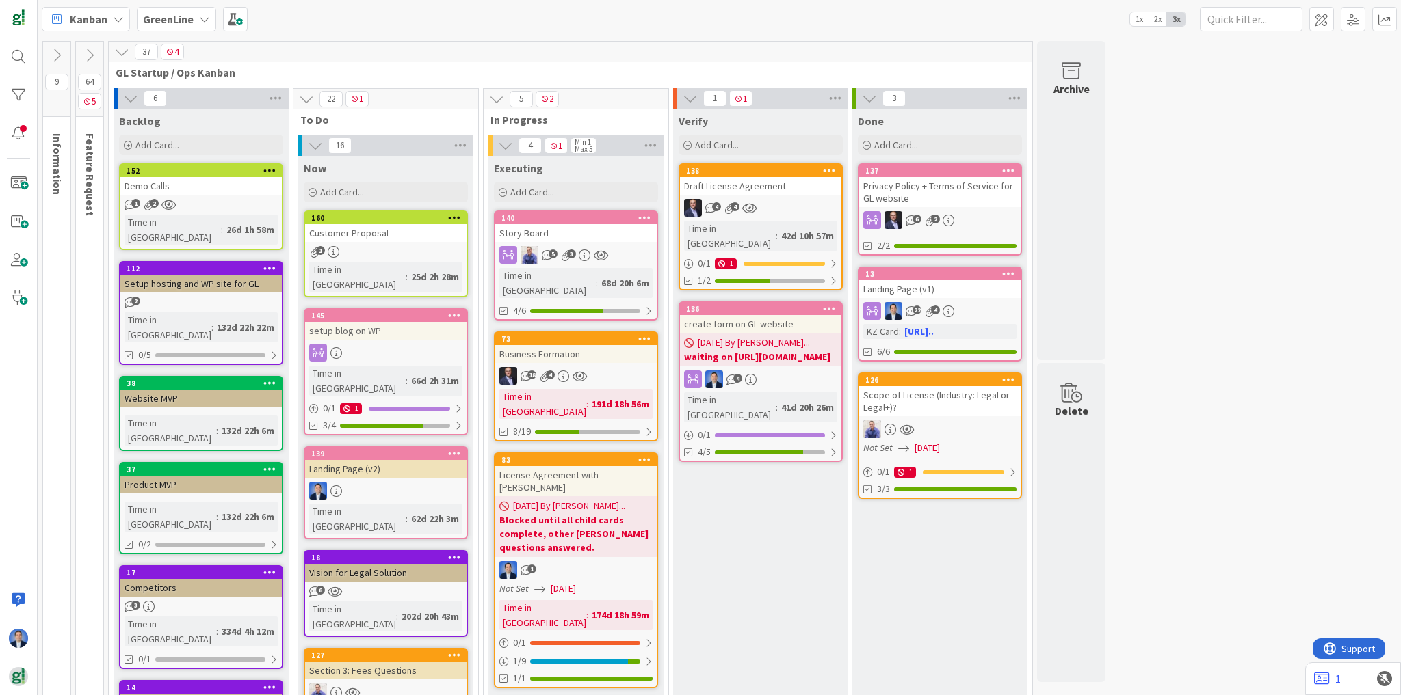
click at [785, 200] on div "4 4" at bounding box center [760, 208] width 161 height 18
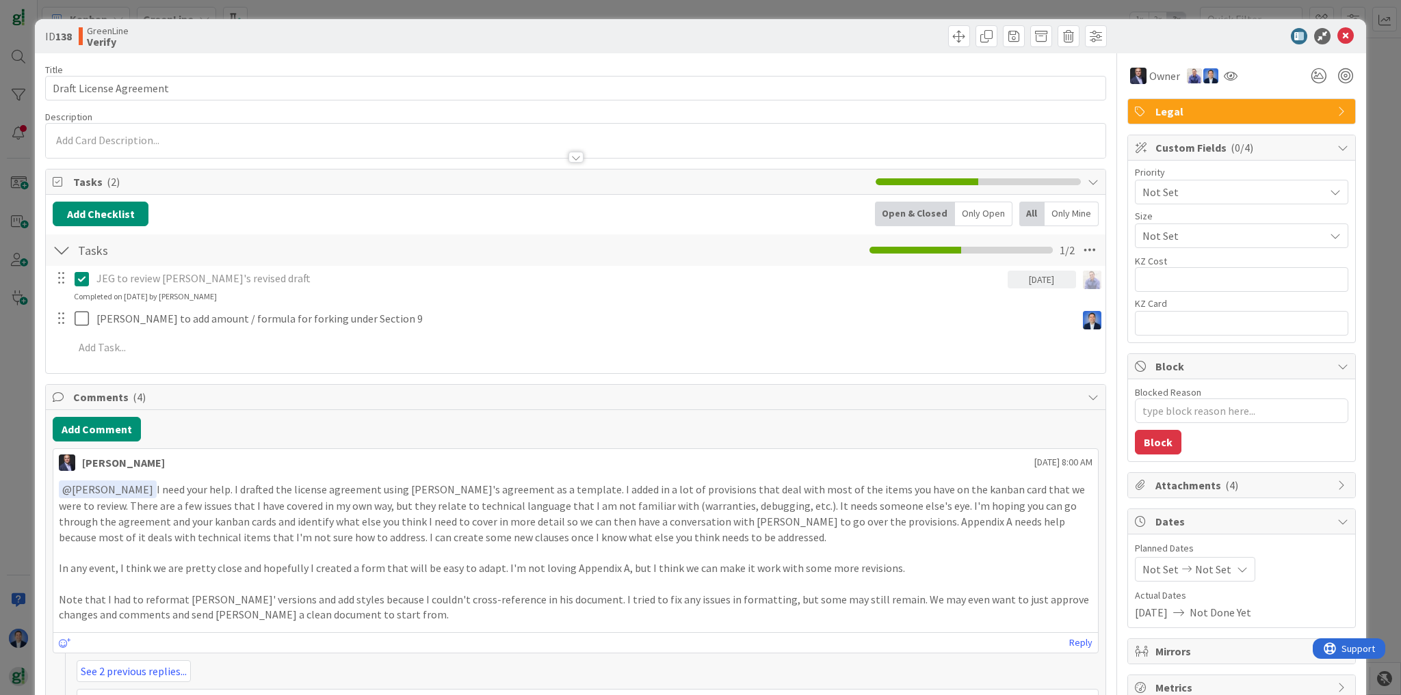
type textarea "x"
click at [1338, 40] on icon at bounding box center [1345, 36] width 16 height 16
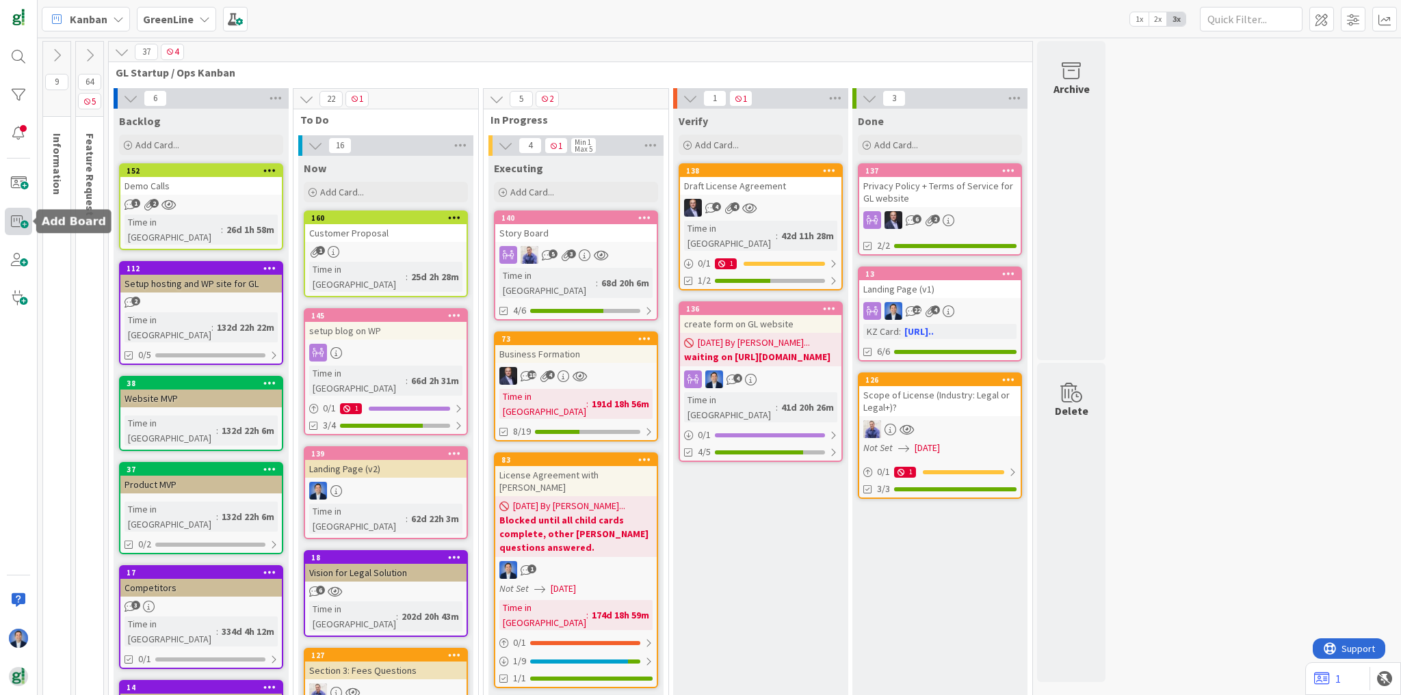
click at [18, 227] on span at bounding box center [18, 221] width 27 height 27
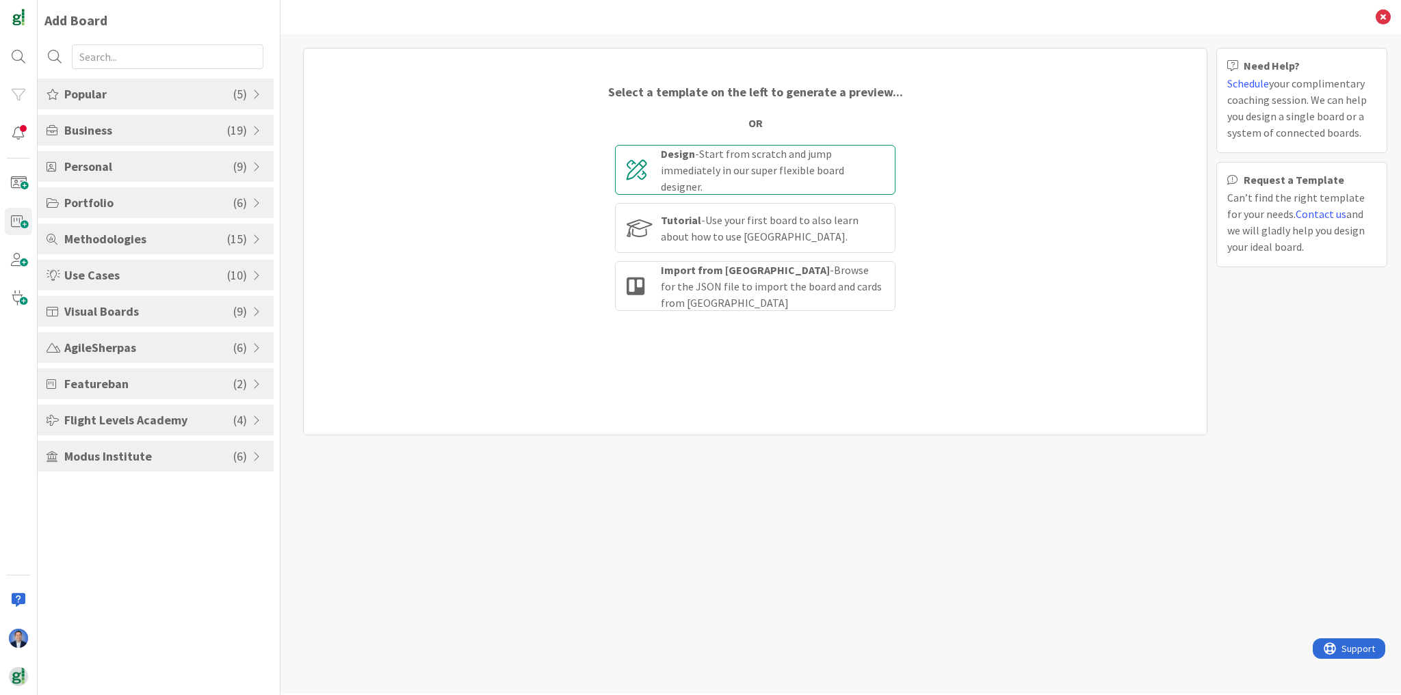
click at [741, 162] on div "Design - Start from scratch and jump immediately in our super flexible board de…" at bounding box center [772, 170] width 223 height 49
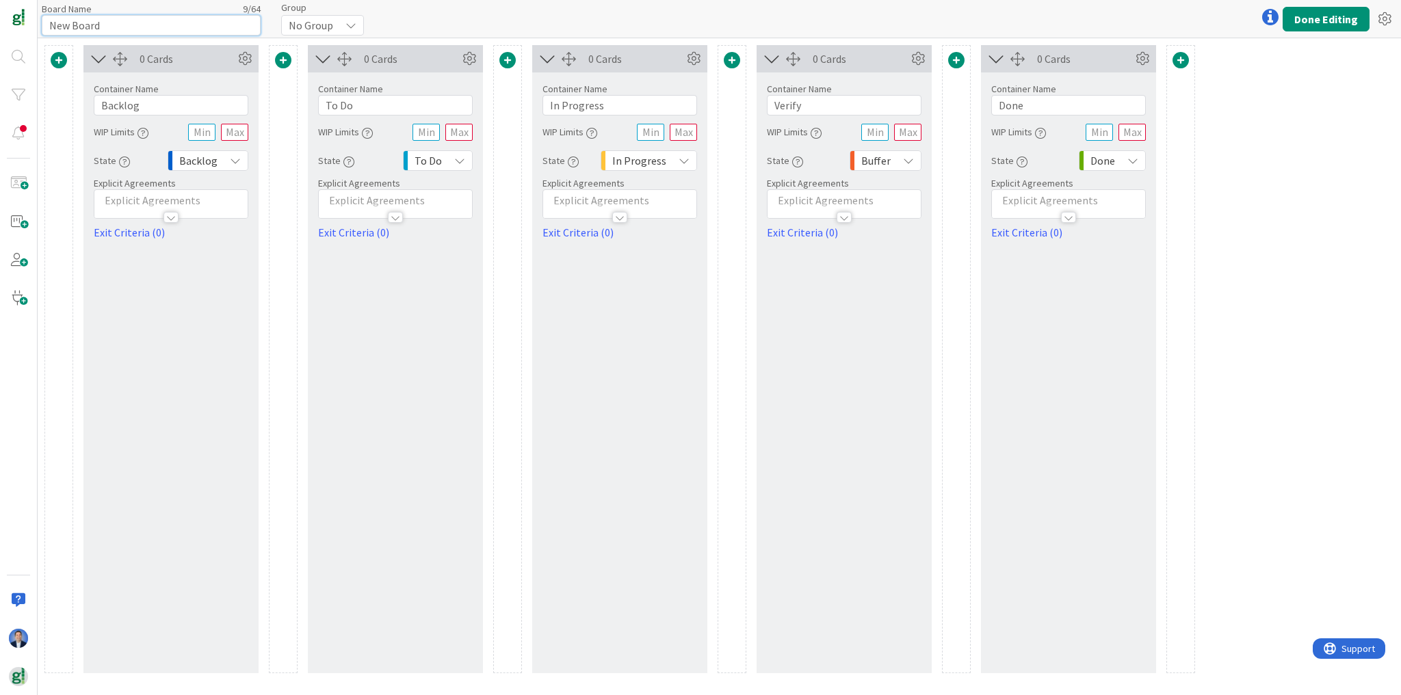
click at [103, 22] on input "New Board" at bounding box center [151, 25] width 219 height 21
type input "T"
click at [98, 22] on input "Backoffice Board" at bounding box center [151, 25] width 219 height 21
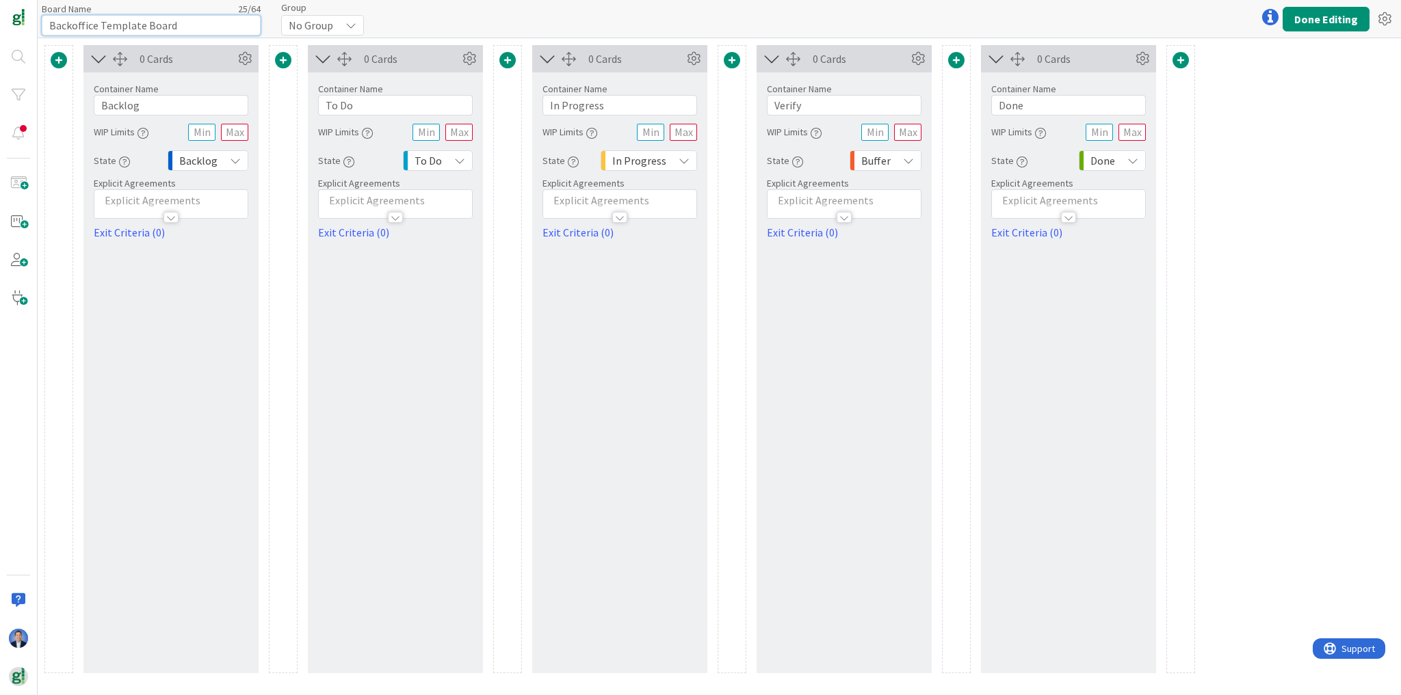
type input "Backoffice Template Board"
click at [353, 22] on icon at bounding box center [350, 25] width 11 height 11
click at [360, 101] on span "GL Draft Templates" at bounding box center [369, 104] width 124 height 21
click at [1310, 20] on button "Done Editing" at bounding box center [1325, 19] width 87 height 25
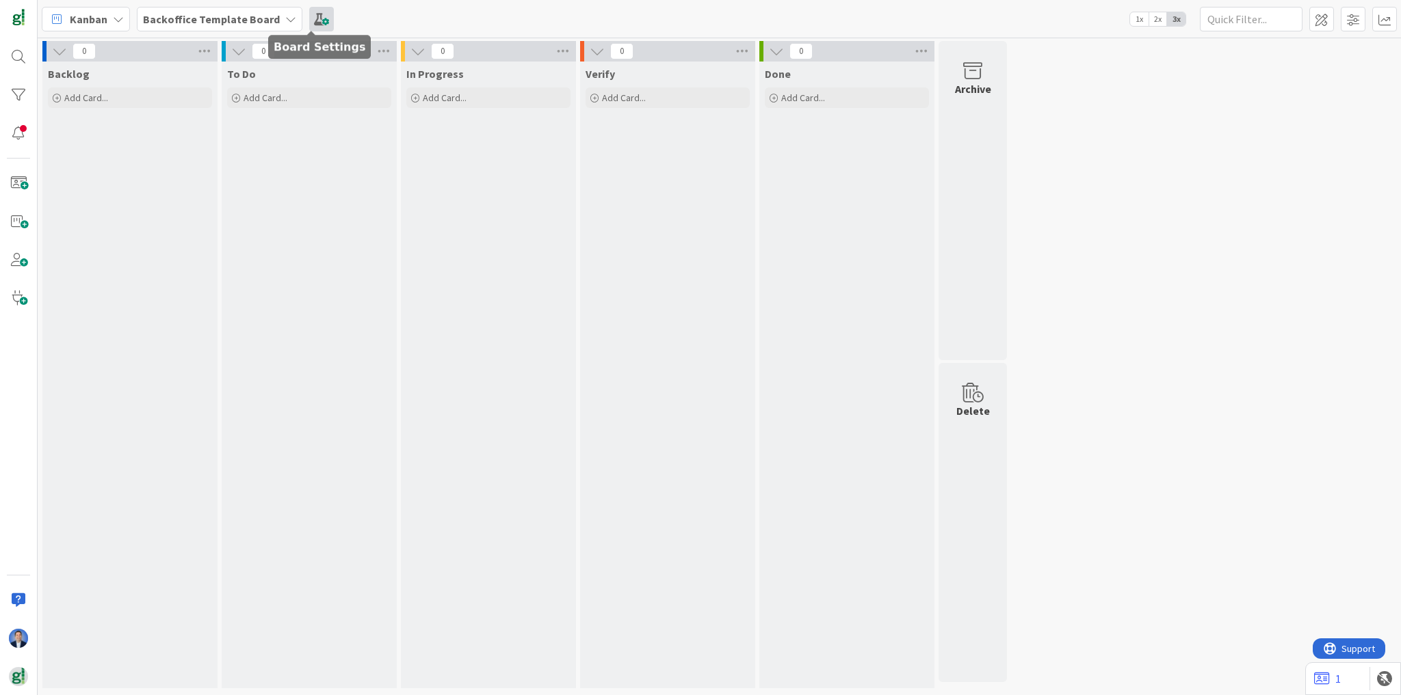
click at [314, 19] on span at bounding box center [321, 19] width 25 height 25
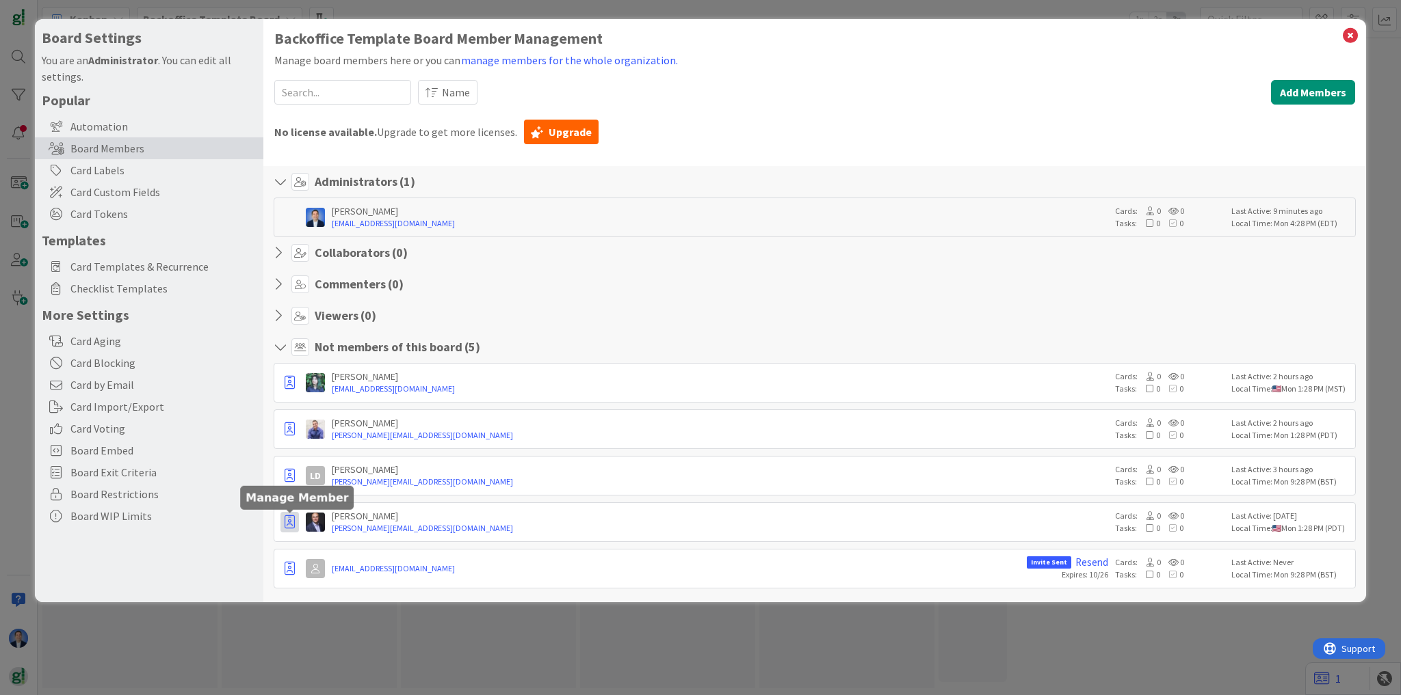
click at [288, 522] on icon "button" at bounding box center [289, 523] width 10 height 14
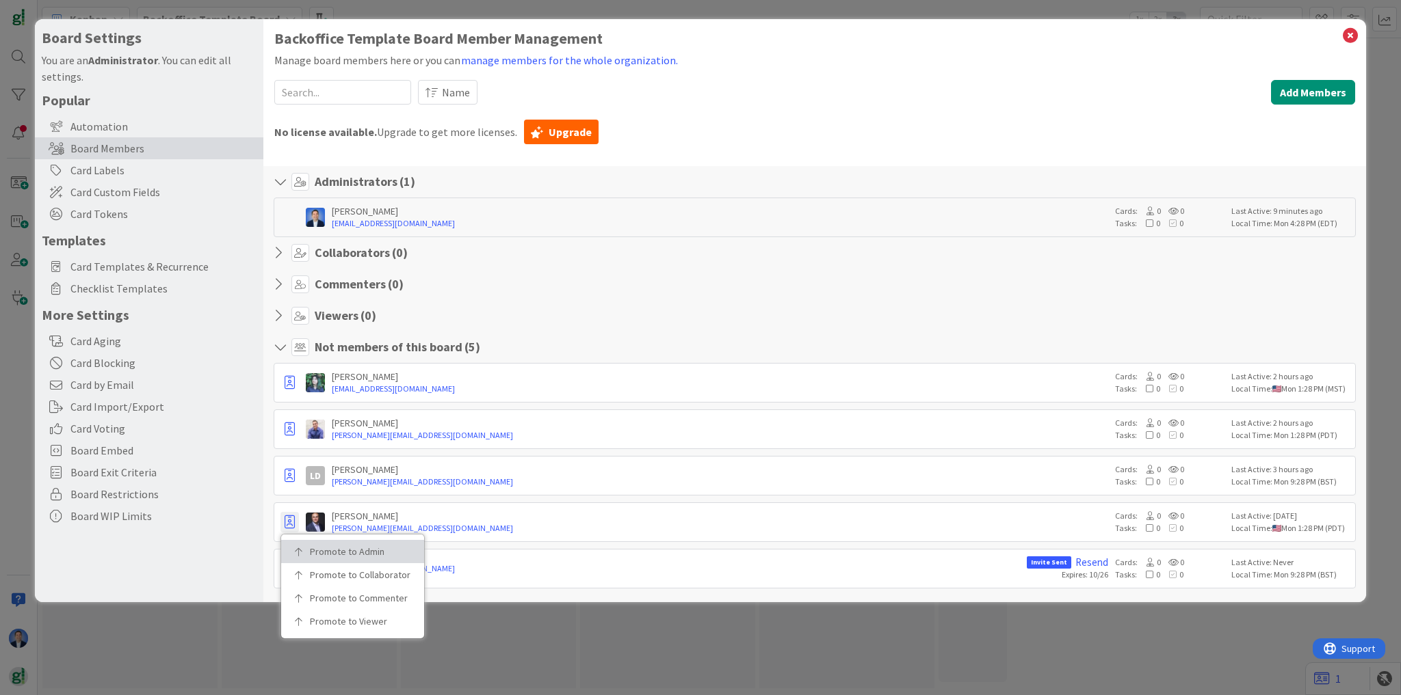
drag, startPoint x: 350, startPoint y: 558, endPoint x: 345, endPoint y: 550, distance: 9.5
click at [350, 558] on link "Promote to Admin" at bounding box center [352, 551] width 143 height 23
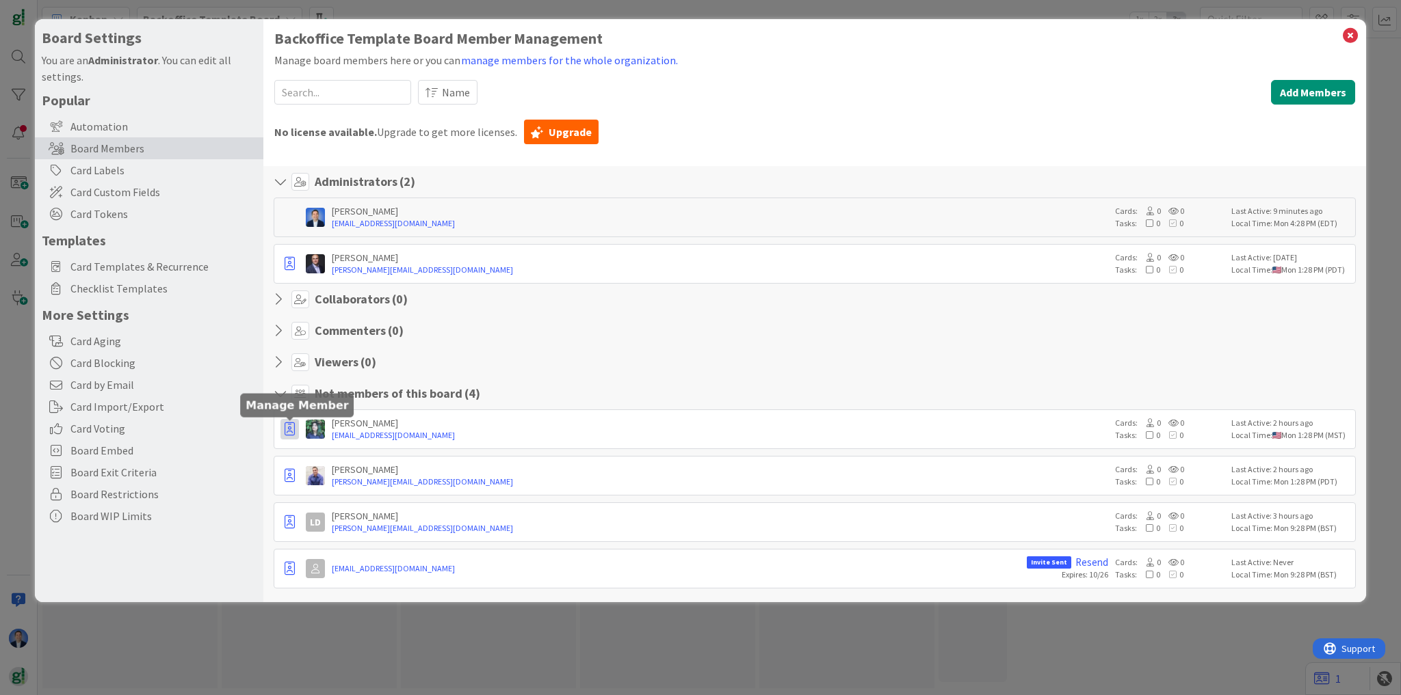
click at [290, 427] on icon "button" at bounding box center [289, 430] width 10 height 14
click at [543, 352] on div "Administrators ( 2 ) [PERSON_NAME] [PERSON_NAME][EMAIL_ADDRESS][DOMAIN_NAME] Ca…" at bounding box center [814, 384] width 1102 height 436
click at [287, 478] on icon "button" at bounding box center [289, 476] width 10 height 14
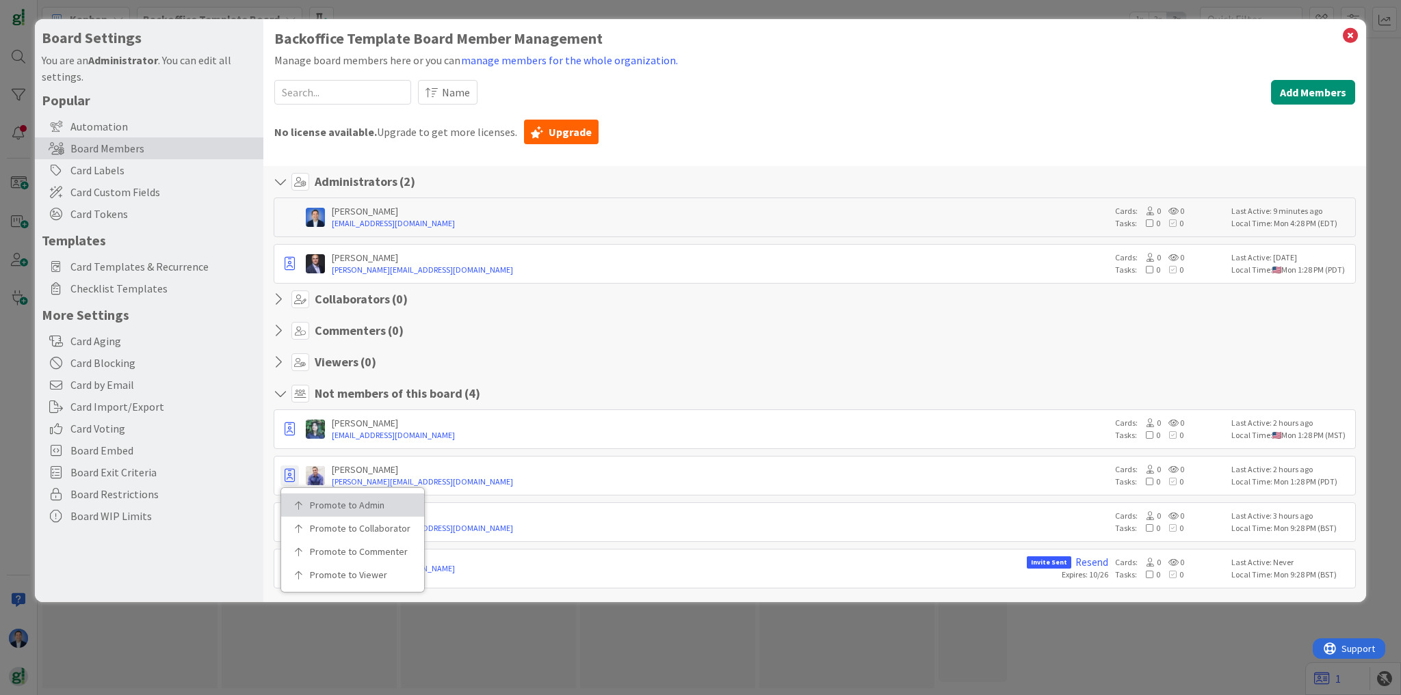
drag, startPoint x: 384, startPoint y: 508, endPoint x: 395, endPoint y: 500, distance: 13.1
click at [385, 507] on p "Promote to Admin" at bounding box center [357, 506] width 95 height 10
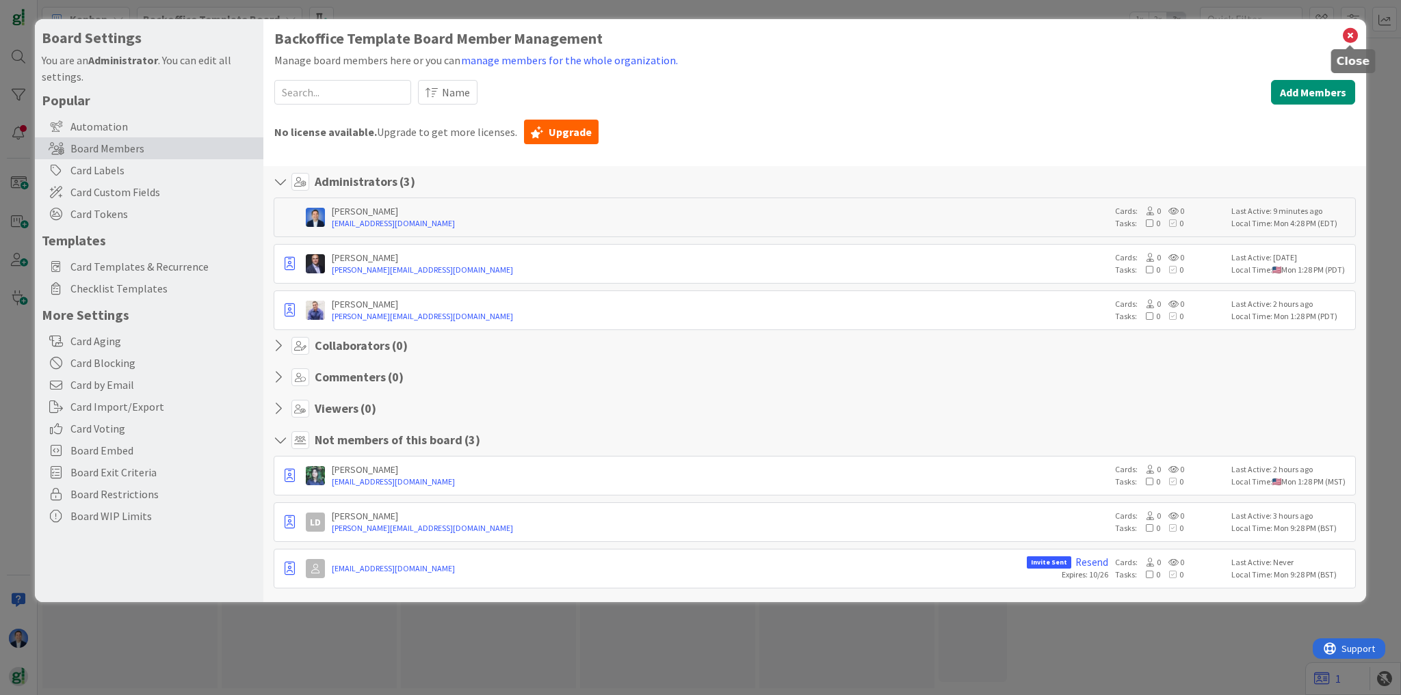
click at [1349, 40] on icon at bounding box center [1350, 35] width 18 height 19
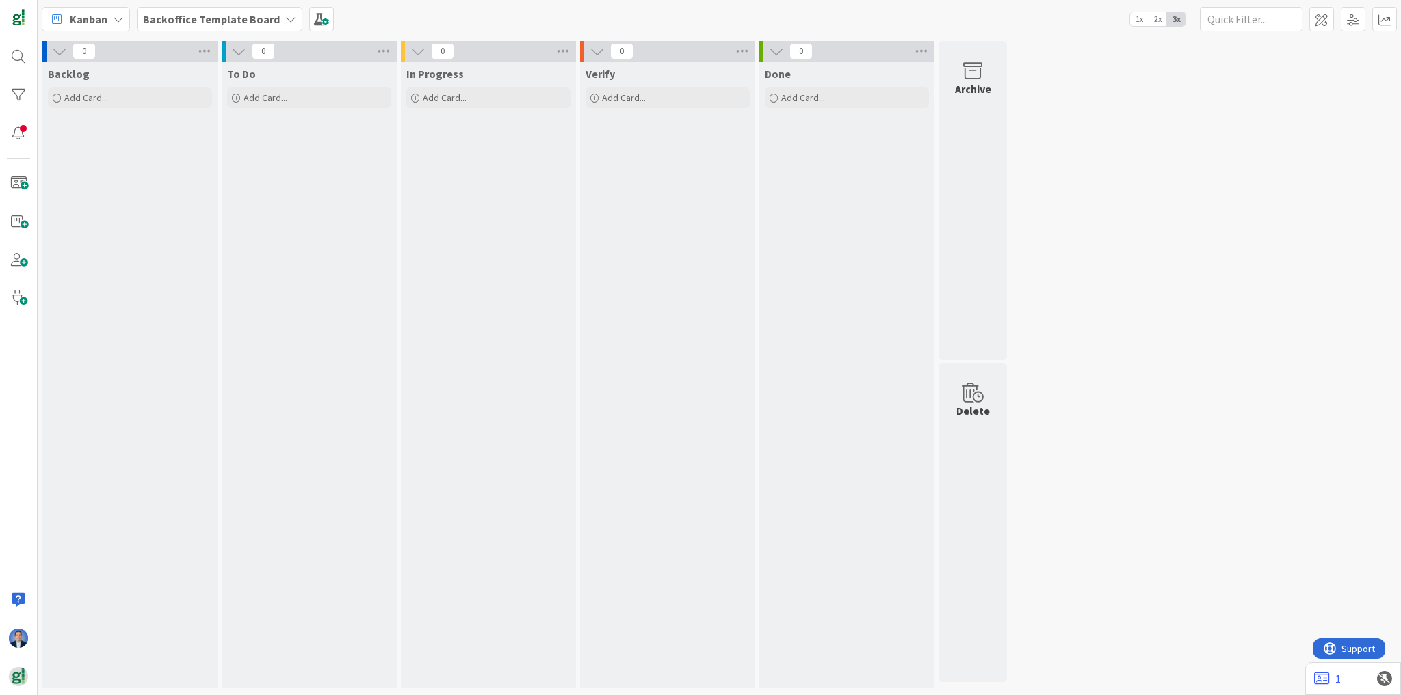
click at [99, 15] on span "Kanban" at bounding box center [89, 19] width 38 height 16
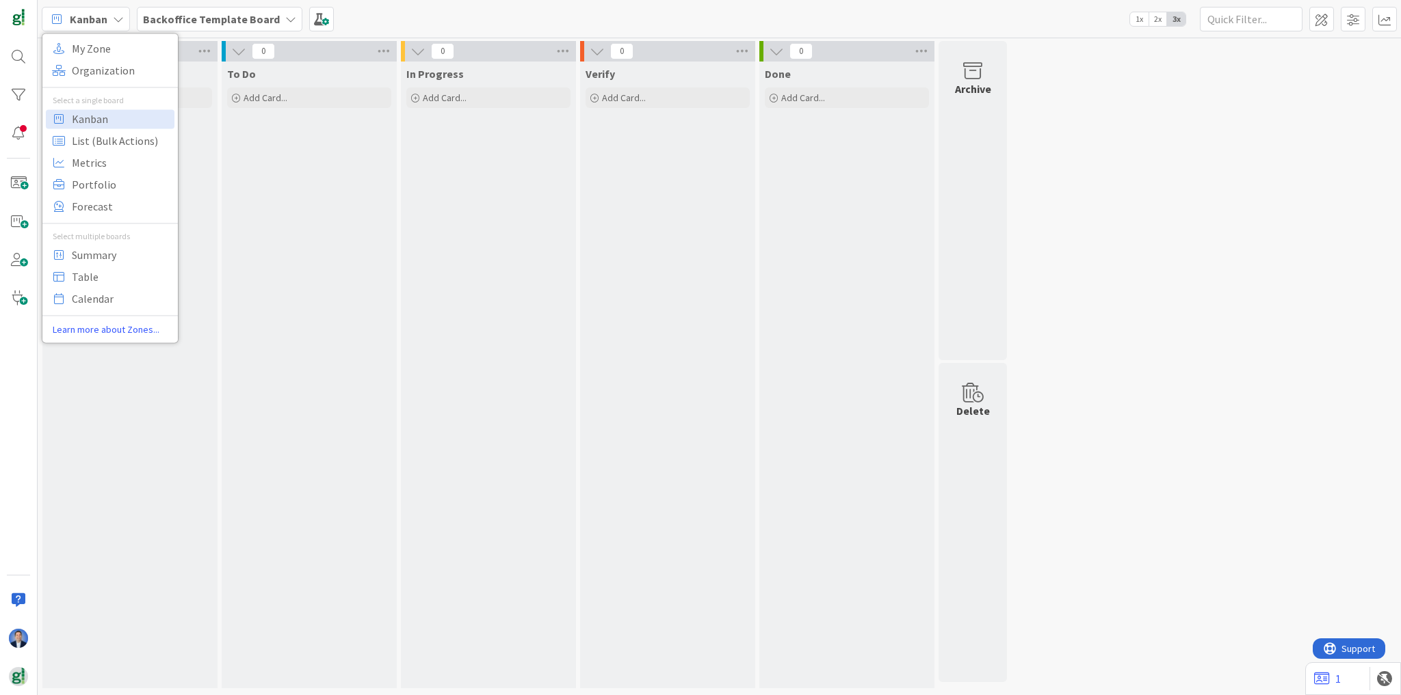
click at [194, 16] on b "Backoffice Template Board" at bounding box center [211, 19] width 137 height 14
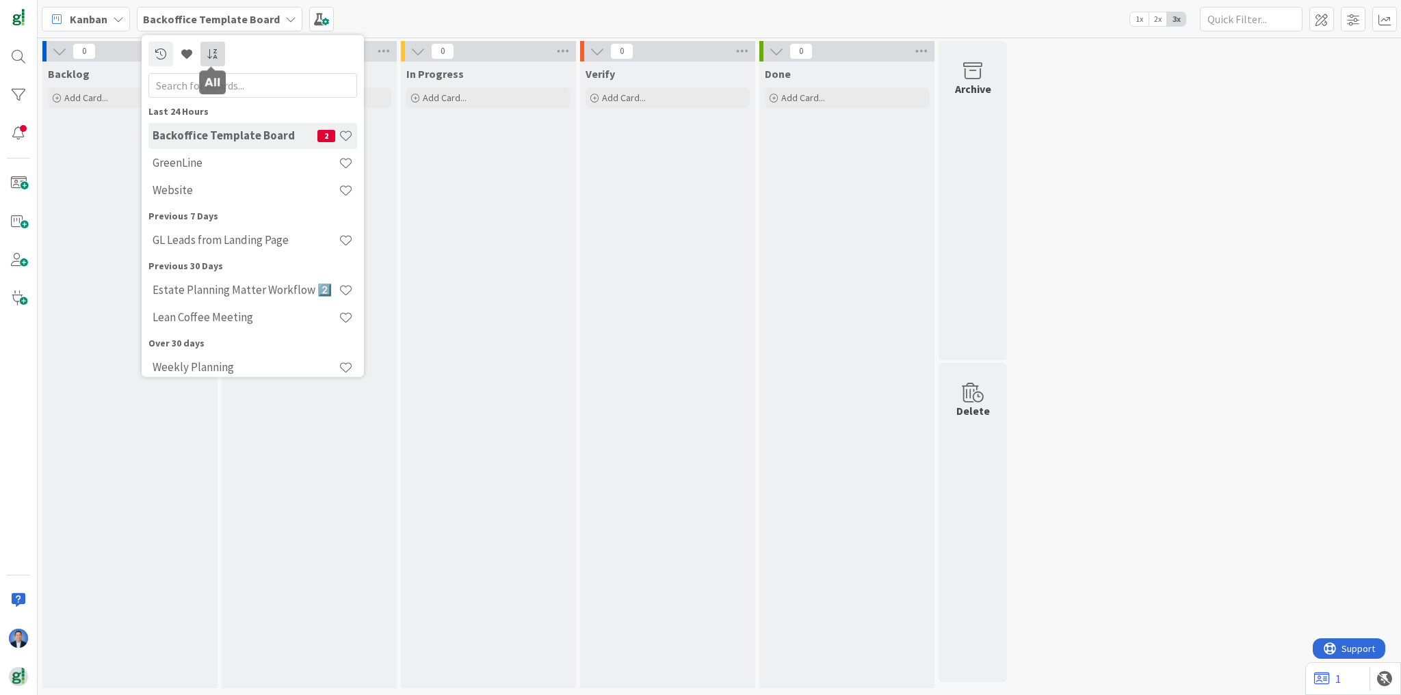
click at [217, 58] on icon at bounding box center [213, 54] width 12 height 11
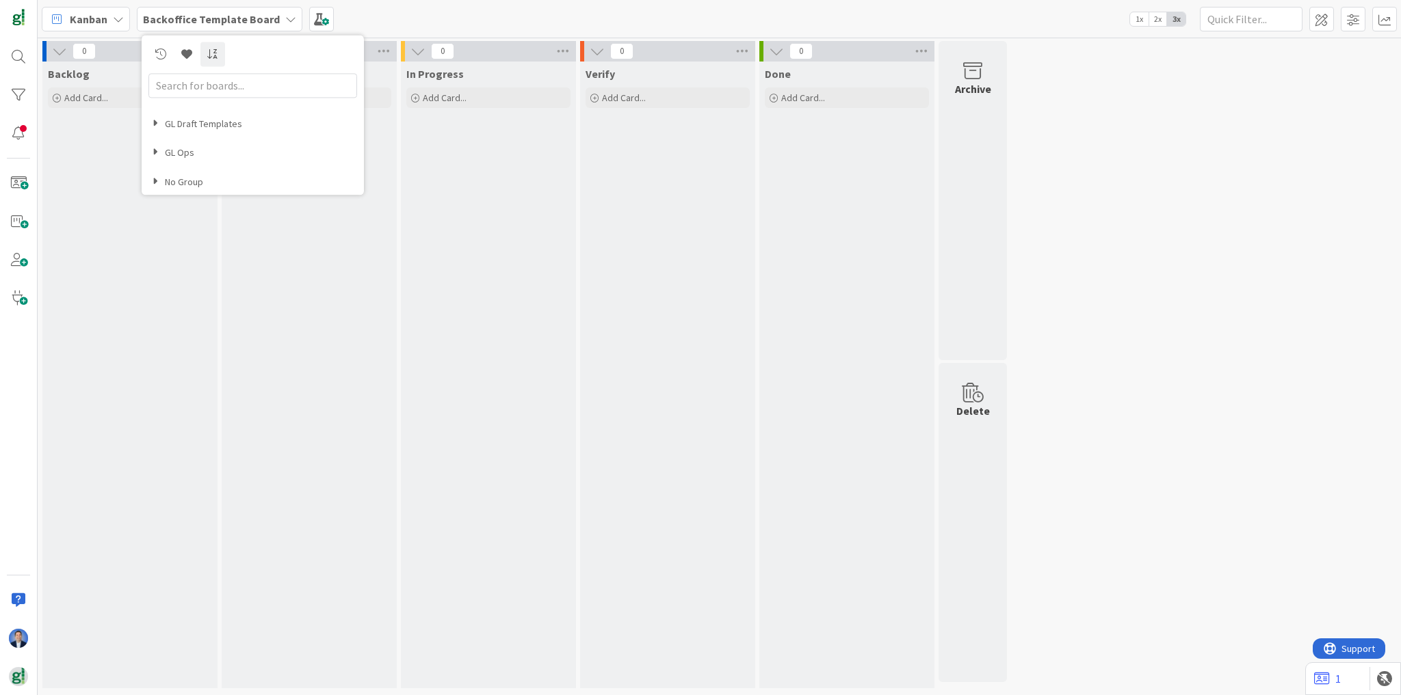
click at [152, 124] on icon at bounding box center [155, 124] width 7 height 12
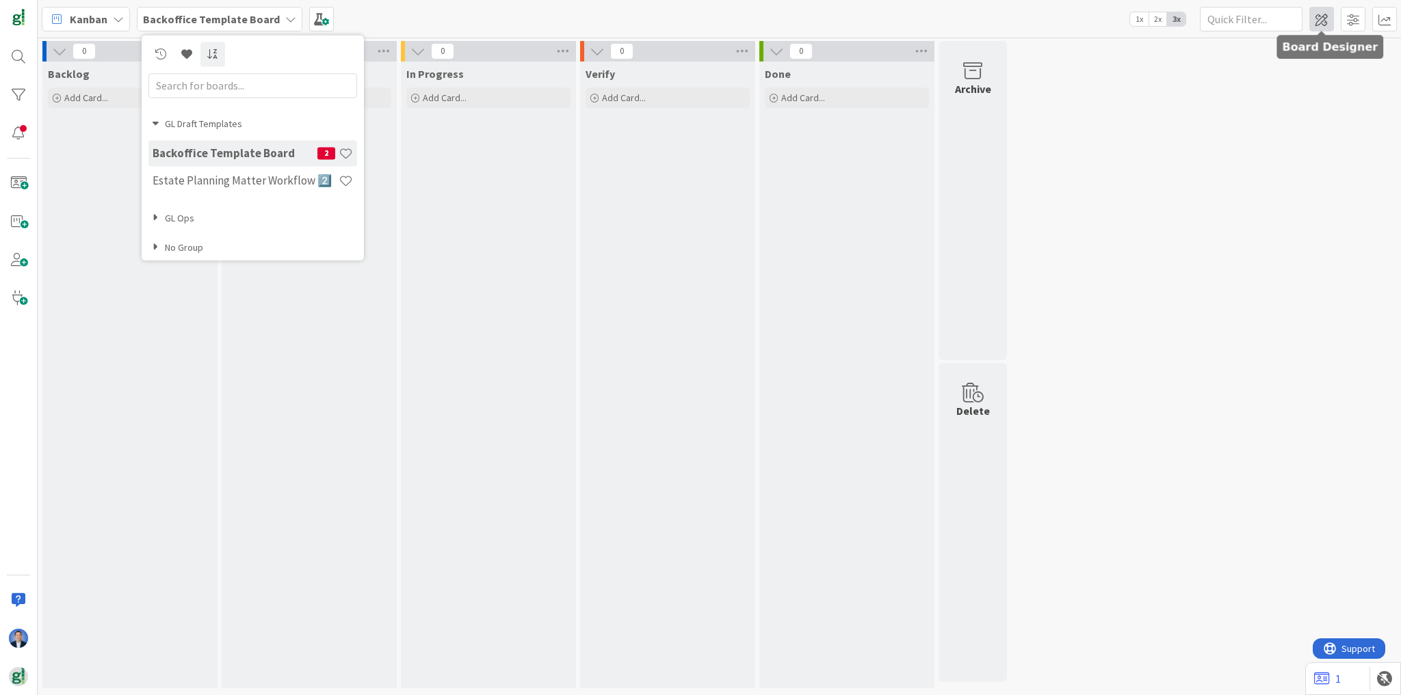
click at [1330, 13] on span at bounding box center [1321, 19] width 25 height 25
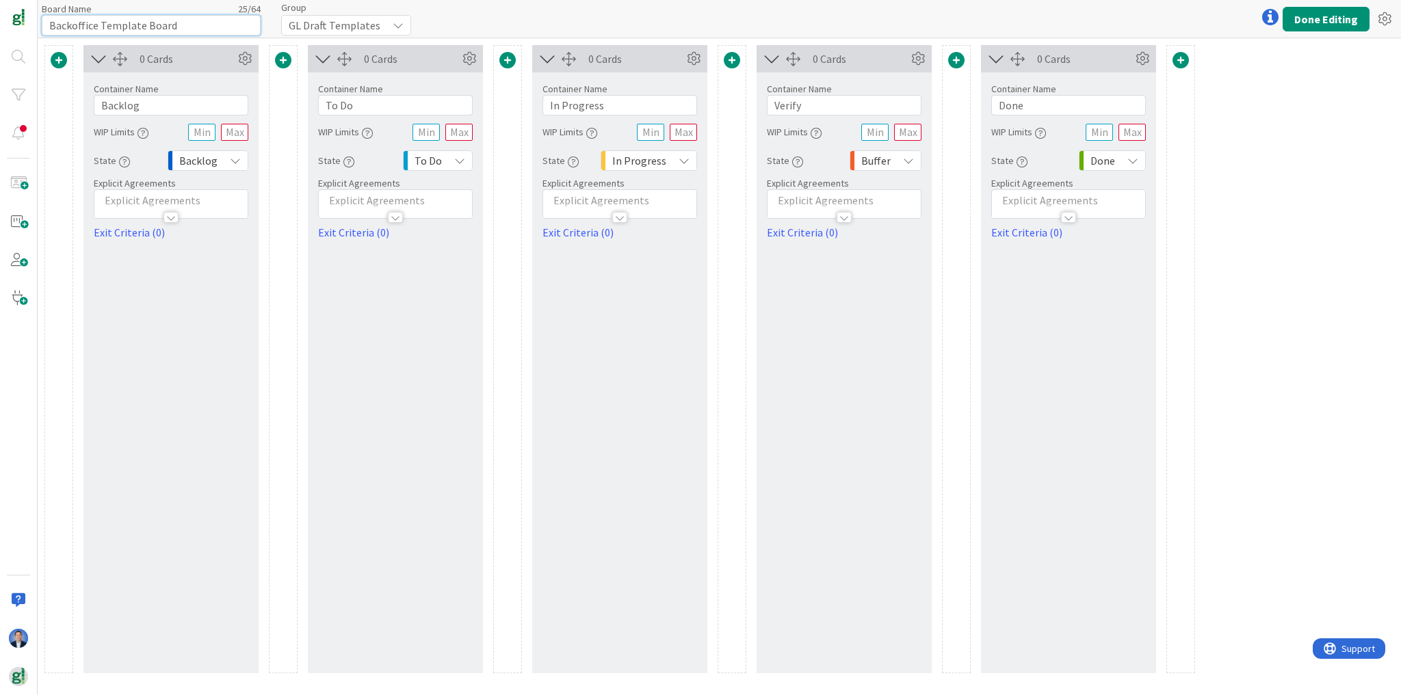
click at [140, 29] on input "Backoffice Template Board" at bounding box center [151, 25] width 219 height 21
paste input "Default Card Template Default Checklist Template"
type input "Default Card Template Default Checklist Template"
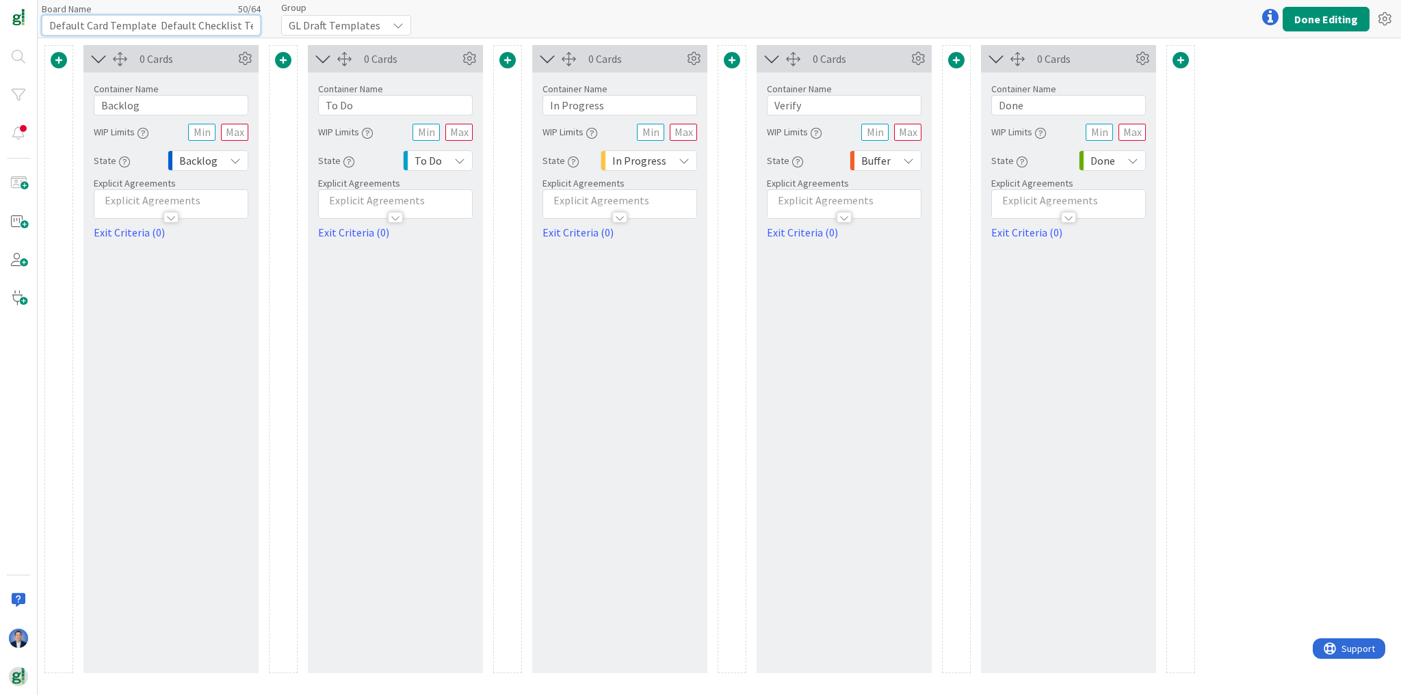
drag, startPoint x: 257, startPoint y: 26, endPoint x: 38, endPoint y: 23, distance: 219.5
click at [38, 23] on div "Board Name 50 / 64 Default Card Template Default Checklist Template Group GL Dr…" at bounding box center [719, 19] width 1363 height 38
click at [163, 25] on input "Board Name" at bounding box center [151, 25] width 219 height 21
paste input "Legal Back-Office"
type input "Legal Back-Office"
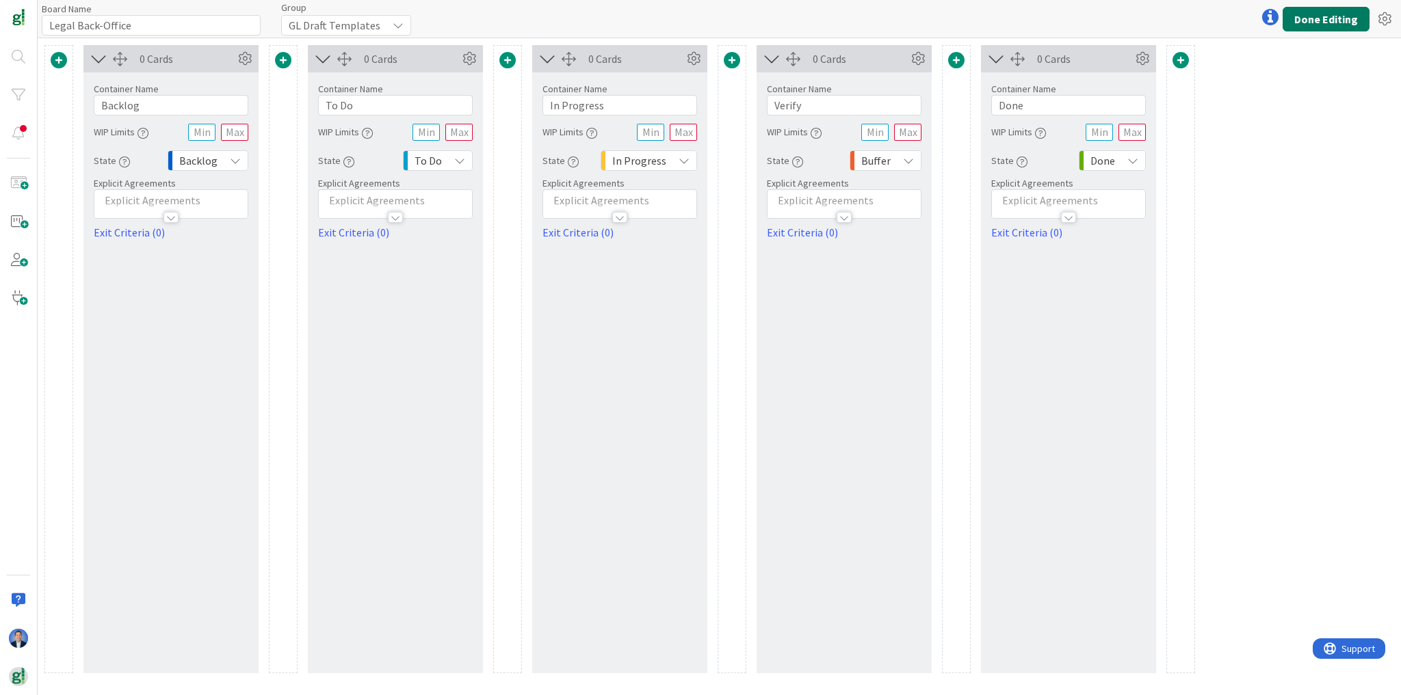
click at [1308, 20] on button "Done Editing" at bounding box center [1325, 19] width 87 height 25
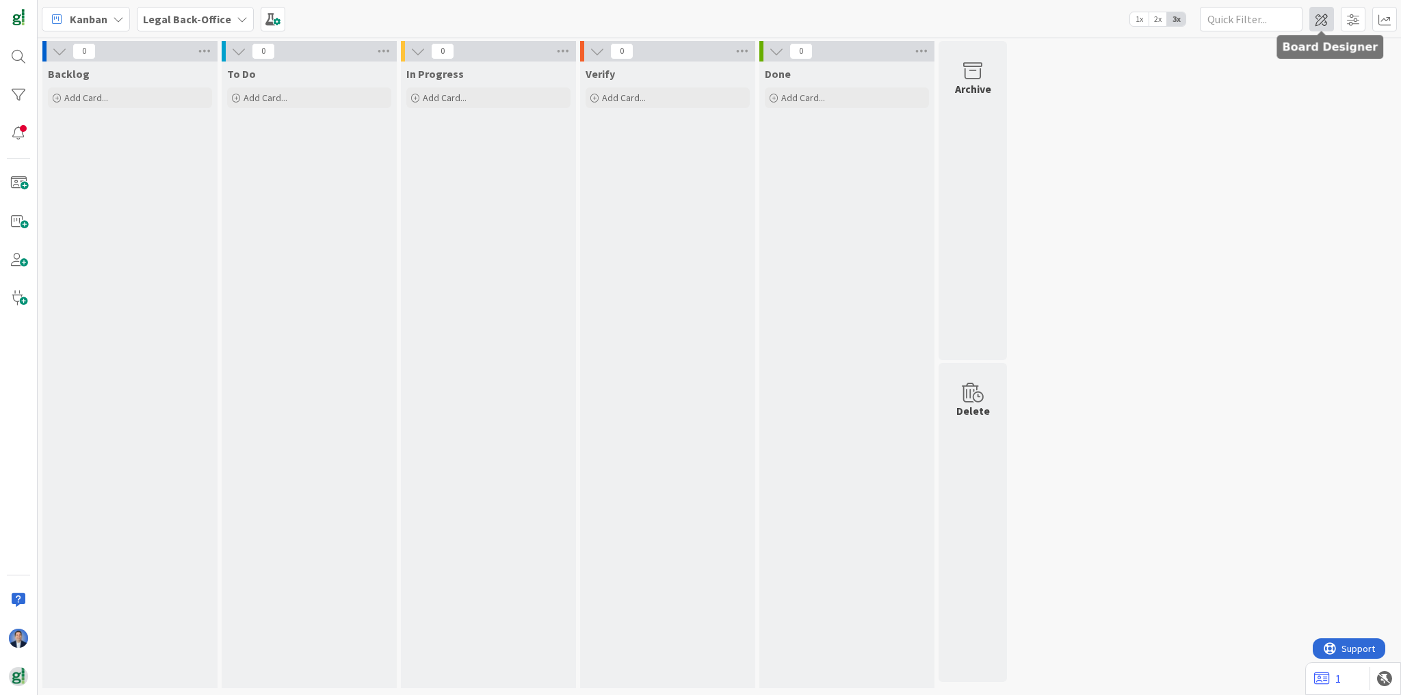
click at [1317, 17] on span at bounding box center [1321, 19] width 25 height 25
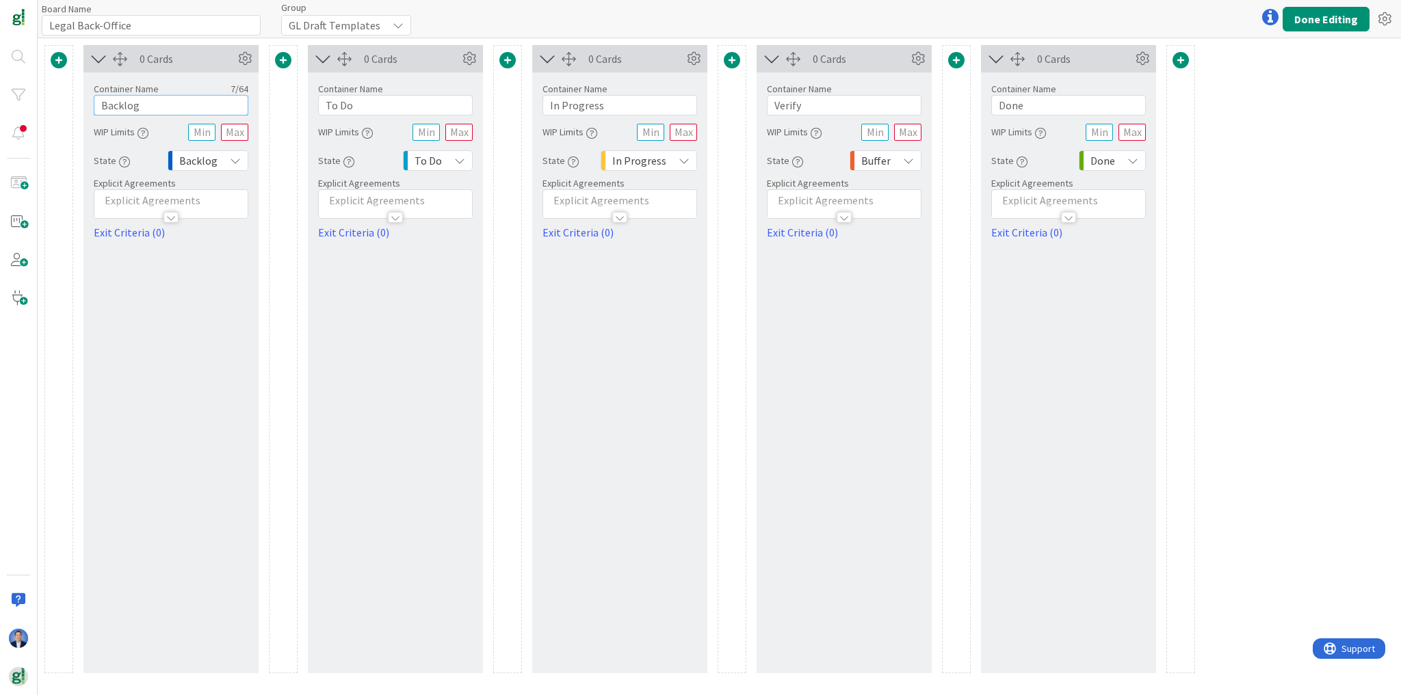
click at [105, 107] on input "Backlog" at bounding box center [171, 105] width 155 height 21
click at [105, 106] on input "Backlog" at bounding box center [171, 105] width 155 height 21
paste input "Intake / Requests"
type input "Intake / Requests"
click at [150, 198] on p at bounding box center [171, 201] width 140 height 16
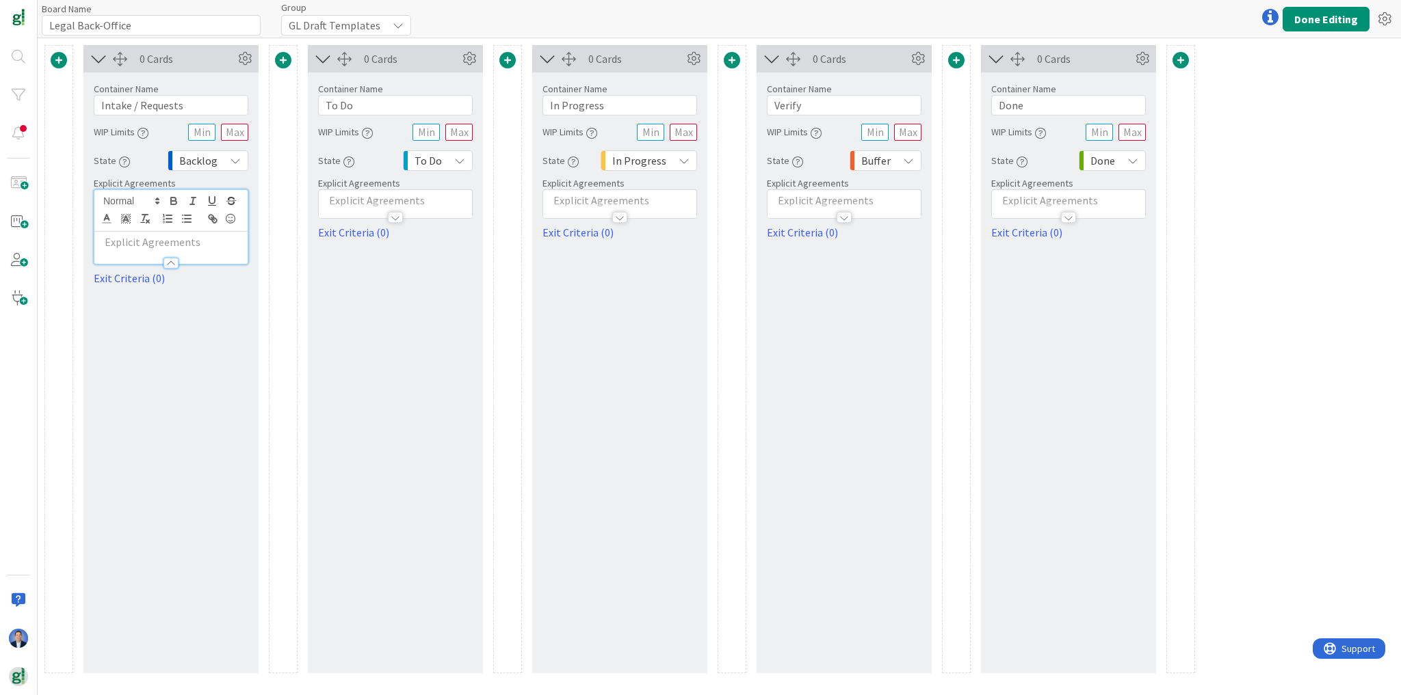
click at [126, 235] on p at bounding box center [171, 243] width 140 height 16
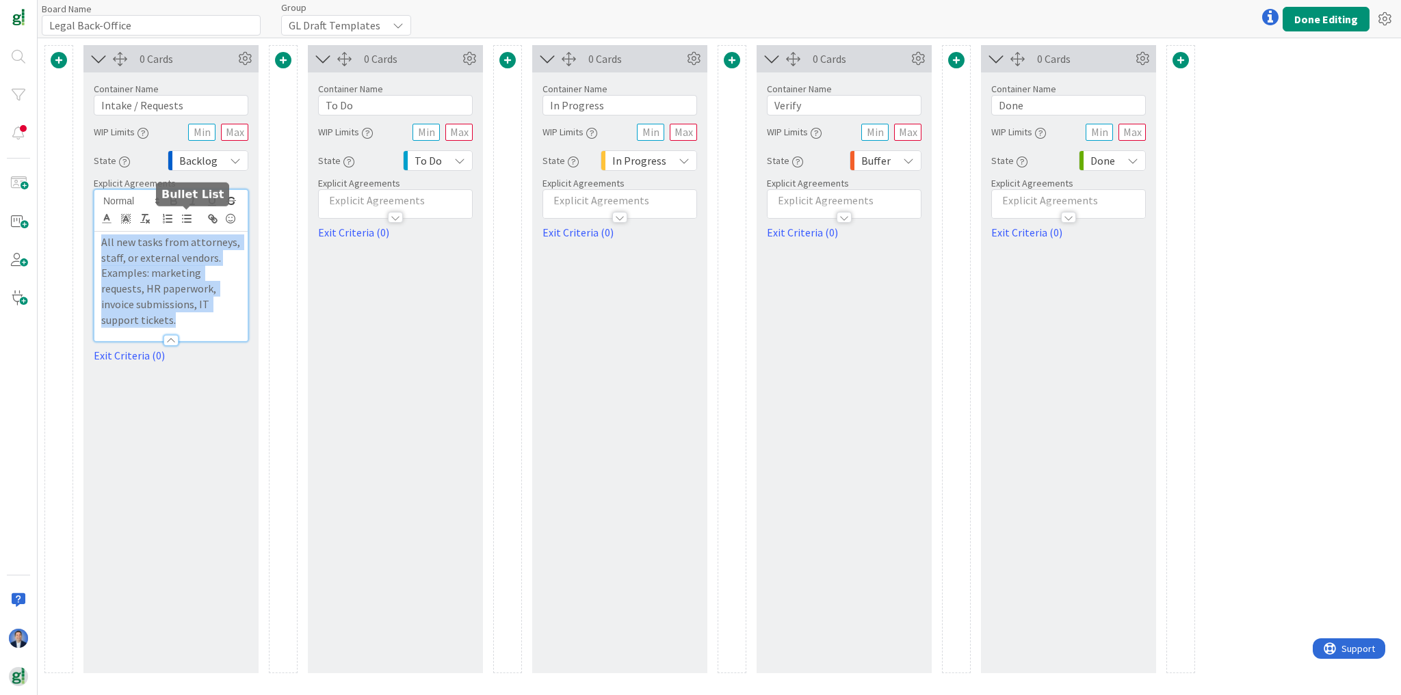
click at [189, 216] on icon "button" at bounding box center [187, 219] width 12 height 12
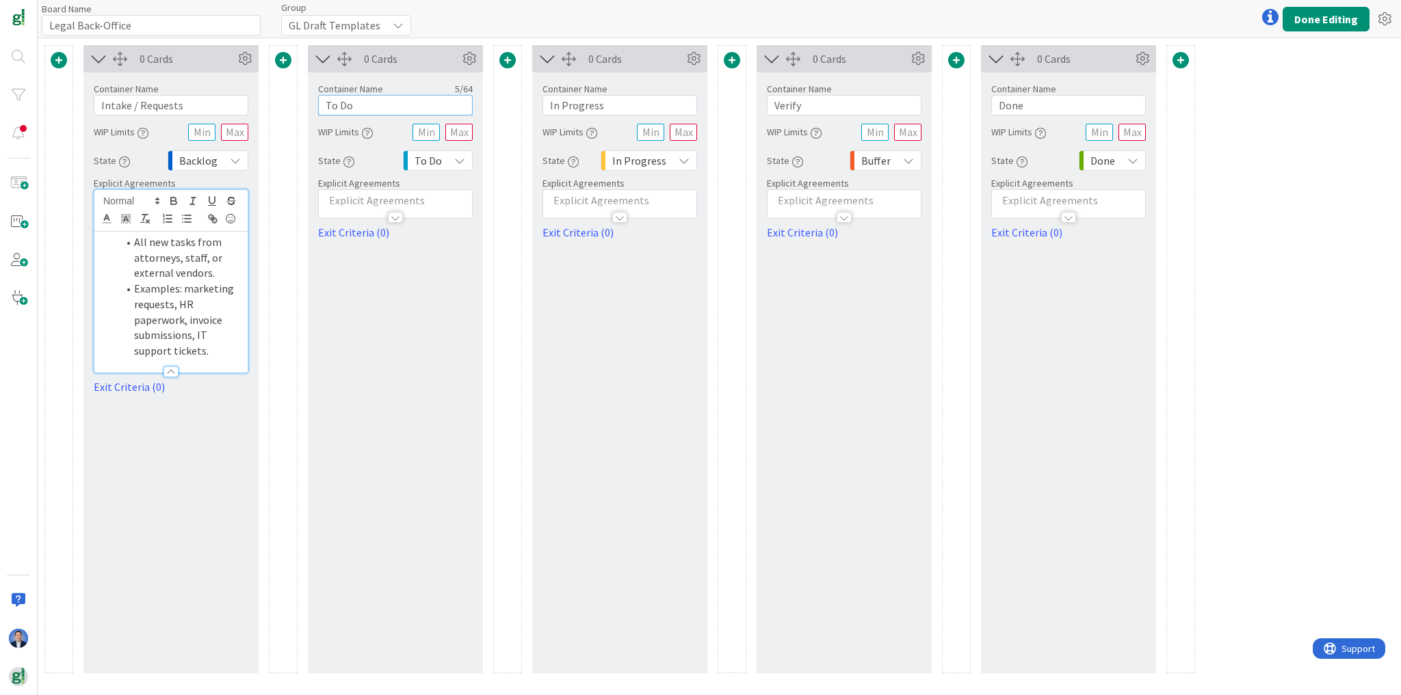
click at [360, 100] on input "To Do" at bounding box center [395, 105] width 155 height 21
paste input "riage / Review"
type input "Triage / Review"
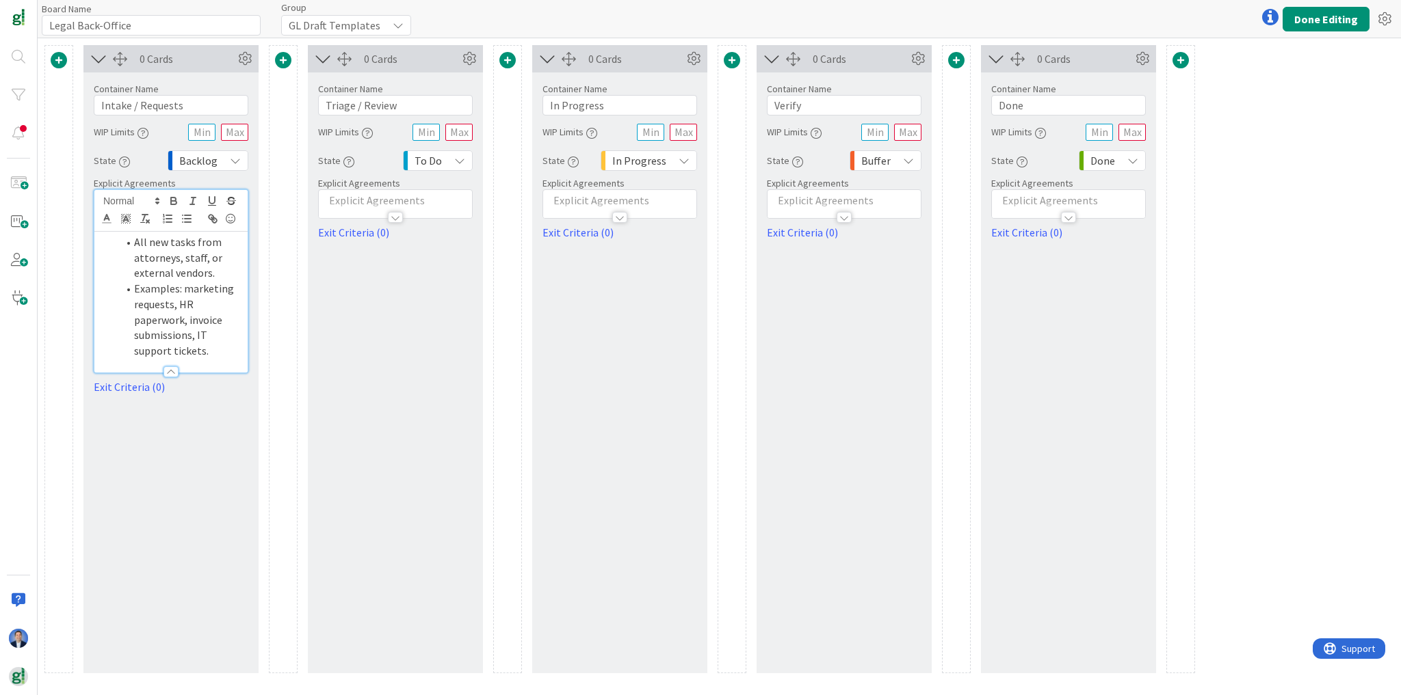
click at [369, 206] on div at bounding box center [395, 211] width 153 height 14
click at [361, 242] on p at bounding box center [396, 243] width 140 height 16
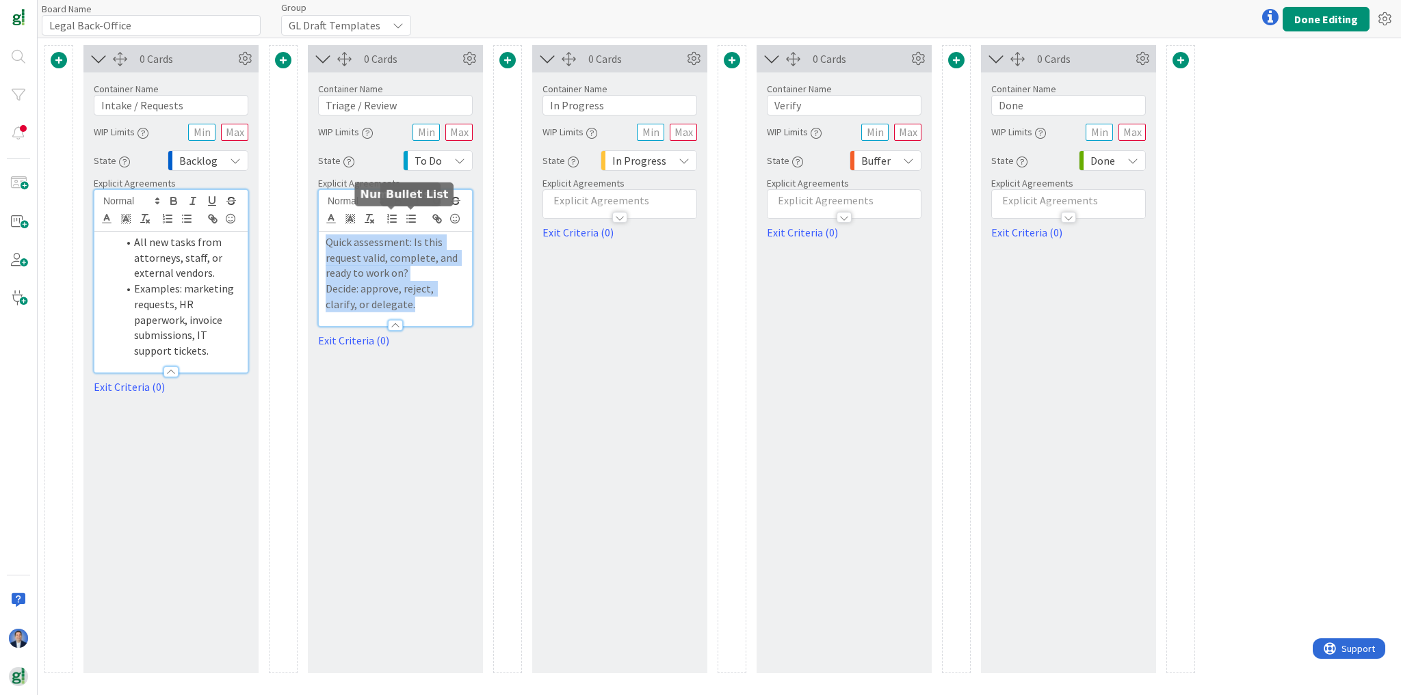
click at [410, 222] on line "button" at bounding box center [412, 222] width 6 height 0
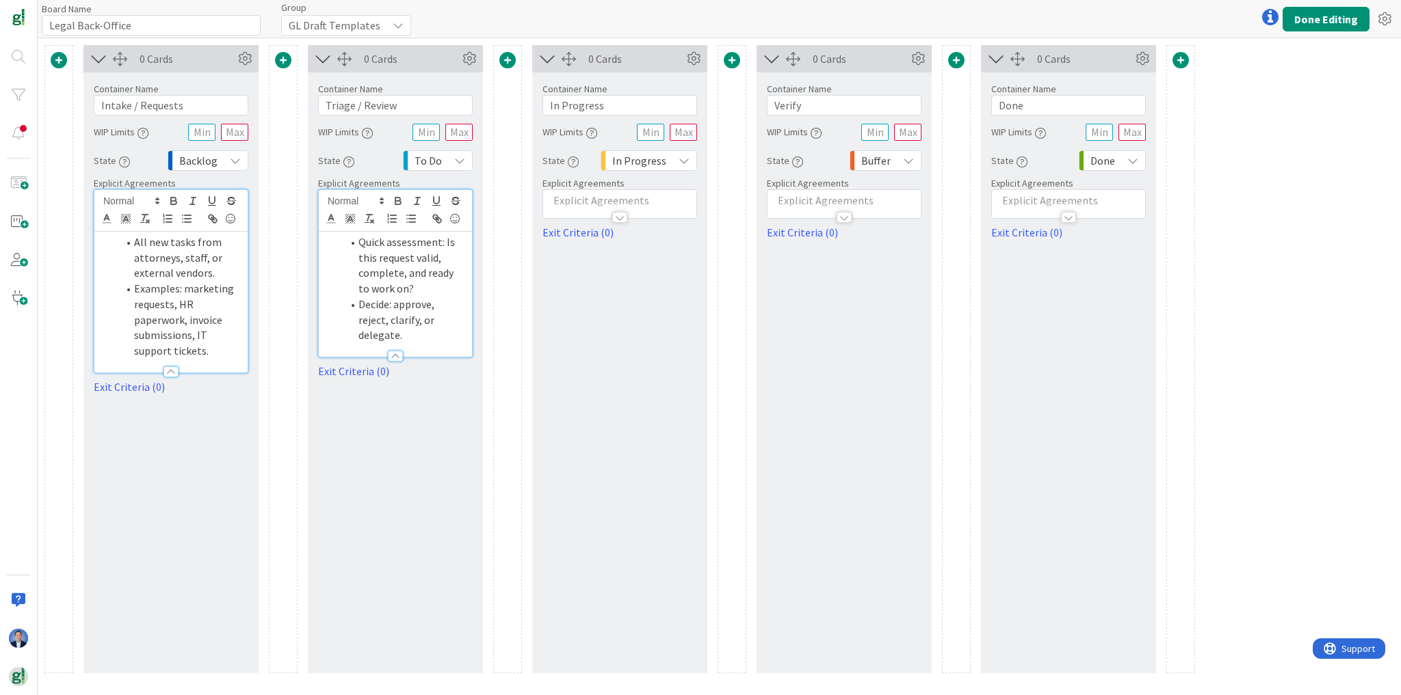
click at [510, 60] on span at bounding box center [507, 60] width 16 height 16
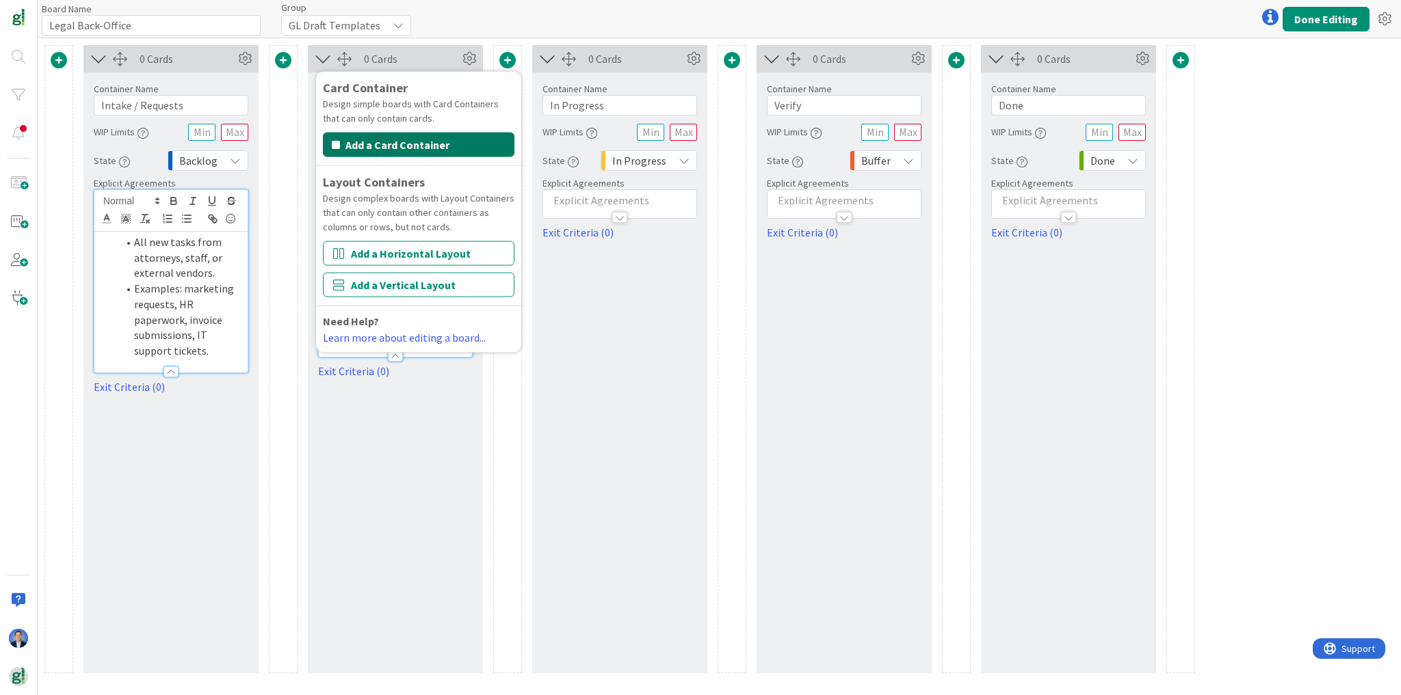
click at [447, 149] on button "Add a Card Container" at bounding box center [418, 145] width 191 height 25
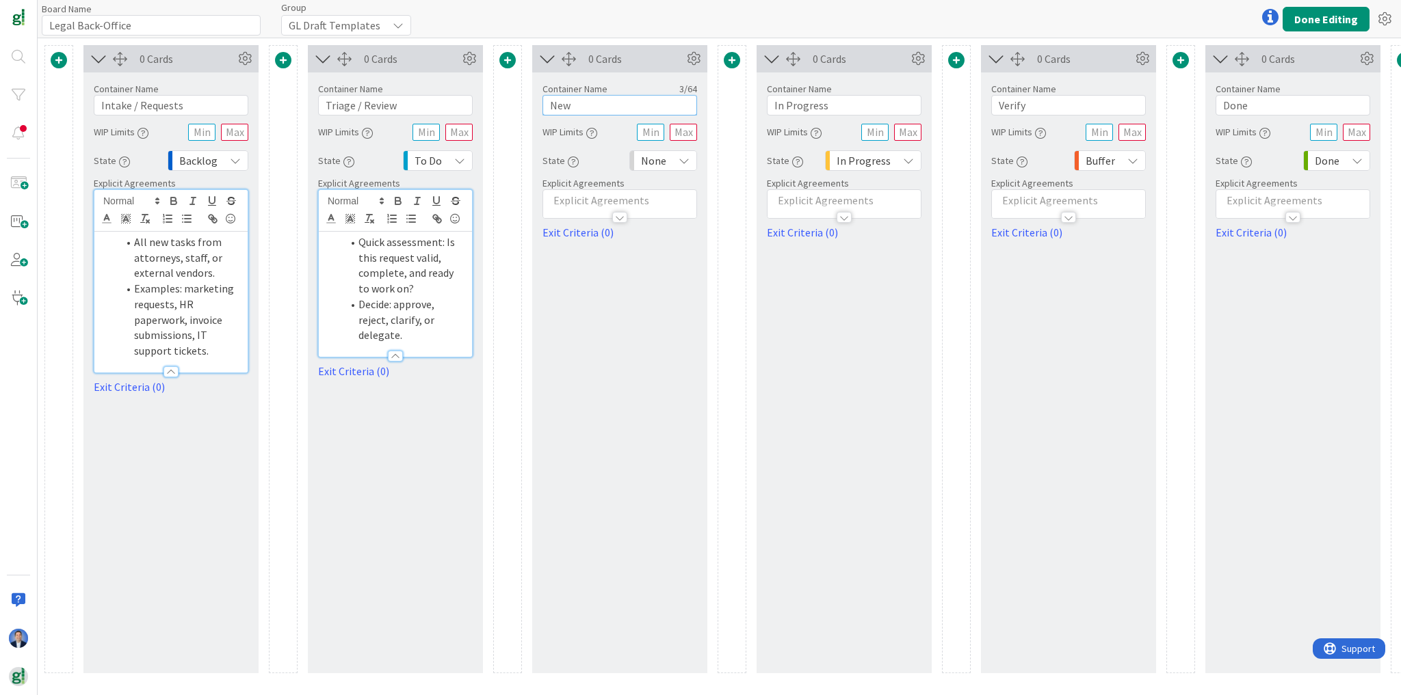
click at [582, 101] on input "New" at bounding box center [619, 105] width 155 height 21
paste input "Ready to Work"
type input "Ready to Work"
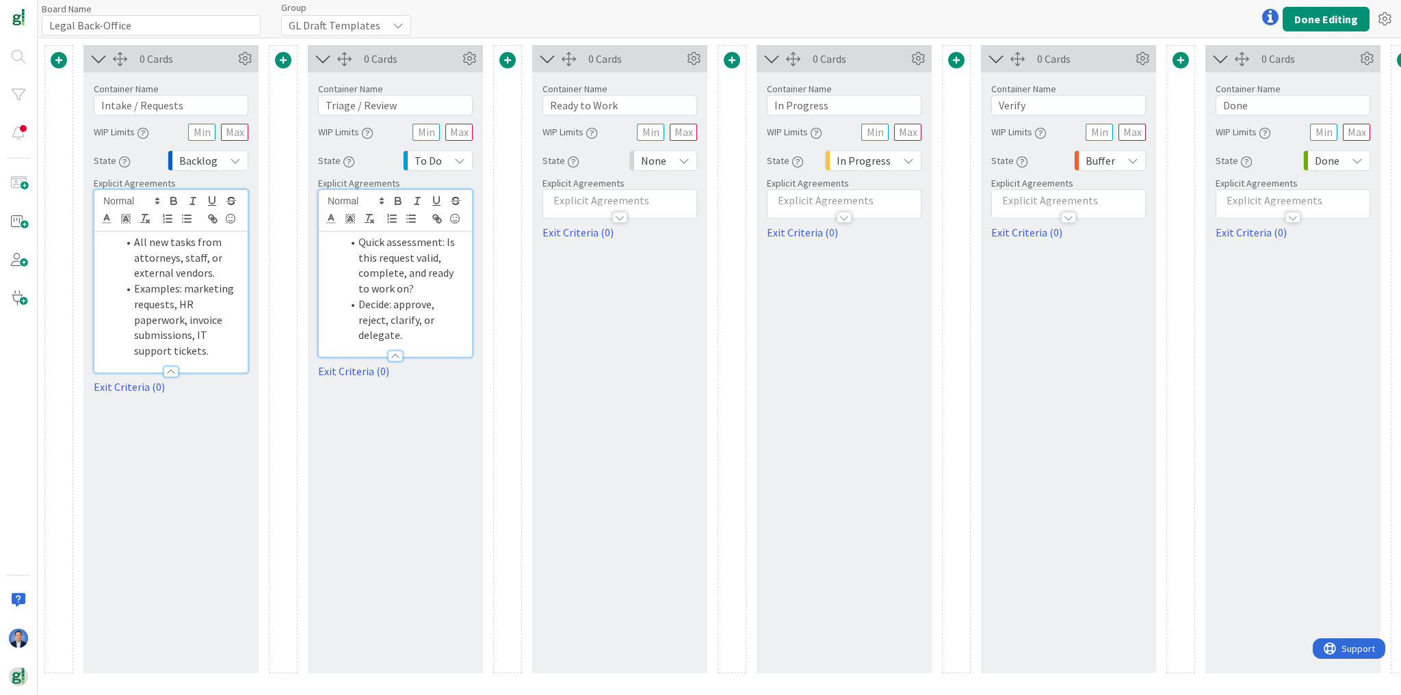
click at [657, 159] on span "None" at bounding box center [653, 160] width 25 height 19
click at [669, 258] on span "To Do" at bounding box center [722, 264] width 114 height 21
click at [188, 285] on li "Examples: marketing requests, HR paperwork, invoice submissions, IT support tic…" at bounding box center [179, 320] width 123 height 78
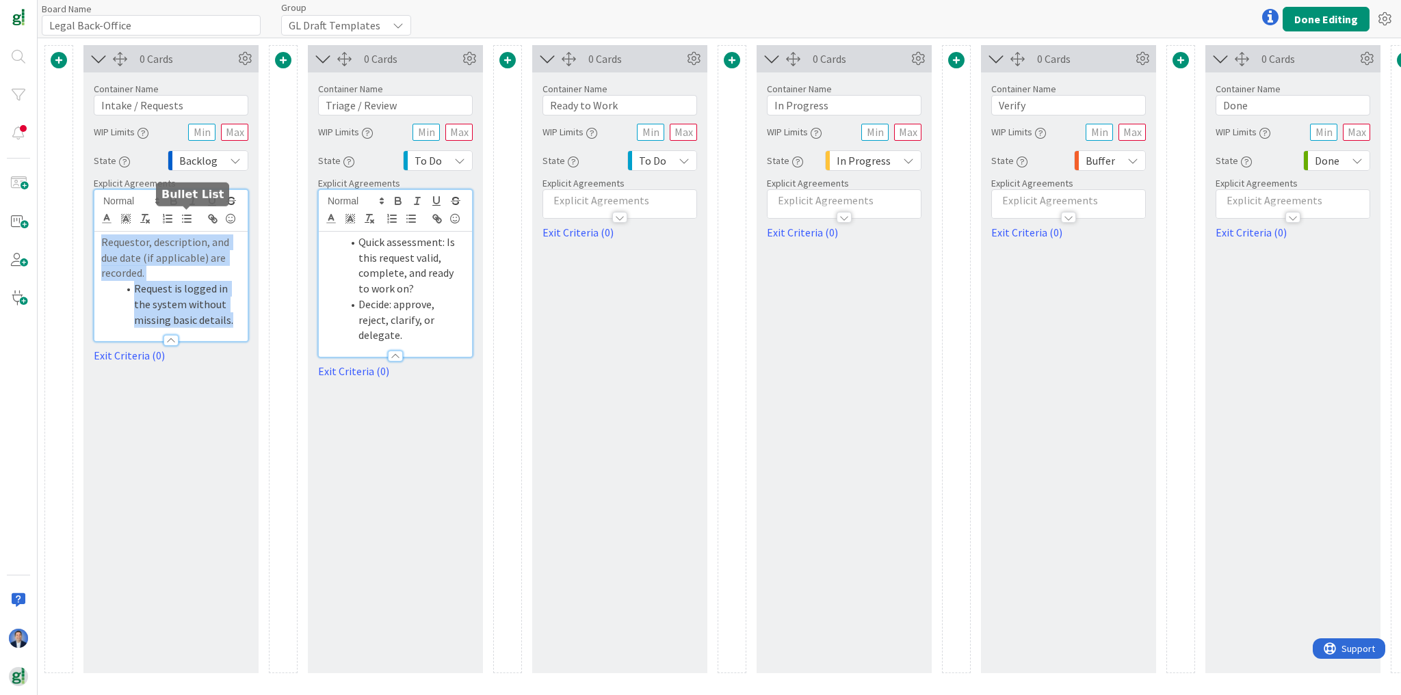
click at [183, 220] on icon "button" at bounding box center [187, 219] width 12 height 12
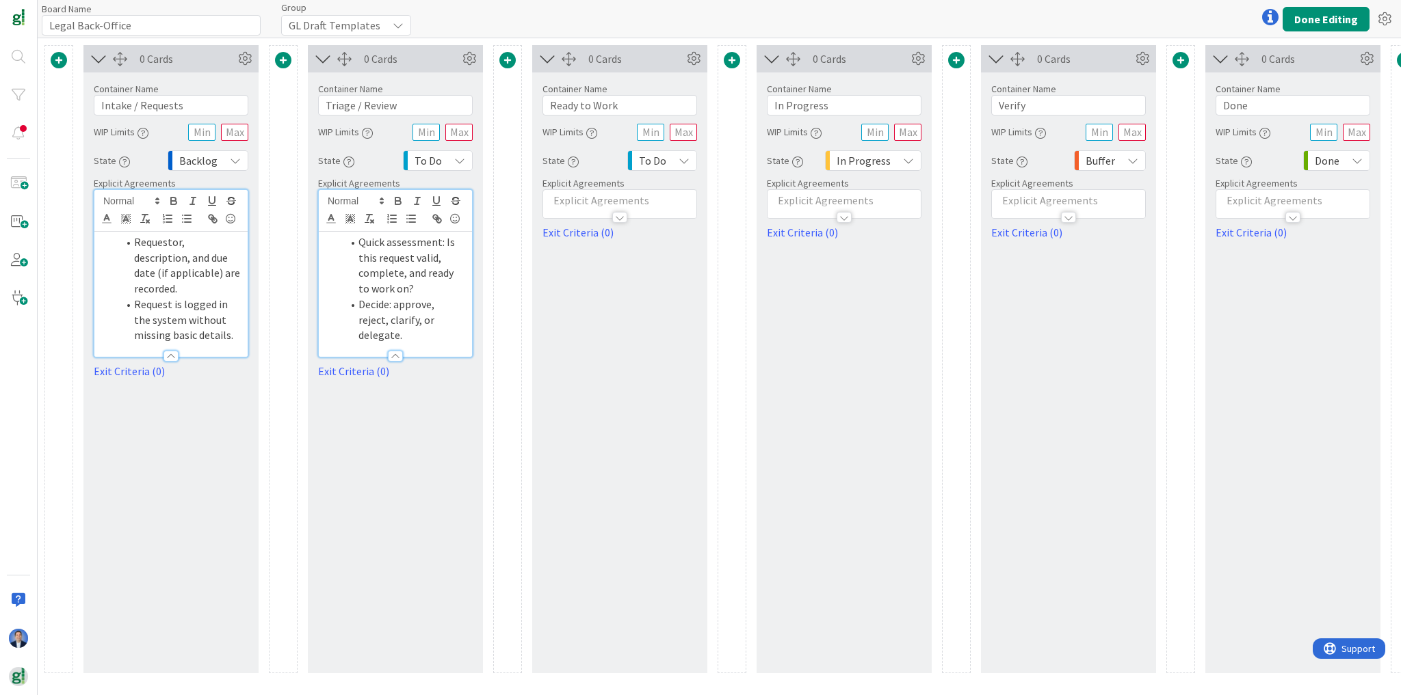
click at [369, 301] on li "Decide: approve, reject, clarify, or delegate." at bounding box center [403, 320] width 123 height 47
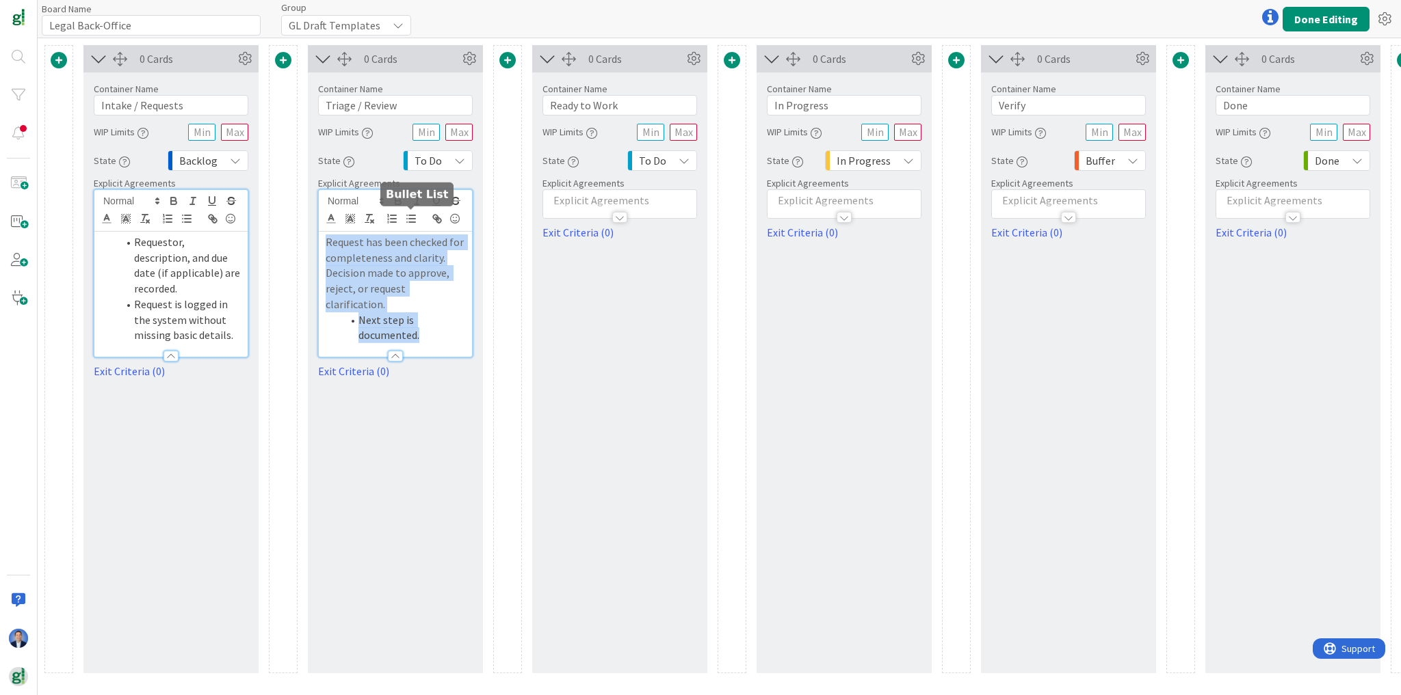
click at [412, 219] on line "button" at bounding box center [412, 219] width 6 height 0
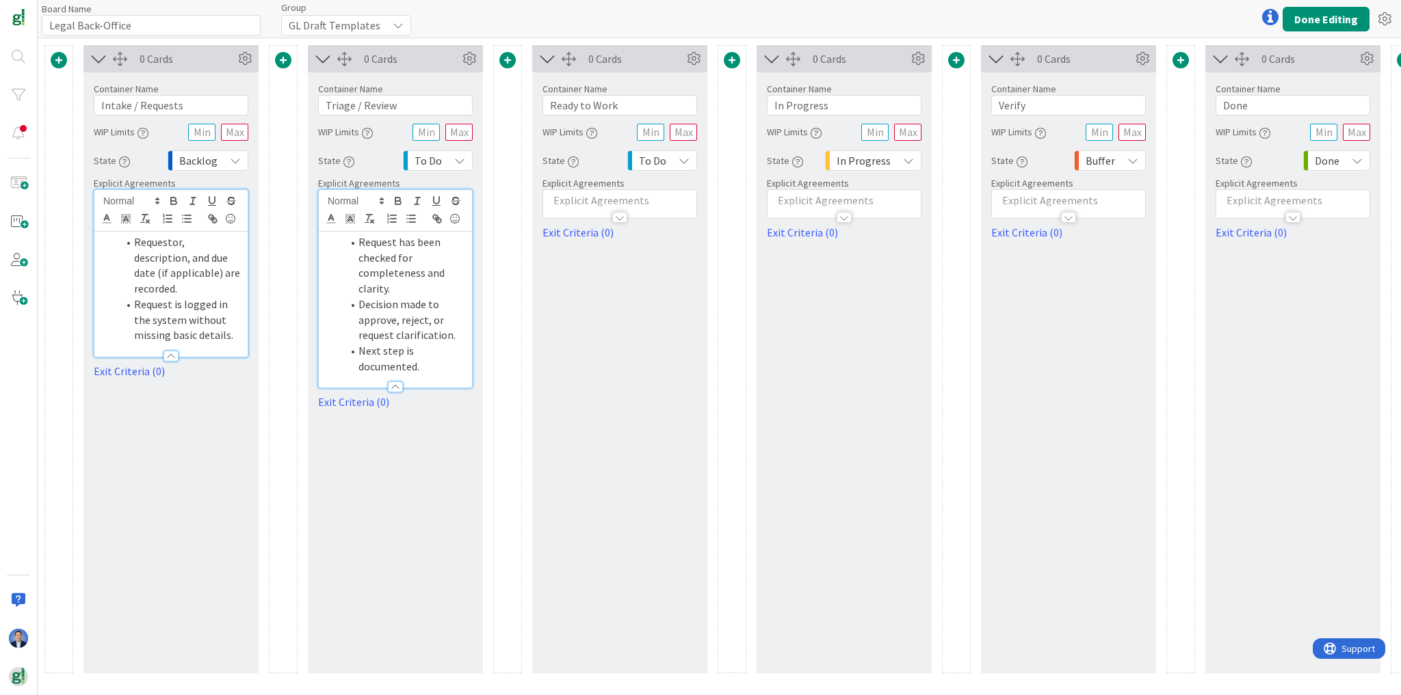
click at [583, 206] on div at bounding box center [619, 211] width 153 height 14
click at [574, 241] on p at bounding box center [620, 243] width 140 height 16
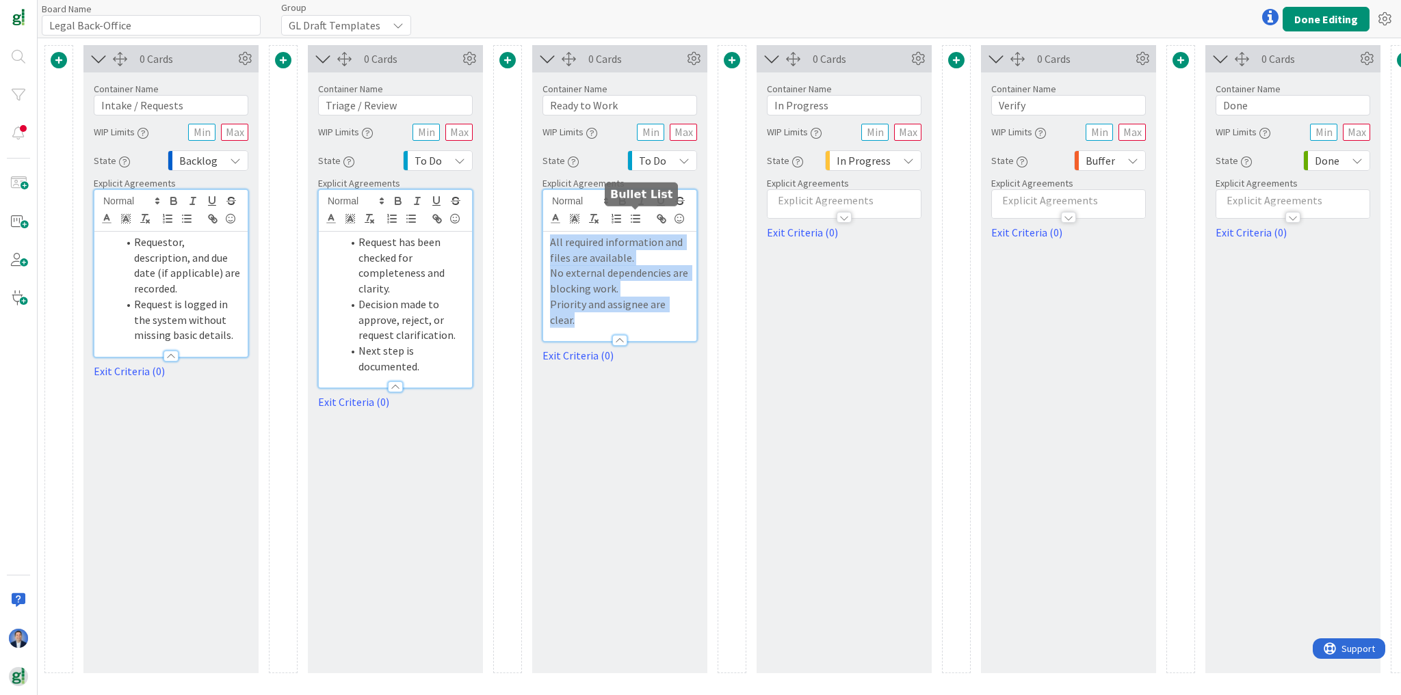
click at [631, 216] on icon "button" at bounding box center [635, 219] width 12 height 12
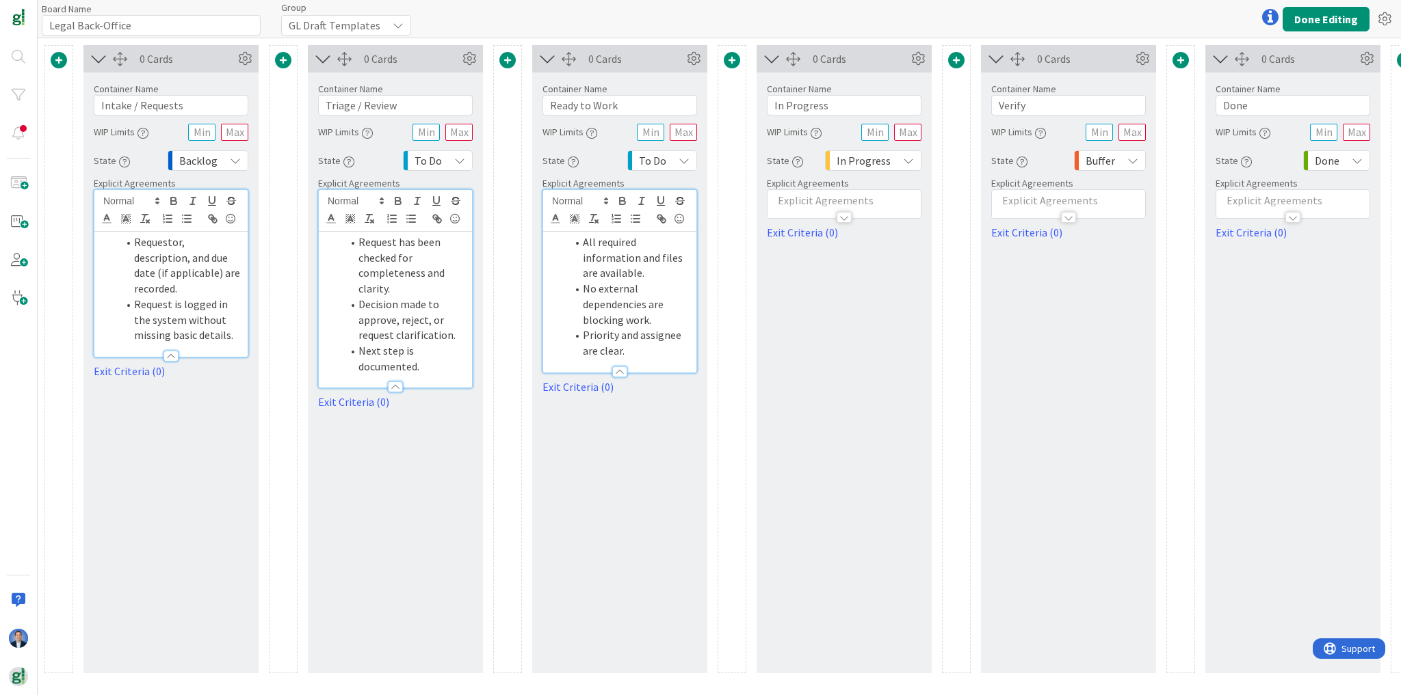
click at [836, 197] on p at bounding box center [844, 201] width 140 height 16
click at [815, 232] on div at bounding box center [843, 248] width 153 height 32
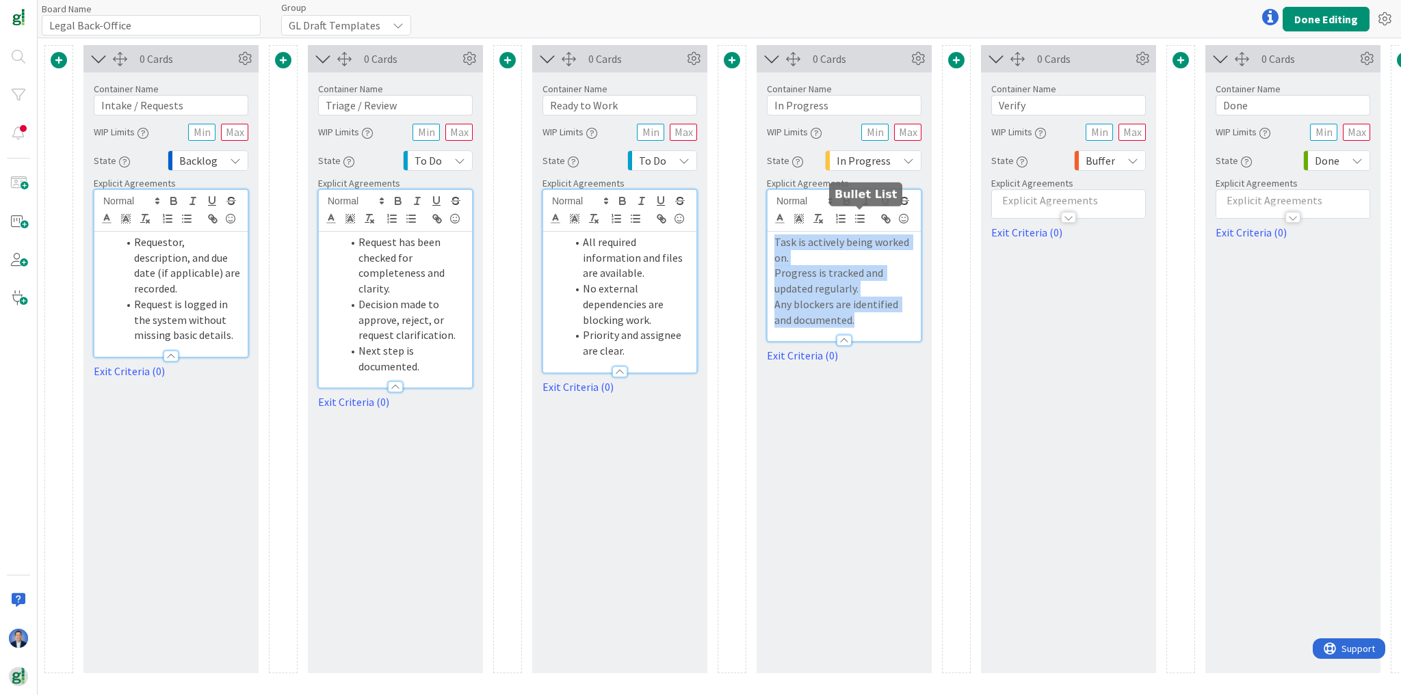
click at [858, 222] on line "button" at bounding box center [861, 222] width 6 height 0
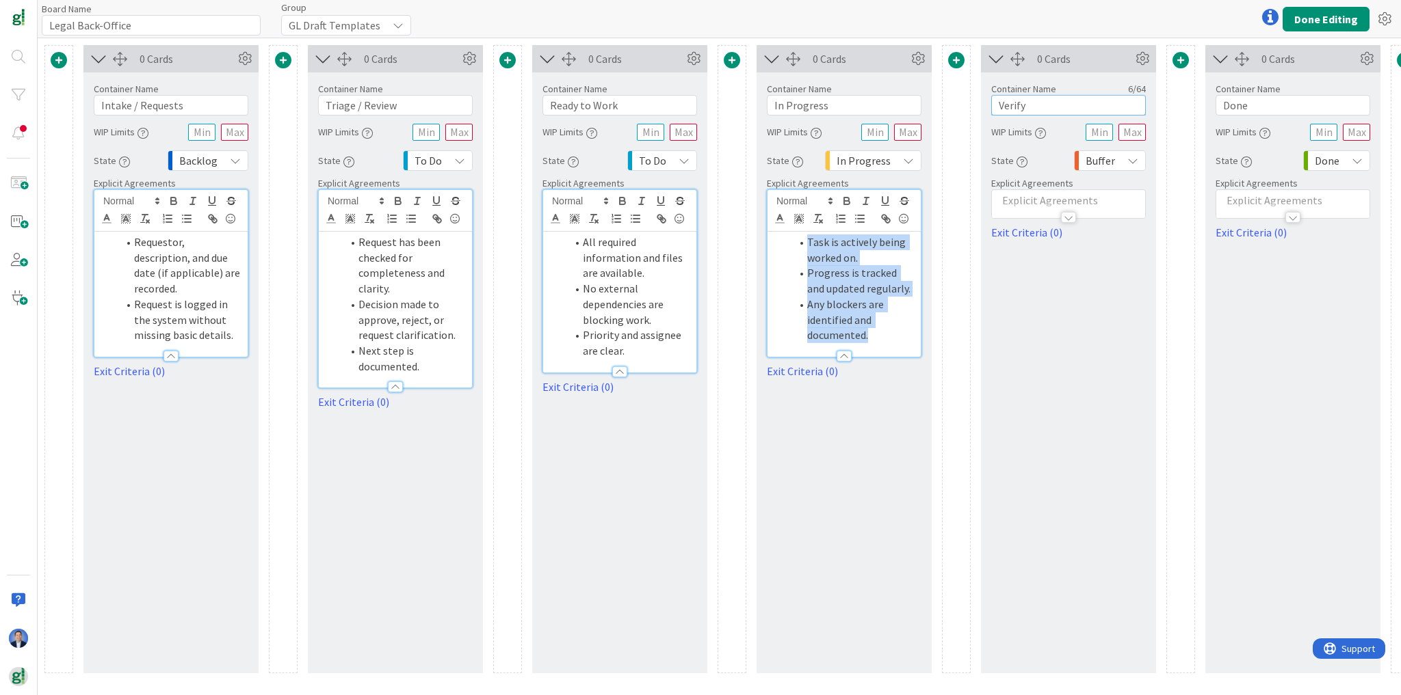
click at [1009, 105] on input "Verify" at bounding box center [1068, 105] width 155 height 21
paste input "Awaiting Review / Approval"
type input "Awaiting Review / Approval"
click at [1045, 204] on div at bounding box center [1068, 211] width 153 height 14
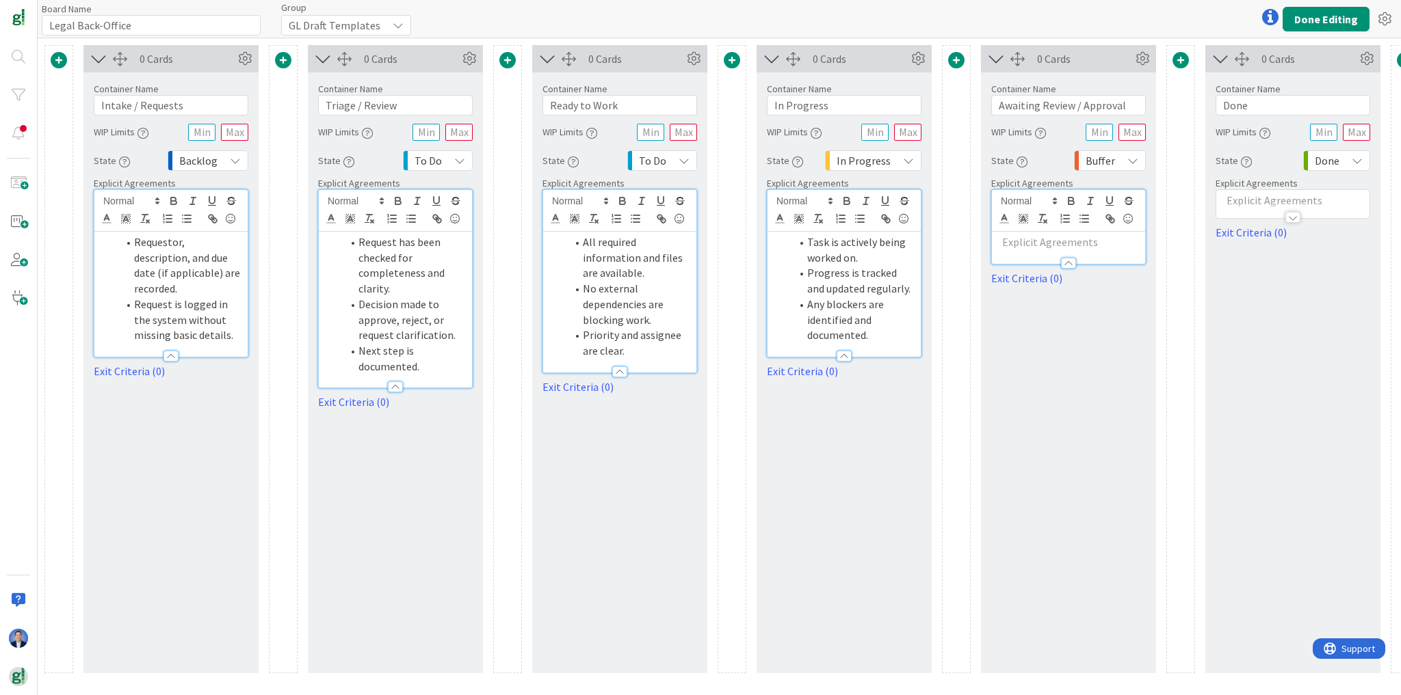
click at [1047, 239] on p at bounding box center [1068, 243] width 140 height 16
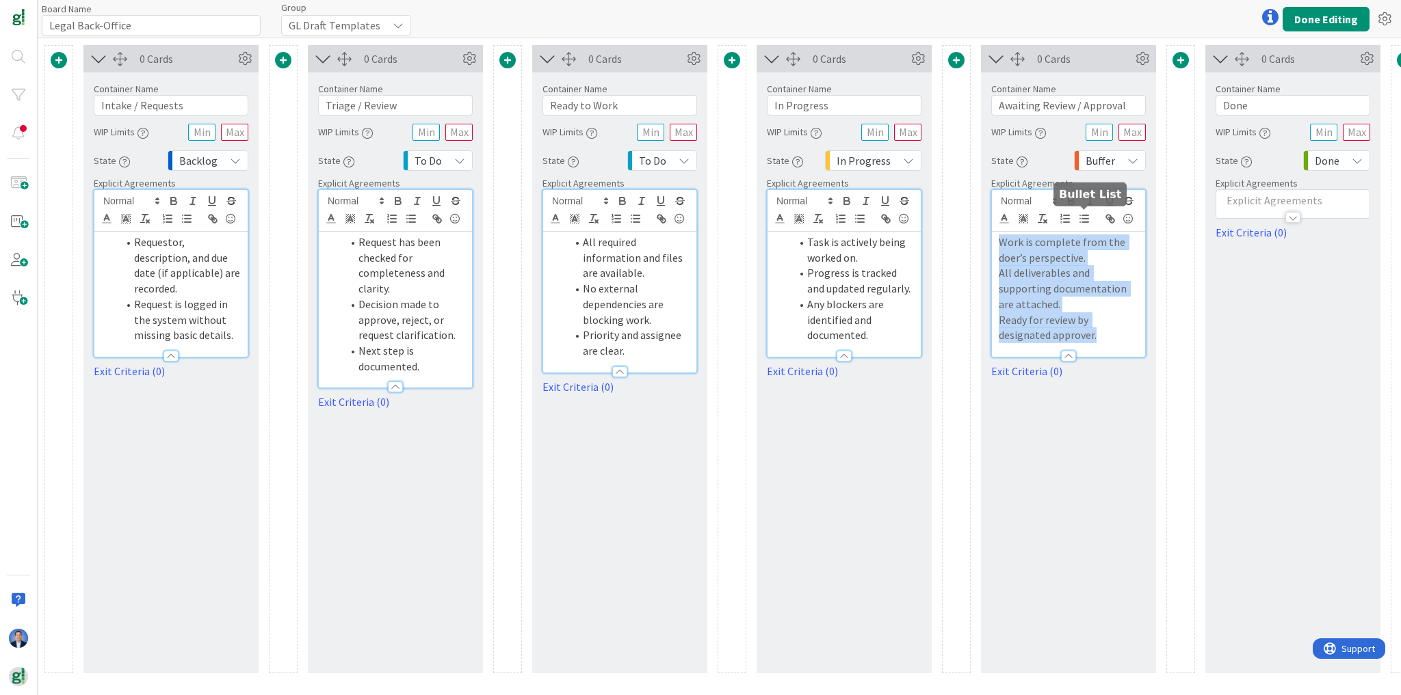
click at [1082, 217] on icon "button" at bounding box center [1084, 219] width 12 height 12
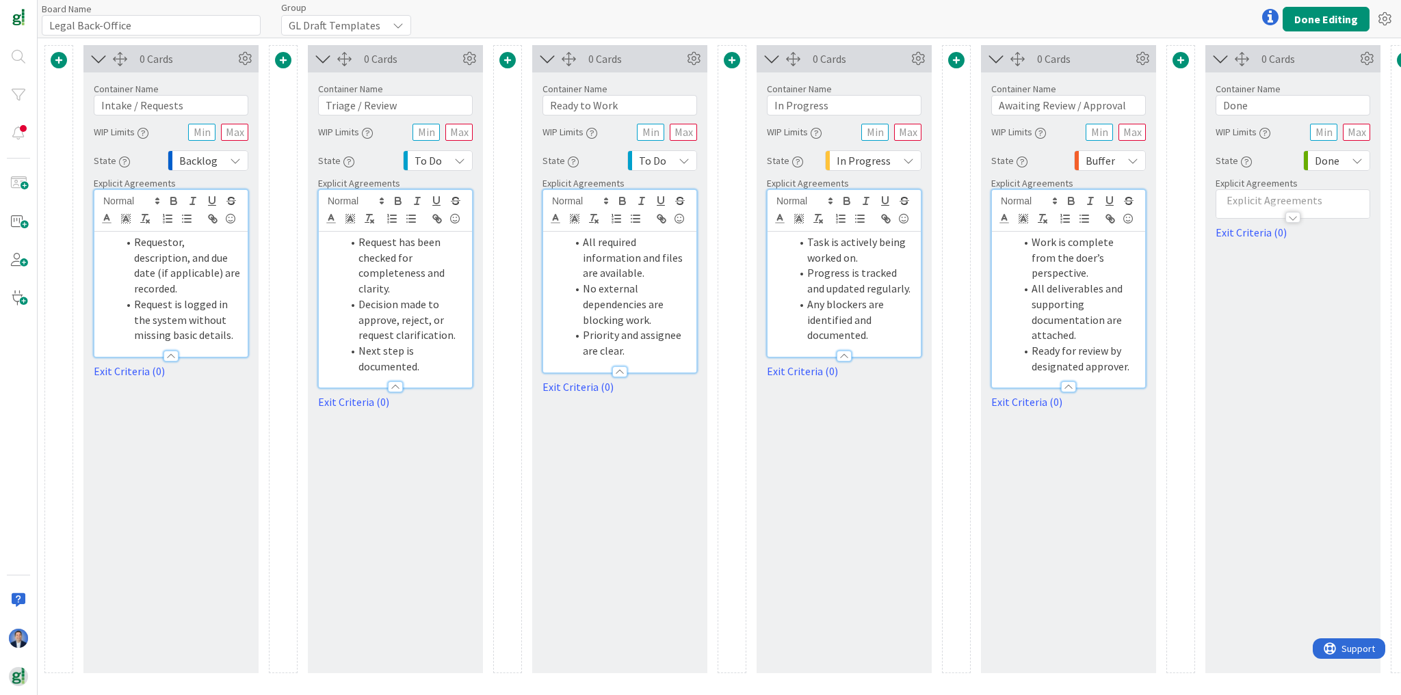
click at [1182, 57] on span at bounding box center [1180, 60] width 16 height 16
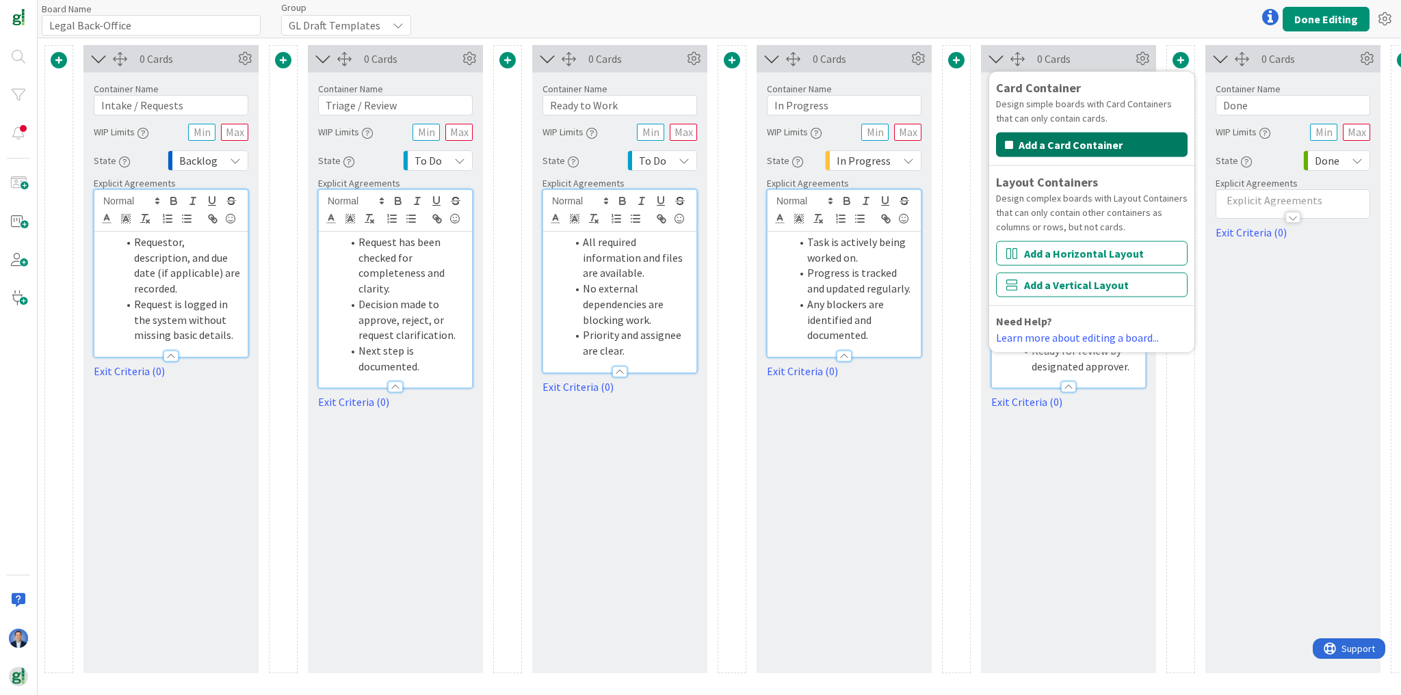
click at [1124, 142] on button "Add a Card Container" at bounding box center [1091, 145] width 191 height 25
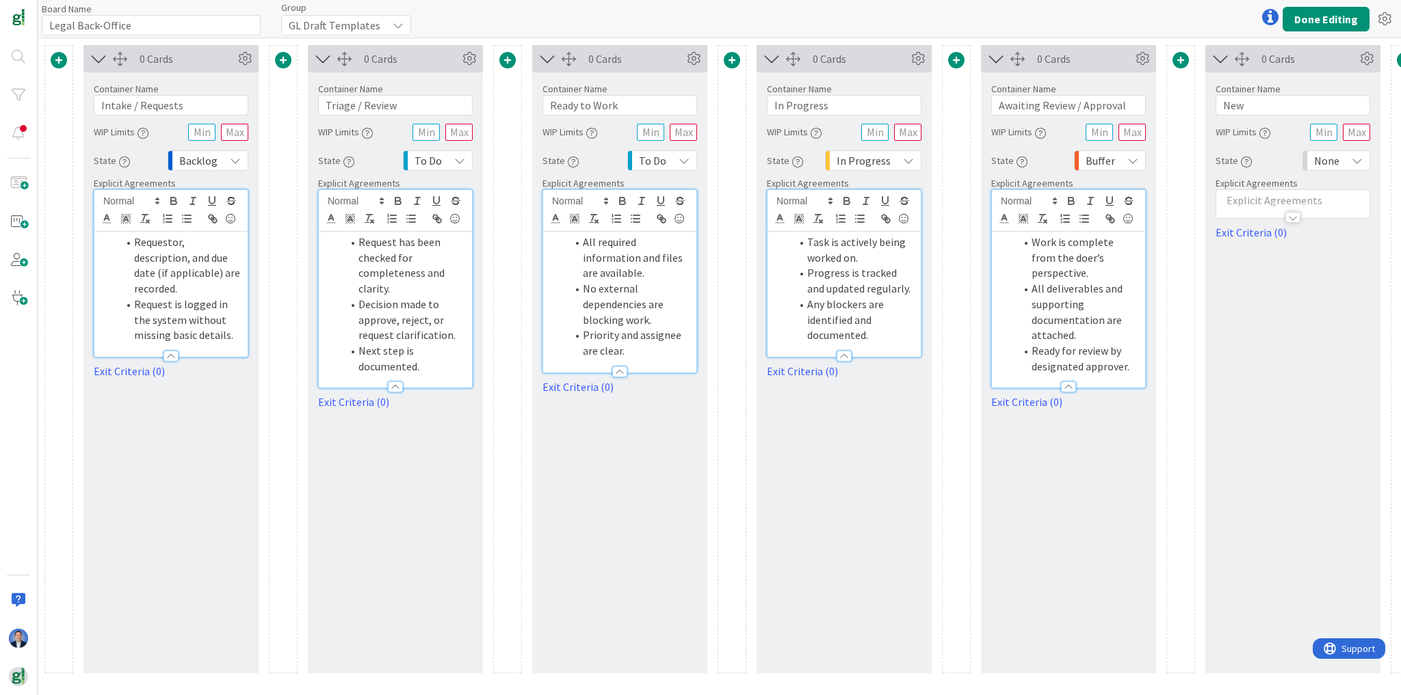
click at [1327, 159] on span "None" at bounding box center [1326, 160] width 25 height 19
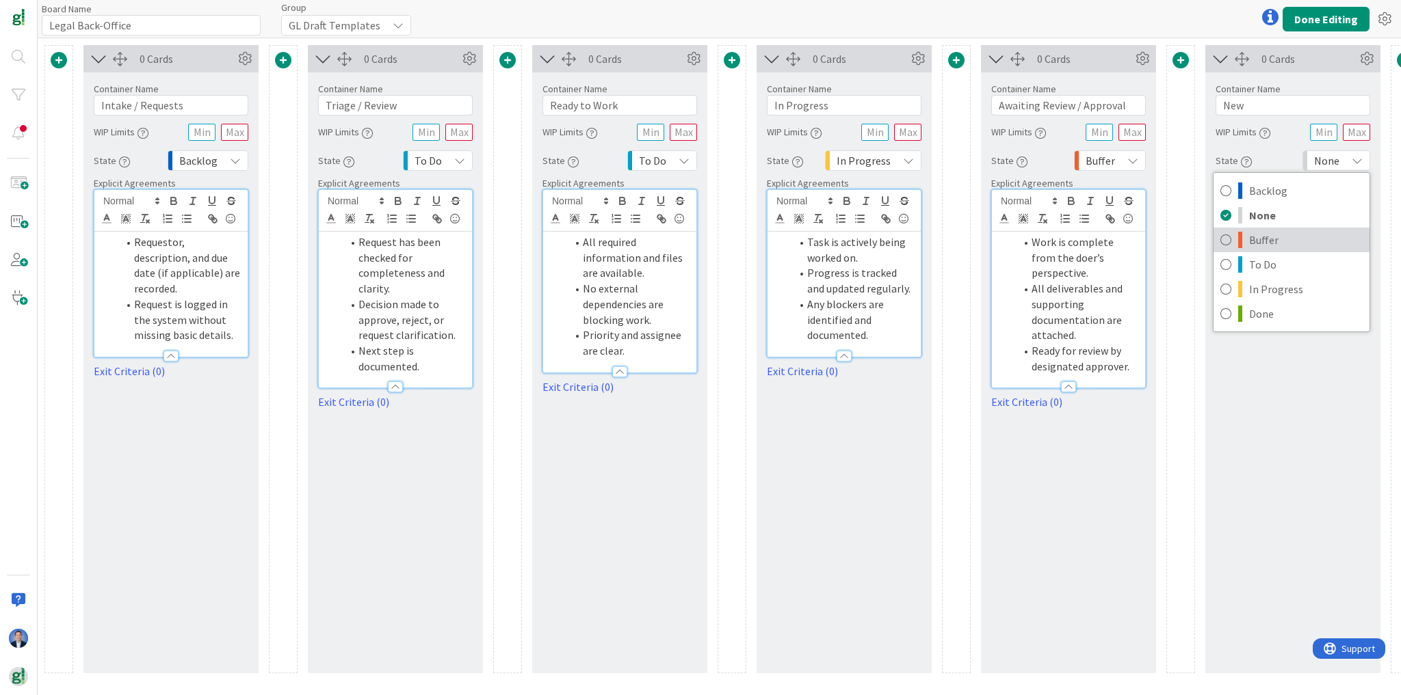
click at [1316, 240] on span "Buffer" at bounding box center [1306, 240] width 114 height 21
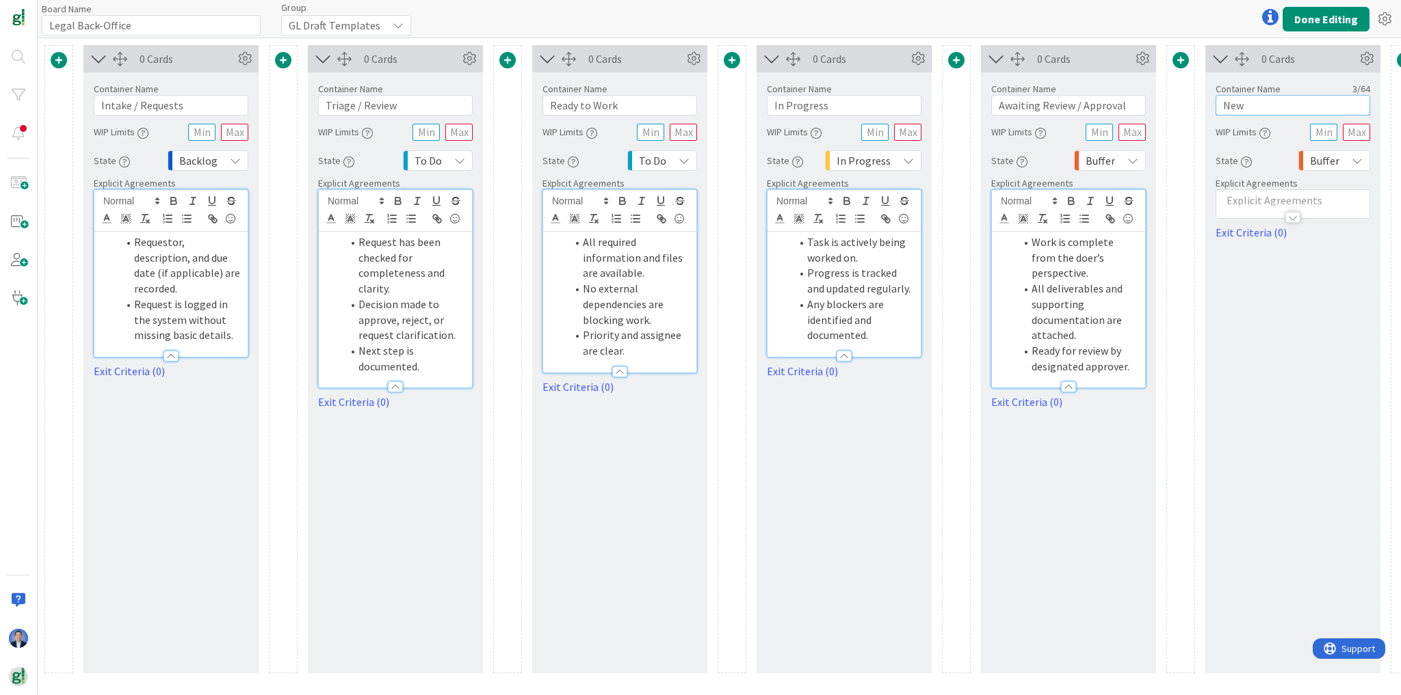
click at [1297, 109] on input "New" at bounding box center [1292, 105] width 155 height 21
paste input "Pending External / Waiting on Others"
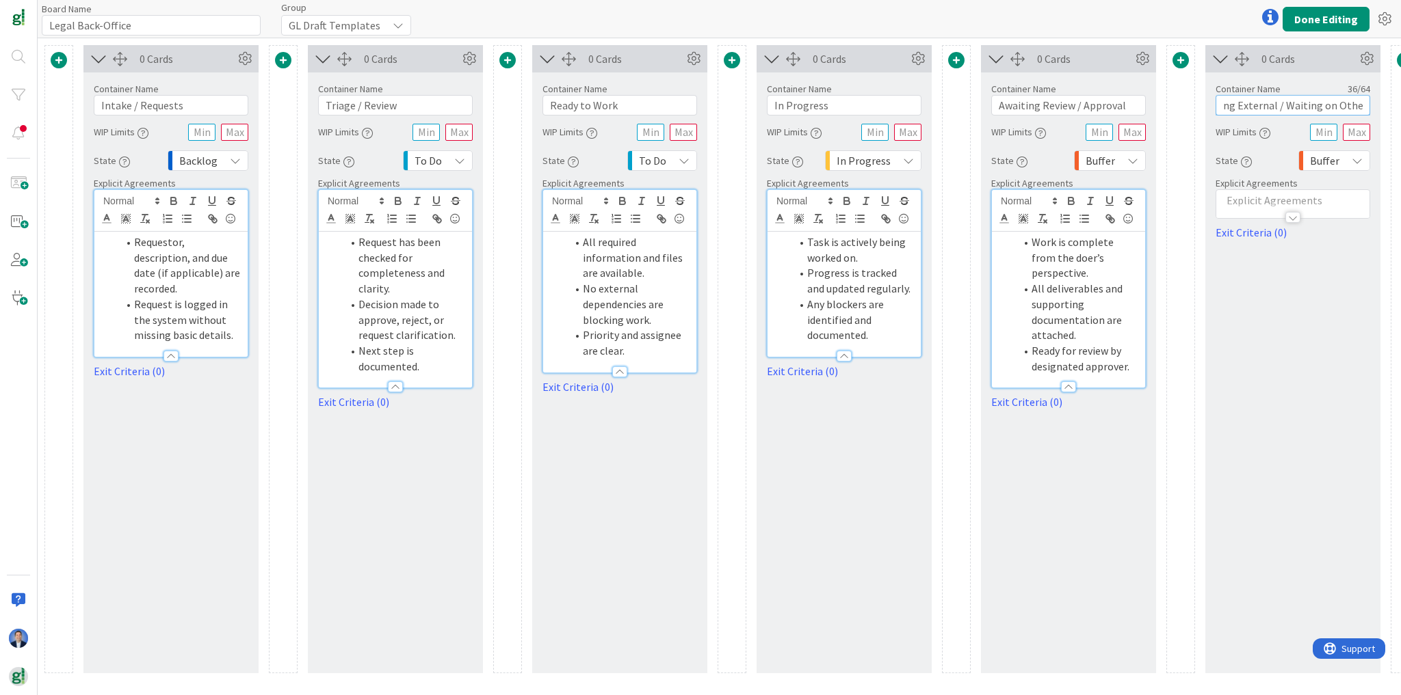
type input "Pending External / Waiting on Others"
click at [1247, 204] on div at bounding box center [1292, 211] width 153 height 14
click at [1247, 246] on p at bounding box center [1293, 243] width 140 height 16
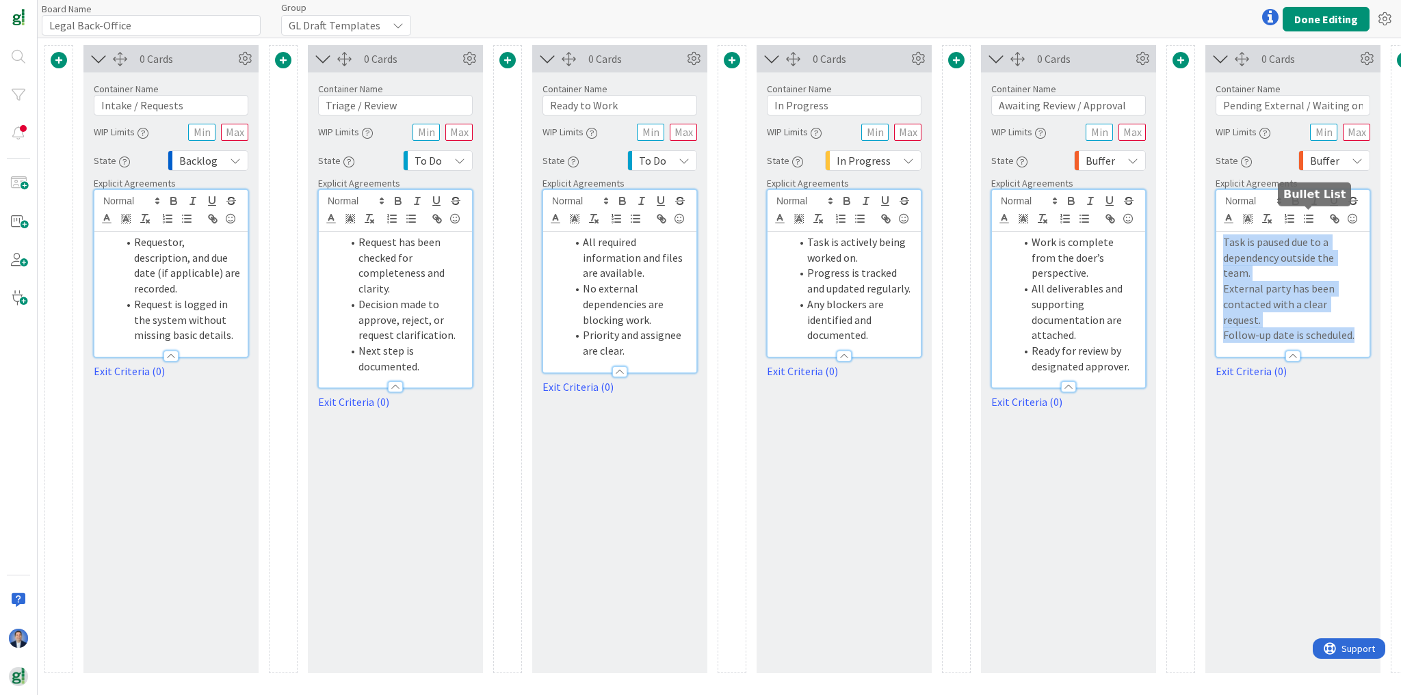
click at [1308, 215] on line "button" at bounding box center [1309, 215] width 6 height 0
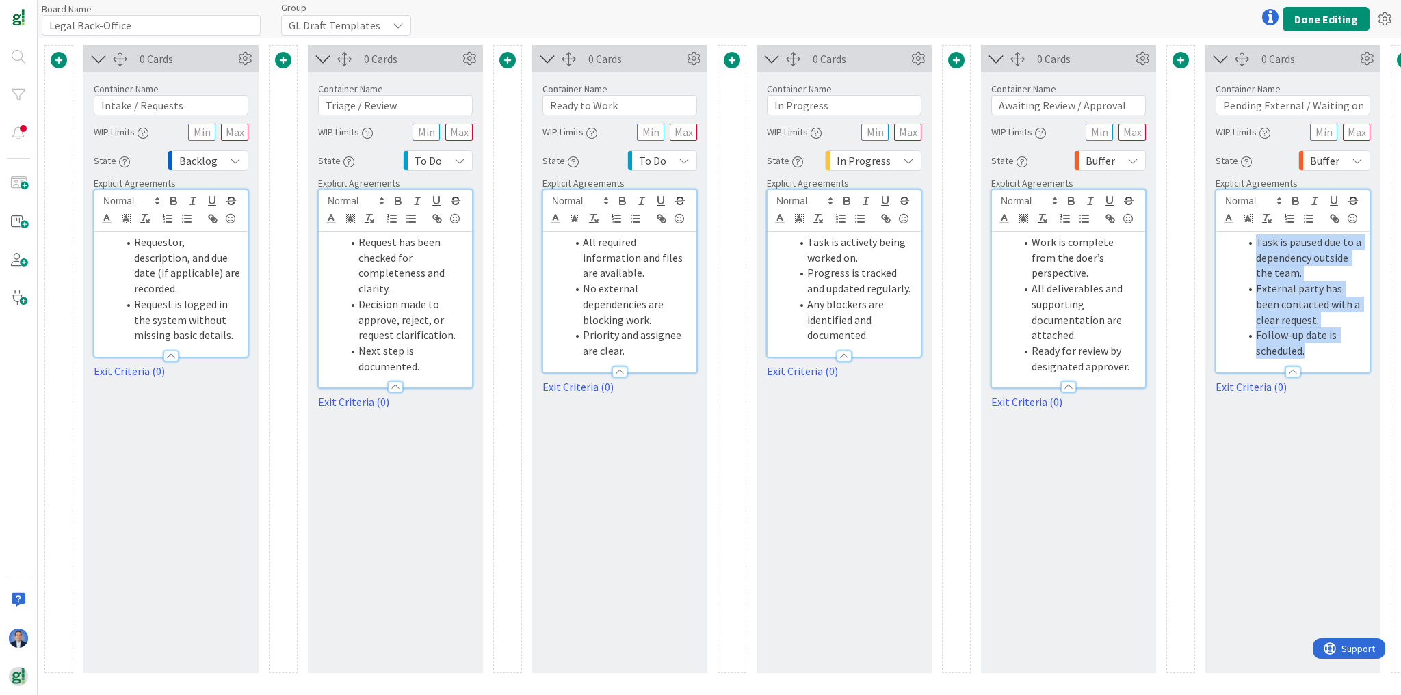
scroll to position [0, 249]
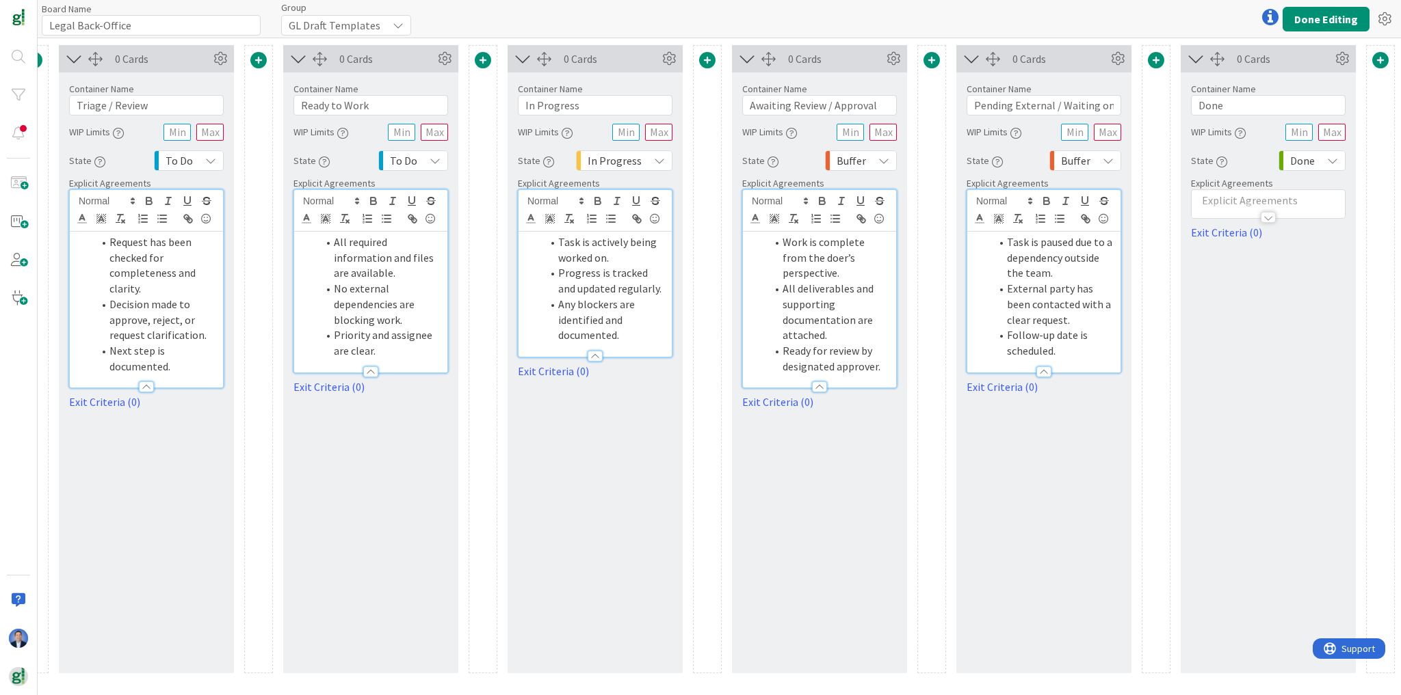
click at [1261, 205] on div at bounding box center [1267, 211] width 153 height 14
click at [1223, 243] on p at bounding box center [1268, 243] width 140 height 16
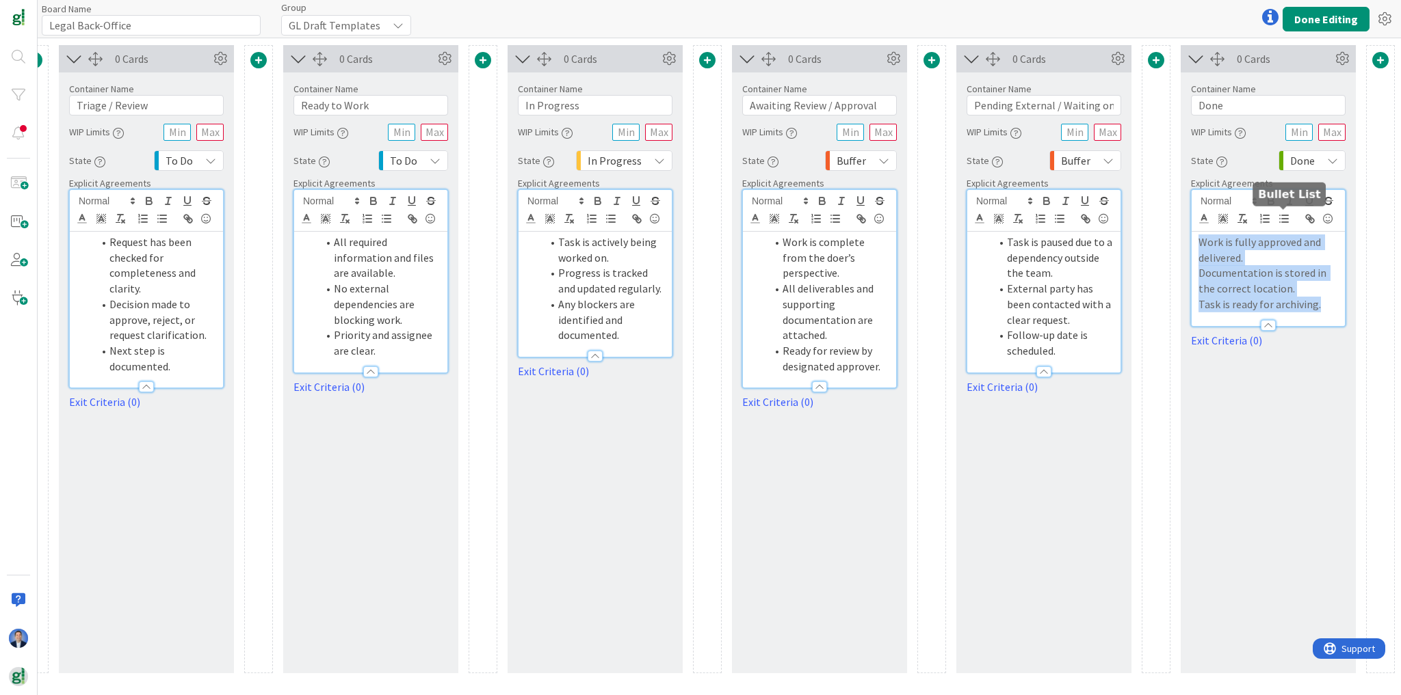
click at [1282, 220] on icon "button" at bounding box center [1283, 219] width 12 height 12
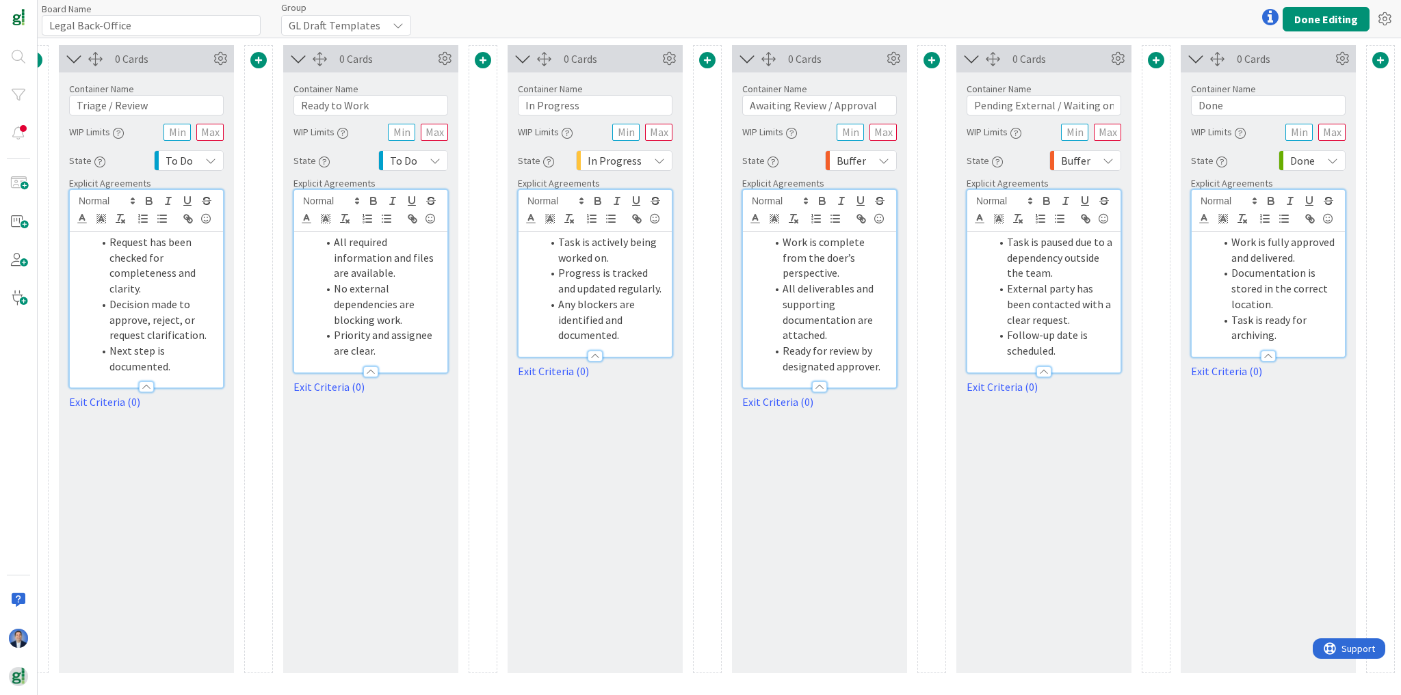
click at [1377, 62] on span at bounding box center [1380, 60] width 16 height 16
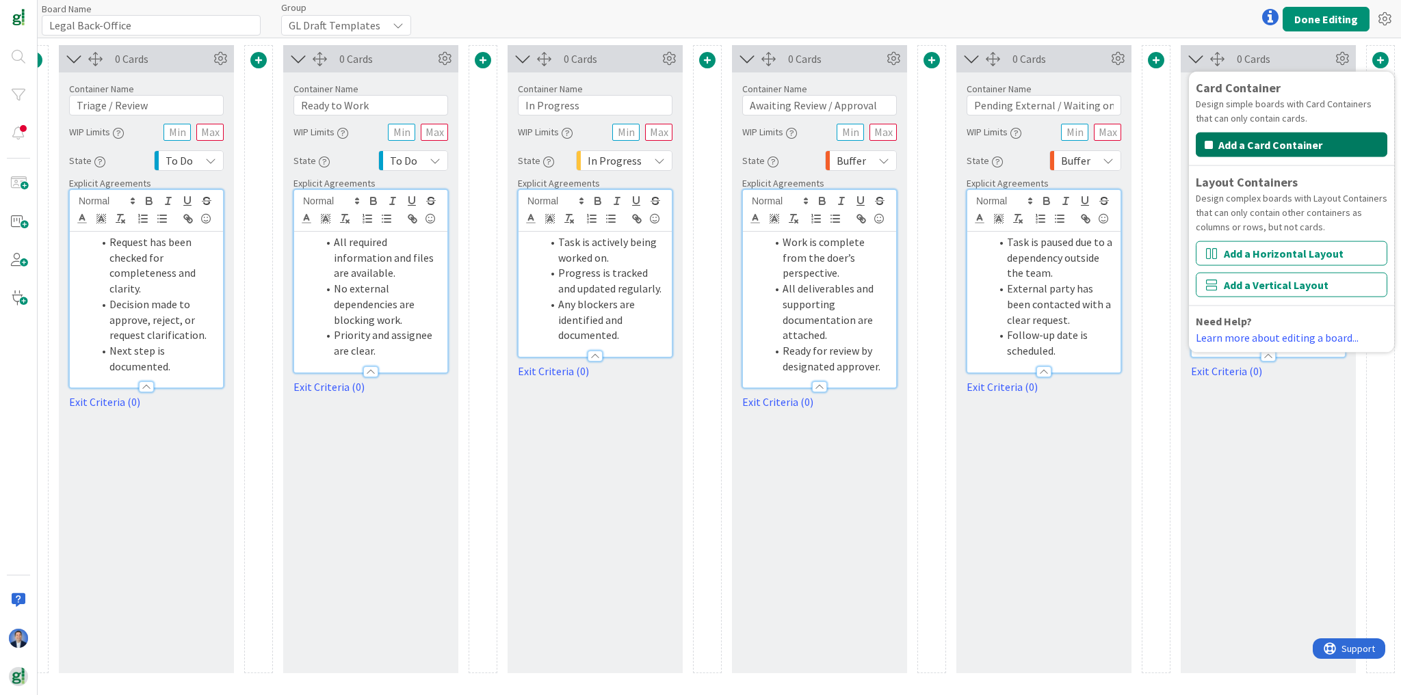
click at [1275, 135] on button "Add a Card Container" at bounding box center [1290, 145] width 191 height 25
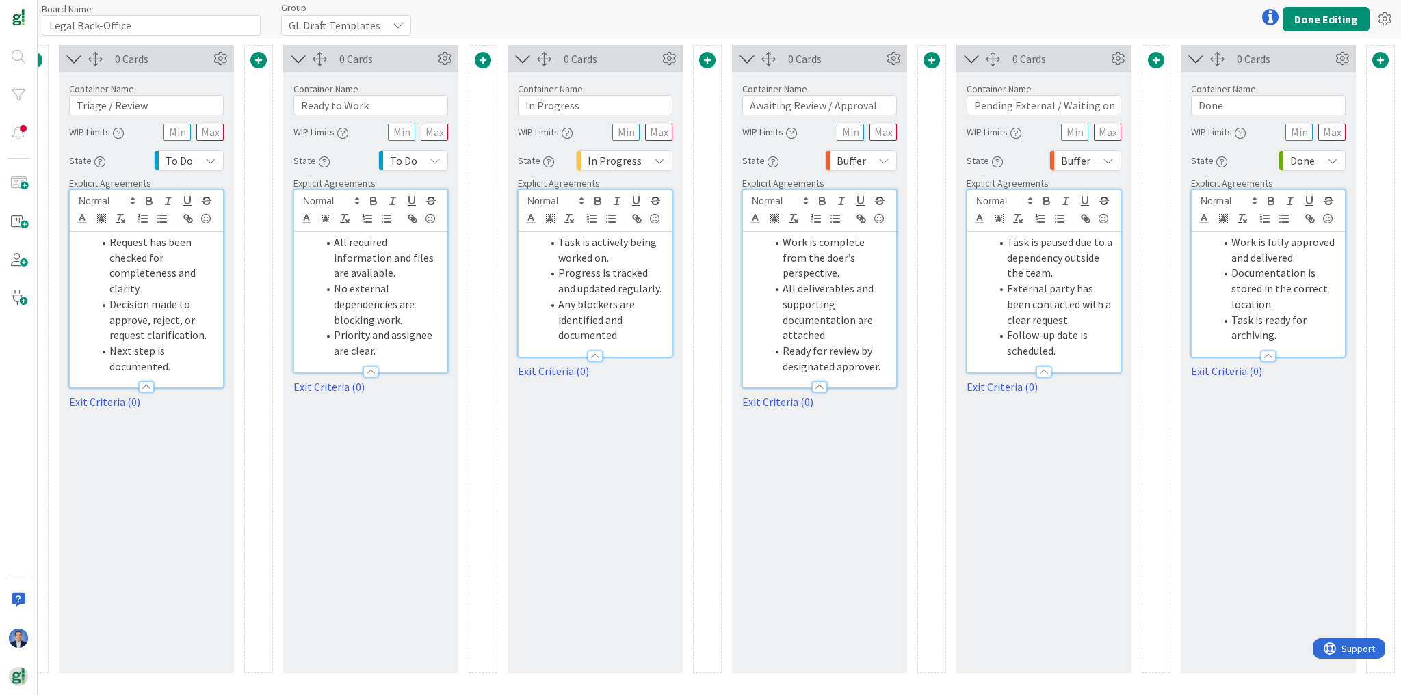
scroll to position [0, 473]
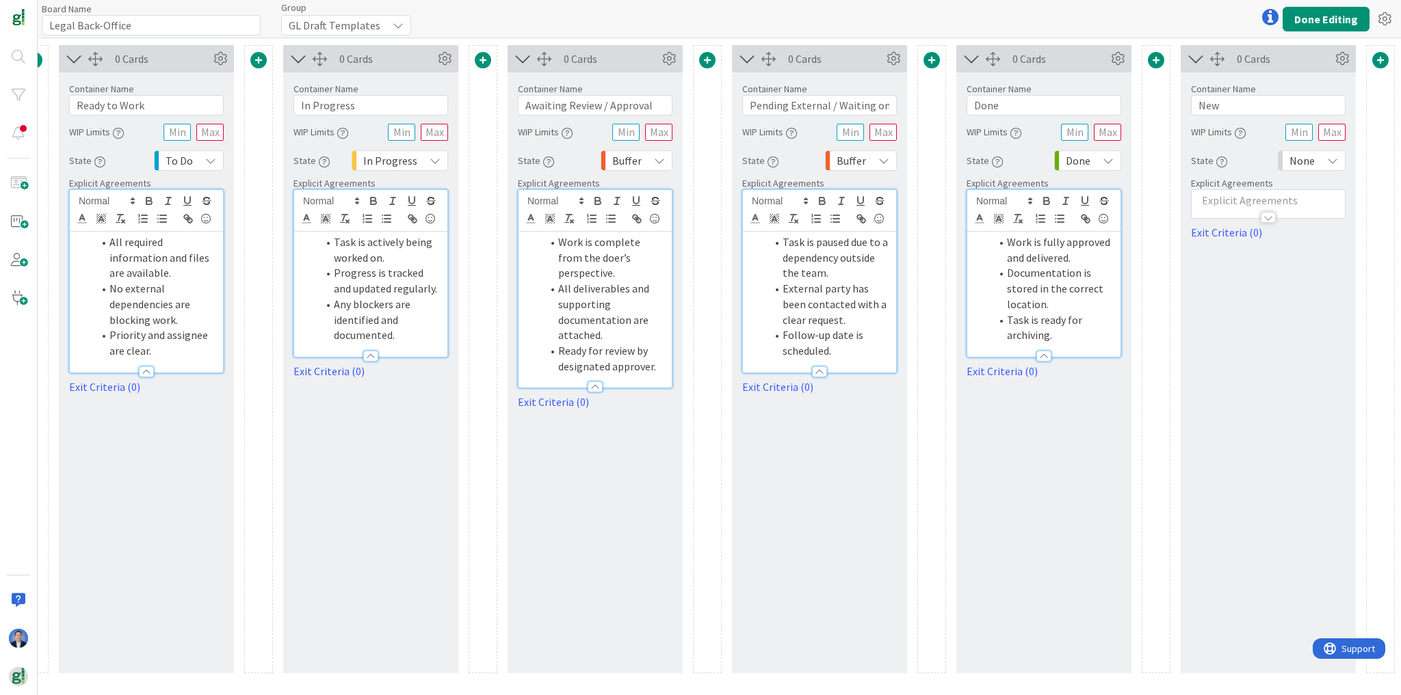
click at [1321, 160] on div "None" at bounding box center [1311, 160] width 68 height 21
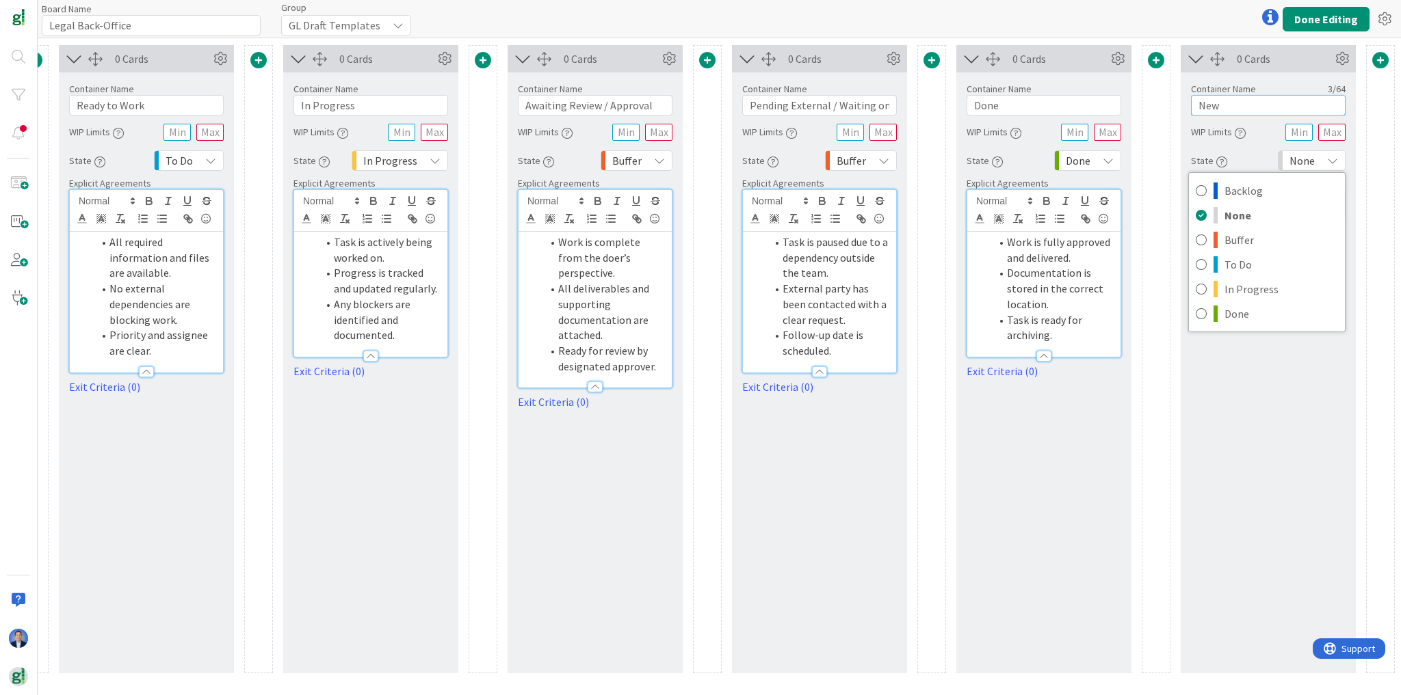
click at [1234, 107] on input "New" at bounding box center [1268, 105] width 155 height 21
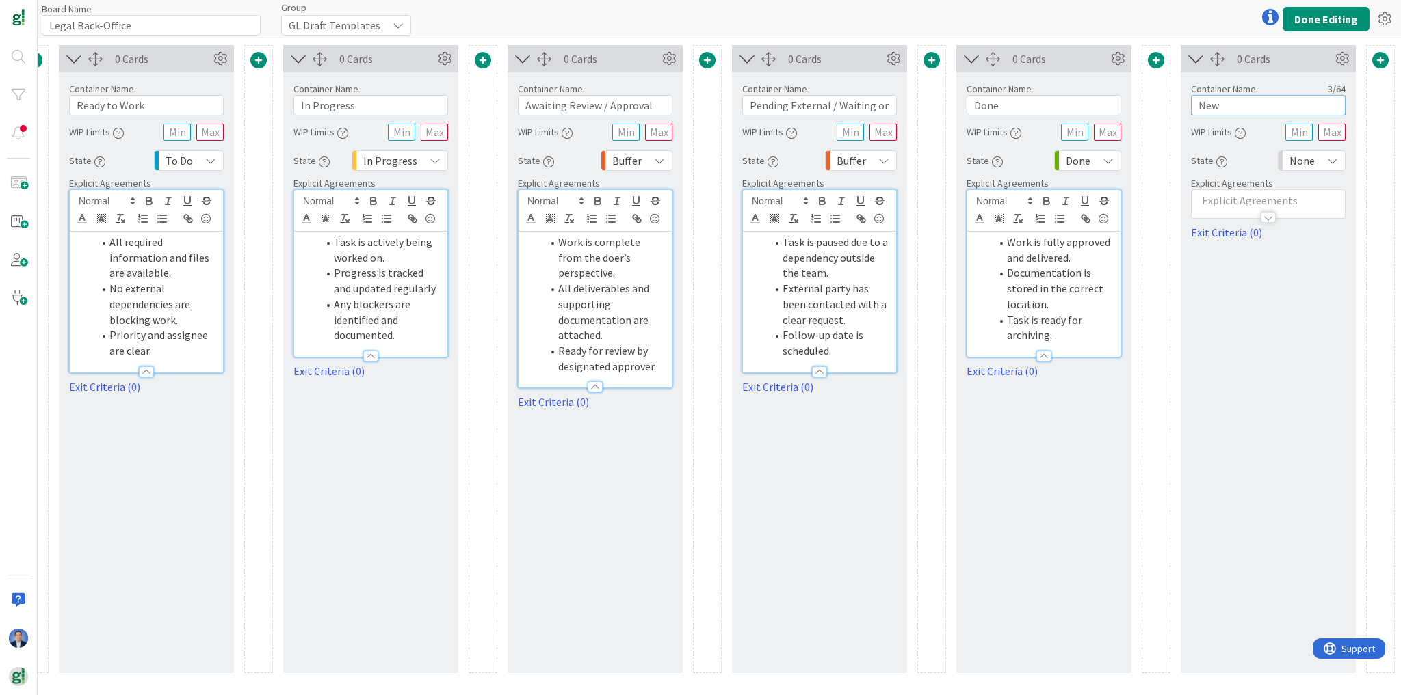
click at [1234, 107] on input "New" at bounding box center [1268, 105] width 155 height 21
paste input "Reference / Templates"
type input "Reference / Templates"
click at [1245, 206] on div at bounding box center [1267, 211] width 153 height 14
click at [1241, 247] on p at bounding box center [1268, 243] width 140 height 16
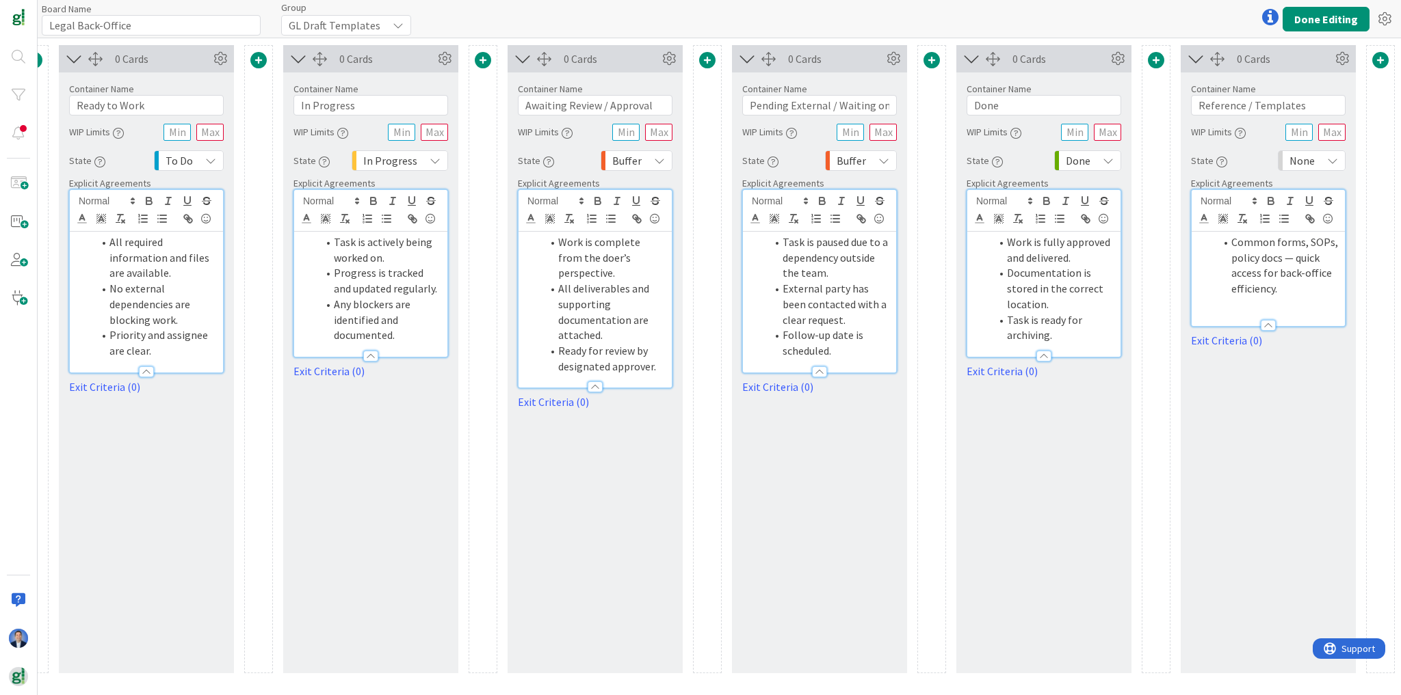
click at [1230, 246] on li "Common forms, SOPs, policy docs — quick access for back-office efficiency." at bounding box center [1276, 266] width 123 height 62
click at [1311, 23] on button "Done Editing" at bounding box center [1325, 19] width 87 height 25
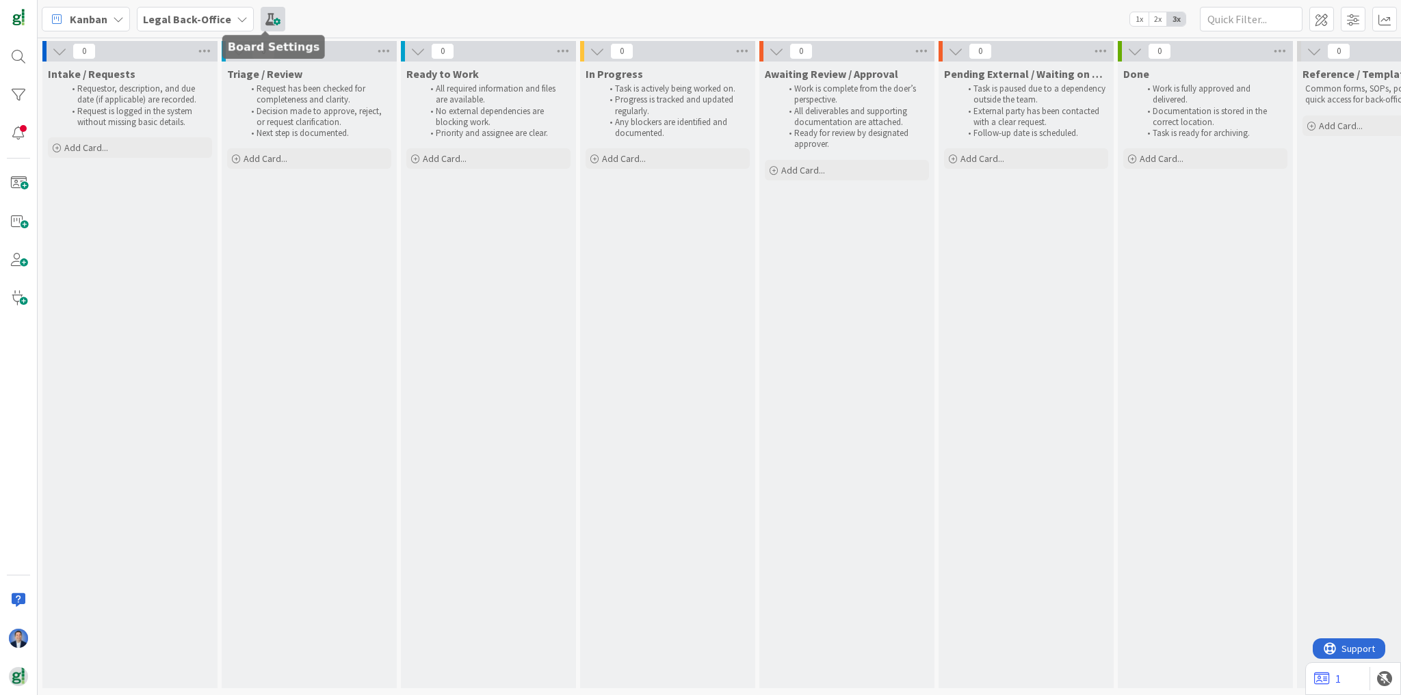
click at [264, 14] on span at bounding box center [273, 19] width 25 height 25
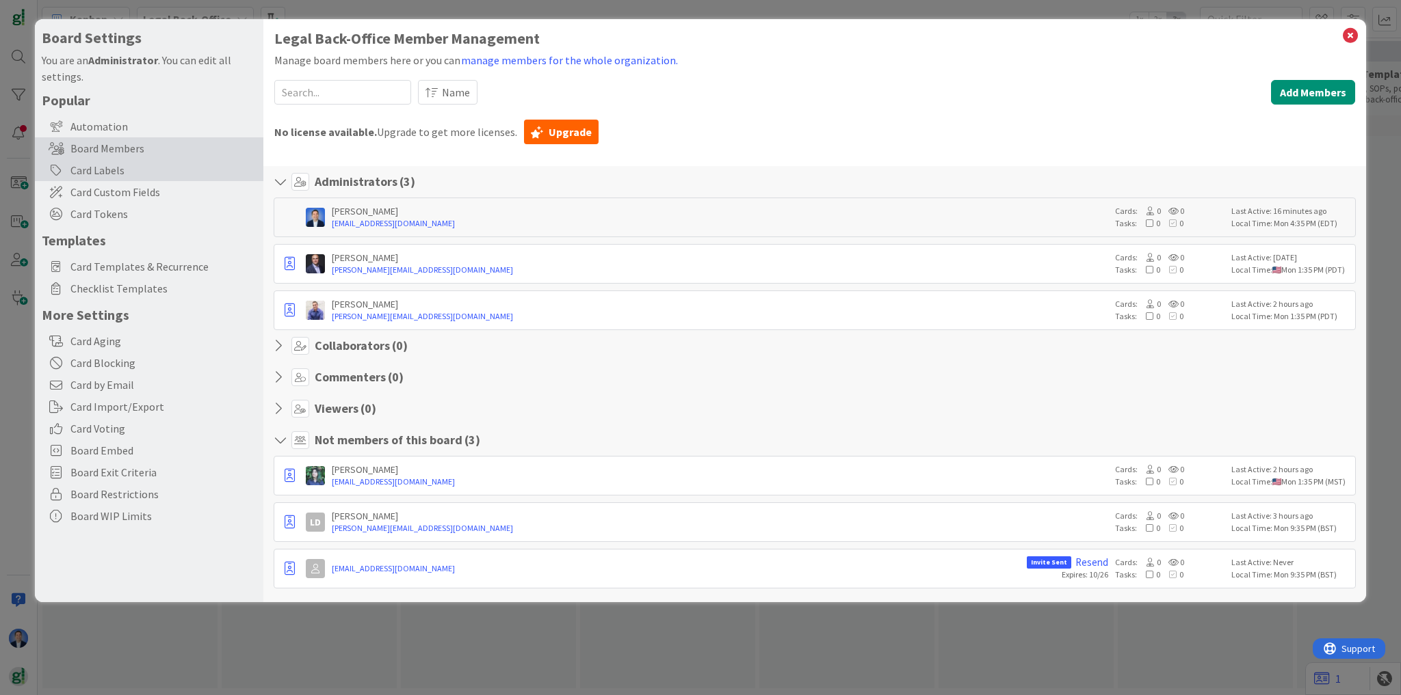
click at [105, 170] on div "Card Labels" at bounding box center [149, 170] width 228 height 22
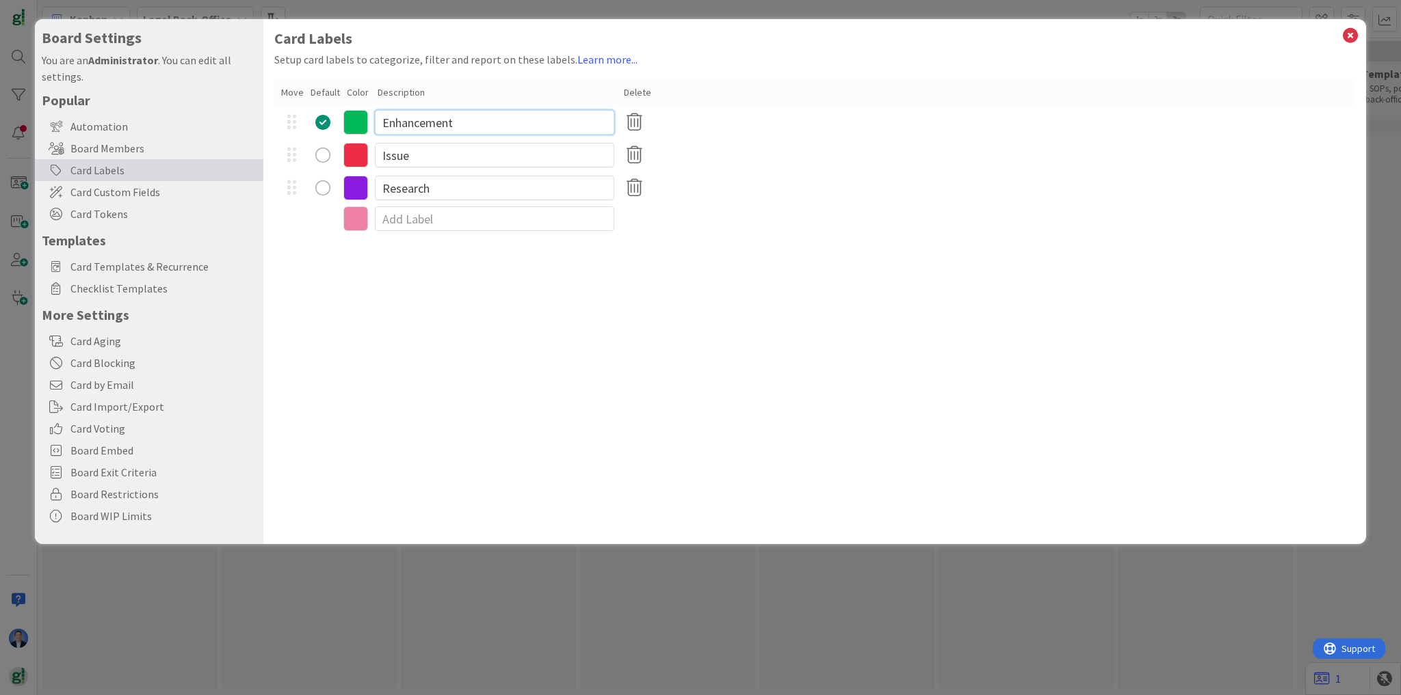
click at [406, 111] on input "Enhancement" at bounding box center [494, 122] width 239 height 25
paste input "Admin"
type input "Admin"
click at [390, 151] on input "Issue" at bounding box center [494, 155] width 239 height 25
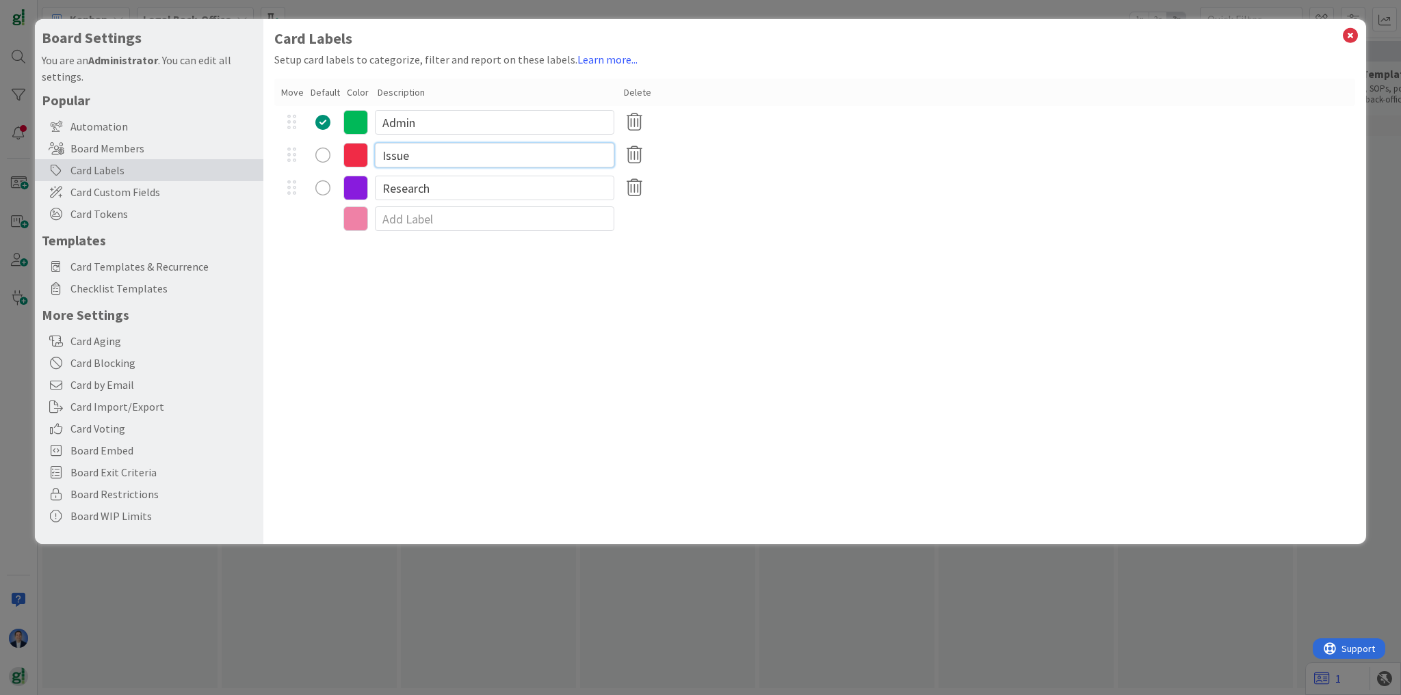
click at [390, 151] on input "Issue" at bounding box center [494, 155] width 239 height 25
paste input "Finance"
type input "Finance"
click at [400, 183] on input "Research" at bounding box center [494, 188] width 239 height 25
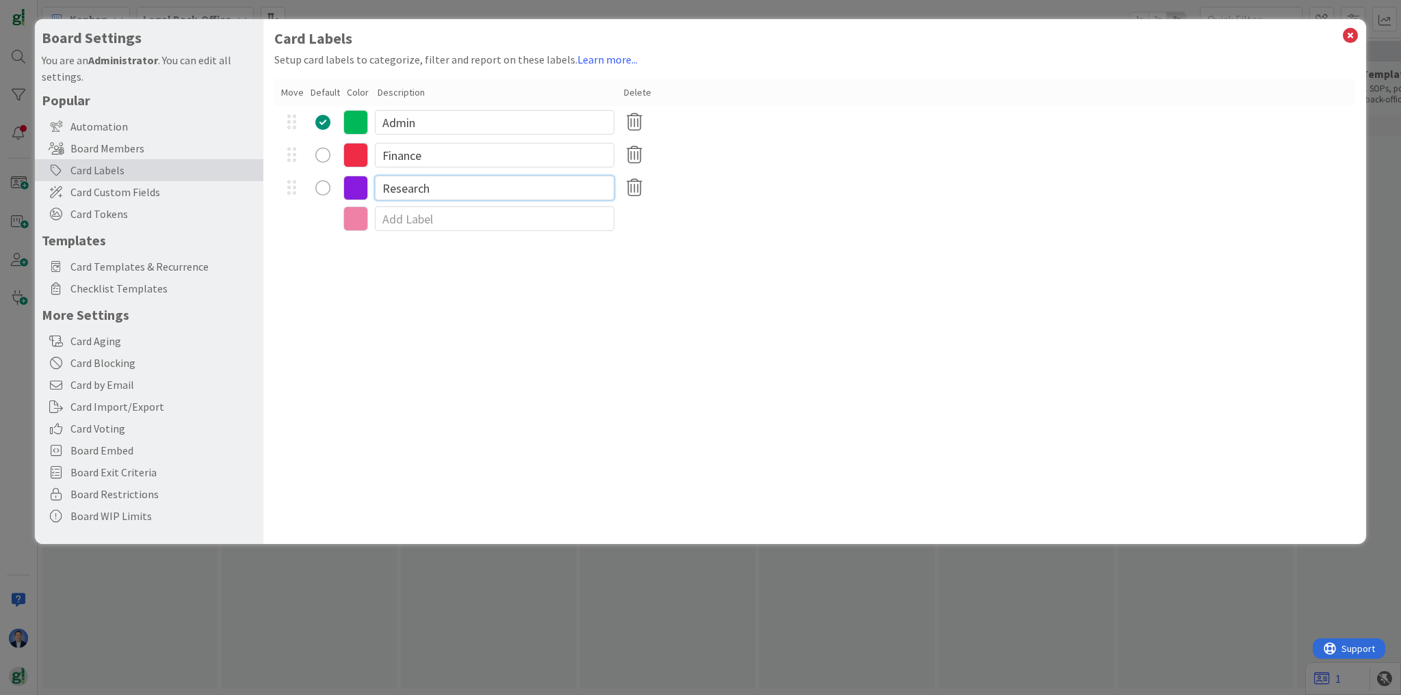
paste input "Marketing"
type input "Marketing"
click at [408, 213] on input at bounding box center [494, 219] width 239 height 25
paste input "Operations"
type input "Operations"
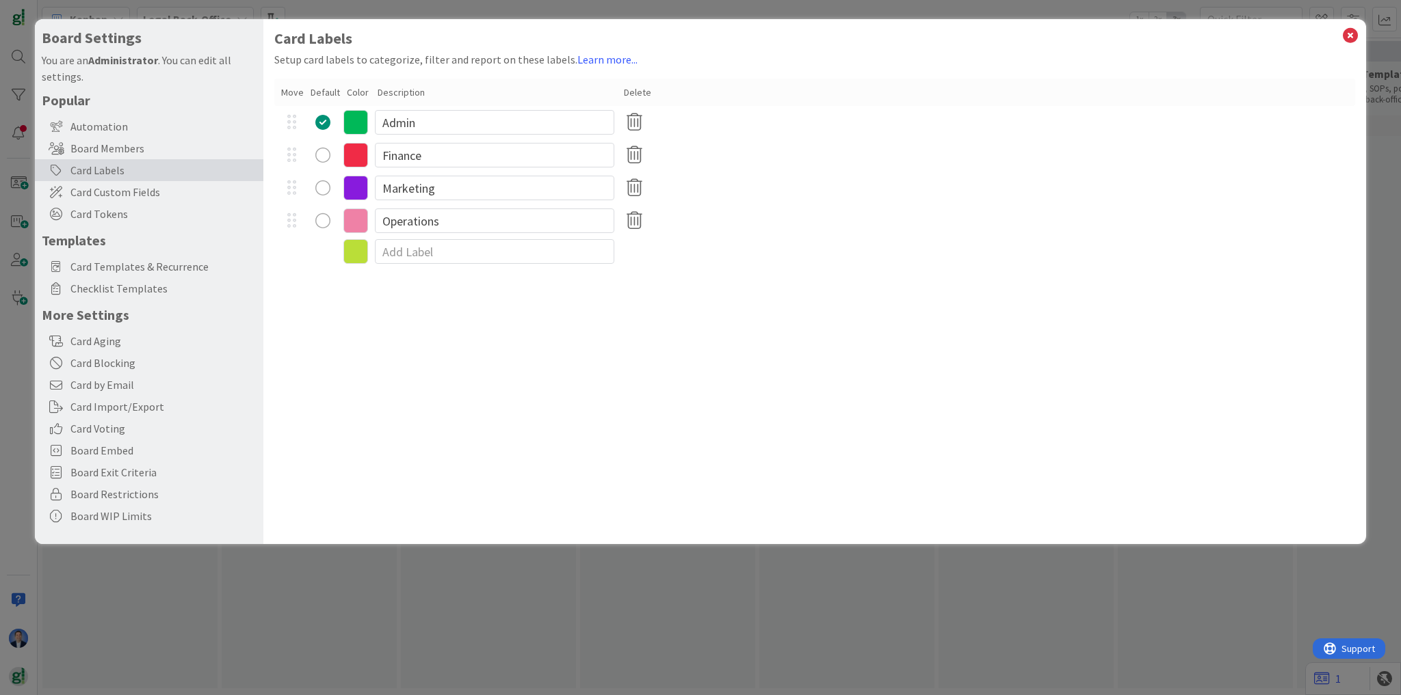
click at [353, 117] on icon at bounding box center [355, 122] width 25 height 25
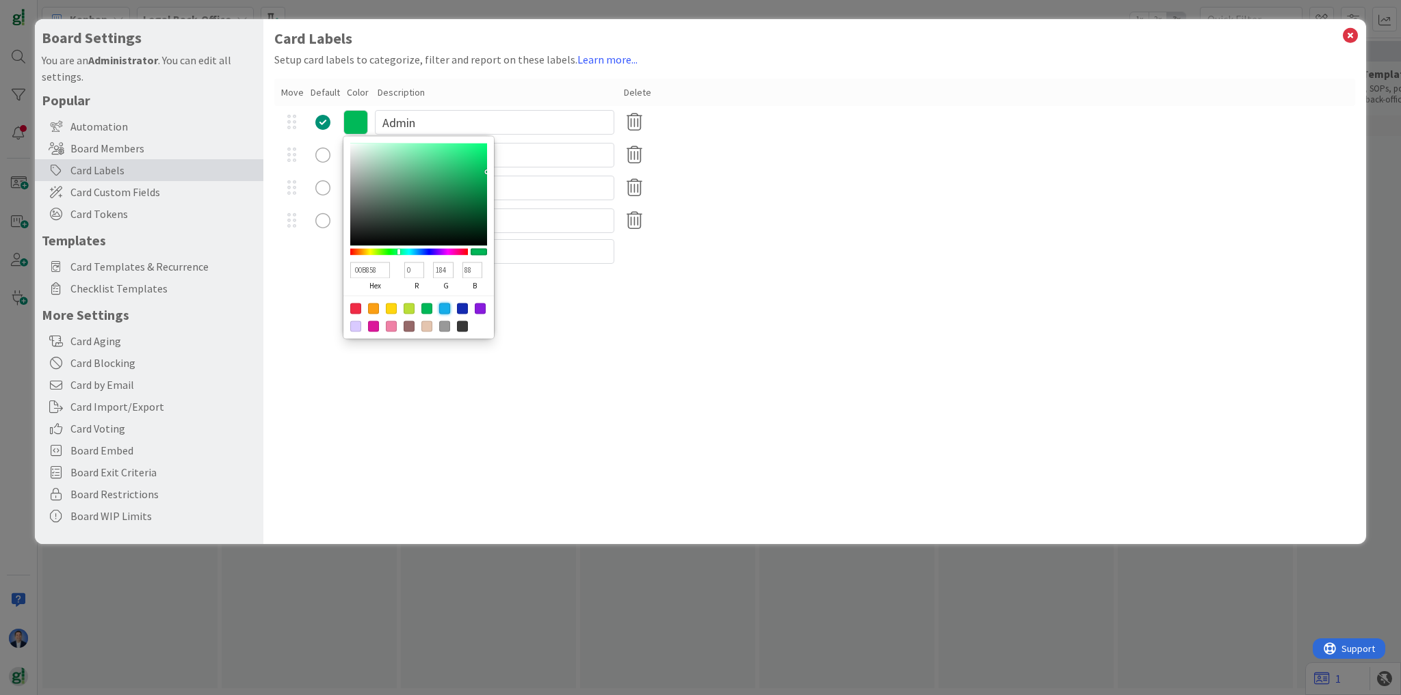
click at [448, 307] on div at bounding box center [444, 308] width 11 height 11
type input "13ADEA"
type input "19"
type input "173"
type input "234"
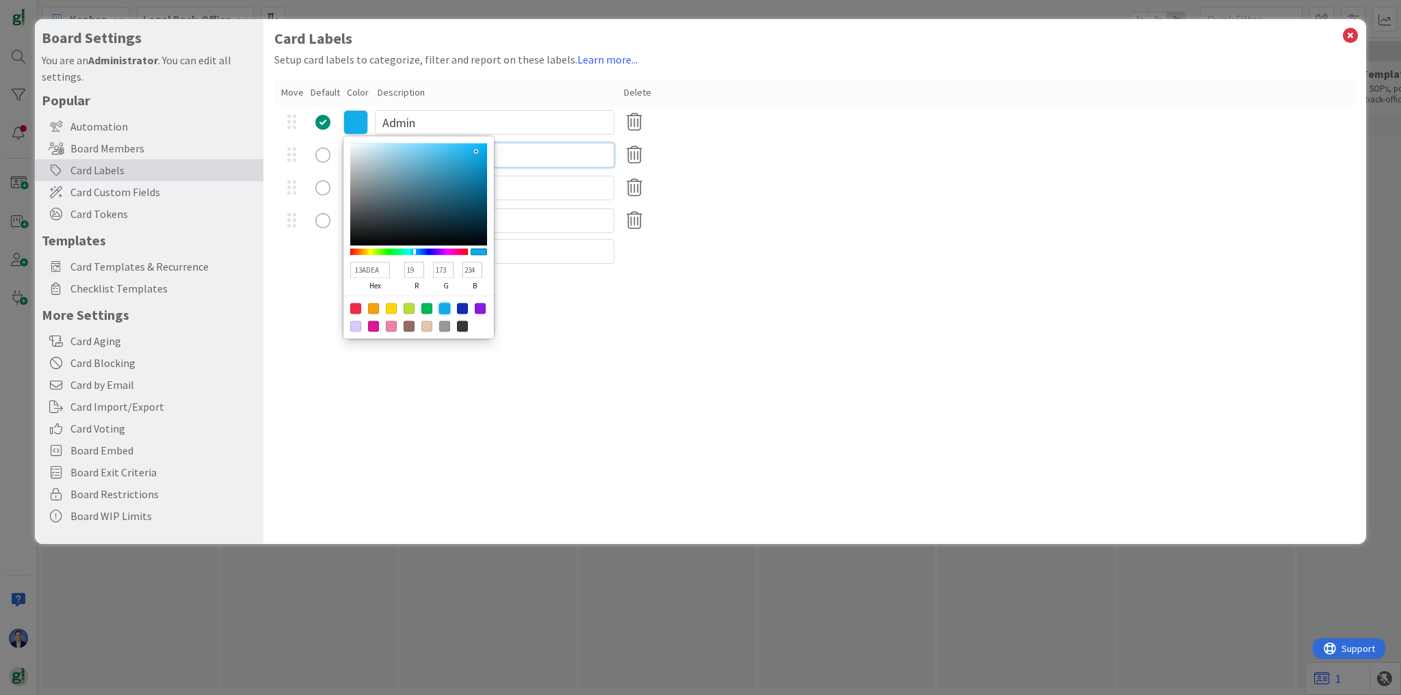
click at [522, 153] on input "Finance" at bounding box center [494, 155] width 239 height 25
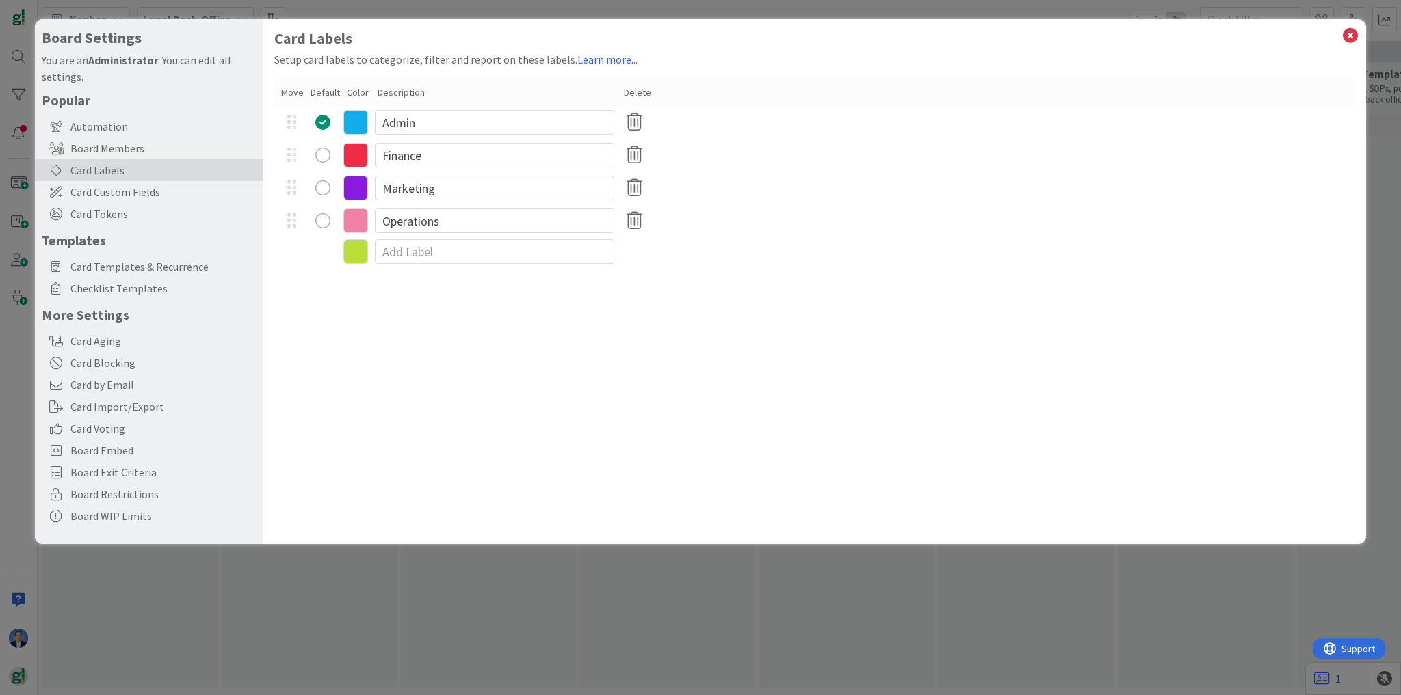
click at [356, 154] on icon at bounding box center [355, 155] width 25 height 25
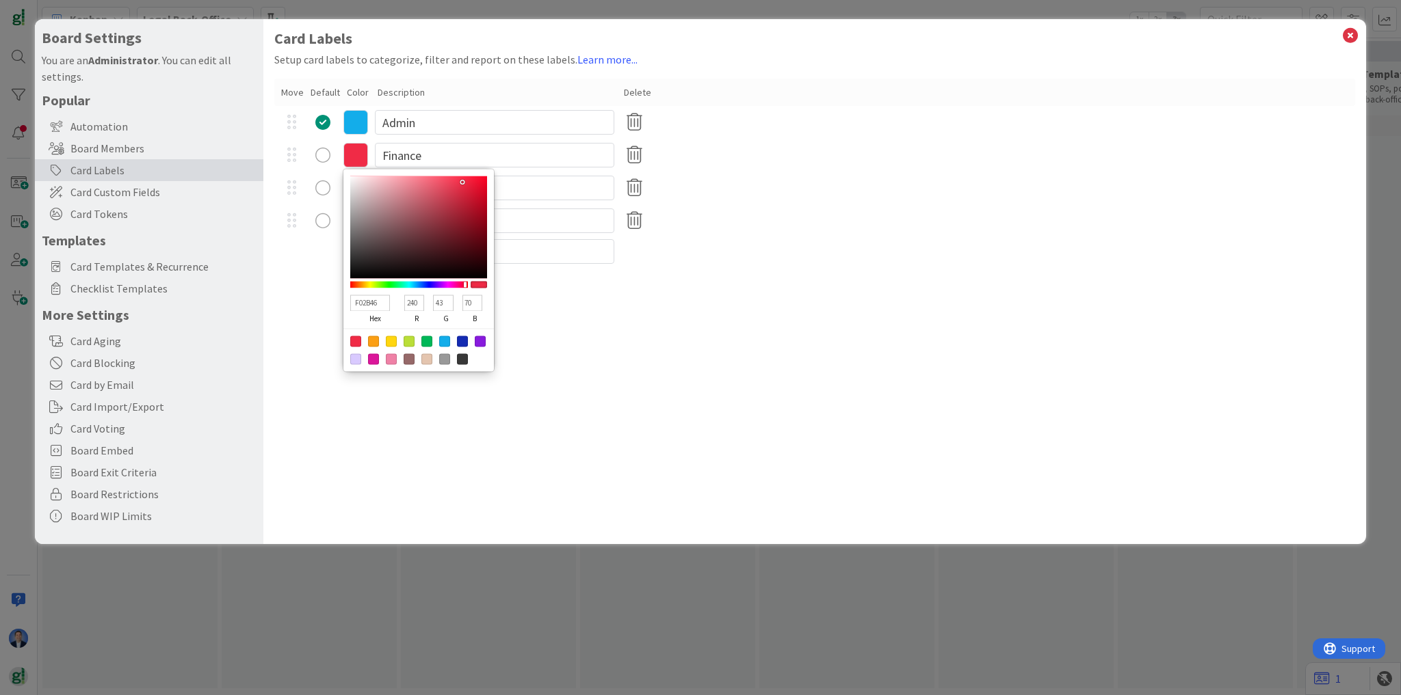
click at [425, 340] on div at bounding box center [426, 341] width 11 height 11
type input "00B858"
type input "0"
type input "184"
type input "88"
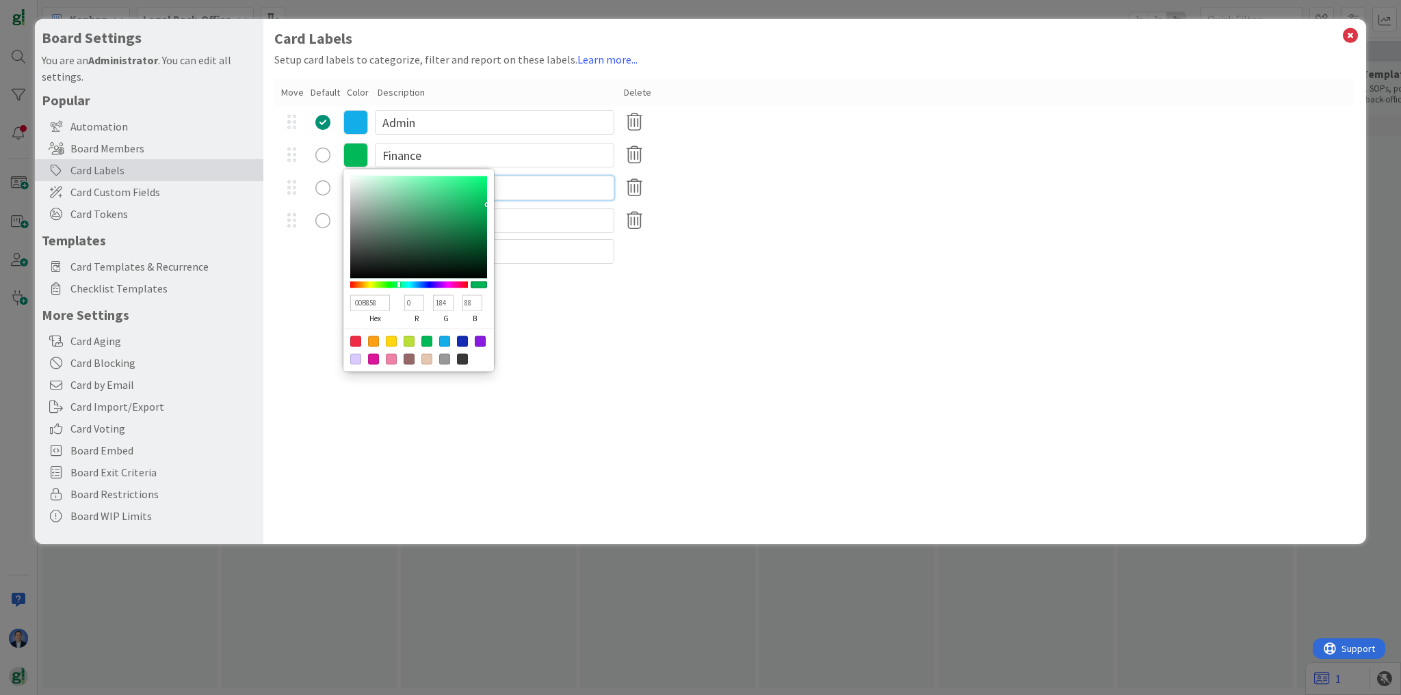
click at [562, 191] on input "Marketing" at bounding box center [494, 188] width 239 height 25
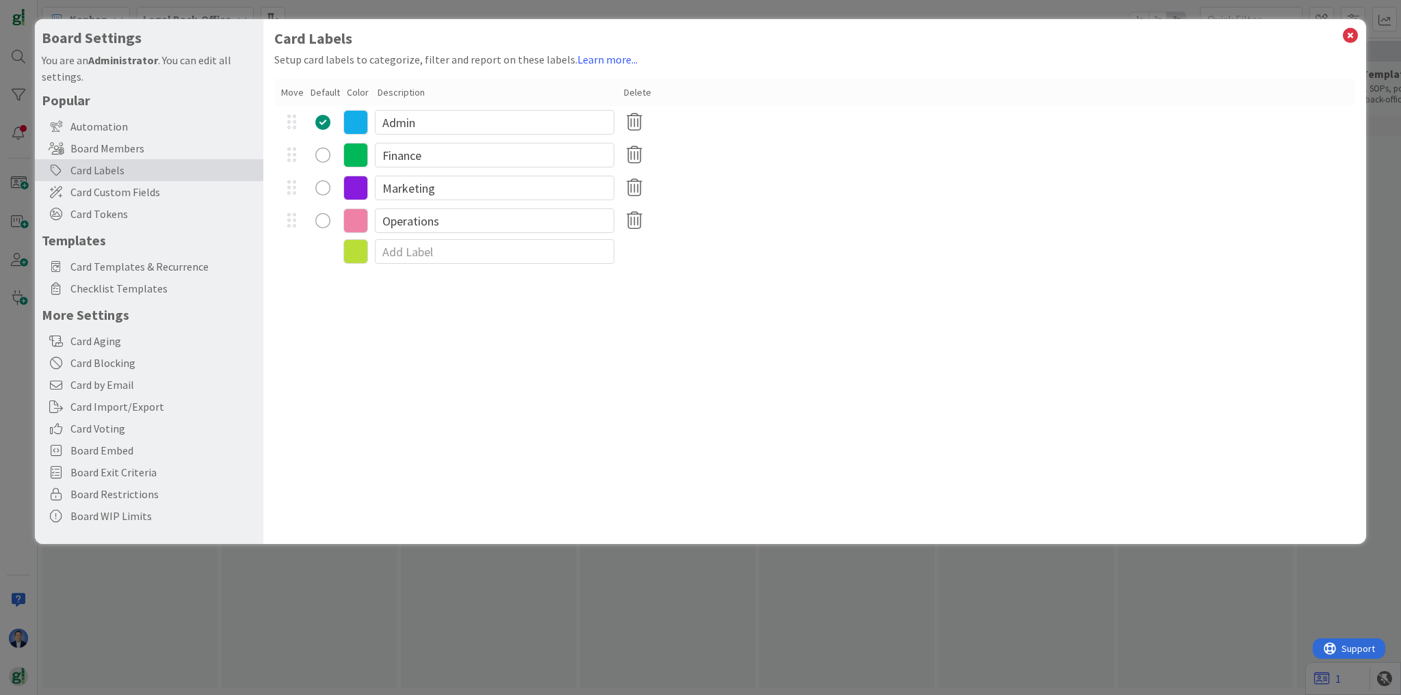
click at [360, 194] on icon at bounding box center [355, 188] width 25 height 25
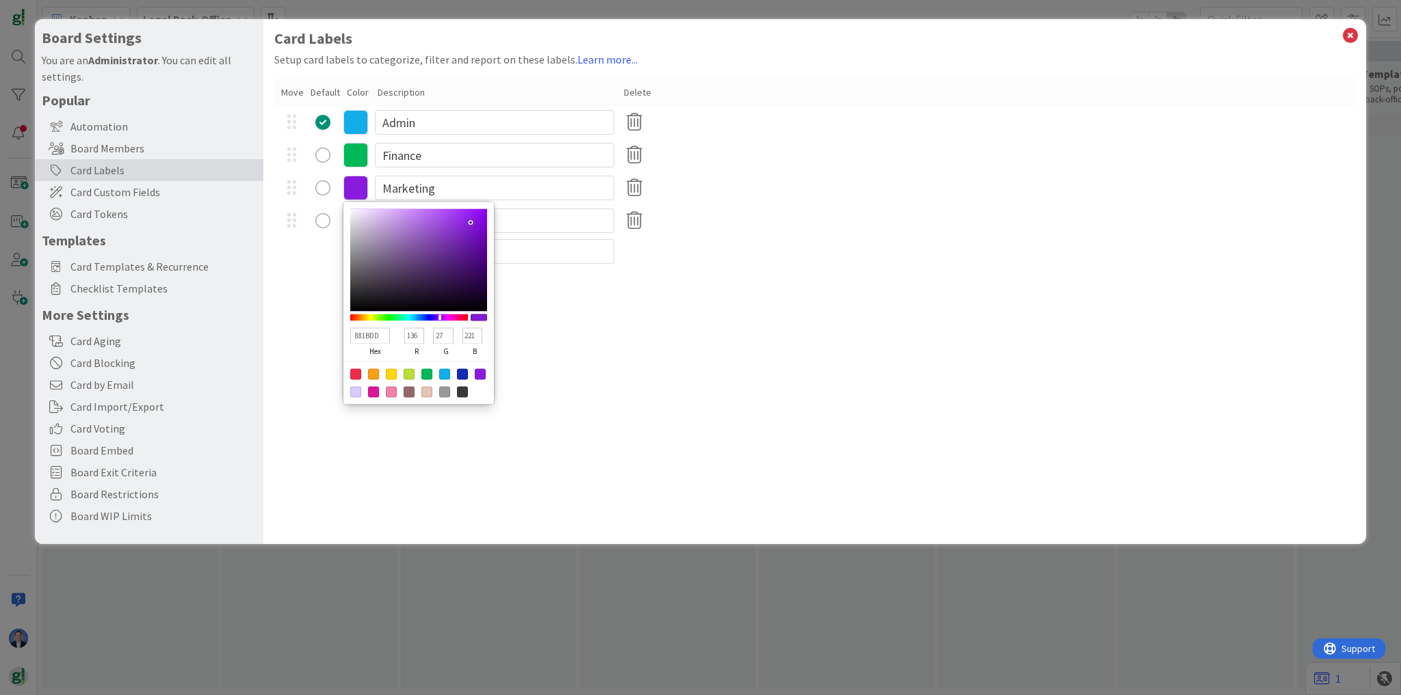
click at [375, 377] on div at bounding box center [373, 374] width 11 height 11
type input "FB9F14"
type input "251"
type input "159"
type input "20"
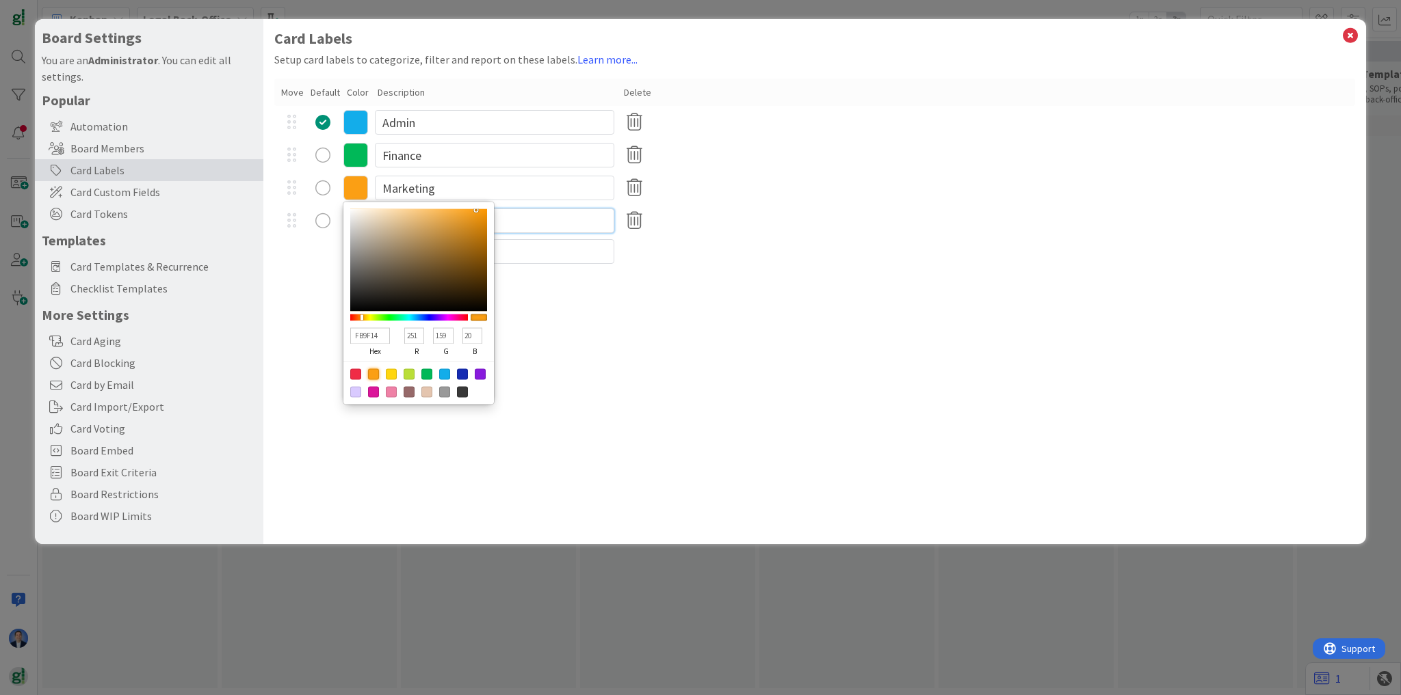
click at [547, 224] on input "Operations" at bounding box center [494, 221] width 239 height 25
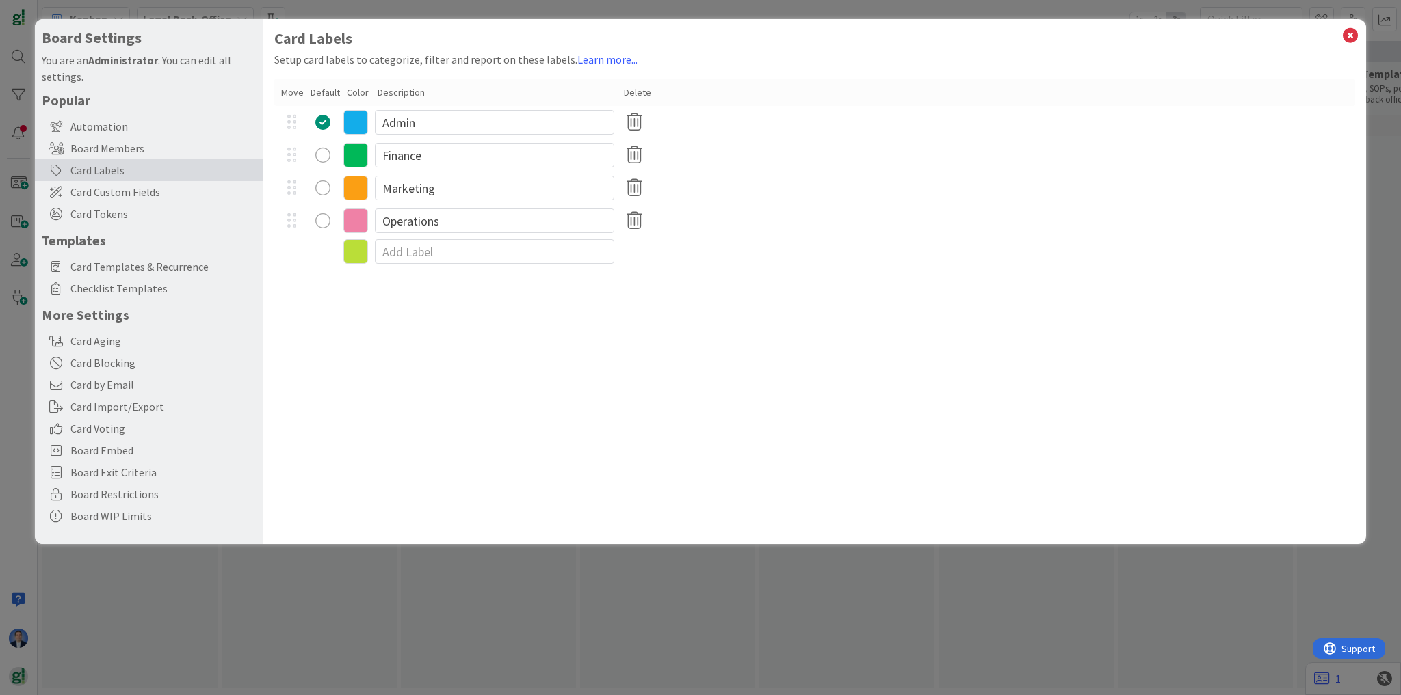
click at [347, 224] on icon at bounding box center [355, 221] width 25 height 25
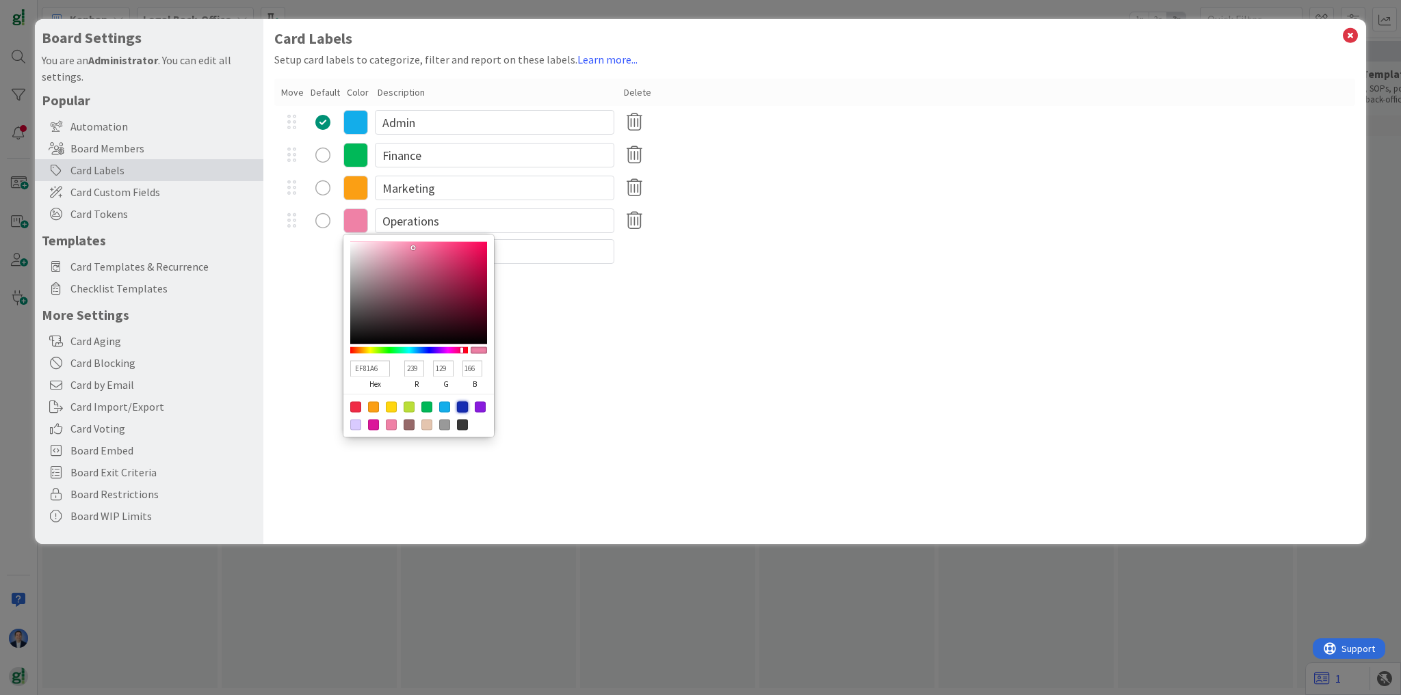
click at [462, 410] on div at bounding box center [462, 406] width 11 height 11
type input "142BB2"
type input "20"
type input "43"
type input "178"
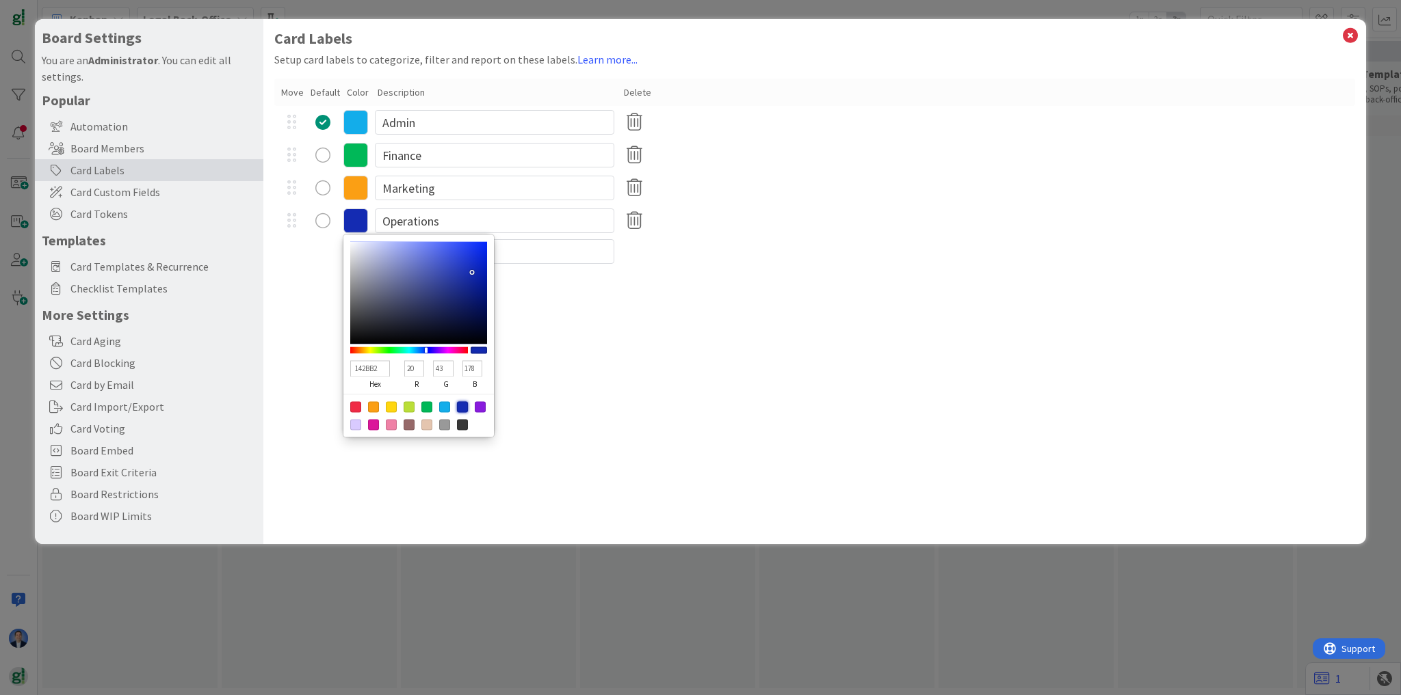
click at [670, 363] on div "Card Labels Setup card labels to categorize, filter and report on these labels.…" at bounding box center [814, 281] width 1102 height 525
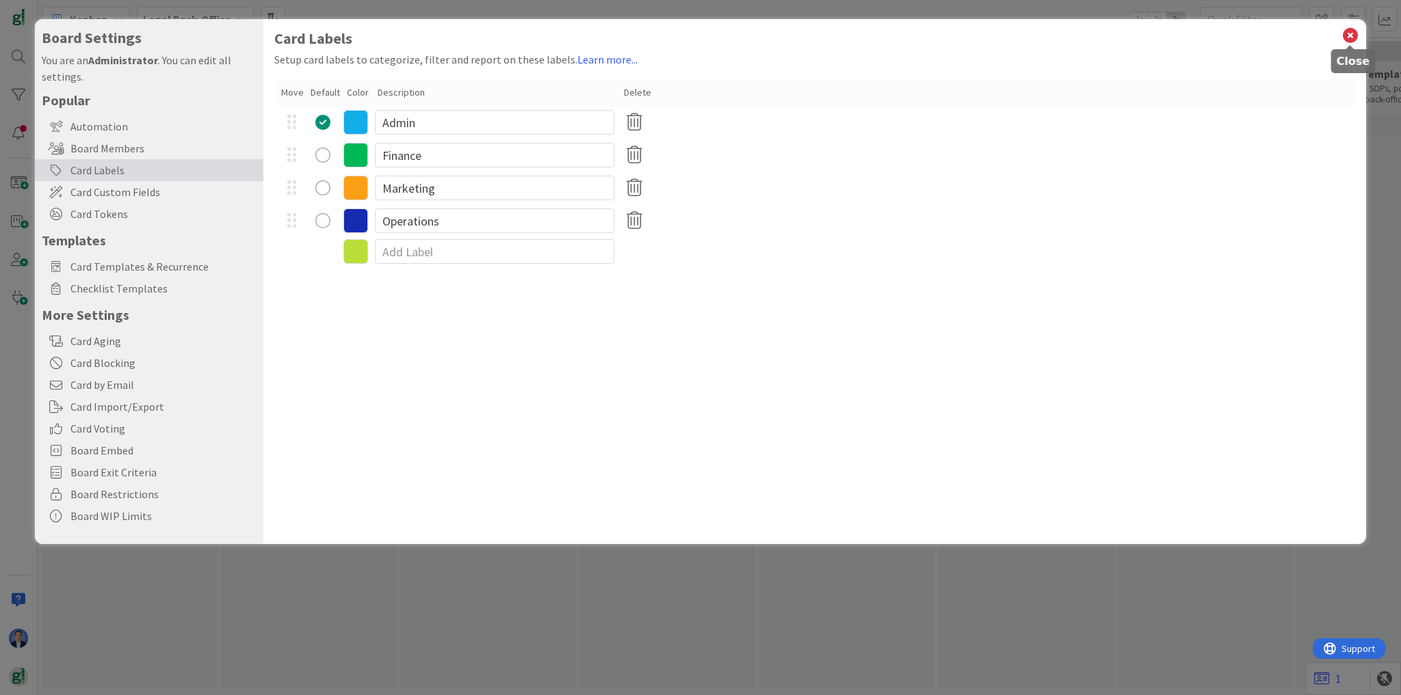
click at [1349, 36] on icon at bounding box center [1350, 35] width 18 height 19
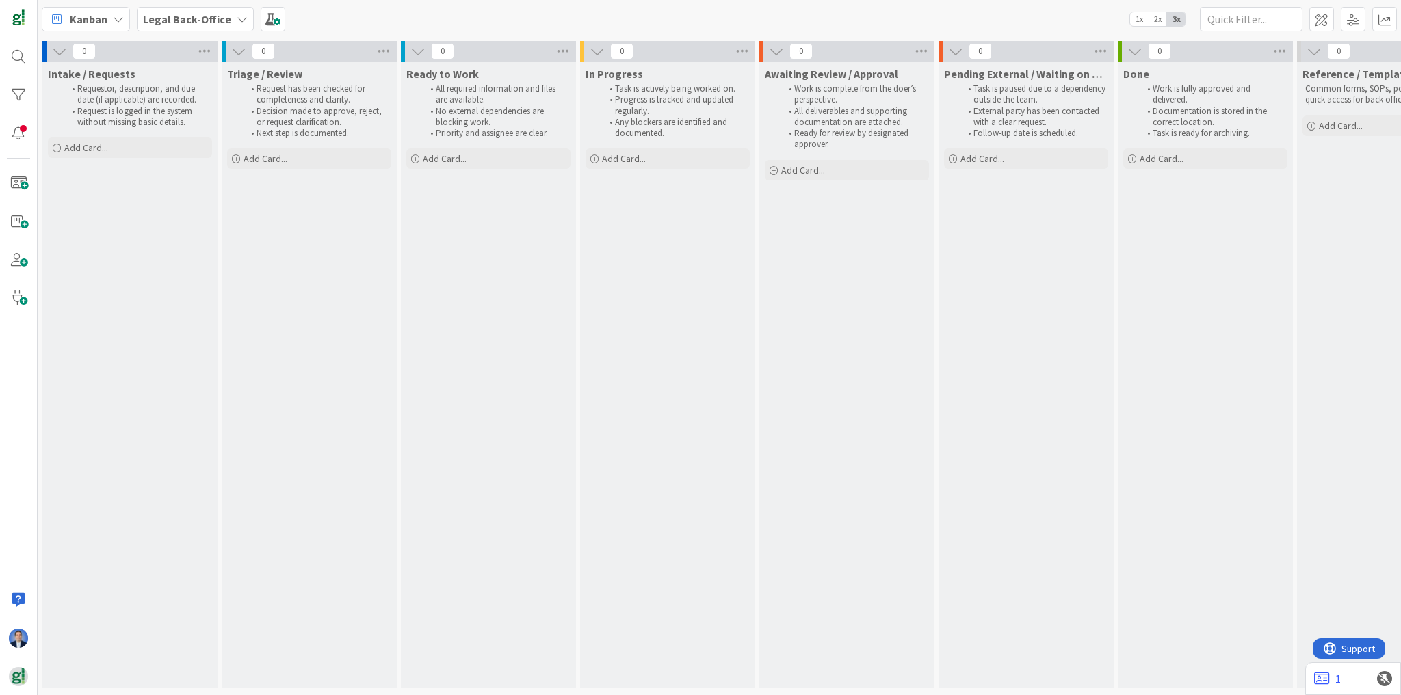
click at [221, 21] on b "Legal Back-Office" at bounding box center [187, 19] width 88 height 14
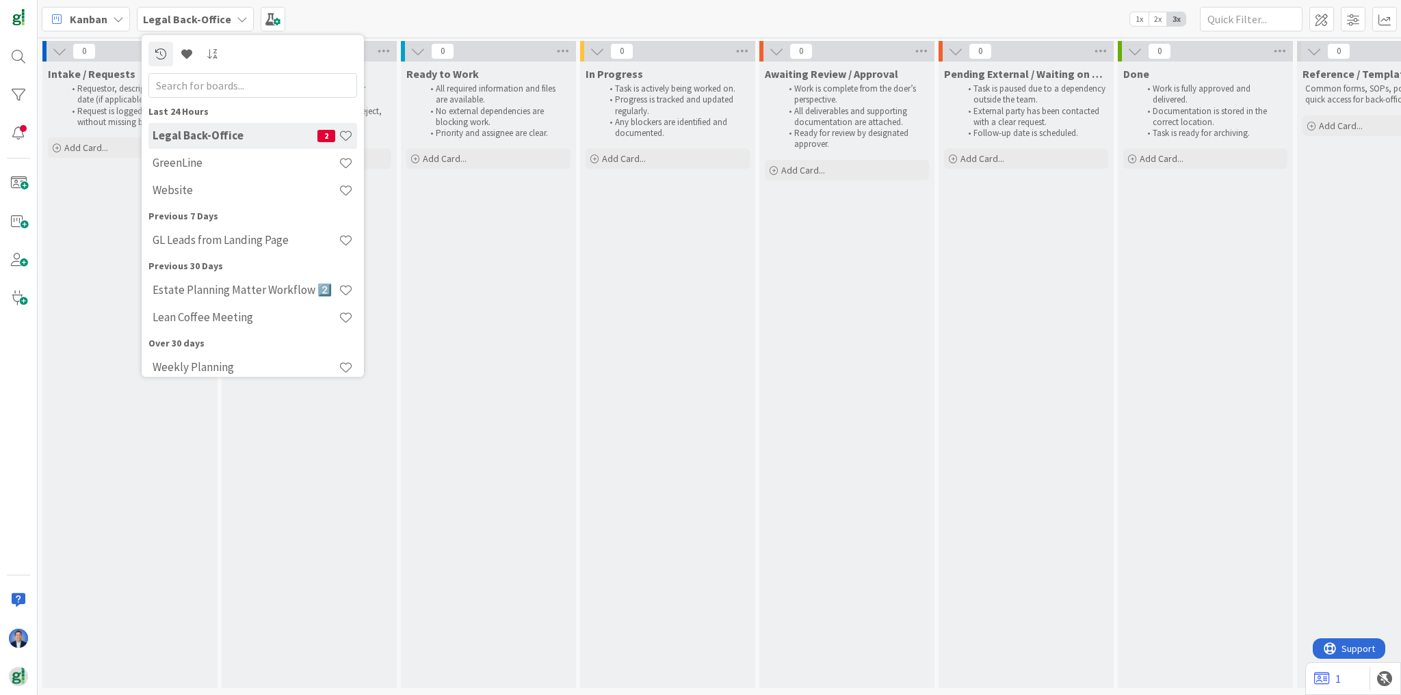
click at [279, 460] on div "Triage / Review Request has been checked for completeness and clarity. Decision…" at bounding box center [309, 375] width 175 height 627
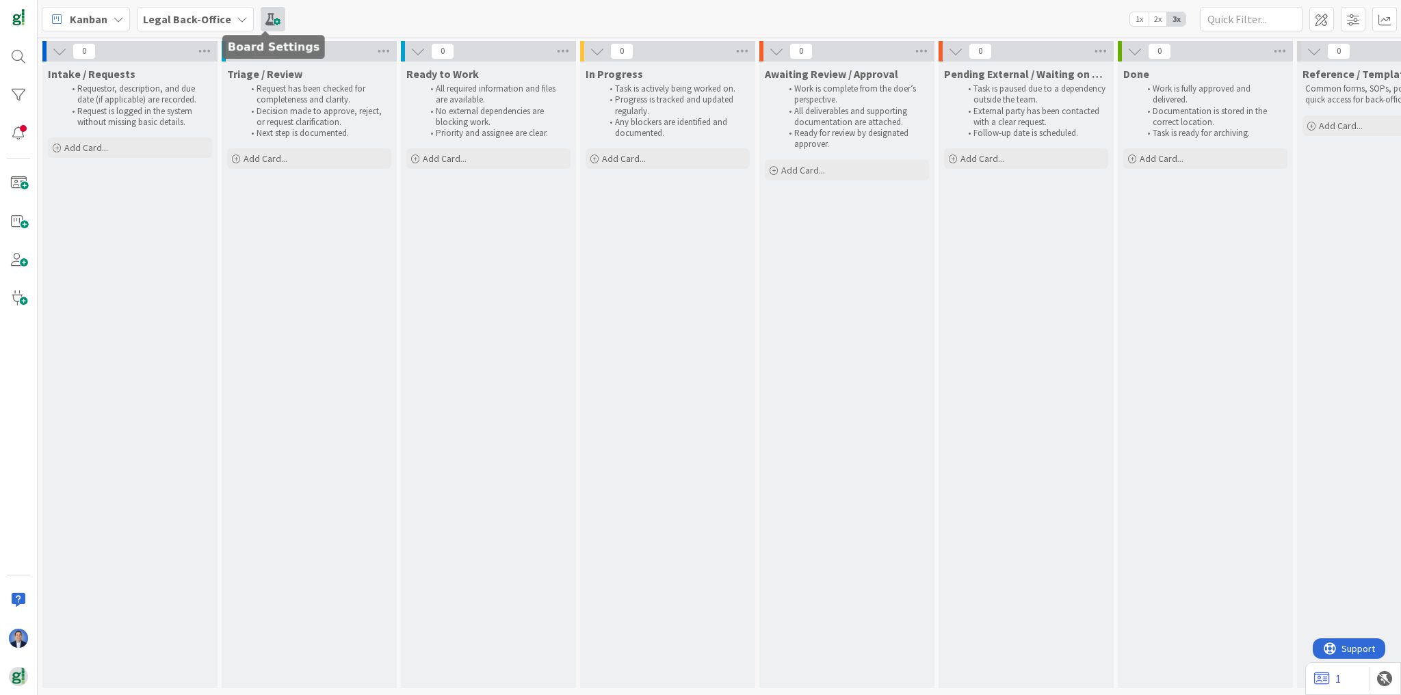
click at [267, 19] on span at bounding box center [273, 19] width 25 height 25
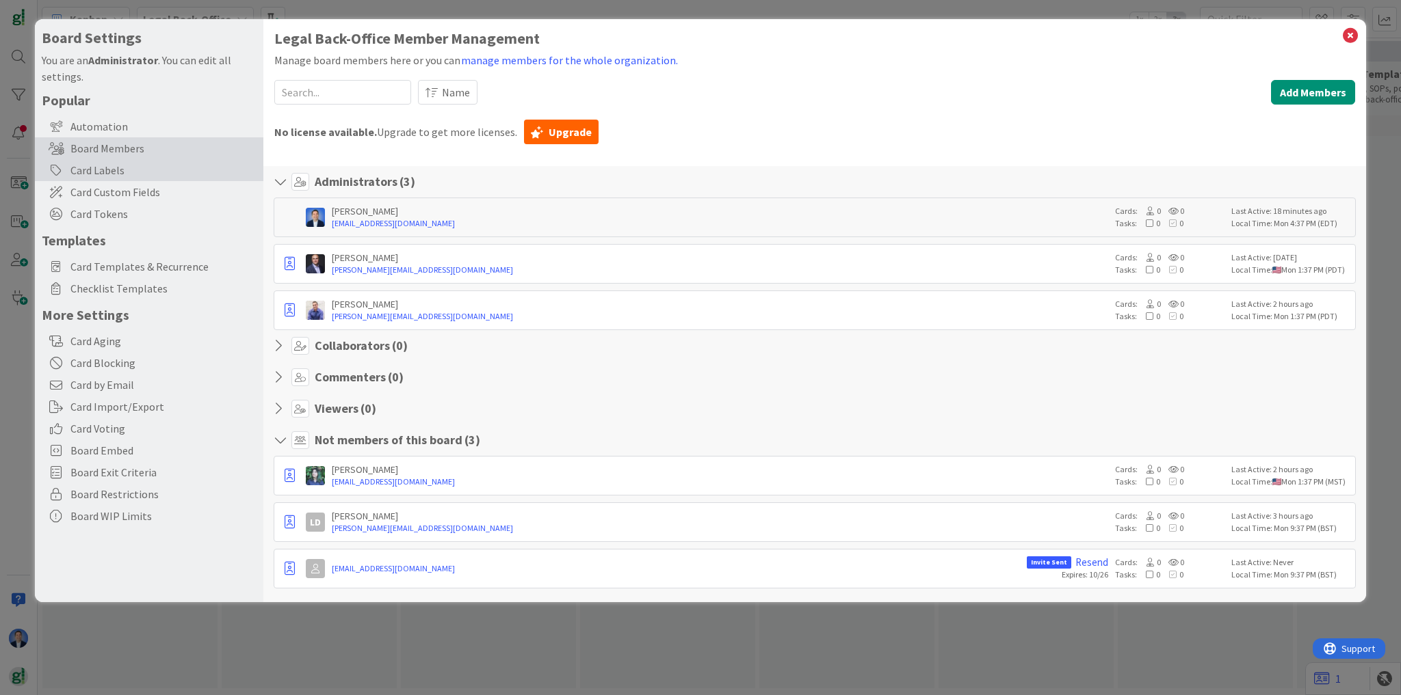
click at [139, 174] on div "Card Labels" at bounding box center [149, 170] width 228 height 22
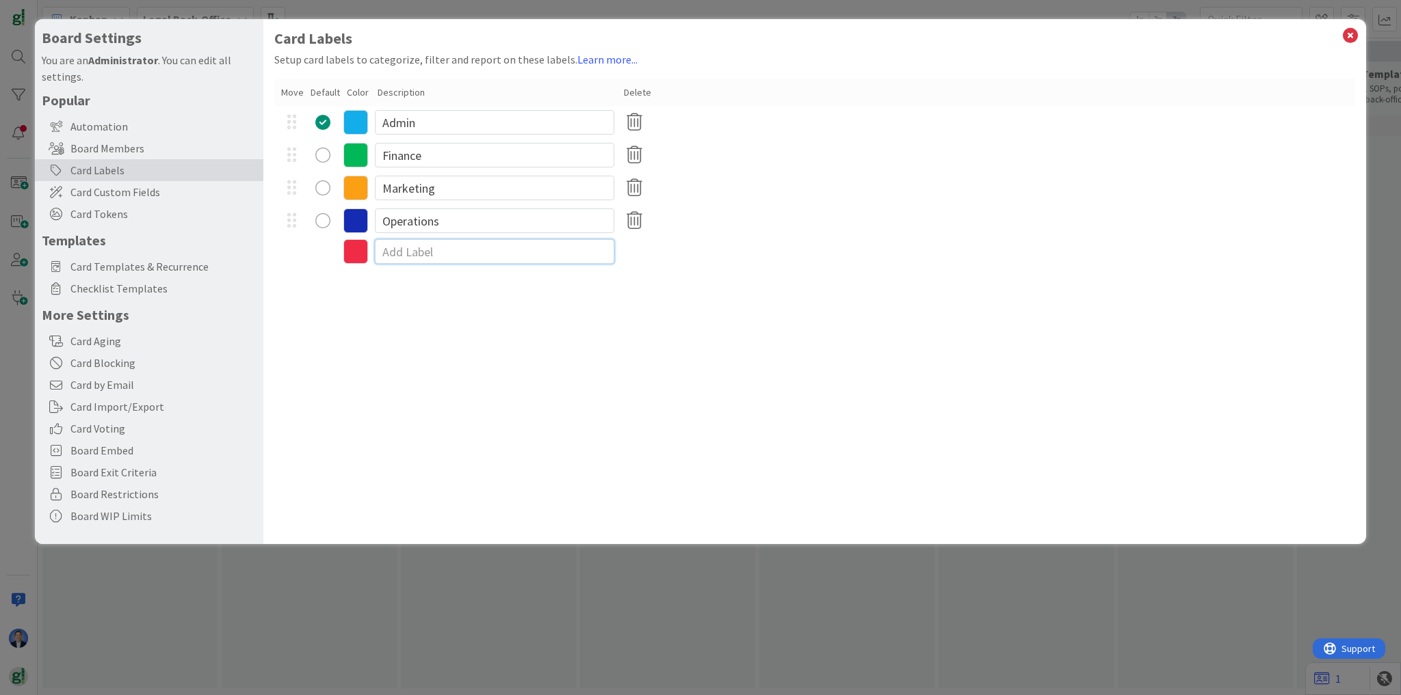
click at [395, 246] on input at bounding box center [494, 251] width 239 height 25
type input "Human resources"
click at [360, 254] on icon at bounding box center [355, 253] width 25 height 25
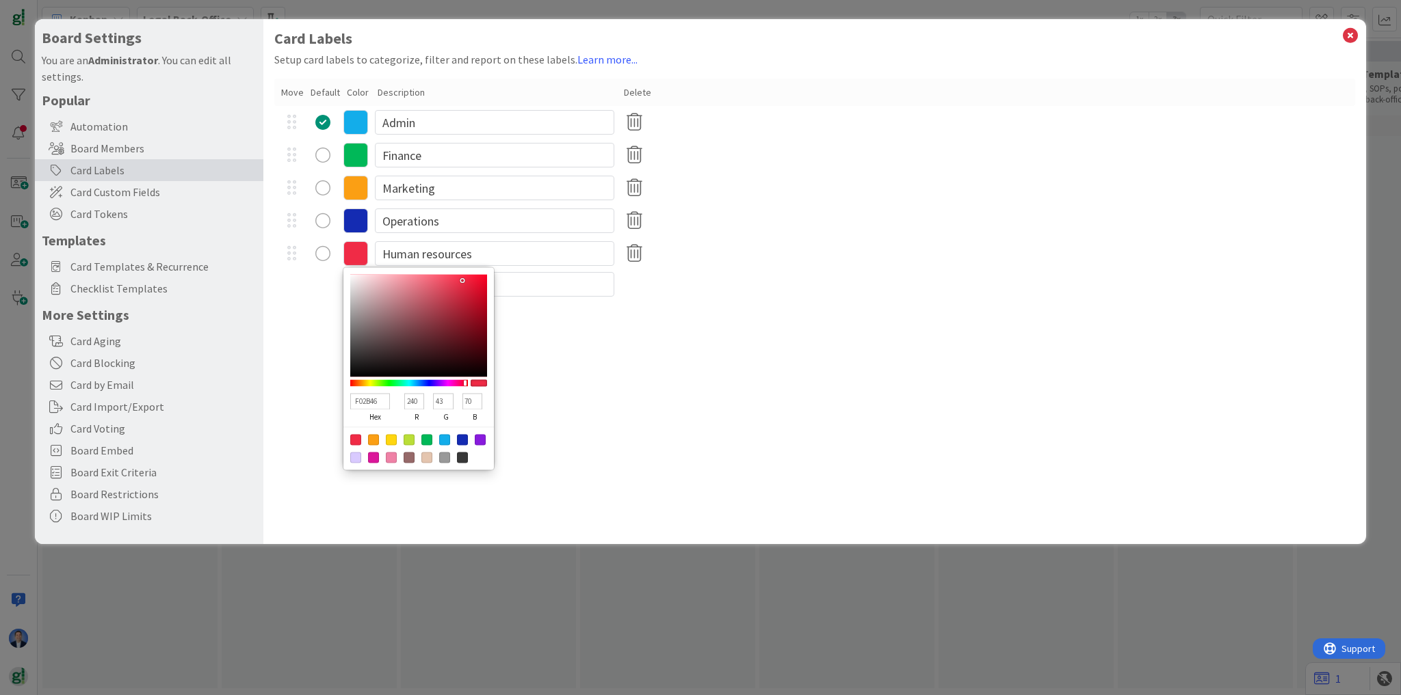
click at [479, 442] on div at bounding box center [480, 439] width 11 height 11
type input "881BDD"
type input "136"
type input "27"
type input "221"
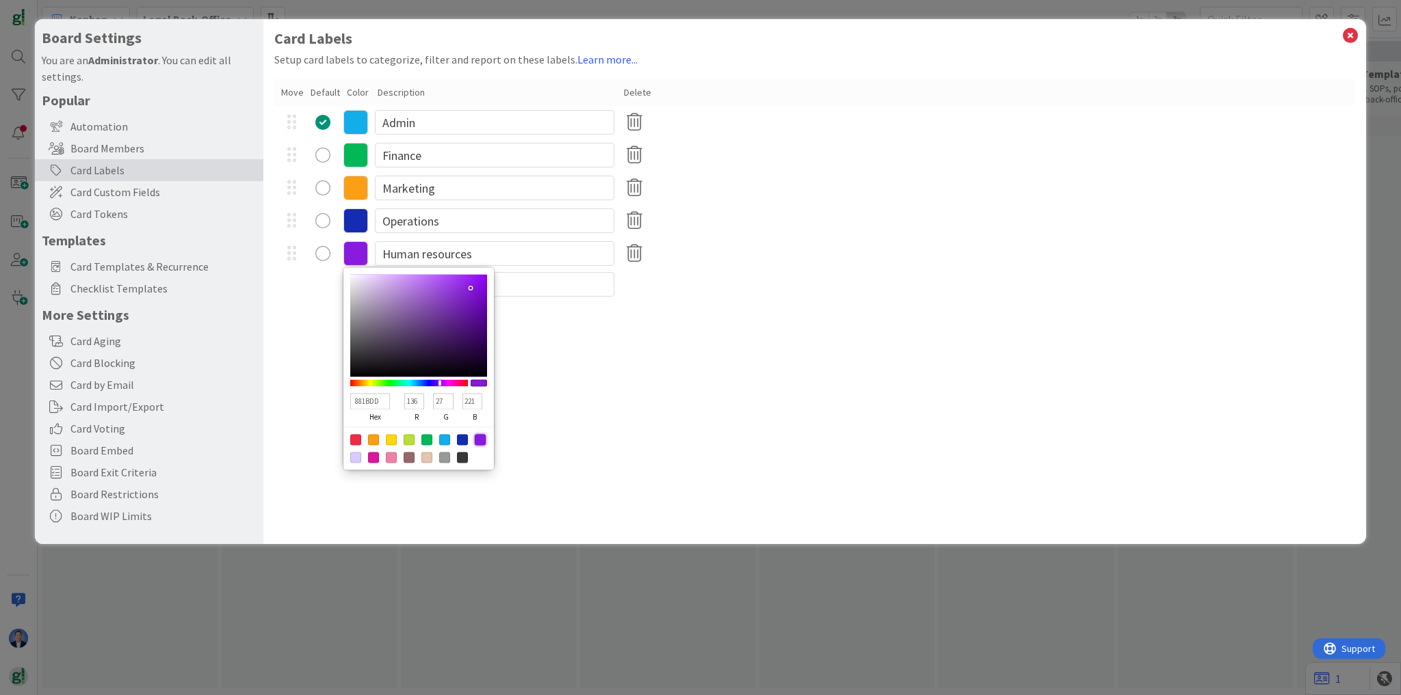
click at [957, 236] on div "Operations" at bounding box center [814, 220] width 1080 height 33
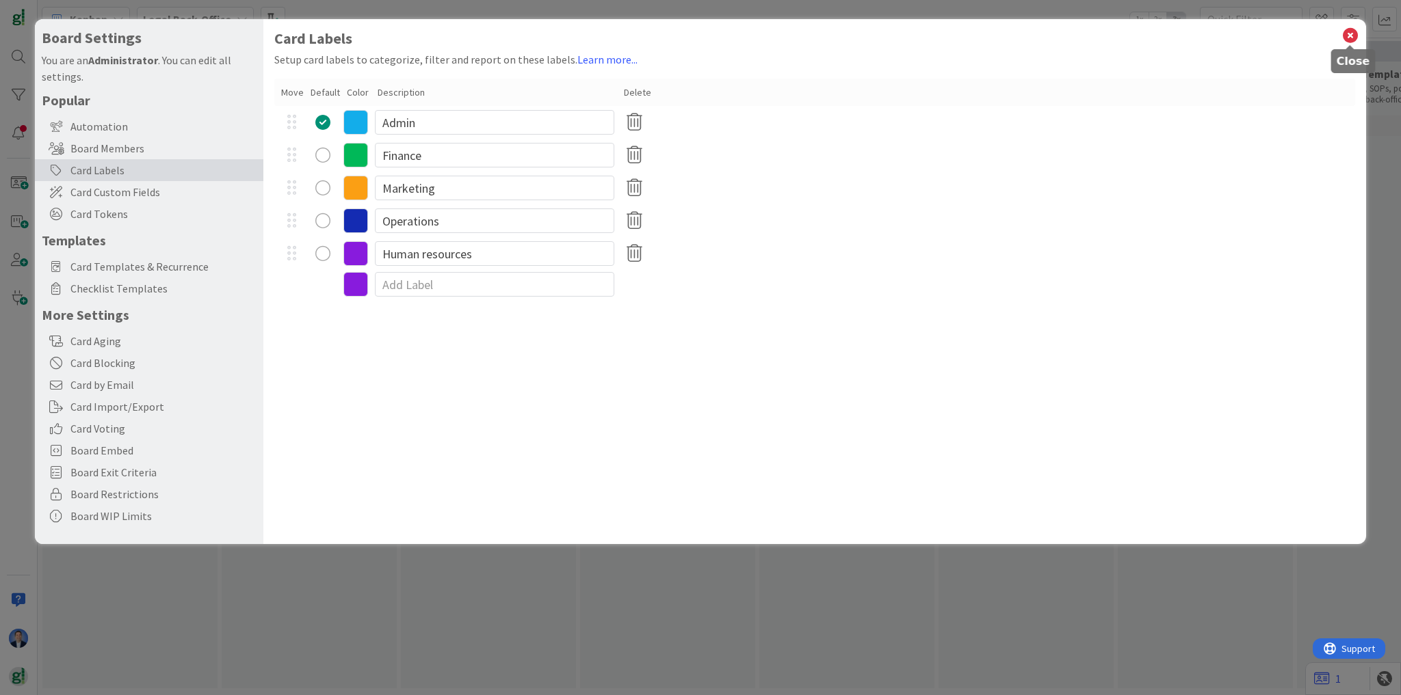
click at [1352, 35] on icon at bounding box center [1350, 35] width 18 height 19
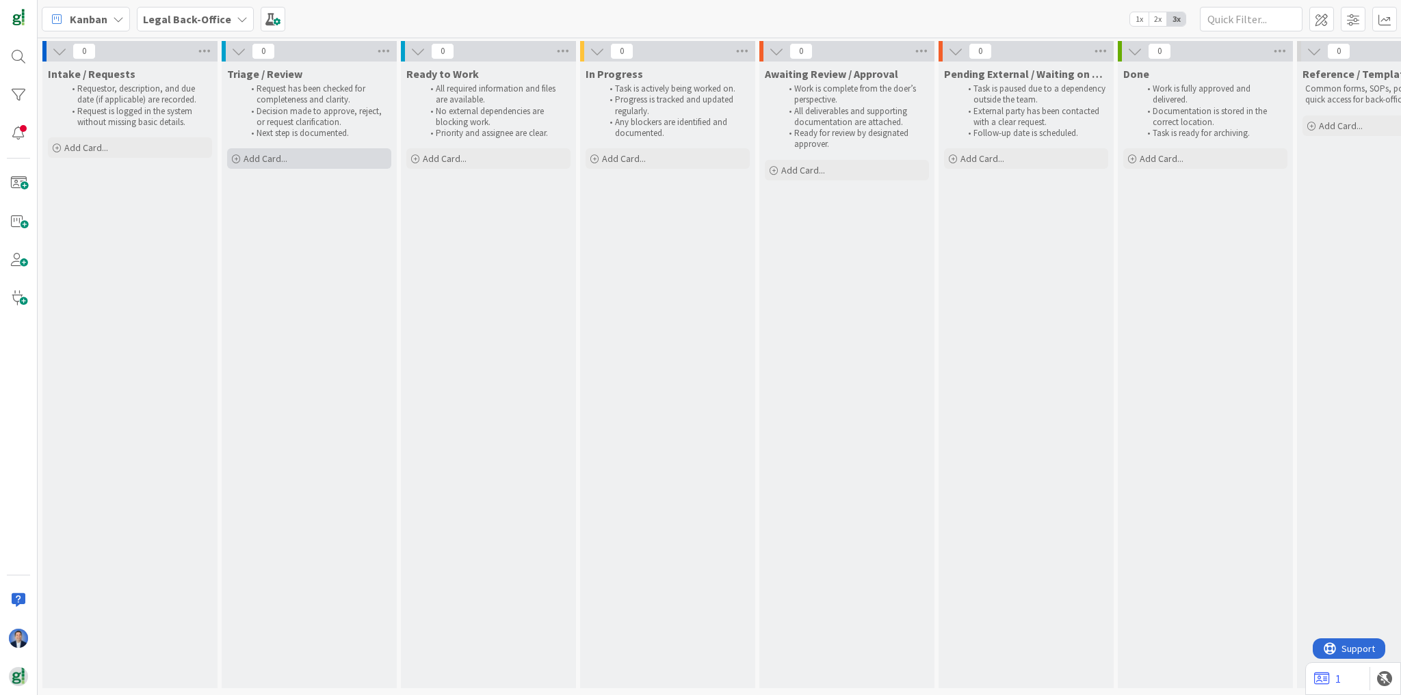
click at [291, 164] on div "Add Card..." at bounding box center [309, 158] width 164 height 21
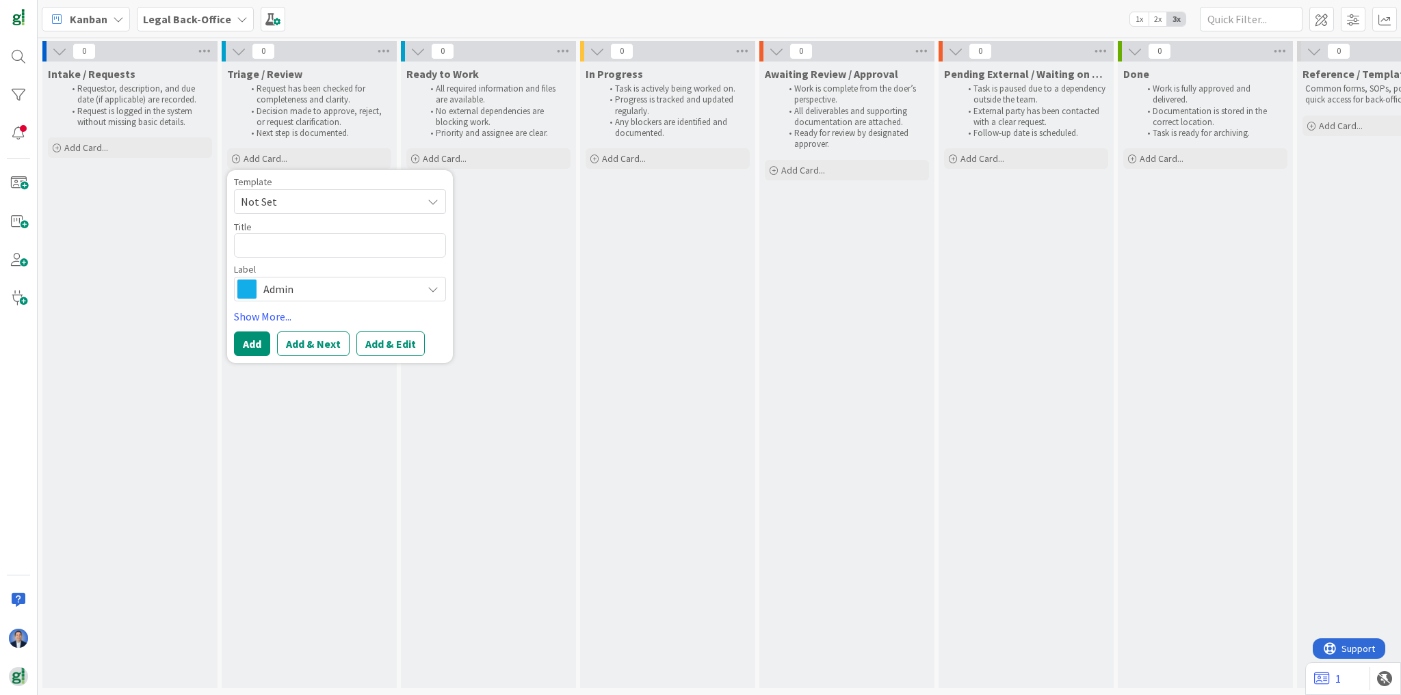
click at [259, 288] on div "Admin" at bounding box center [340, 289] width 212 height 25
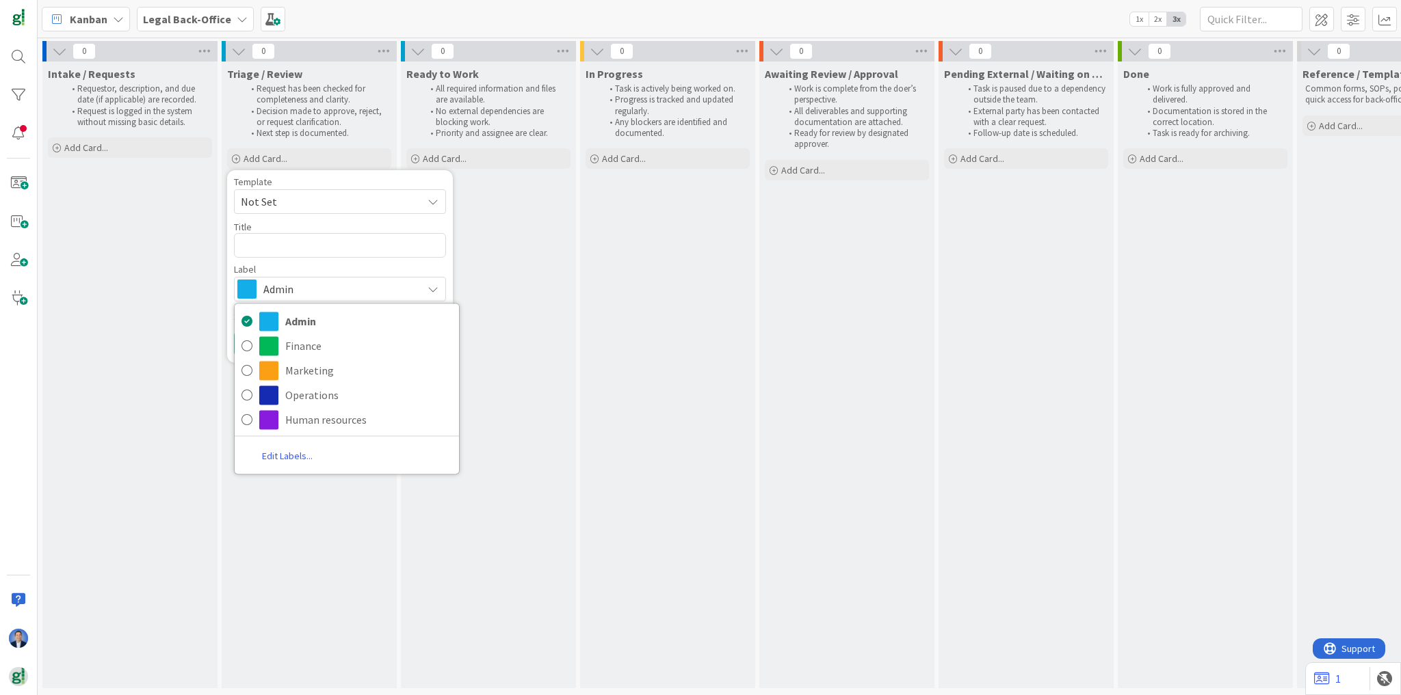
click at [602, 271] on div "In Progress Task is actively being worked on. Progress is tracked and updated r…" at bounding box center [667, 375] width 175 height 627
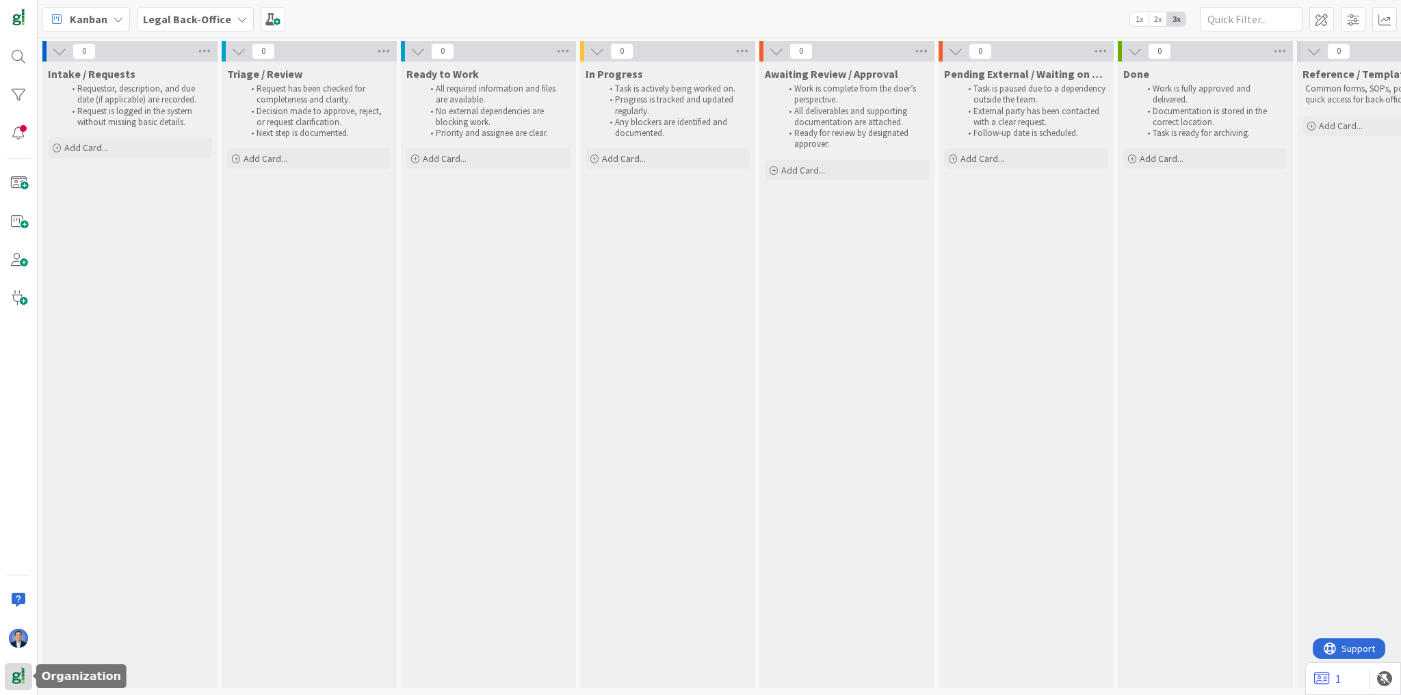
click at [16, 682] on img at bounding box center [18, 676] width 19 height 19
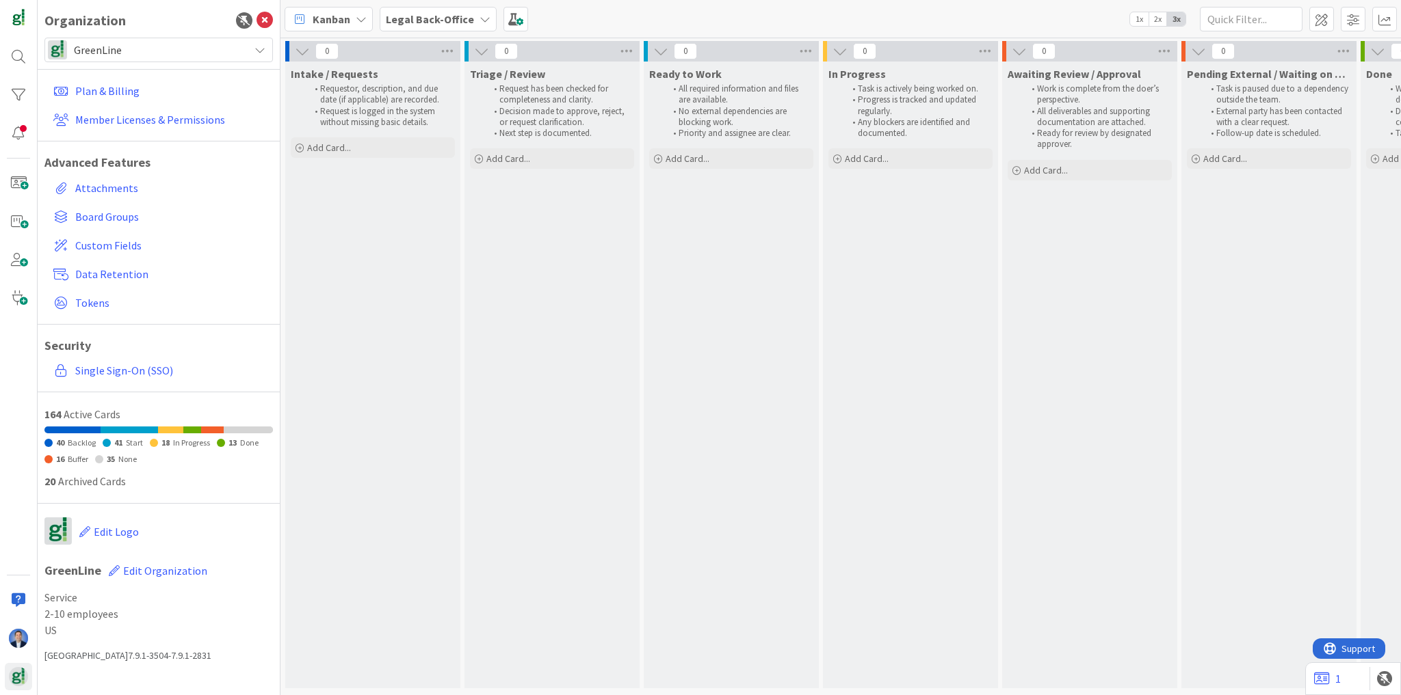
click at [183, 63] on div "Plan & Billing Member Licenses & Permissions Advanced Features Attachments Boar…" at bounding box center [158, 230] width 228 height 337
click at [181, 57] on span "GreenLine" at bounding box center [158, 49] width 168 height 19
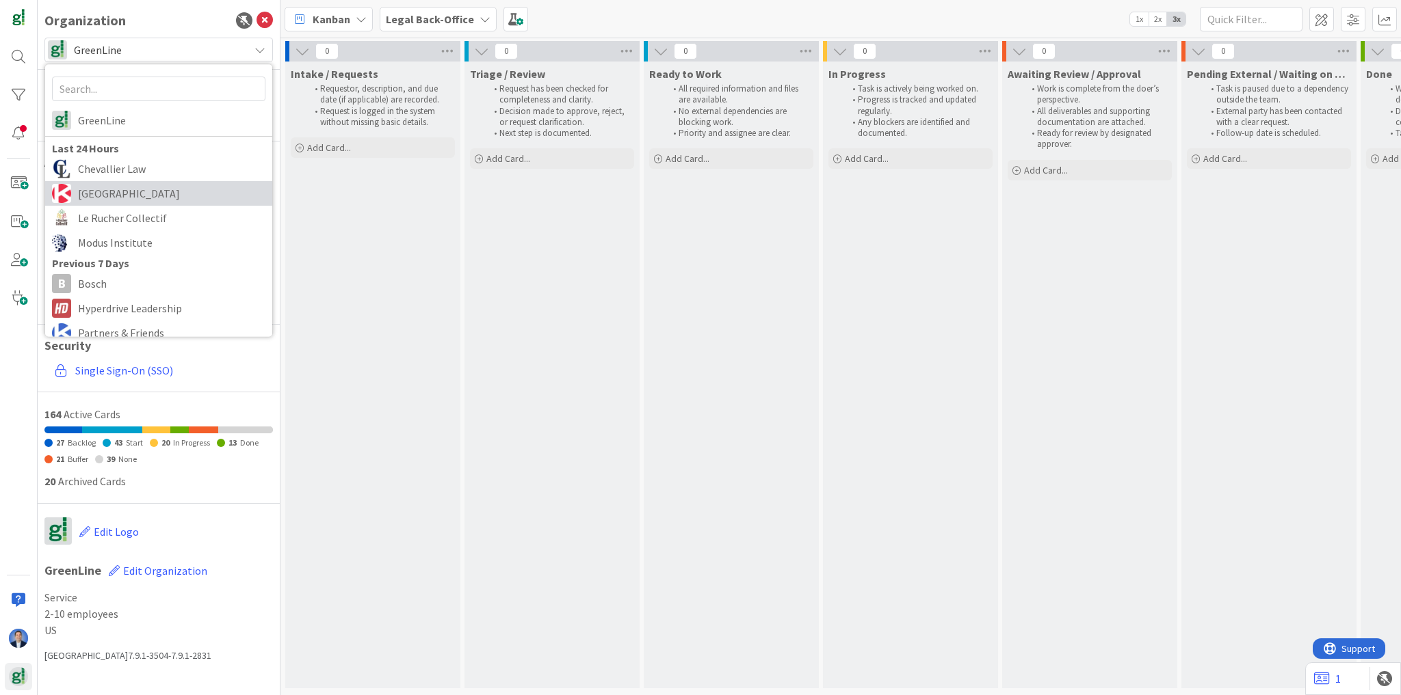
click at [154, 186] on span "[GEOGRAPHIC_DATA]" at bounding box center [171, 193] width 187 height 21
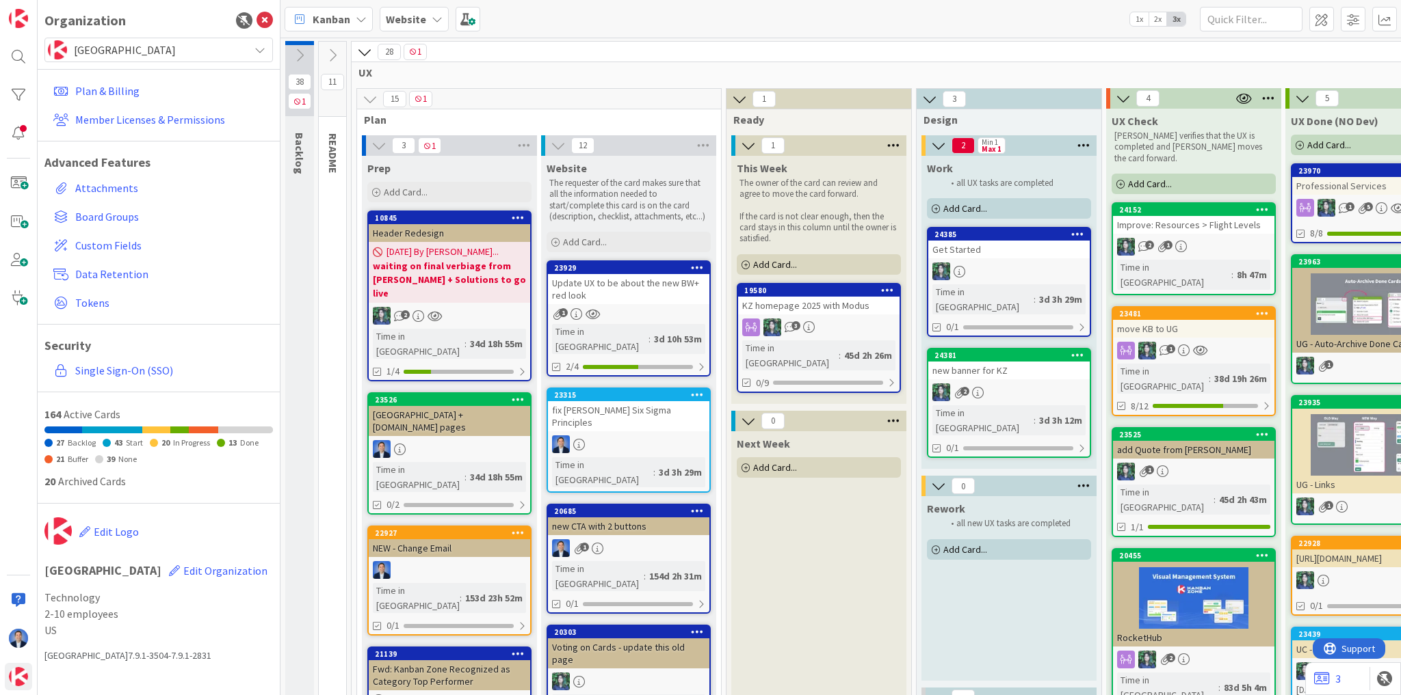
click at [427, 16] on div "Website" at bounding box center [414, 19] width 69 height 25
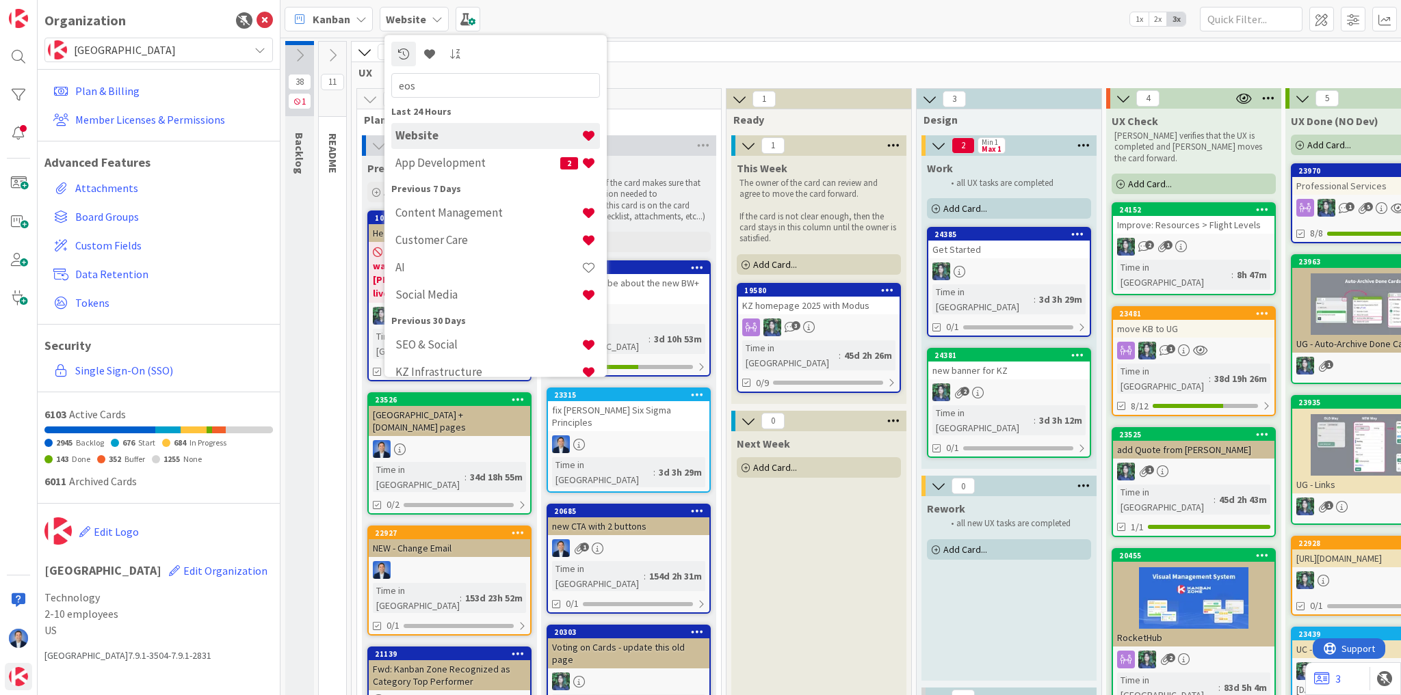
type input "eos"
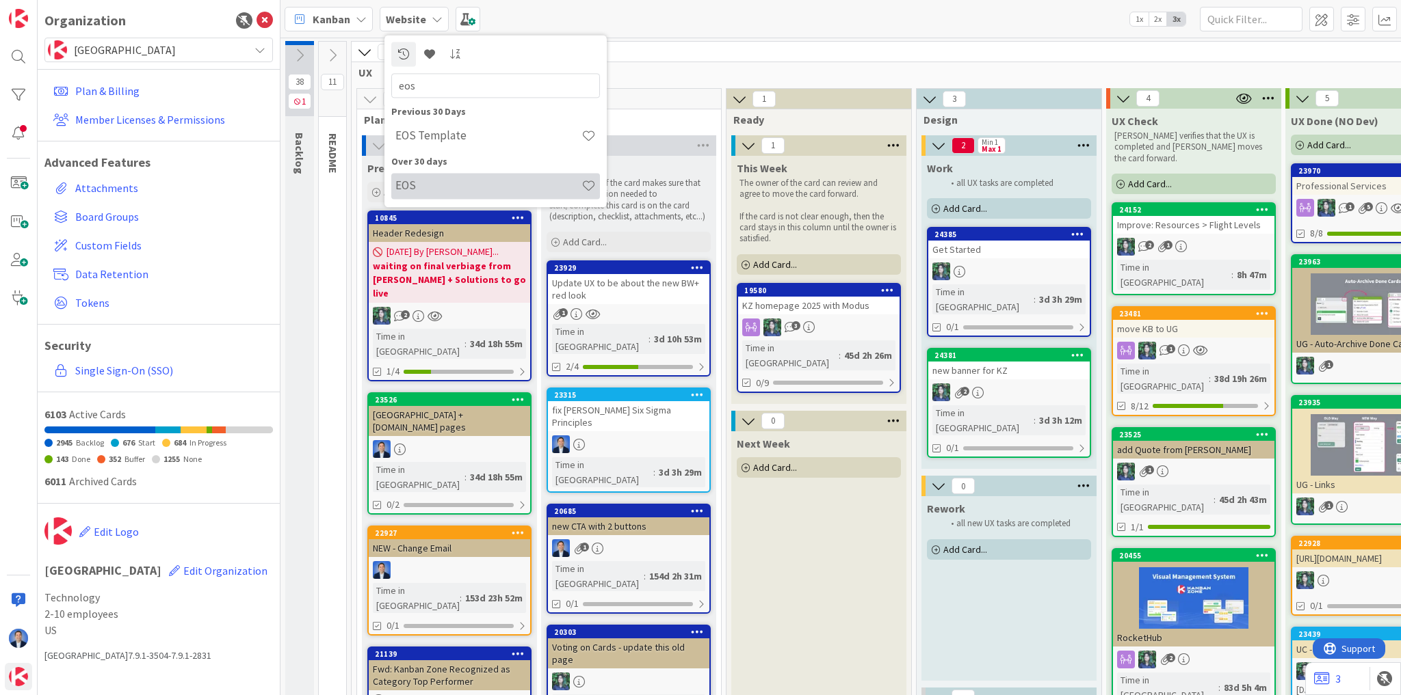
click at [488, 186] on h4 "EOS" at bounding box center [488, 186] width 186 height 14
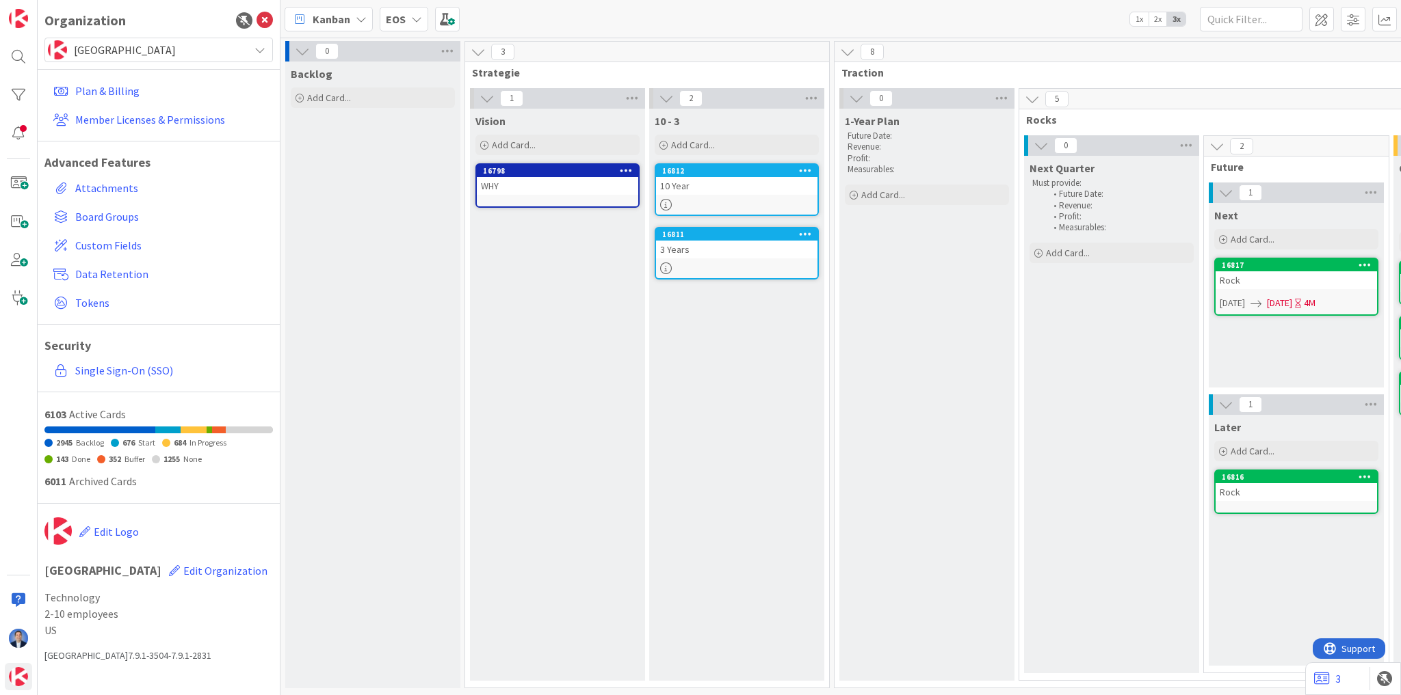
click at [411, 25] on div "EOS" at bounding box center [404, 19] width 49 height 25
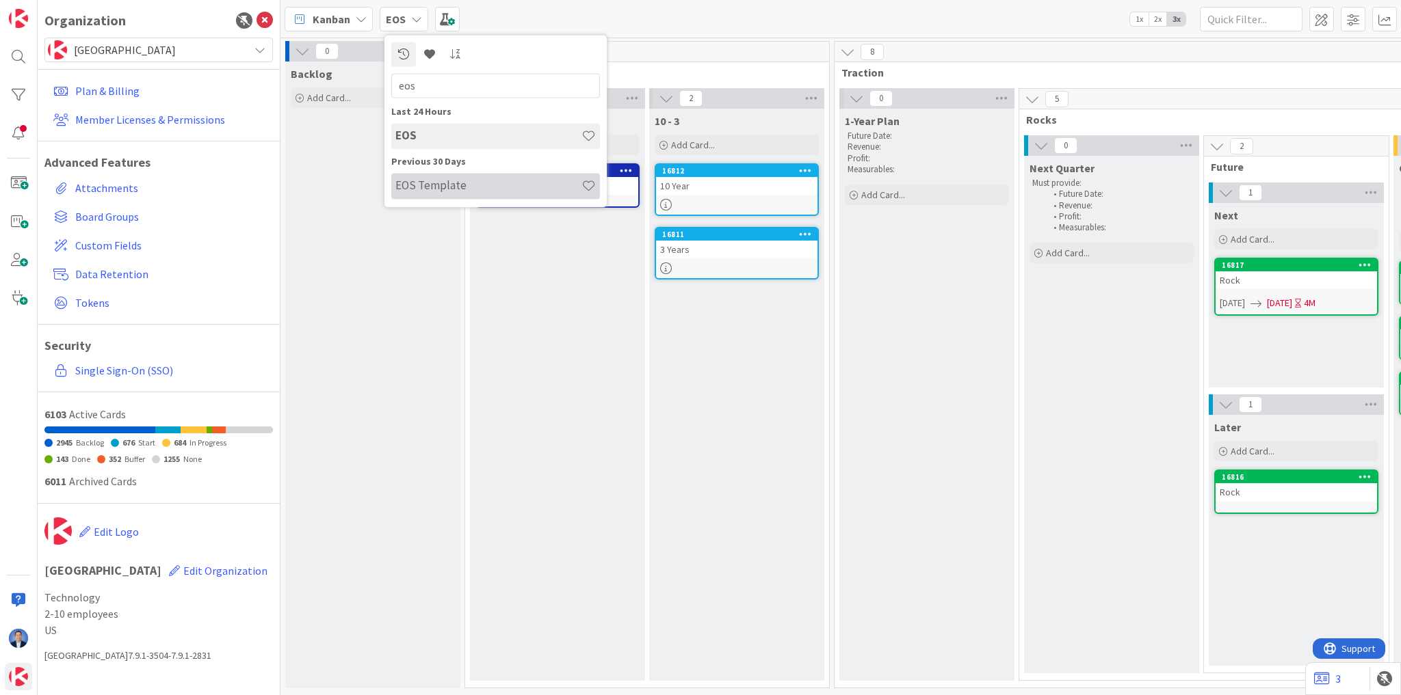
type input "eos"
click at [483, 185] on h4 "EOS Template" at bounding box center [488, 186] width 186 height 14
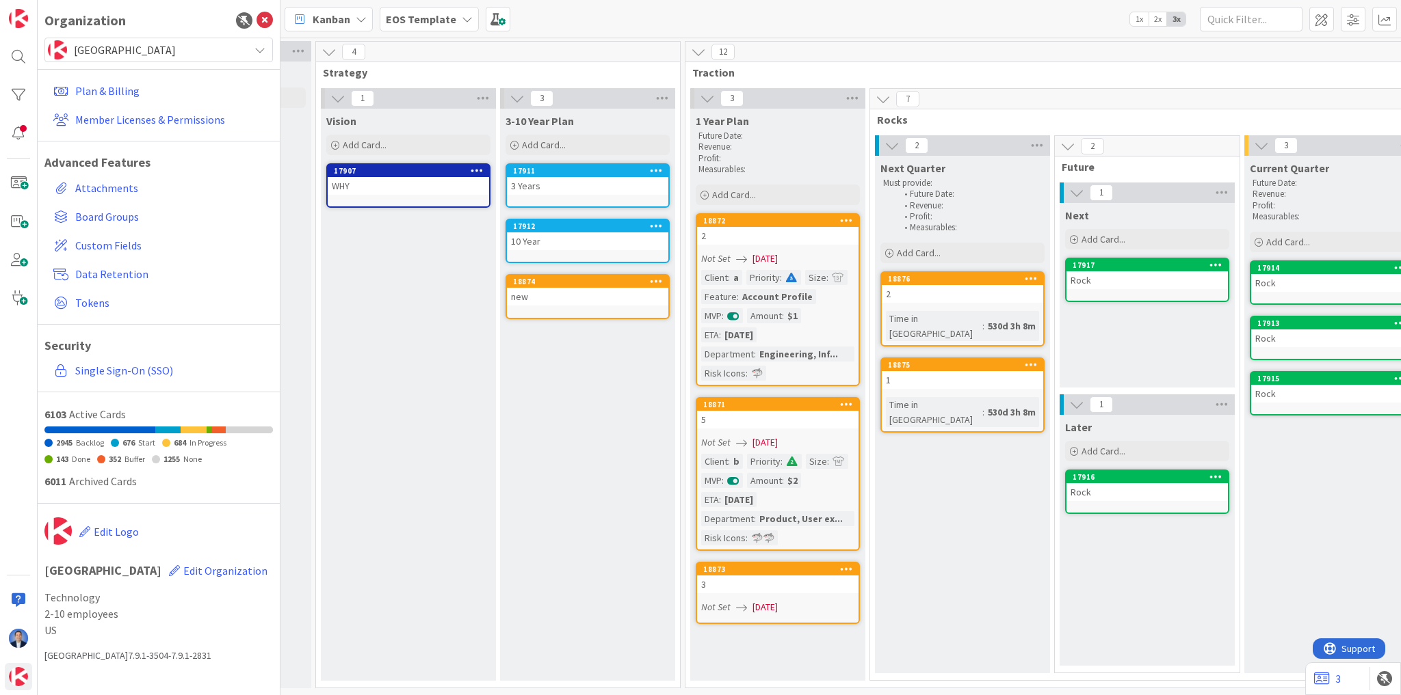
scroll to position [0, 50]
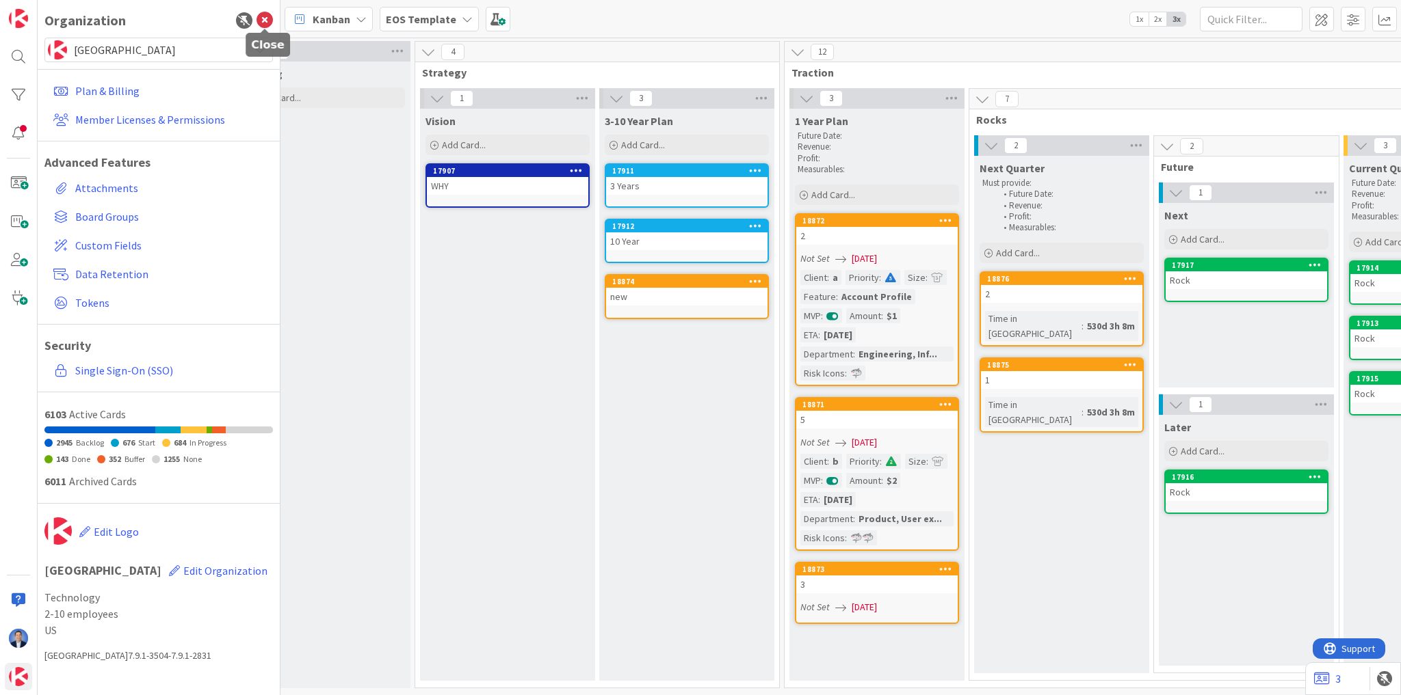
click at [260, 24] on icon at bounding box center [264, 20] width 16 height 16
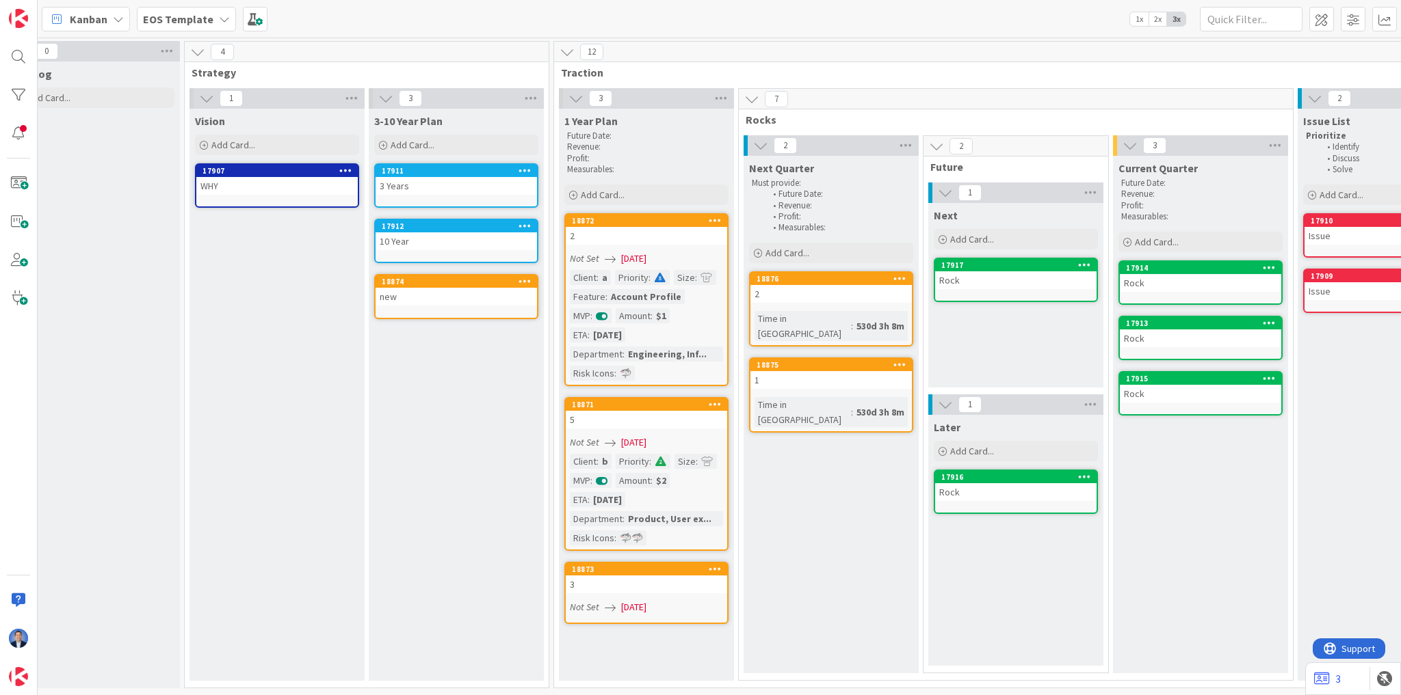
scroll to position [0, 0]
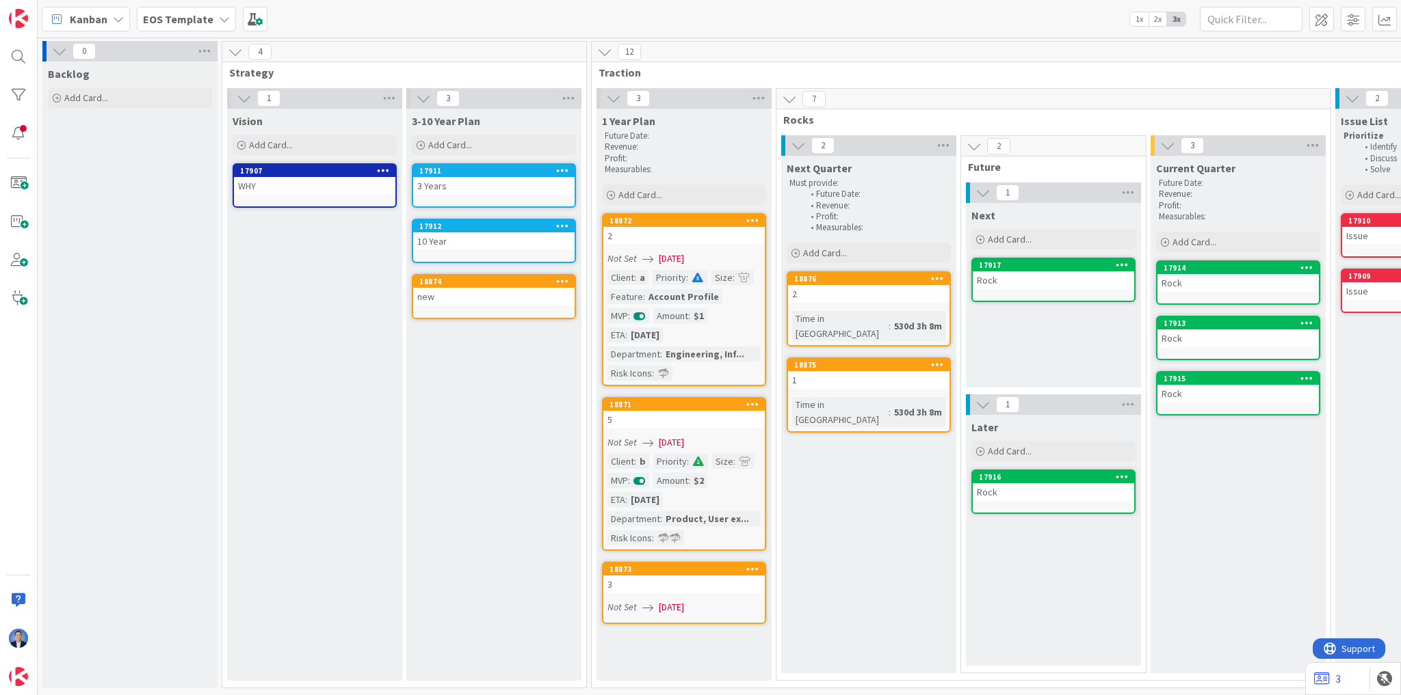
click at [208, 24] on b "EOS Template" at bounding box center [178, 19] width 70 height 14
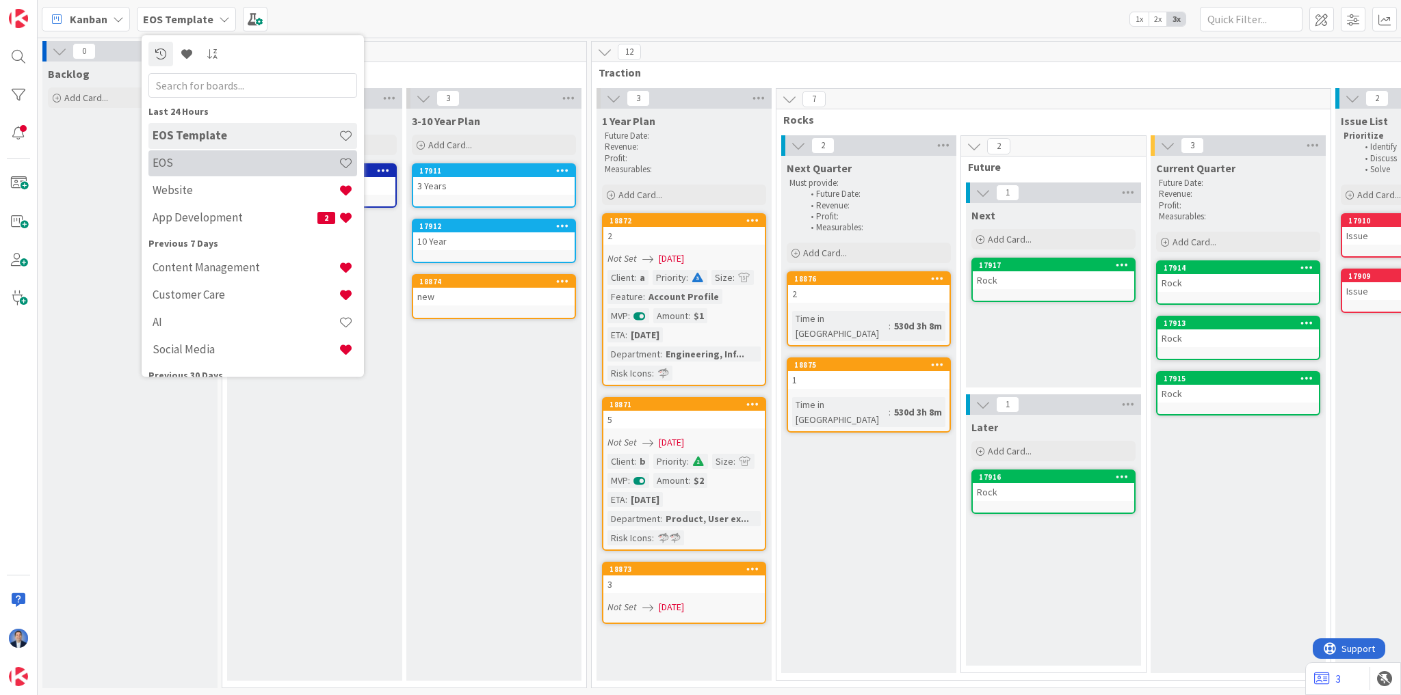
click at [196, 165] on h4 "EOS" at bounding box center [245, 164] width 186 height 14
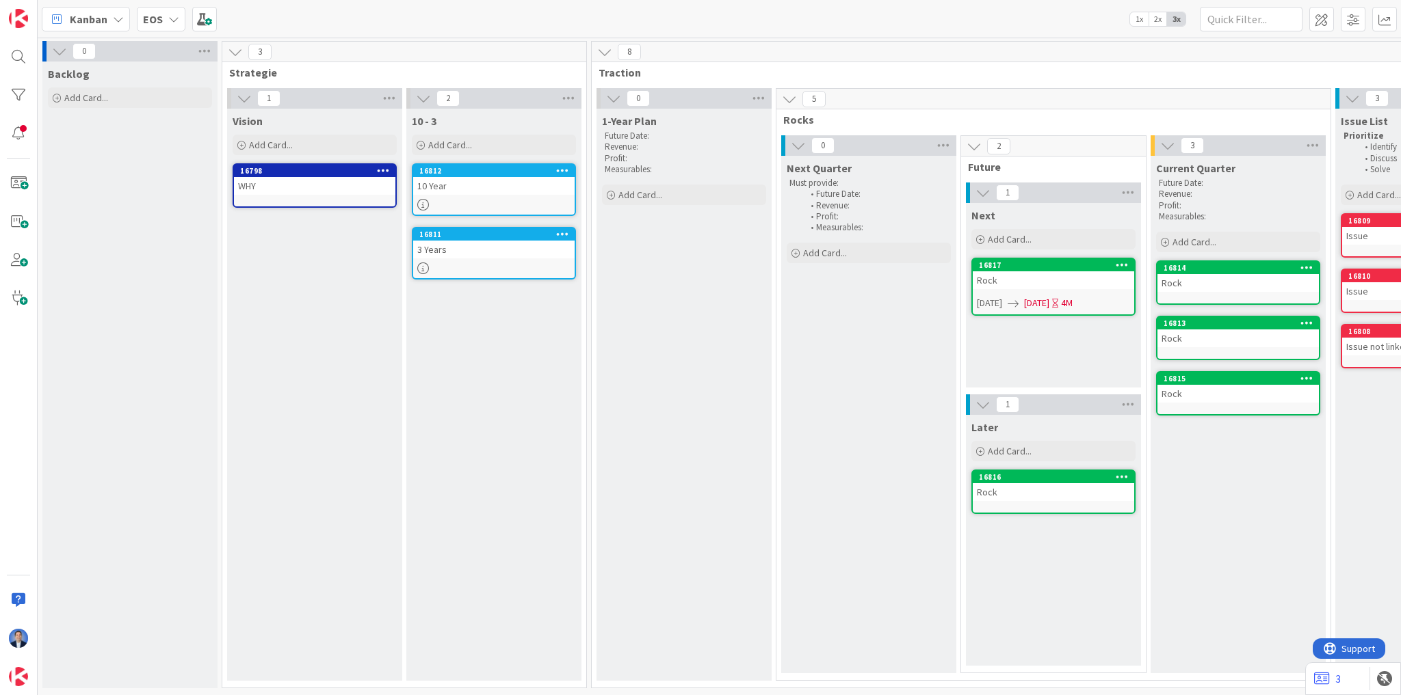
click at [163, 16] on div "EOS" at bounding box center [161, 19] width 49 height 25
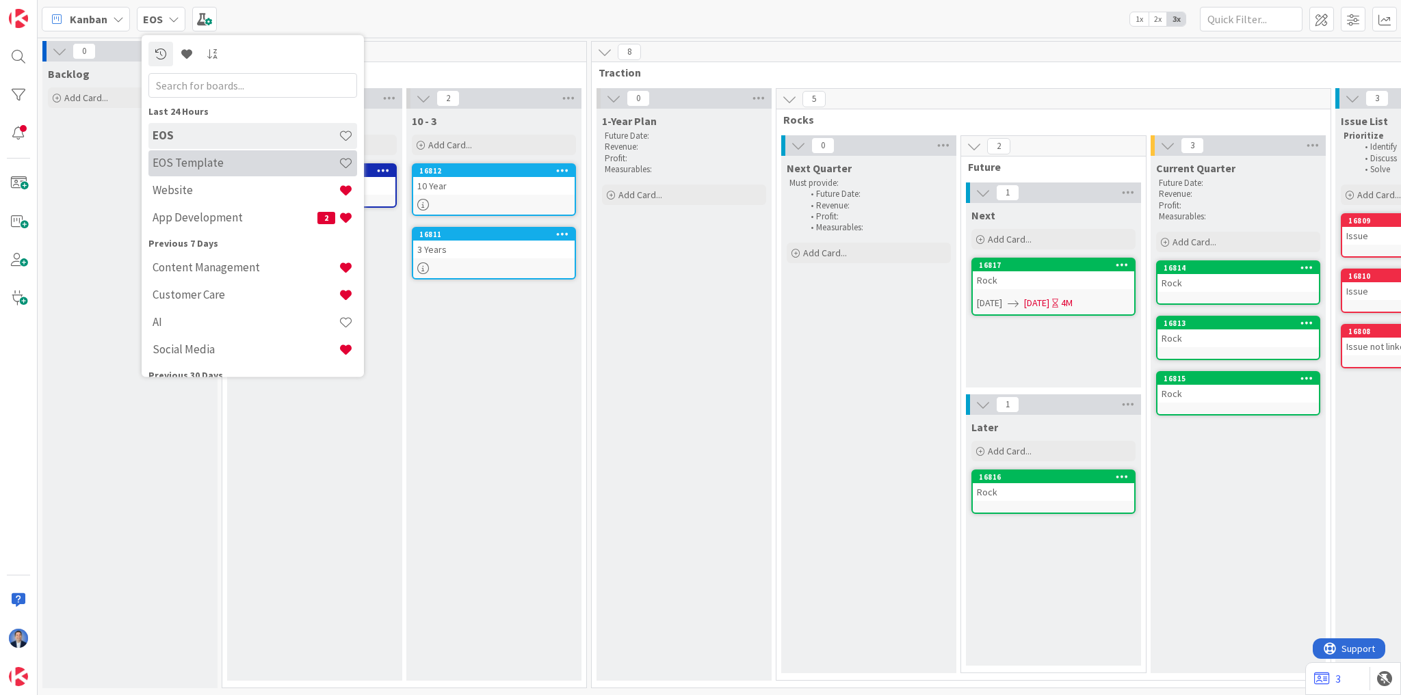
click at [178, 161] on h4 "EOS Template" at bounding box center [245, 164] width 186 height 14
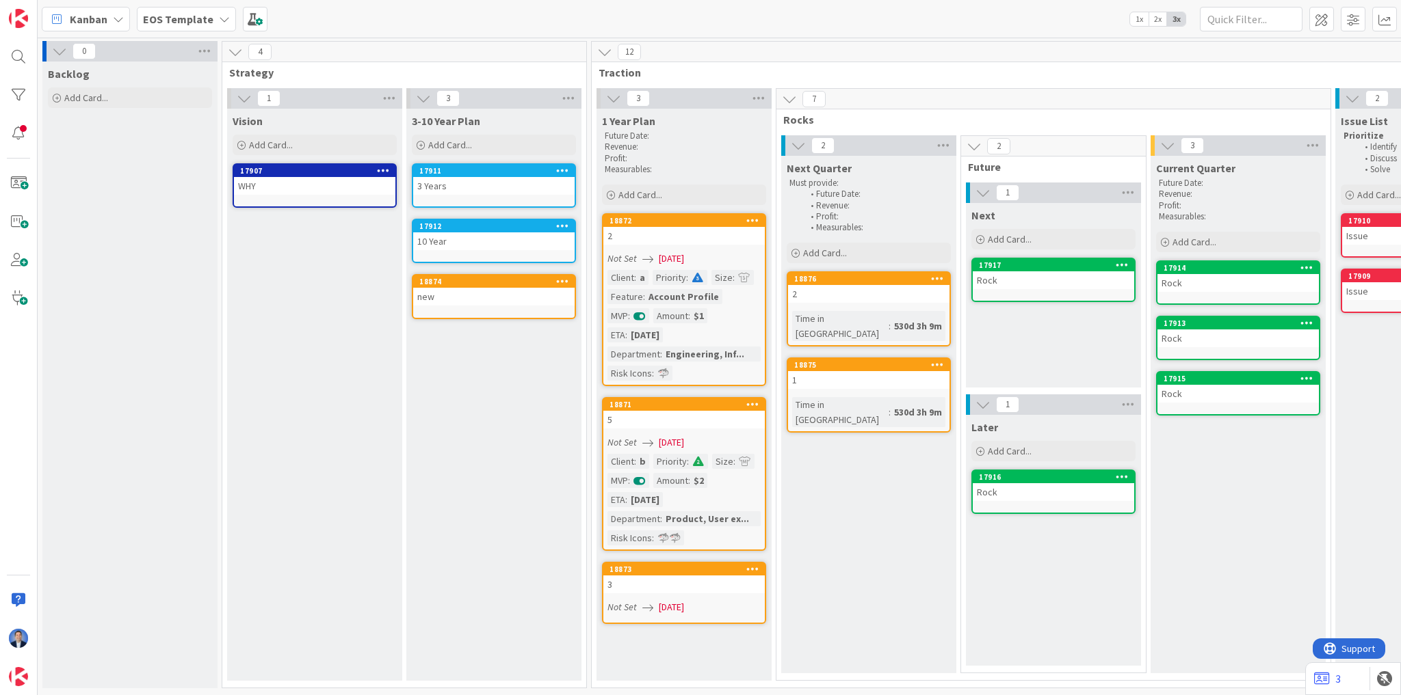
click at [182, 18] on b "EOS Template" at bounding box center [178, 19] width 70 height 14
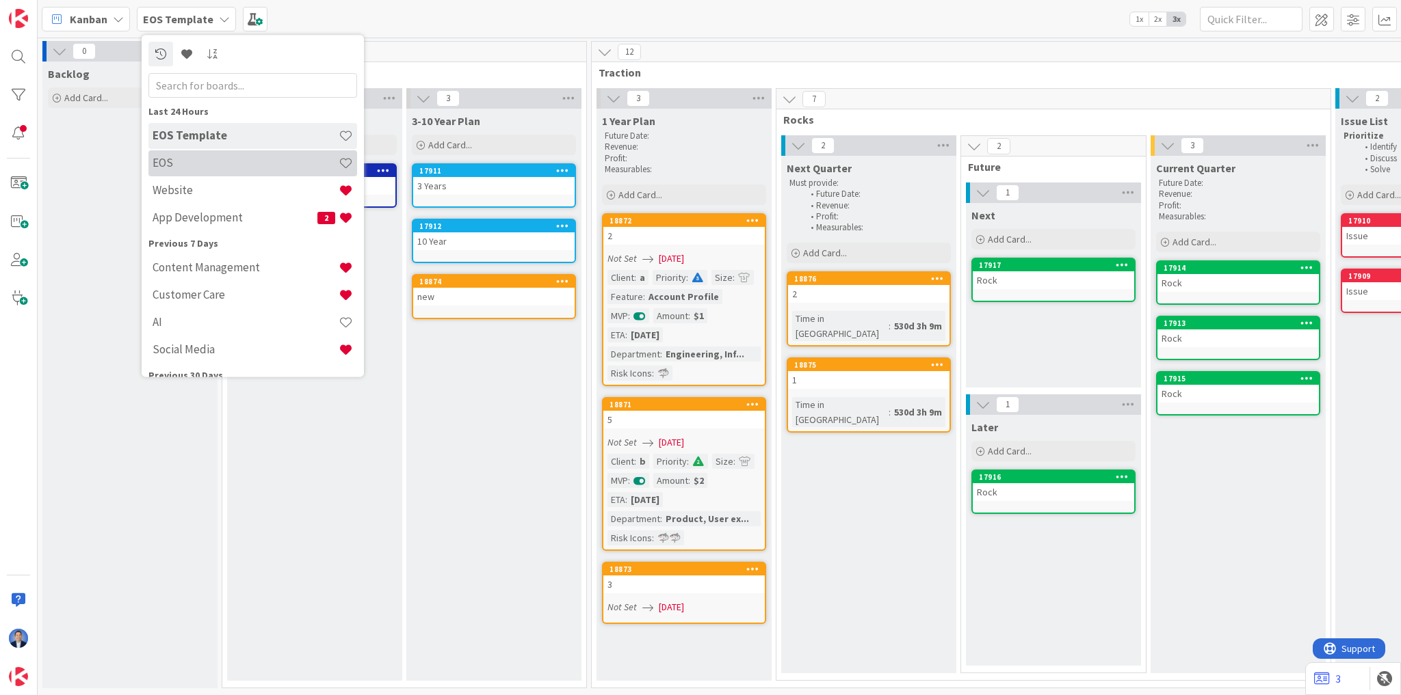
click at [194, 160] on h4 "EOS" at bounding box center [245, 164] width 186 height 14
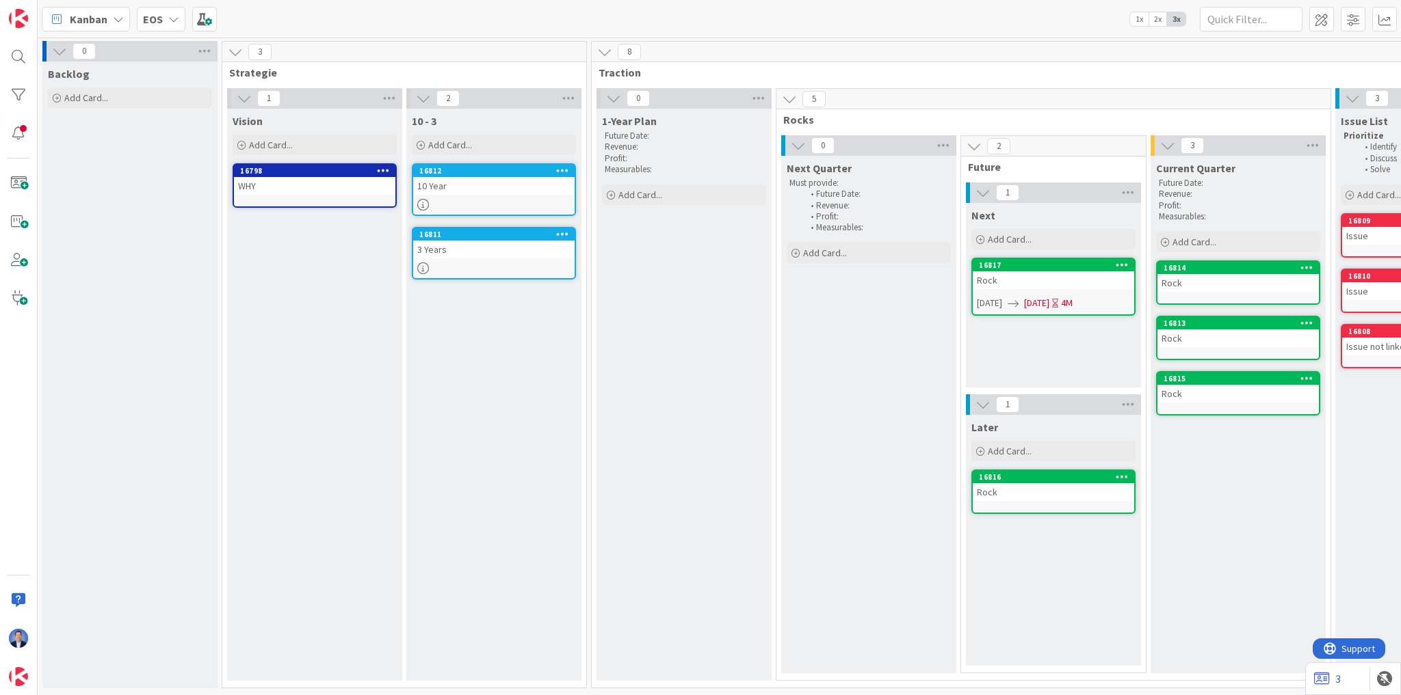
click at [168, 17] on icon at bounding box center [173, 19] width 11 height 11
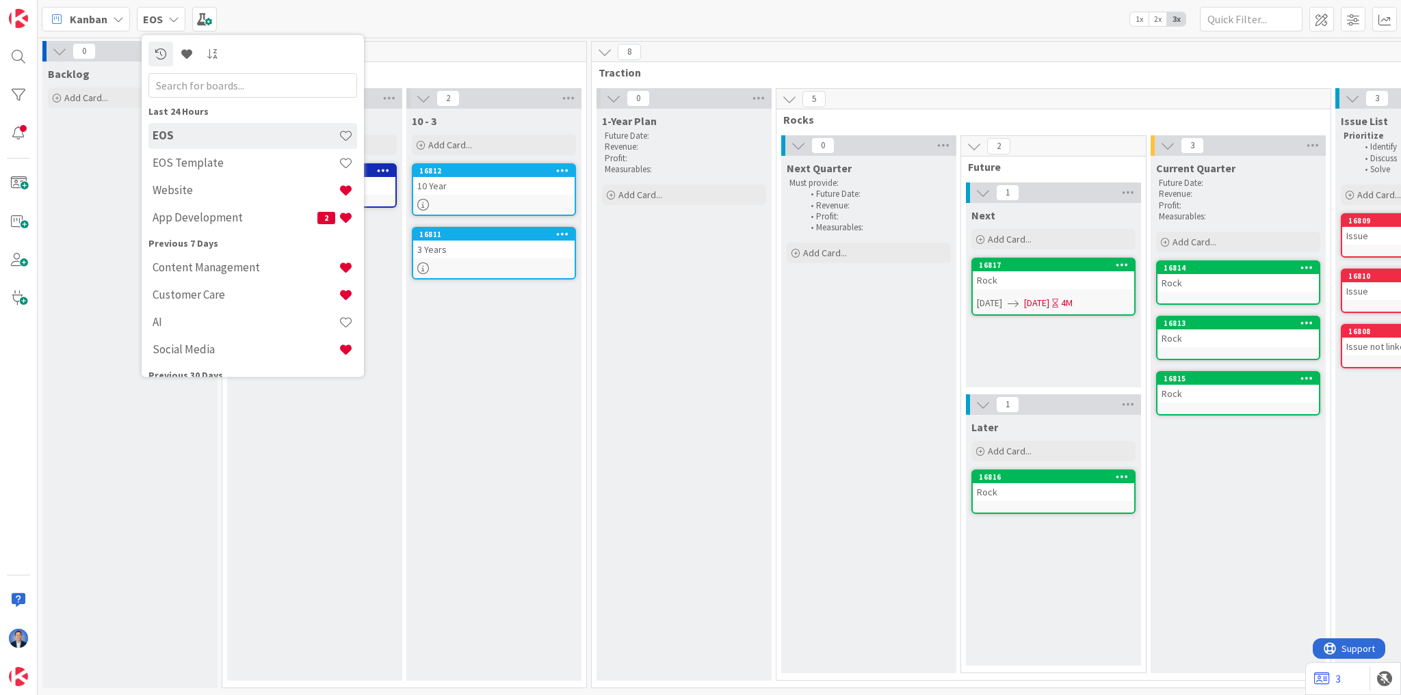
click at [498, 16] on div "Kanban EOS Last 24 Hours EOS EOS Template Website App Development 2 Previous 7 …" at bounding box center [719, 19] width 1363 height 38
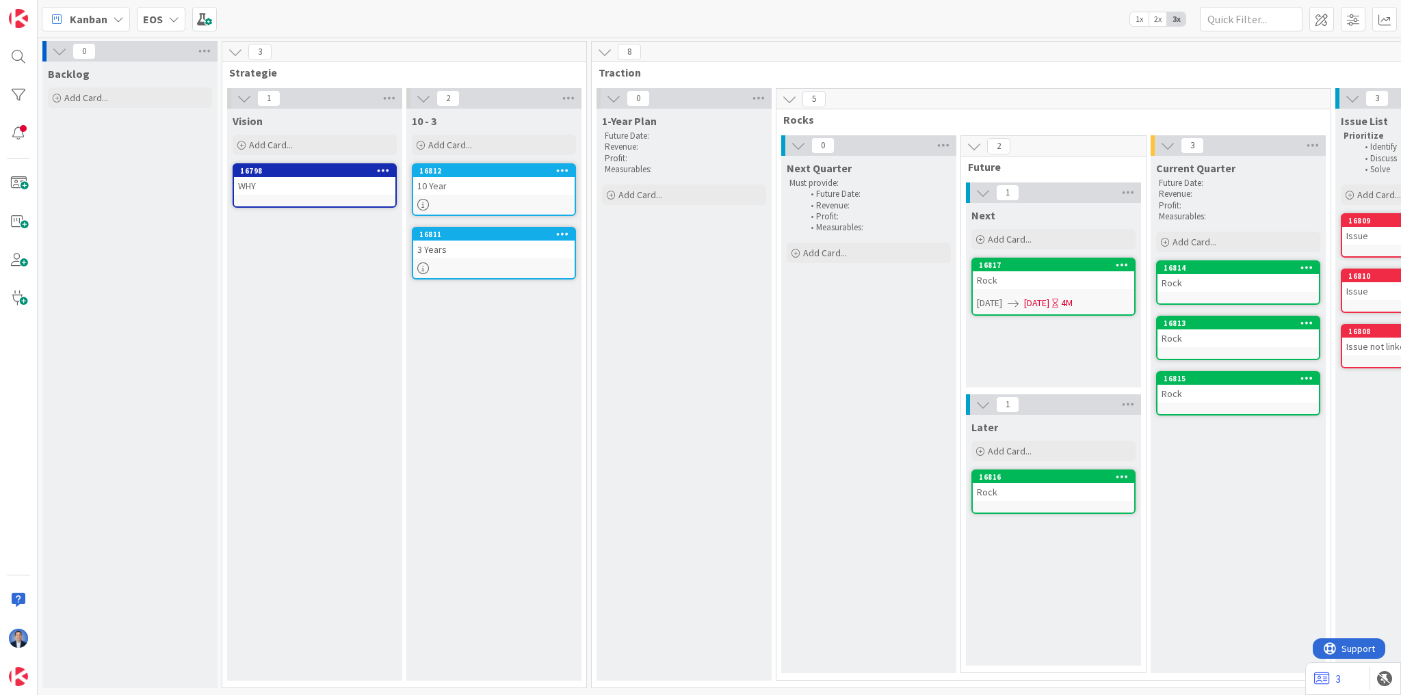
click at [170, 23] on icon at bounding box center [173, 19] width 11 height 11
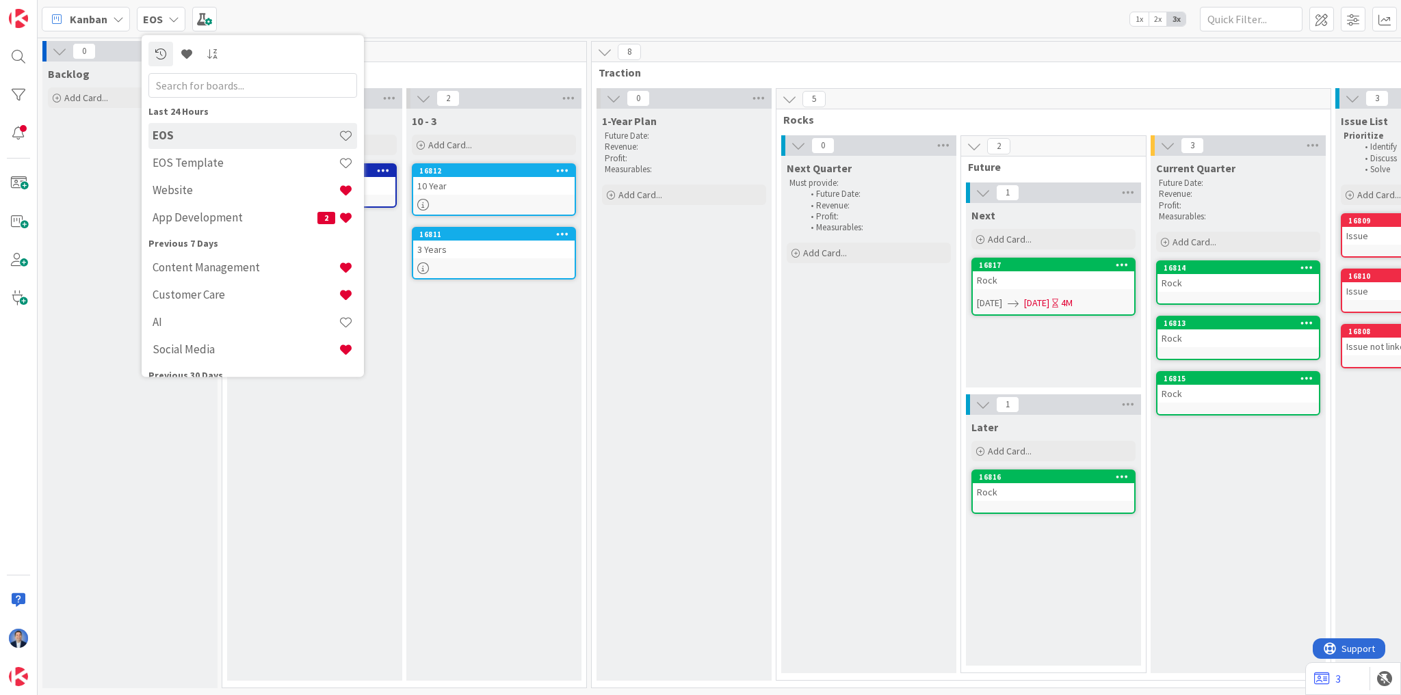
click at [391, 17] on div "Kanban EOS Last 24 Hours EOS EOS Template Website App Development 2 Previous 7 …" at bounding box center [719, 19] width 1363 height 38
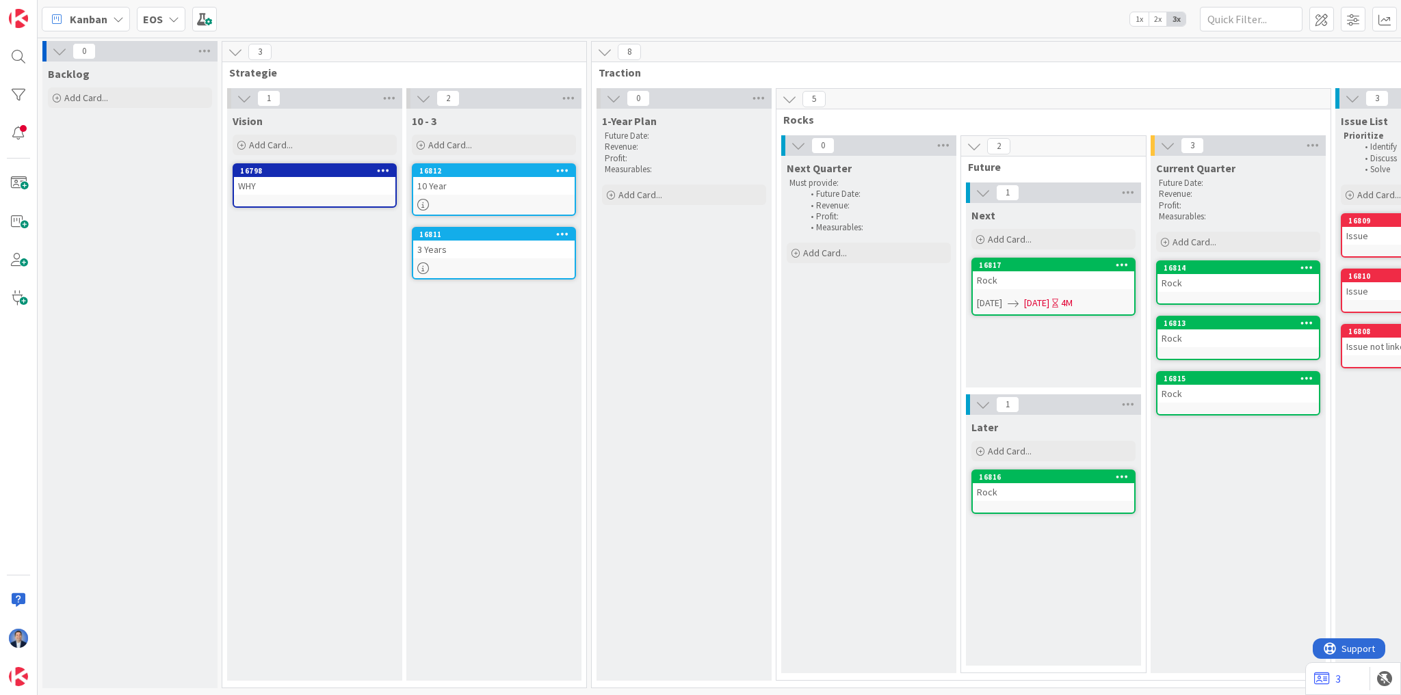
click at [59, 53] on icon at bounding box center [59, 51] width 15 height 15
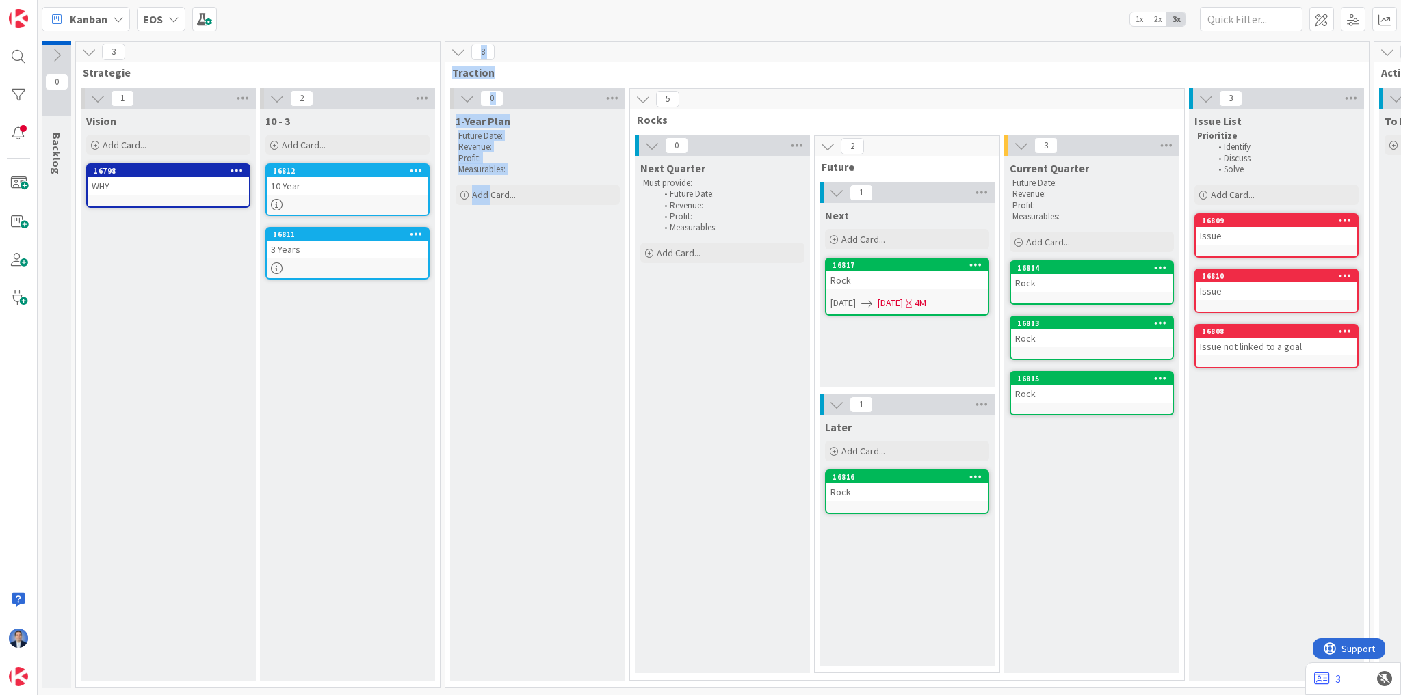
scroll to position [2, 0]
drag, startPoint x: 301, startPoint y: 687, endPoint x: 493, endPoint y: 686, distance: 192.2
click at [493, 686] on div "0 Backlog 3 Strategie 1 Vision Add Card... 16798 WHY 2 10 - 3 Add Card... 16812…" at bounding box center [1016, 368] width 1952 height 654
click at [401, 561] on div "10 - 3 Add Card... 16812 10 Year 16811 3 Years" at bounding box center [347, 395] width 175 height 572
click at [25, 678] on img at bounding box center [18, 676] width 19 height 19
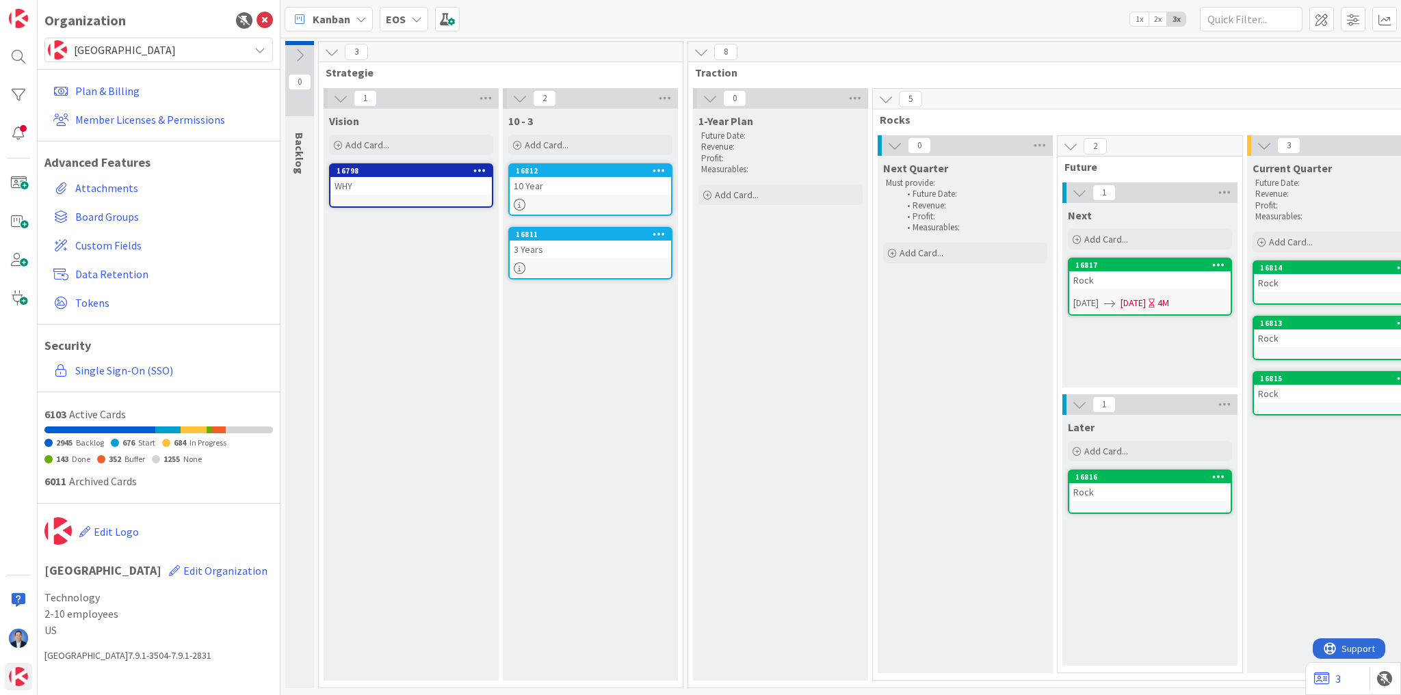
click at [165, 51] on span "[GEOGRAPHIC_DATA]" at bounding box center [158, 49] width 168 height 19
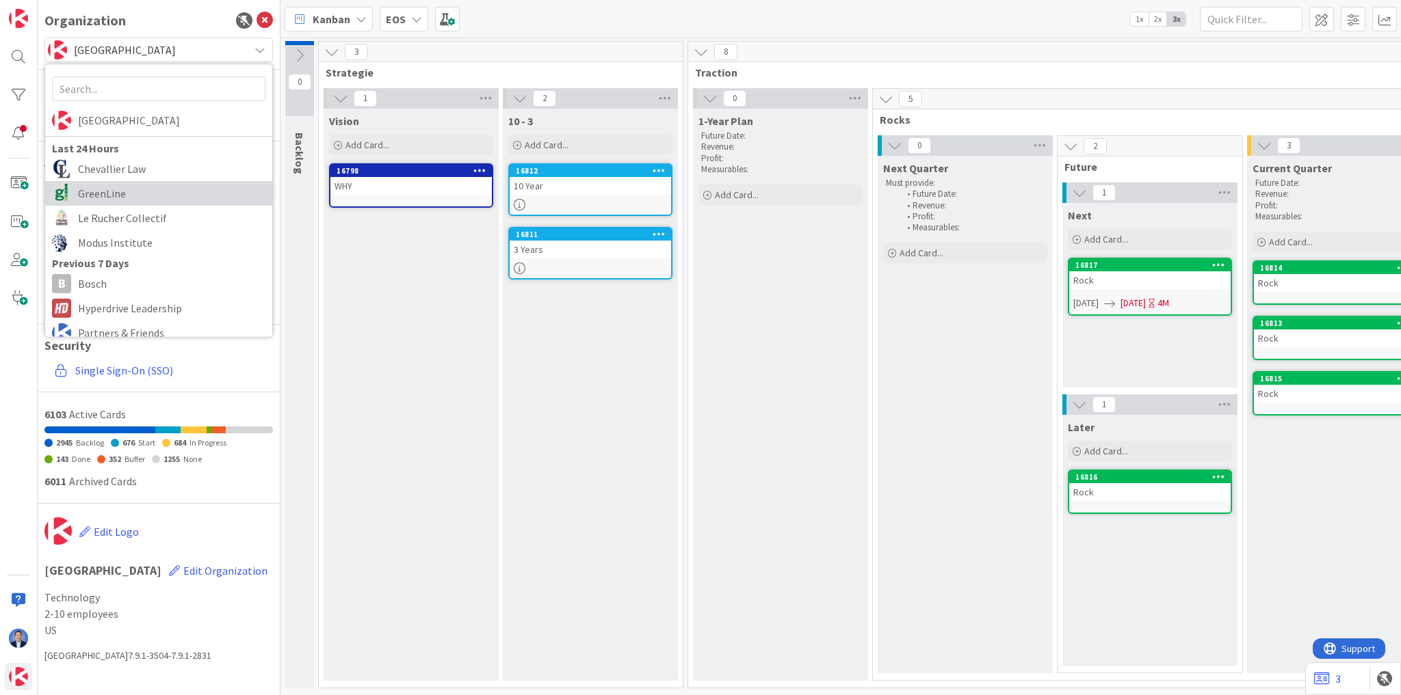
click at [145, 183] on span "GreenLine" at bounding box center [171, 193] width 187 height 21
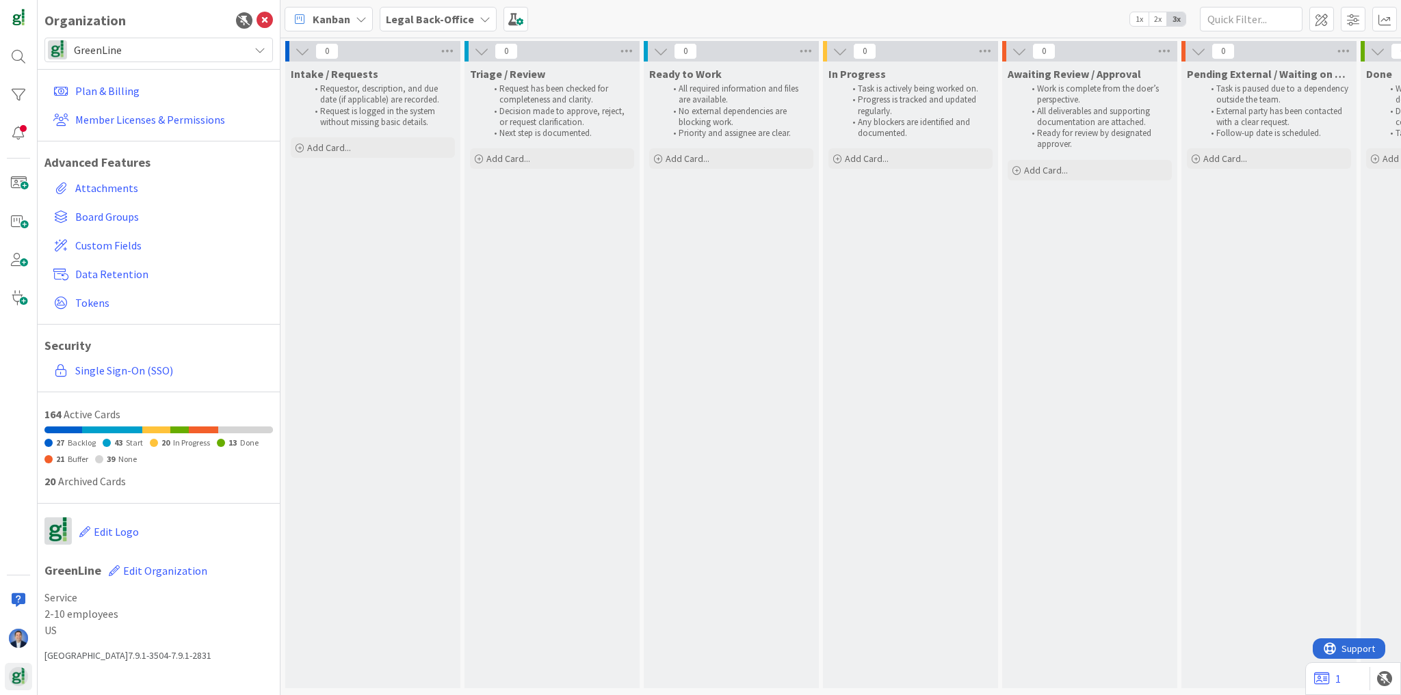
click at [105, 49] on span "GreenLine" at bounding box center [158, 49] width 168 height 19
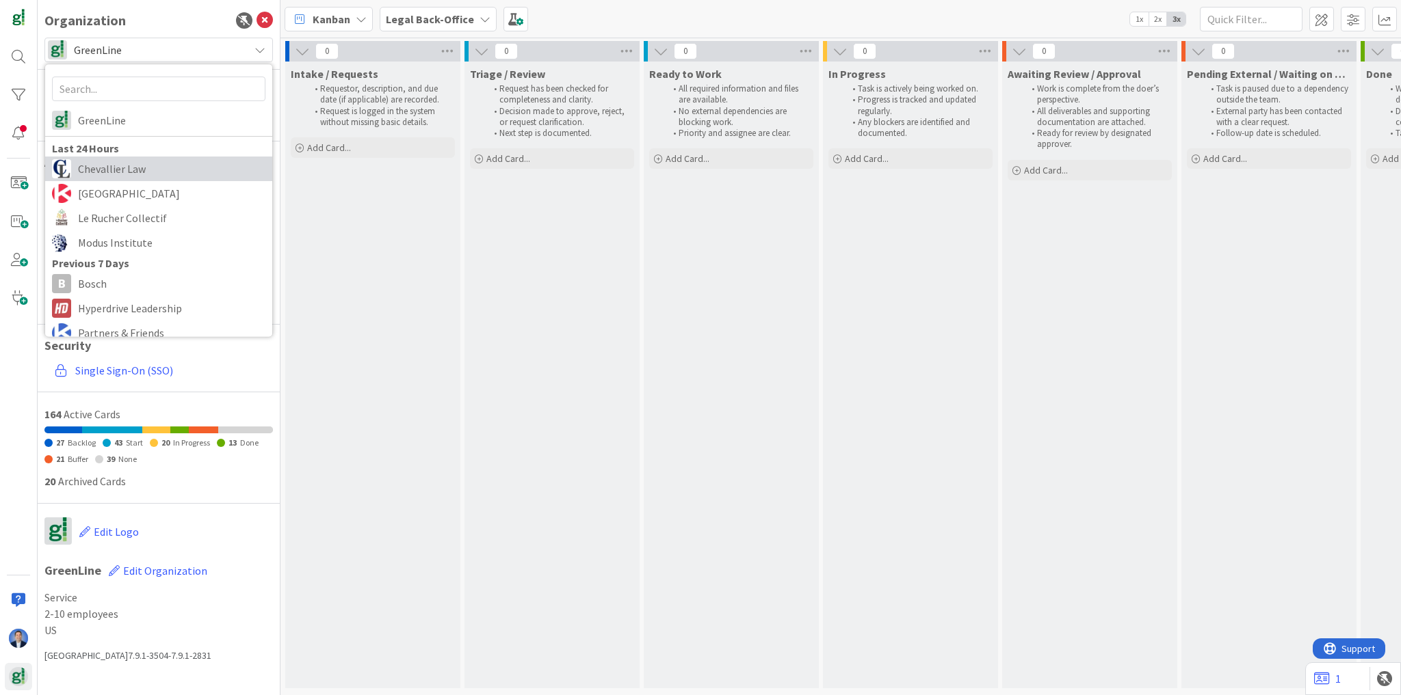
click at [127, 168] on span "Chevallier Law" at bounding box center [171, 169] width 187 height 21
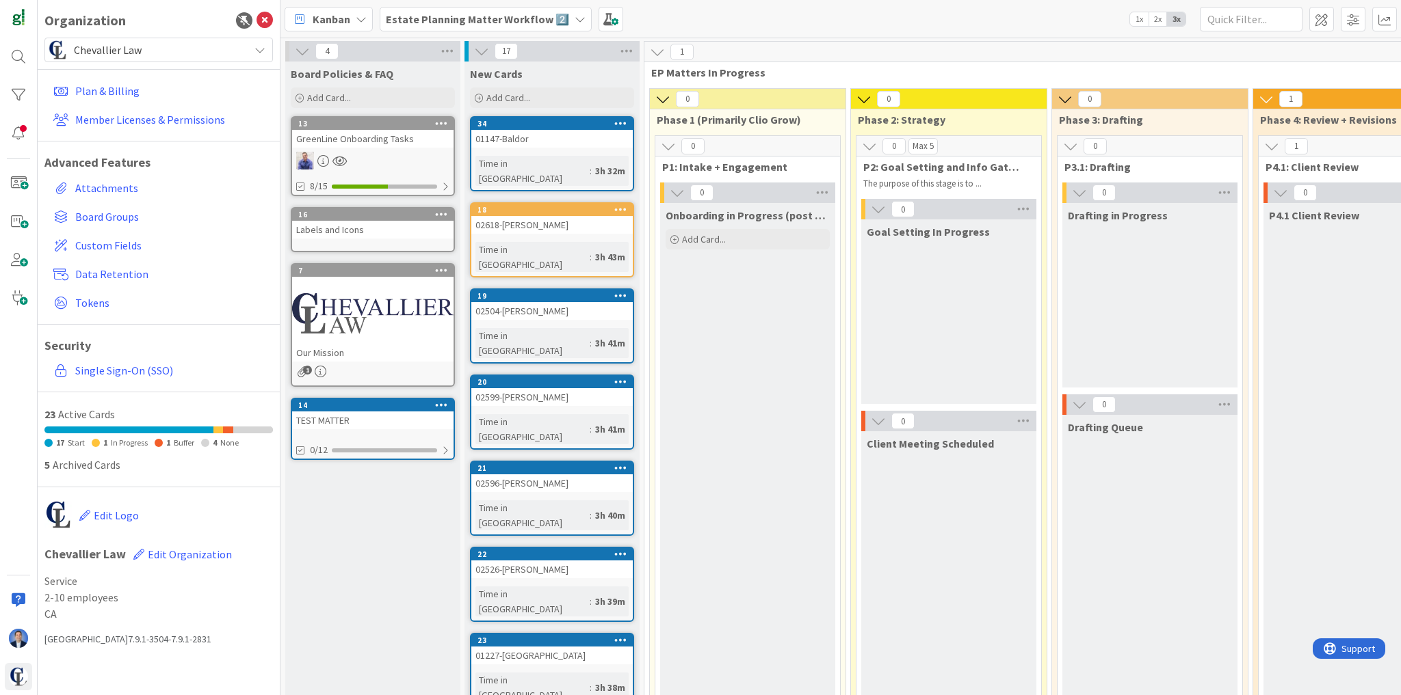
click at [160, 47] on span "Chevallier Law" at bounding box center [158, 49] width 168 height 19
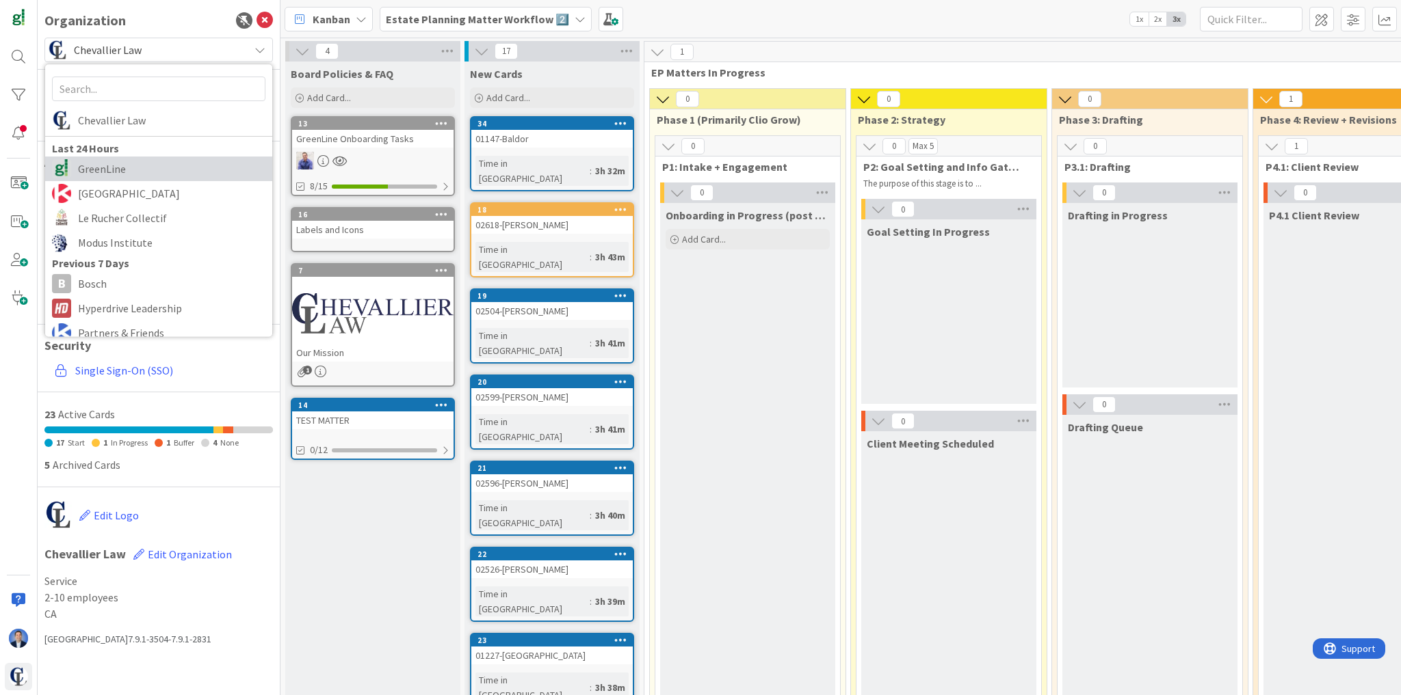
click at [124, 168] on span "GreenLine" at bounding box center [171, 169] width 187 height 21
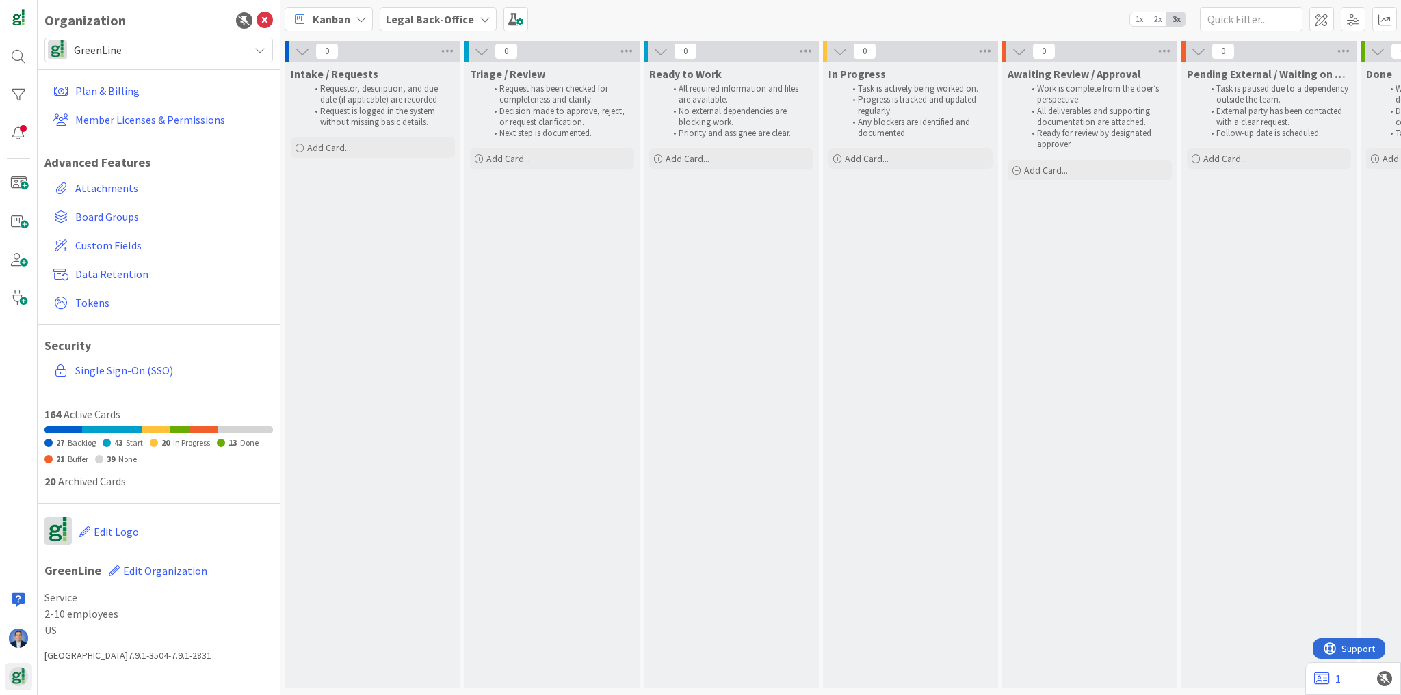
click at [434, 26] on span "Legal Back-Office" at bounding box center [430, 19] width 88 height 16
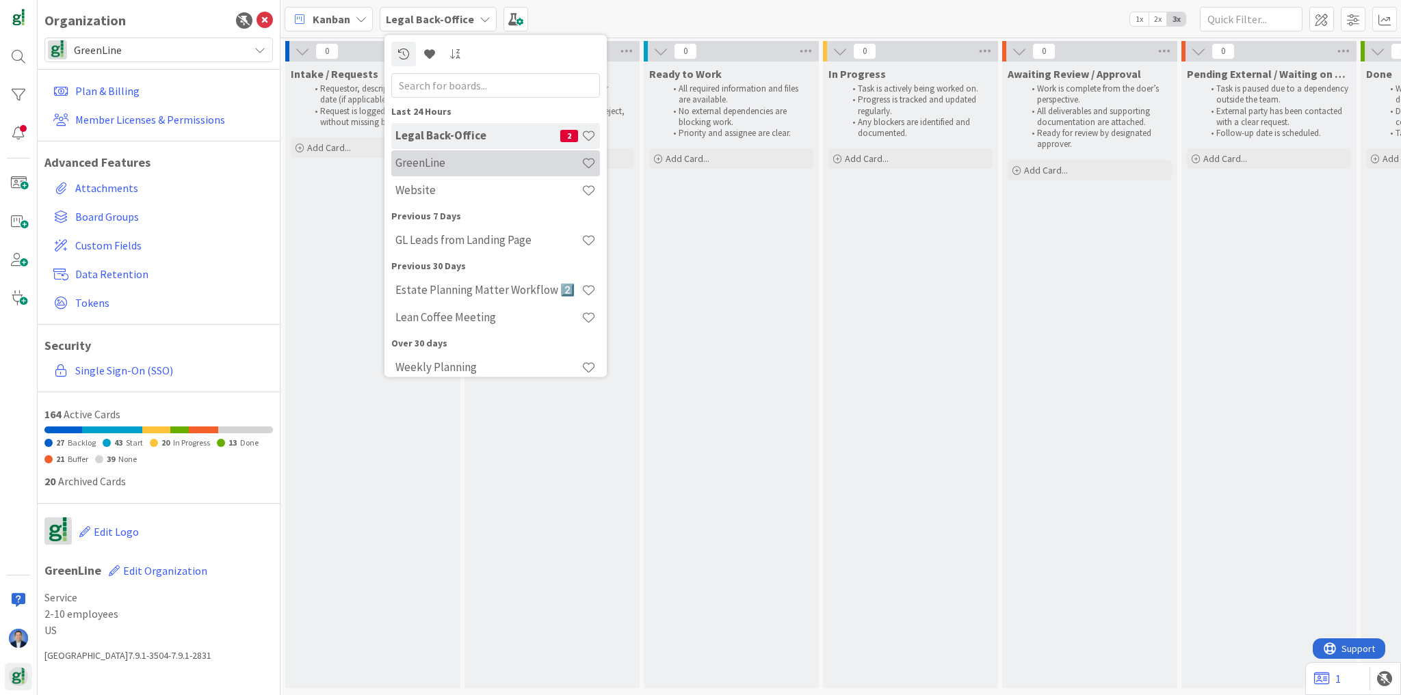
click at [465, 172] on div "GreenLine" at bounding box center [495, 163] width 209 height 26
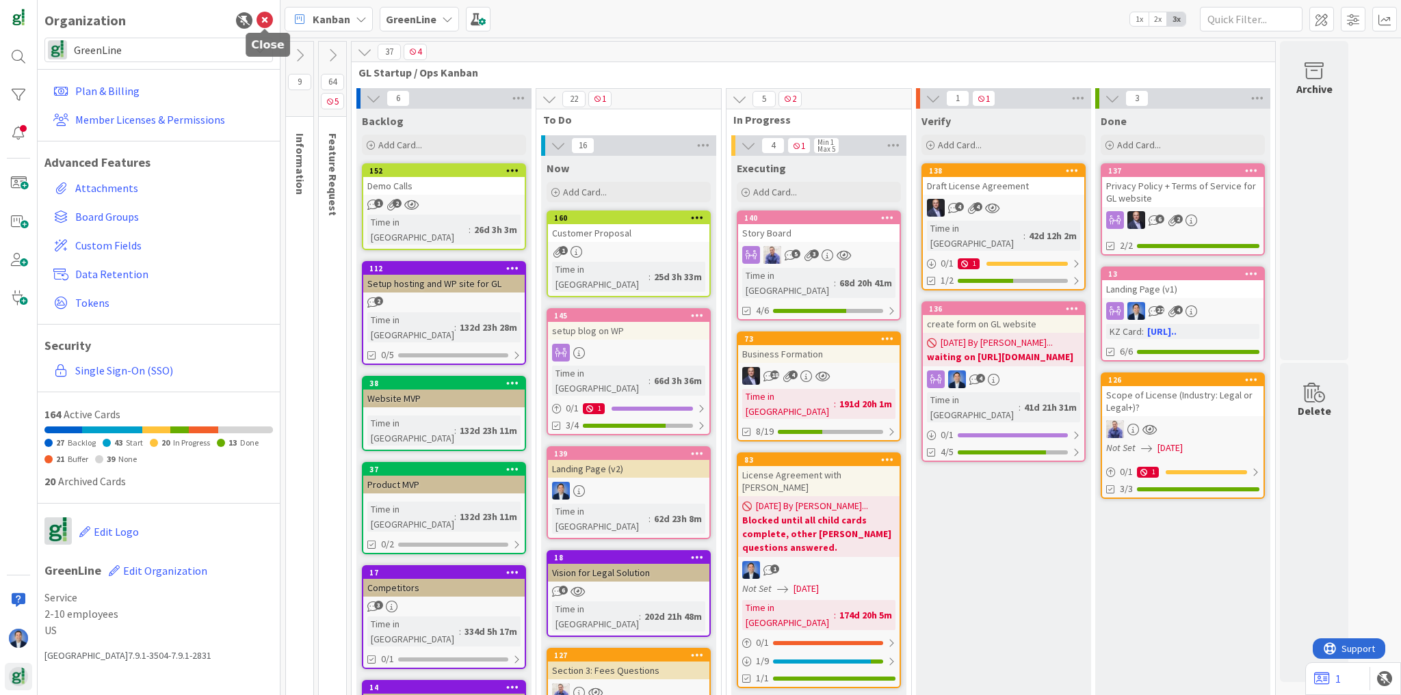
click at [265, 23] on icon at bounding box center [264, 20] width 16 height 16
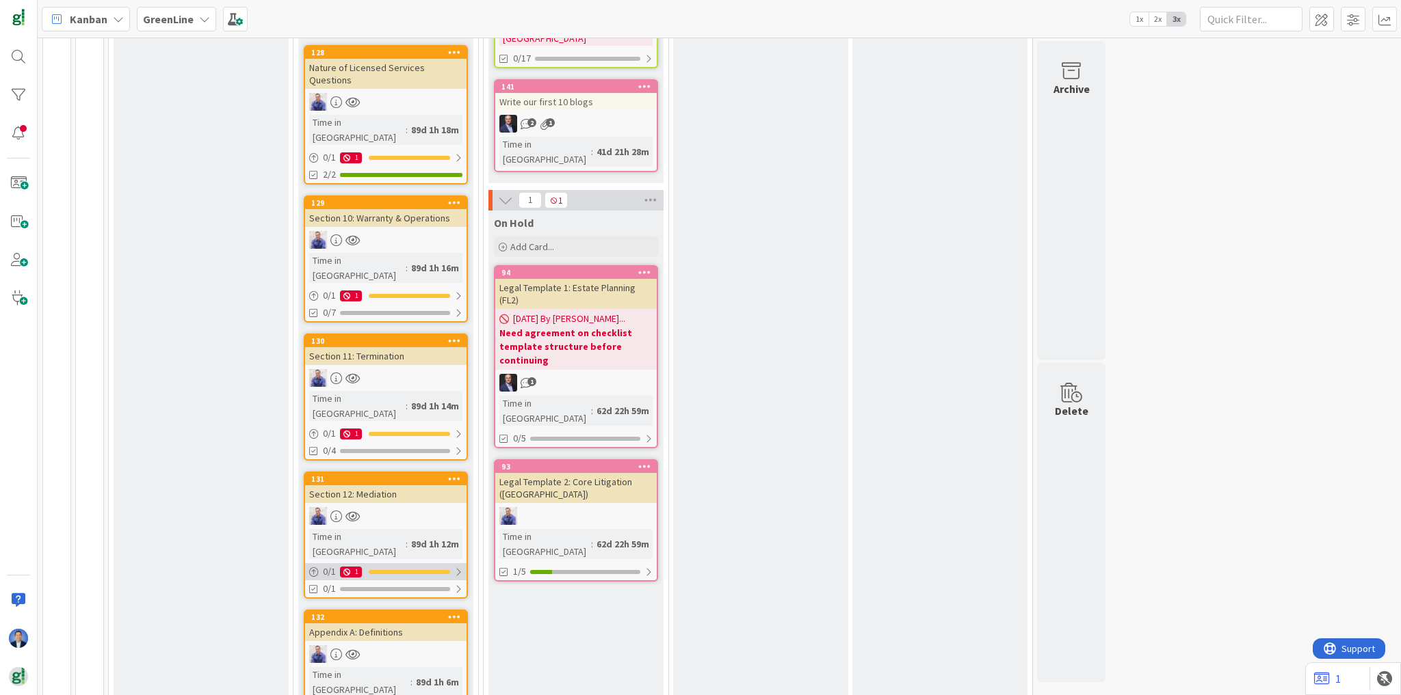
scroll to position [766, 0]
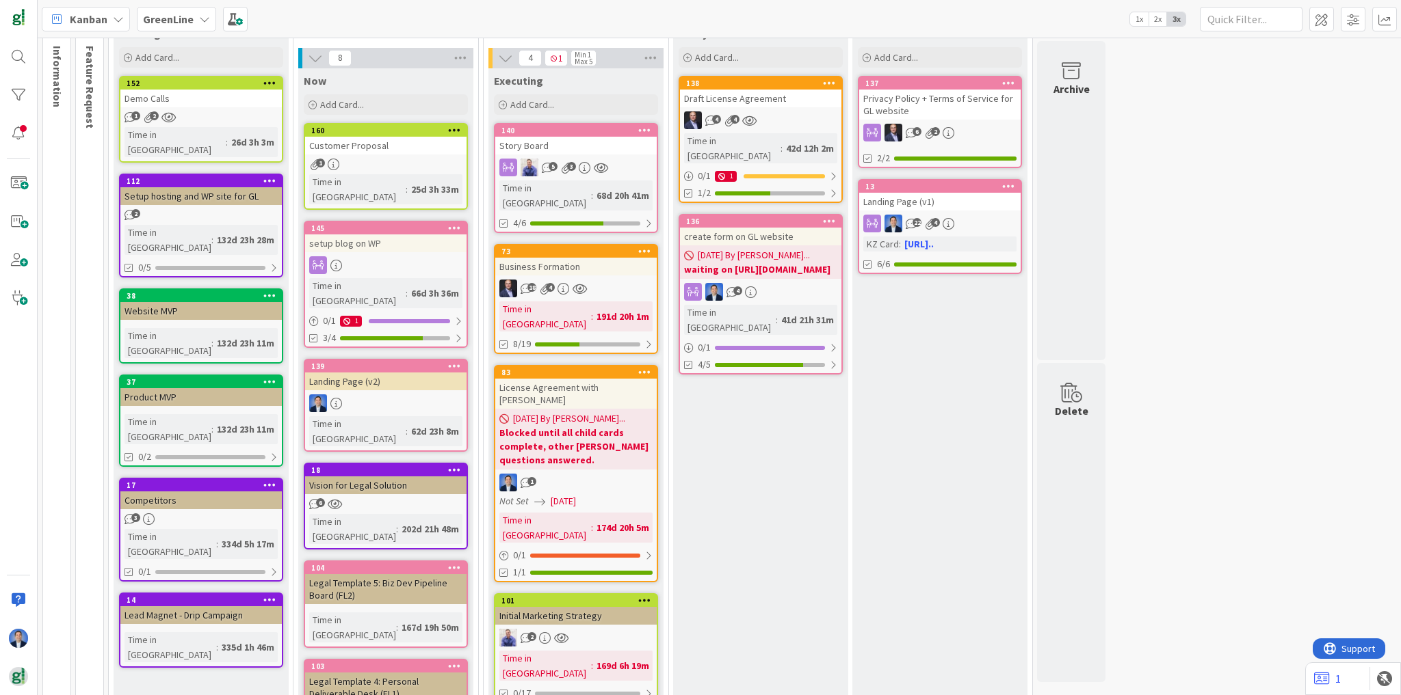
scroll to position [0, 0]
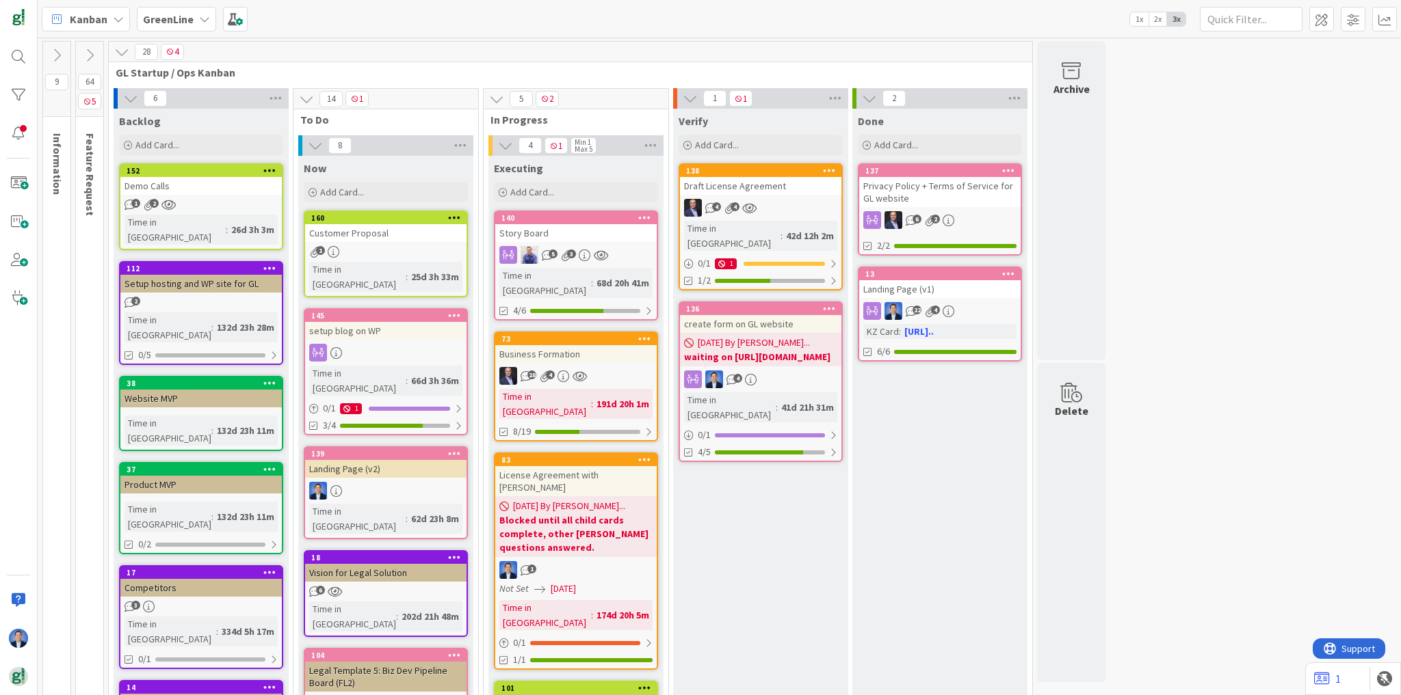
click at [772, 174] on div "138" at bounding box center [763, 171] width 155 height 10
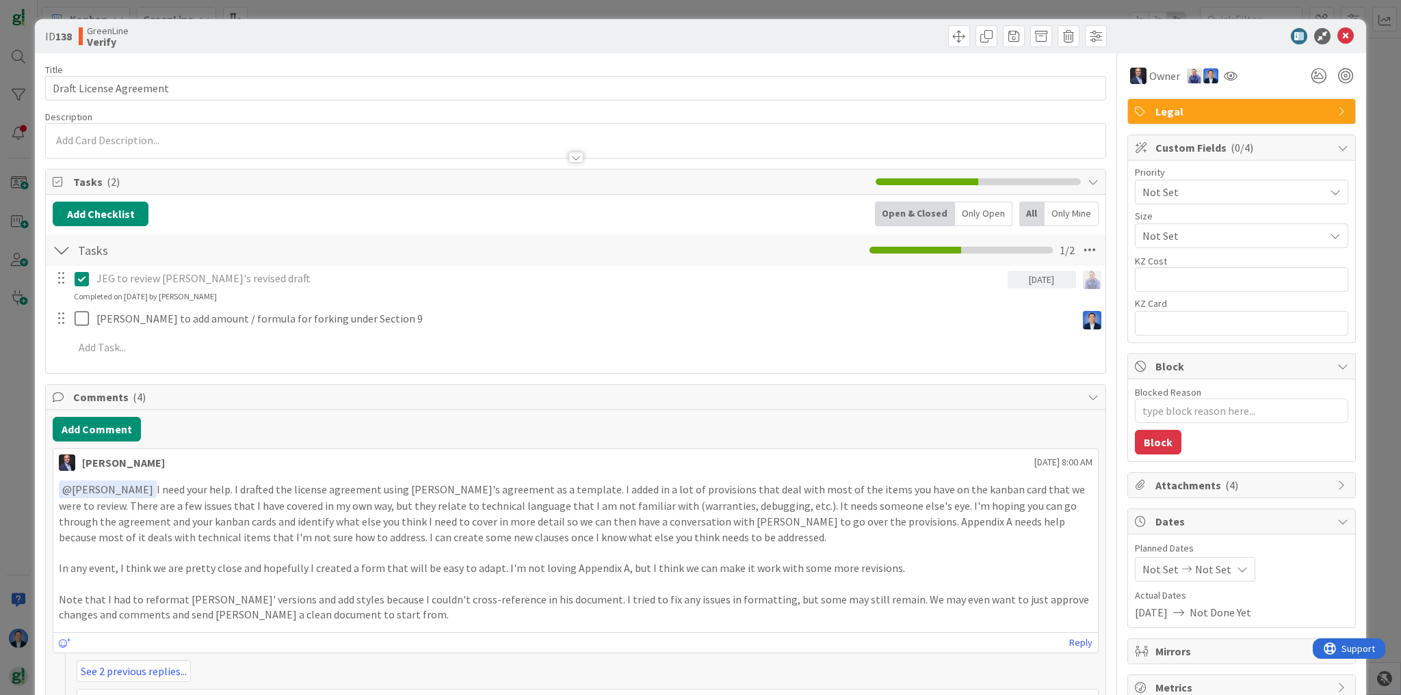
type textarea "x"
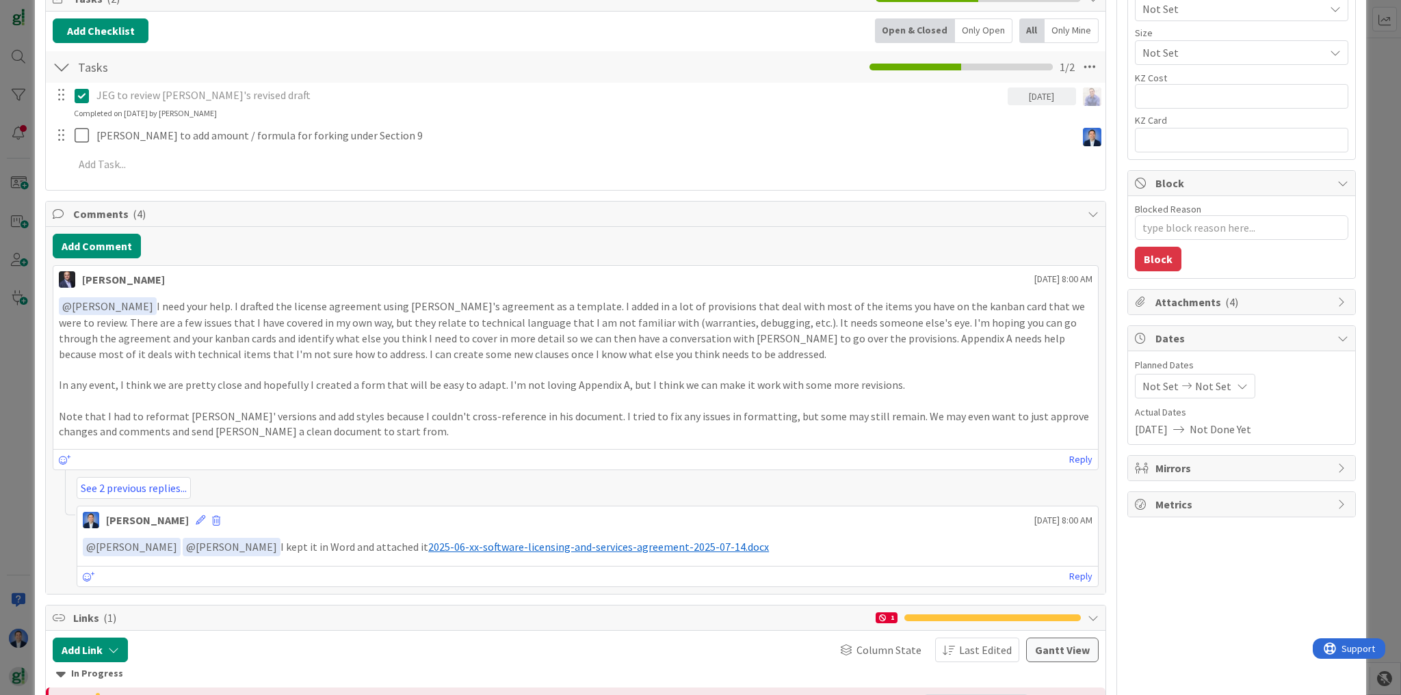
scroll to position [274, 0]
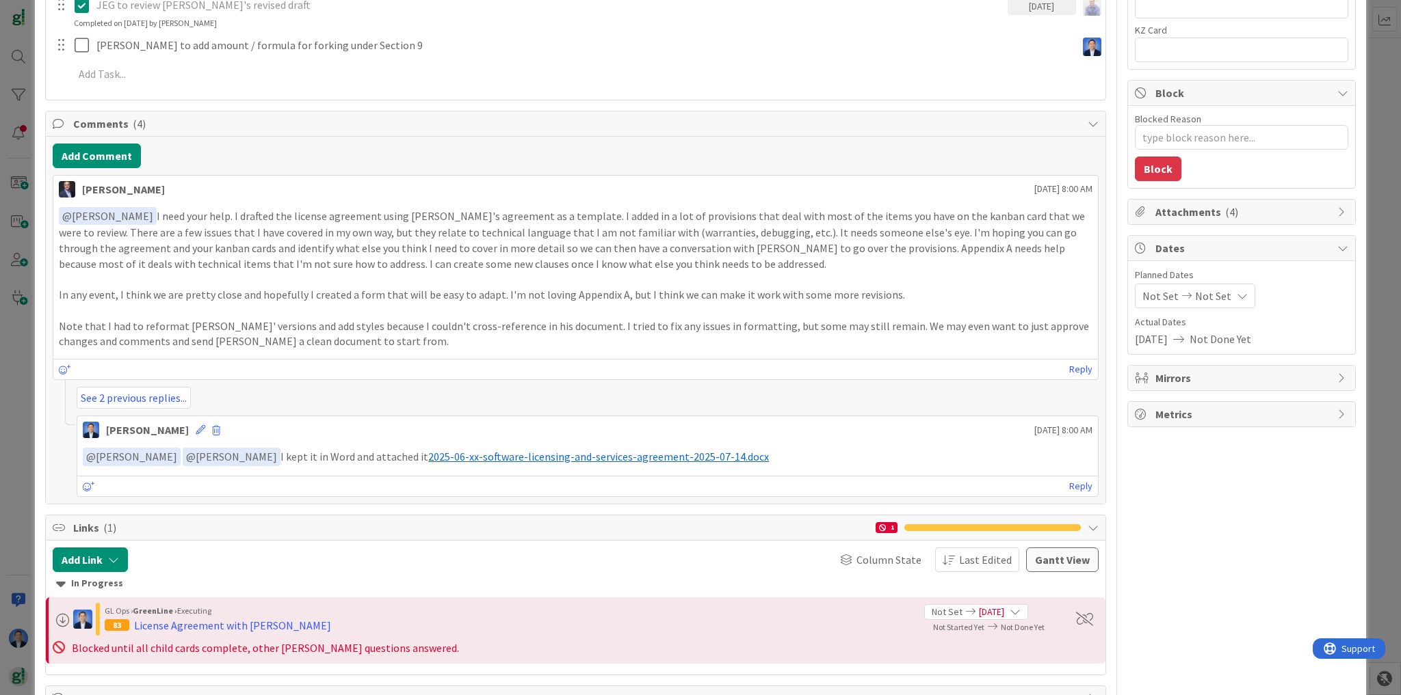
click at [656, 456] on span "2025-06-xx-software-licensing-and-services-agreement-2025-07-14.docx" at bounding box center [598, 457] width 341 height 14
